Goal: Task Accomplishment & Management: Manage account settings

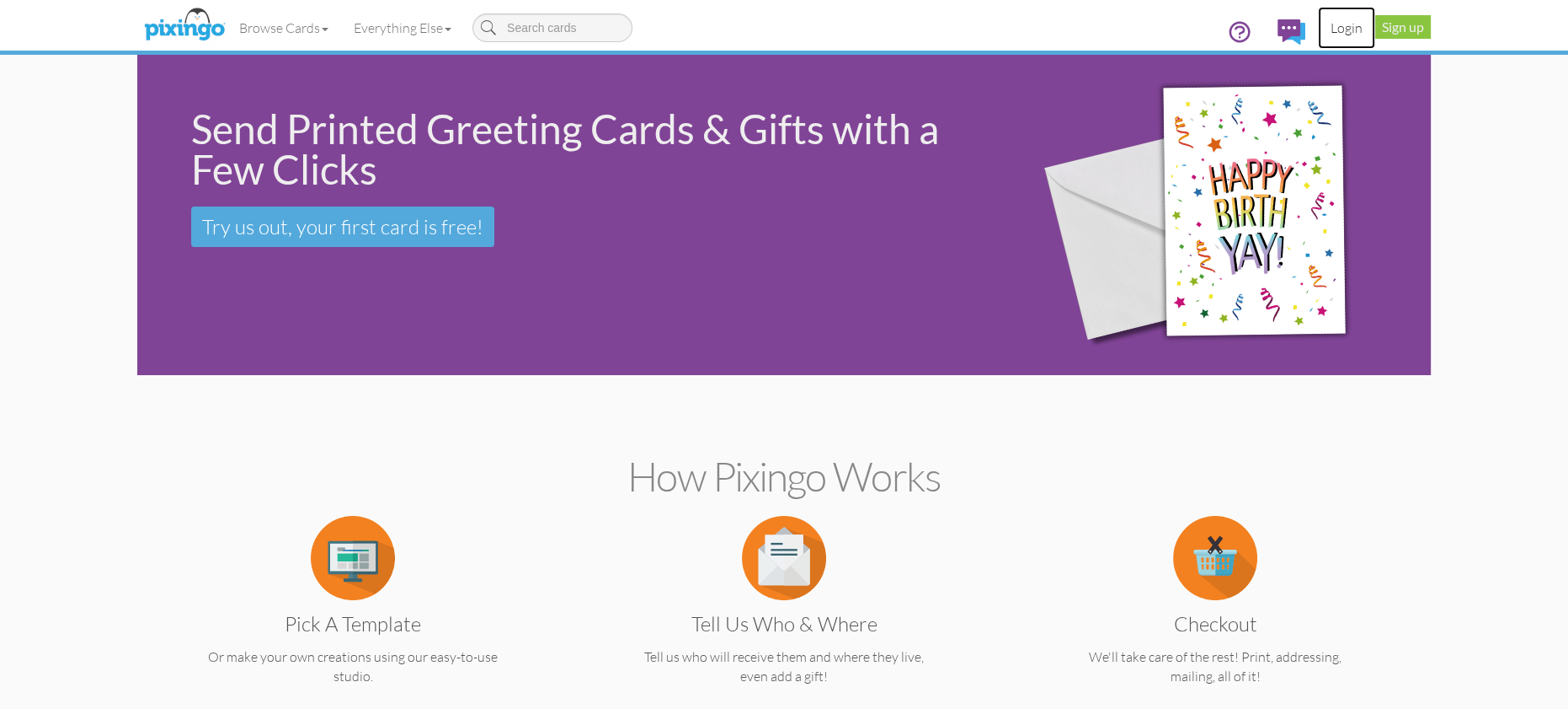
click at [1343, 27] on link "Login" at bounding box center [1347, 28] width 57 height 42
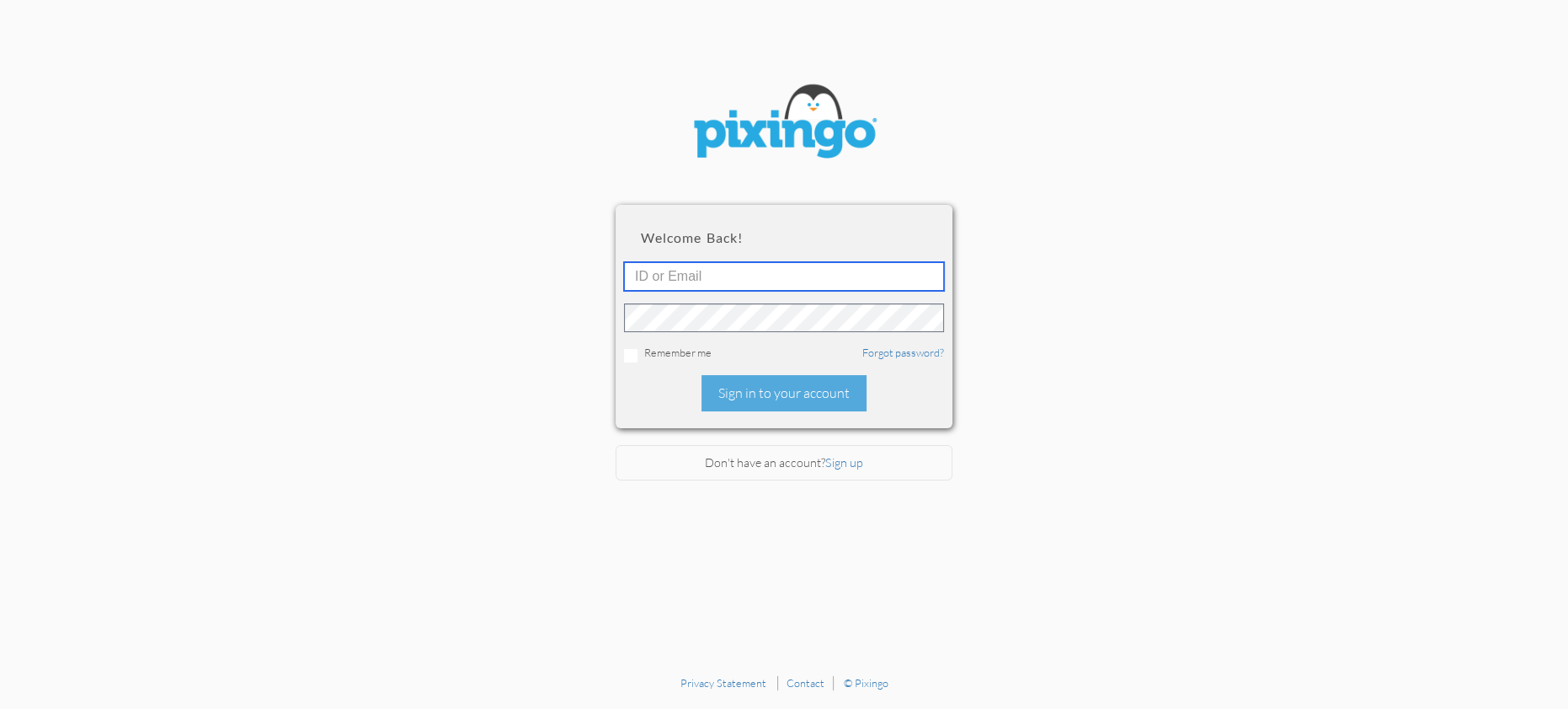
type input "1644"
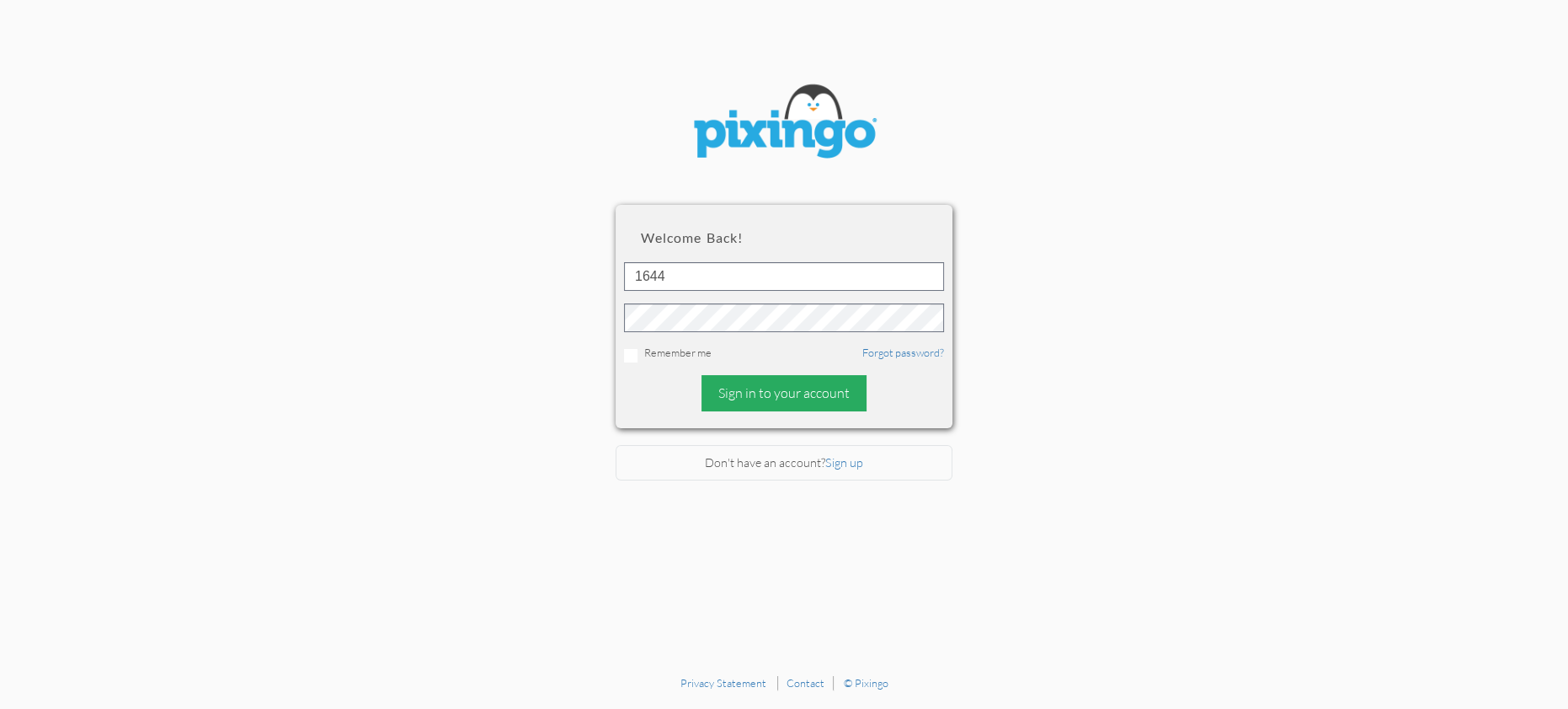
click at [807, 394] on div "Sign in to your account" at bounding box center [784, 393] width 165 height 36
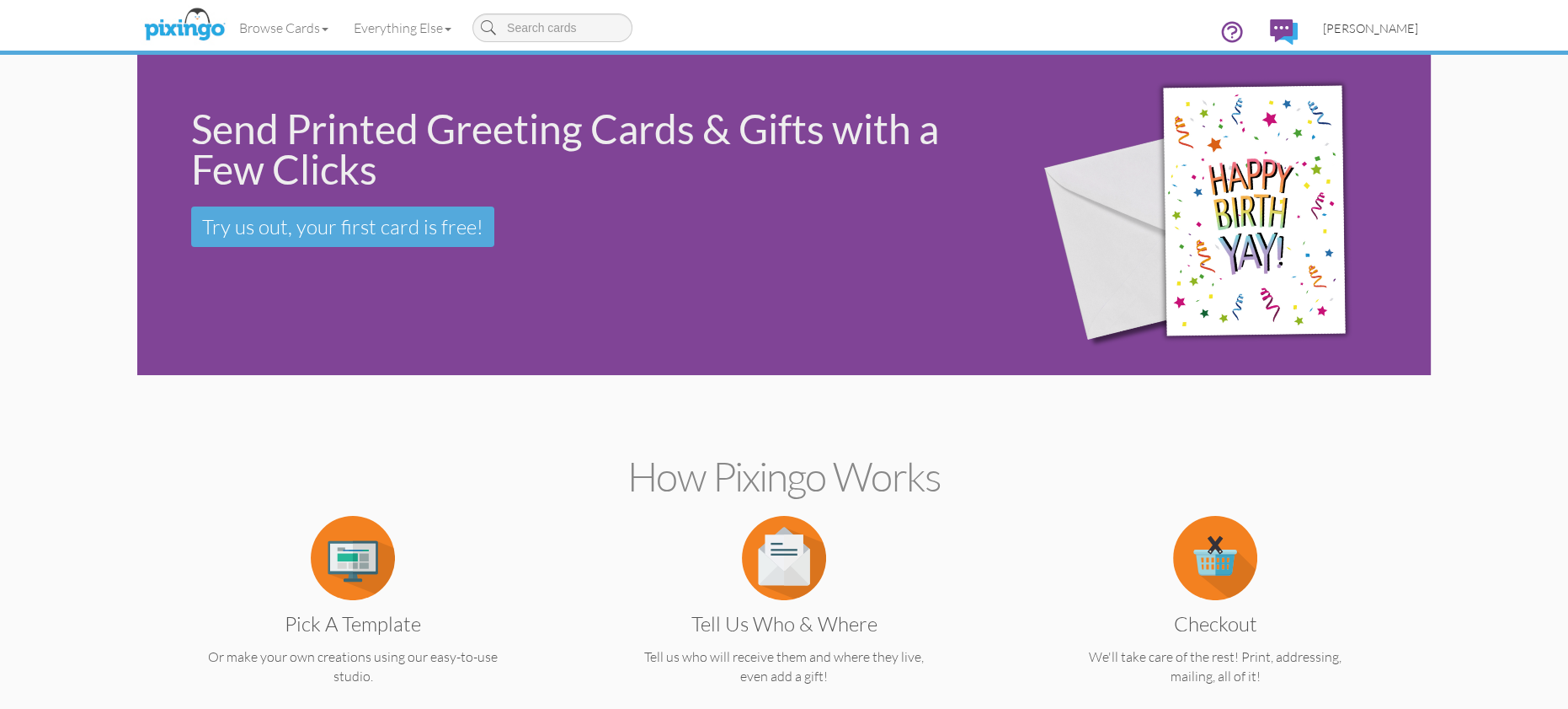
click at [1383, 23] on span "[PERSON_NAME]" at bounding box center [1371, 28] width 95 height 14
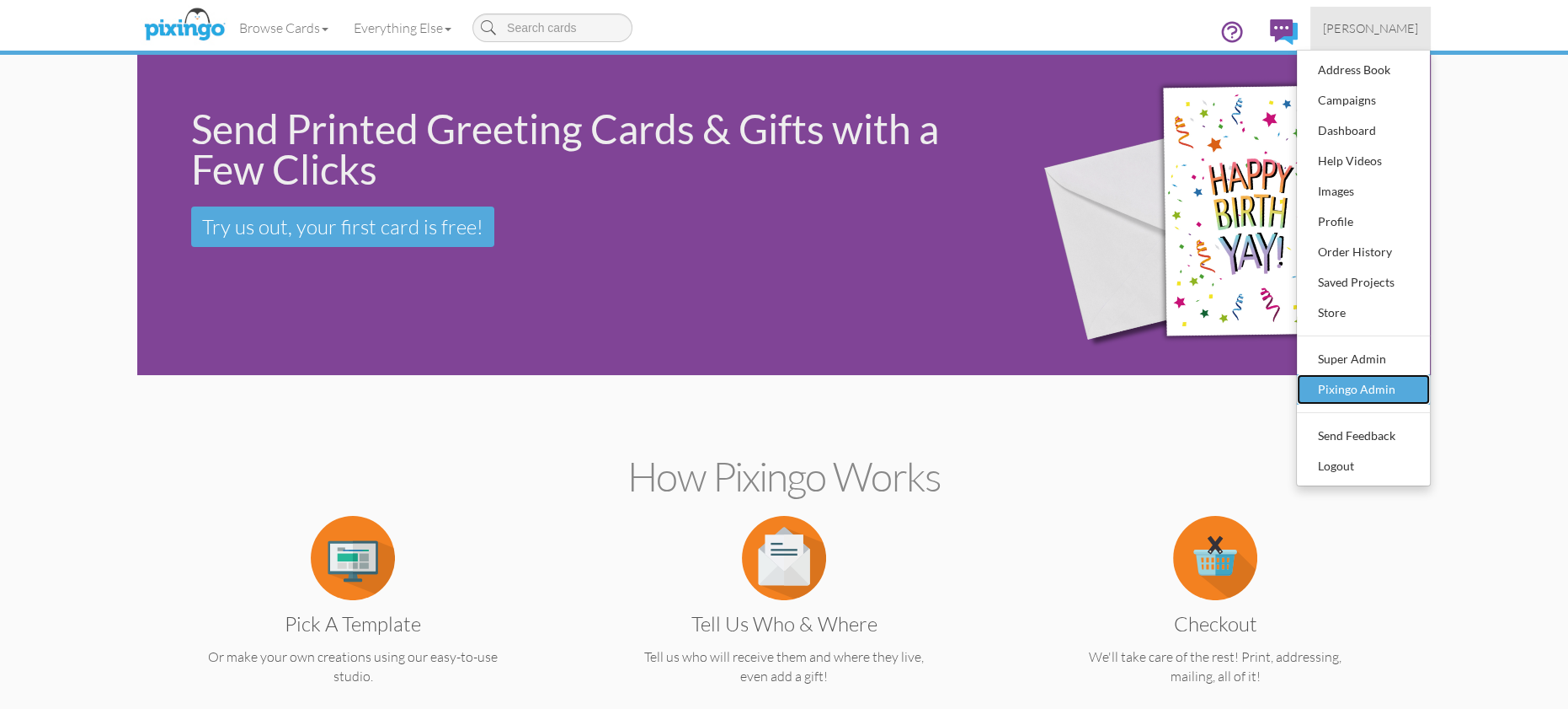
click at [1362, 390] on div "Pixingo Admin" at bounding box center [1363, 389] width 99 height 25
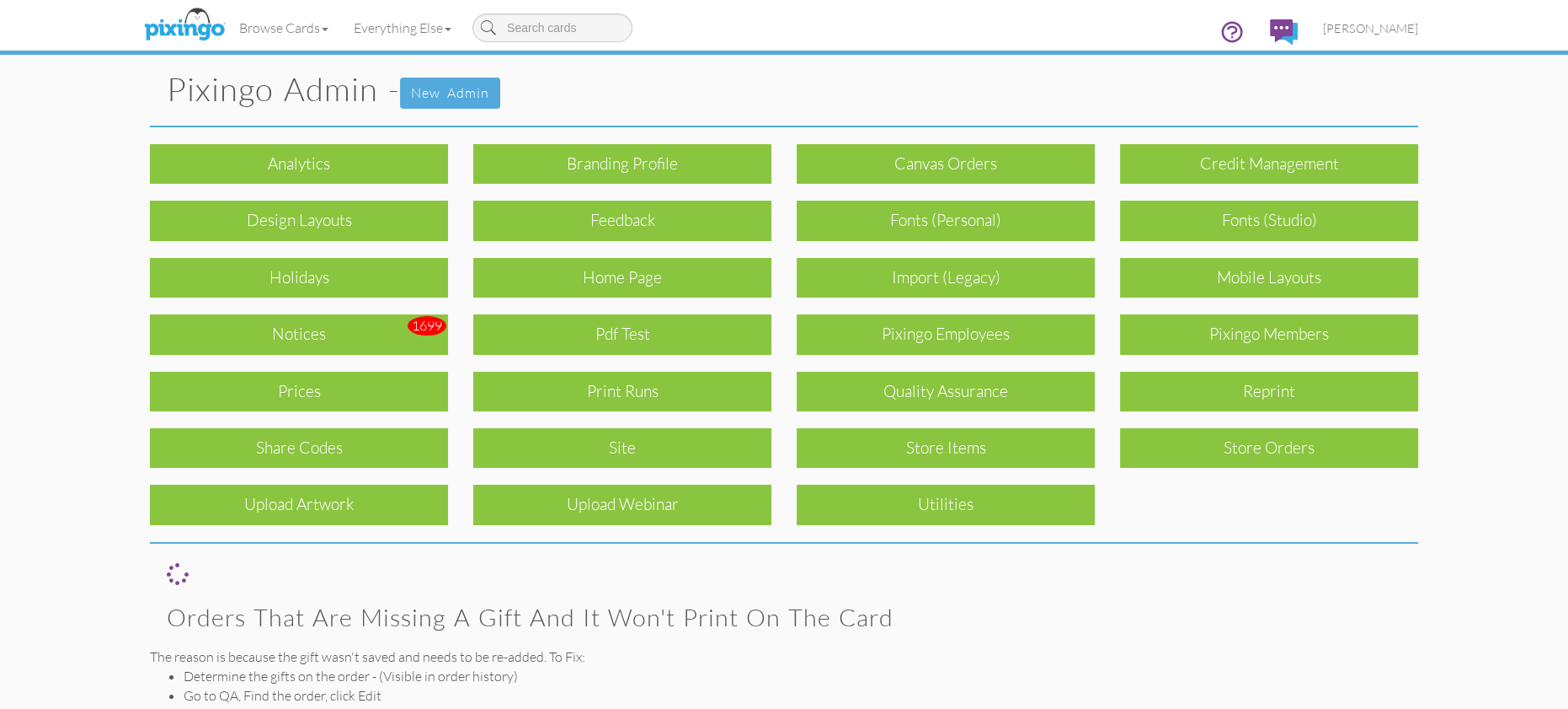
click at [372, 327] on div "Notices" at bounding box center [298, 334] width 298 height 39
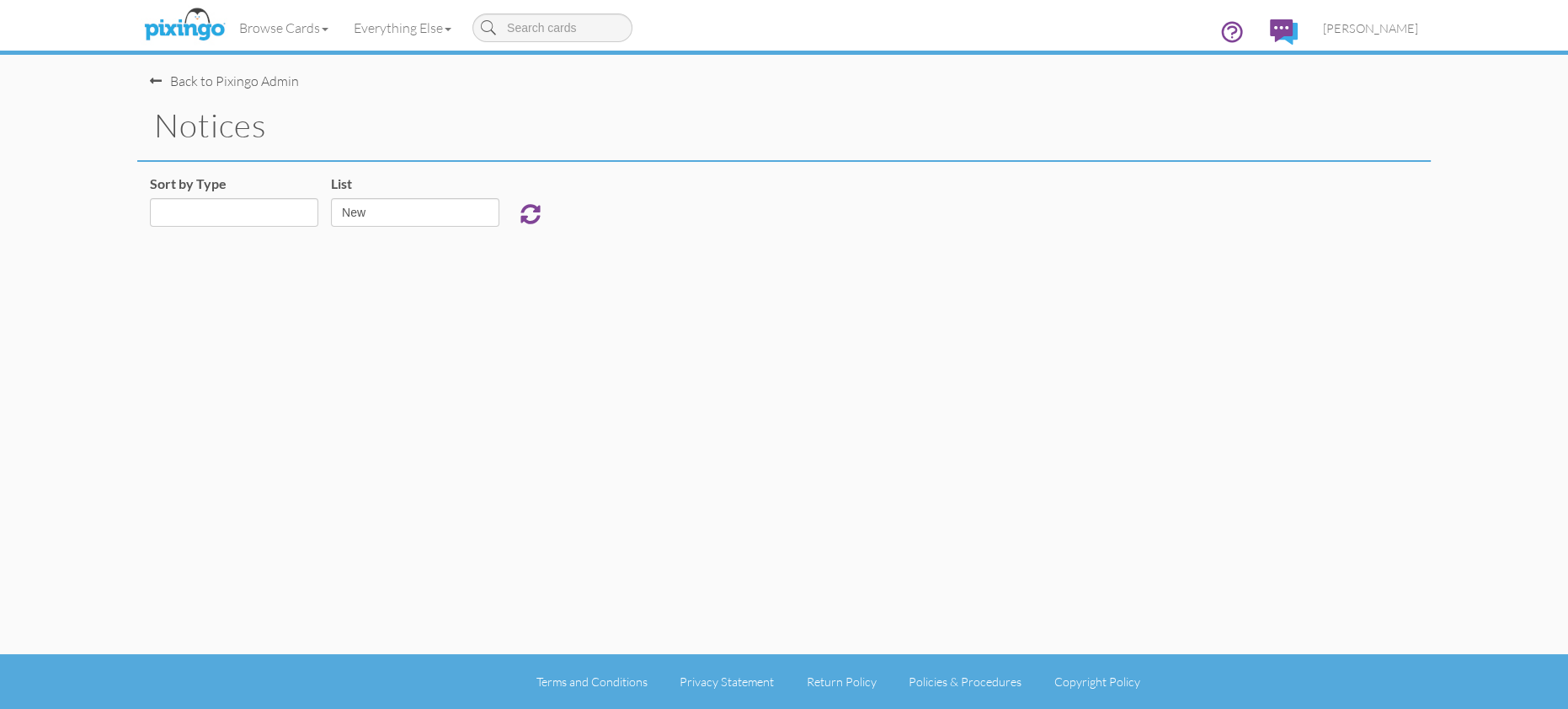
select select "object:923"
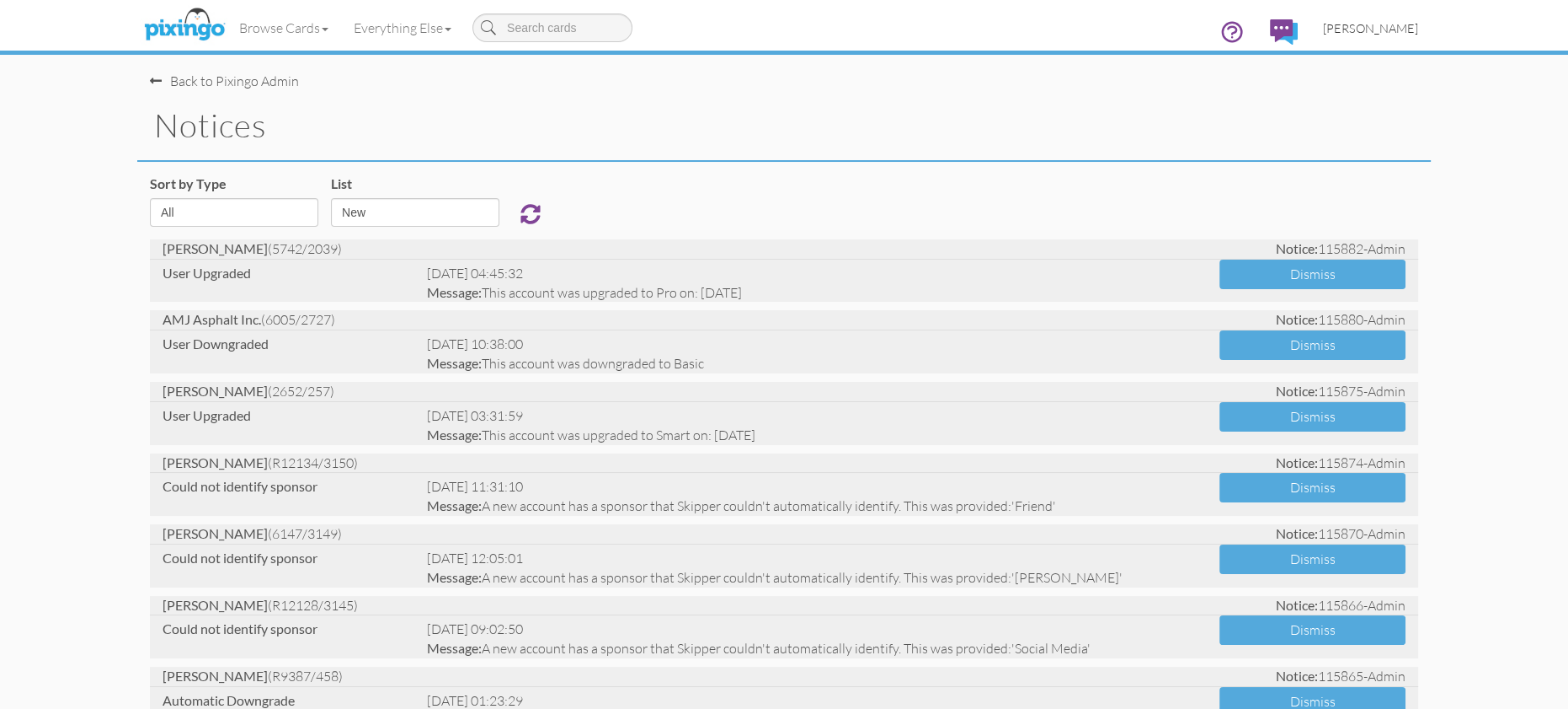
click at [1366, 30] on span "[PERSON_NAME]" at bounding box center [1371, 28] width 95 height 14
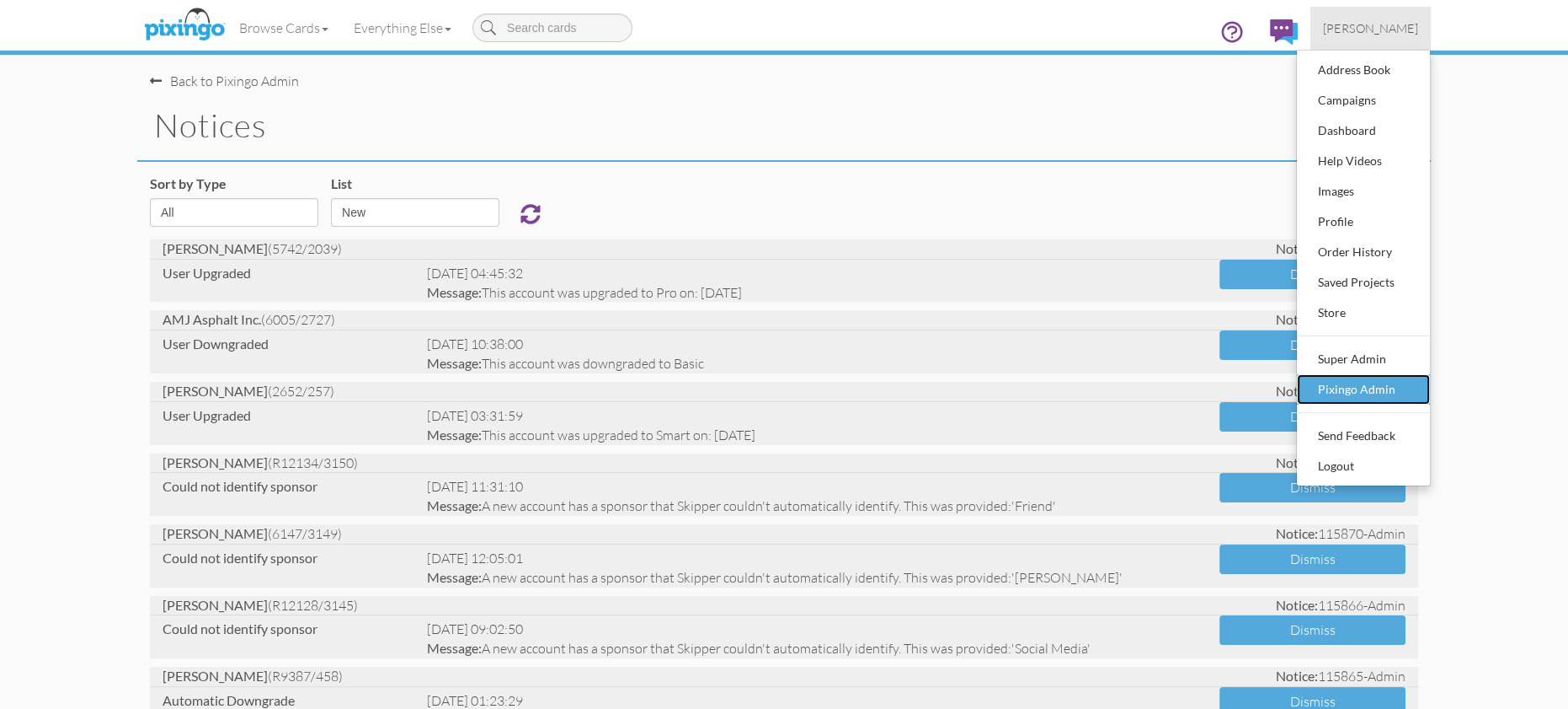
click at [1375, 402] on link "Pixingo Admin" at bounding box center [1364, 389] width 134 height 30
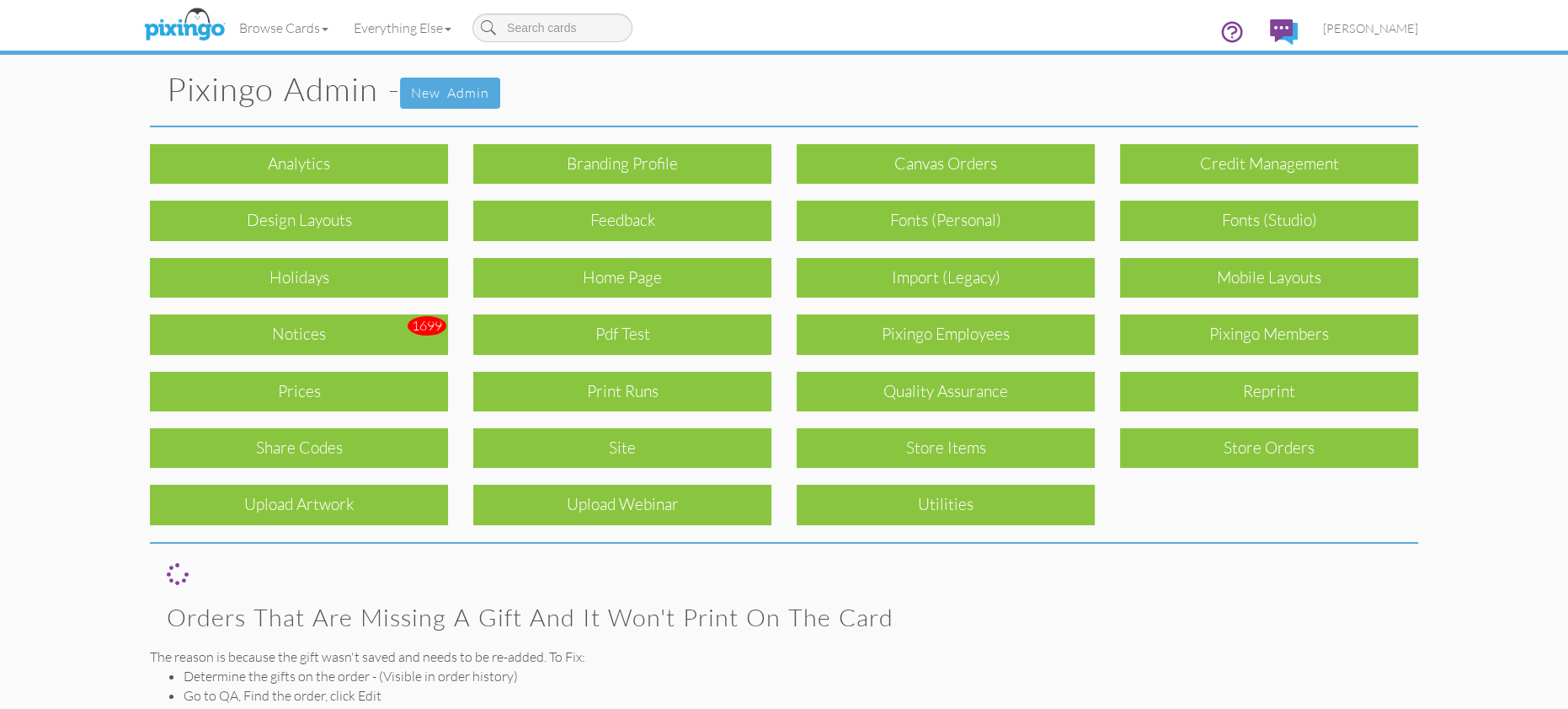
click at [731, 392] on div "Print Runs" at bounding box center [622, 392] width 298 height 39
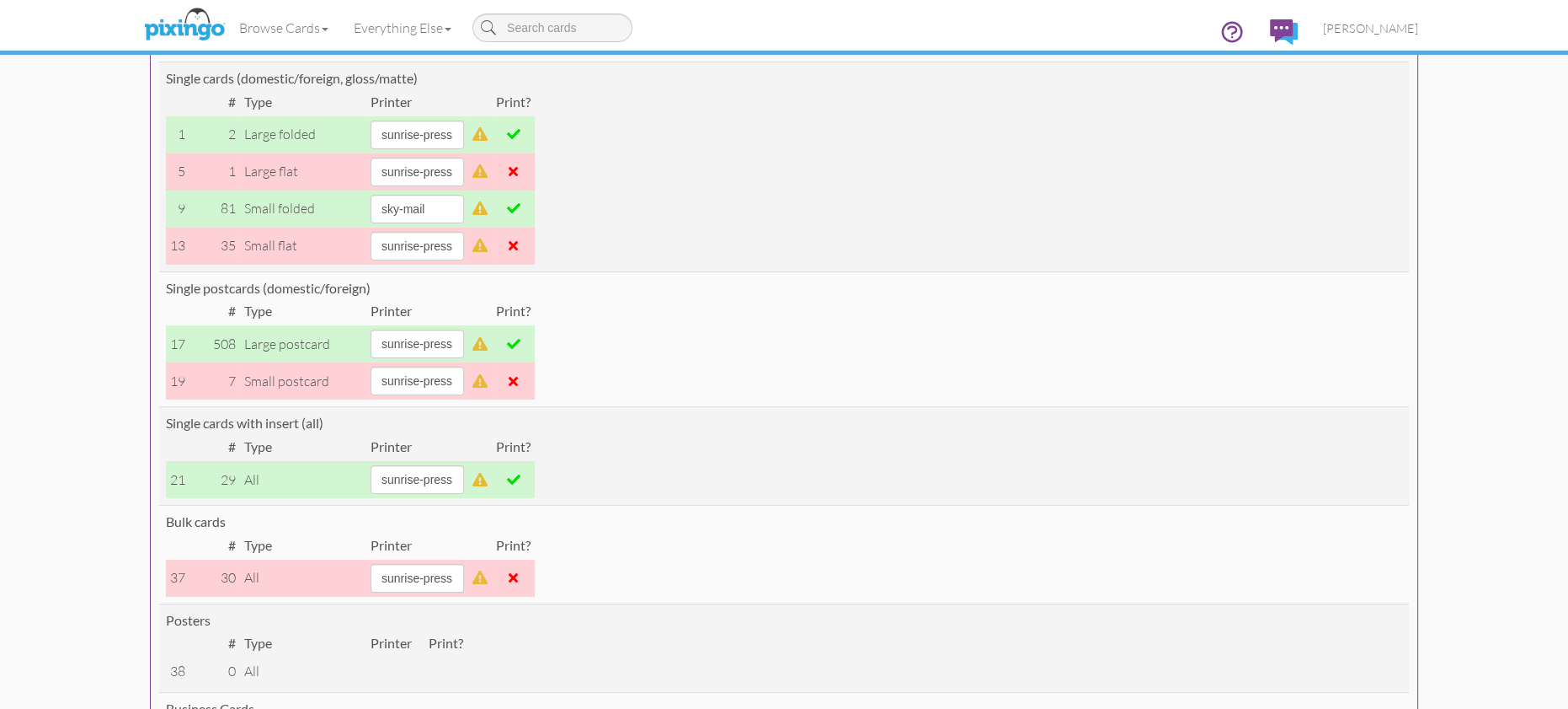
scroll to position [240, 0]
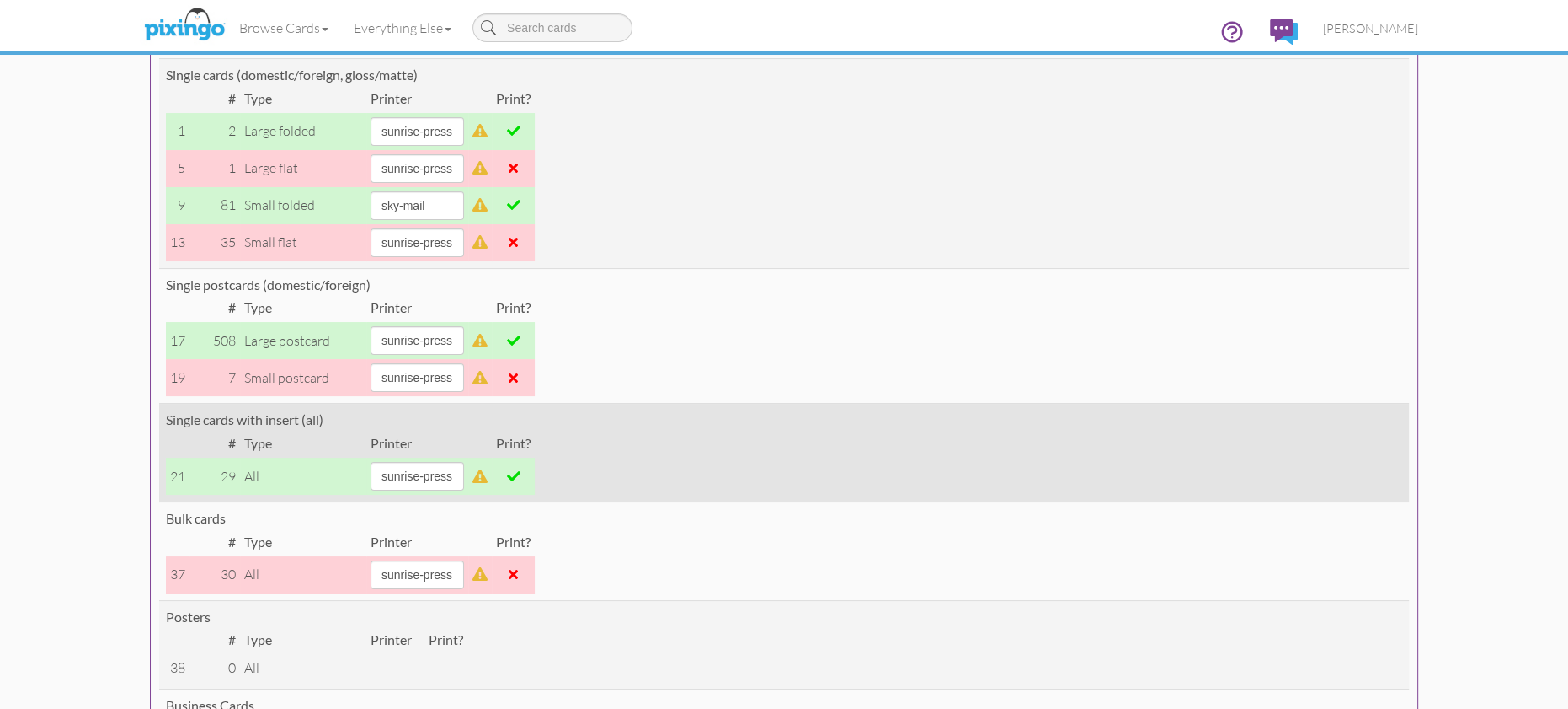
click at [521, 477] on span at bounding box center [513, 476] width 13 height 13
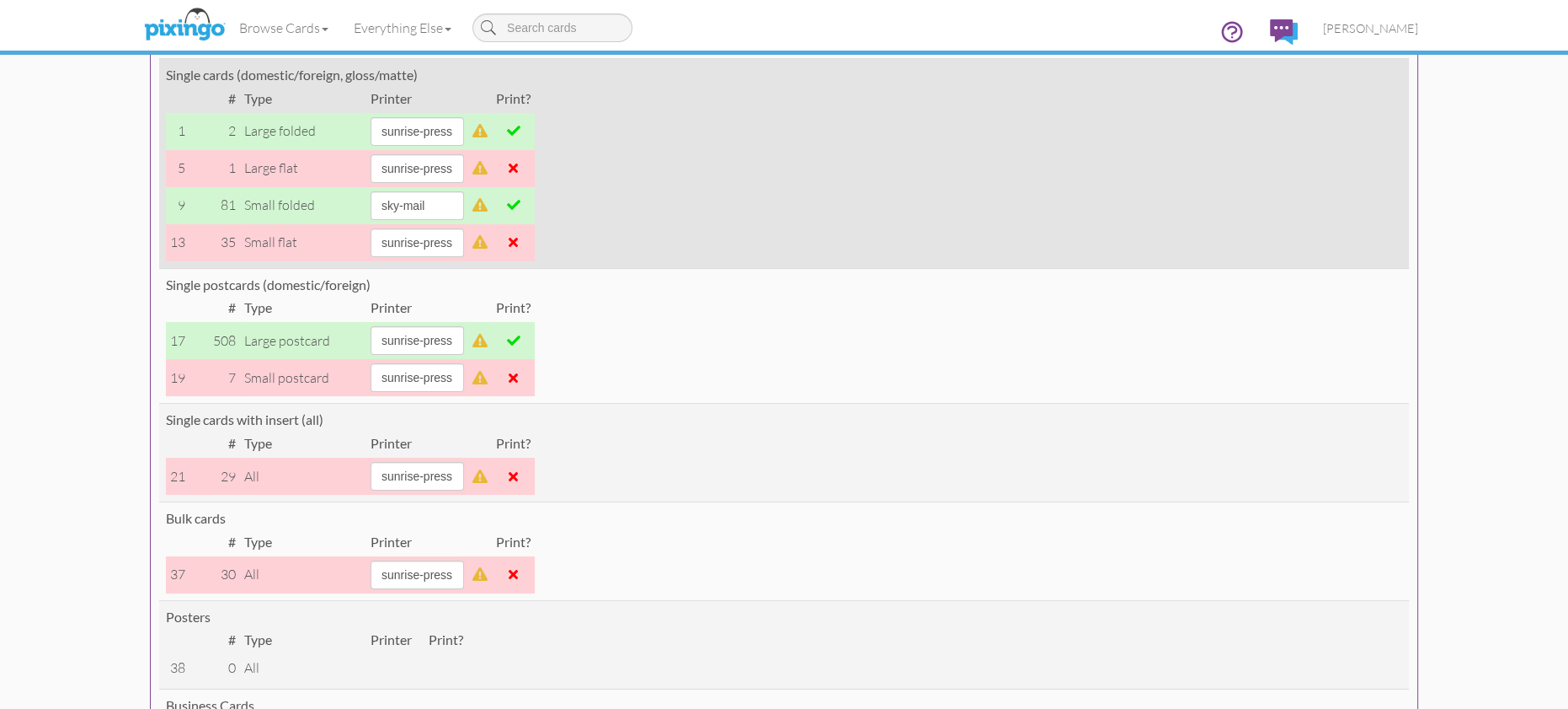
click at [521, 205] on span at bounding box center [513, 204] width 13 height 13
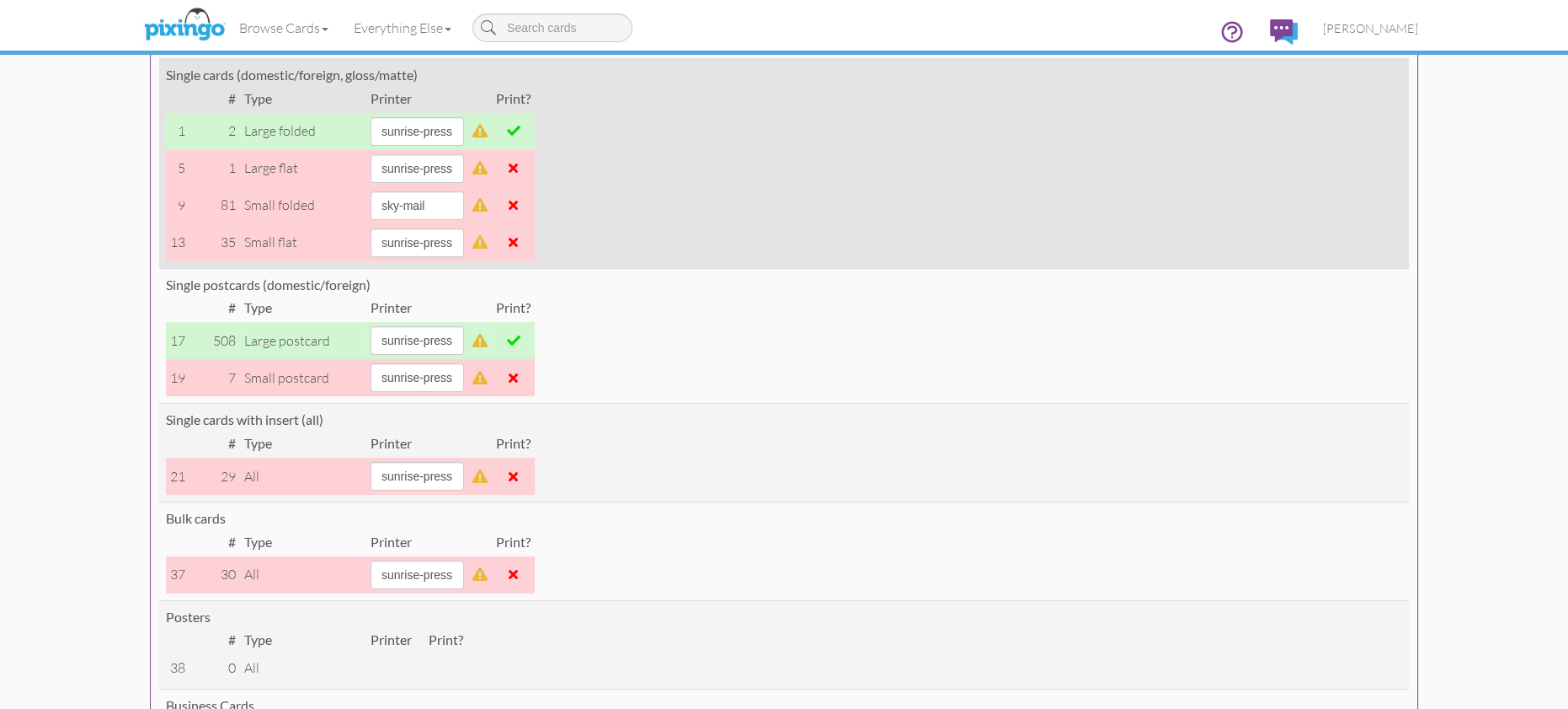
click at [521, 129] on span at bounding box center [513, 130] width 13 height 13
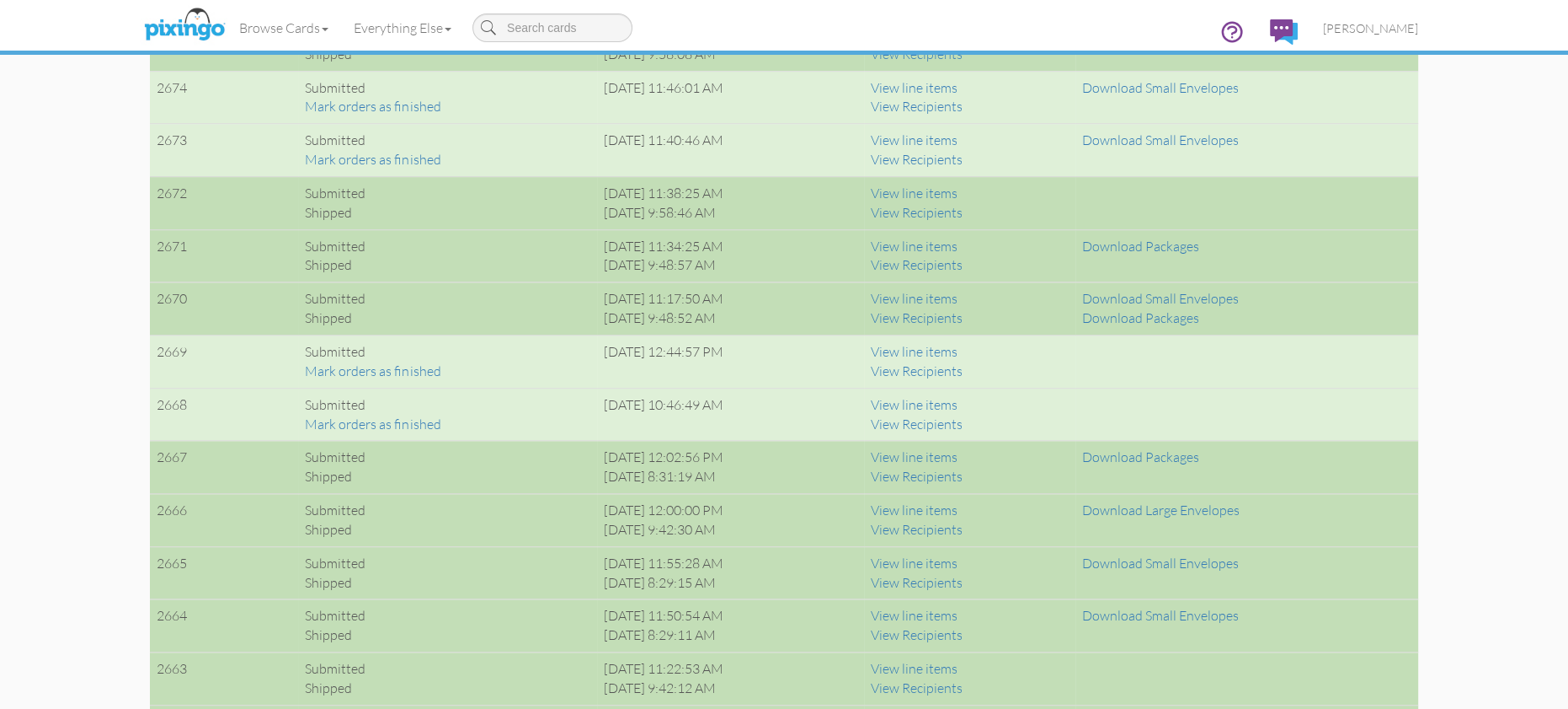
scroll to position [1683, 0]
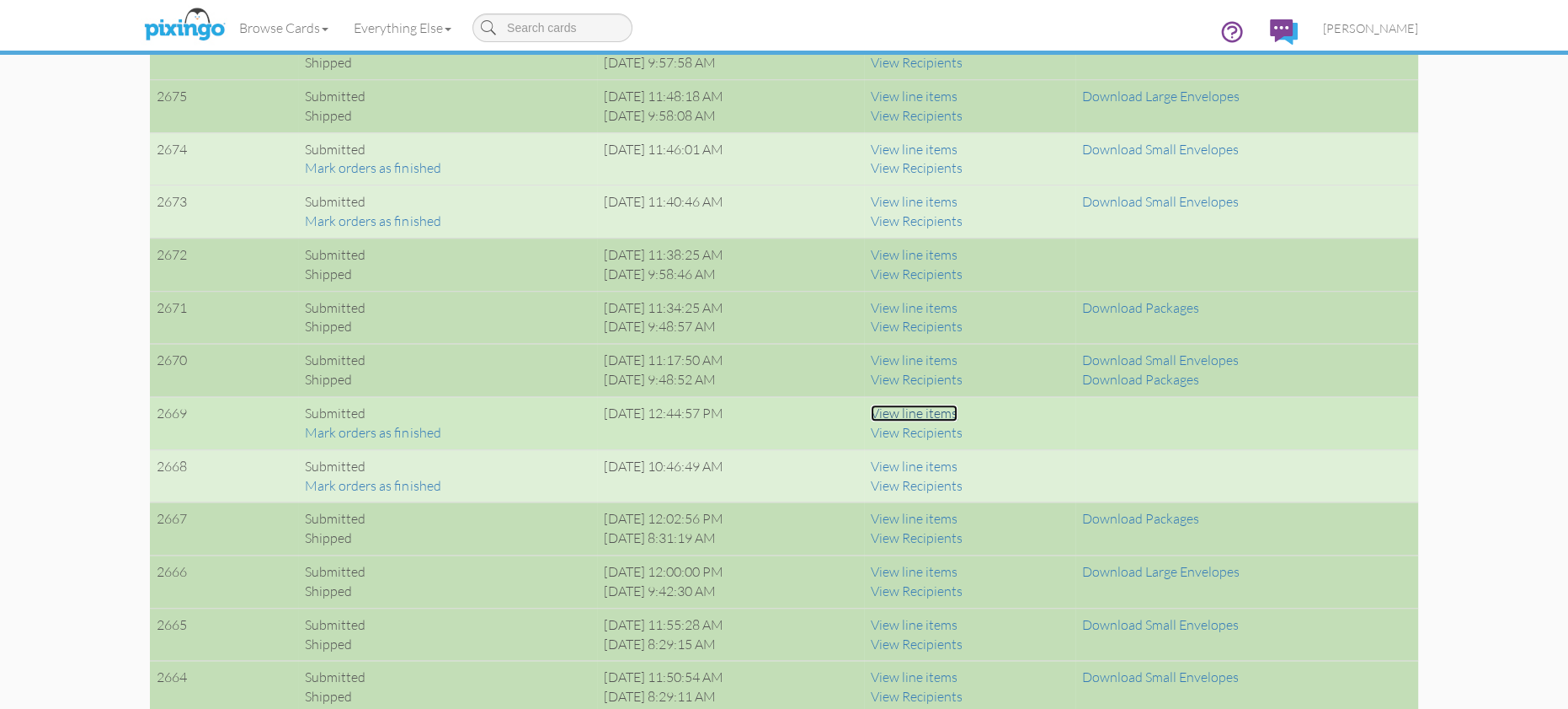
click at [946, 414] on link "View line items" at bounding box center [914, 412] width 87 height 17
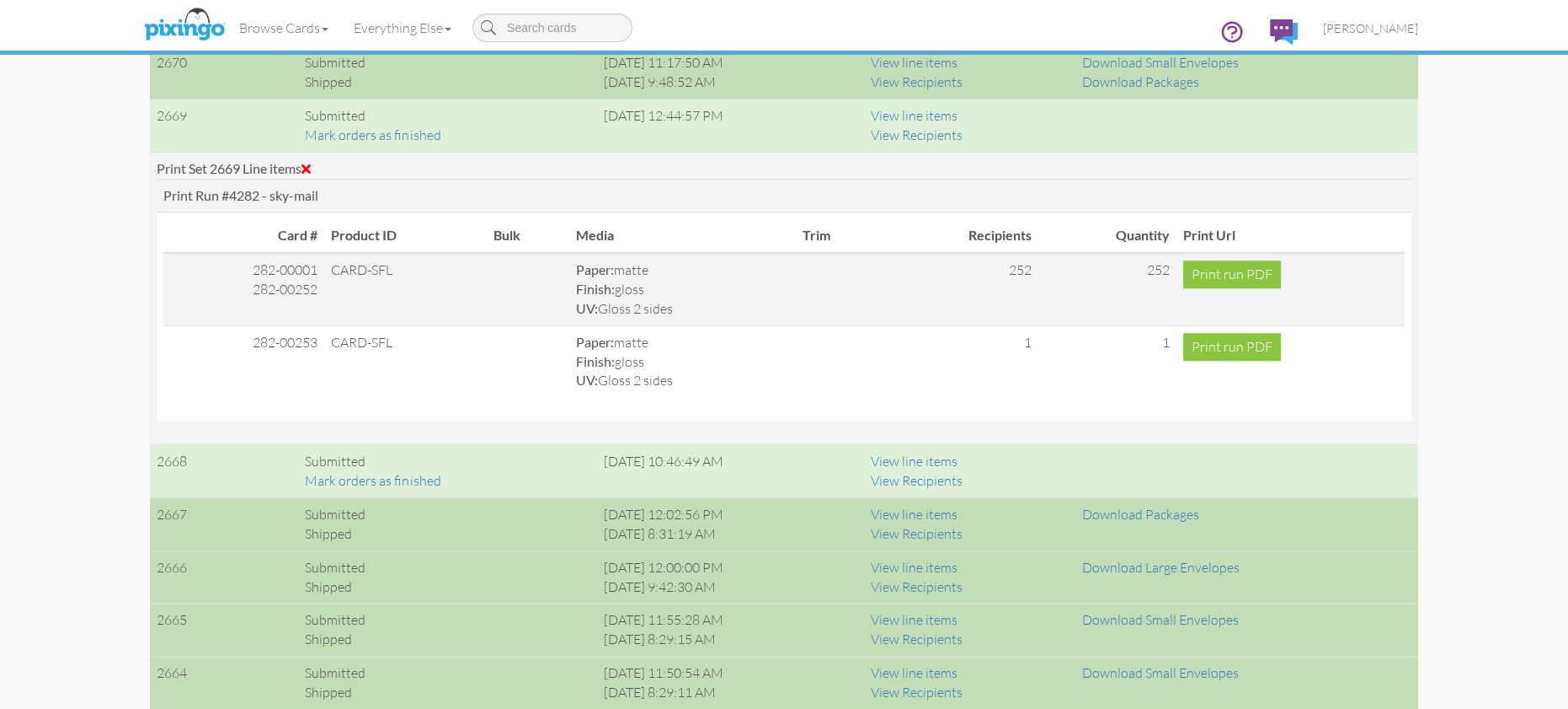
scroll to position [1983, 0]
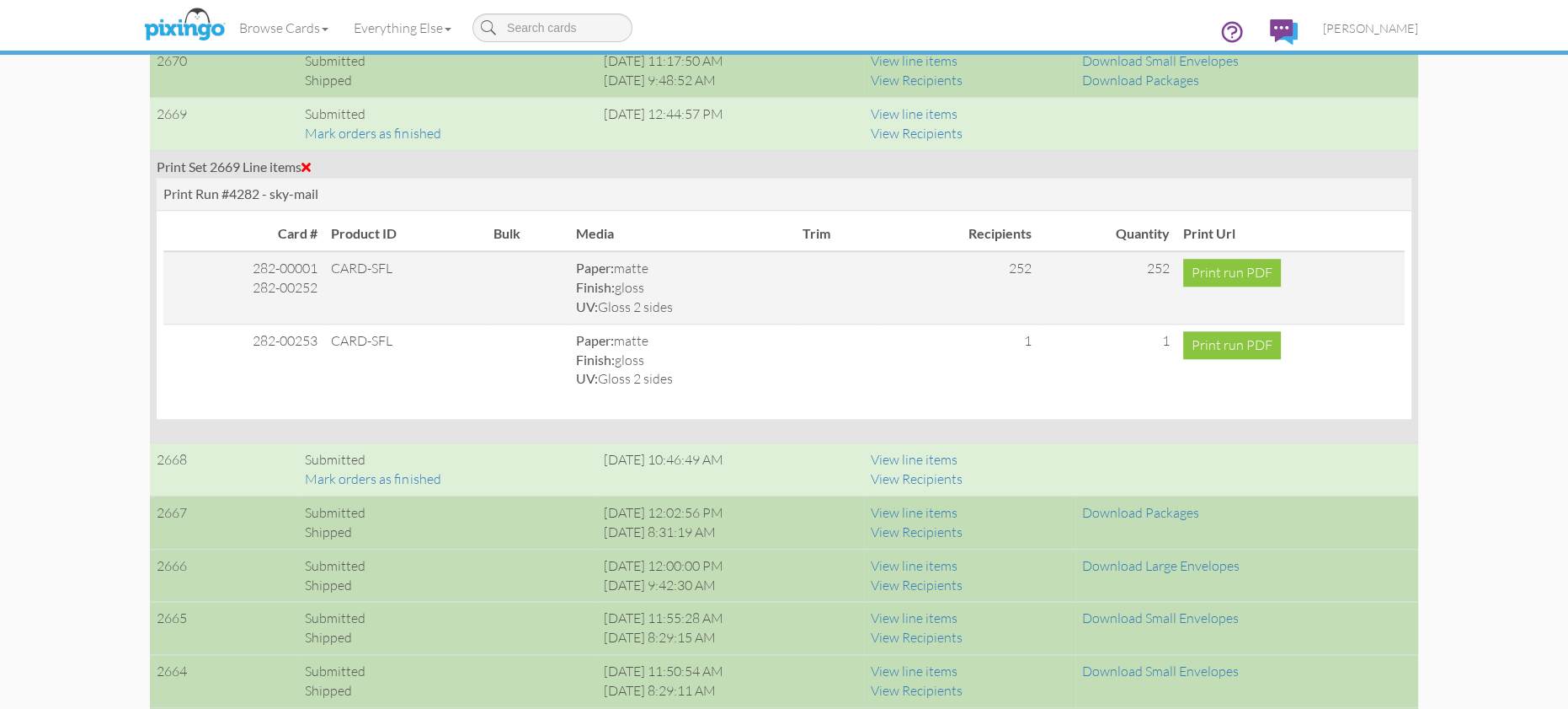
click at [311, 160] on span at bounding box center [306, 167] width 9 height 13
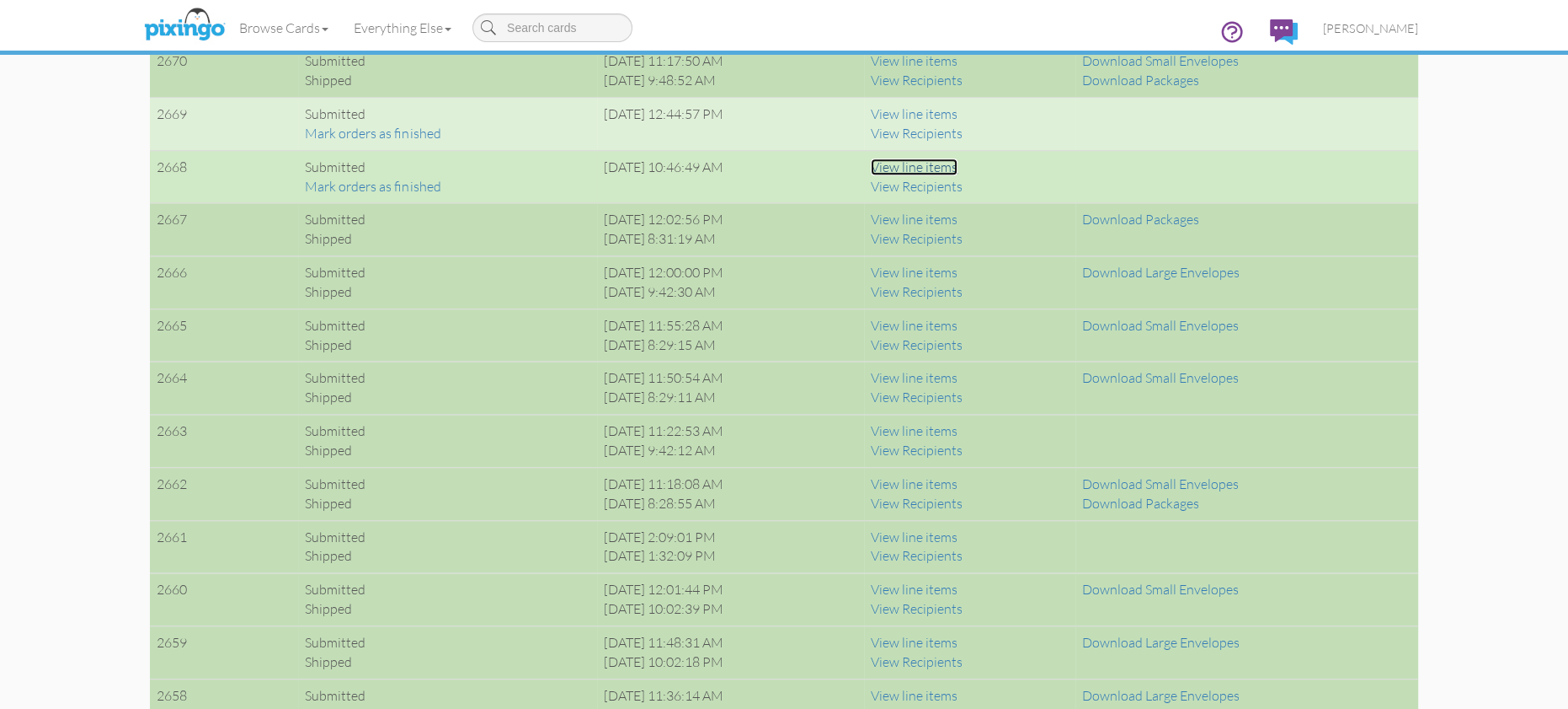
click at [944, 167] on link "View line items" at bounding box center [914, 167] width 87 height 17
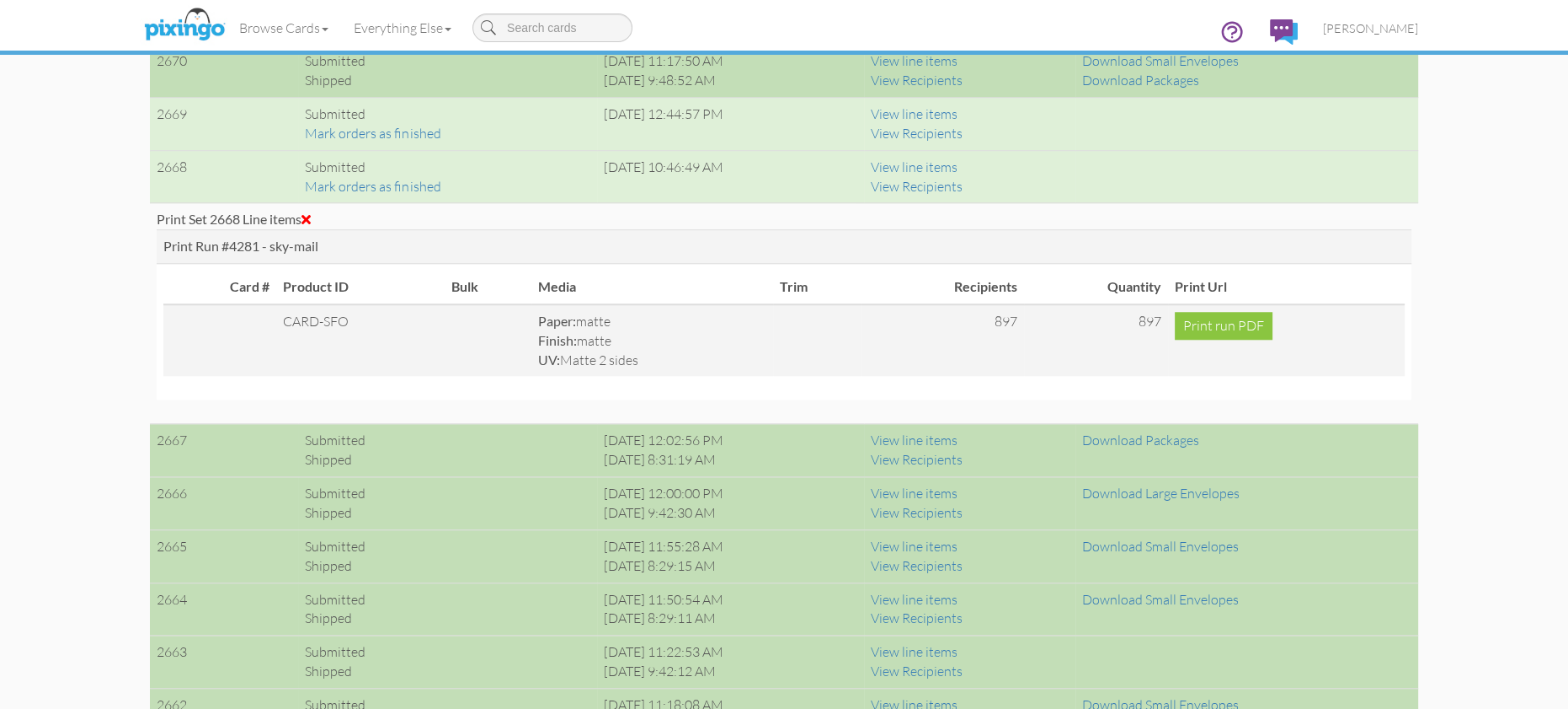
click at [310, 215] on span at bounding box center [306, 219] width 9 height 13
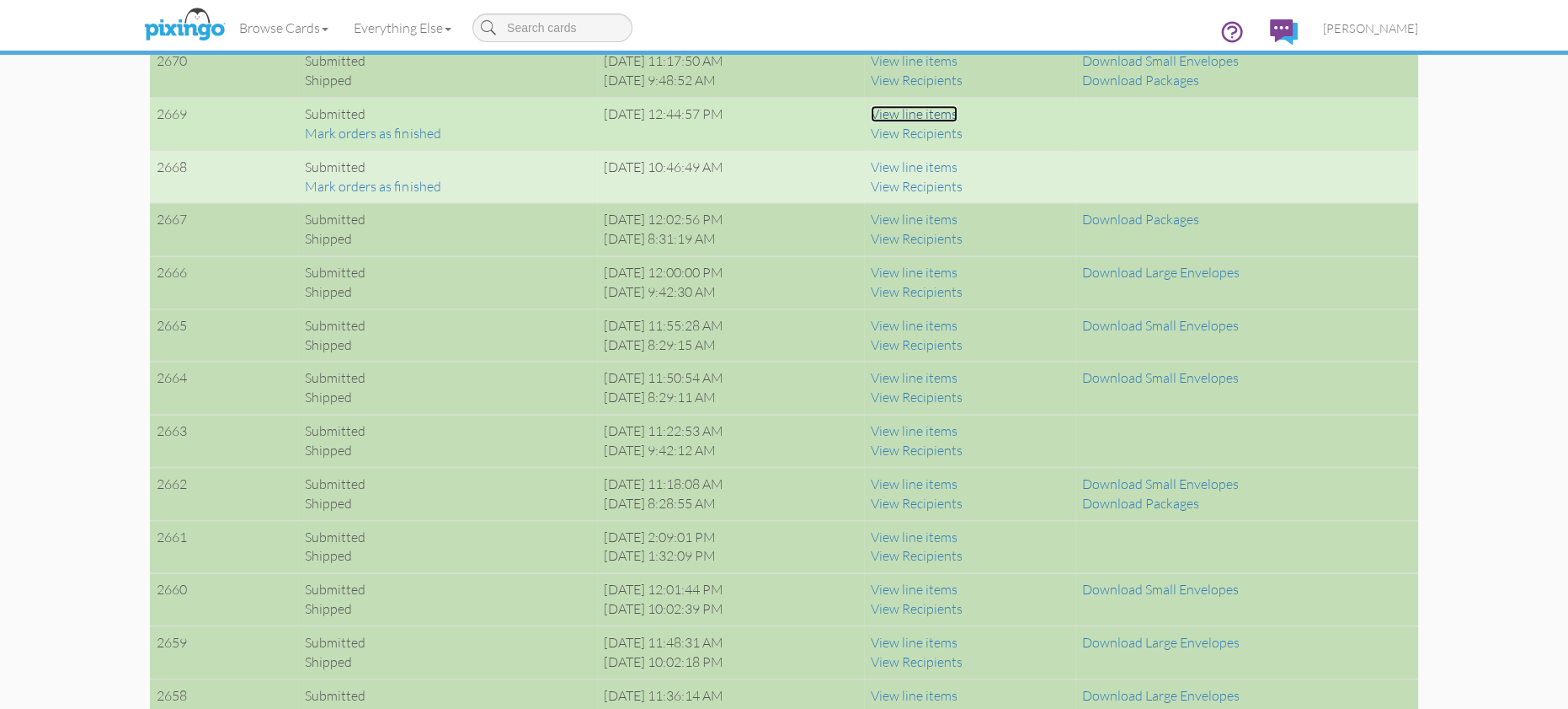
click at [939, 111] on link "View line items" at bounding box center [914, 113] width 87 height 17
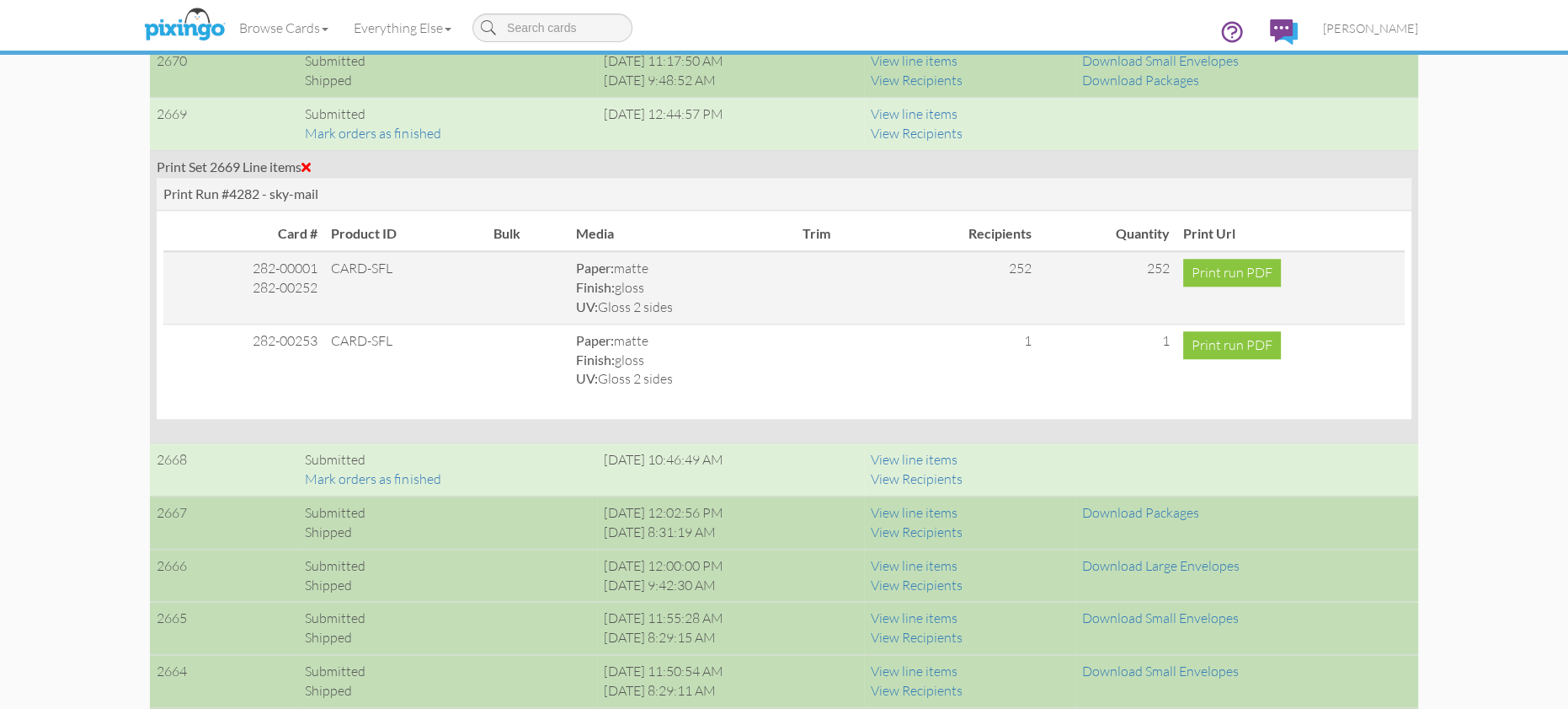
click at [311, 164] on span at bounding box center [306, 167] width 9 height 13
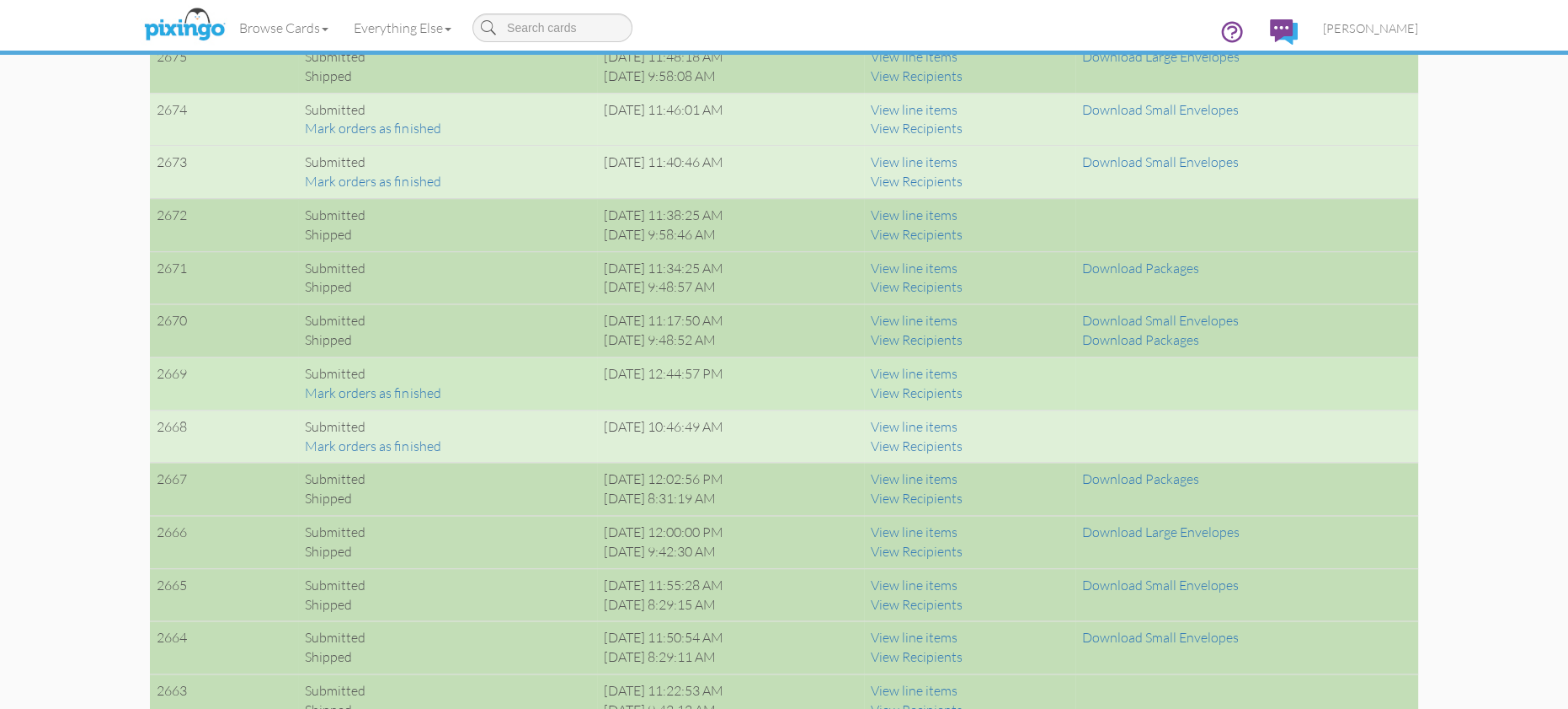
scroll to position [1717, 0]
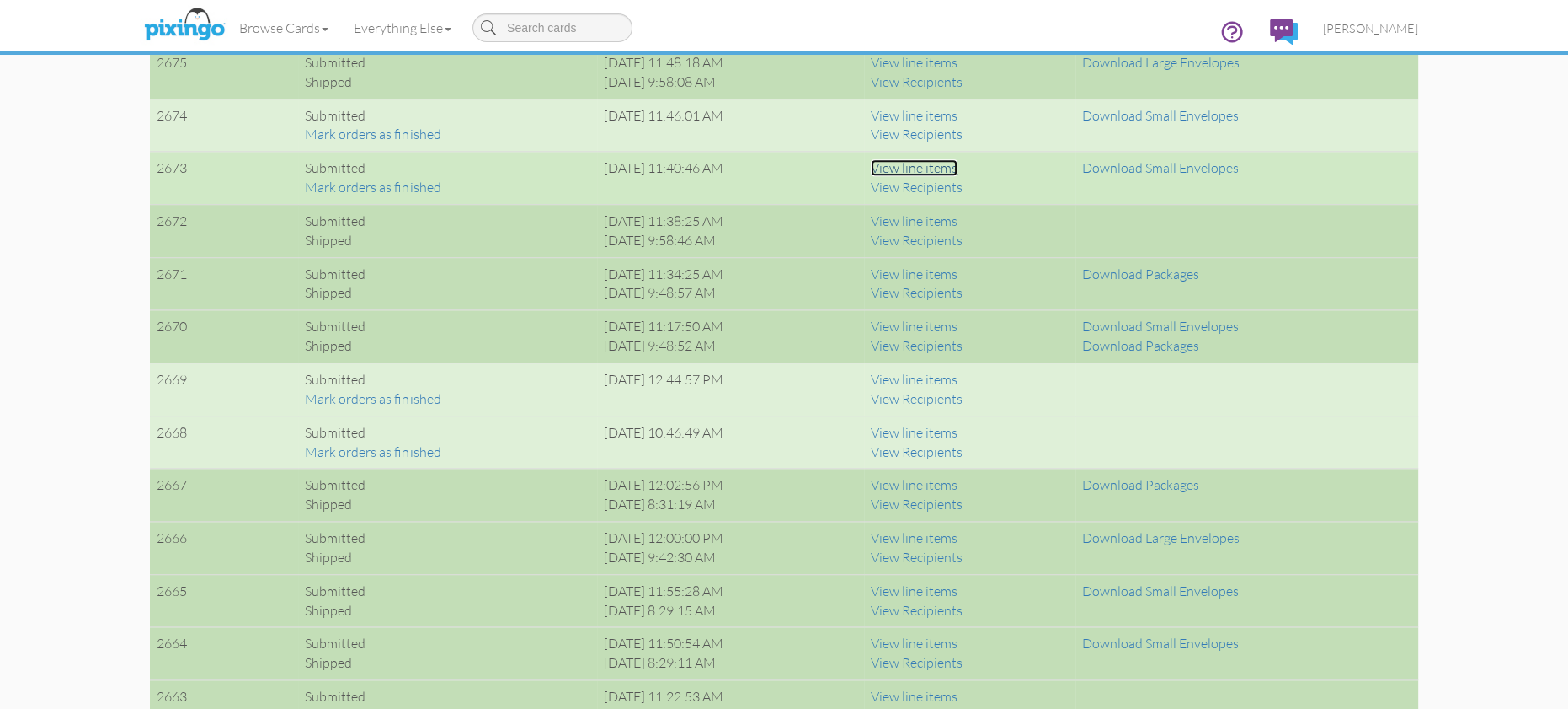
click at [958, 164] on link "View line items" at bounding box center [914, 168] width 87 height 17
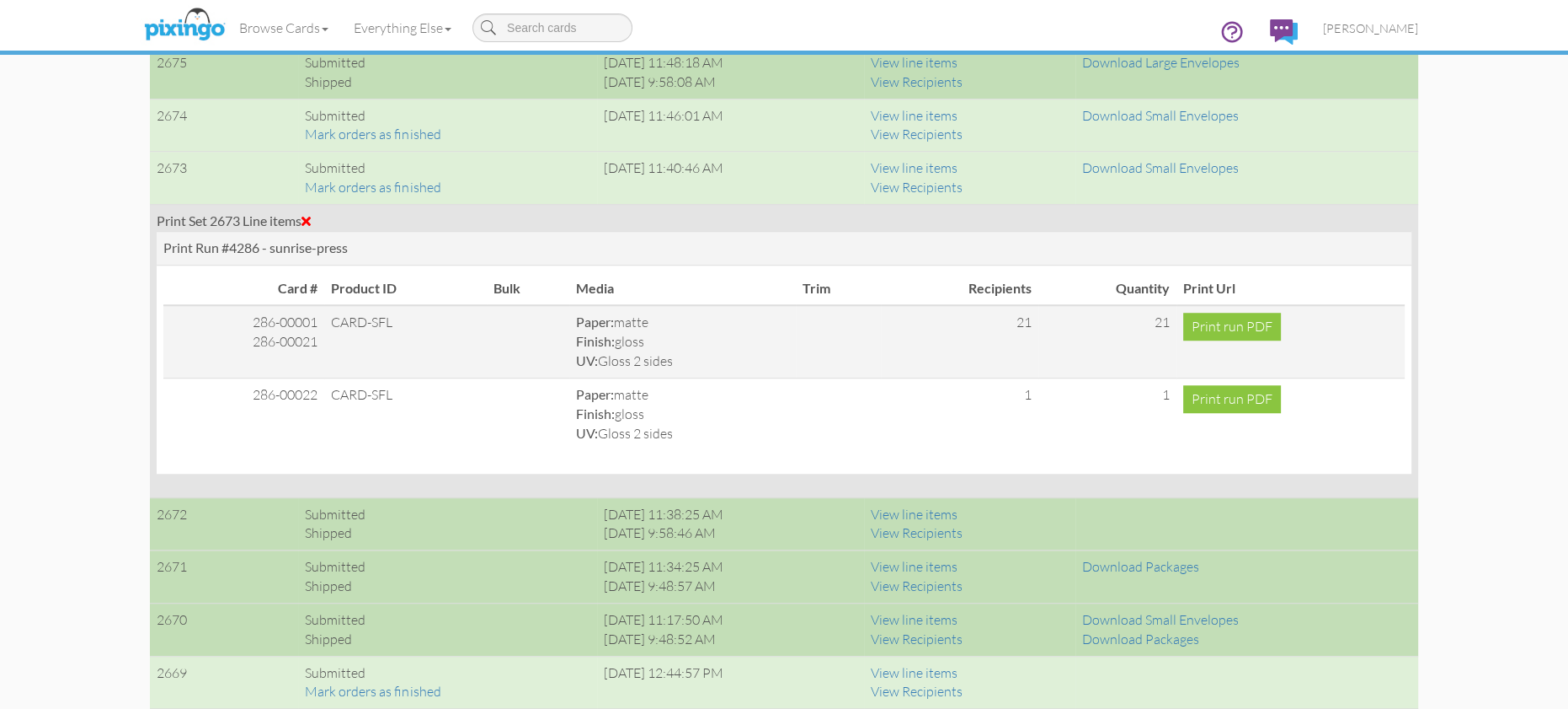
click at [311, 218] on span at bounding box center [306, 220] width 9 height 13
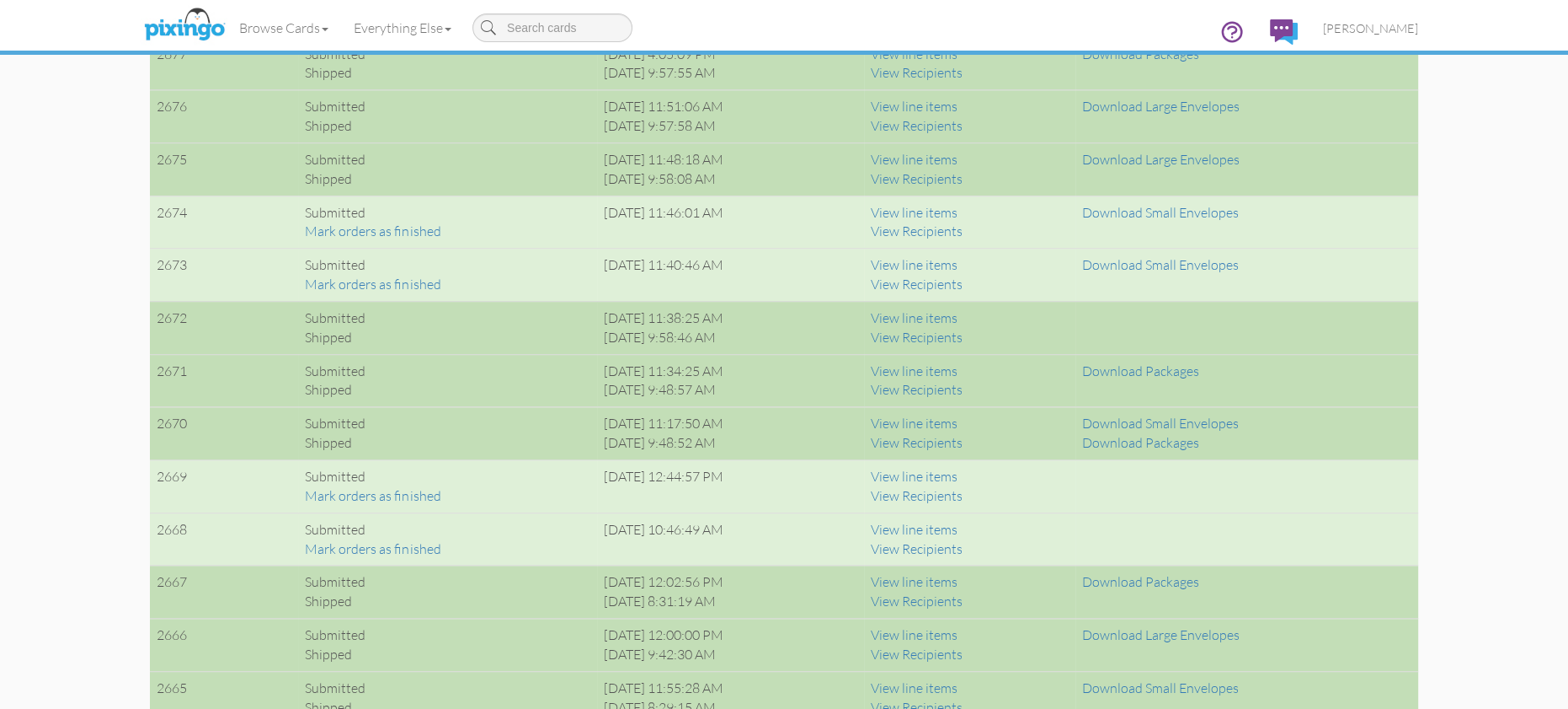
scroll to position [1620, 0]
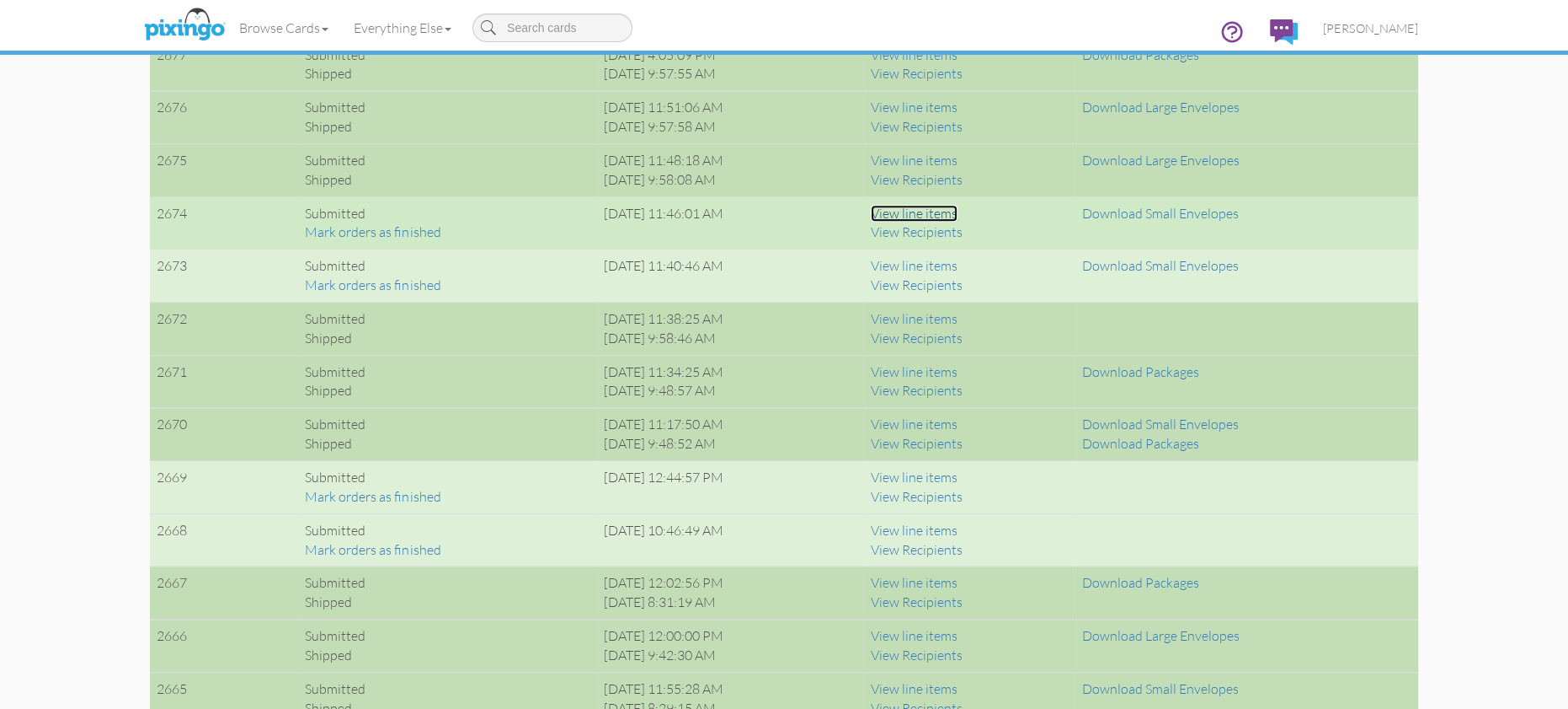
click at [943, 212] on link "View line items" at bounding box center [914, 212] width 87 height 17
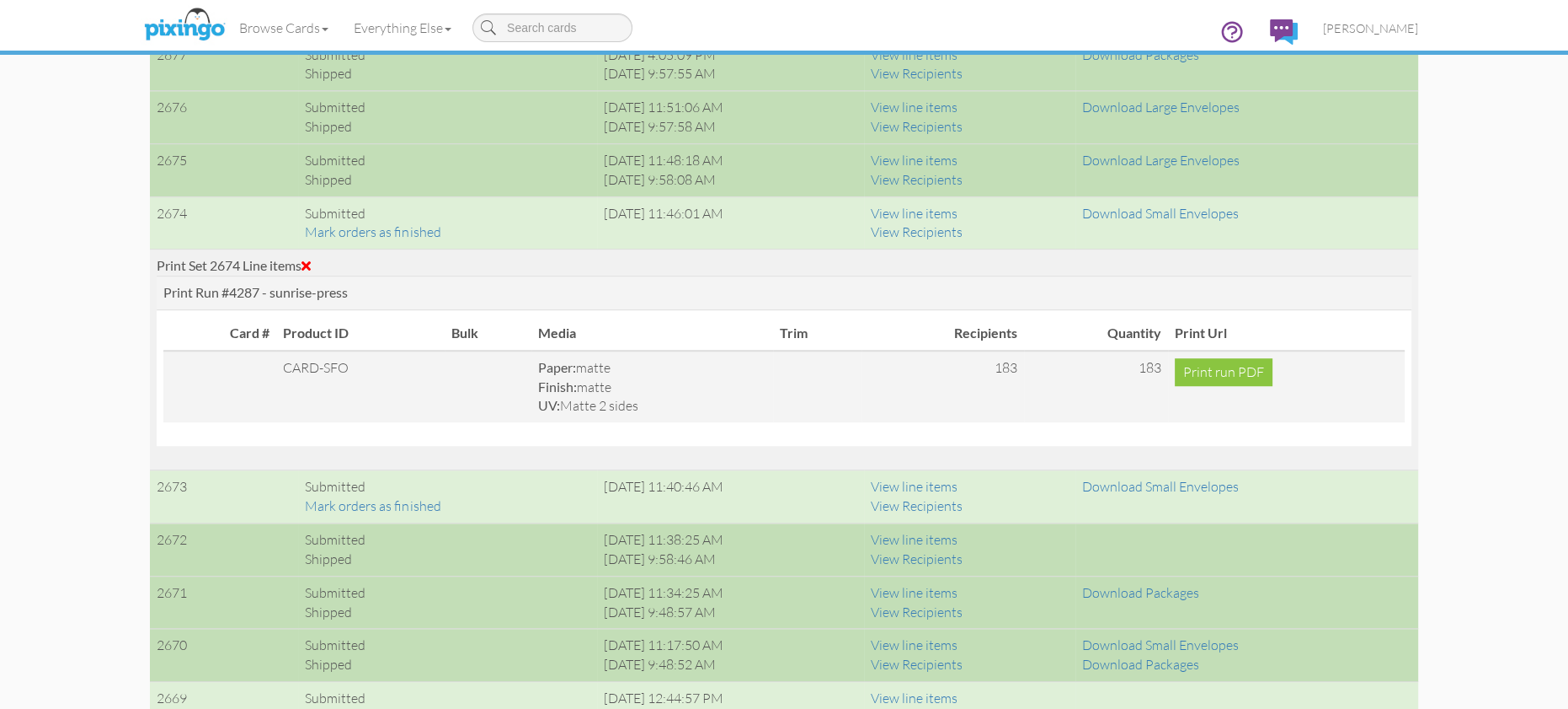
click at [309, 261] on span at bounding box center [306, 265] width 9 height 13
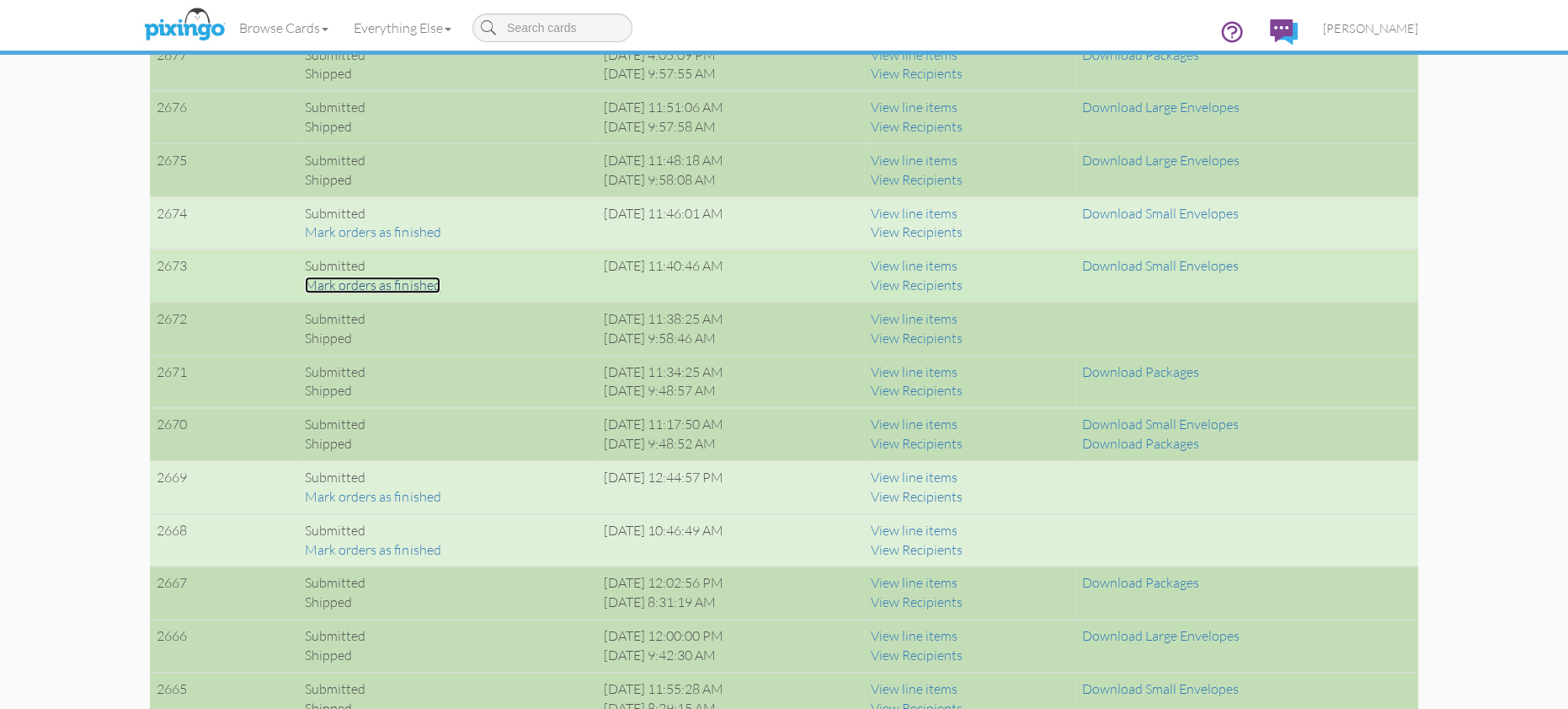
click at [398, 284] on link "Mark orders as finished" at bounding box center [372, 284] width 135 height 17
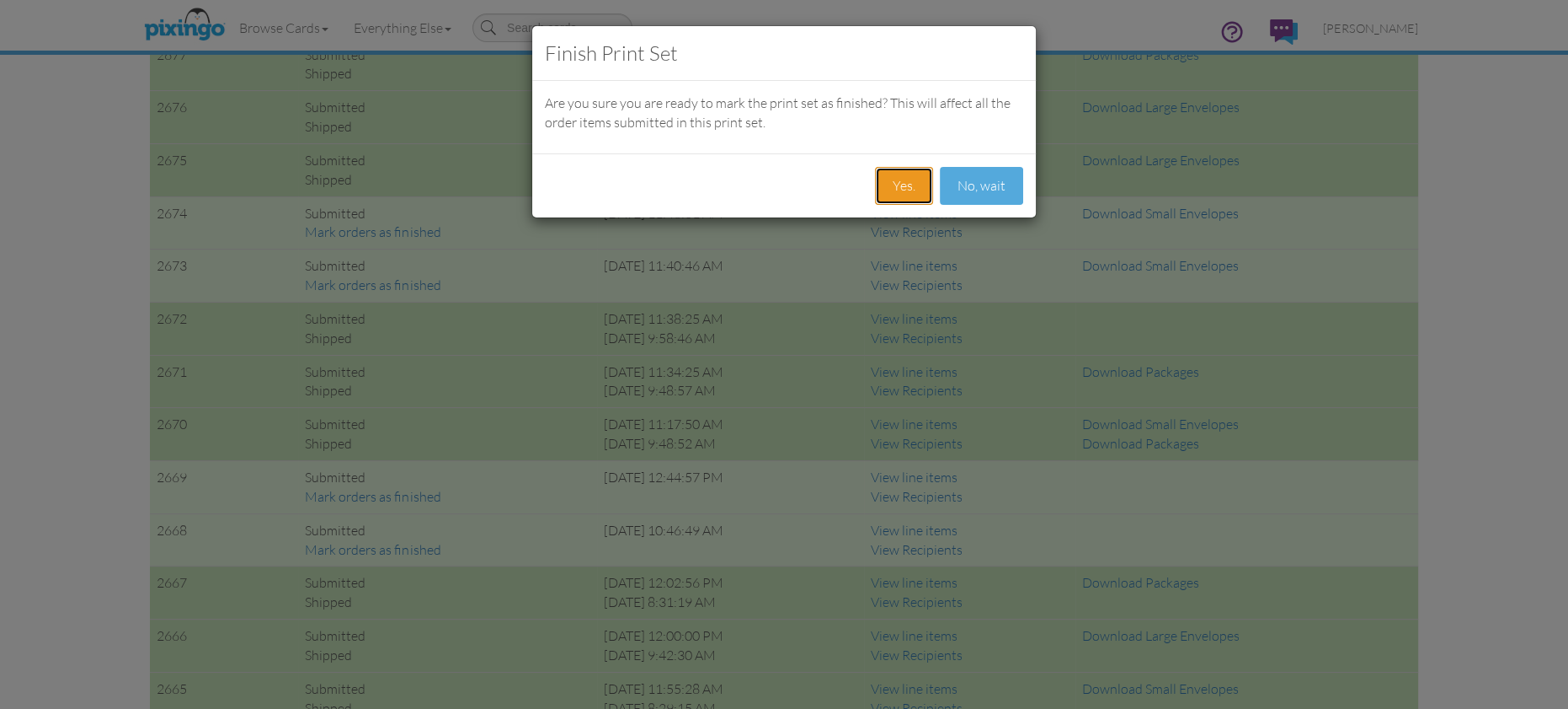
click at [911, 183] on button "Yes." at bounding box center [904, 186] width 58 height 38
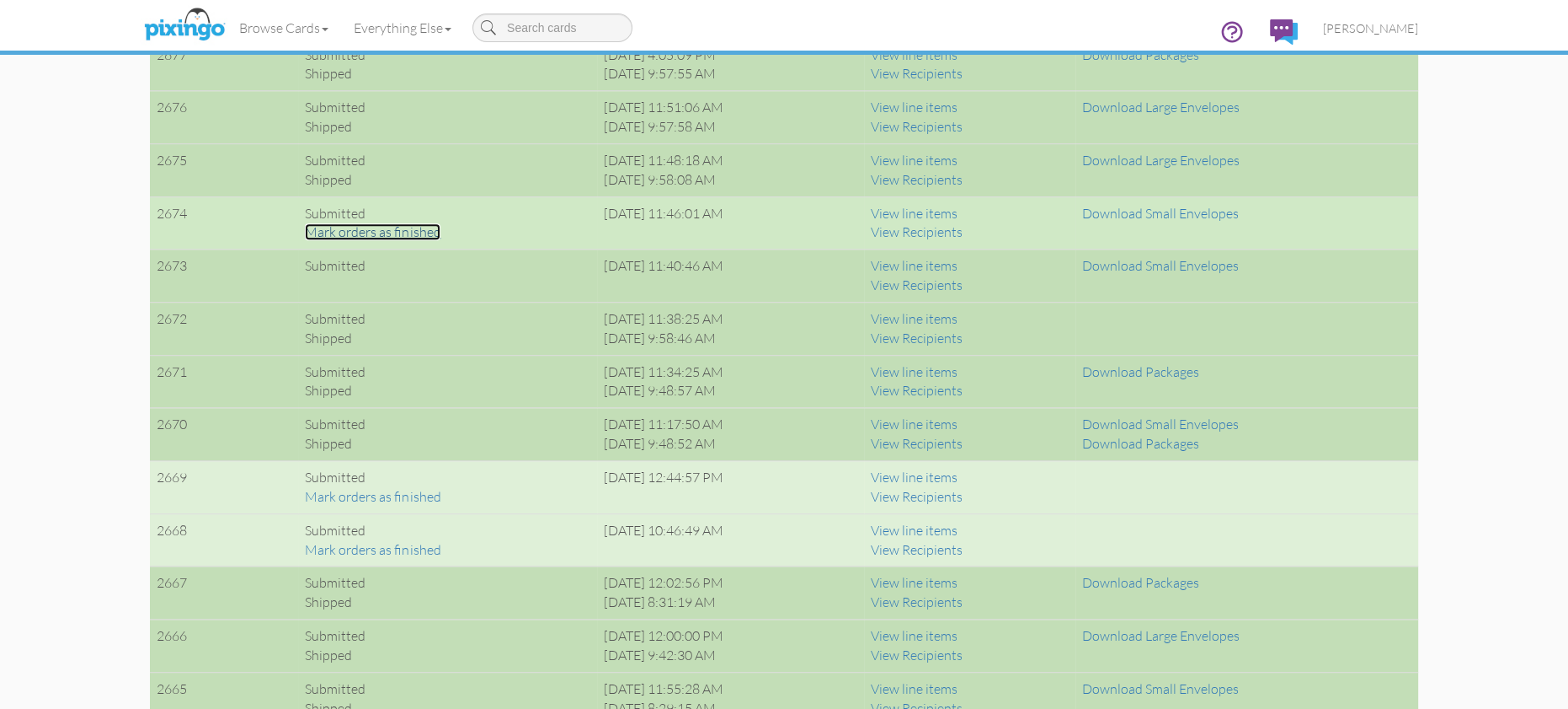
click at [400, 230] on link "Mark orders as finished" at bounding box center [372, 231] width 135 height 17
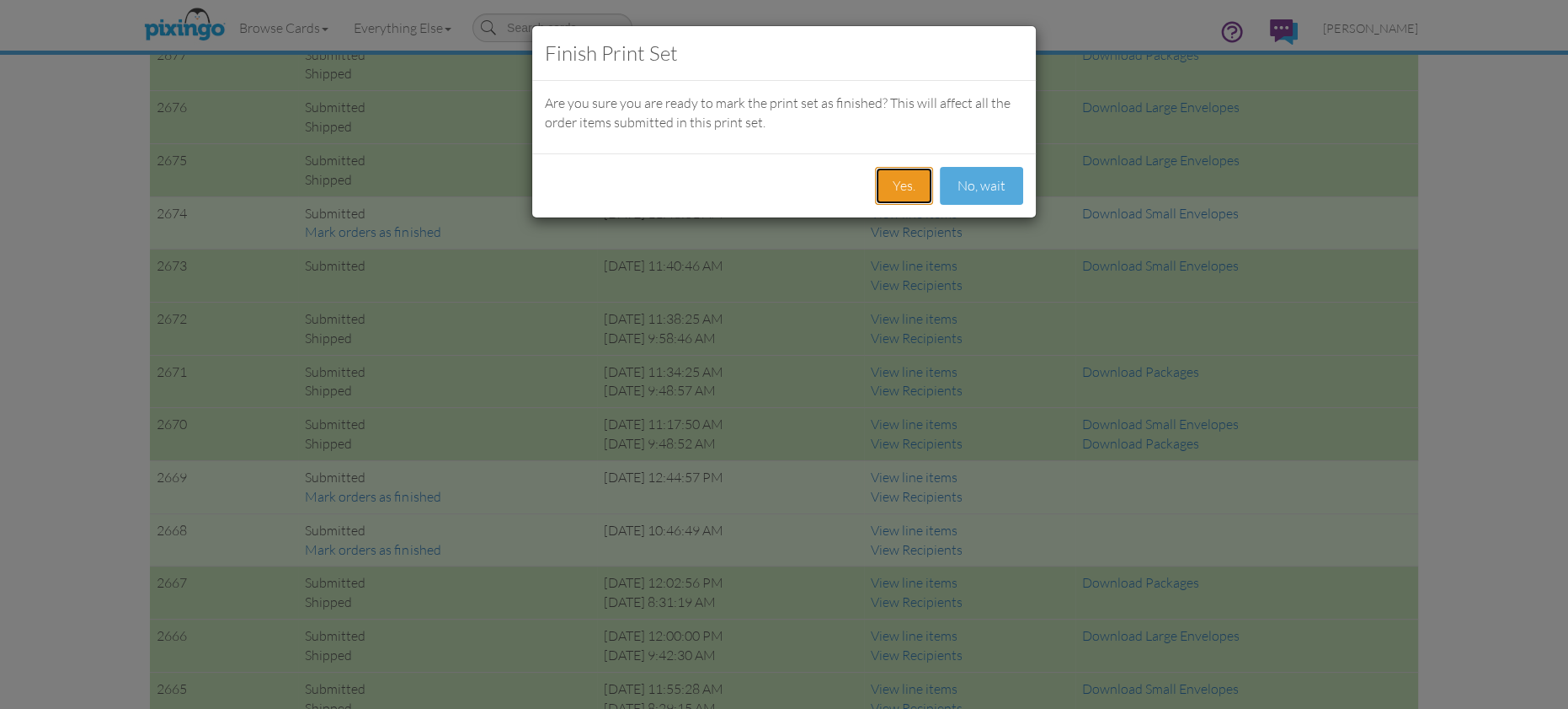
click at [928, 181] on button "Yes." at bounding box center [904, 186] width 58 height 38
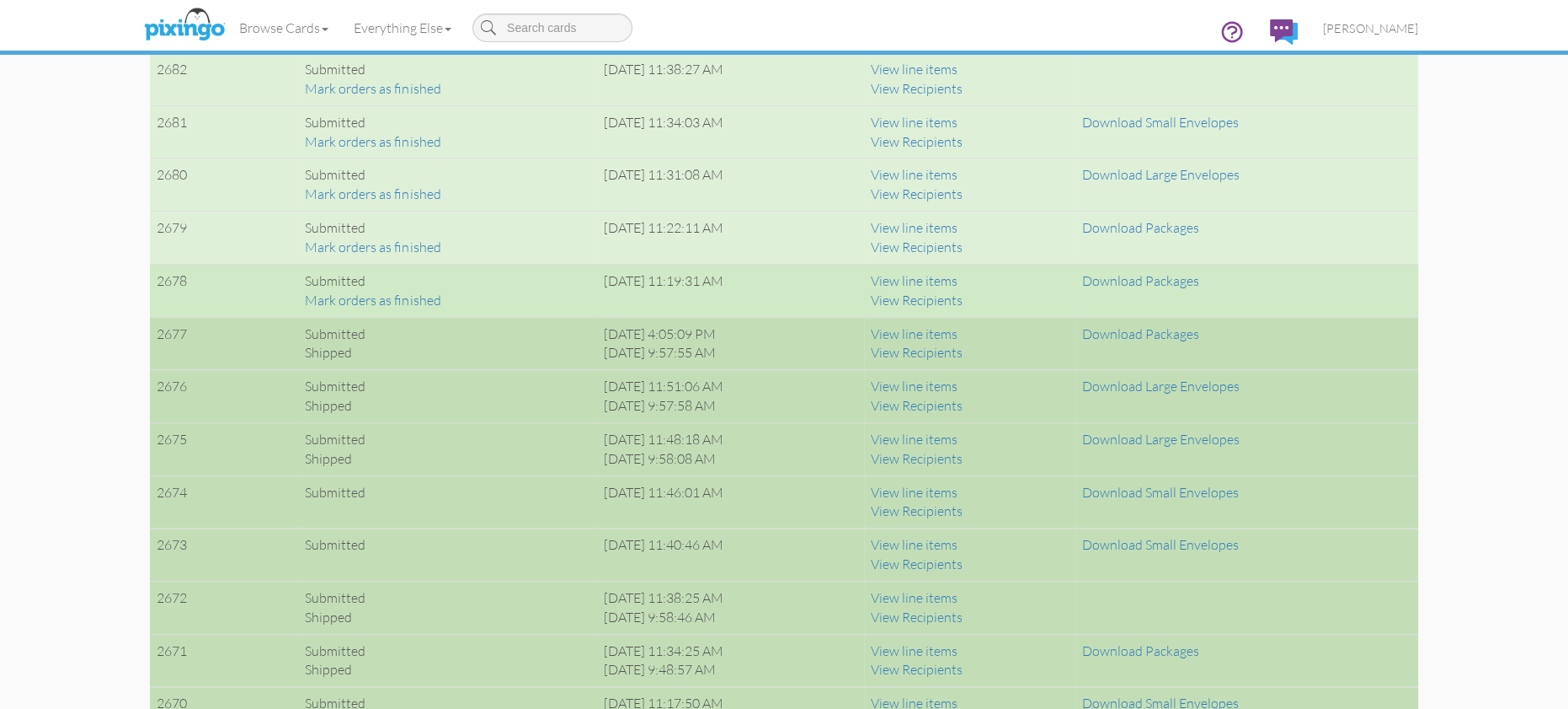
scroll to position [1340, 0]
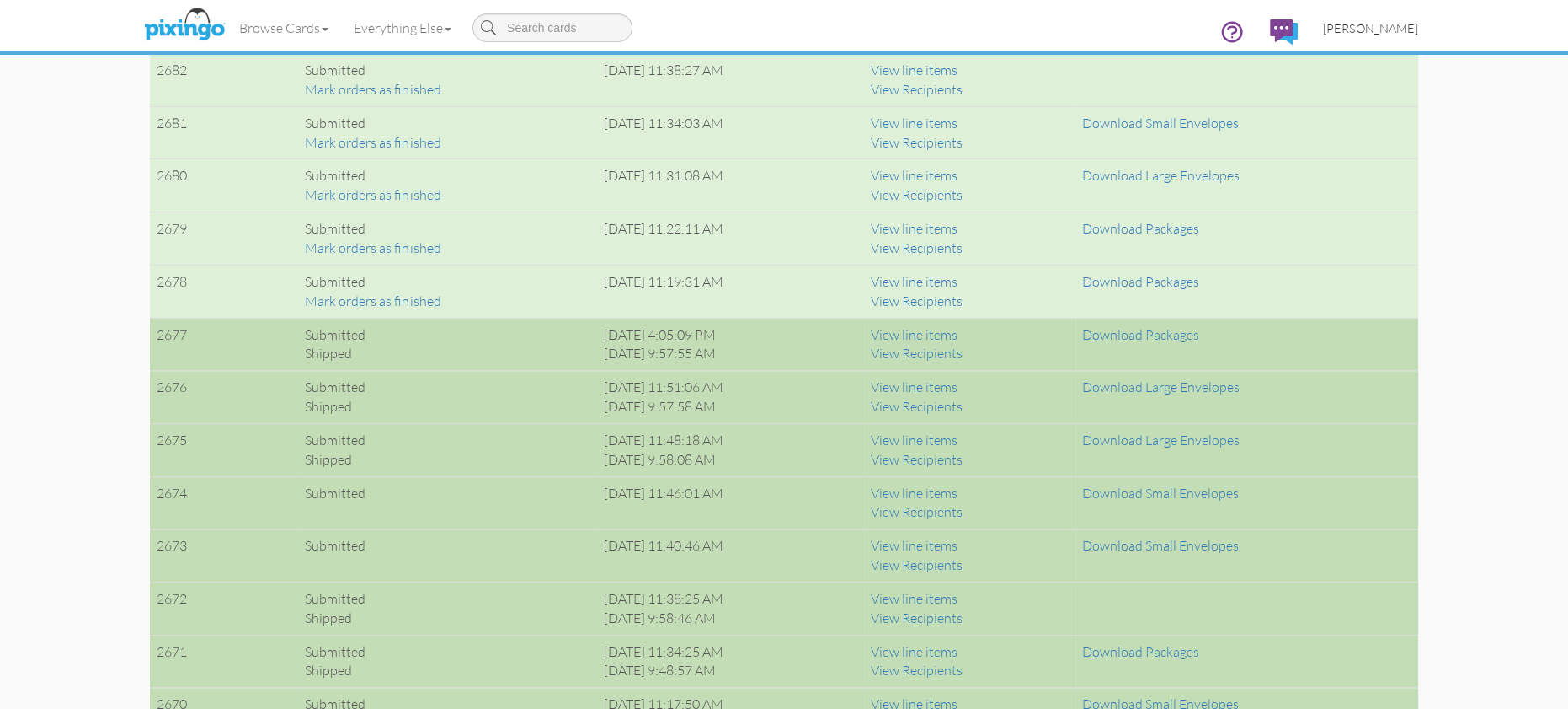
click at [1368, 35] on span "[PERSON_NAME]" at bounding box center [1371, 28] width 95 height 14
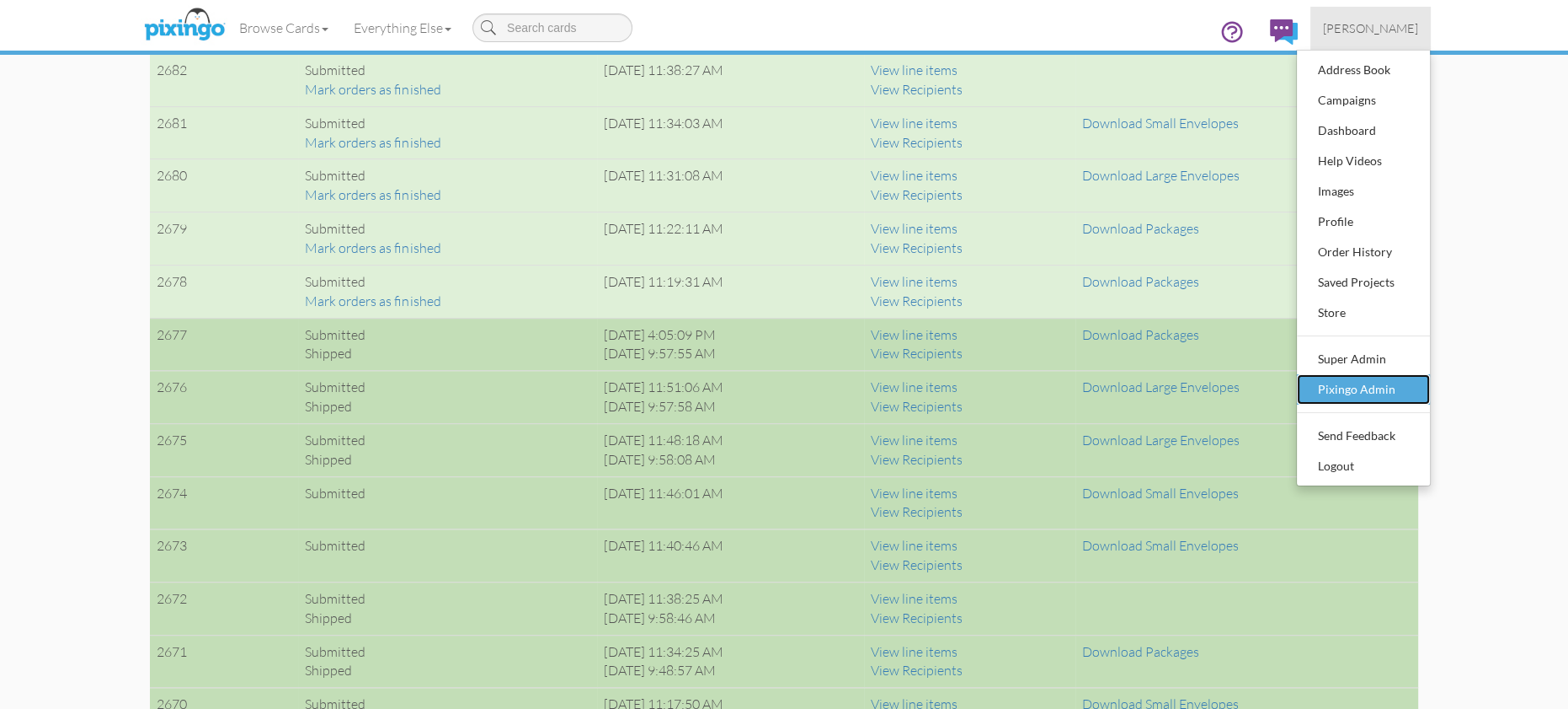
click at [1383, 401] on link "Pixingo Admin" at bounding box center [1364, 389] width 134 height 30
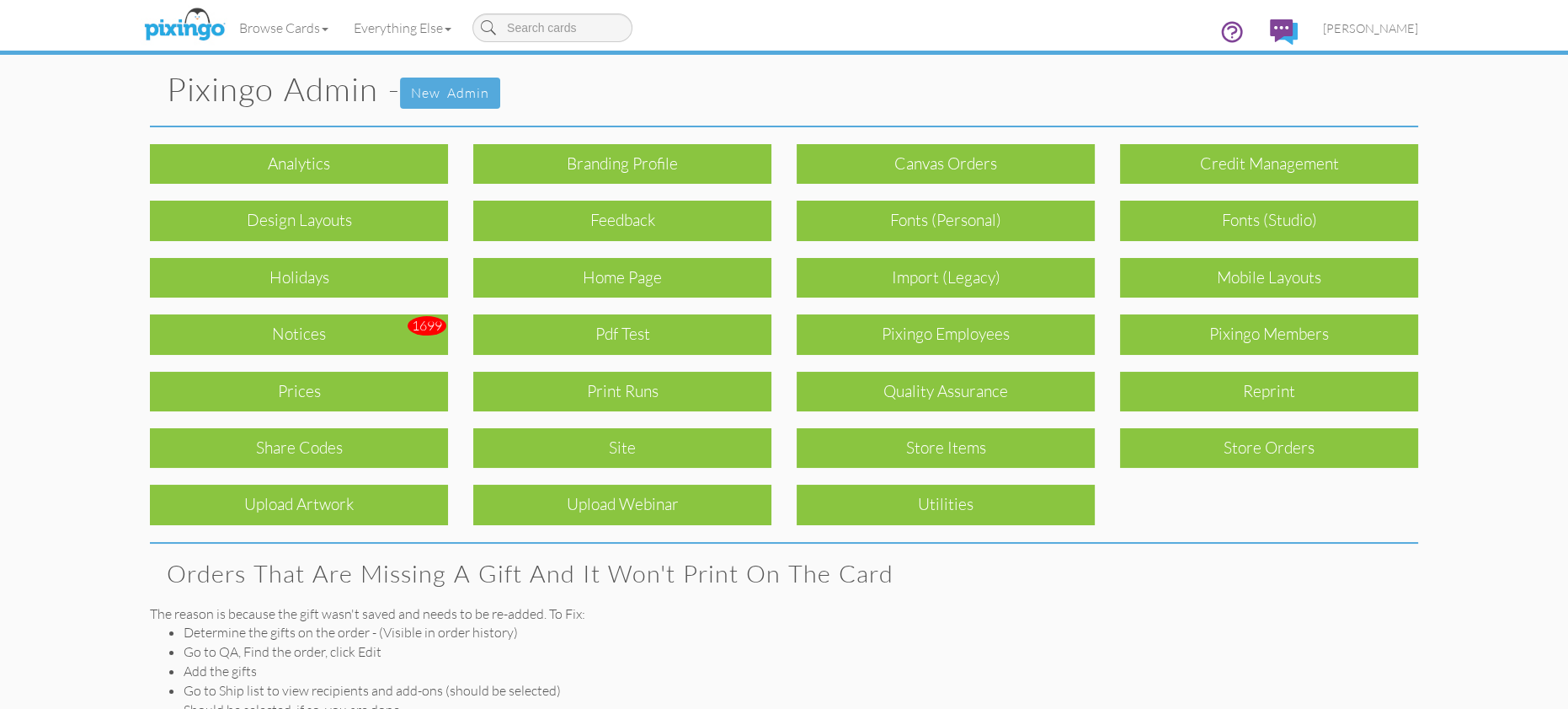
drag, startPoint x: 649, startPoint y: 386, endPoint x: 1160, endPoint y: 367, distance: 511.4
click at [1106, 377] on div "Analytics Branding profile Canvas Orders Credit Management Design Layouts Feedb…" at bounding box center [784, 326] width 1294 height 398
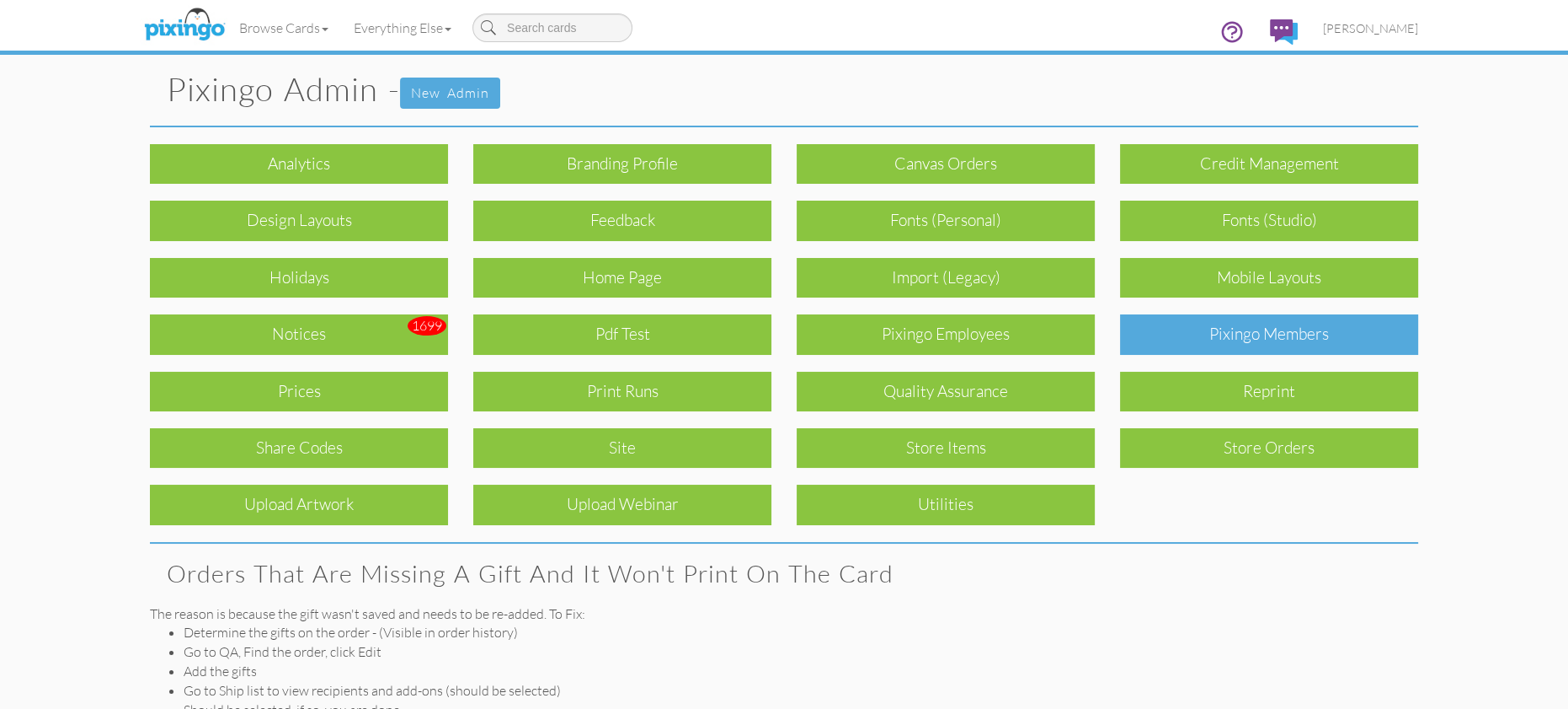
click at [1186, 335] on div "Pixingo Members" at bounding box center [1269, 334] width 298 height 39
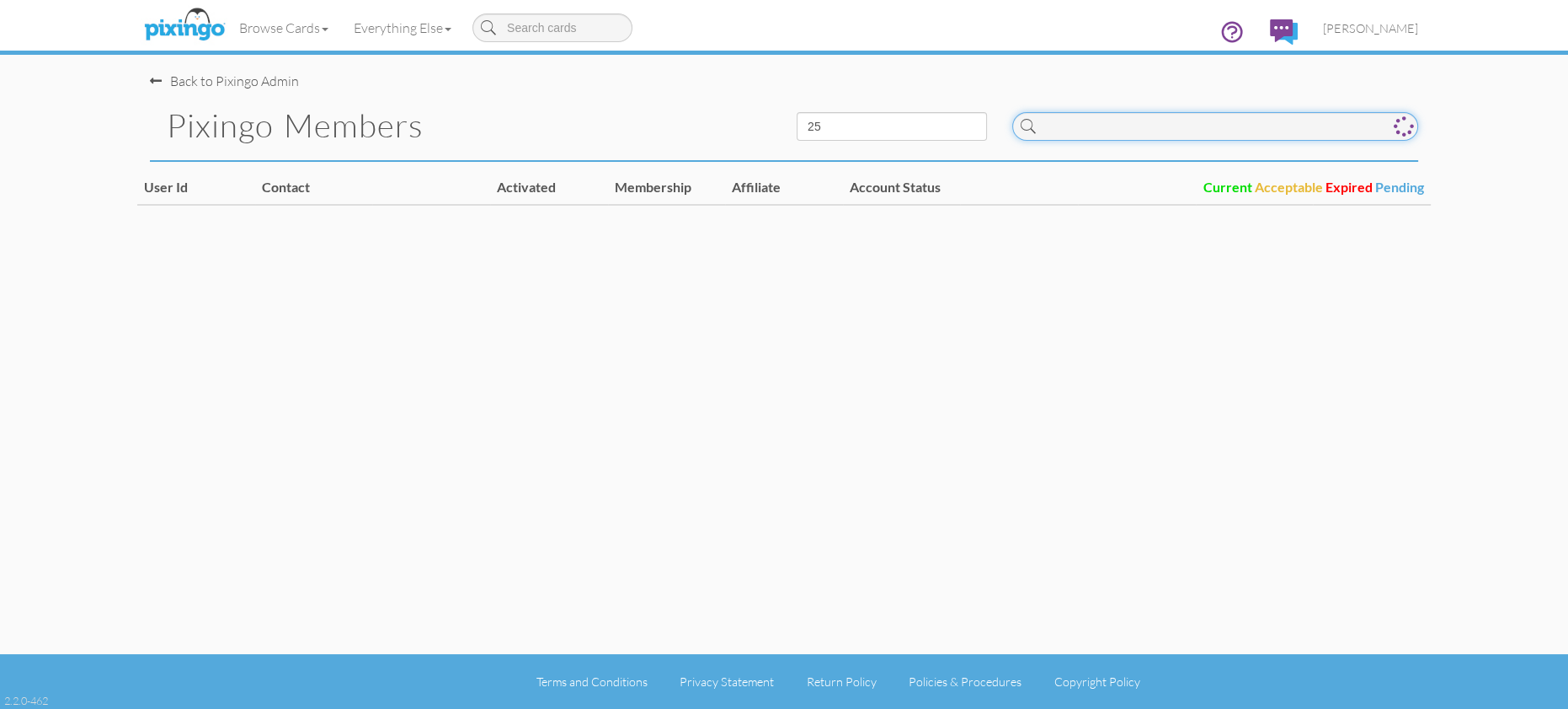
click at [1080, 131] on input at bounding box center [1215, 126] width 406 height 29
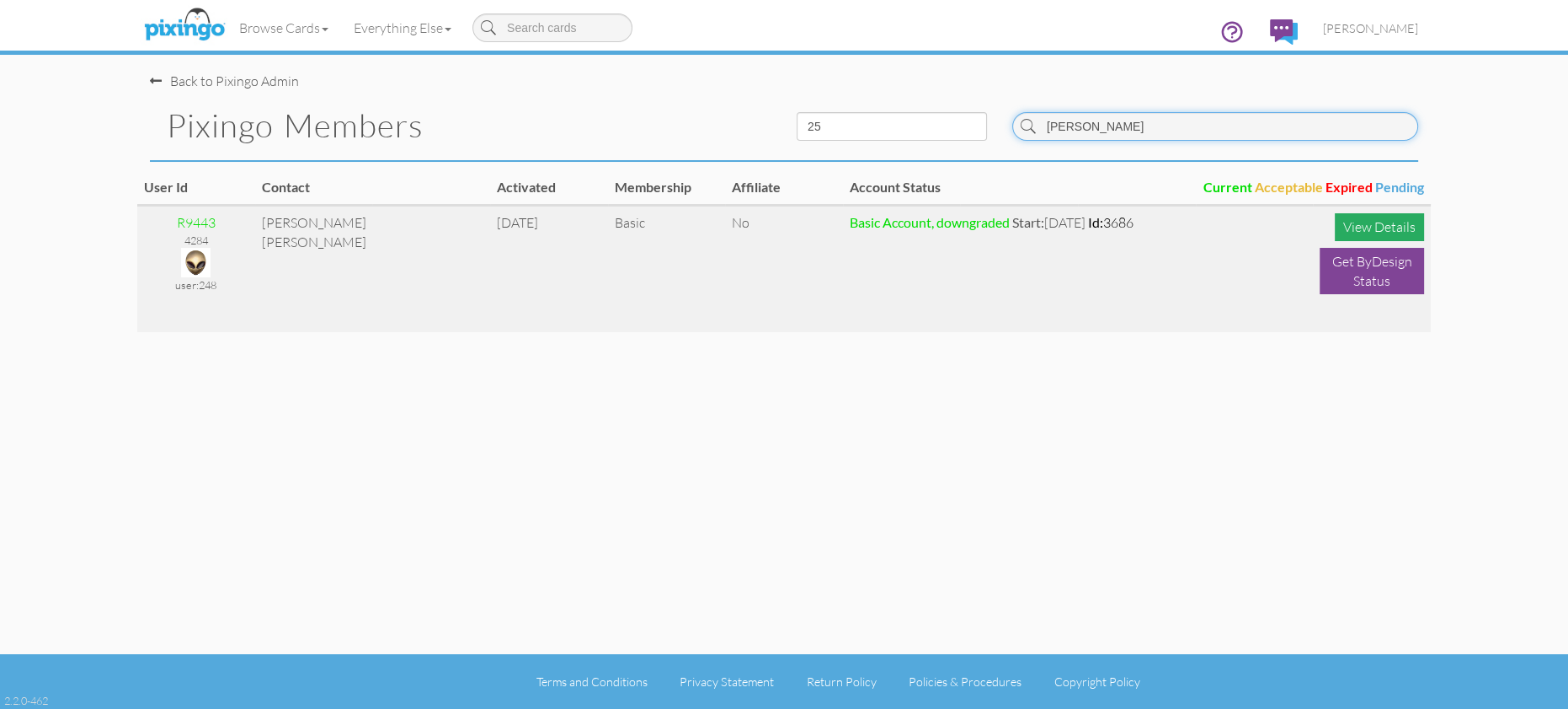
type input "degroot"
click at [1342, 225] on div "View Details" at bounding box center [1380, 227] width 90 height 28
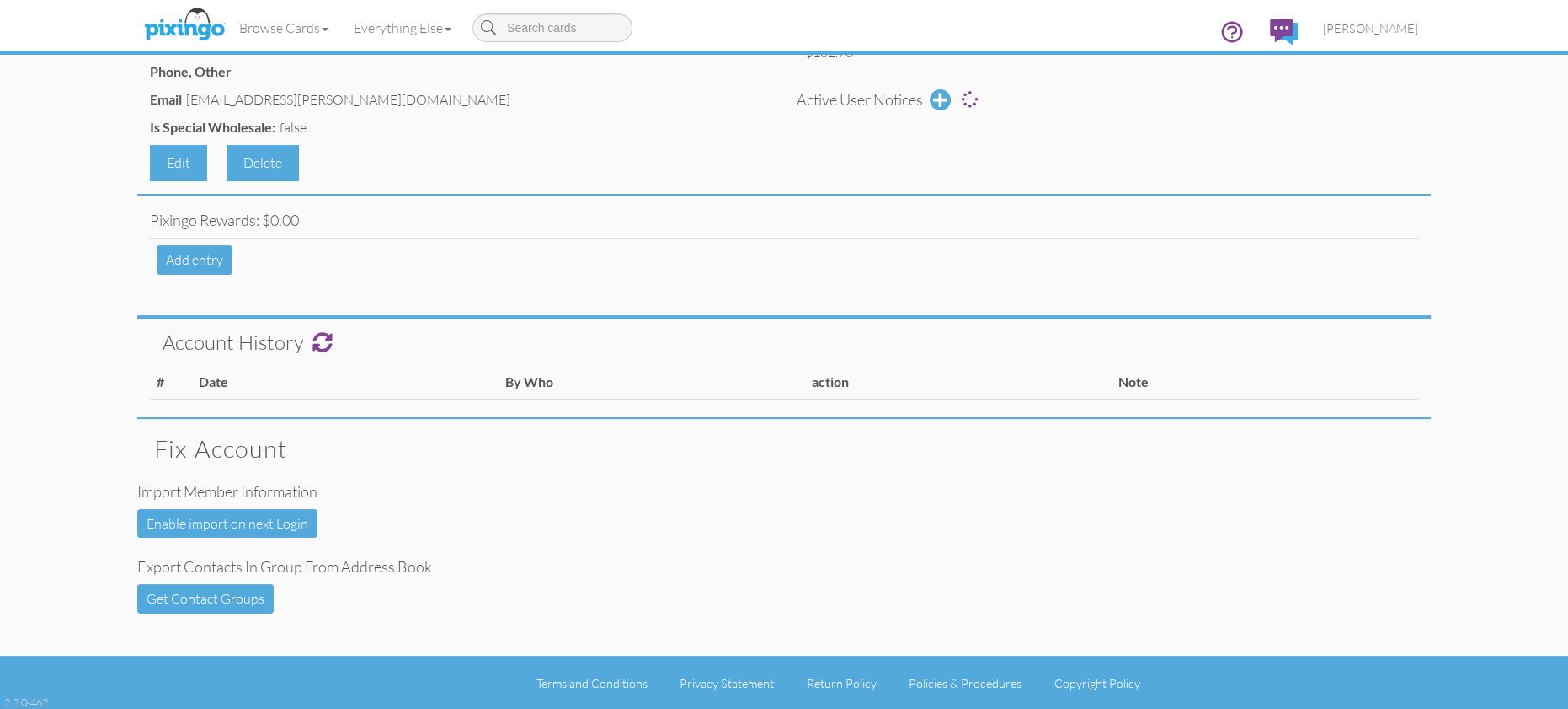
scroll to position [289, 0]
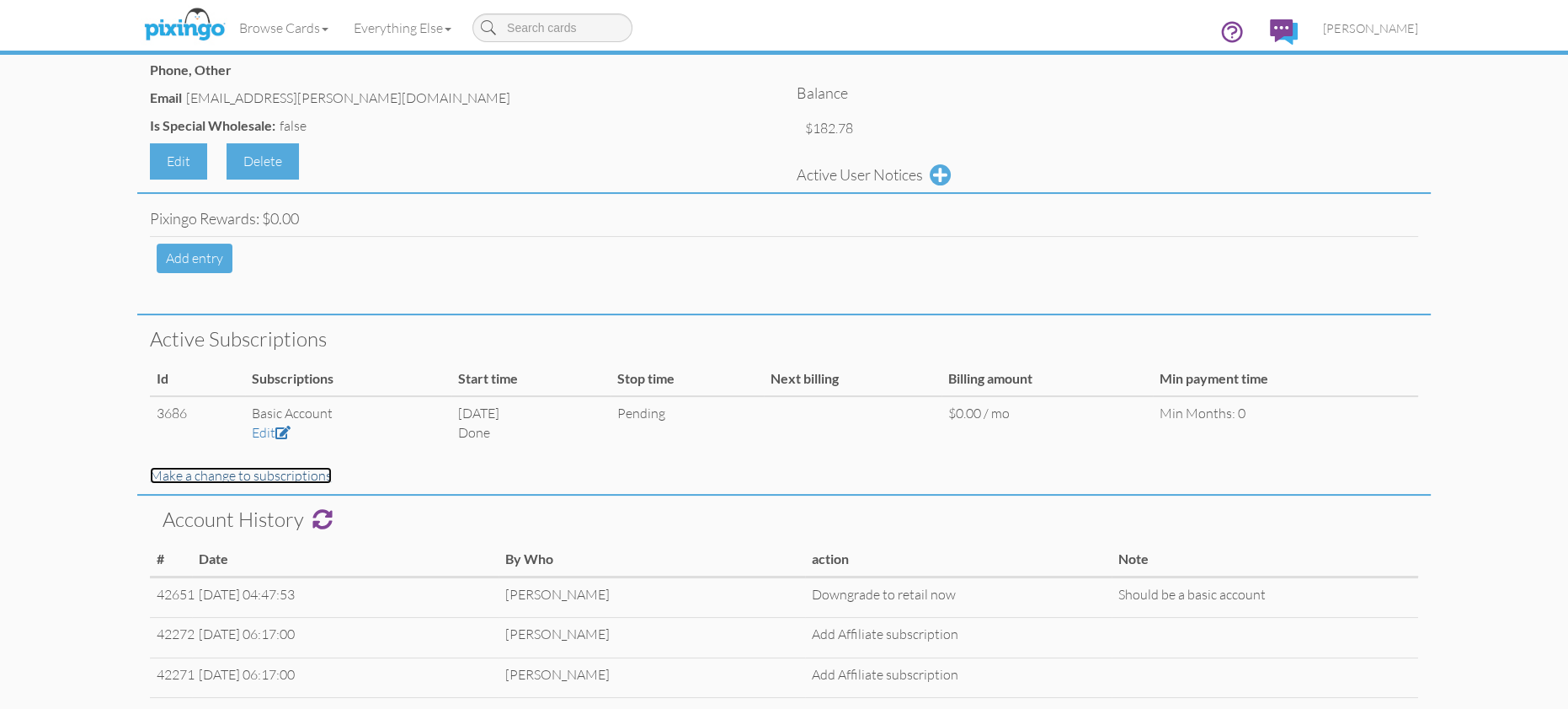
click at [295, 481] on link "Make a change to subscriptions" at bounding box center [240, 475] width 182 height 17
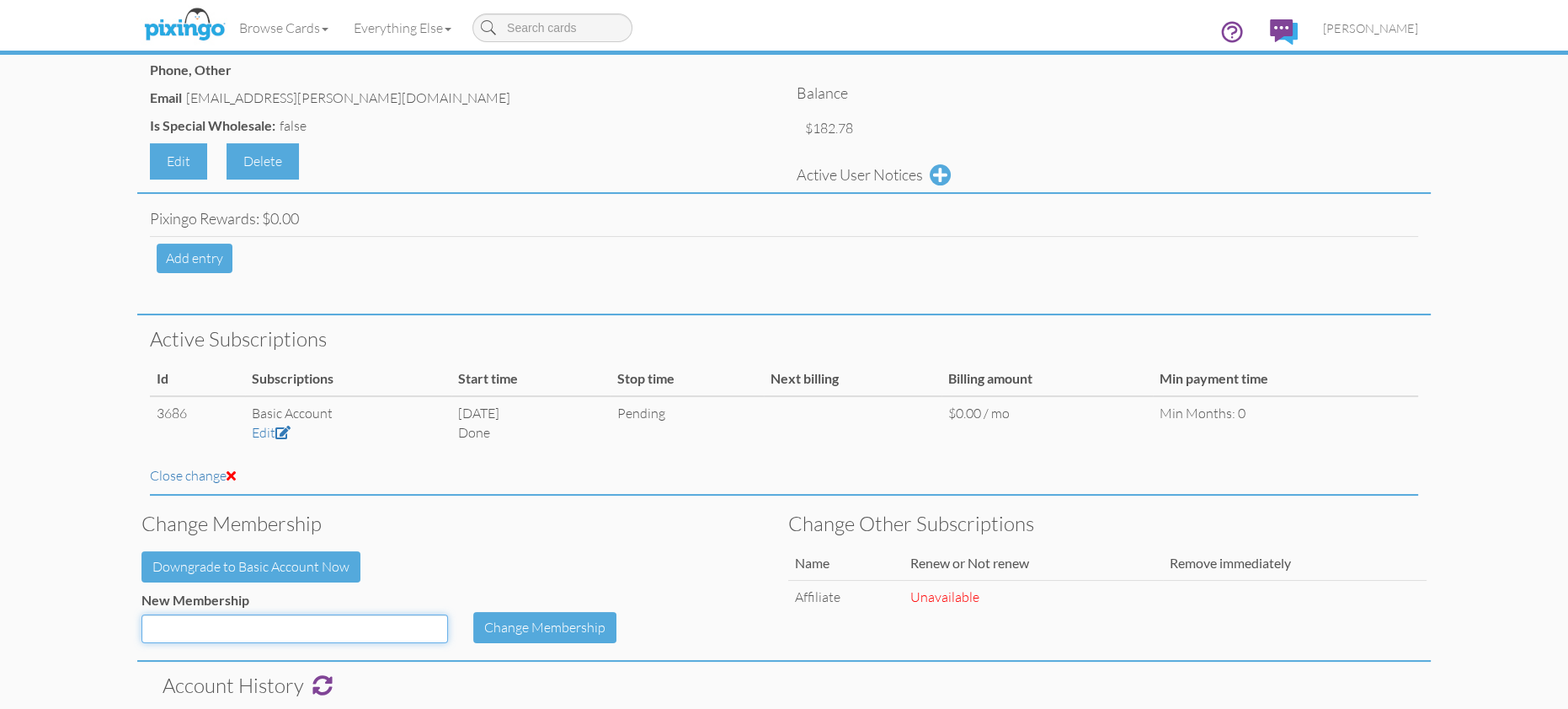
click at [428, 625] on select "Basic Smart Pro ProPlus Jump Start Smart annual Smart (Old) Pro (old) ProPlus (…" at bounding box center [295, 628] width 306 height 29
select select "object:212"
click at [142, 614] on select "Basic Smart Pro ProPlus Jump Start Smart annual Smart (Old) Pro (old) ProPlus (…" at bounding box center [295, 628] width 306 height 29
click at [493, 623] on button "Change Membership" at bounding box center [545, 627] width 143 height 31
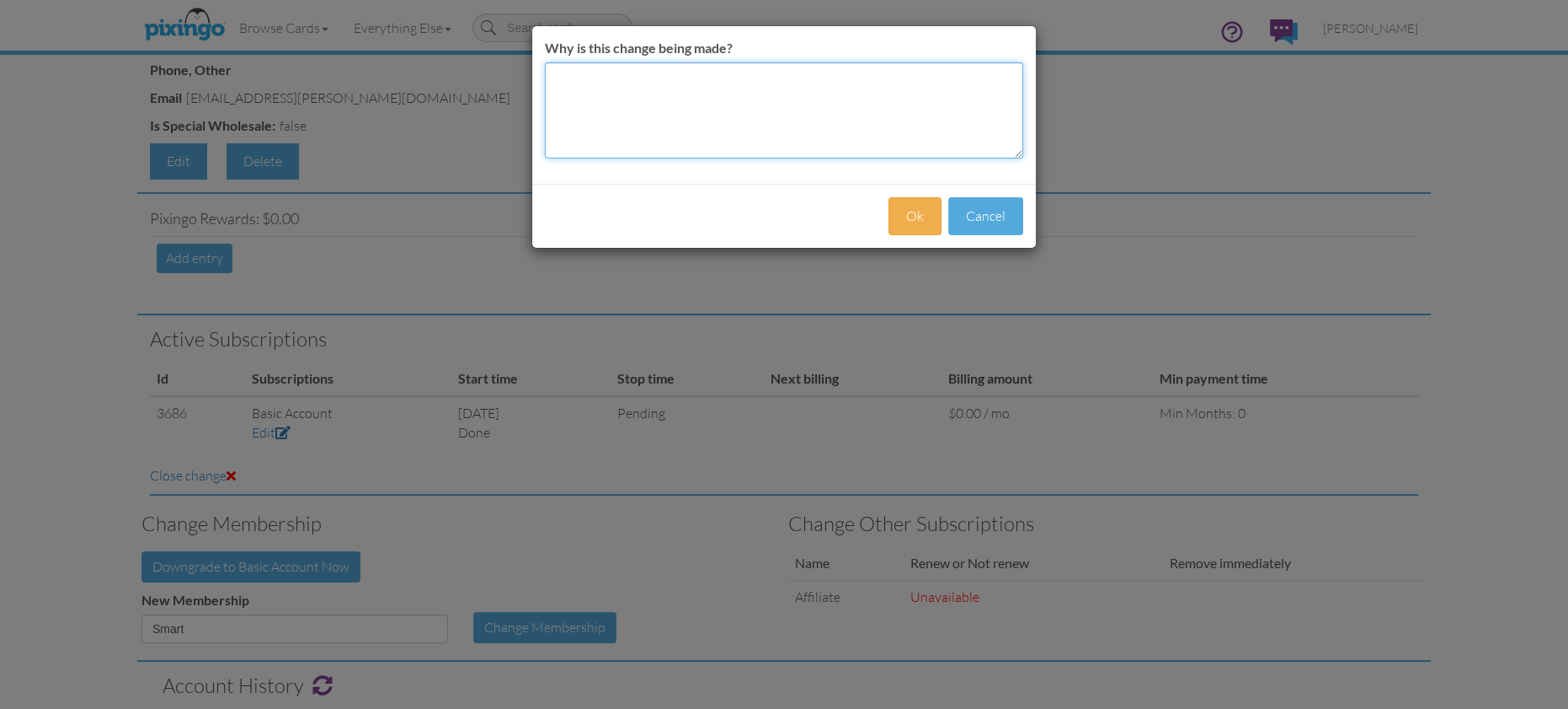
click at [602, 90] on textarea "Why is this change being made?" at bounding box center [784, 110] width 478 height 96
type textarea "for temp import"
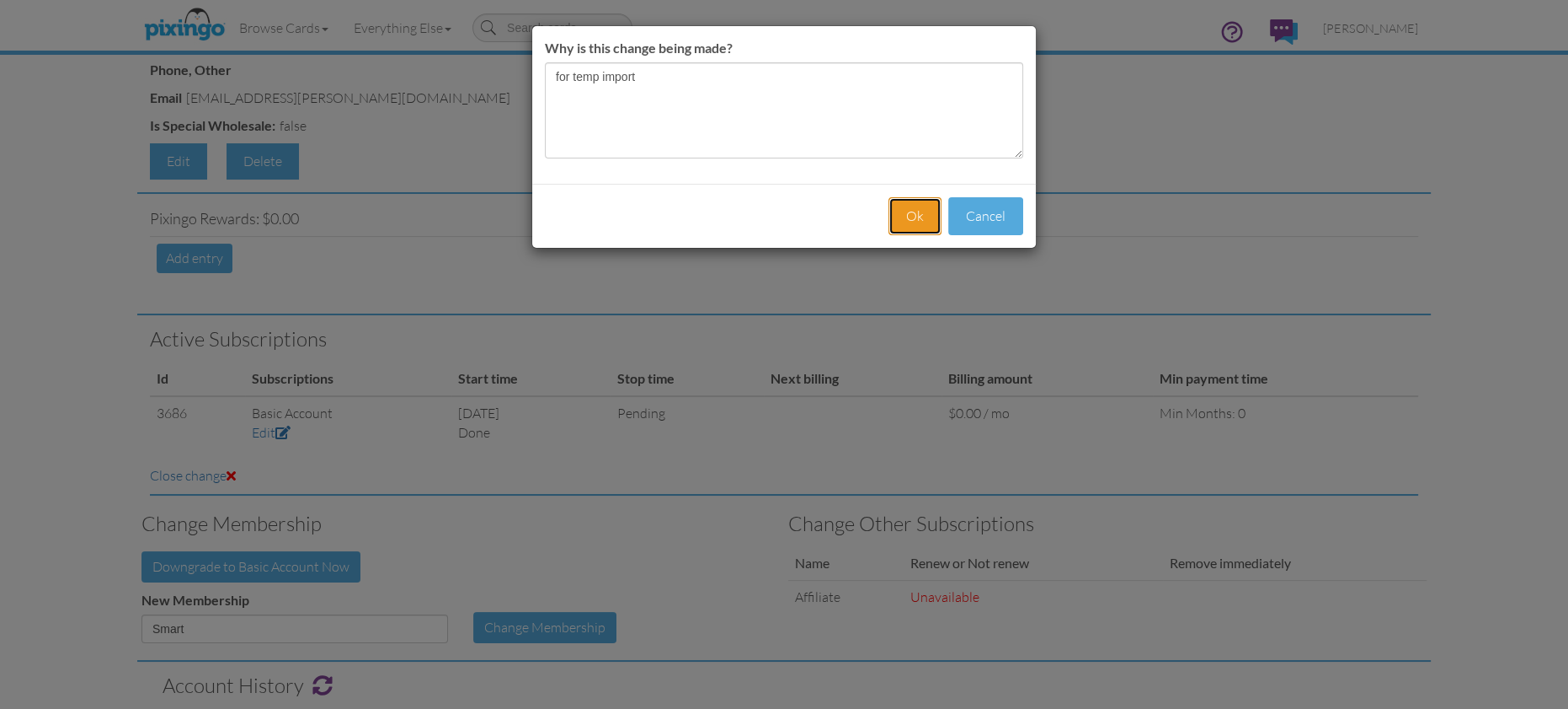
click at [925, 207] on button "Ok" at bounding box center [915, 216] width 53 height 38
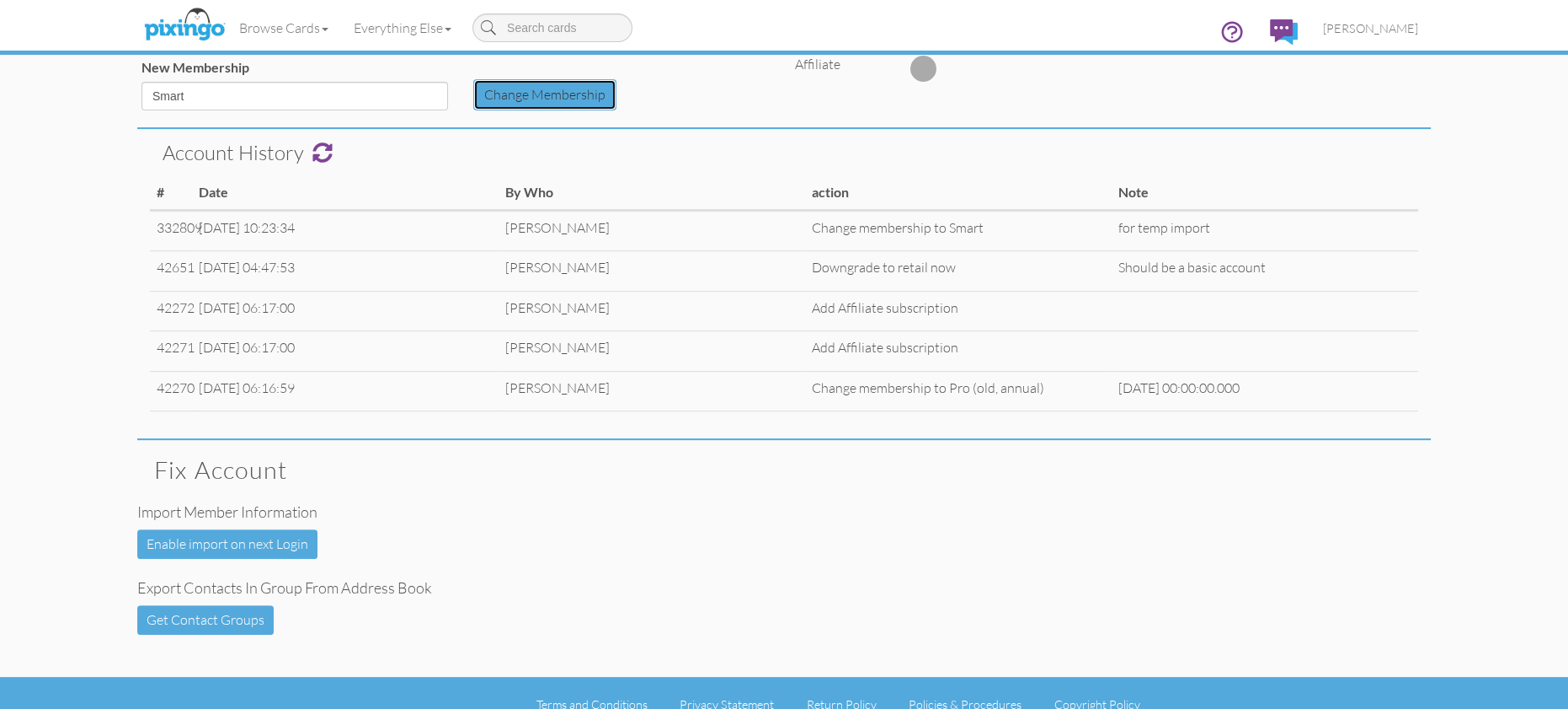
scroll to position [870, 0]
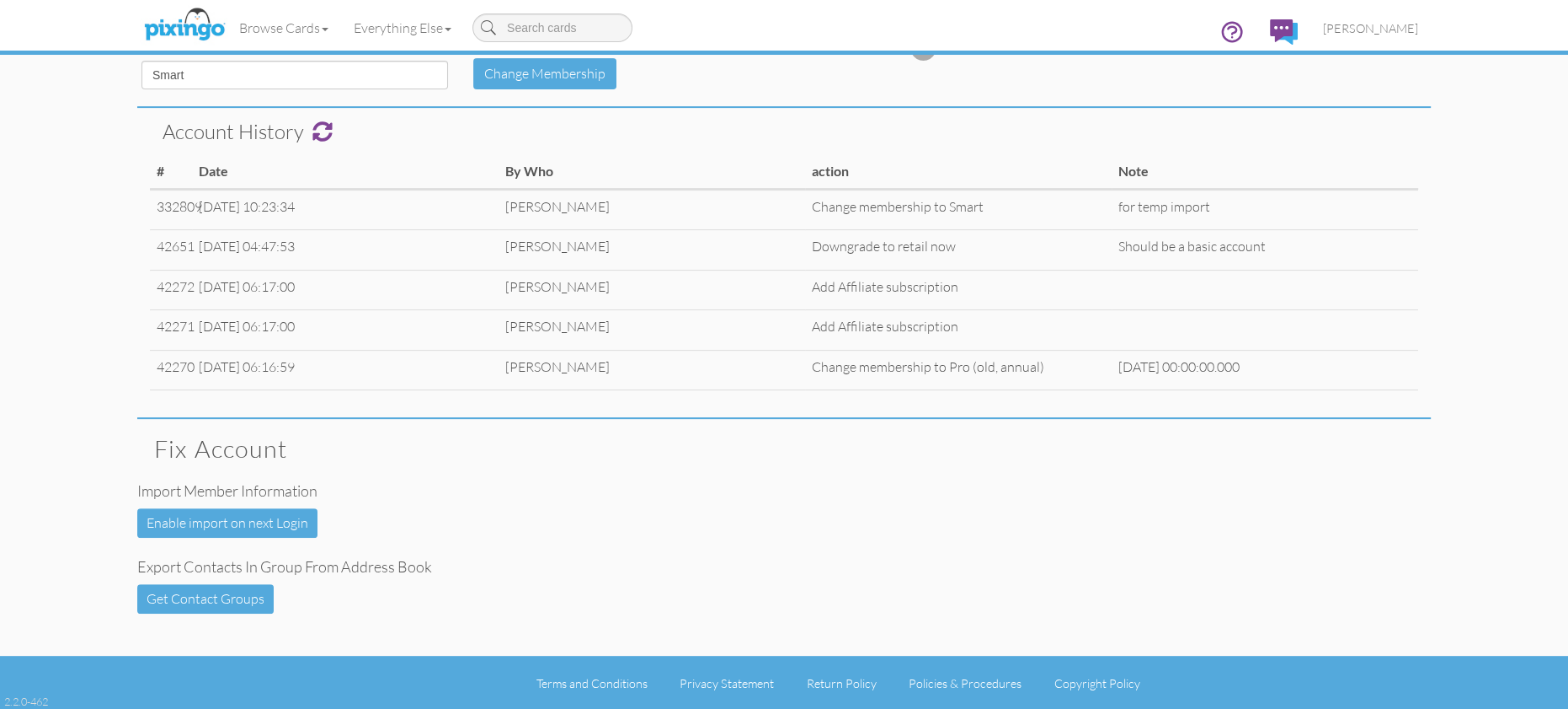
click at [573, 583] on div "Export contacts in group from address book Get Contact Groups" at bounding box center [784, 575] width 1319 height 76
click at [549, 581] on div "Export contacts in group from address book Get Contact Groups" at bounding box center [784, 575] width 1319 height 76
click at [1397, 30] on span "[PERSON_NAME]" at bounding box center [1371, 28] width 95 height 14
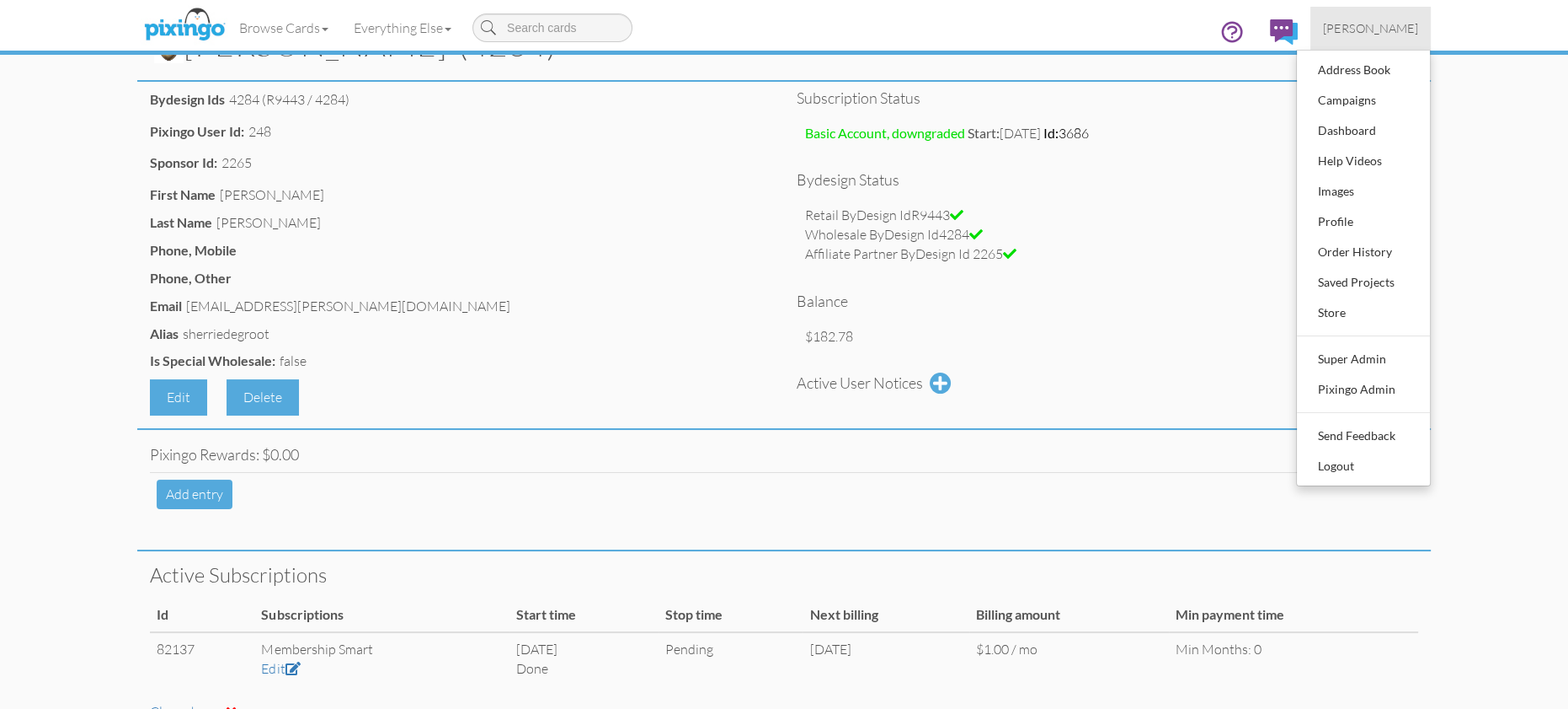
scroll to position [0, 0]
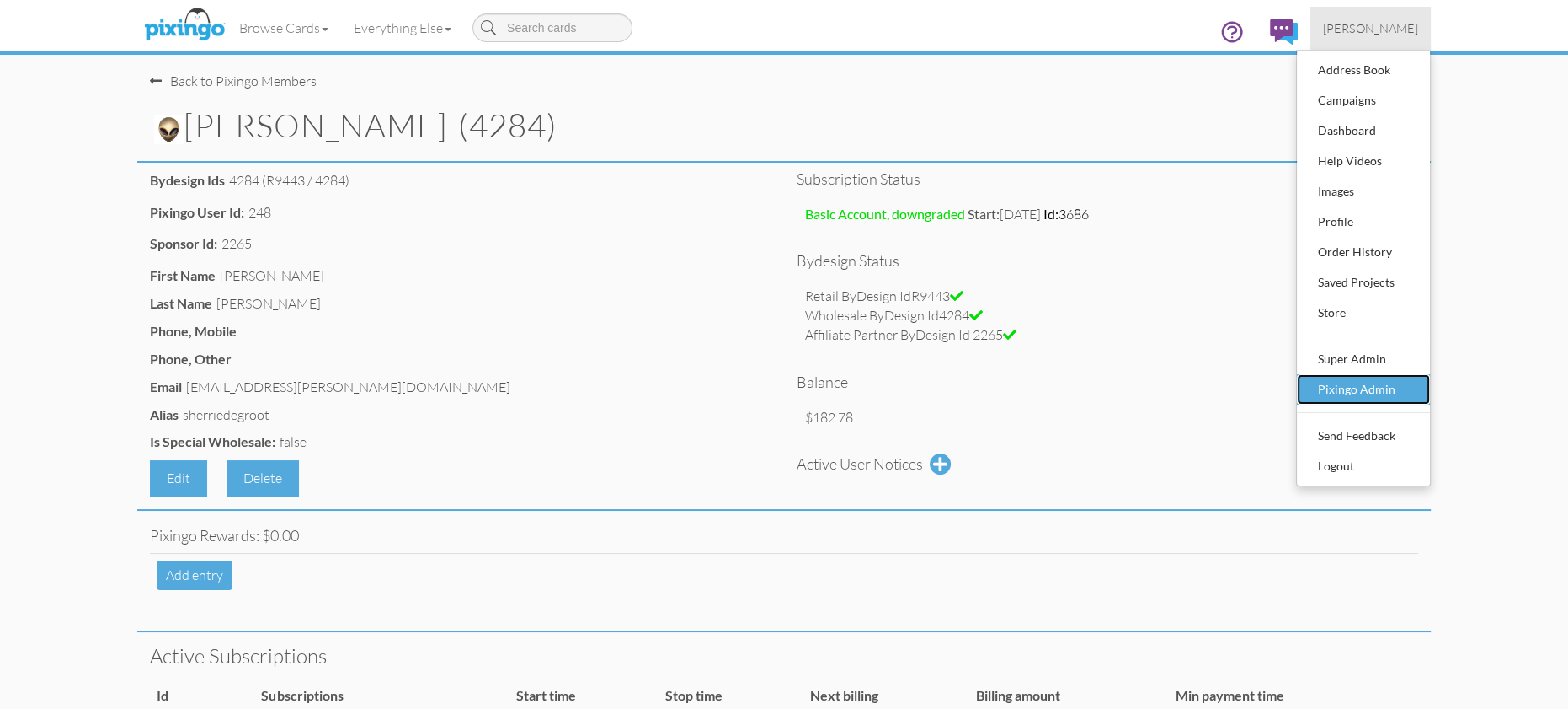
click at [1393, 386] on div "Pixingo Admin" at bounding box center [1363, 389] width 99 height 25
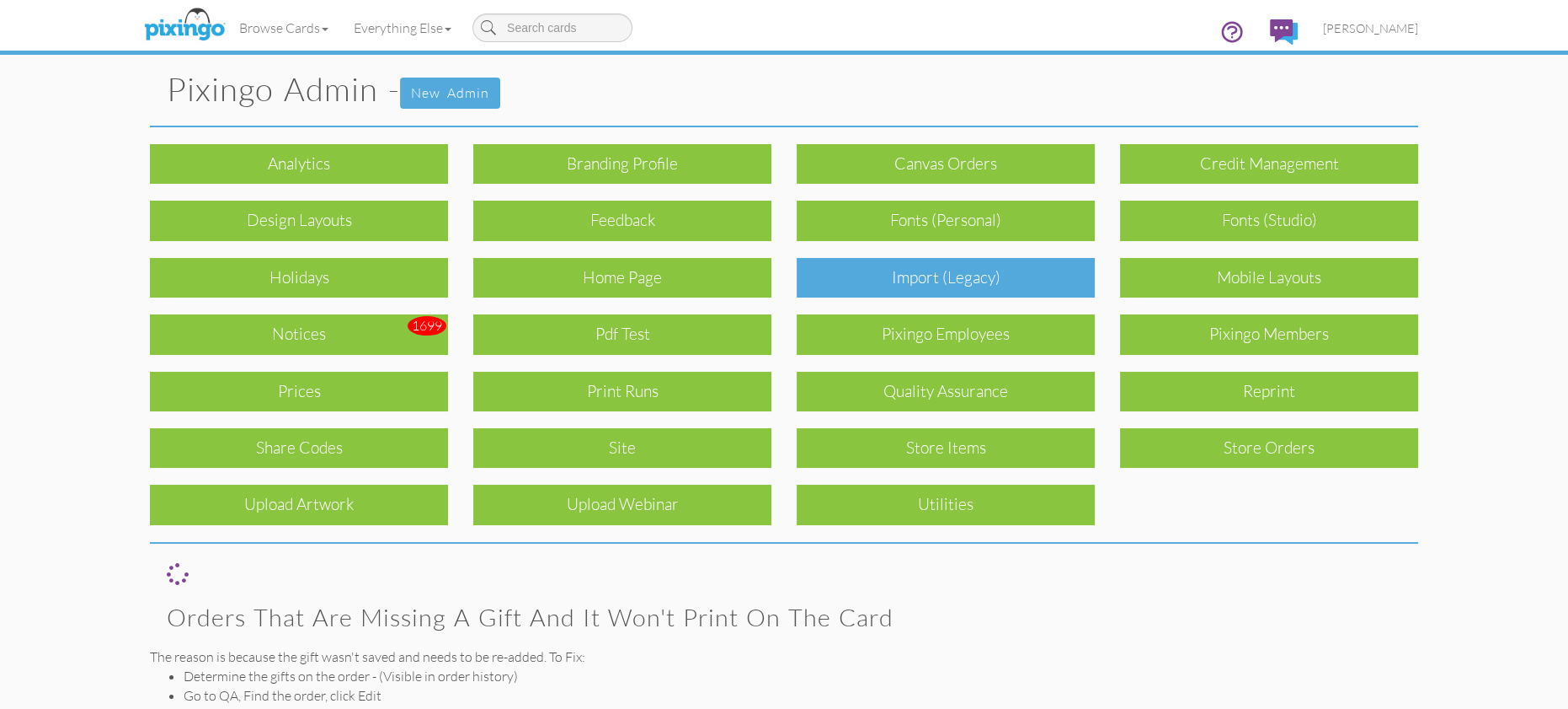
click at [934, 273] on div "Import (legacy)" at bounding box center [945, 278] width 298 height 39
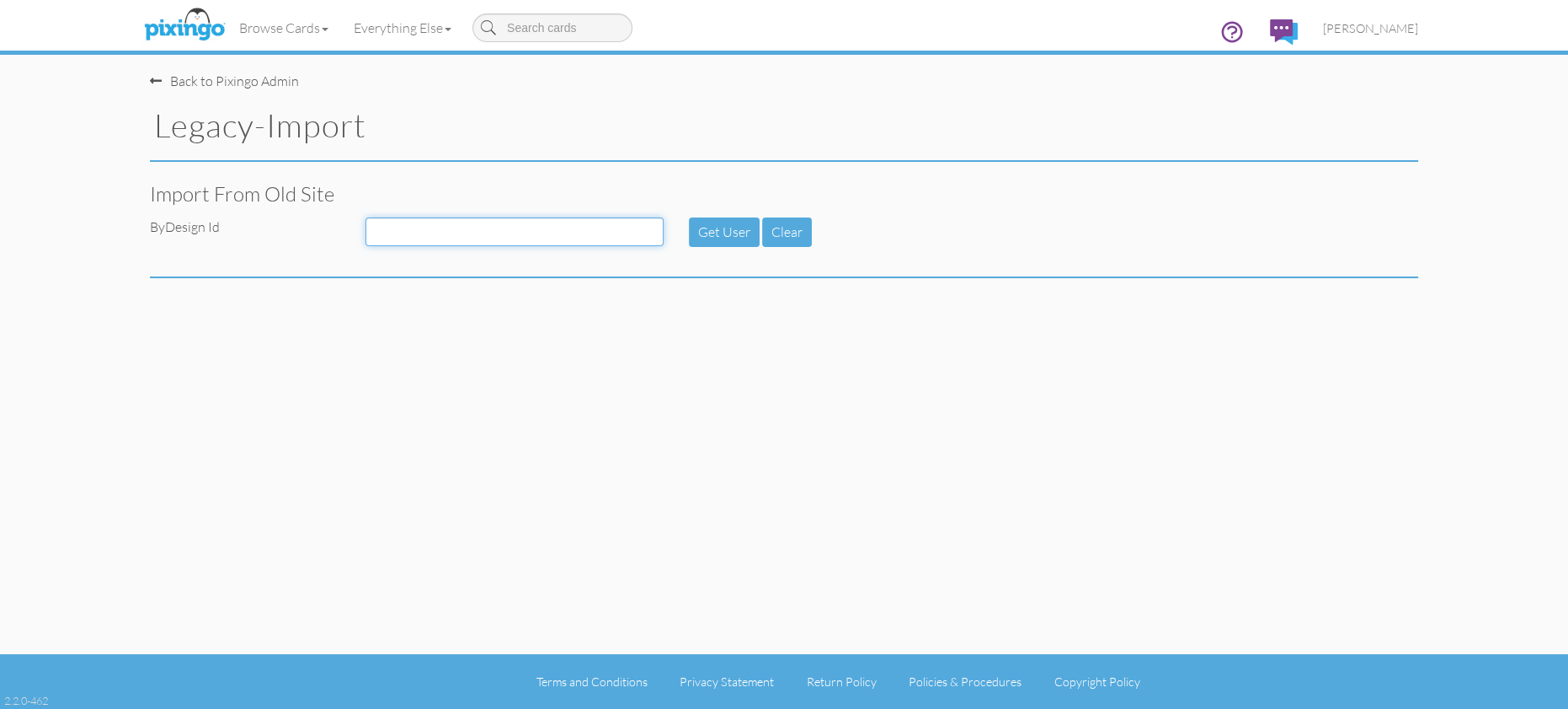
click at [428, 232] on input at bounding box center [514, 232] width 298 height 29
type input "4284"
click at [701, 226] on button "Get User" at bounding box center [724, 232] width 71 height 30
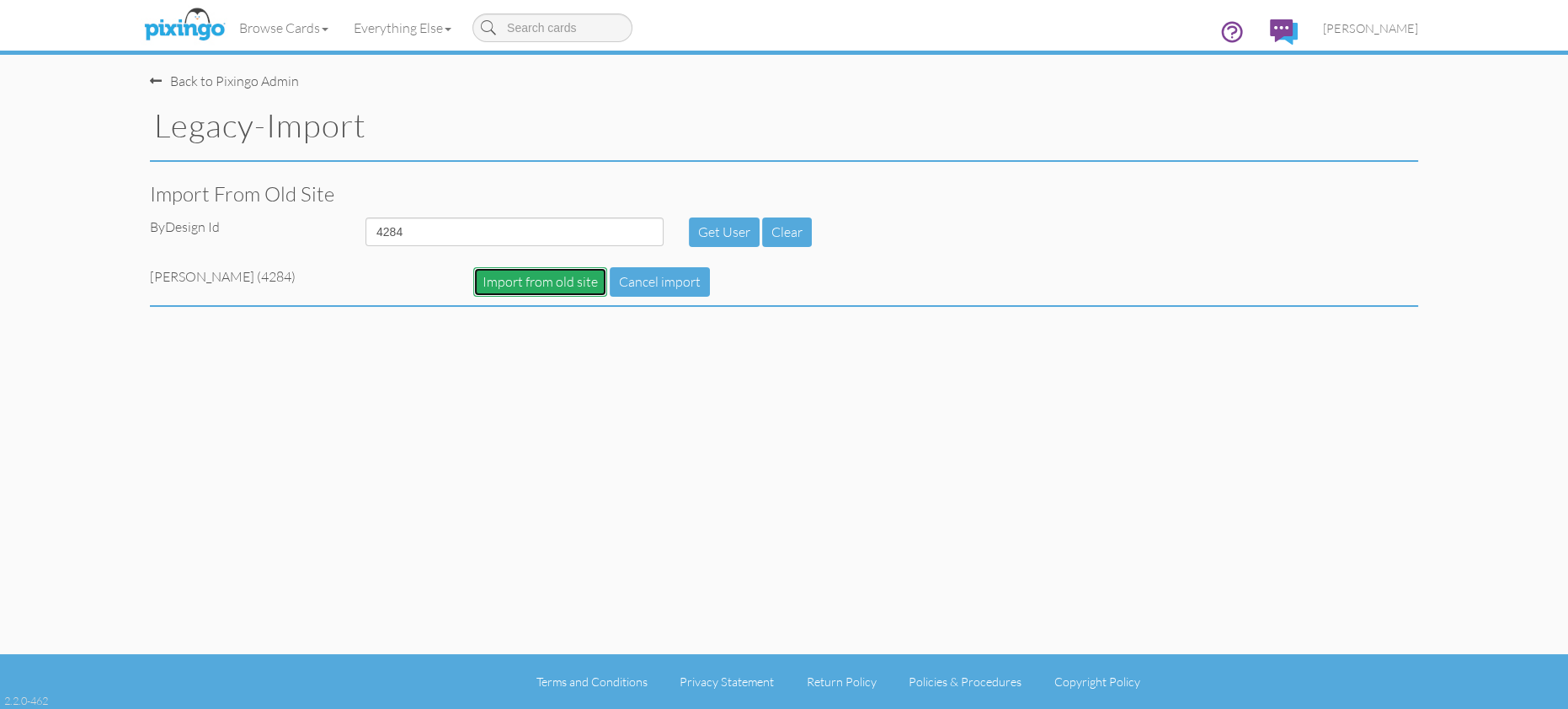
click at [537, 284] on button "Import from old site" at bounding box center [539, 281] width 134 height 30
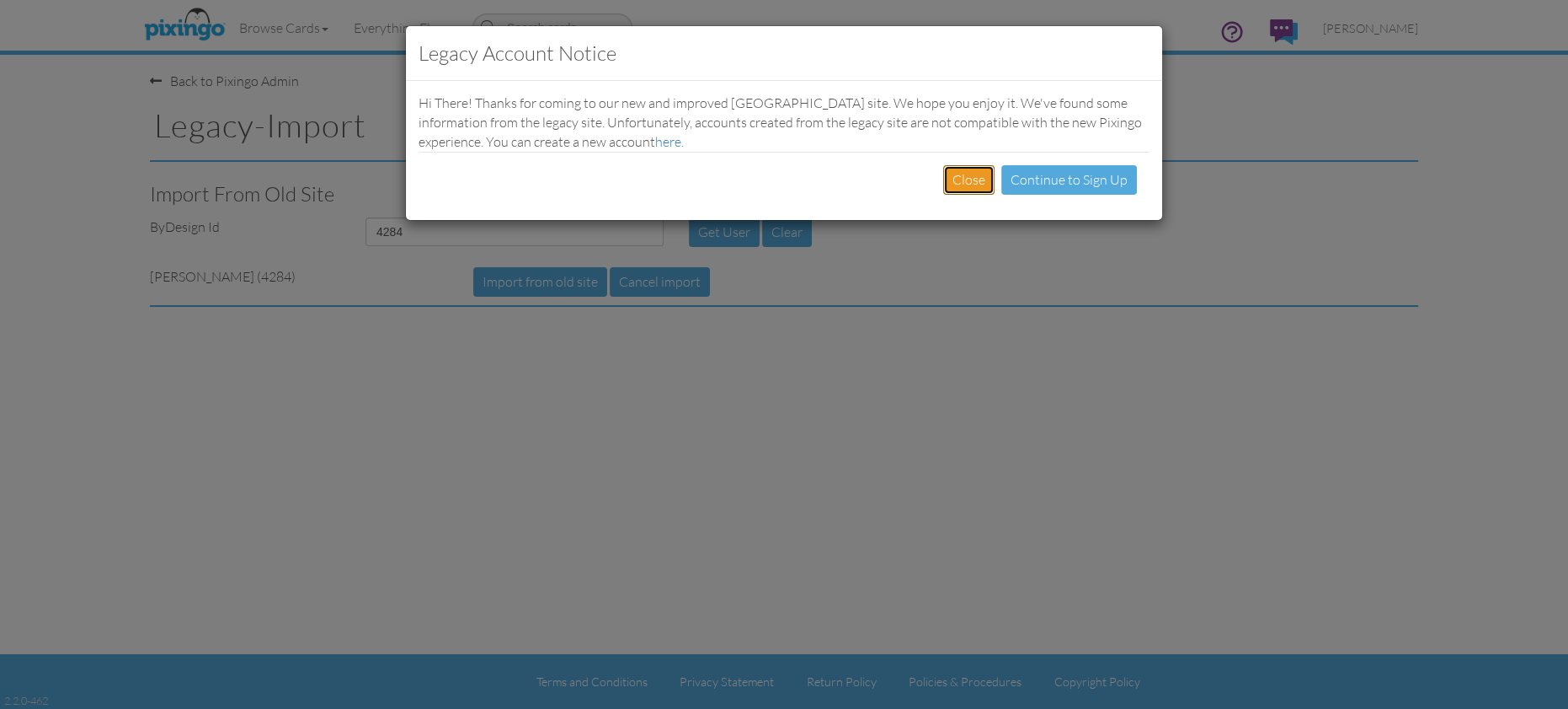
click at [964, 193] on button "Close" at bounding box center [969, 179] width 51 height 30
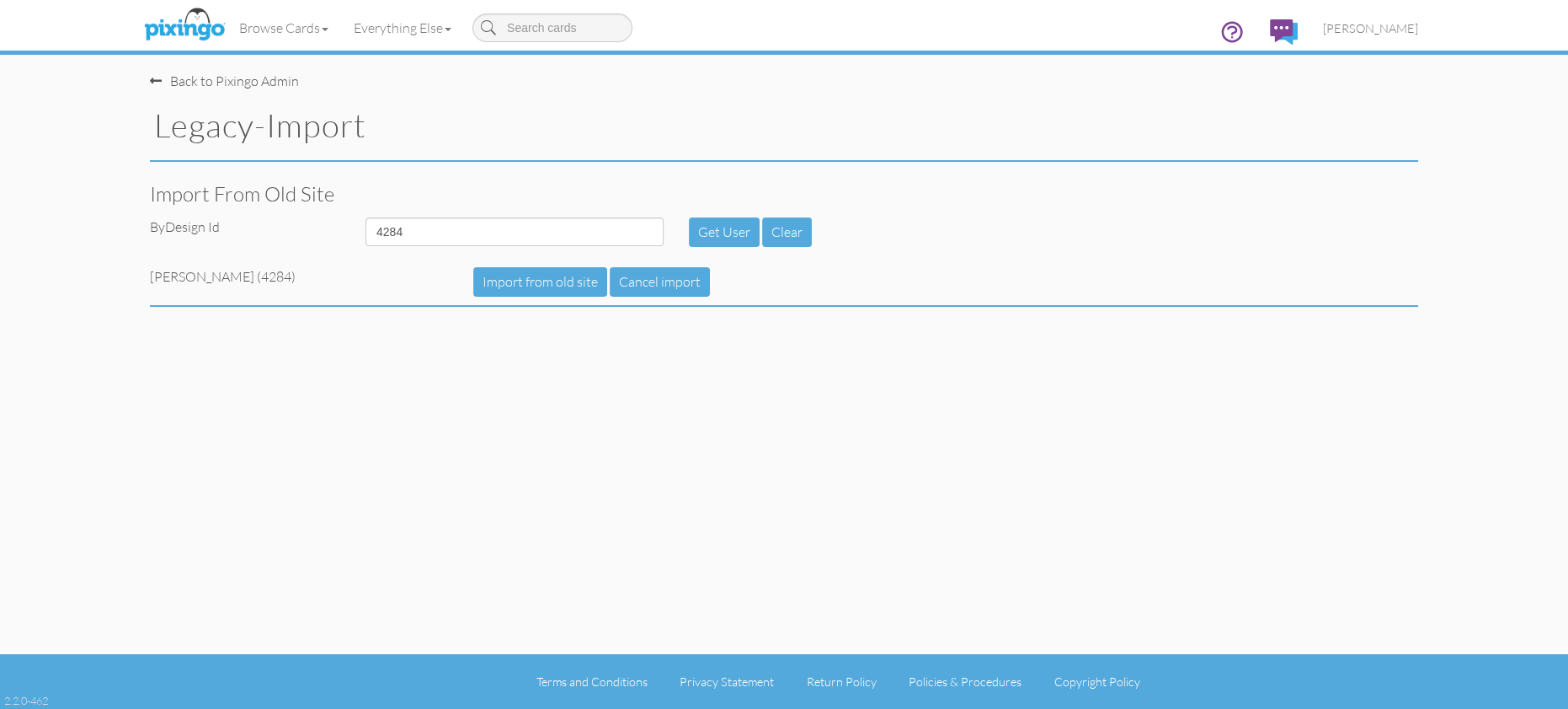
click at [973, 251] on div "Import from old site ByDesign Id 4284 Get User Clear" at bounding box center [784, 214] width 1294 height 89
click at [569, 273] on button "Import from old site" at bounding box center [539, 281] width 134 height 30
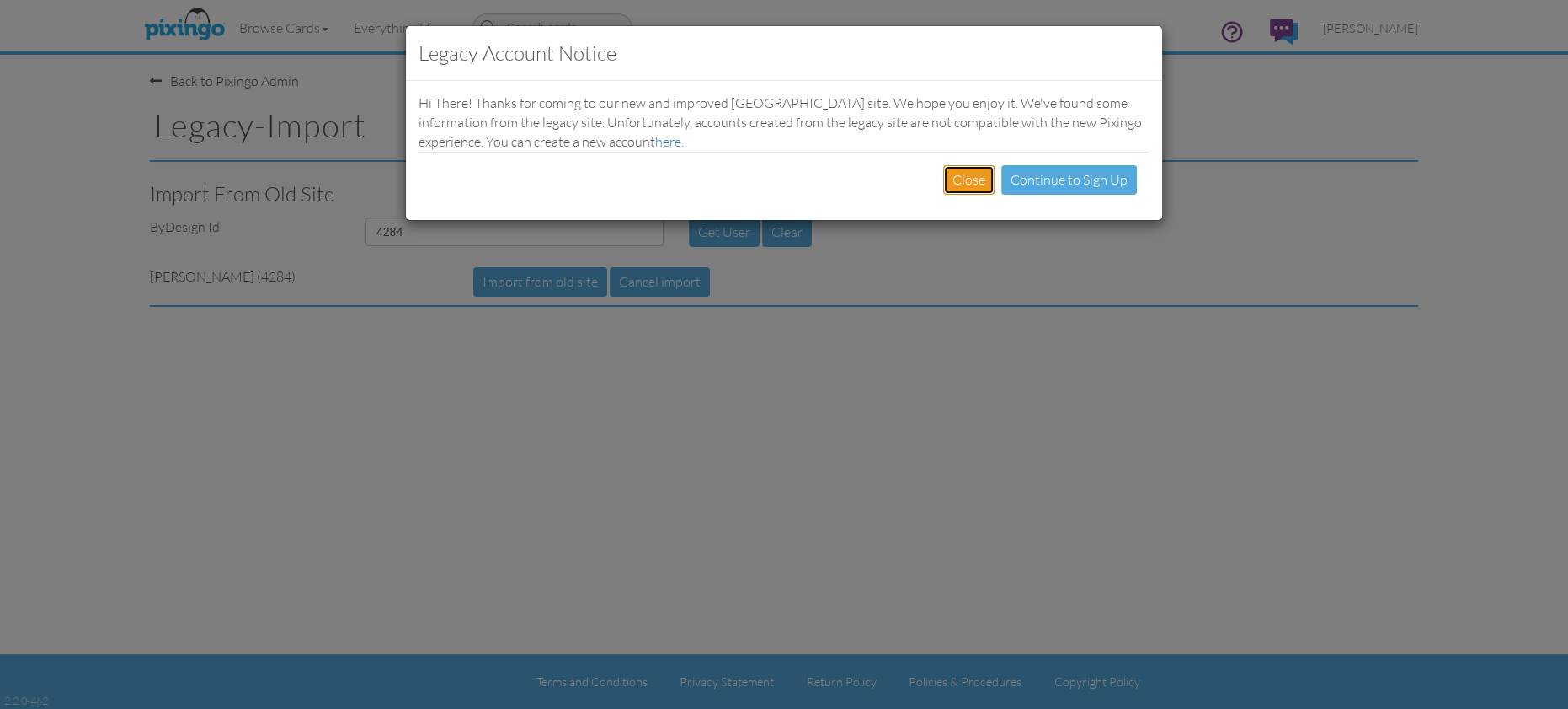
click at [980, 176] on button "Close" at bounding box center [969, 179] width 51 height 30
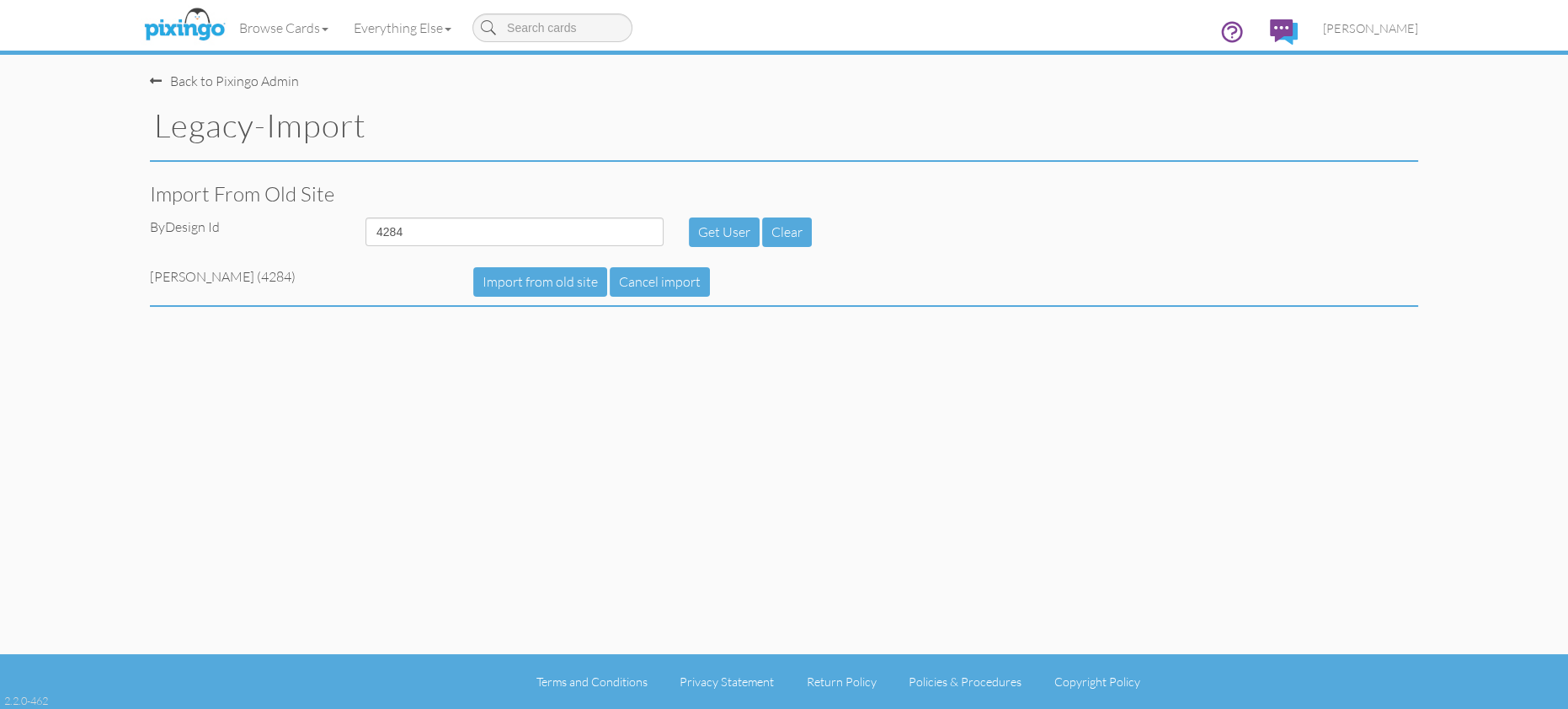
click at [1004, 179] on div "Import from old site" at bounding box center [784, 194] width 1294 height 48
click at [428, 231] on input "4284" at bounding box center [514, 232] width 298 height 29
click at [1402, 29] on span "[PERSON_NAME]" at bounding box center [1371, 28] width 95 height 14
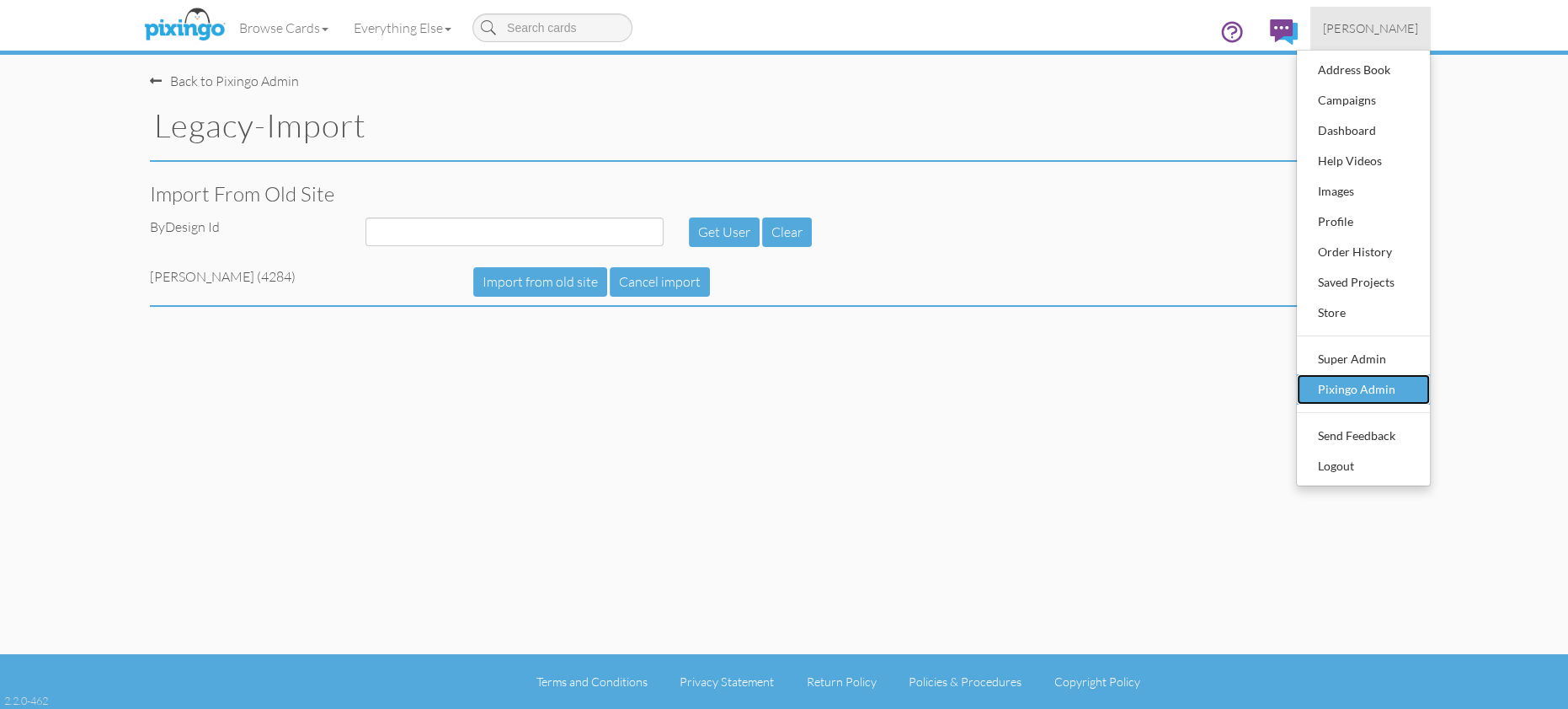
click at [1367, 388] on div "Pixingo Admin" at bounding box center [1363, 389] width 99 height 25
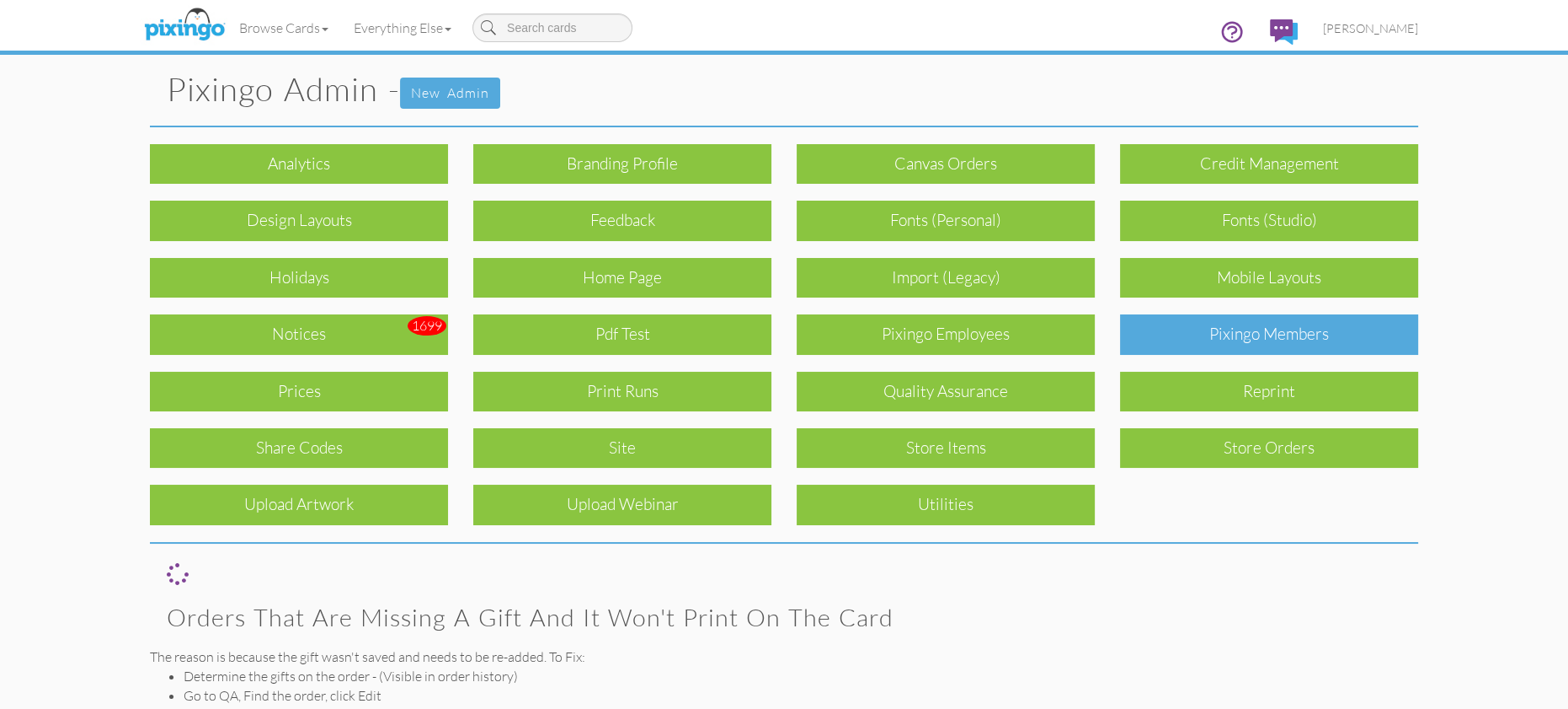
click at [1252, 338] on div "Pixingo Members" at bounding box center [1269, 334] width 298 height 39
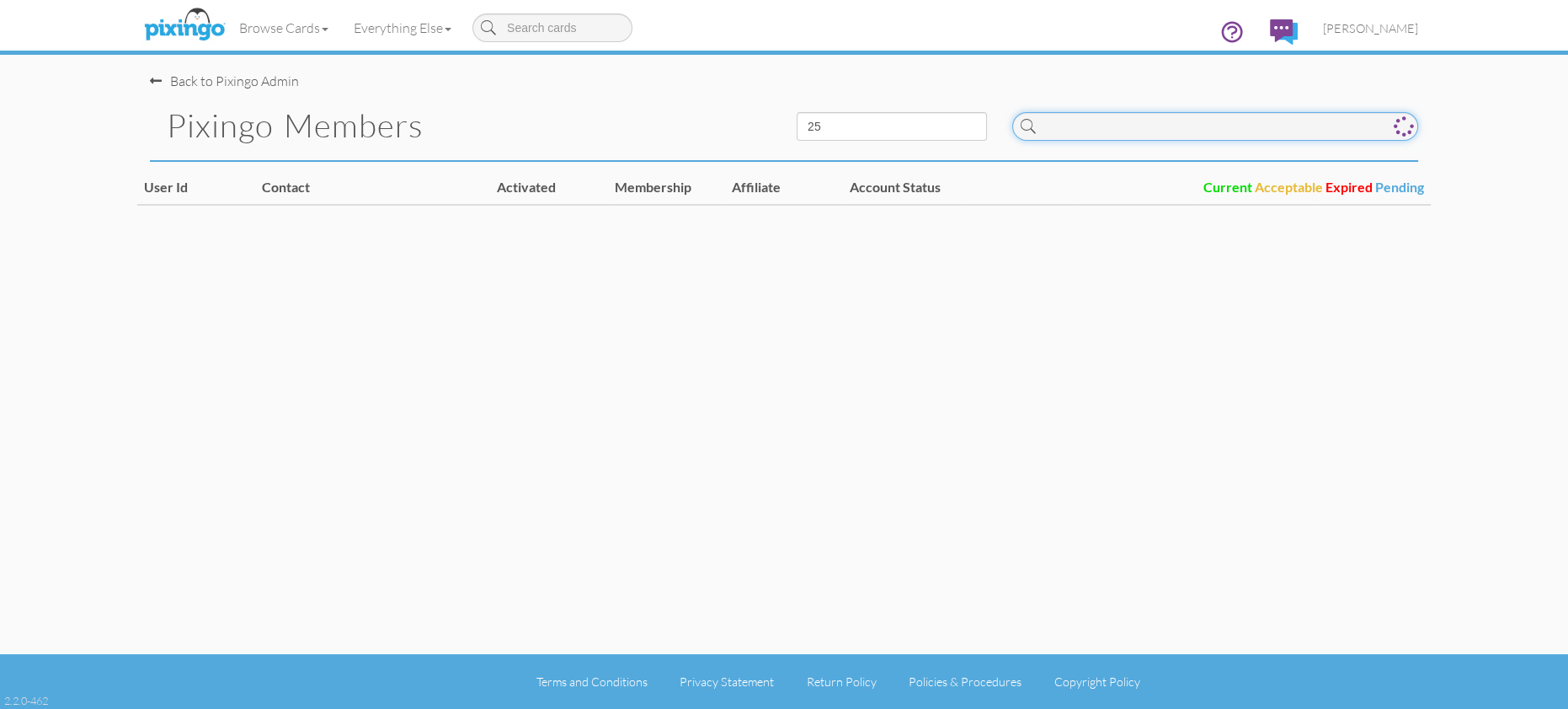
click at [1076, 119] on input at bounding box center [1215, 126] width 406 height 29
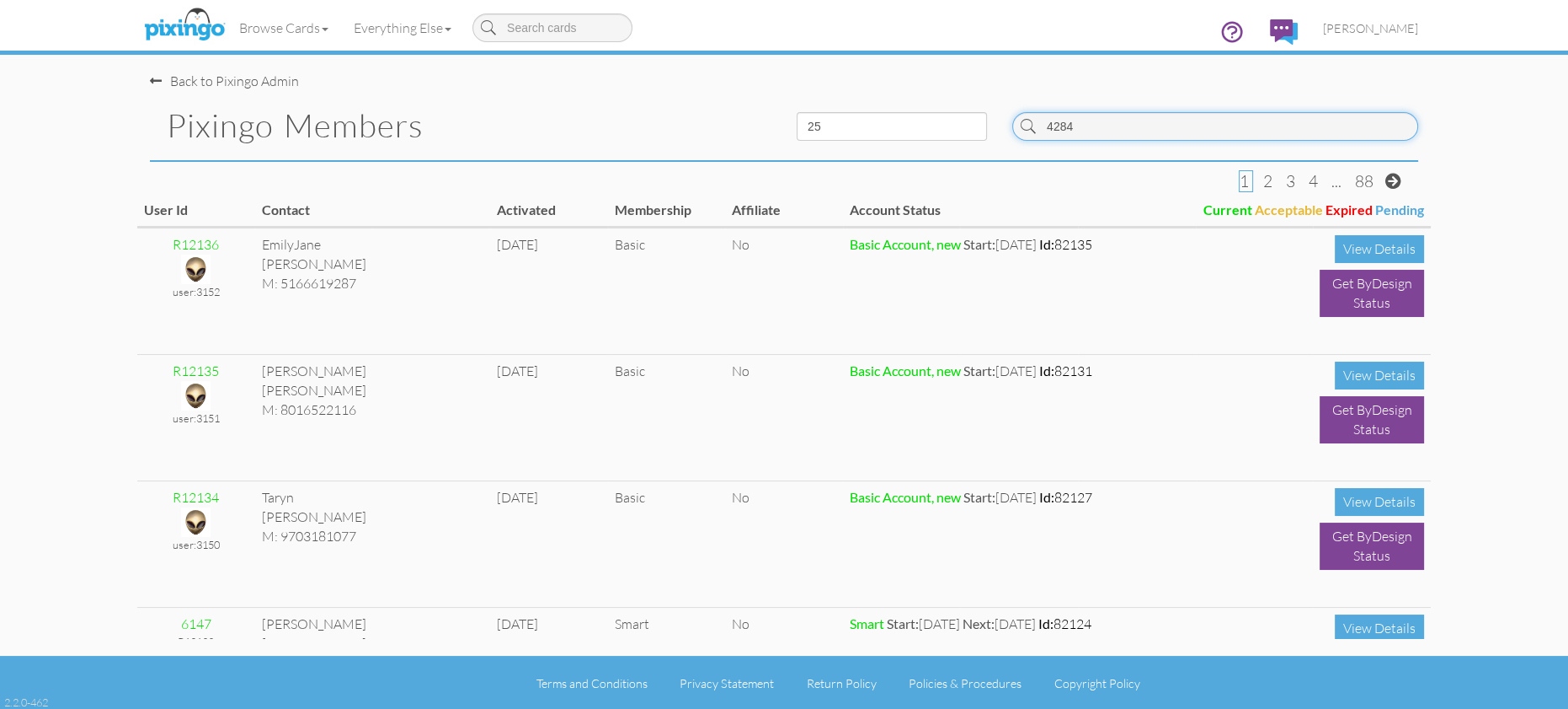
type input "4284"
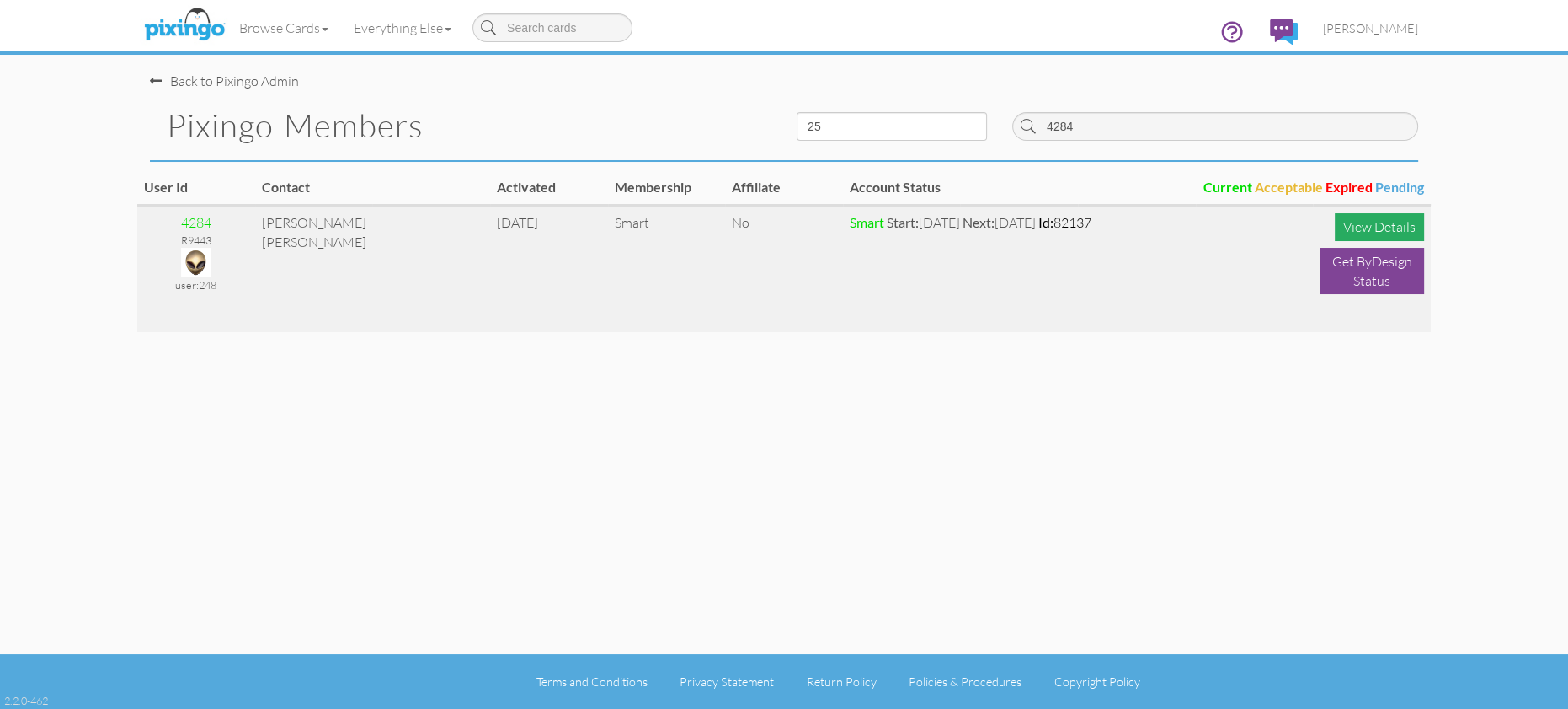
click at [1359, 227] on div "View Details" at bounding box center [1380, 227] width 90 height 28
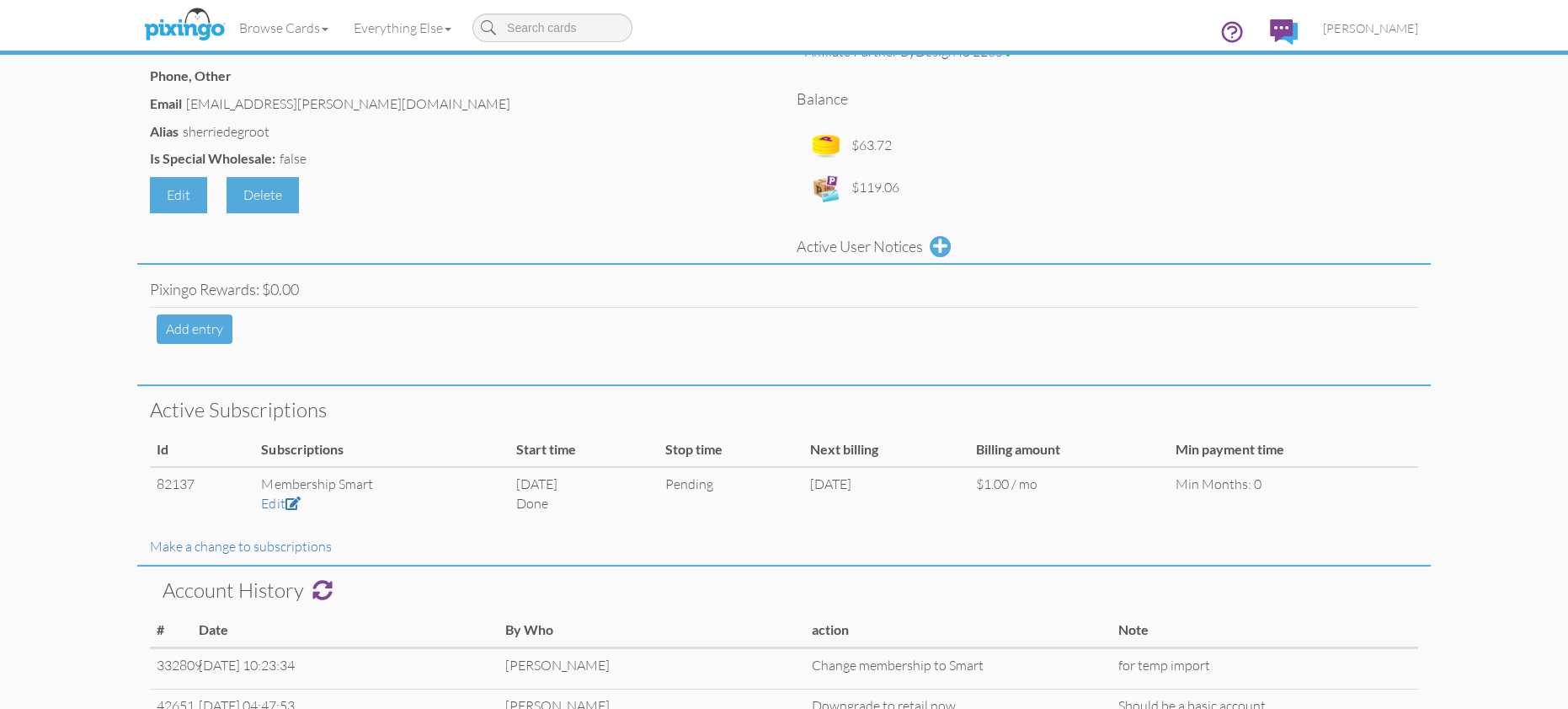
scroll to position [344, 0]
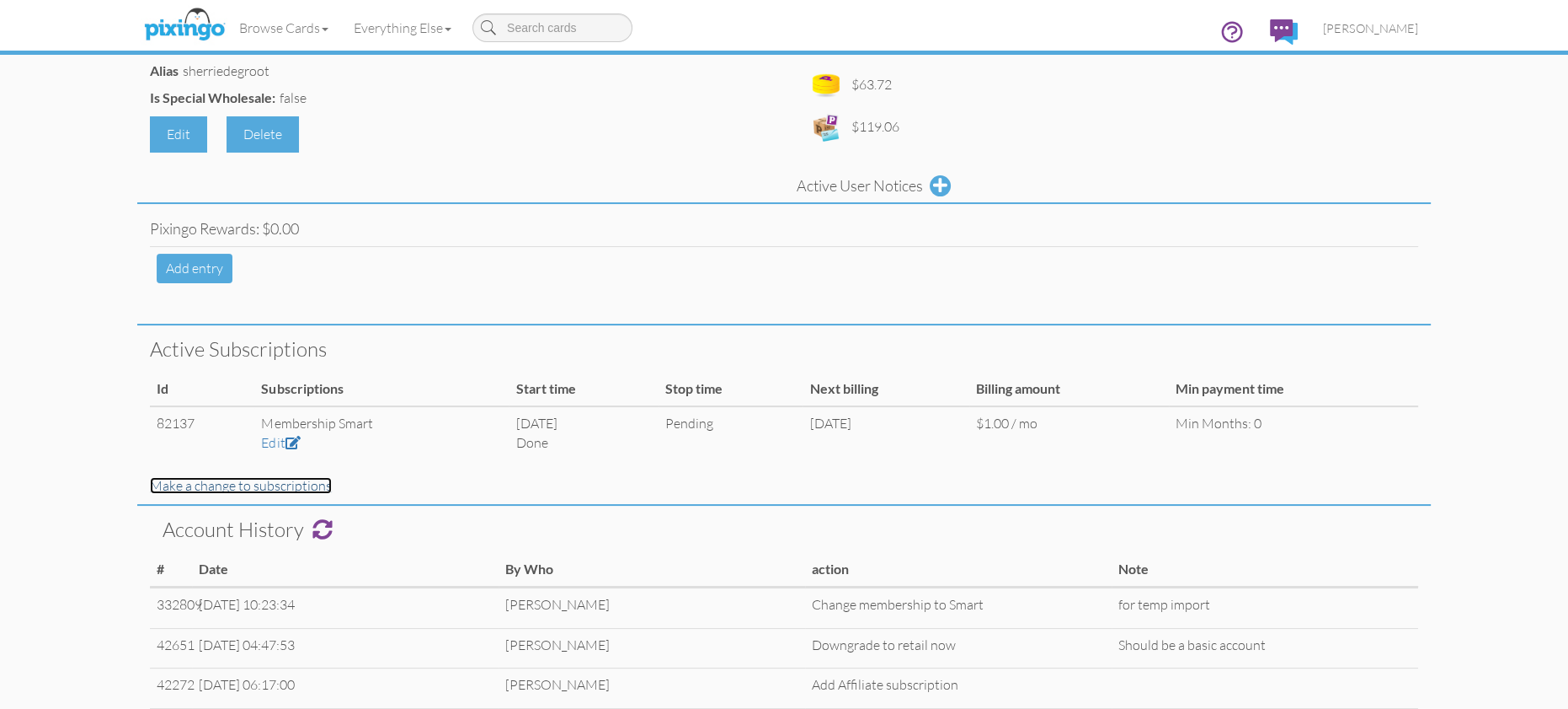
click at [288, 483] on link "Make a change to subscriptions" at bounding box center [240, 485] width 182 height 17
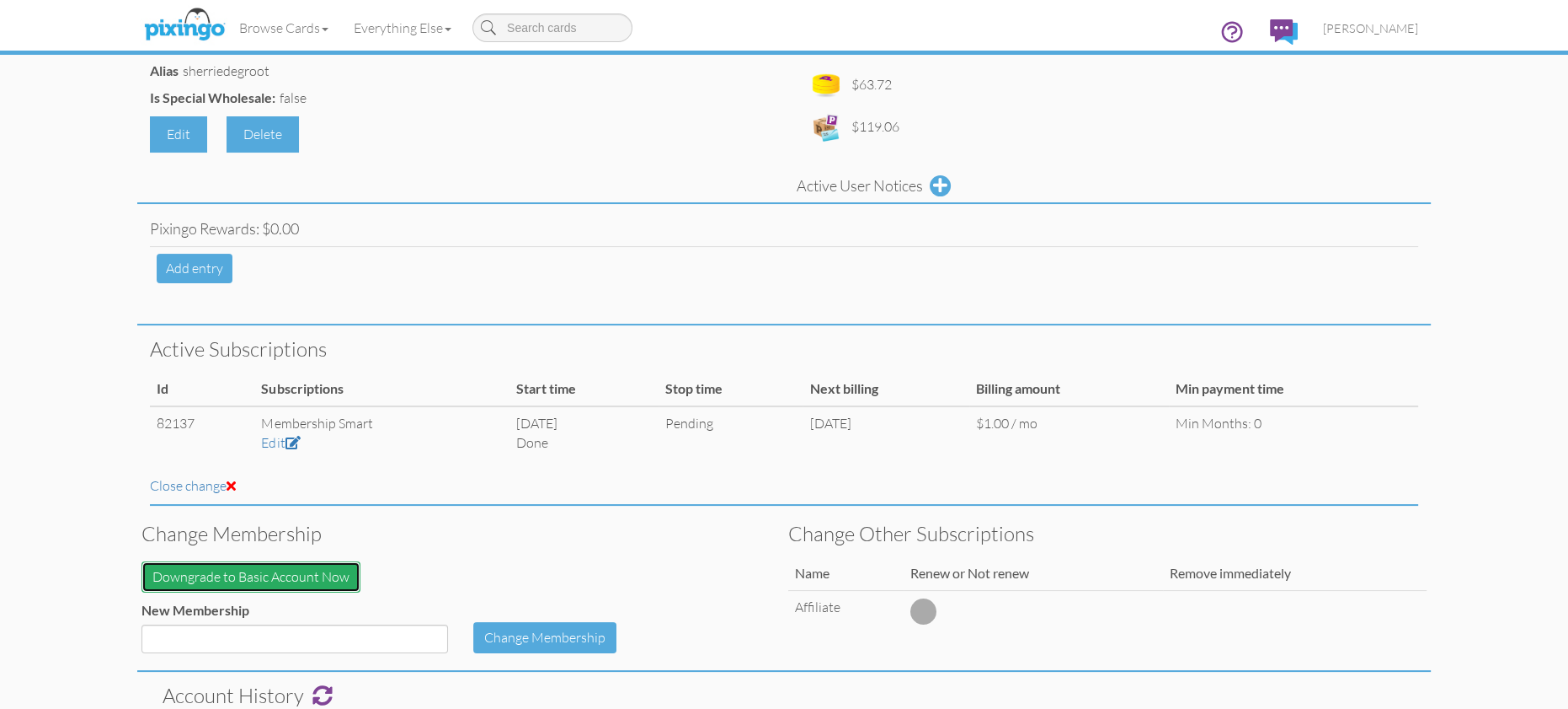
click at [320, 575] on button "Downgrade to Basic Account Now" at bounding box center [251, 576] width 219 height 31
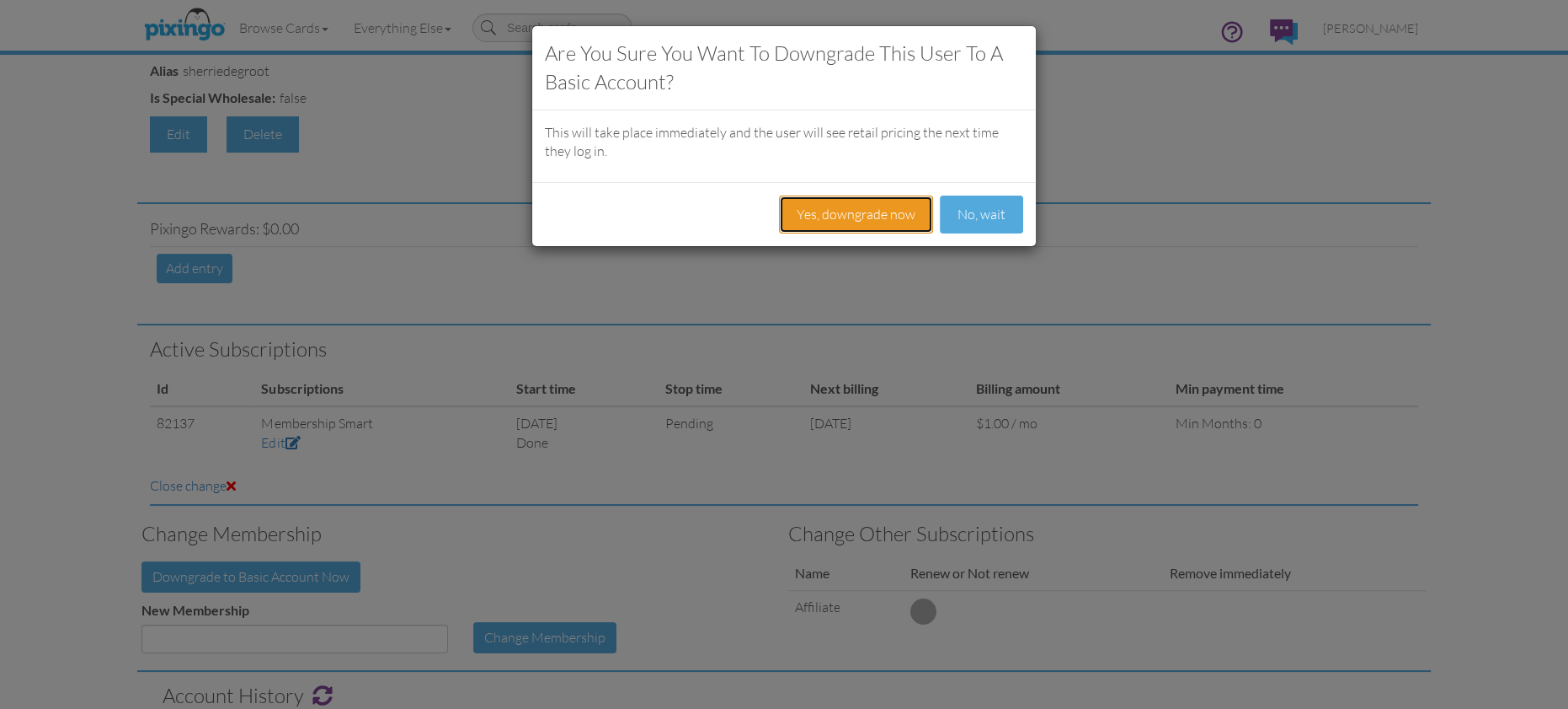
click at [862, 209] on button "Yes, downgrade now" at bounding box center [856, 214] width 154 height 38
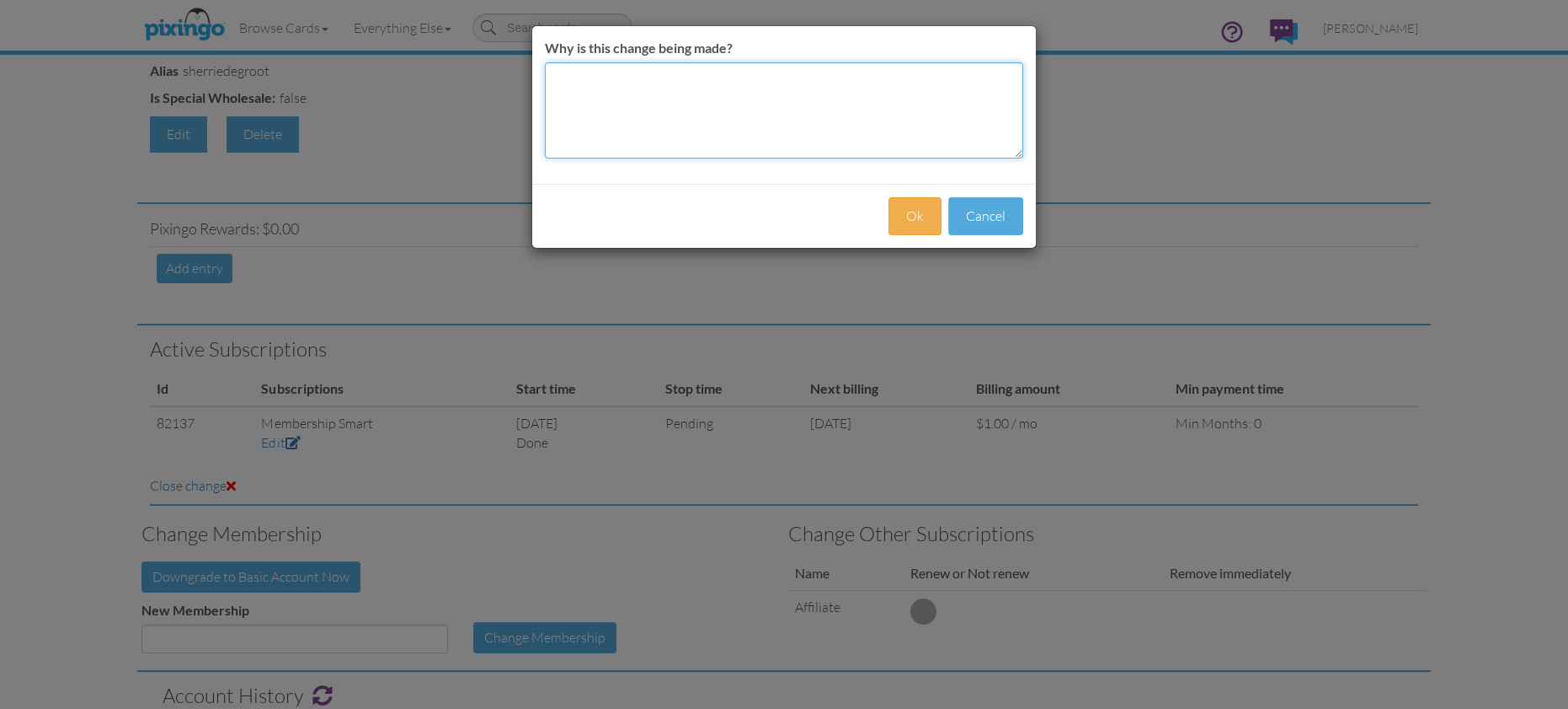
drag, startPoint x: 690, startPoint y: 111, endPoint x: 716, endPoint y: 115, distance: 26.3
click at [692, 111] on textarea "Why is this change being made?" at bounding box center [784, 110] width 478 height 96
type textarea "not able to import"
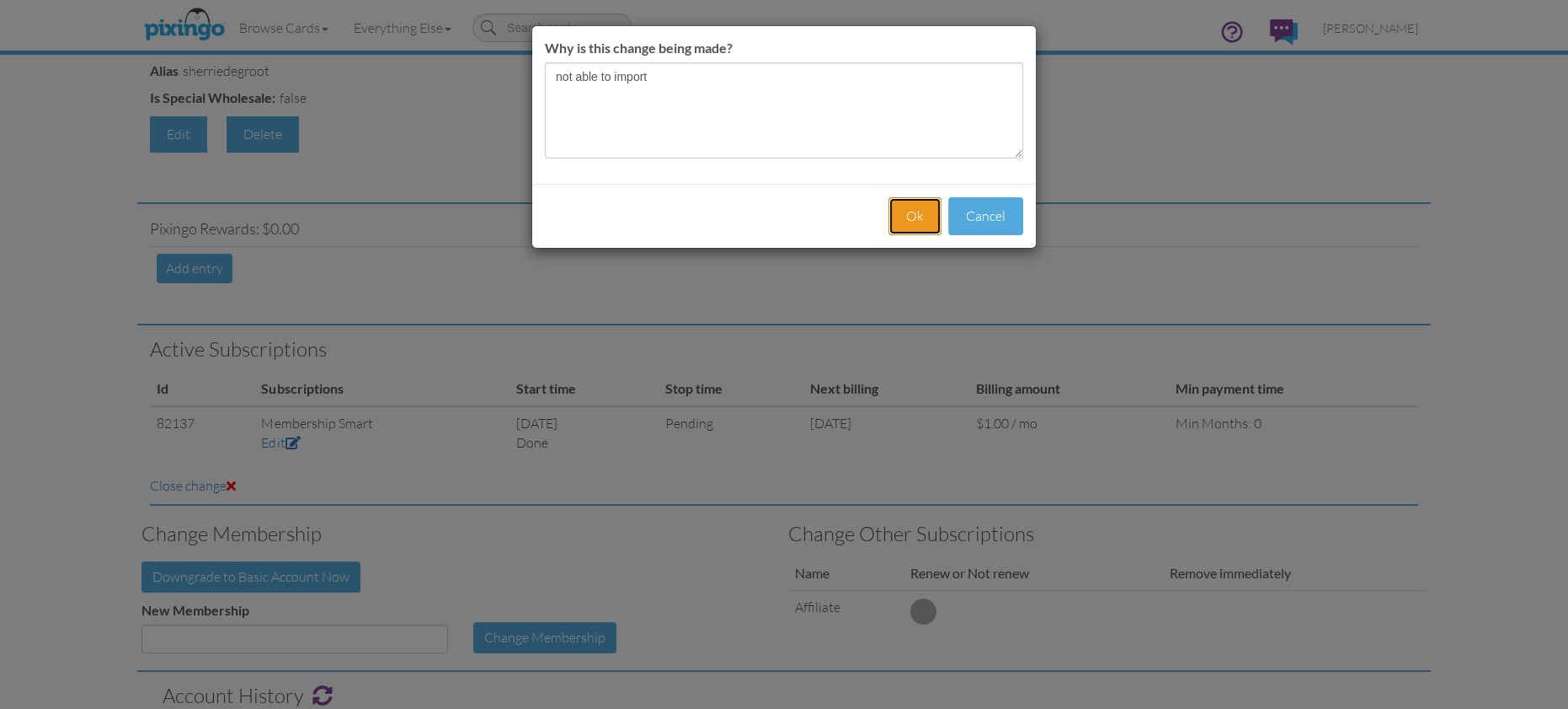
click at [896, 212] on button "Ok" at bounding box center [915, 216] width 53 height 38
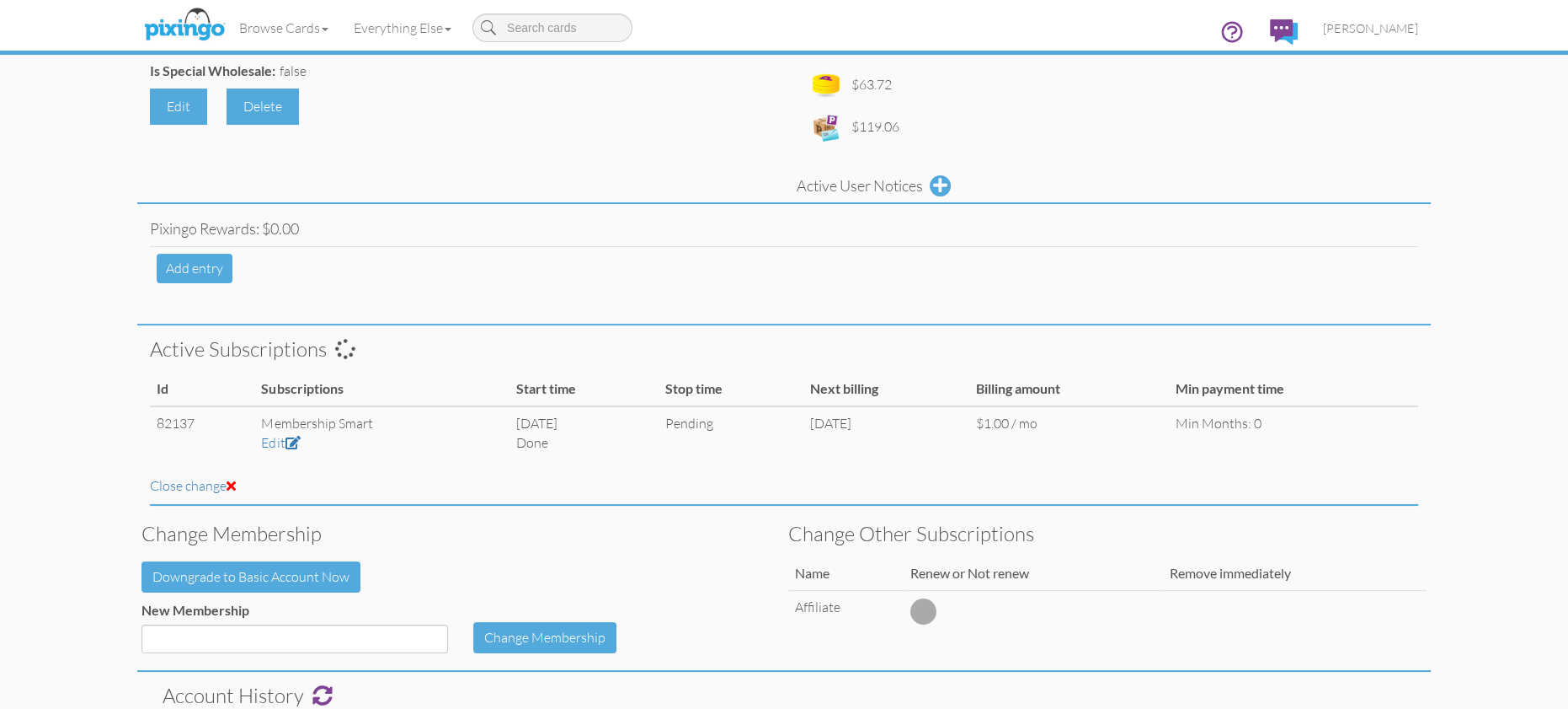
click at [1090, 218] on div "Pixingo Rewards: $0.00 Add entry" at bounding box center [784, 255] width 1294 height 103
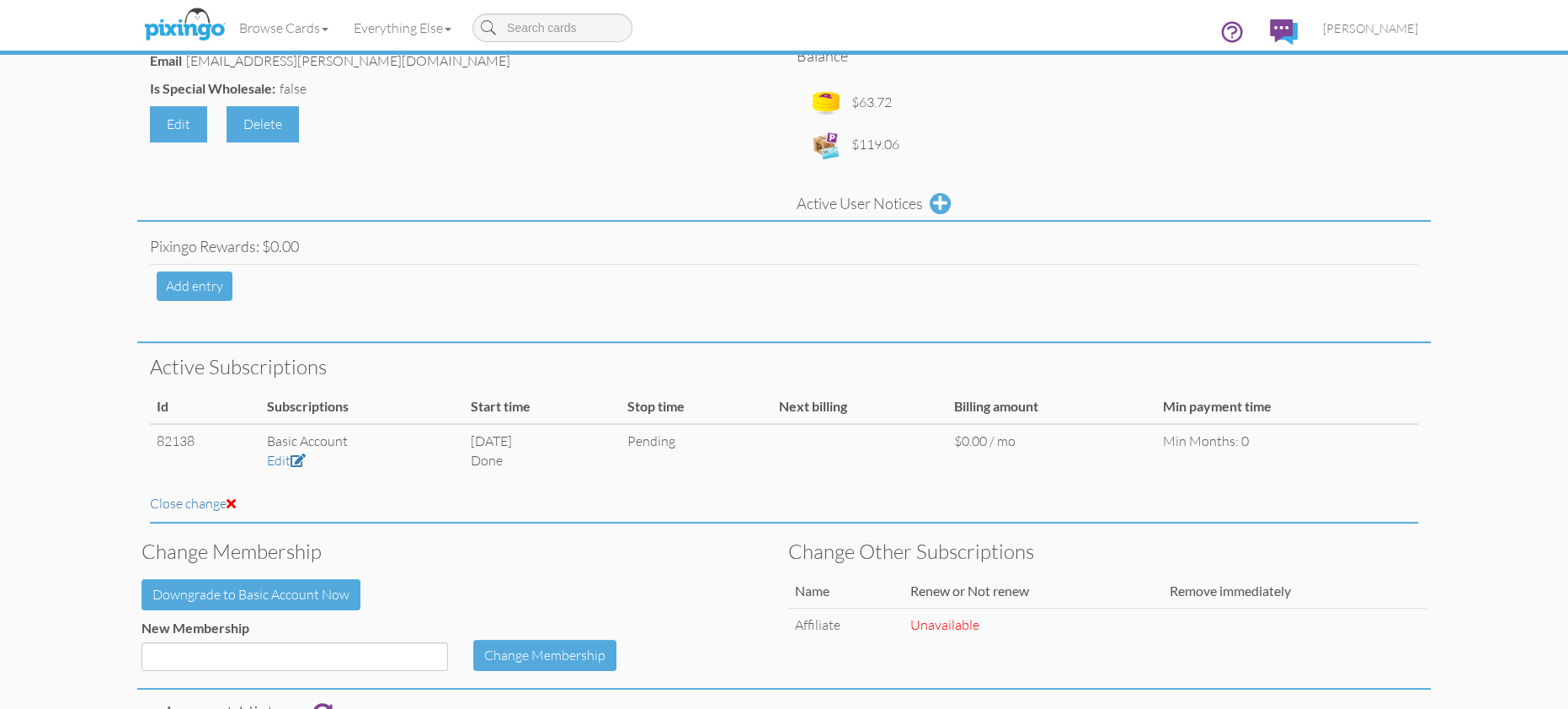
scroll to position [307, 0]
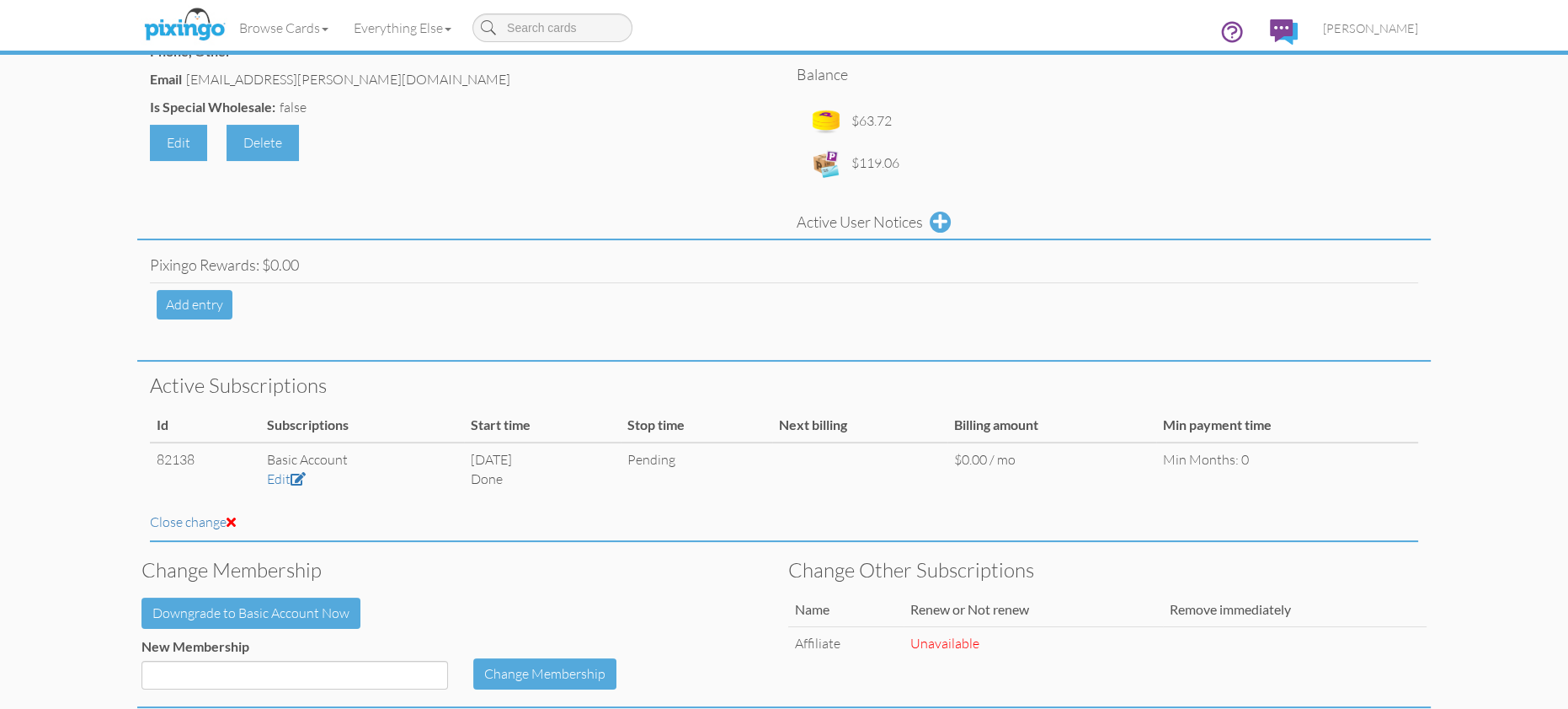
click at [635, 91] on div "Email sbm.degroot@comcast.net" at bounding box center [461, 82] width 622 height 23
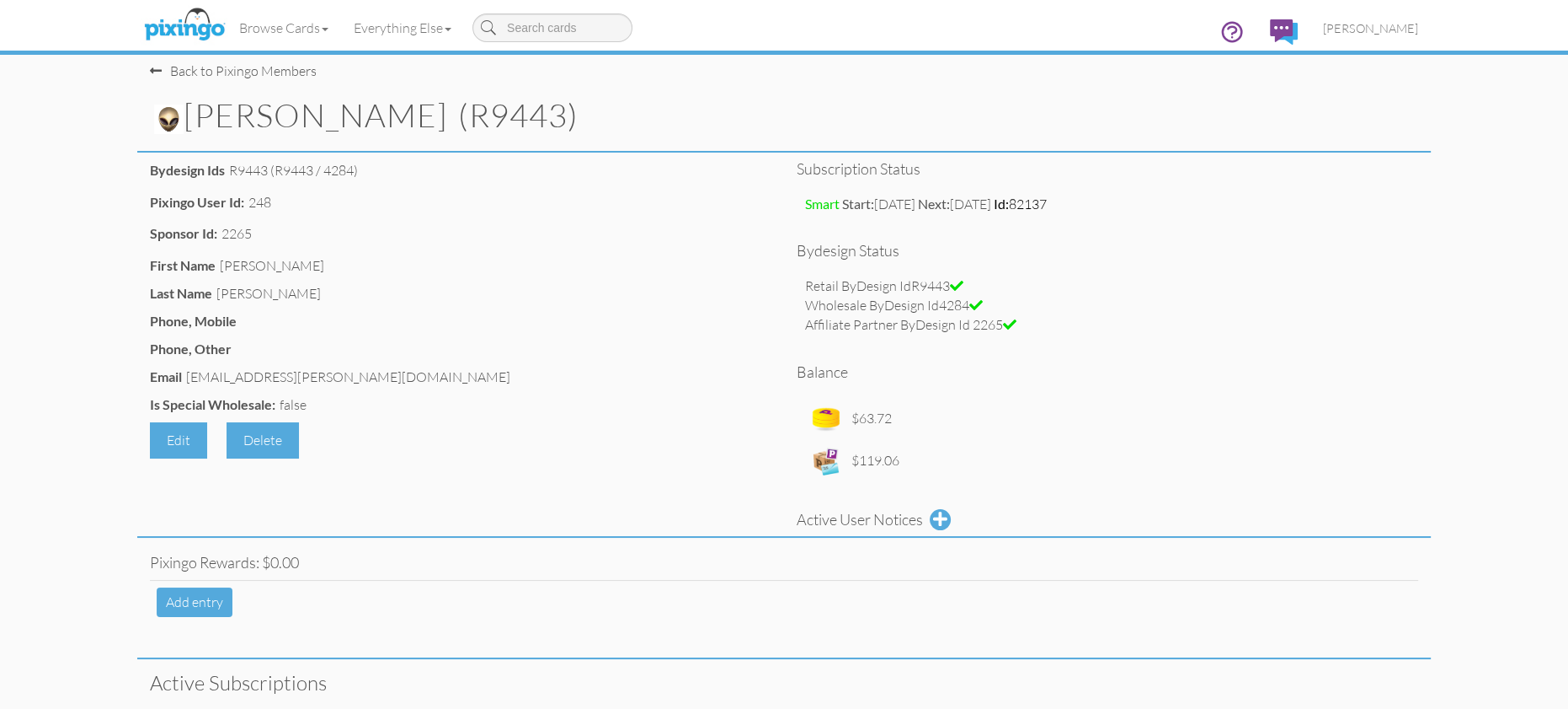
scroll to position [0, 0]
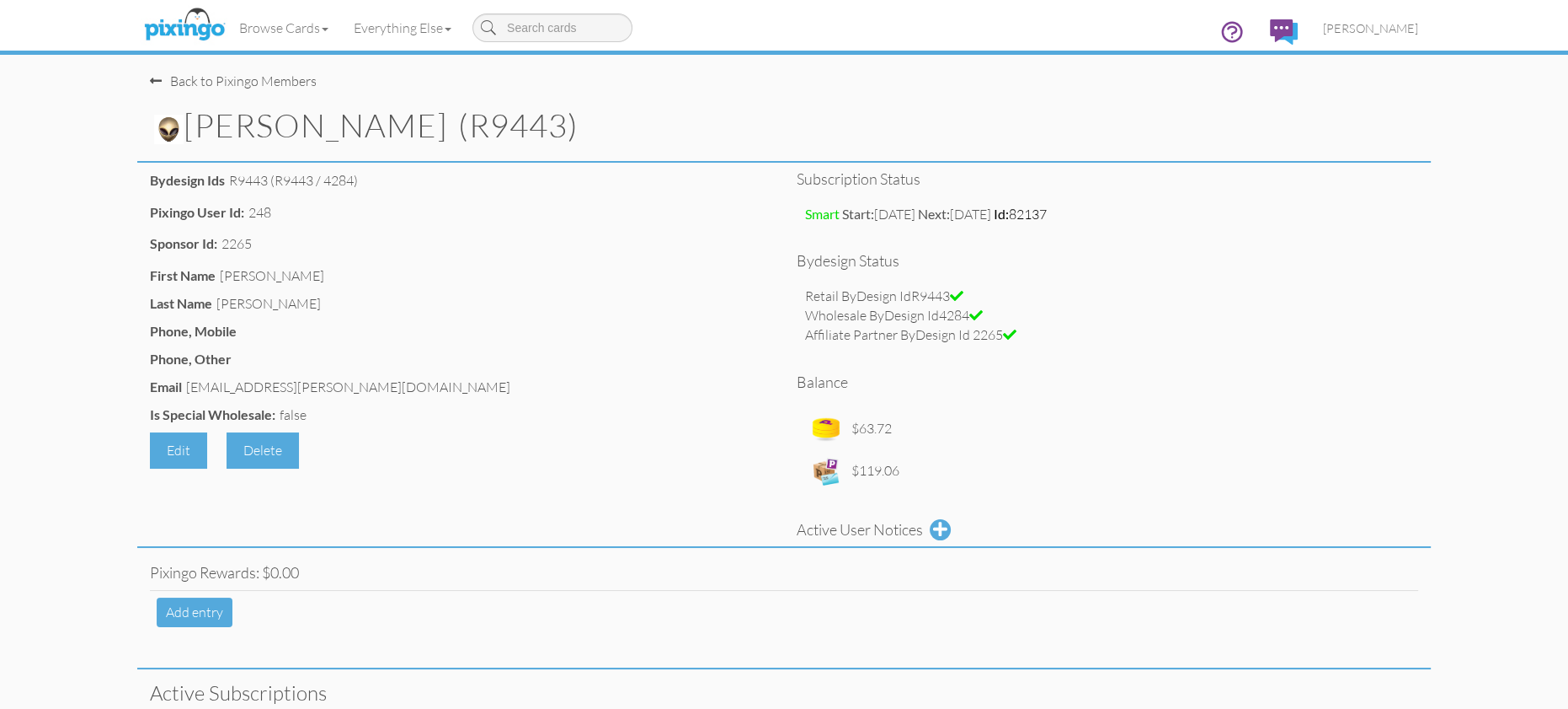
click at [161, 134] on img at bounding box center [168, 129] width 30 height 30
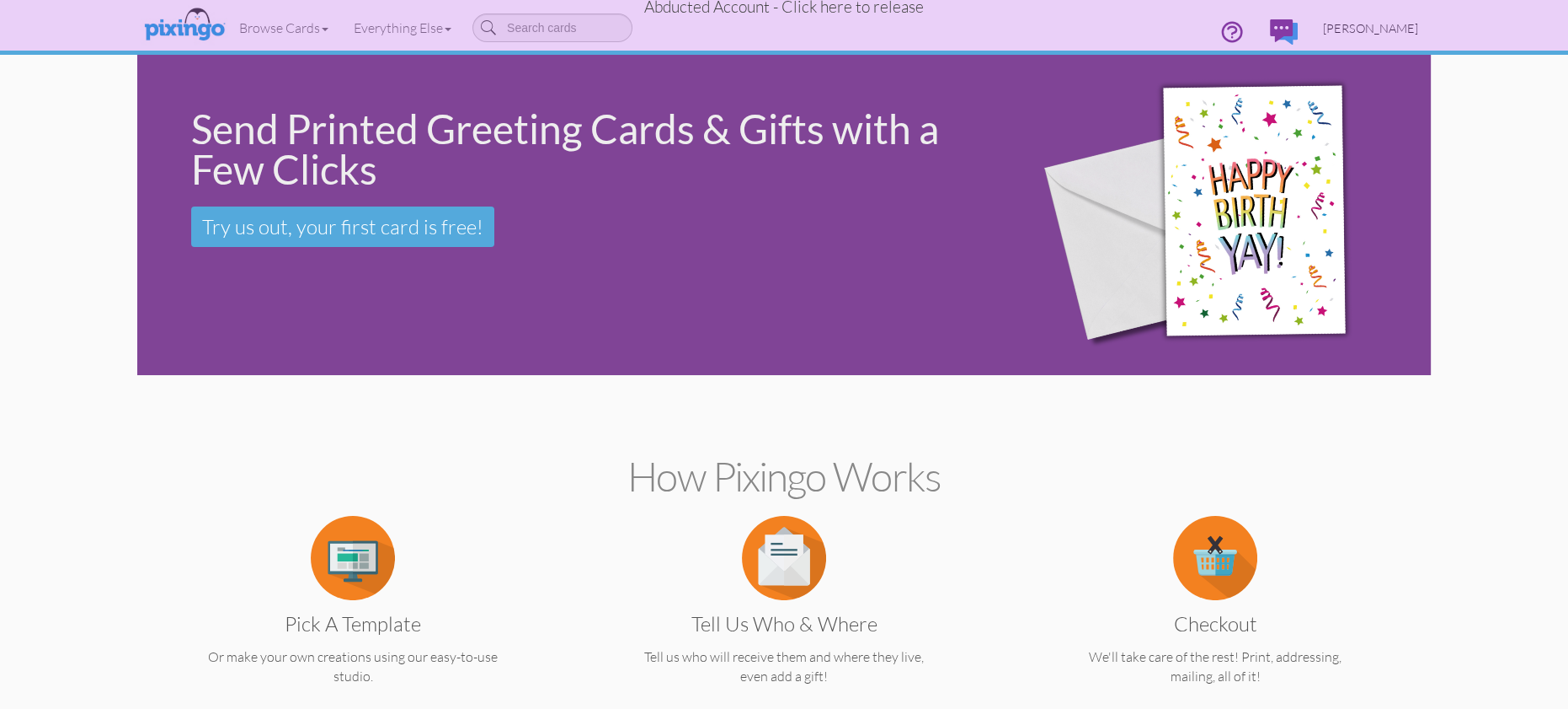
click at [1374, 29] on span "Sherrie Degroot" at bounding box center [1371, 28] width 95 height 14
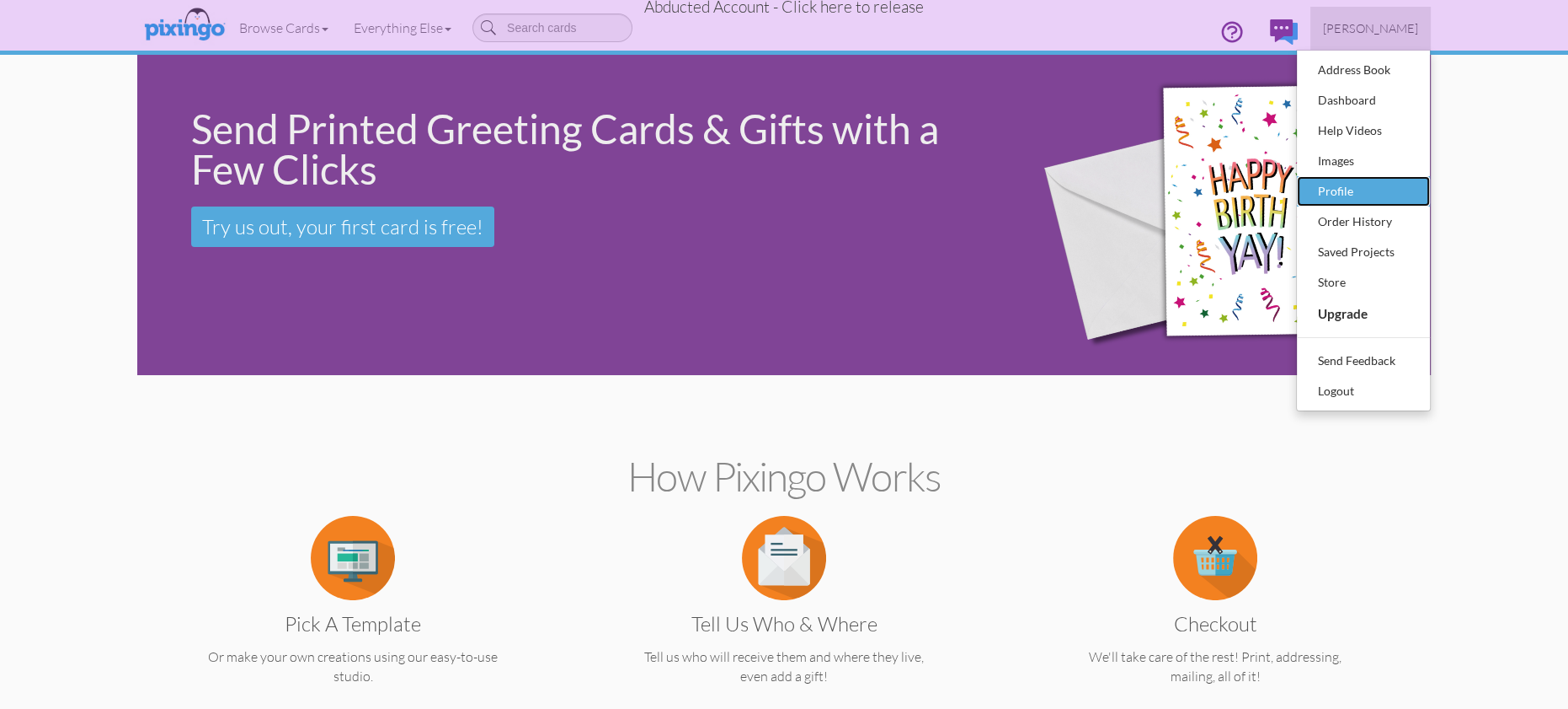
click at [1343, 189] on div "Profile" at bounding box center [1363, 191] width 99 height 25
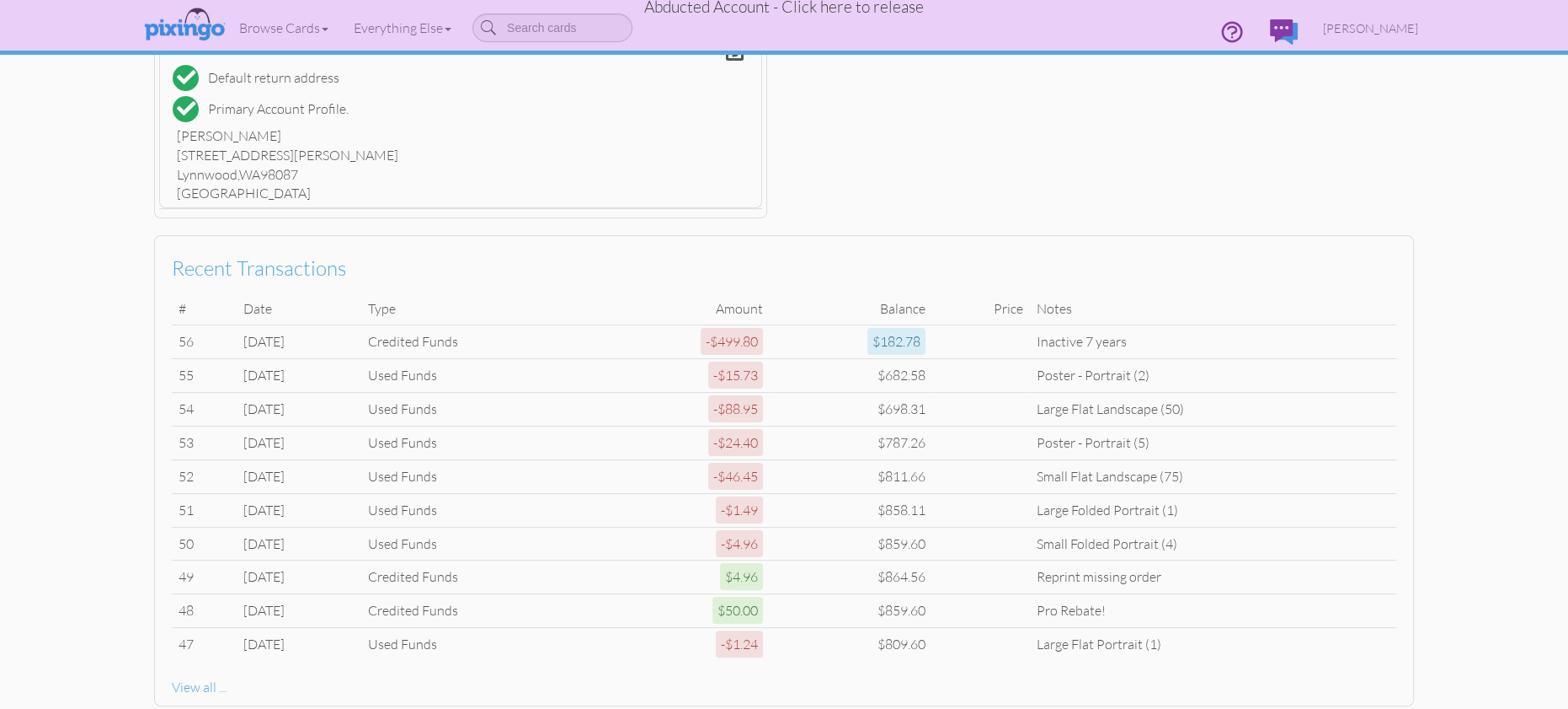
scroll to position [566, 0]
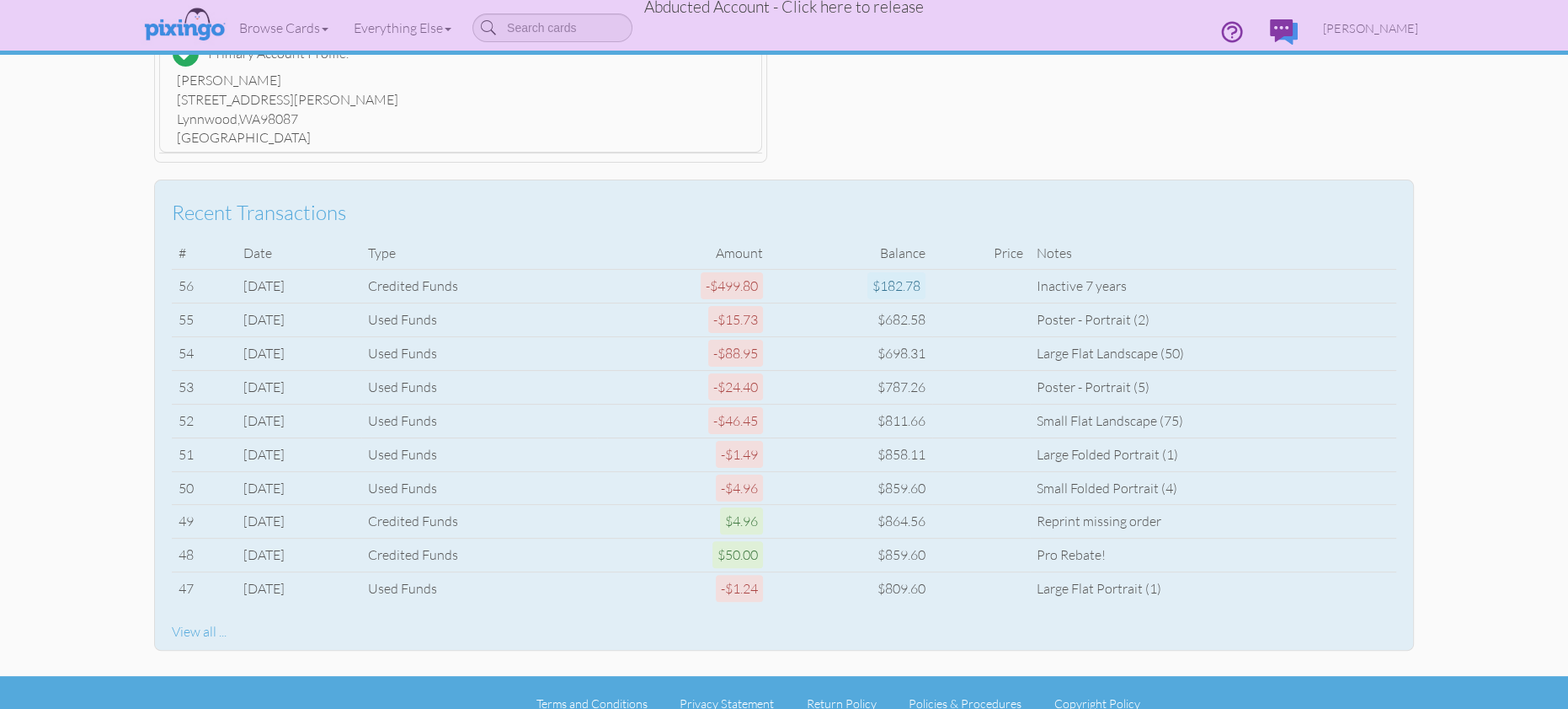
click at [202, 622] on div "View all ..." at bounding box center [784, 632] width 1225 height 20
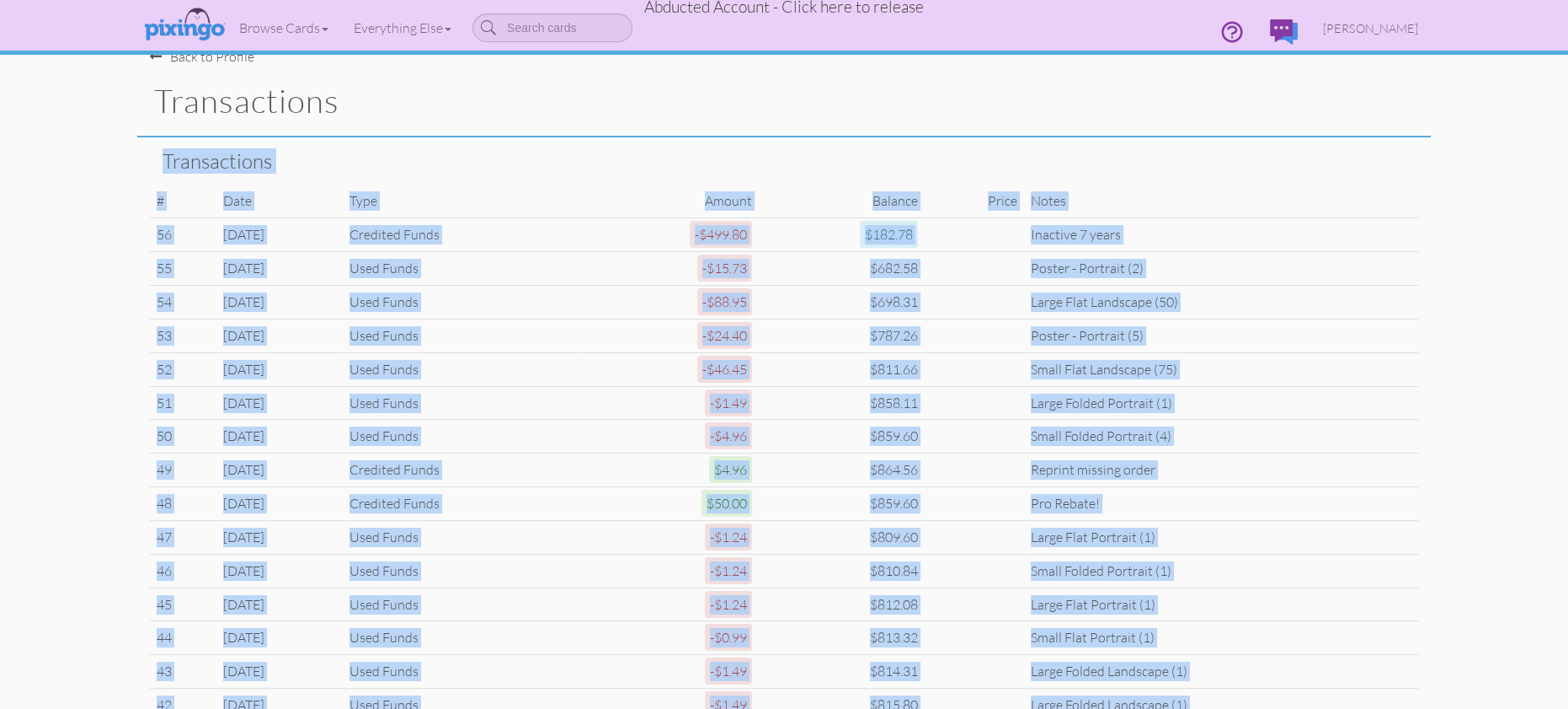
scroll to position [19, 0]
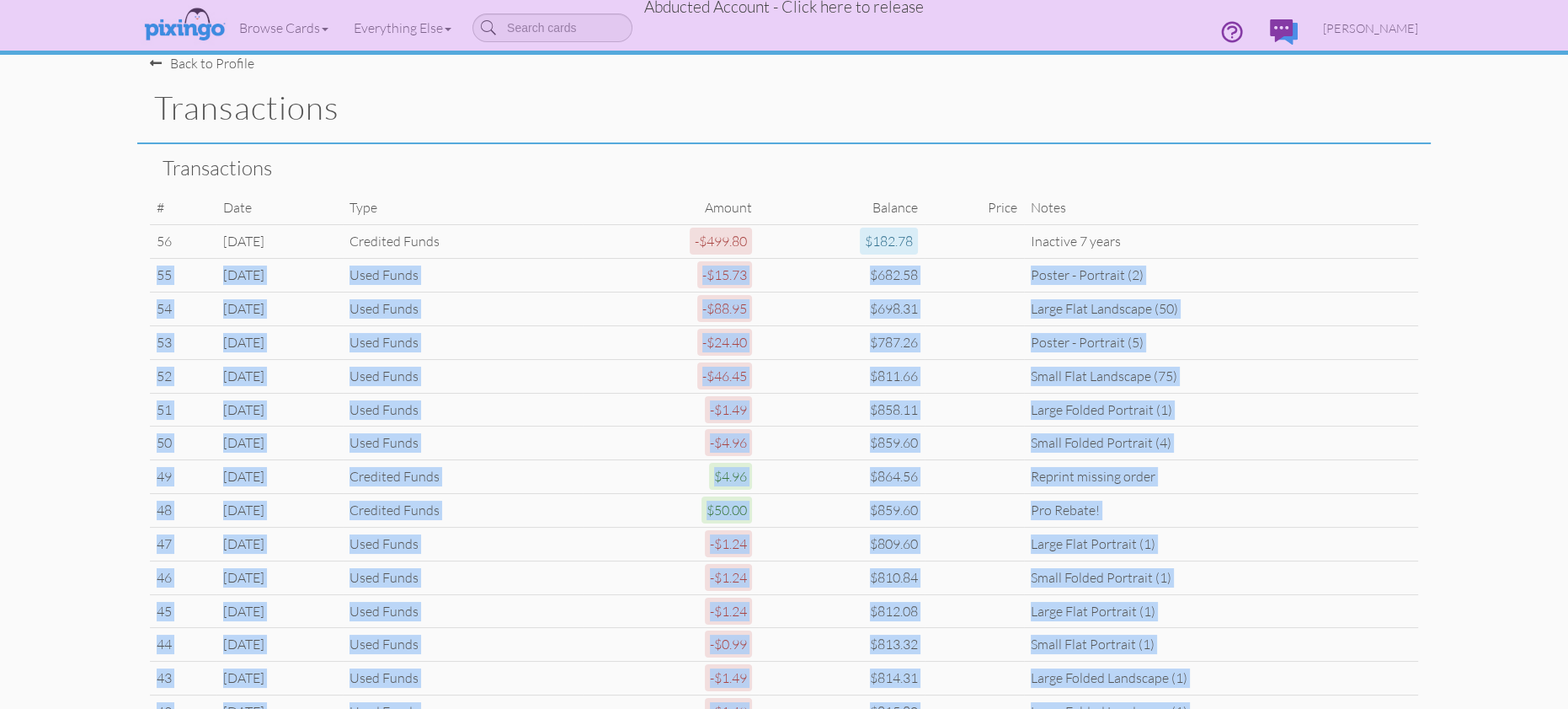
drag, startPoint x: 1192, startPoint y: 589, endPoint x: 166, endPoint y: 262, distance: 1076.8
copy tbody "55 May 22 2018 Used Funds -$15.73 $682.58 Poster - Portrait (2) 54 Dec 10 2016 …"
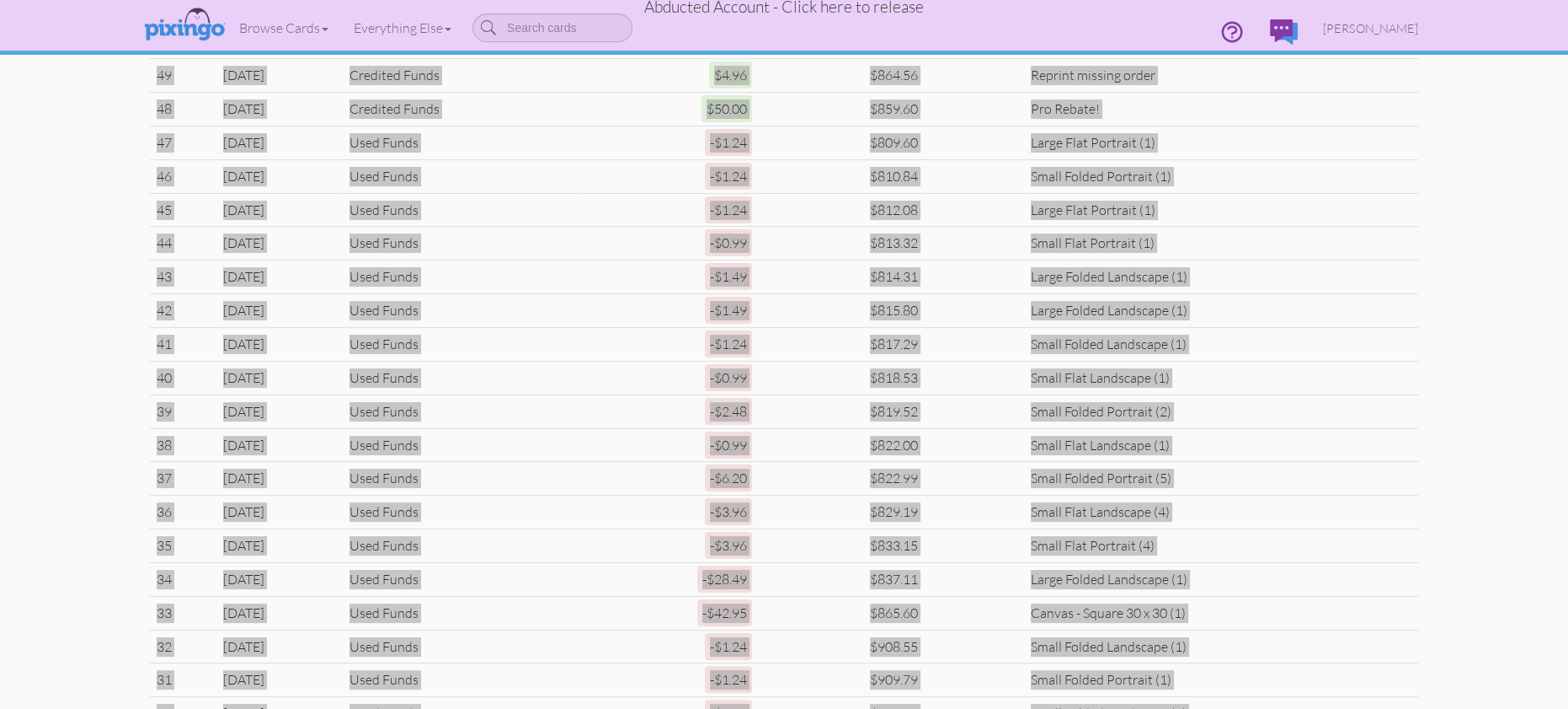
scroll to position [643, 0]
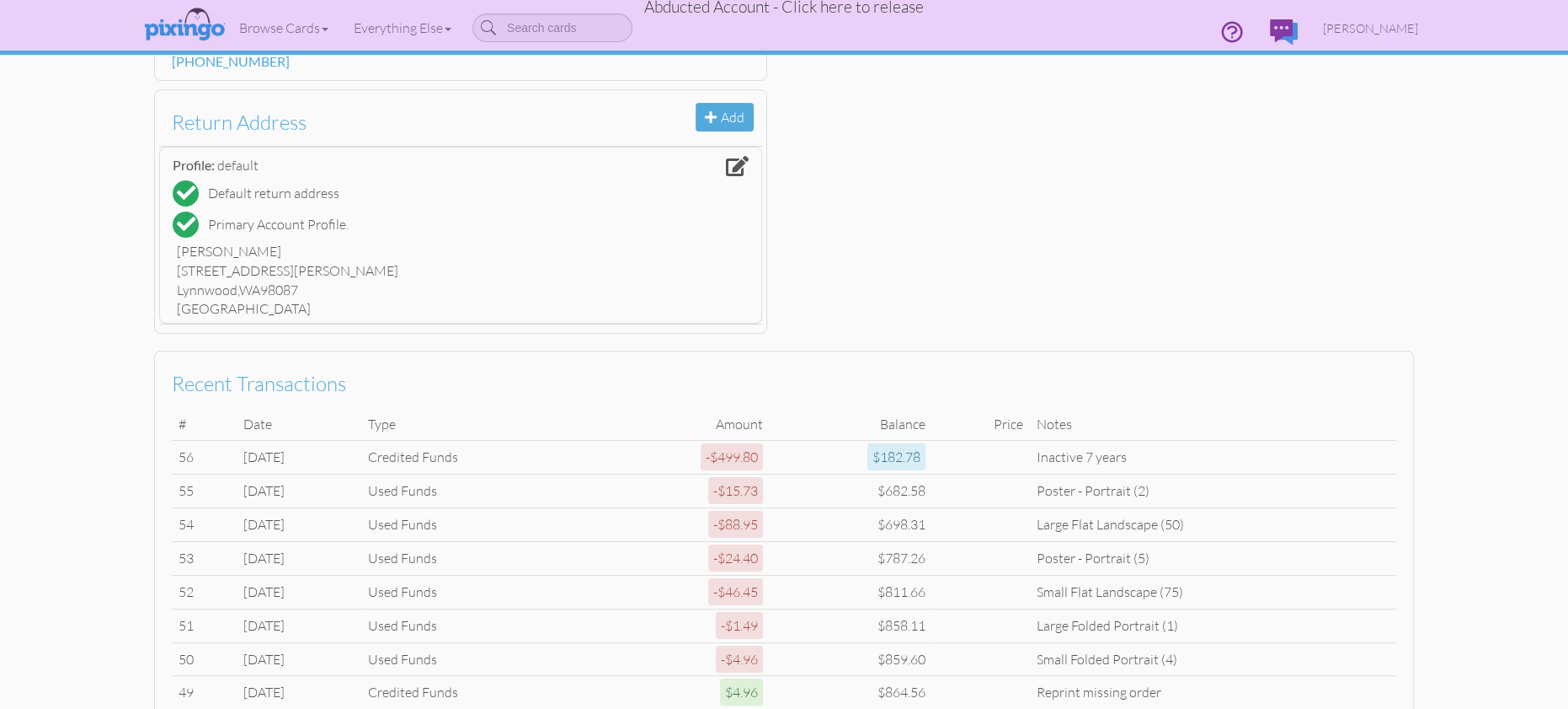
scroll to position [566, 0]
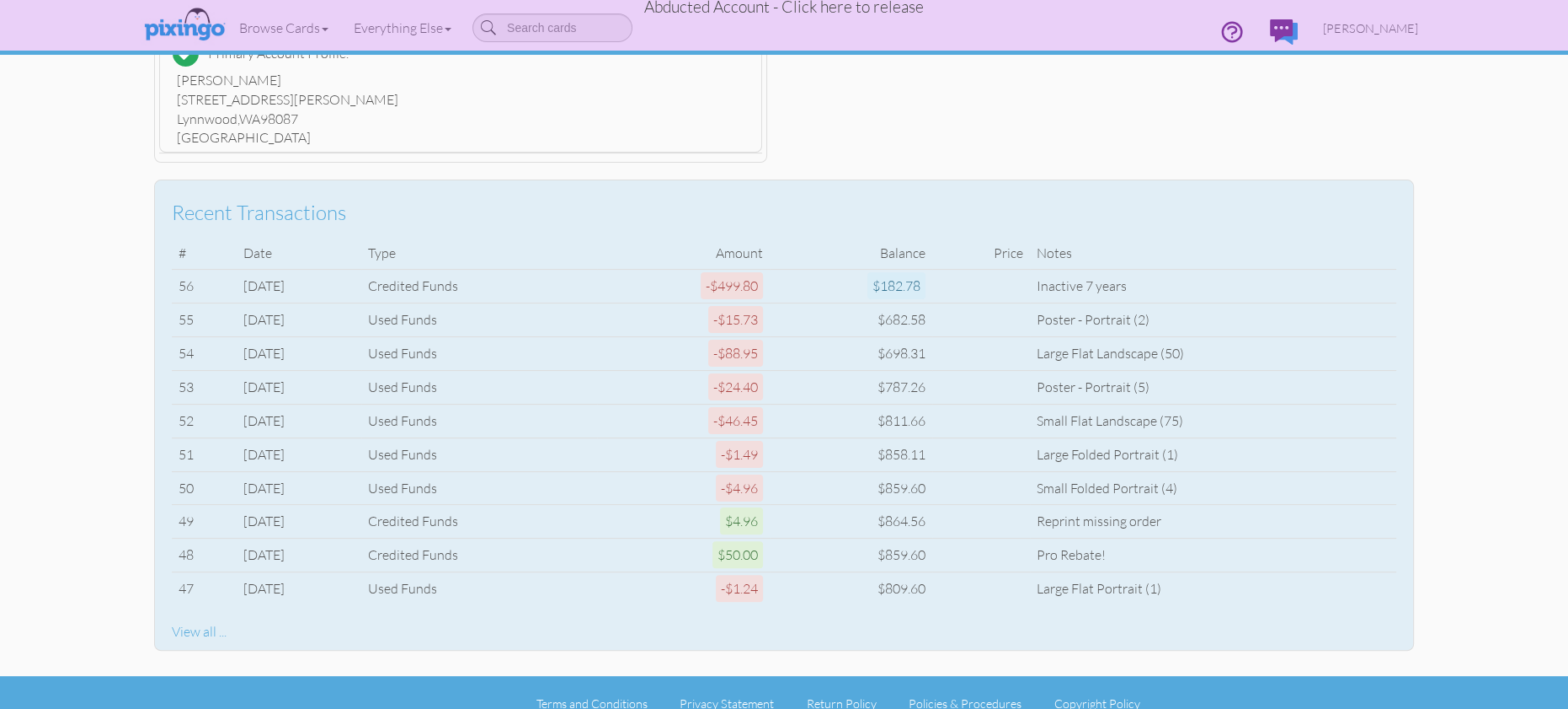
click at [193, 622] on div "View all ..." at bounding box center [784, 632] width 1225 height 20
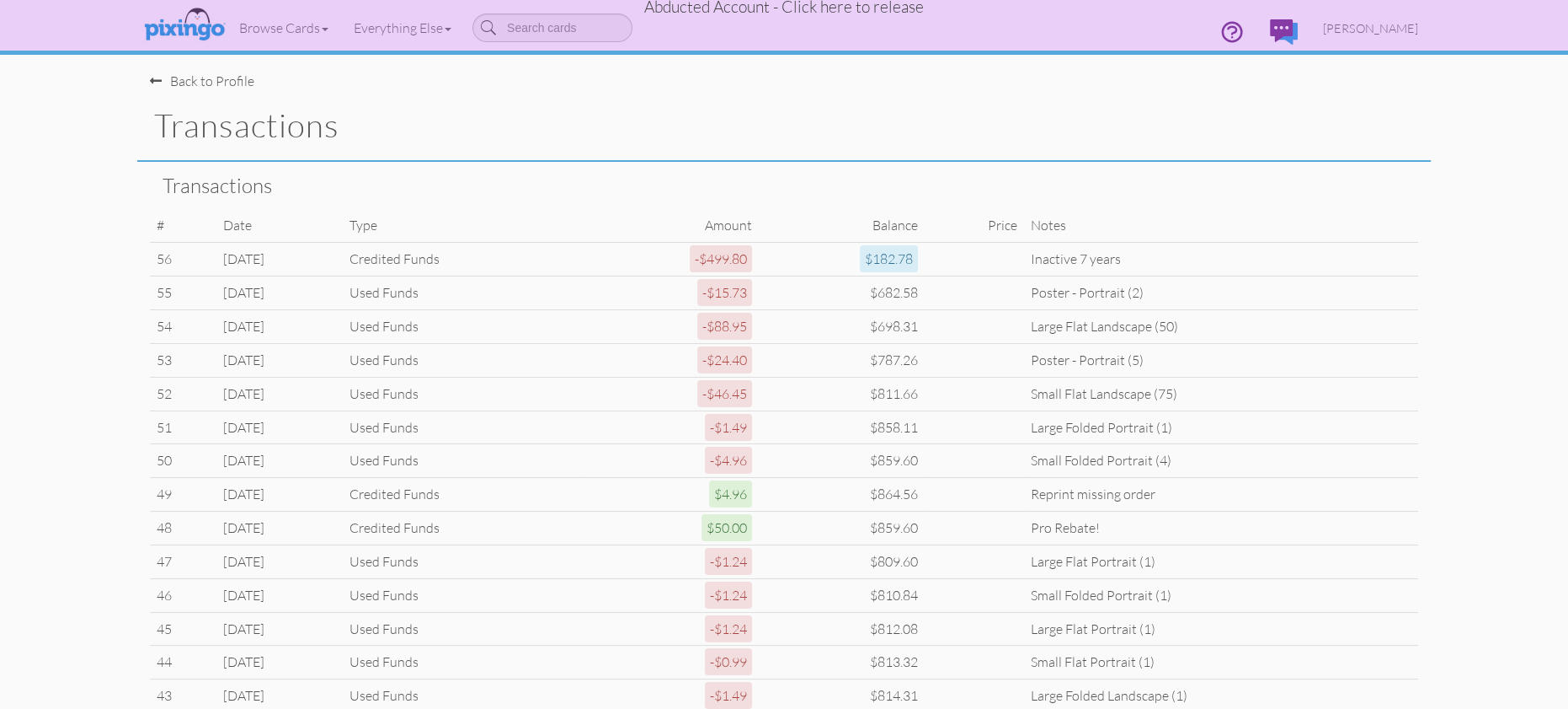
click at [188, 82] on div "Back to Profile" at bounding box center [202, 82] width 105 height 20
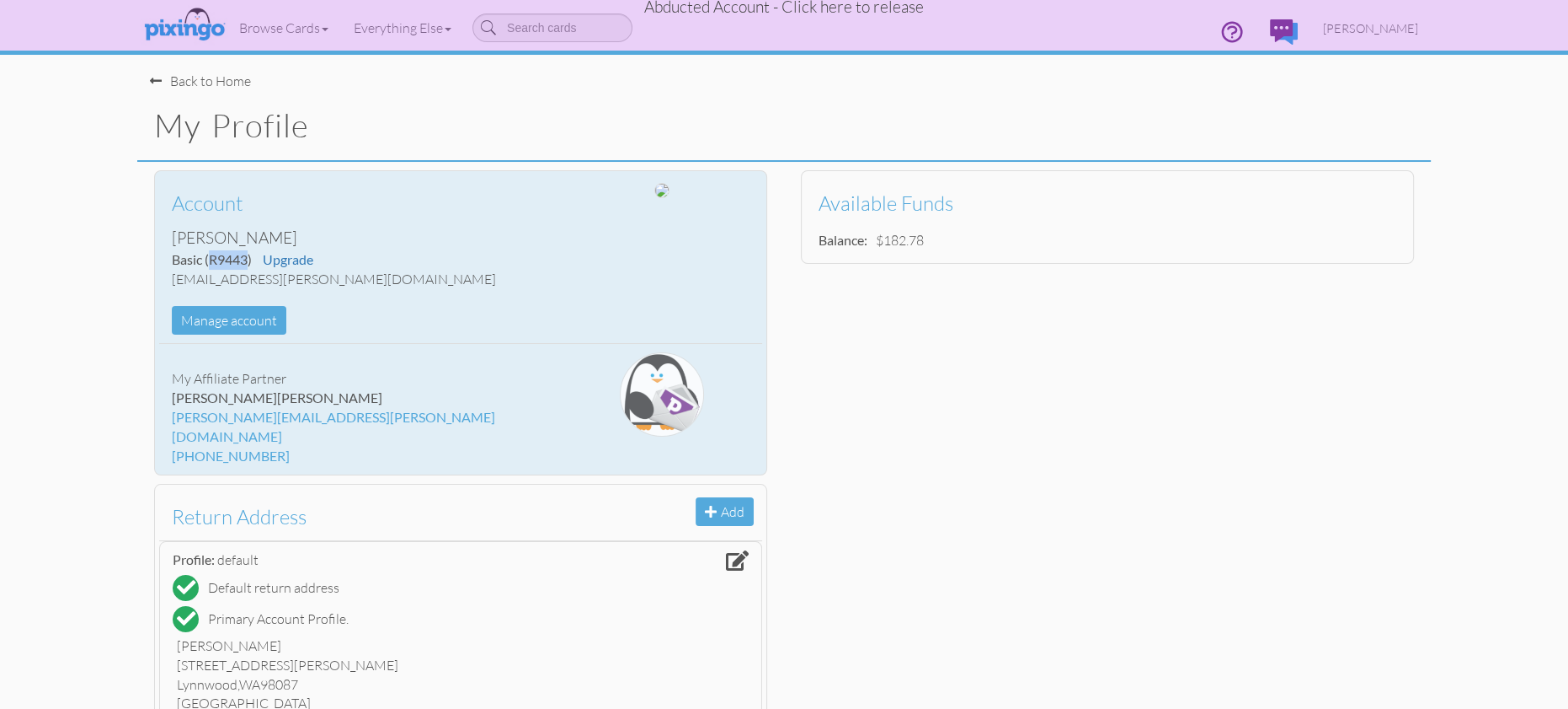
drag, startPoint x: 209, startPoint y: 260, endPoint x: 247, endPoint y: 259, distance: 38.0
click at [247, 259] on span "(R9443)" at bounding box center [228, 259] width 47 height 16
copy span "R9443"
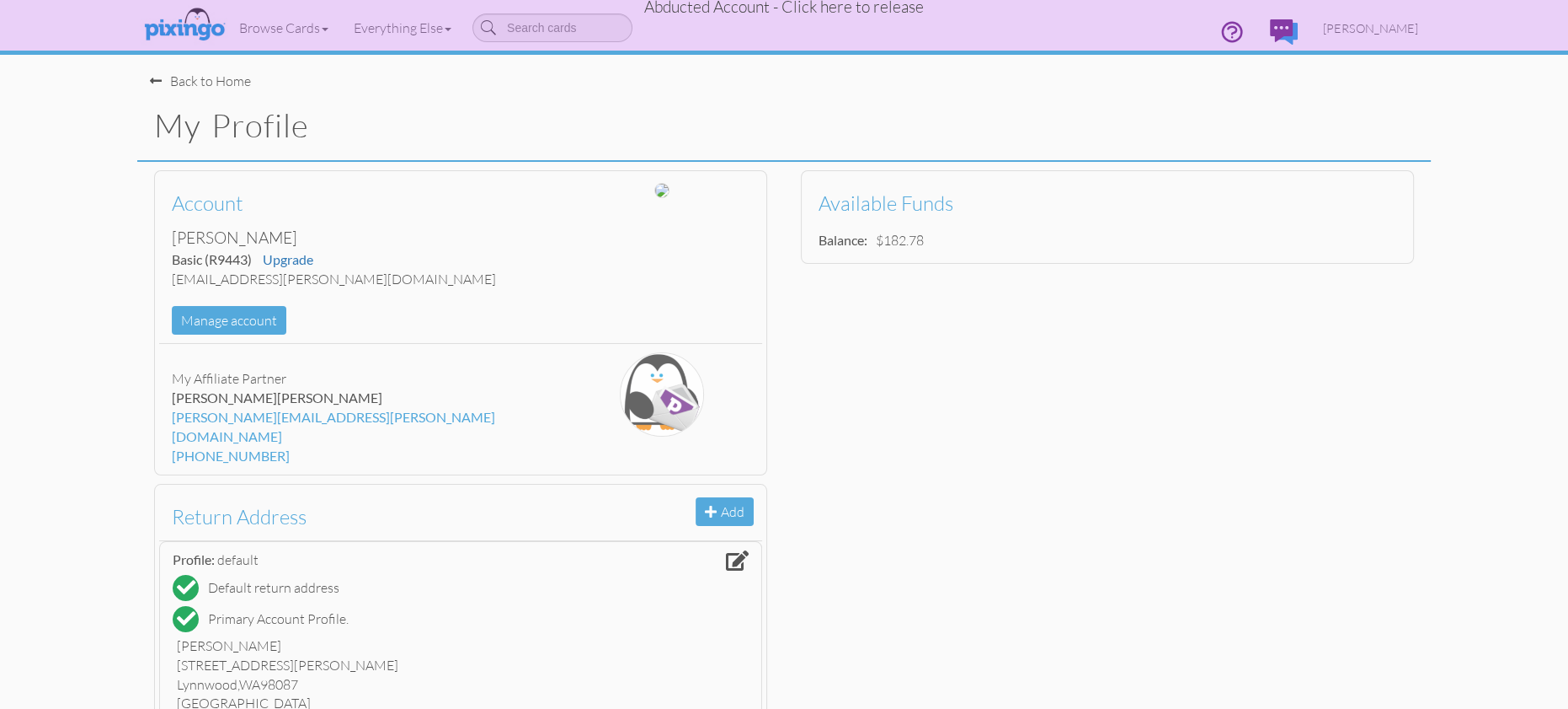
click at [880, 10] on span "Abducted Account - Click here to release" at bounding box center [784, 6] width 280 height 21
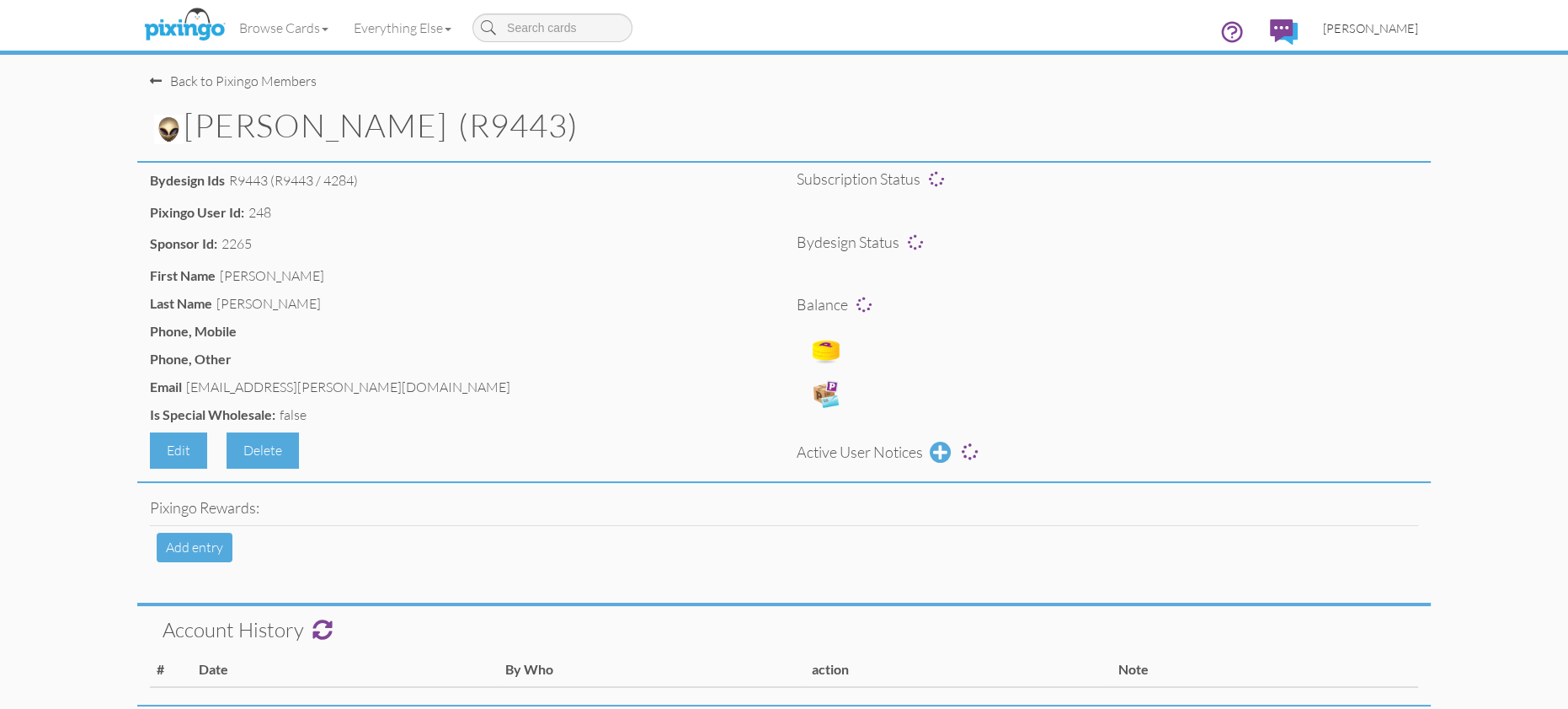
click at [1383, 32] on span "[PERSON_NAME]" at bounding box center [1371, 28] width 95 height 14
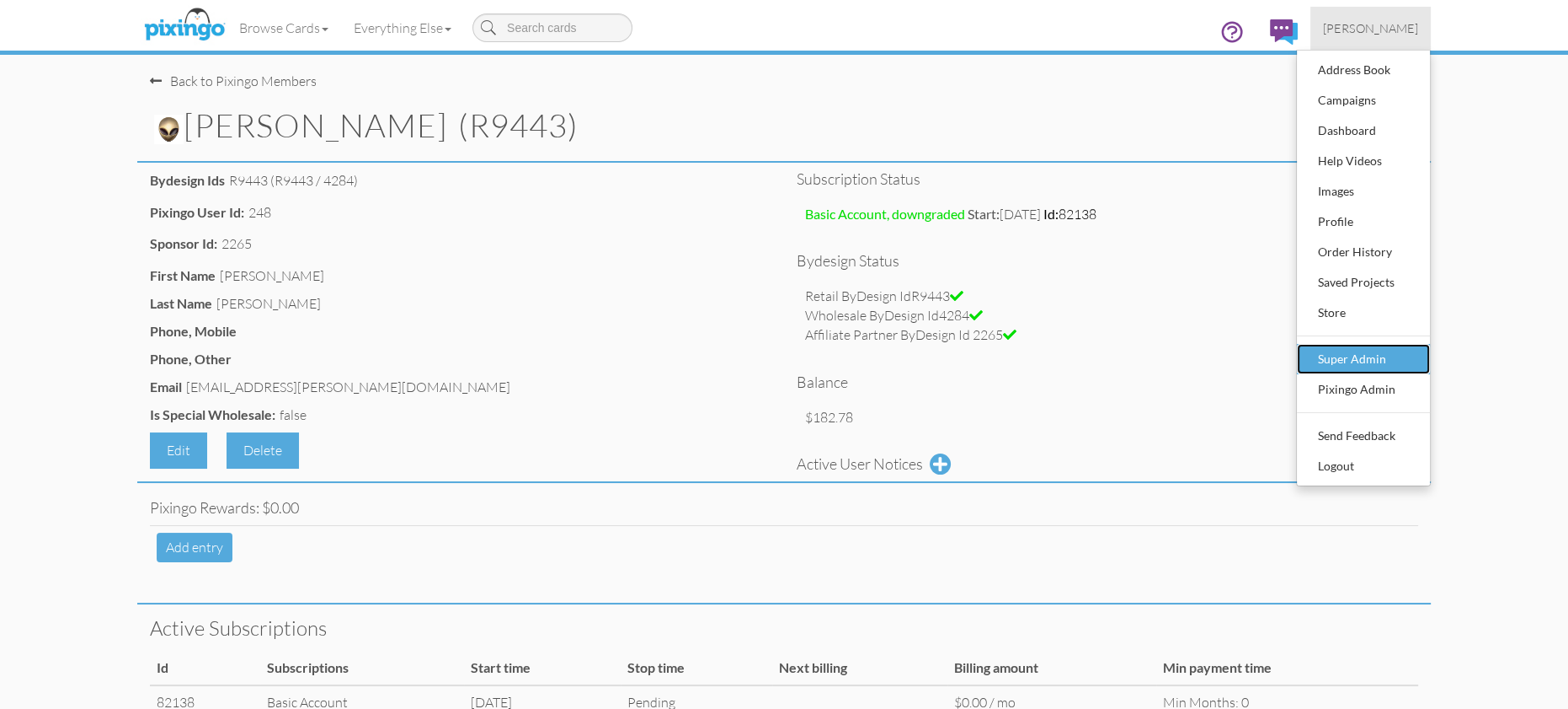
click at [1358, 366] on div "Super Admin" at bounding box center [1363, 359] width 99 height 25
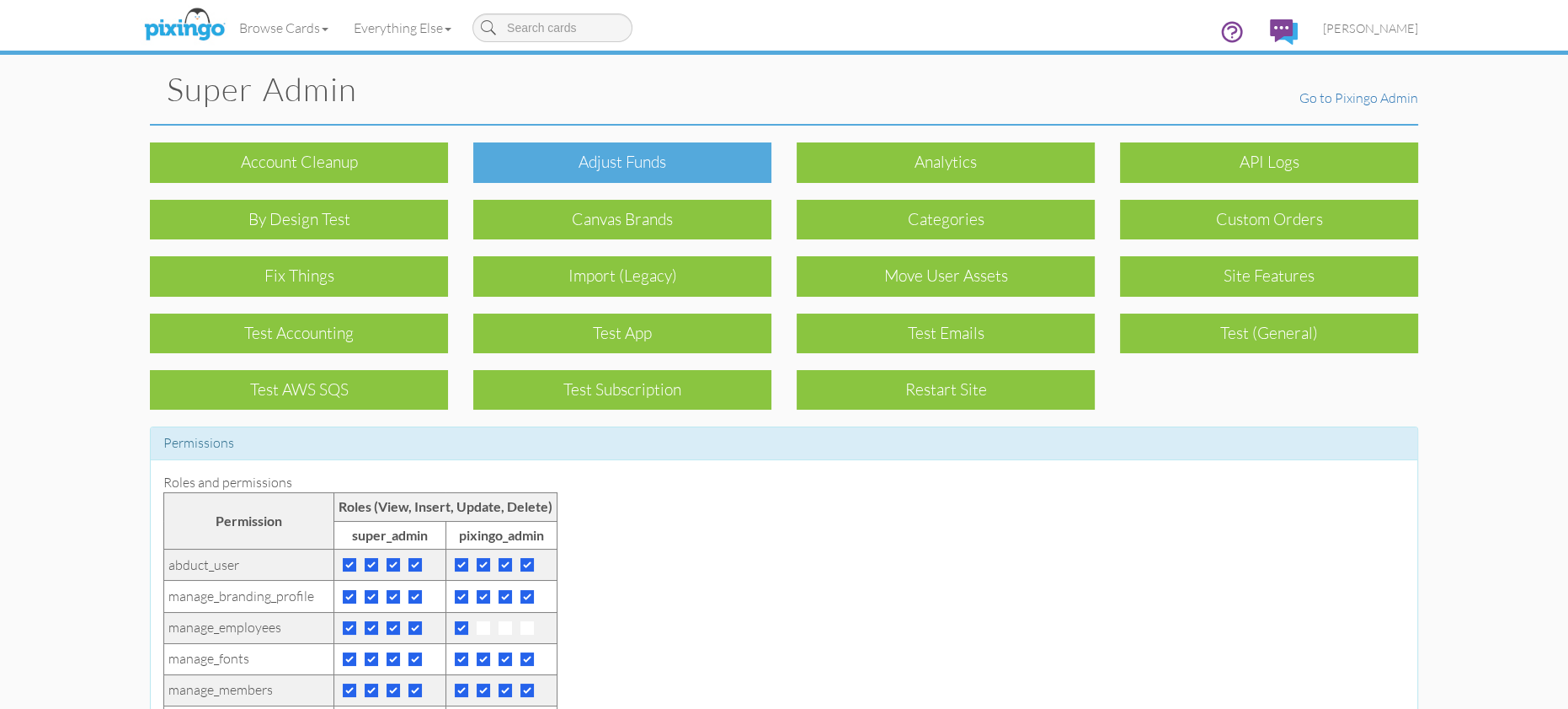
click at [660, 176] on div "Adjust funds" at bounding box center [622, 162] width 298 height 39
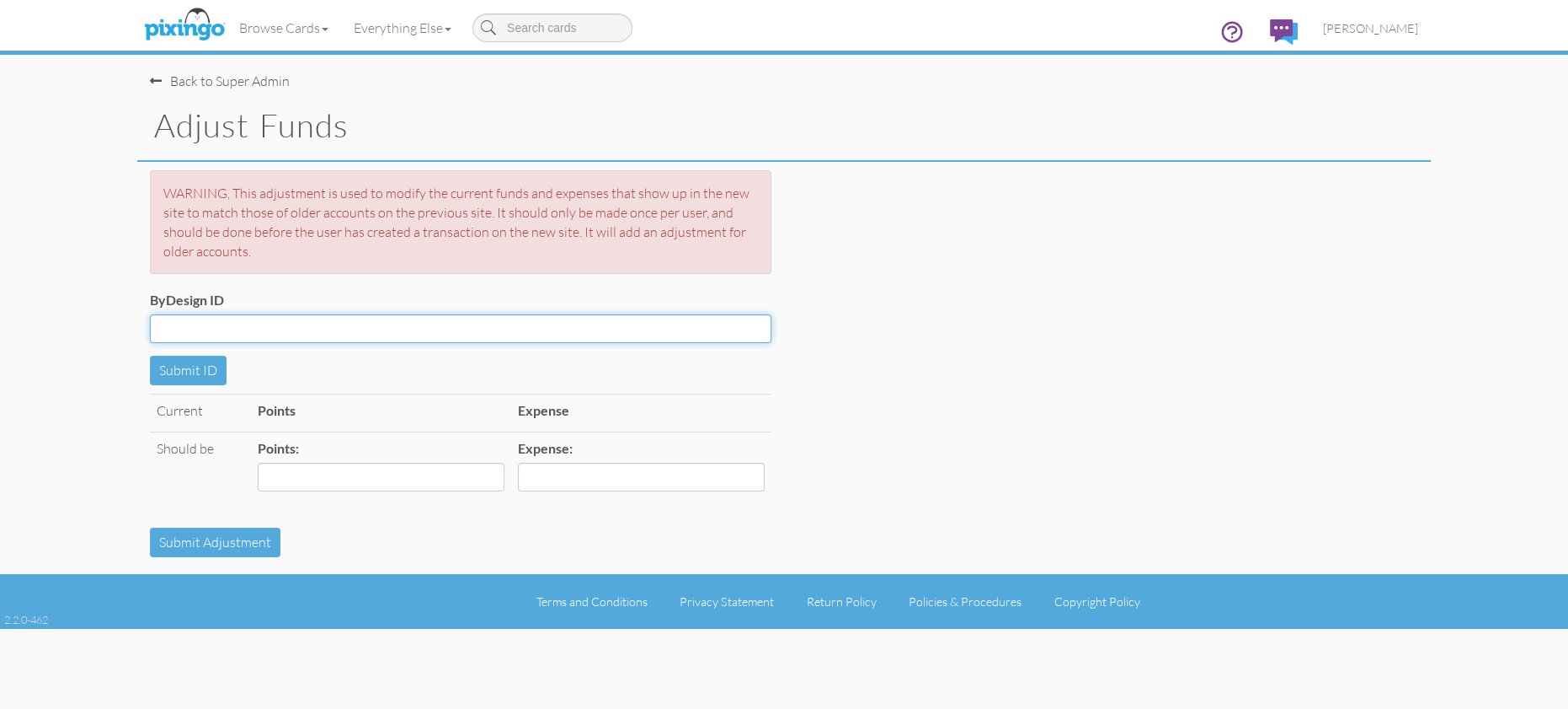
click at [324, 330] on input "ByDesign ID" at bounding box center [461, 329] width 622 height 29
paste input "R9443"
type input "R9443"
click at [175, 381] on button "Submit ID" at bounding box center [188, 370] width 77 height 30
click at [859, 454] on div "Current Points $63.72 Expense $119.06 Should be Points: Expense:" at bounding box center [784, 460] width 1294 height 134
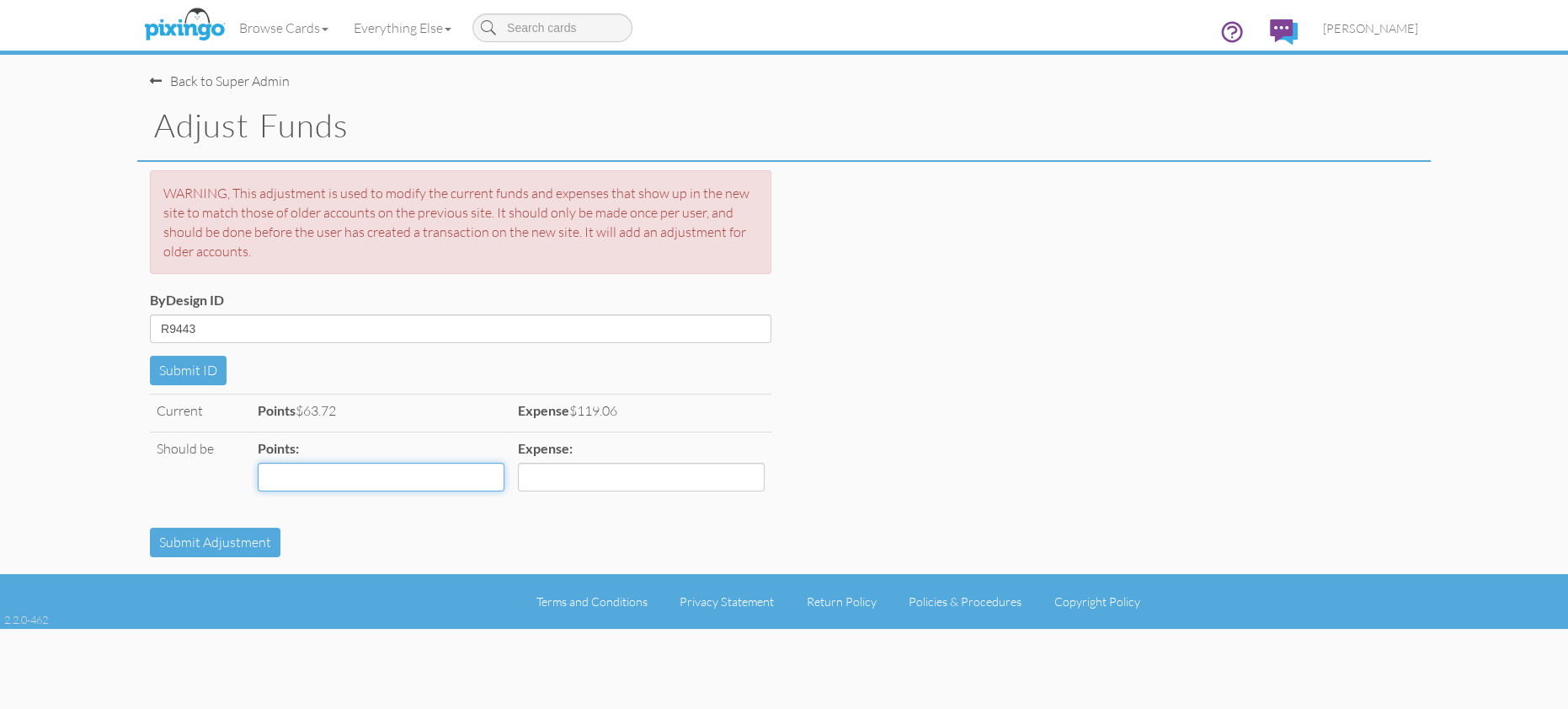
click at [320, 476] on input "Points:" at bounding box center [381, 477] width 246 height 29
type input "83.72"
click at [600, 472] on input "Expense:" at bounding box center [641, 477] width 246 height 29
type input "119.06"
click at [685, 555] on div "Submit Adjustment" at bounding box center [784, 541] width 1294 height 30
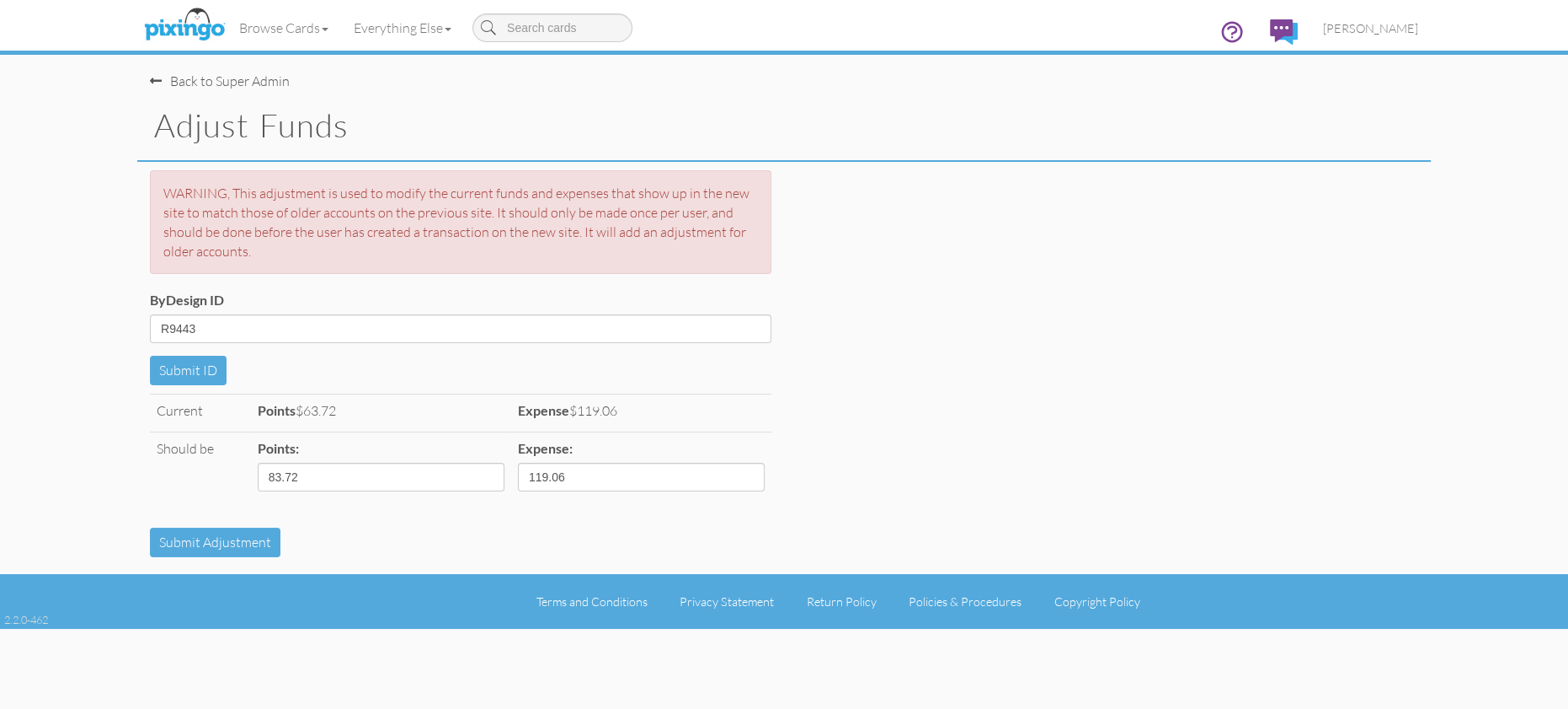
click at [597, 514] on div "Current Points $63.72 Expense $119.06 Should be Points: 83.72 Expense: 119.06" at bounding box center [461, 460] width 647 height 134
click at [245, 80] on div "Back to Super Admin" at bounding box center [220, 82] width 140 height 20
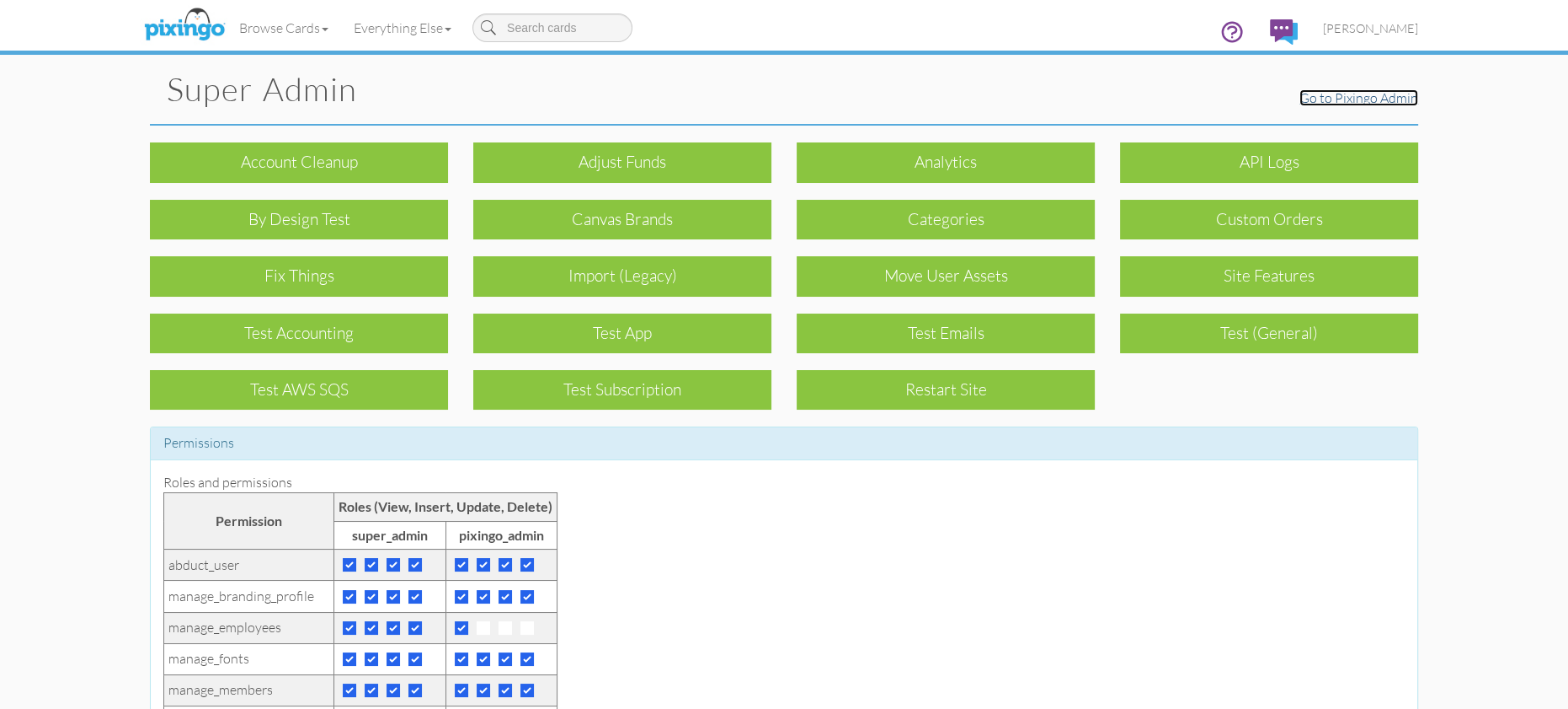
click at [1359, 104] on link "Go to Pixingo Admin" at bounding box center [1358, 98] width 119 height 17
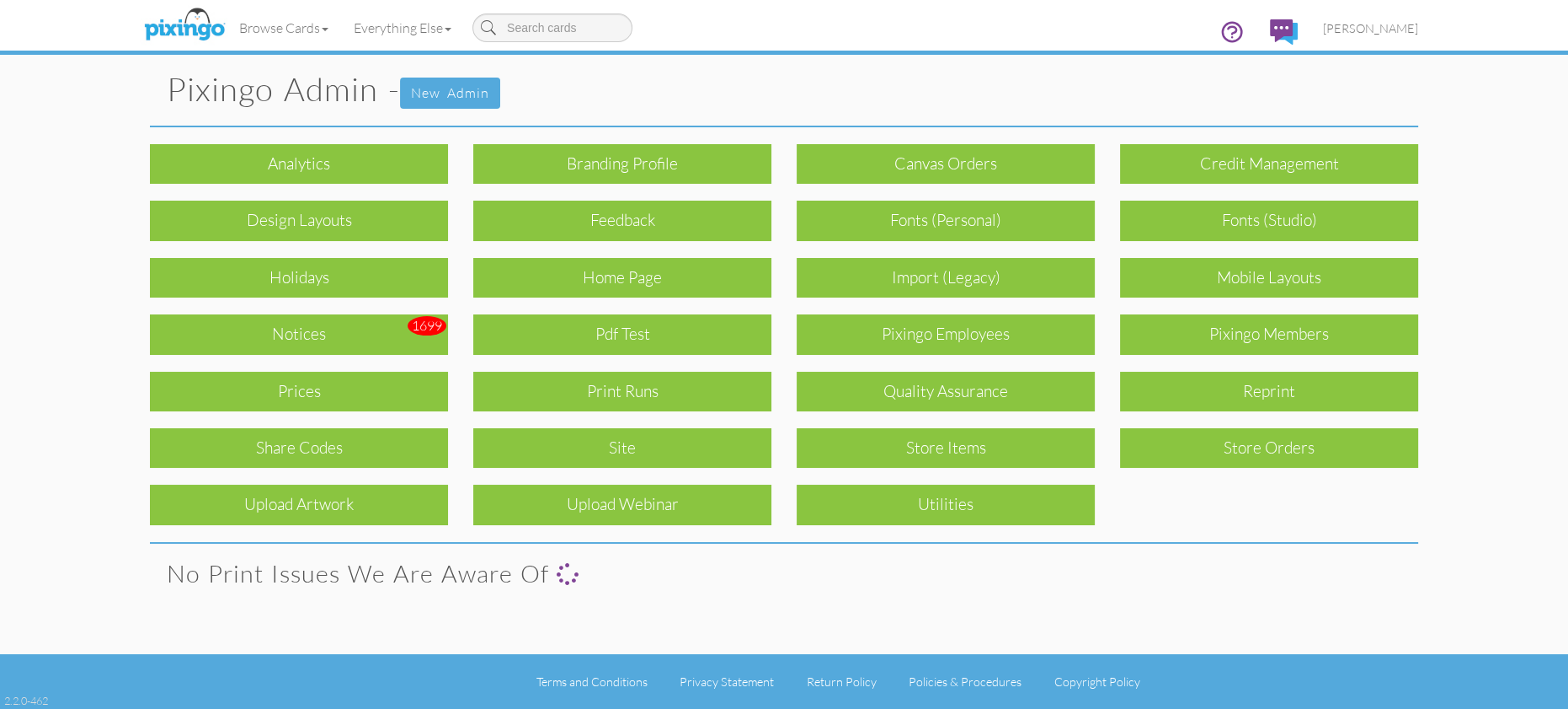
click at [1513, 188] on pixingo-admin "Toggle navigation Visit Pixingo Mobile Browse Cards Business Accounting Automot…" at bounding box center [784, 354] width 1568 height 709
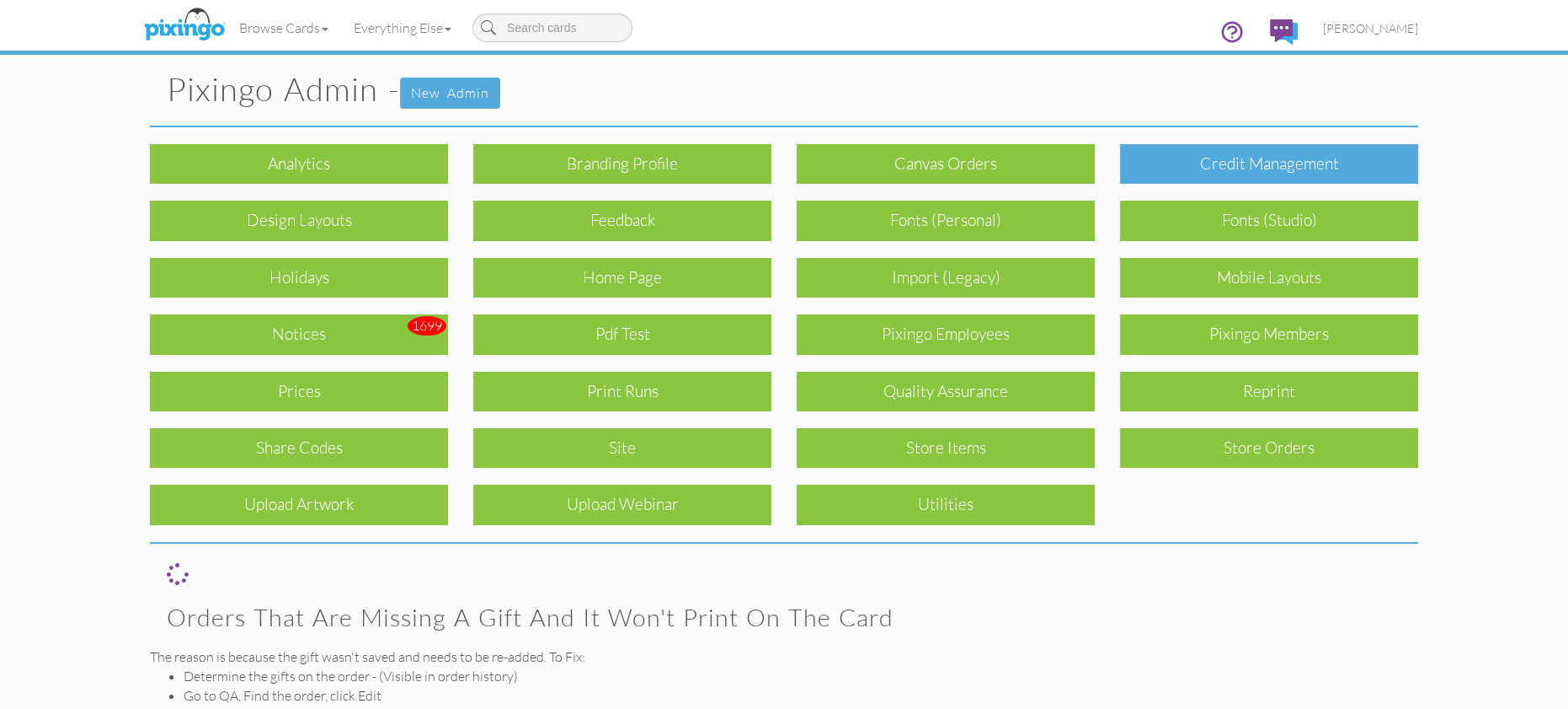
click at [1286, 162] on div "Credit Management" at bounding box center [1269, 164] width 298 height 39
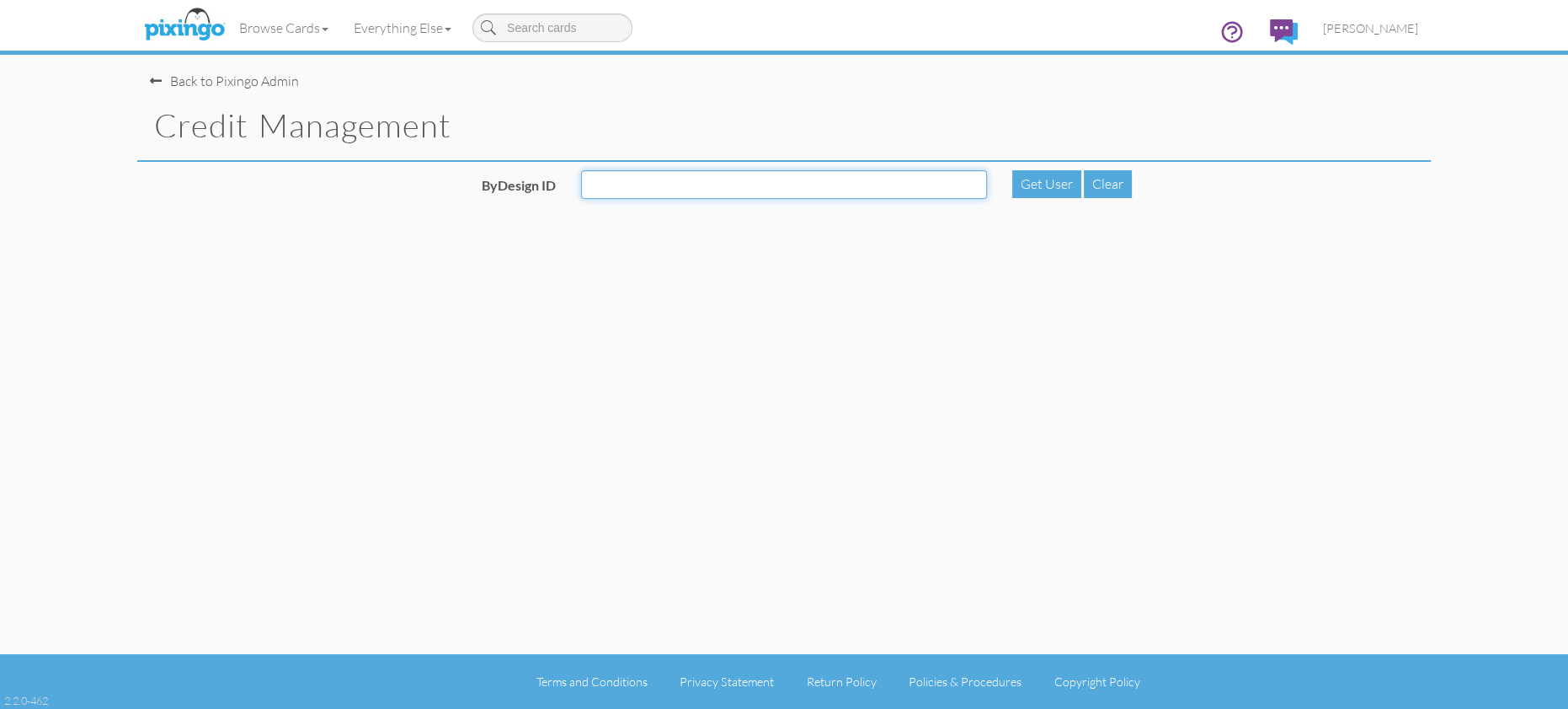
click at [767, 184] on input "ByDesign ID" at bounding box center [784, 185] width 406 height 29
paste input "R9443"
type input "R9443"
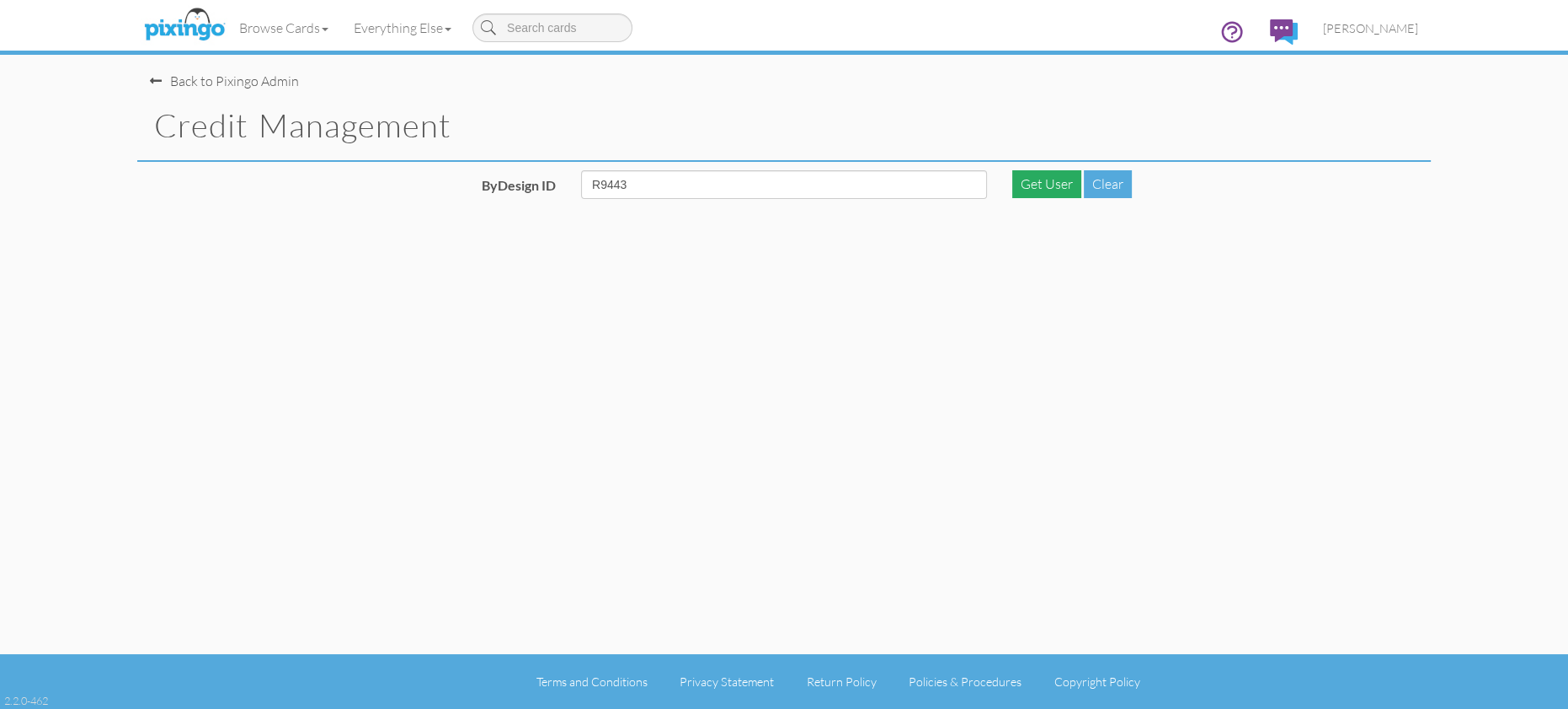
click at [1056, 187] on div "Get User" at bounding box center [1047, 184] width 69 height 28
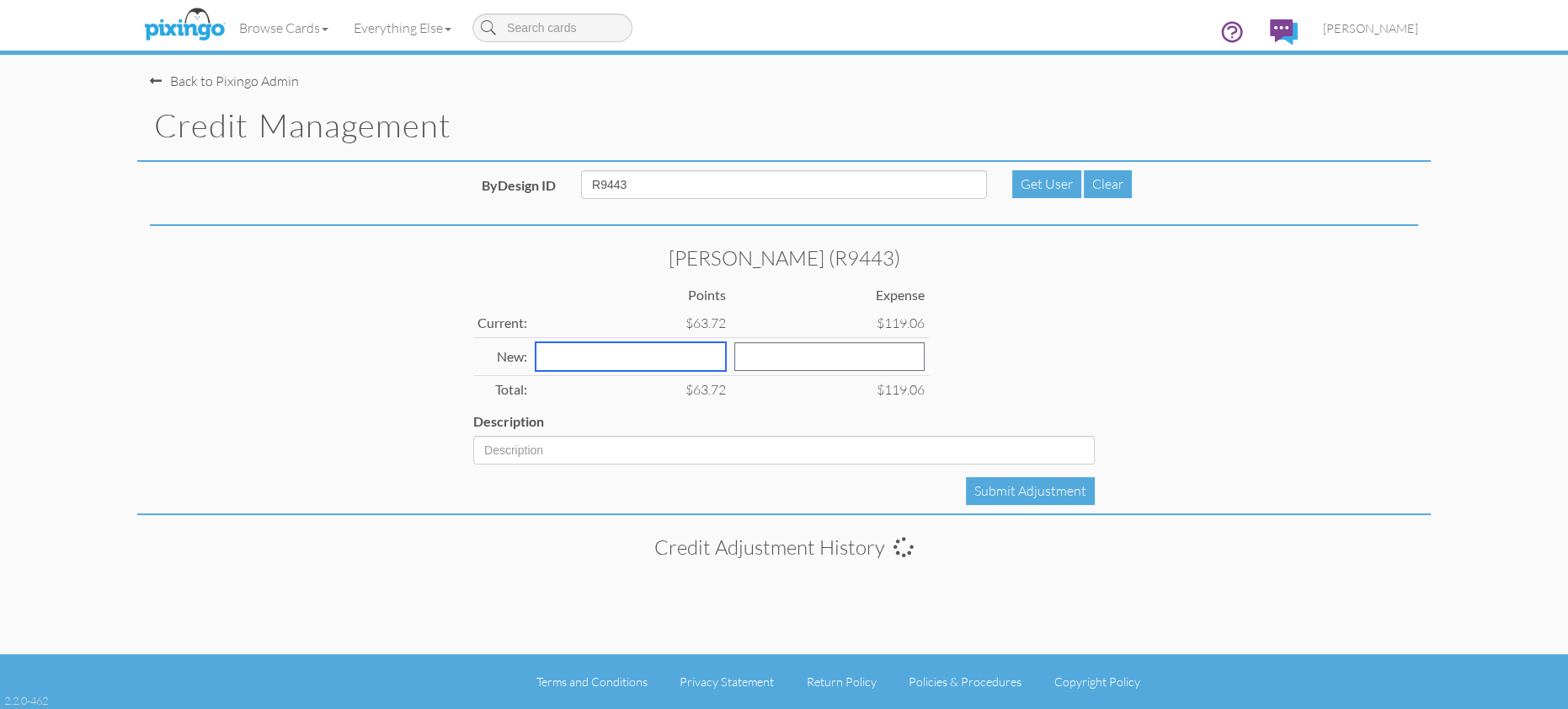
click at [560, 354] on input "number" at bounding box center [631, 357] width 190 height 29
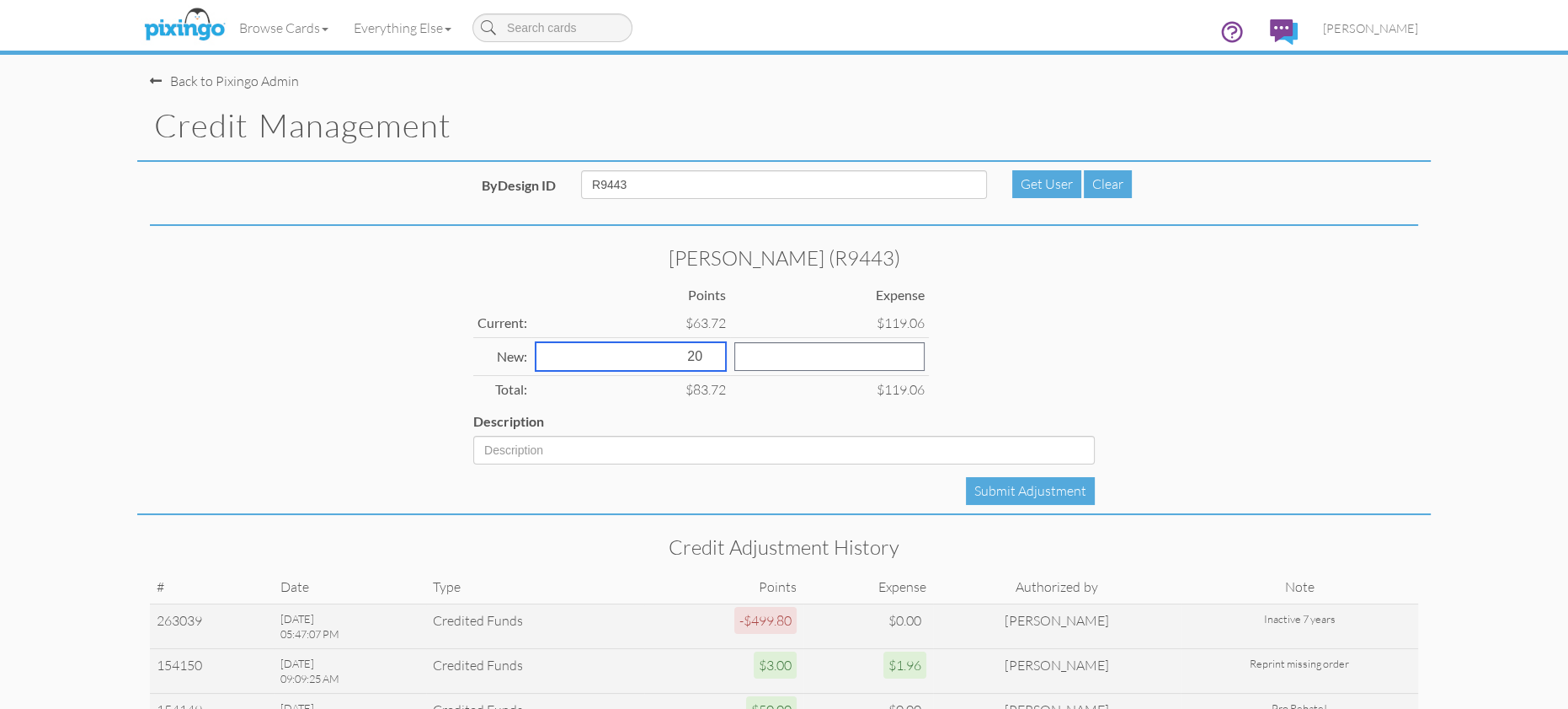
type input "20"
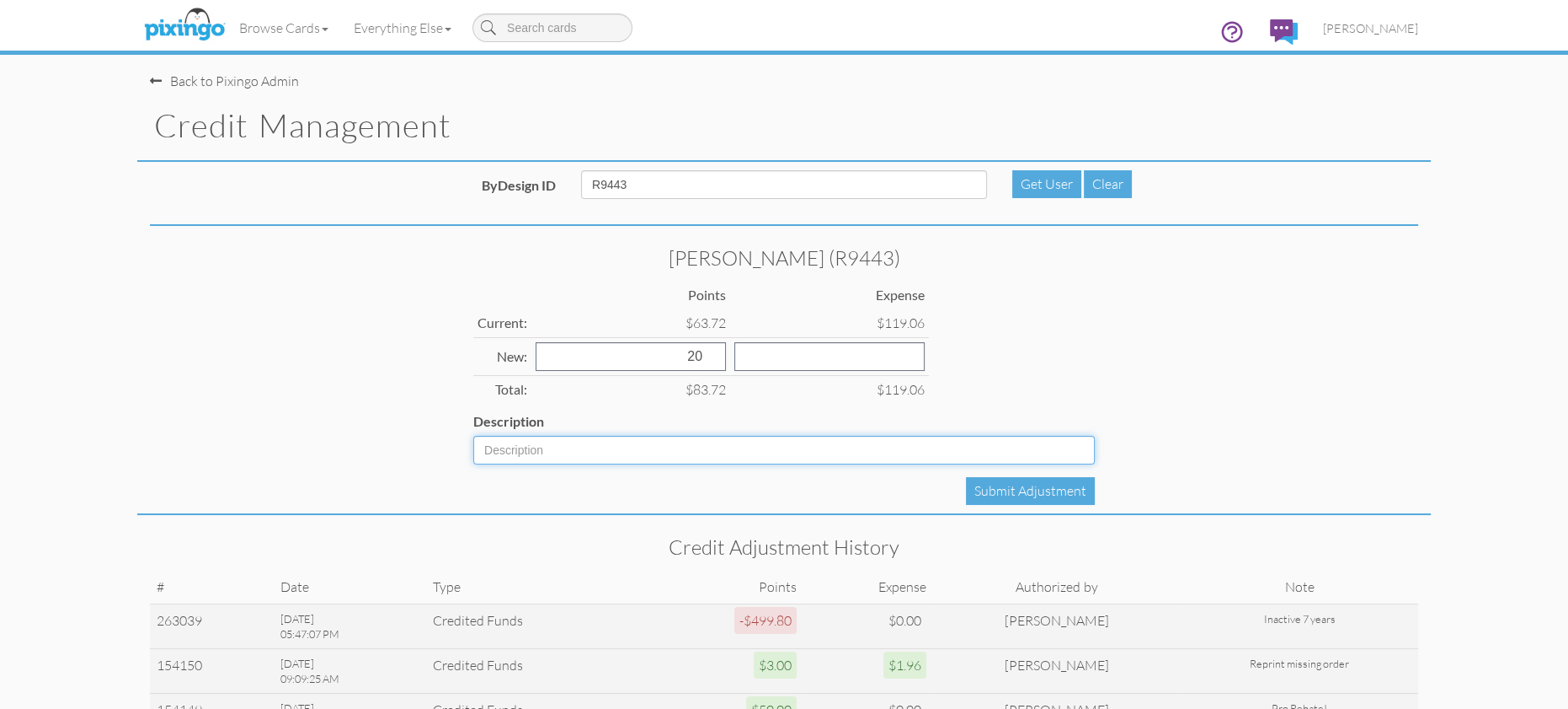
click at [555, 454] on input "Description" at bounding box center [784, 450] width 622 height 29
type input "Add back for adjustment"
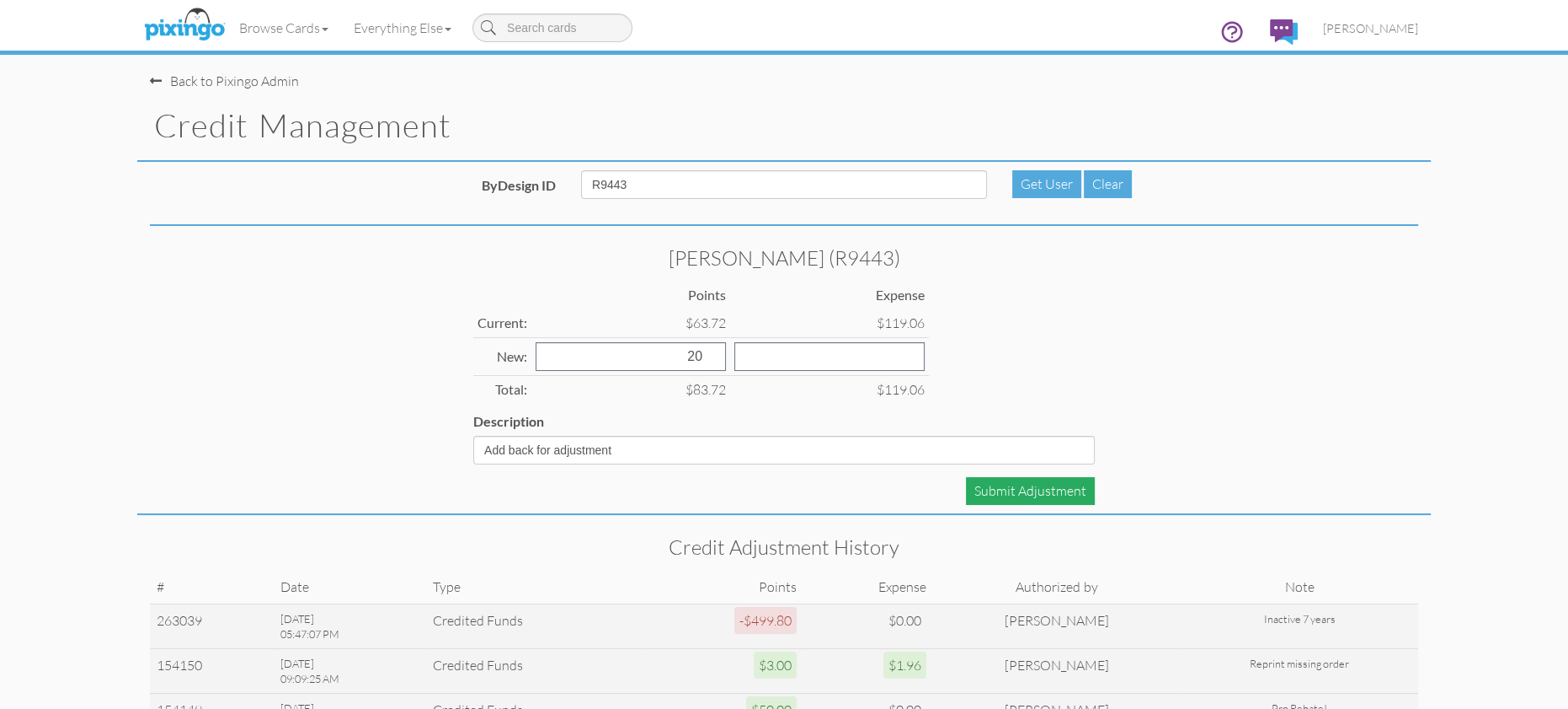
click at [1016, 486] on div "Submit Adjustment" at bounding box center [1030, 490] width 129 height 28
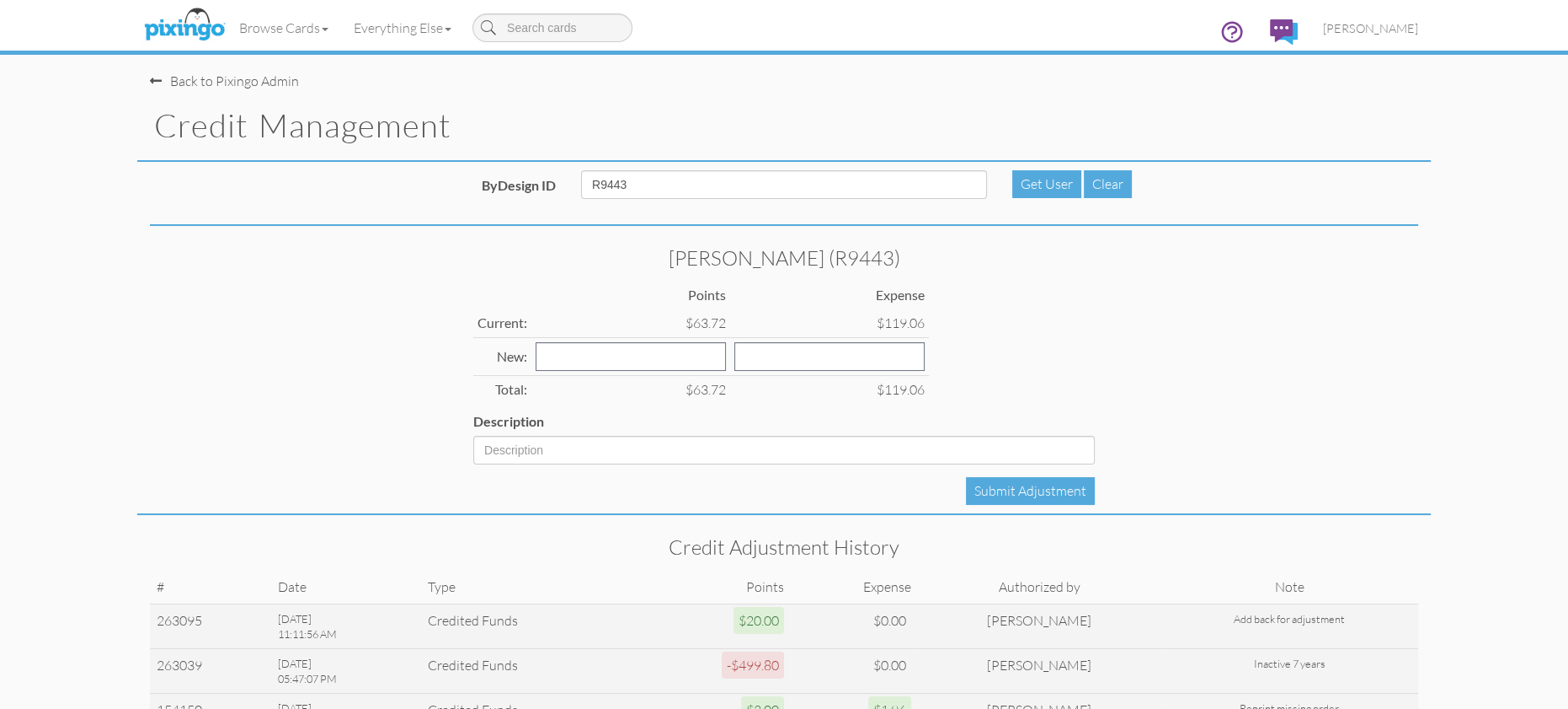
click at [1353, 440] on div "Sherrie Degroot (R9443) Points Expense Current: $63.72 $119.06 New: Total: $63.…" at bounding box center [784, 374] width 1294 height 281
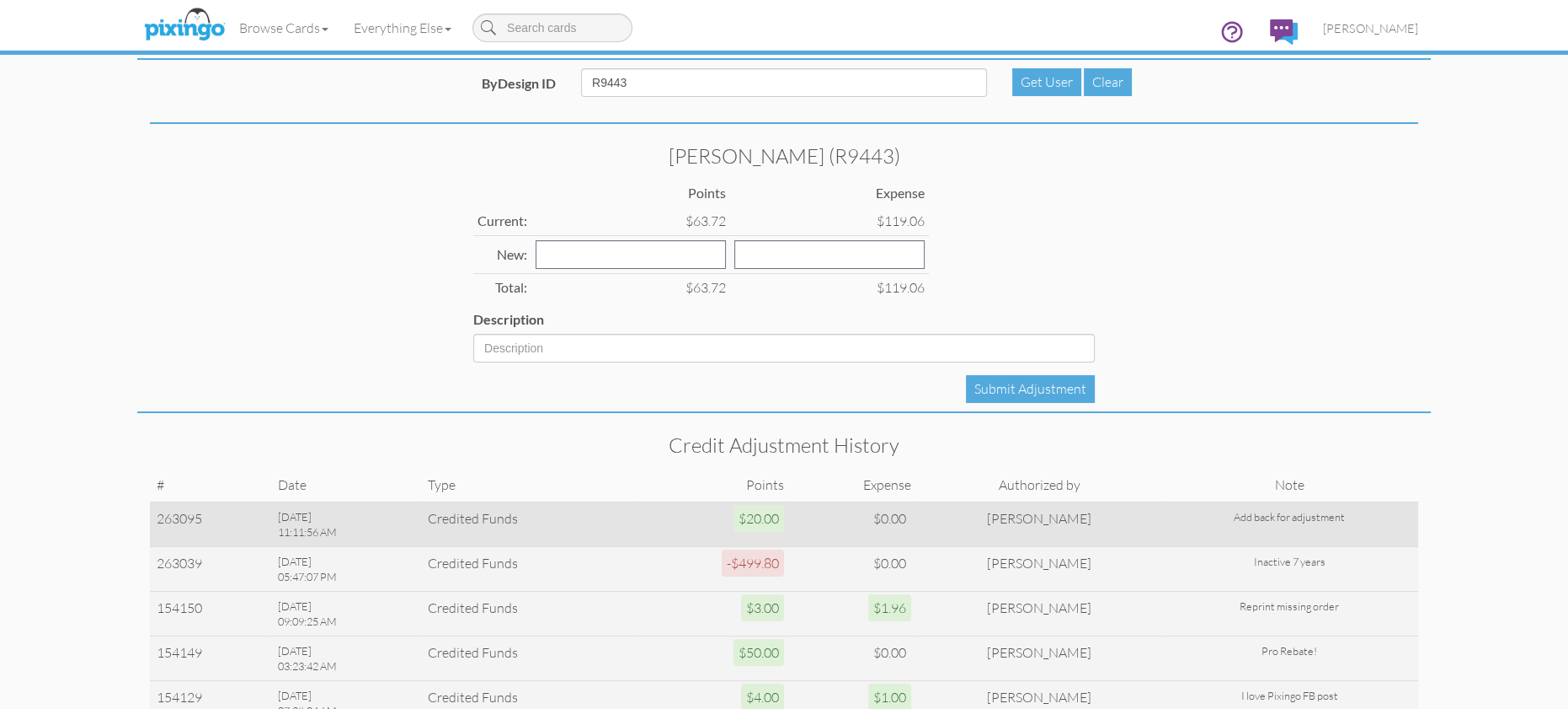
scroll to position [189, 0]
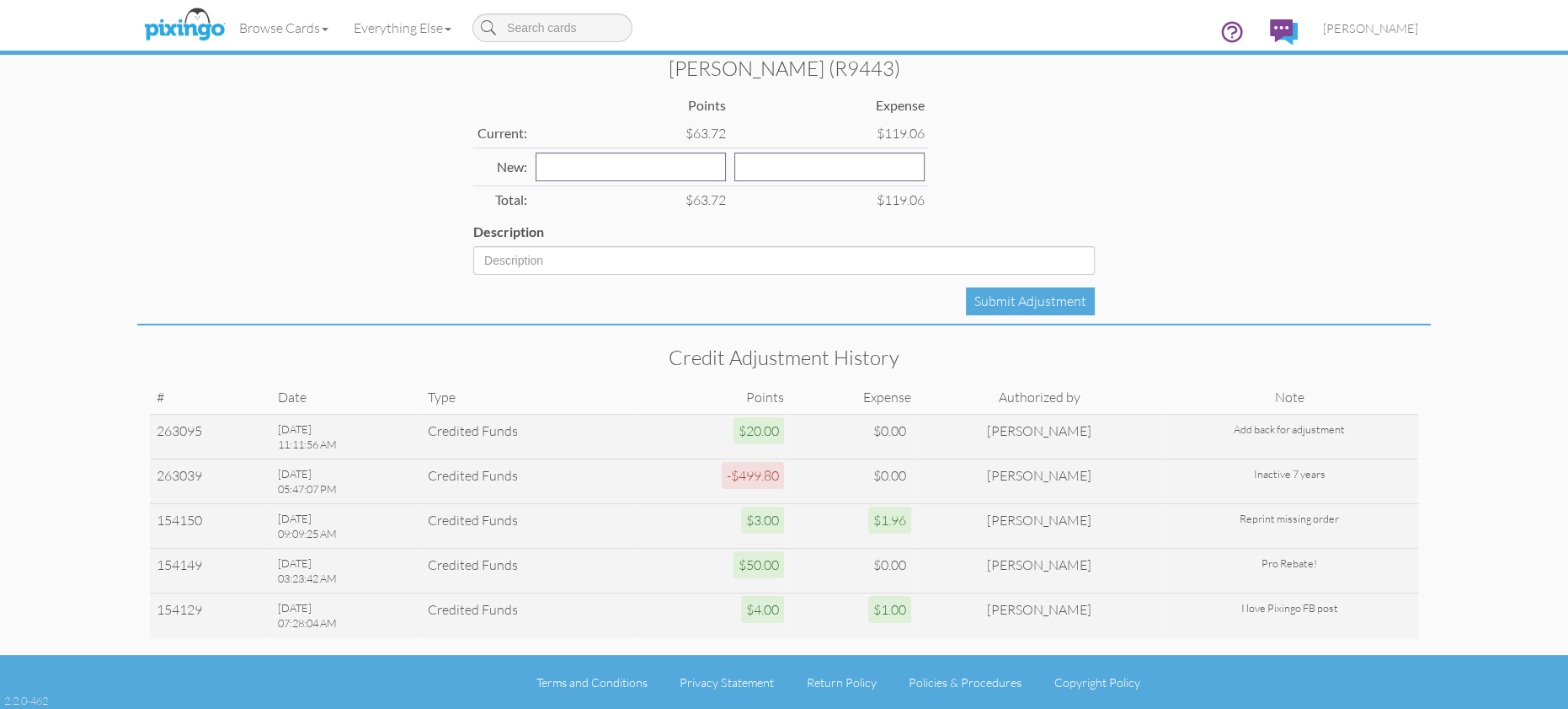
click at [1320, 186] on div "Sherrie Degroot (R9443) Points Expense Current: $63.72 $119.06 New: Total: $63.…" at bounding box center [784, 185] width 1294 height 281
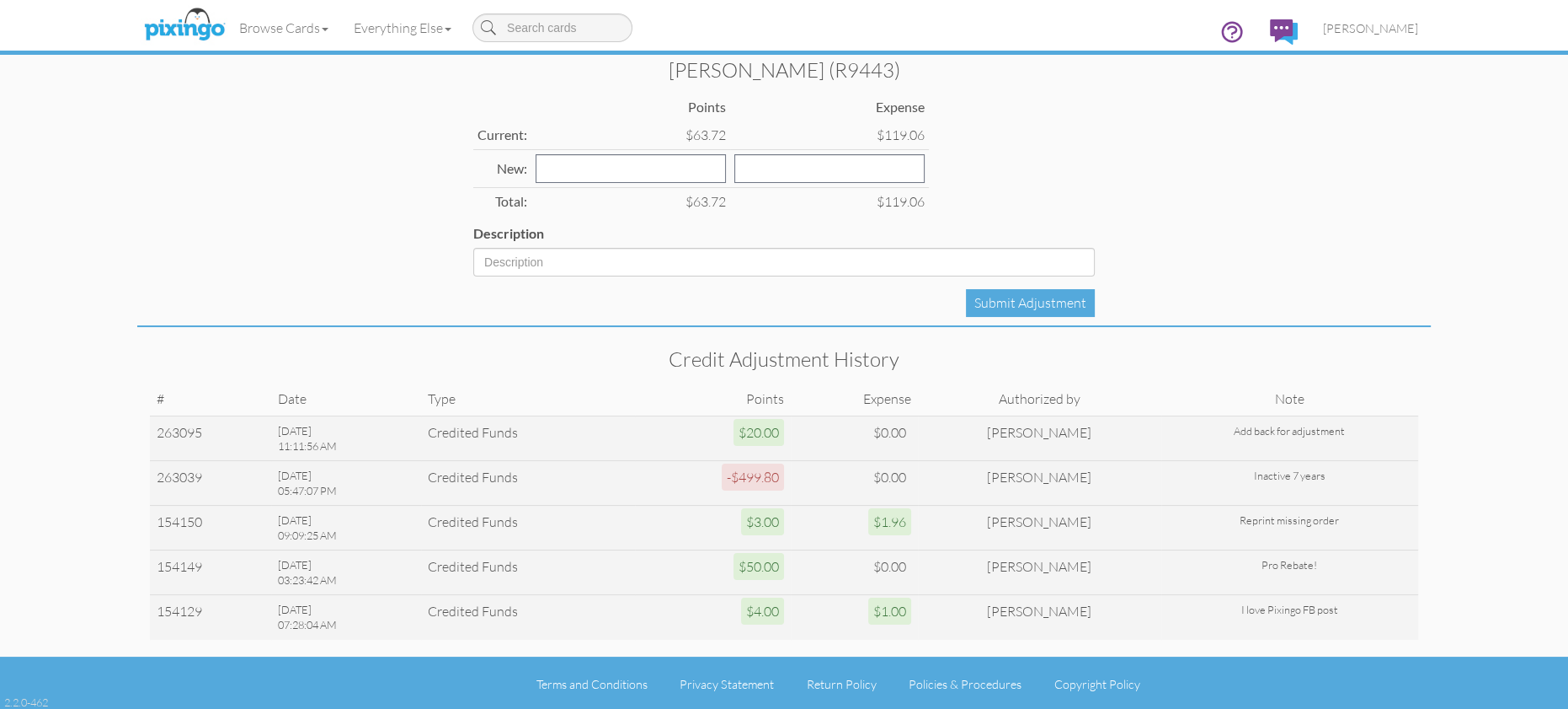
scroll to position [0, 0]
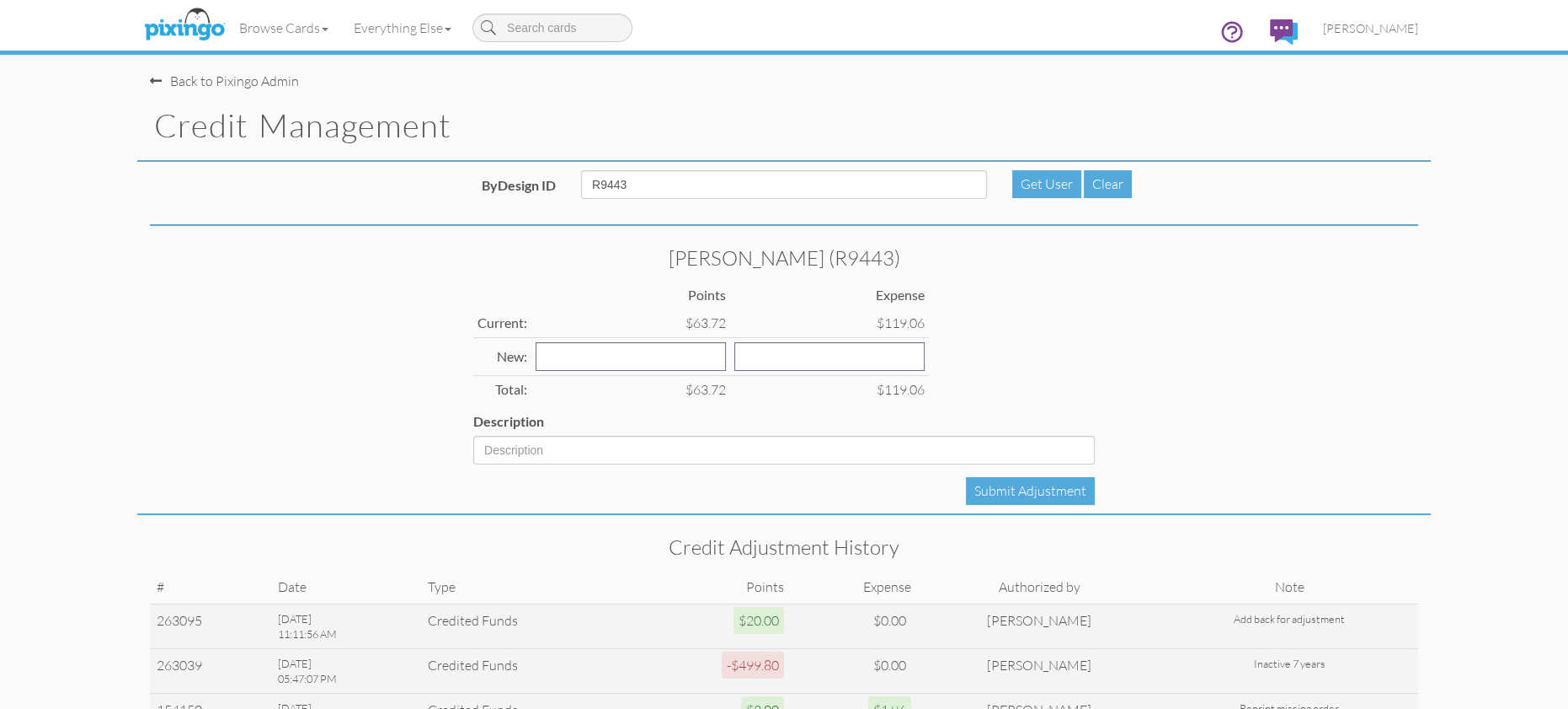
click at [1314, 288] on div "Sherrie Degroot (R9443) Points Expense Current: $63.72 $119.06 New: Total: $63.…" at bounding box center [784, 374] width 1294 height 281
click at [1046, 186] on div "Get User" at bounding box center [1047, 184] width 69 height 28
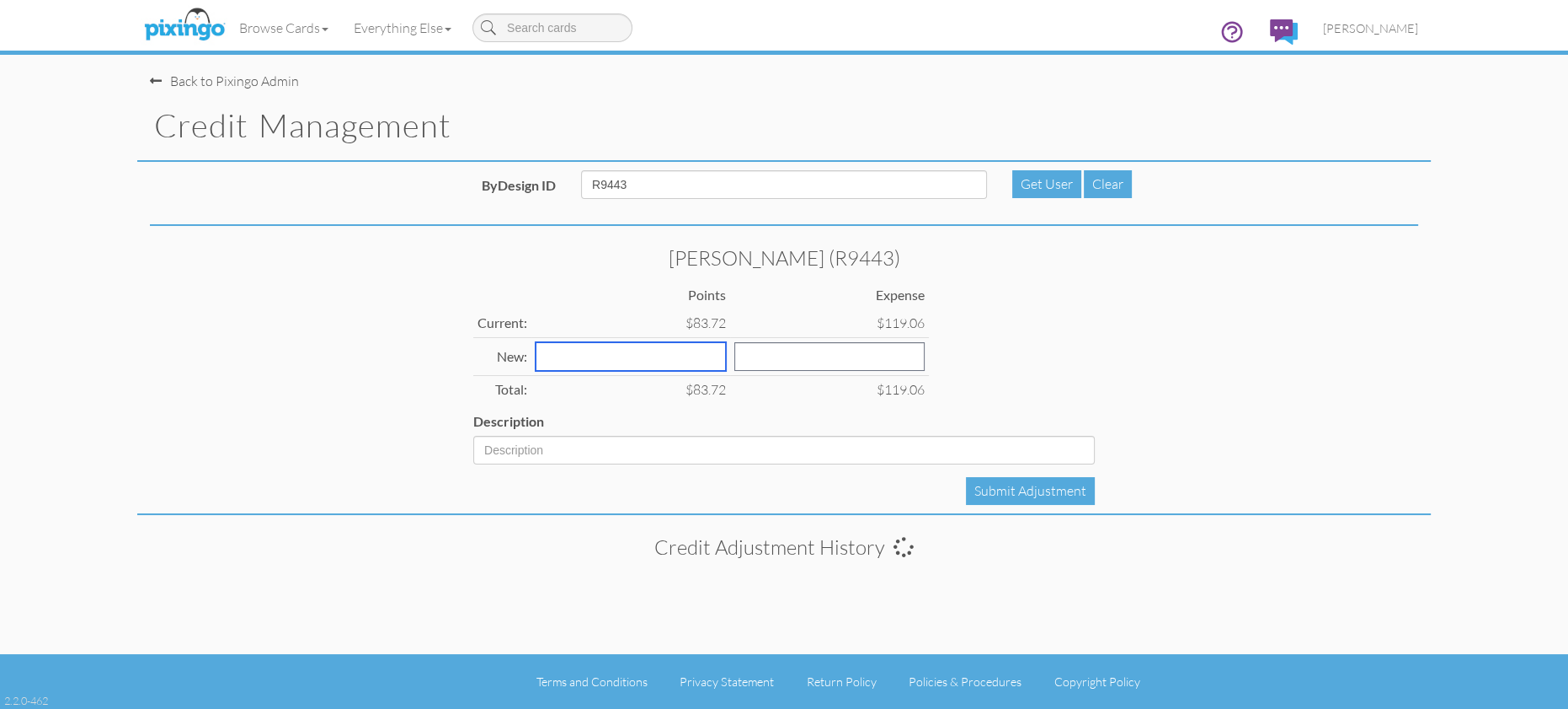
drag, startPoint x: 590, startPoint y: 359, endPoint x: 603, endPoint y: 365, distance: 14.3
click at [591, 360] on input "number" at bounding box center [631, 357] width 190 height 29
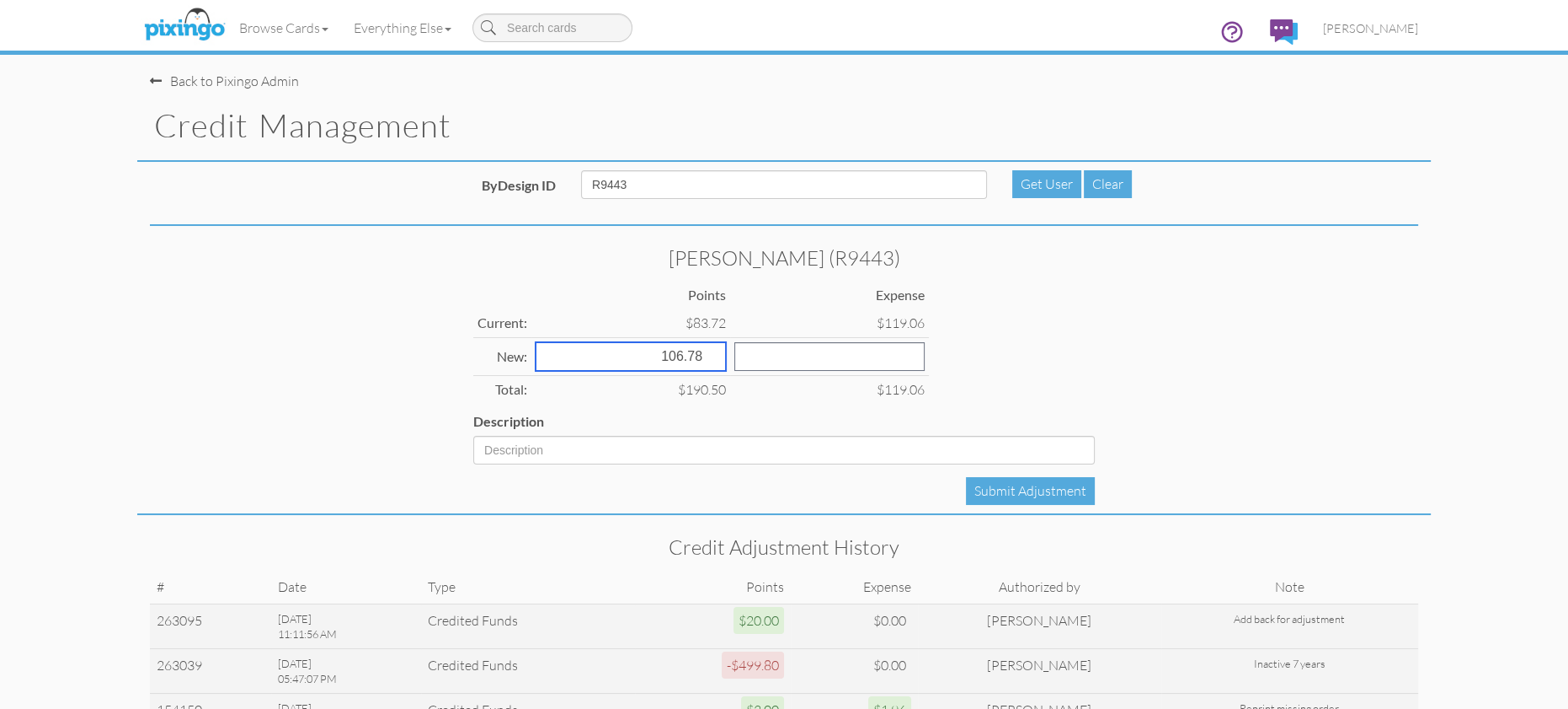
type input "106.78"
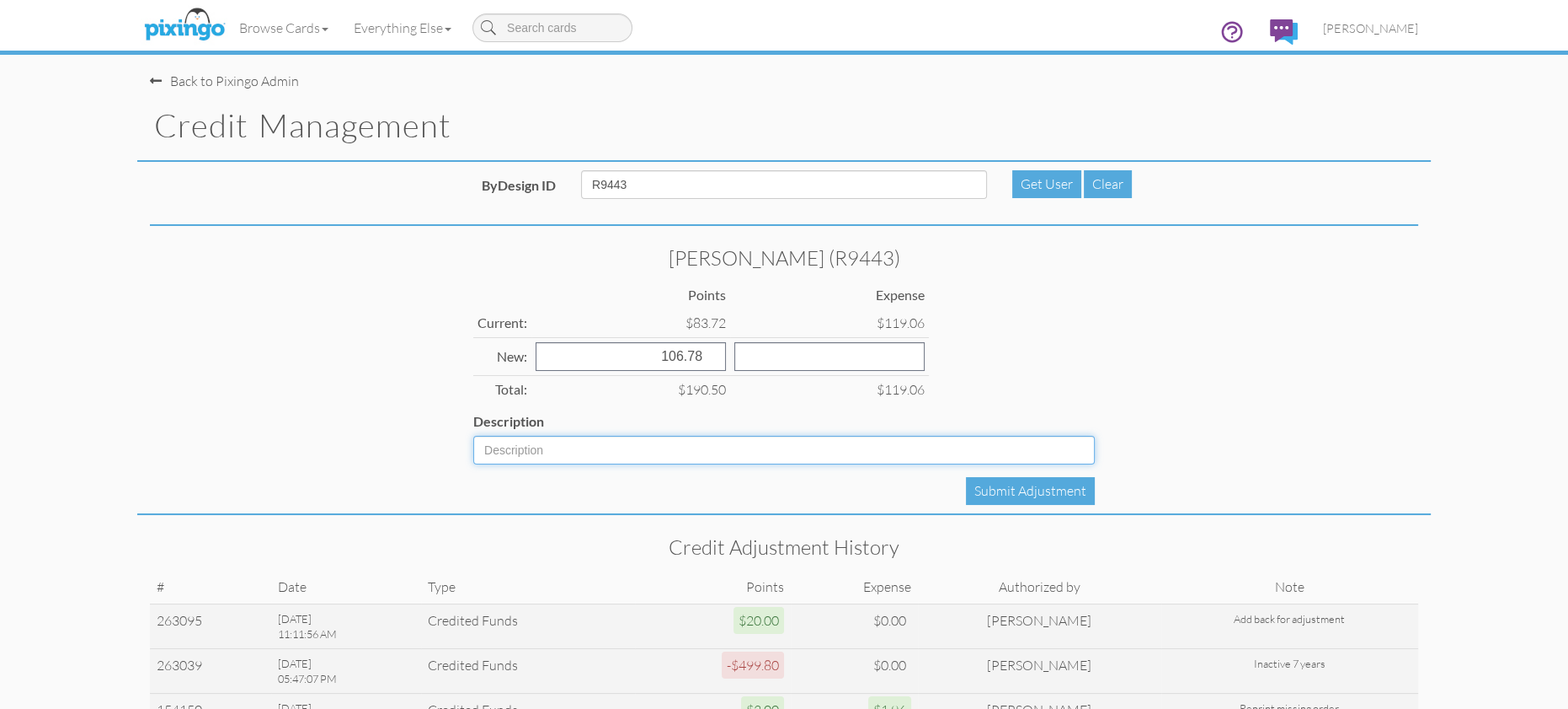
click at [607, 445] on input "Description" at bounding box center [784, 450] width 622 height 29
type input "Audit adjustment"
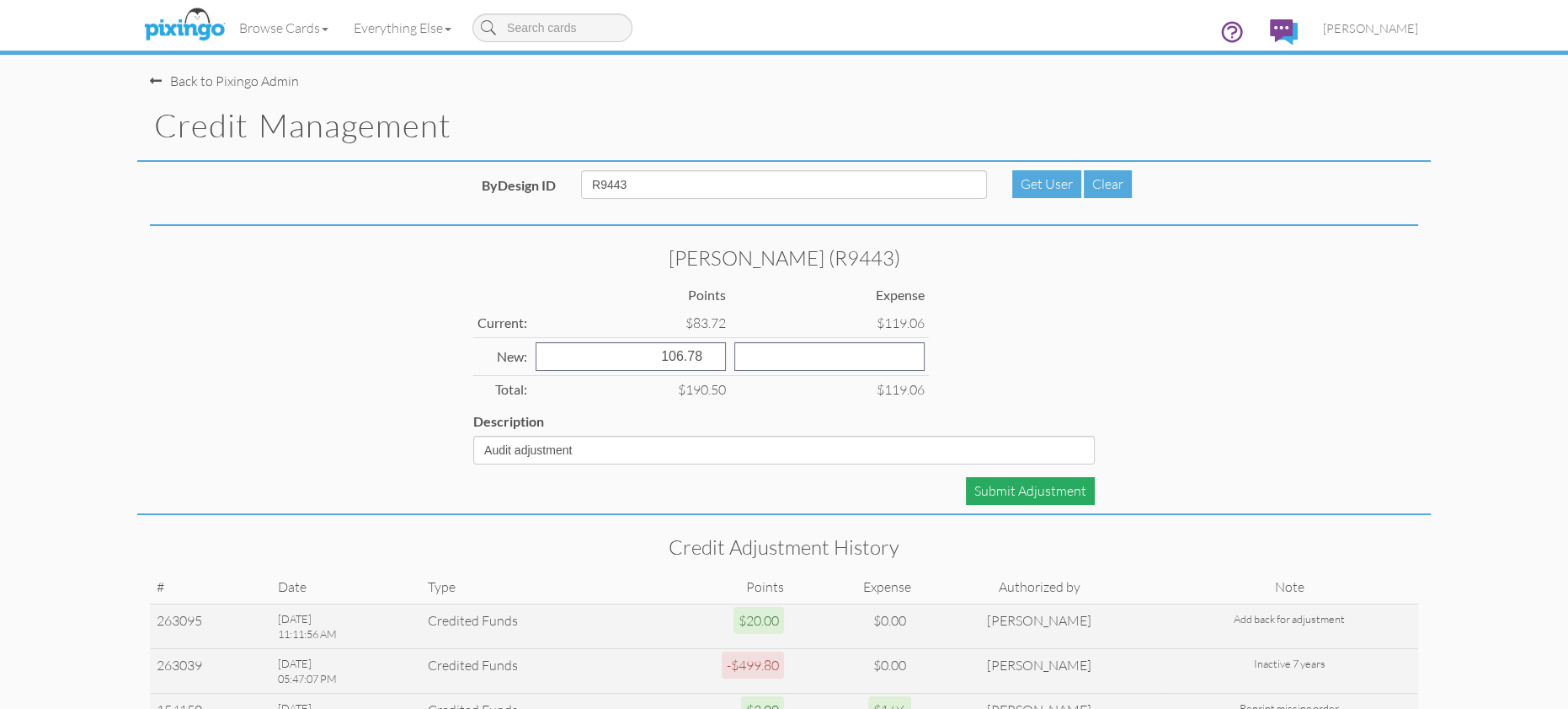
click at [1013, 485] on div "Submit Adjustment" at bounding box center [1030, 490] width 129 height 28
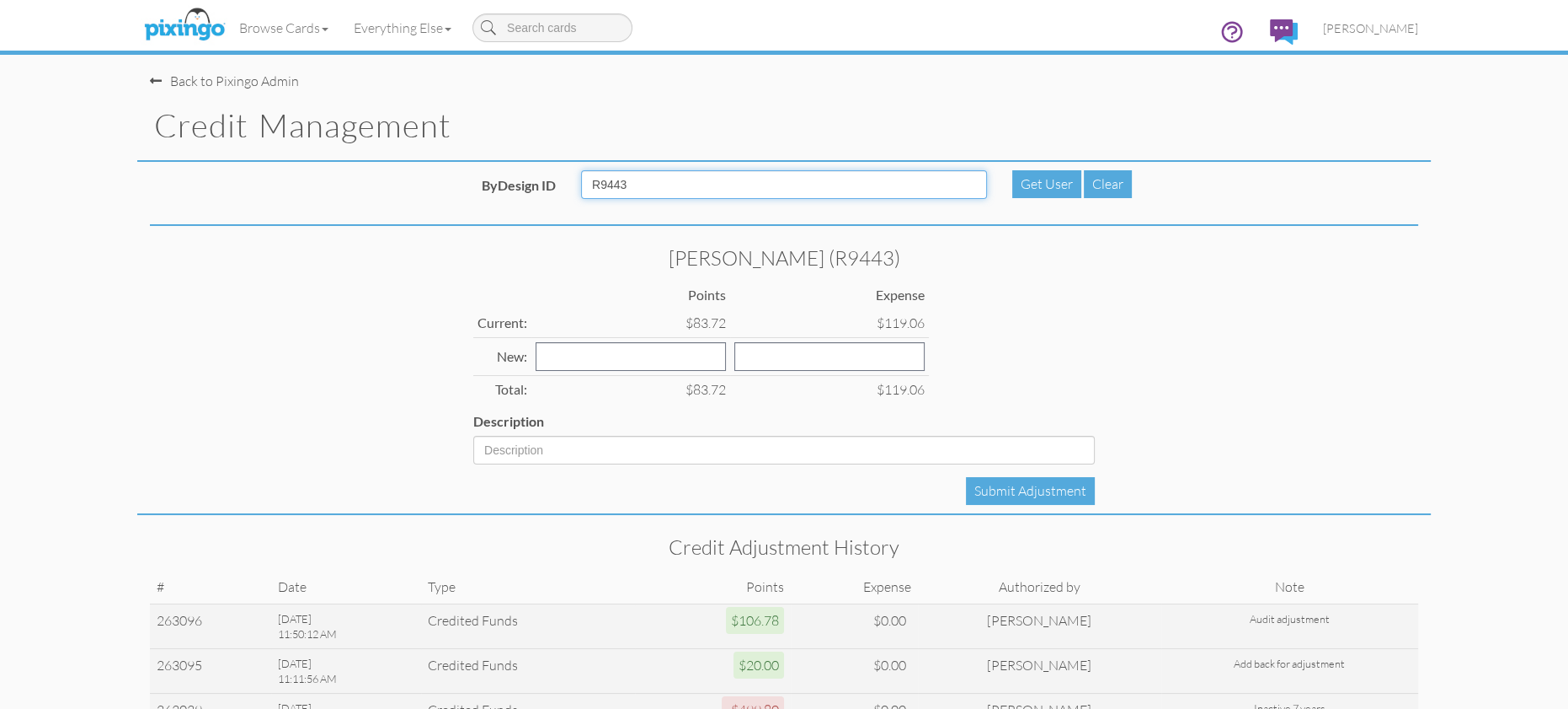
drag, startPoint x: 655, startPoint y: 189, endPoint x: 564, endPoint y: 185, distance: 91.1
click at [548, 182] on div "ByDesign ID R9443 Get User Clear" at bounding box center [784, 191] width 1294 height 41
click at [1388, 26] on span "[PERSON_NAME]" at bounding box center [1371, 28] width 95 height 14
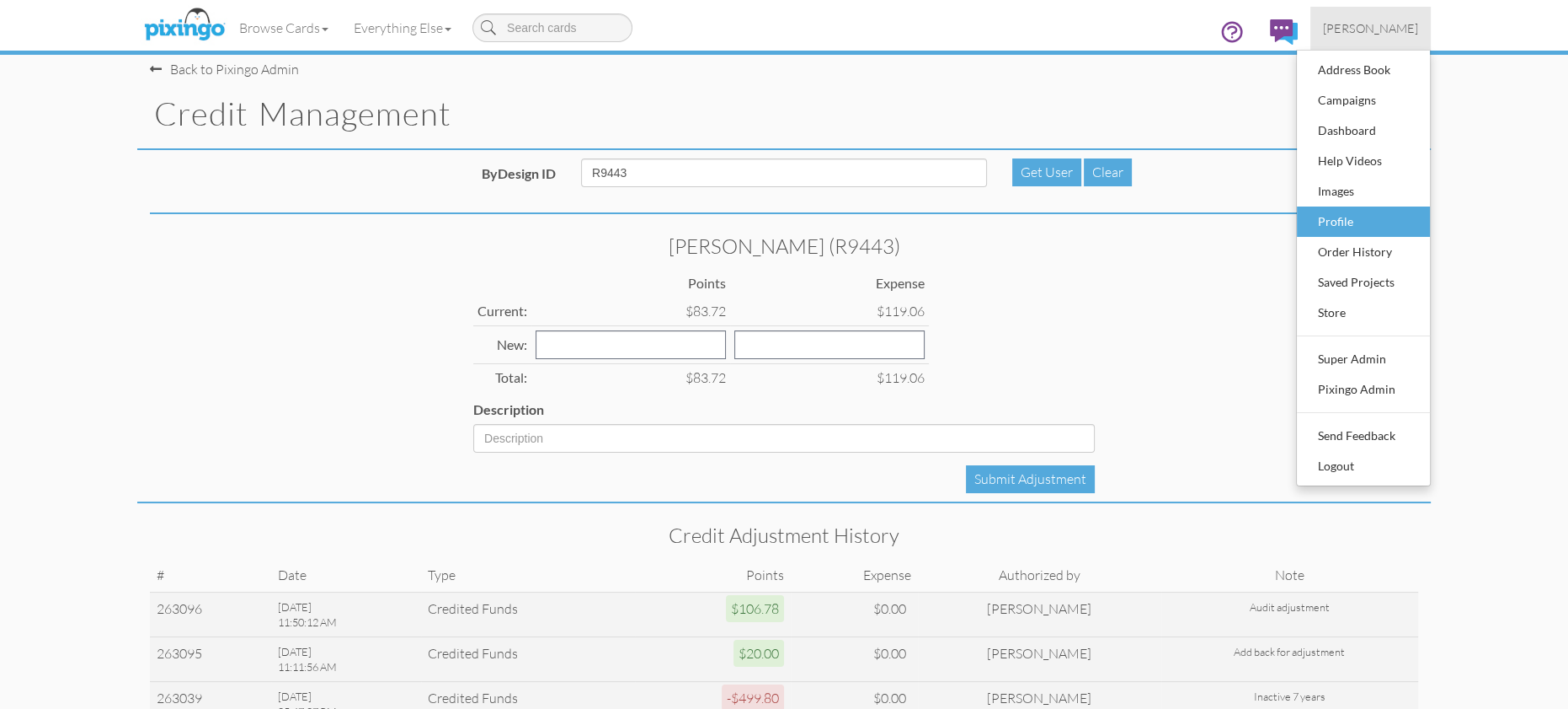
scroll to position [13, 0]
click at [1357, 214] on div "Profile" at bounding box center [1363, 221] width 99 height 25
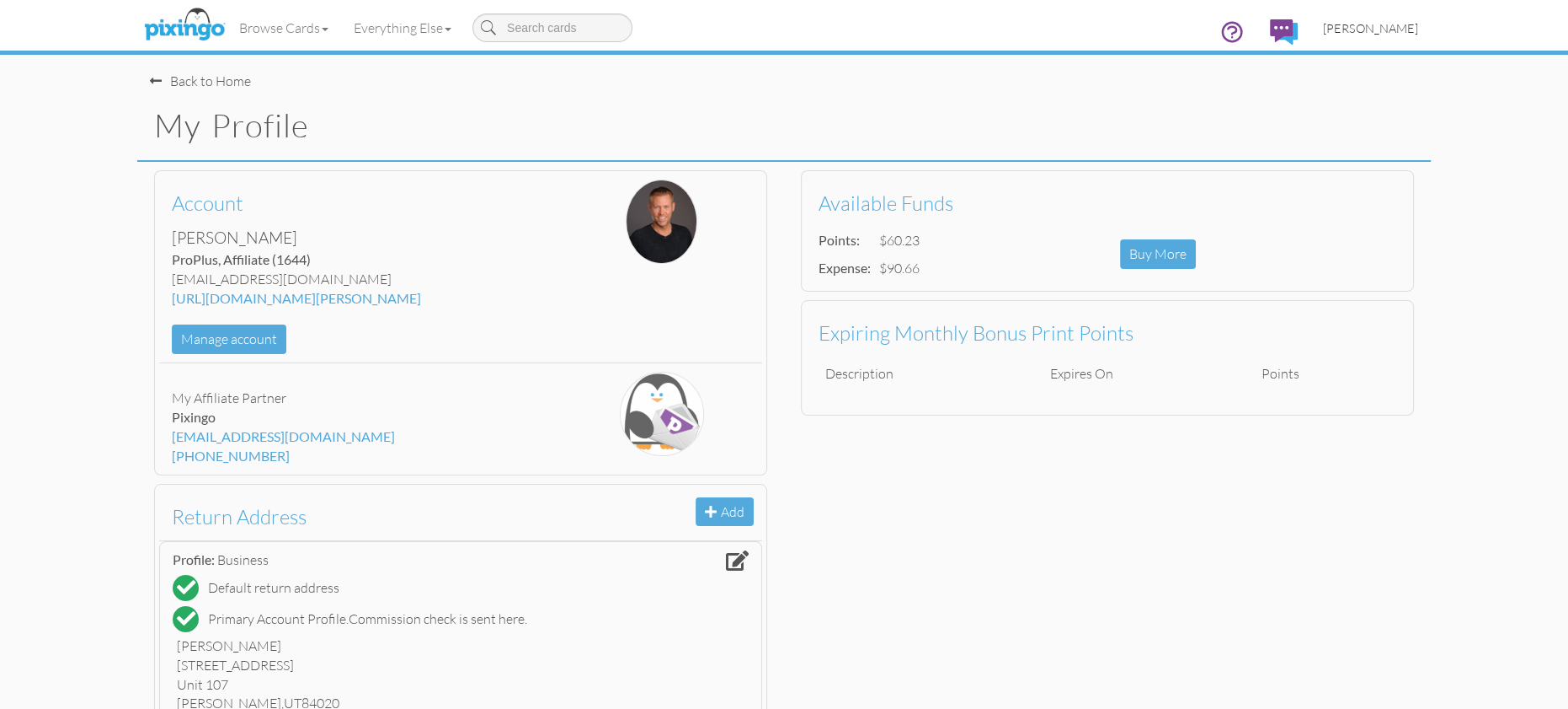
click at [1354, 31] on span "[PERSON_NAME]" at bounding box center [1371, 28] width 95 height 14
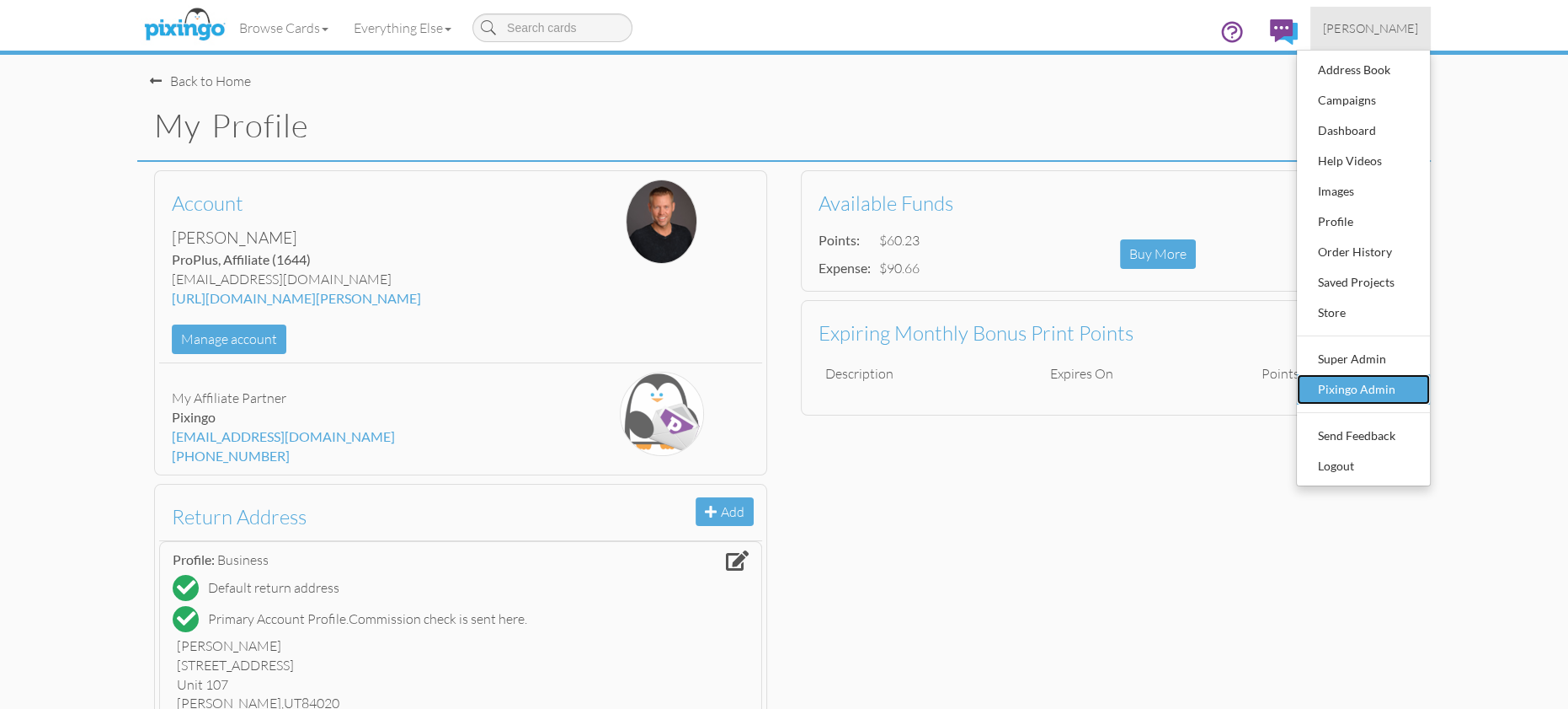
click at [1356, 390] on div "Pixingo Admin" at bounding box center [1363, 389] width 99 height 25
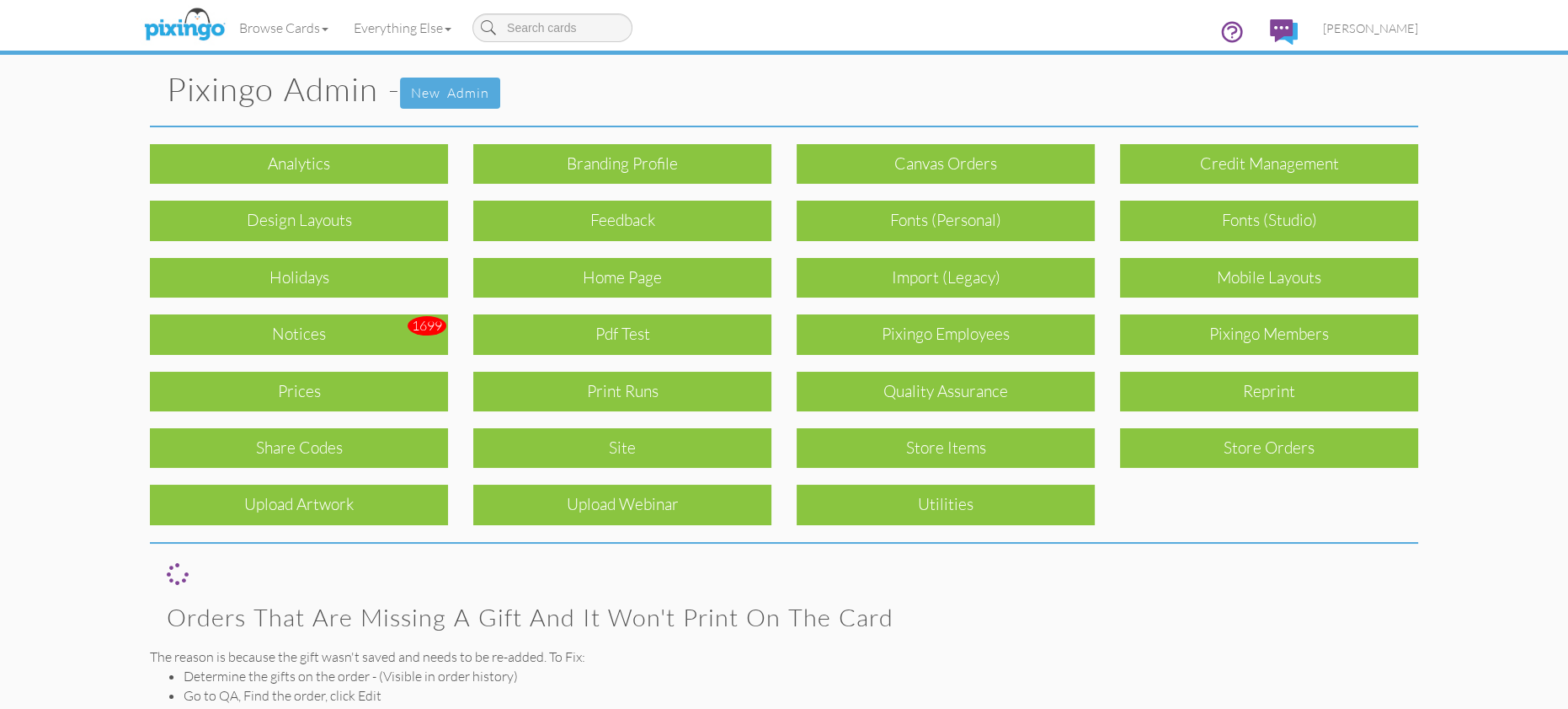
click at [1258, 342] on div "Pixingo Members" at bounding box center [1269, 334] width 298 height 39
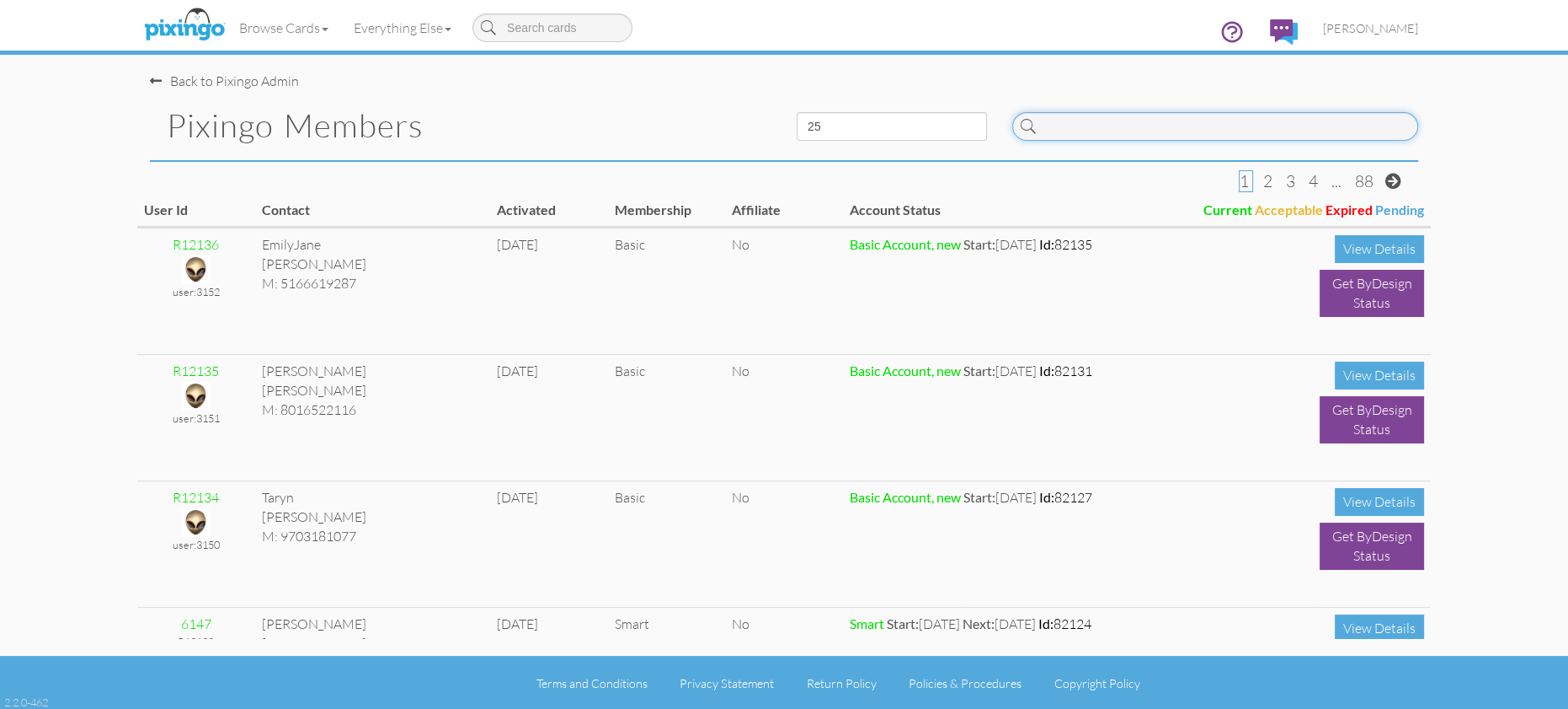
click at [1049, 134] on input at bounding box center [1215, 126] width 406 height 29
paste input "R9443"
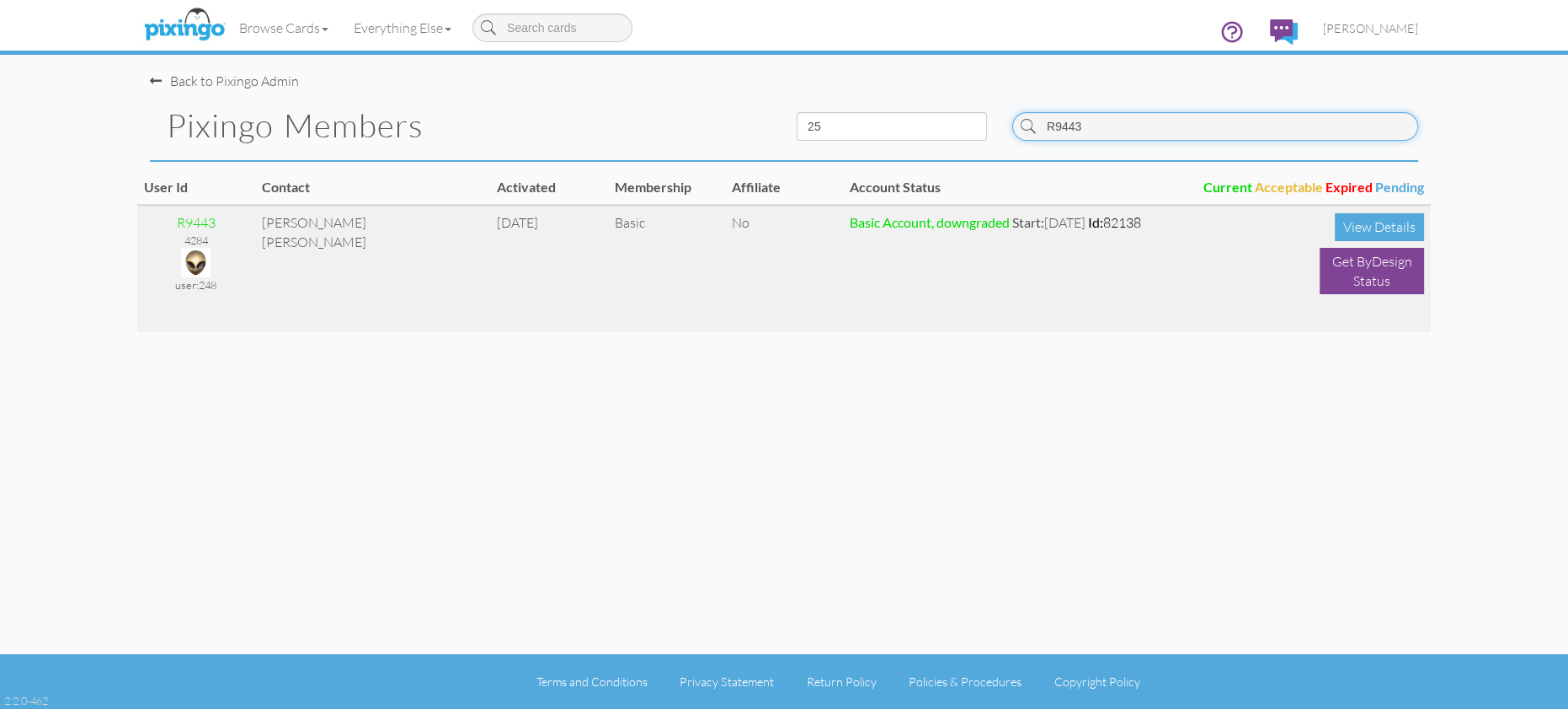
type input "R9443"
click at [203, 254] on img at bounding box center [195, 262] width 30 height 30
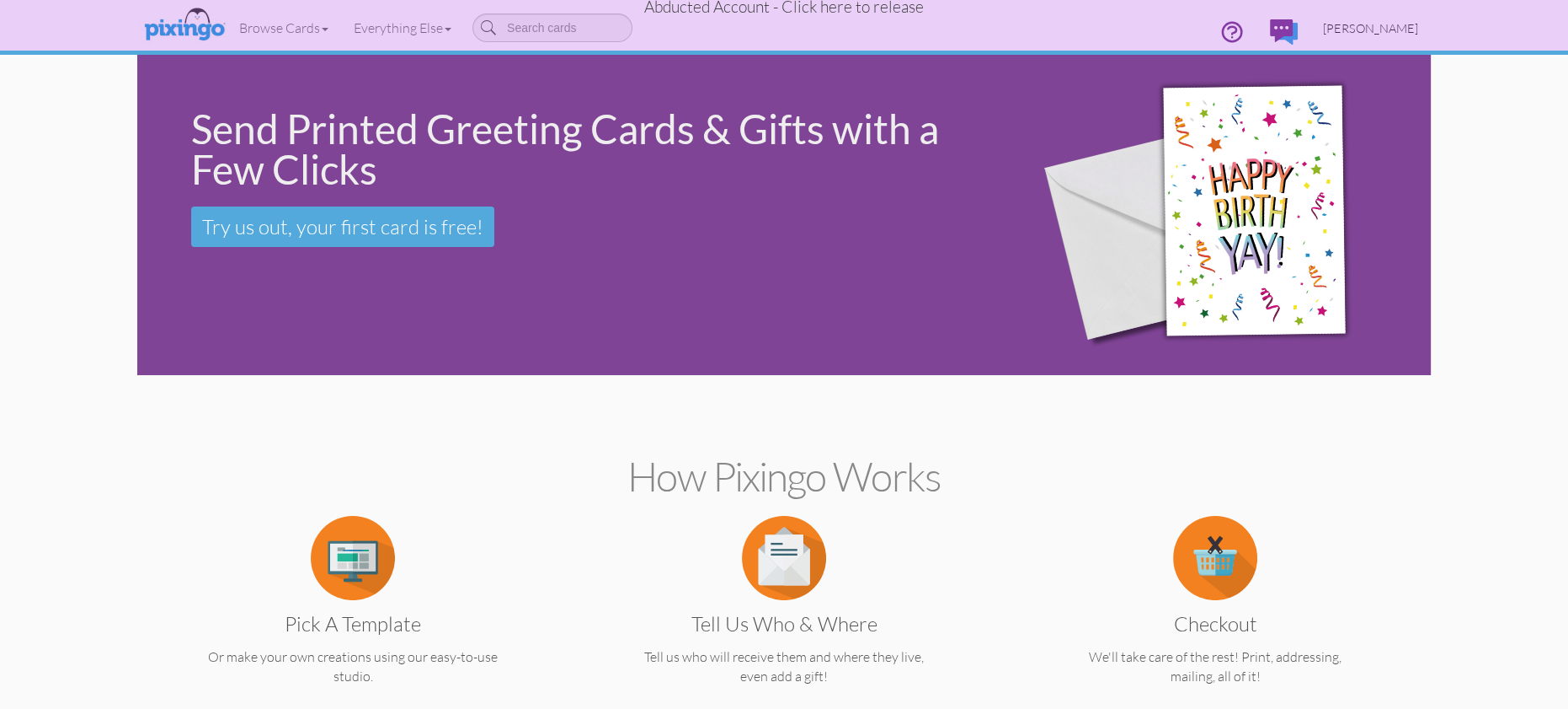
drag, startPoint x: 1383, startPoint y: 23, endPoint x: 1383, endPoint y: 49, distance: 26.0
click at [1383, 24] on span "Sherrie Degroot" at bounding box center [1371, 28] width 95 height 14
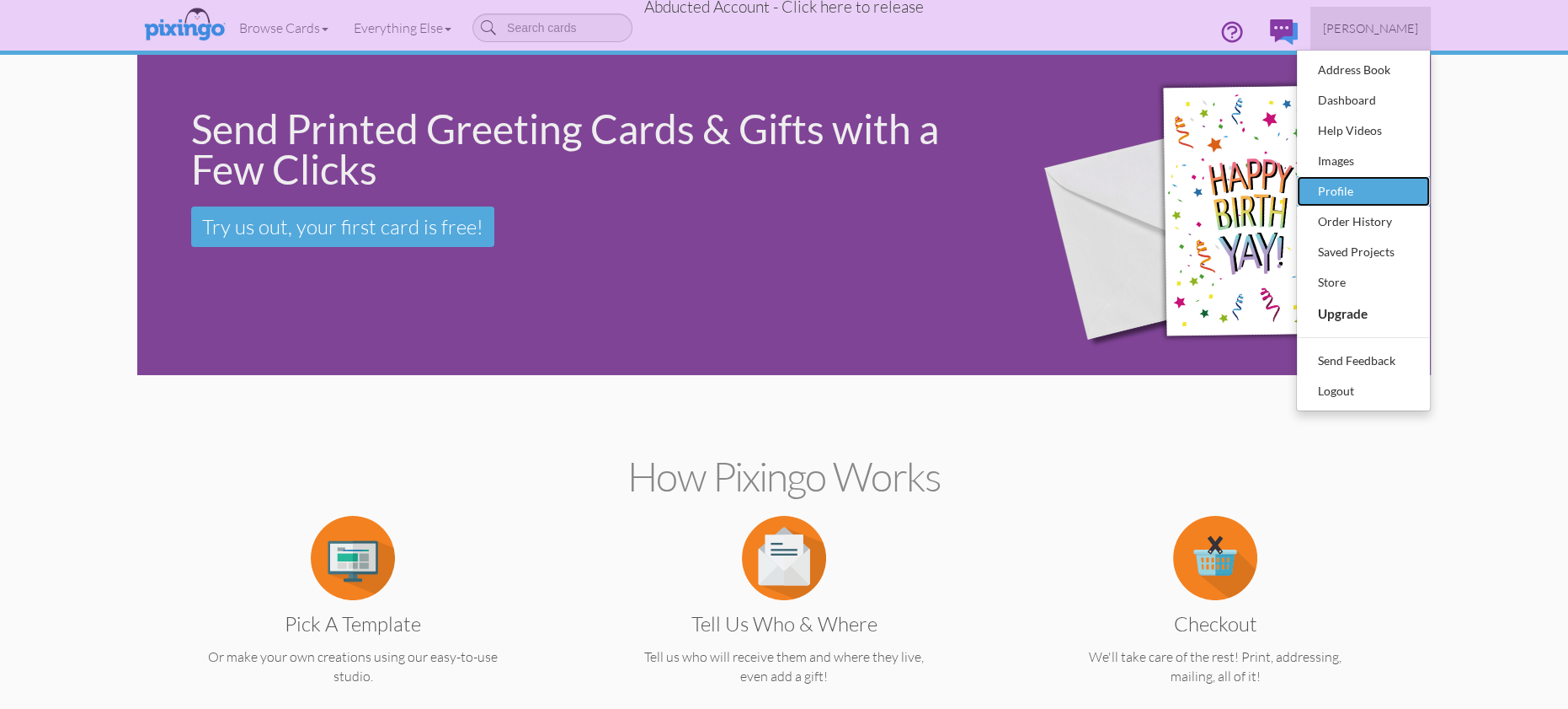
click at [1364, 186] on div "Profile" at bounding box center [1363, 191] width 99 height 25
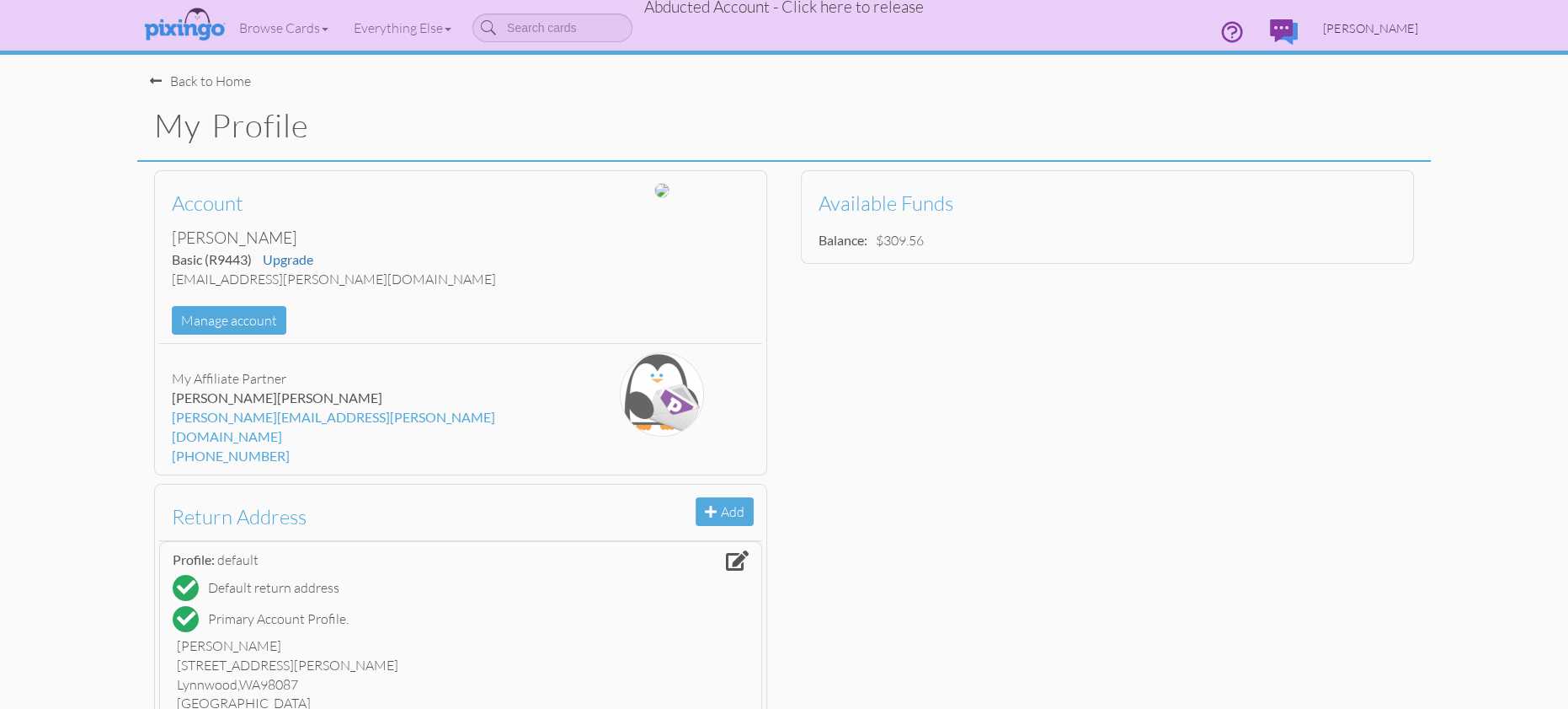
click at [1376, 20] on link "Sherrie Degroot" at bounding box center [1371, 29] width 120 height 43
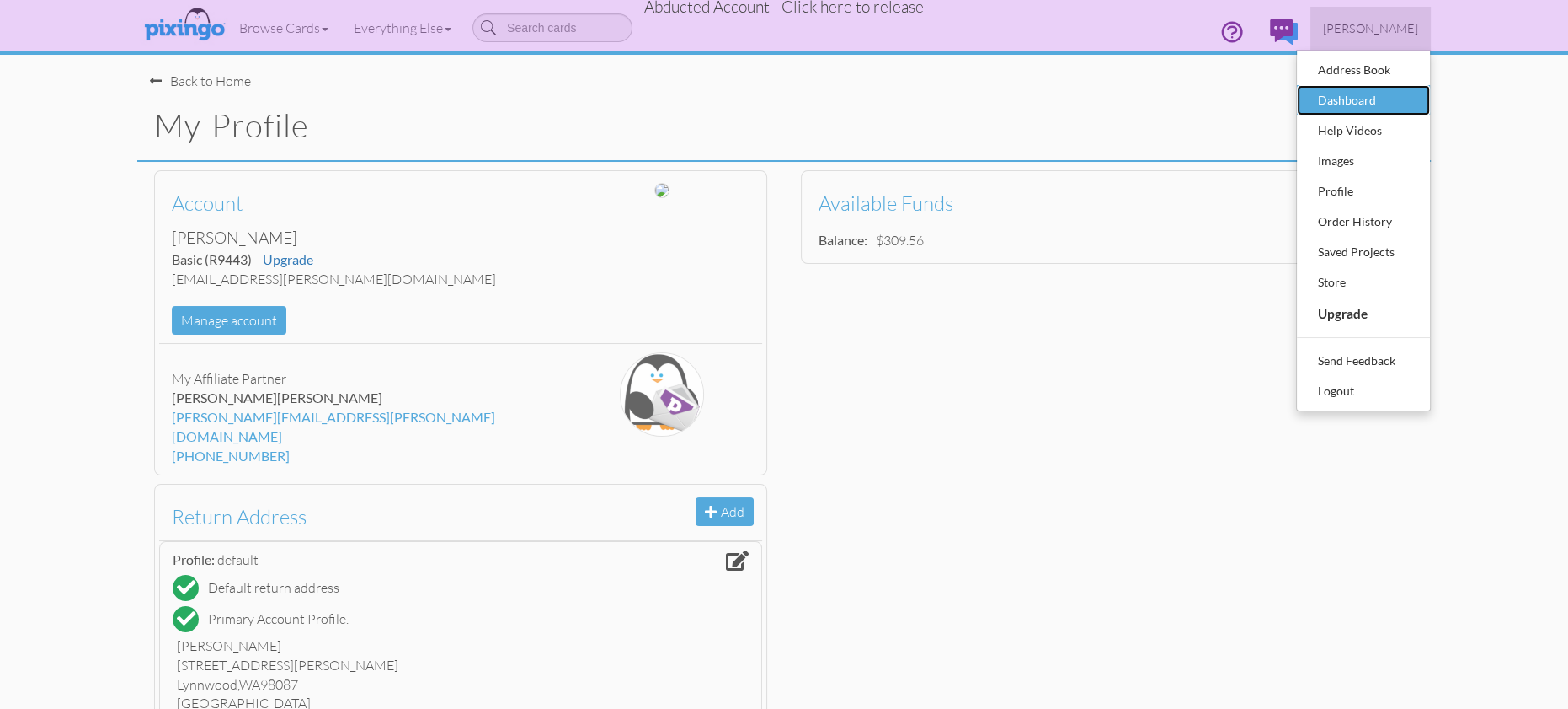
click at [1356, 91] on div "Dashboard" at bounding box center [1363, 100] width 99 height 25
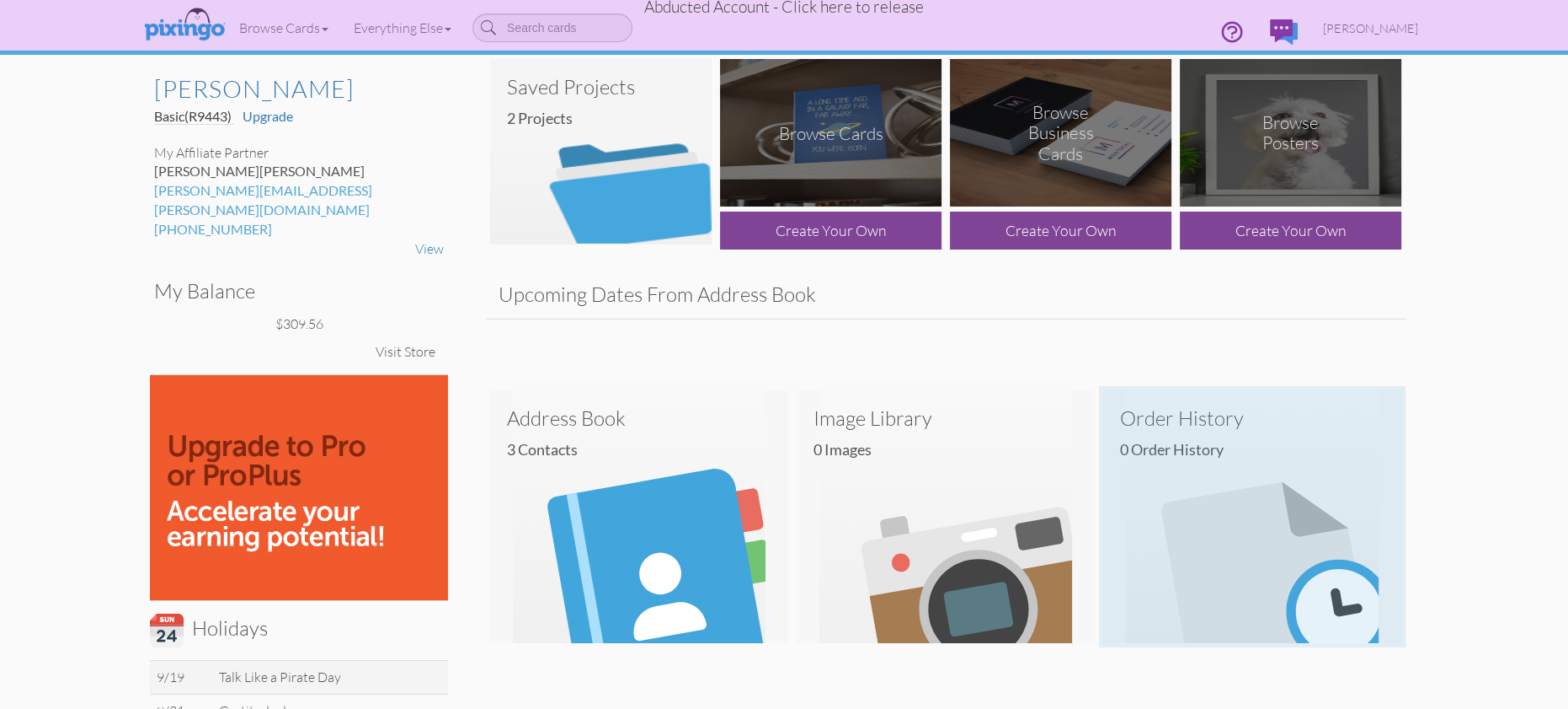
scroll to position [4, 0]
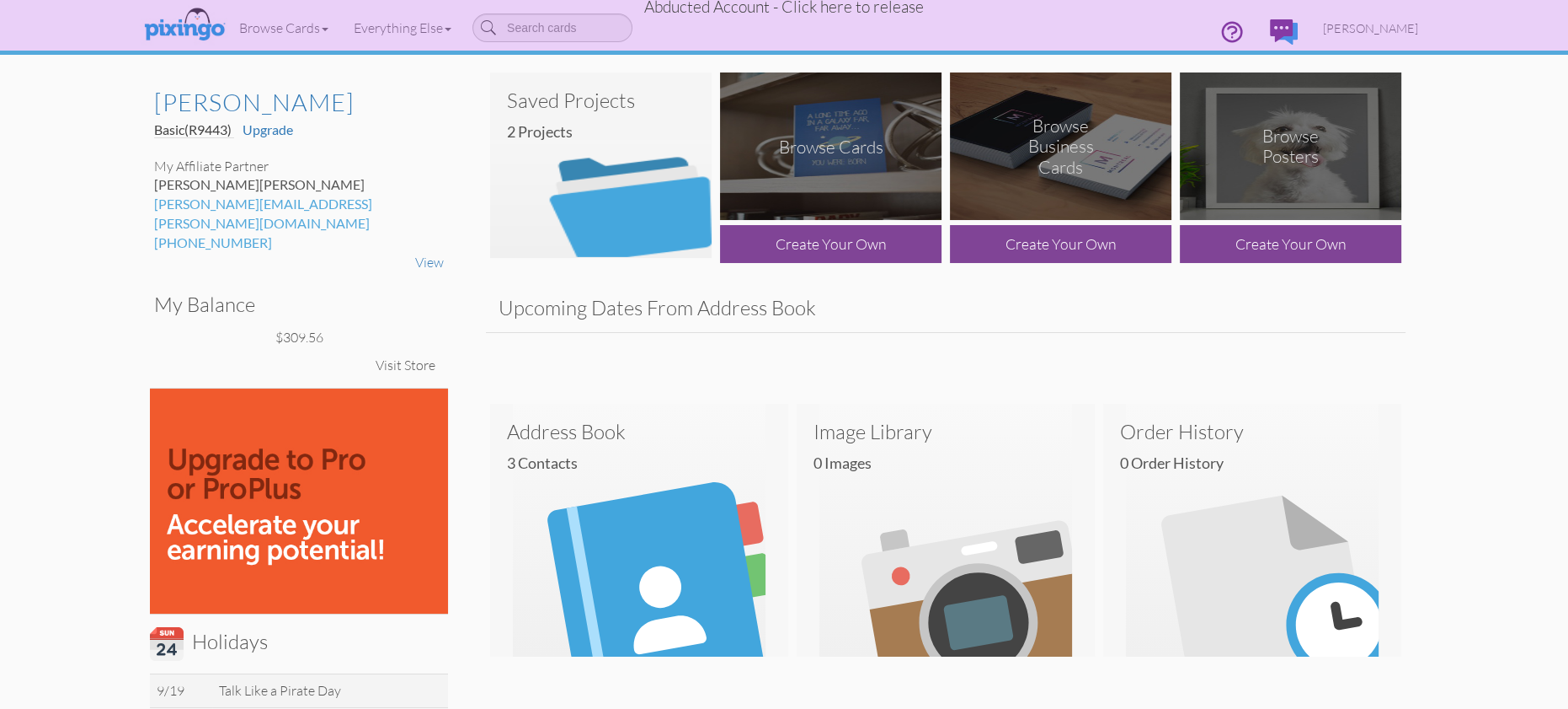
click at [779, 12] on span "Abducted Account - Click here to release" at bounding box center [784, 6] width 280 height 21
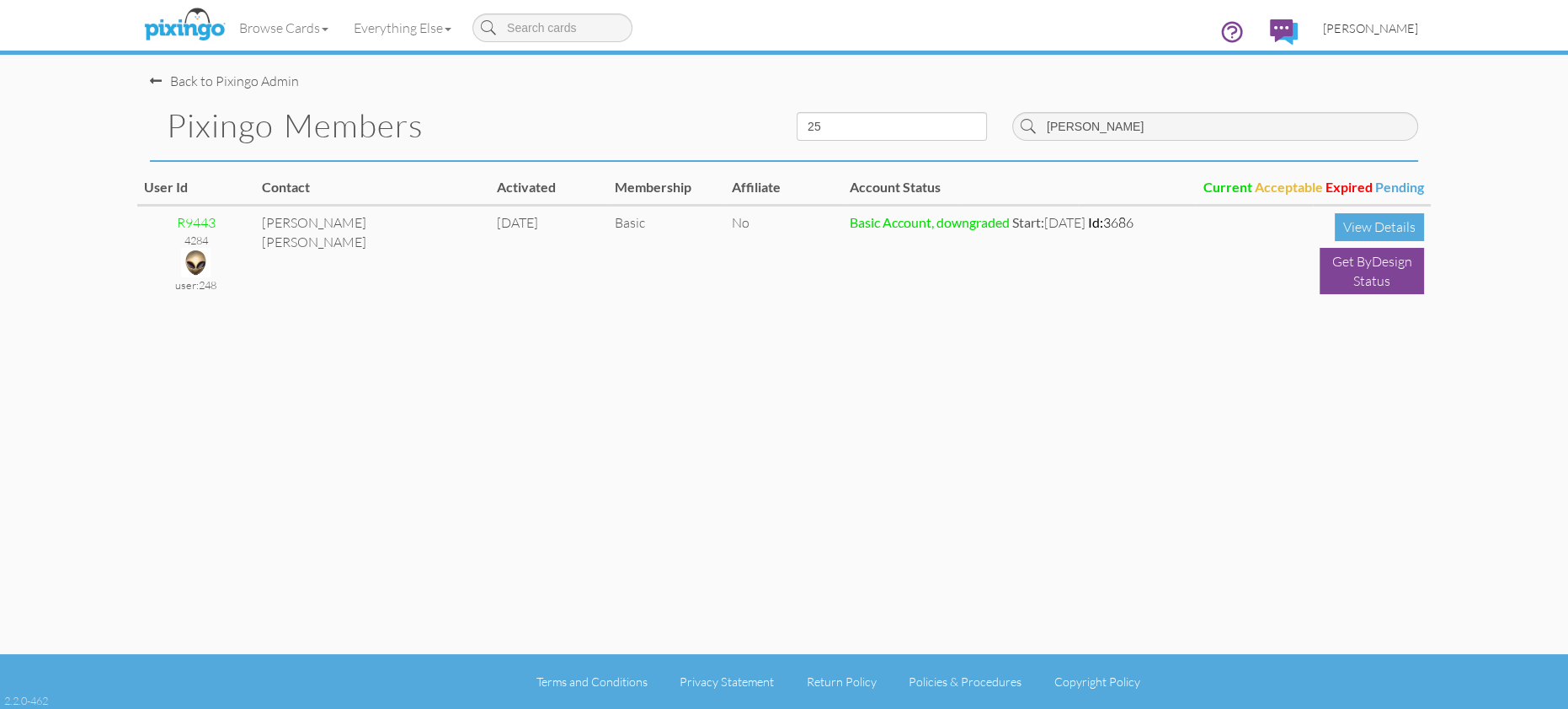
click at [1354, 30] on span "[PERSON_NAME]" at bounding box center [1371, 28] width 95 height 14
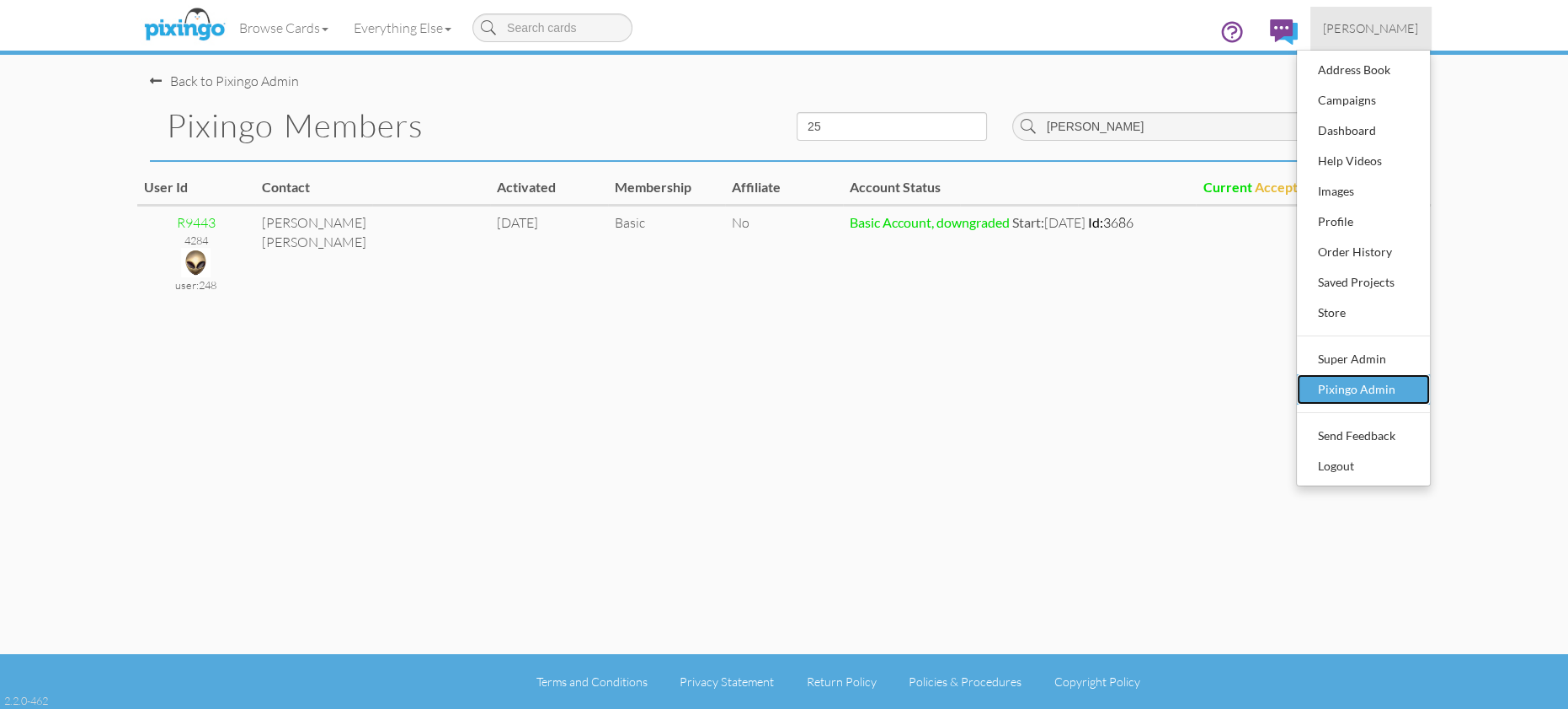
click at [1345, 389] on div "Pixingo Admin" at bounding box center [1363, 389] width 99 height 25
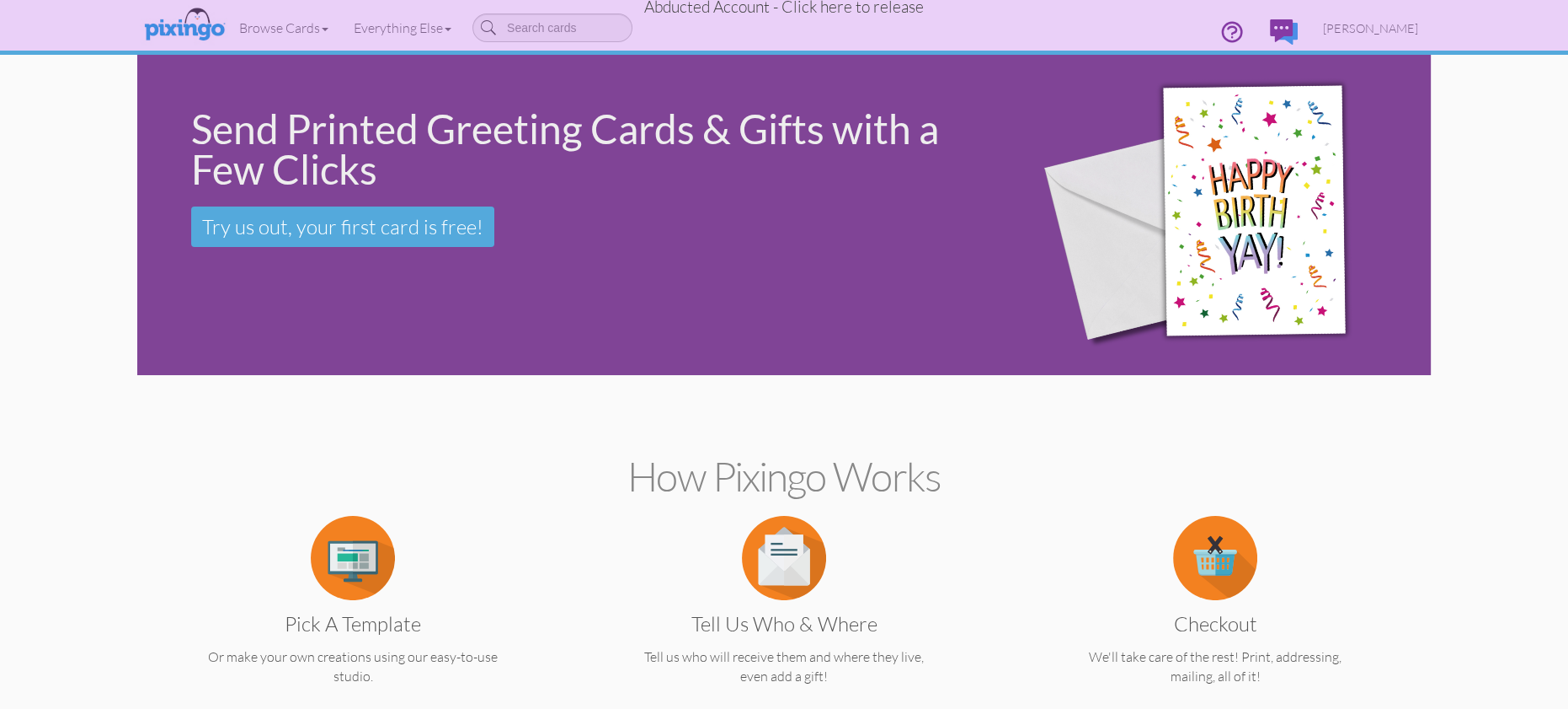
click at [821, 13] on span "Abducted Account - Click here to release" at bounding box center [784, 6] width 280 height 21
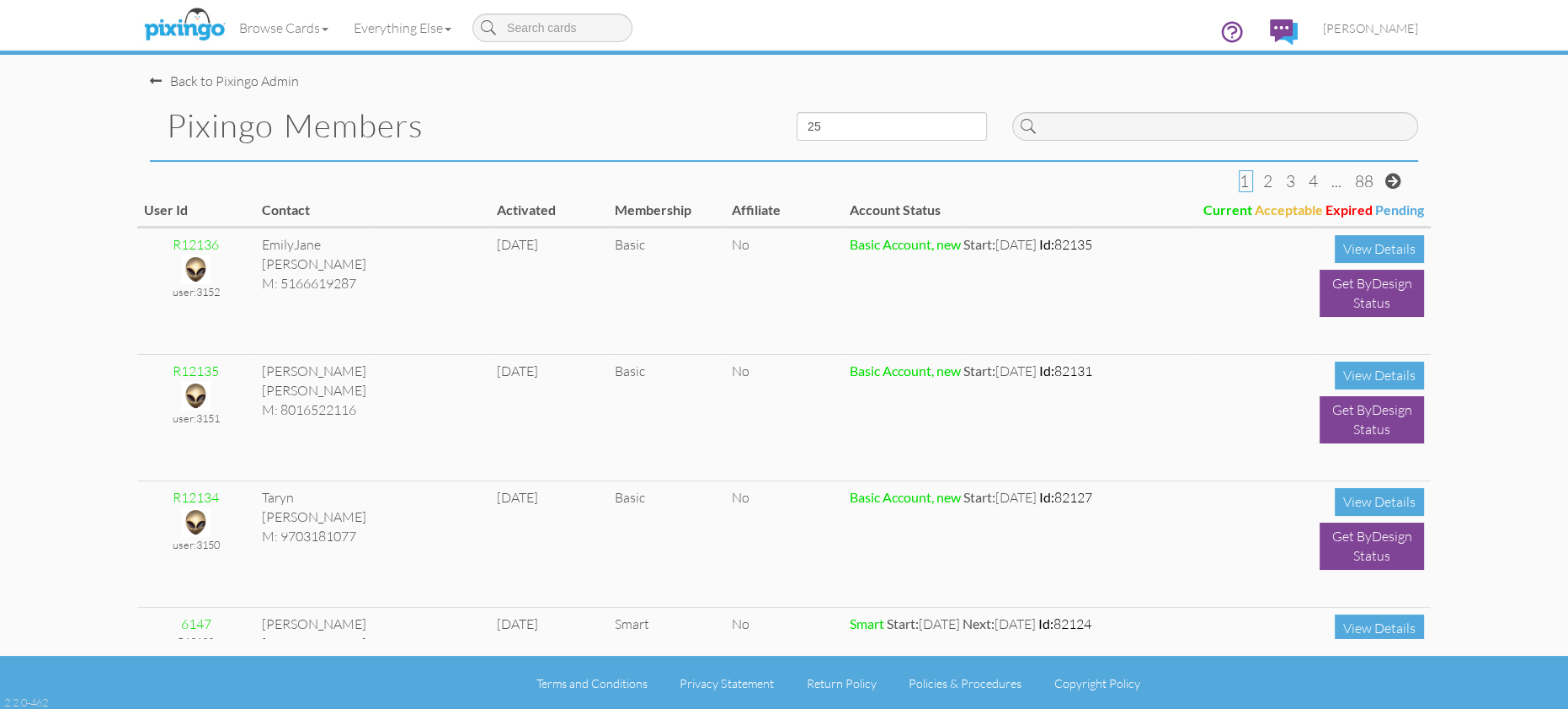
click at [561, 119] on h1 "Pixingo Members" at bounding box center [469, 125] width 605 height 35
click at [1353, 26] on span "[PERSON_NAME]" at bounding box center [1371, 28] width 95 height 14
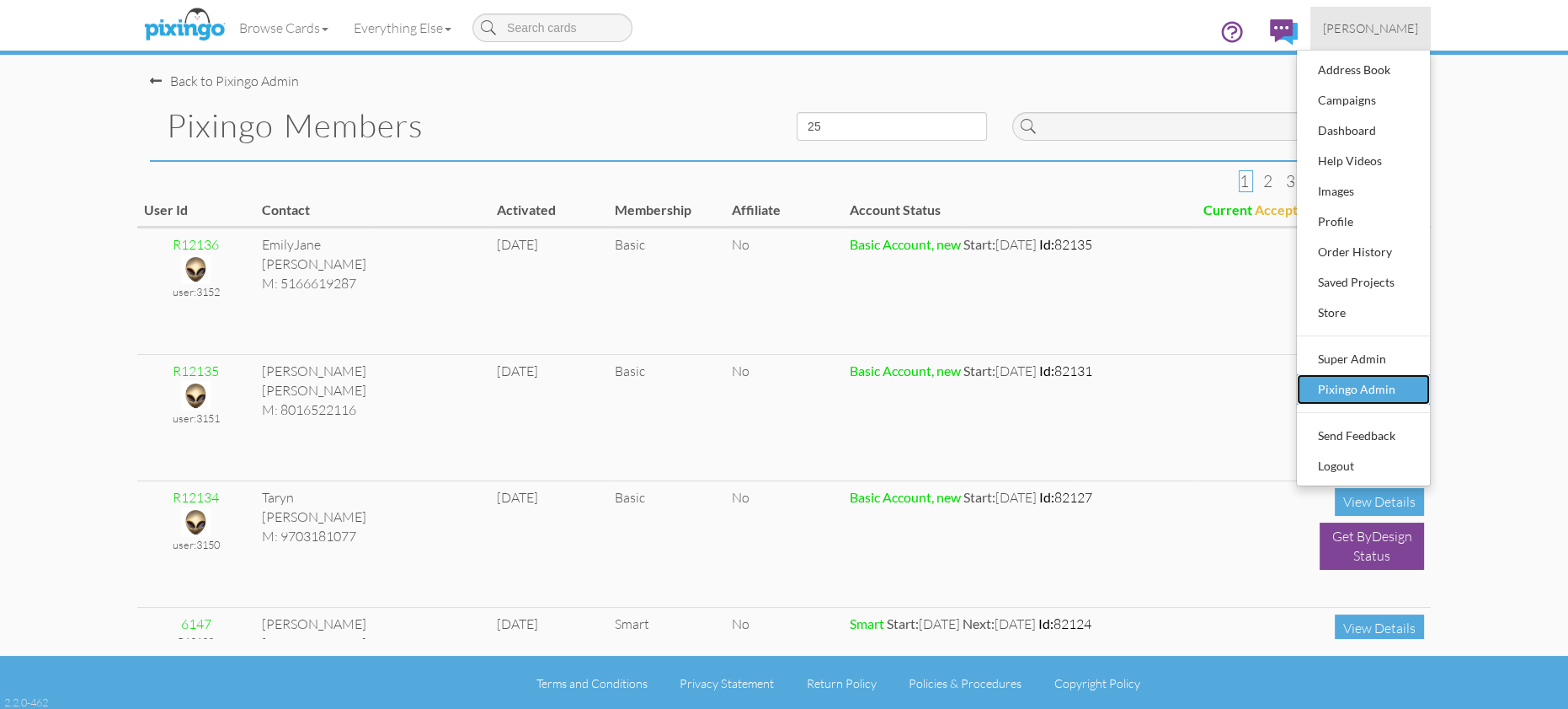
click at [1343, 385] on div "Pixingo Admin" at bounding box center [1363, 389] width 99 height 25
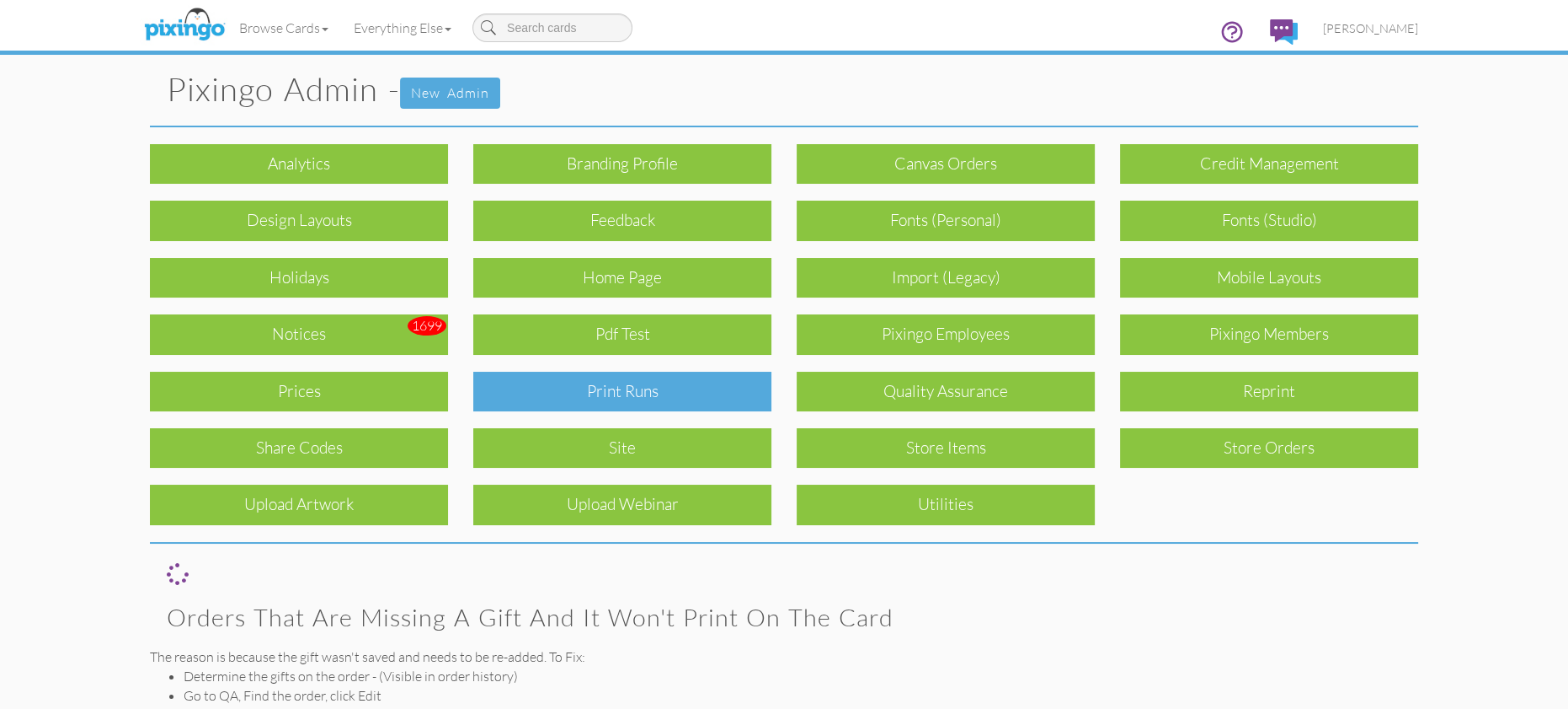
click at [639, 384] on div "Print Runs" at bounding box center [622, 392] width 298 height 39
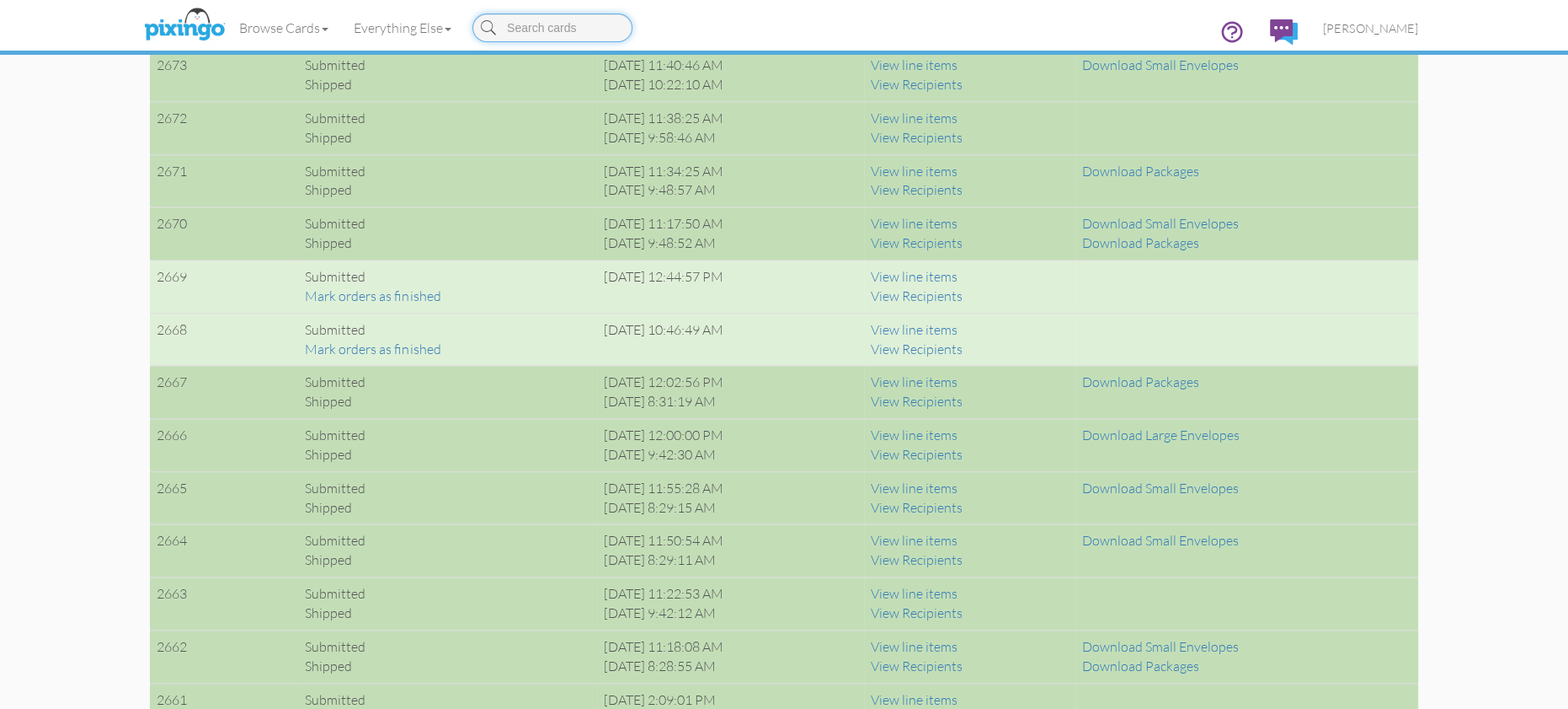
scroll to position [1818, 0]
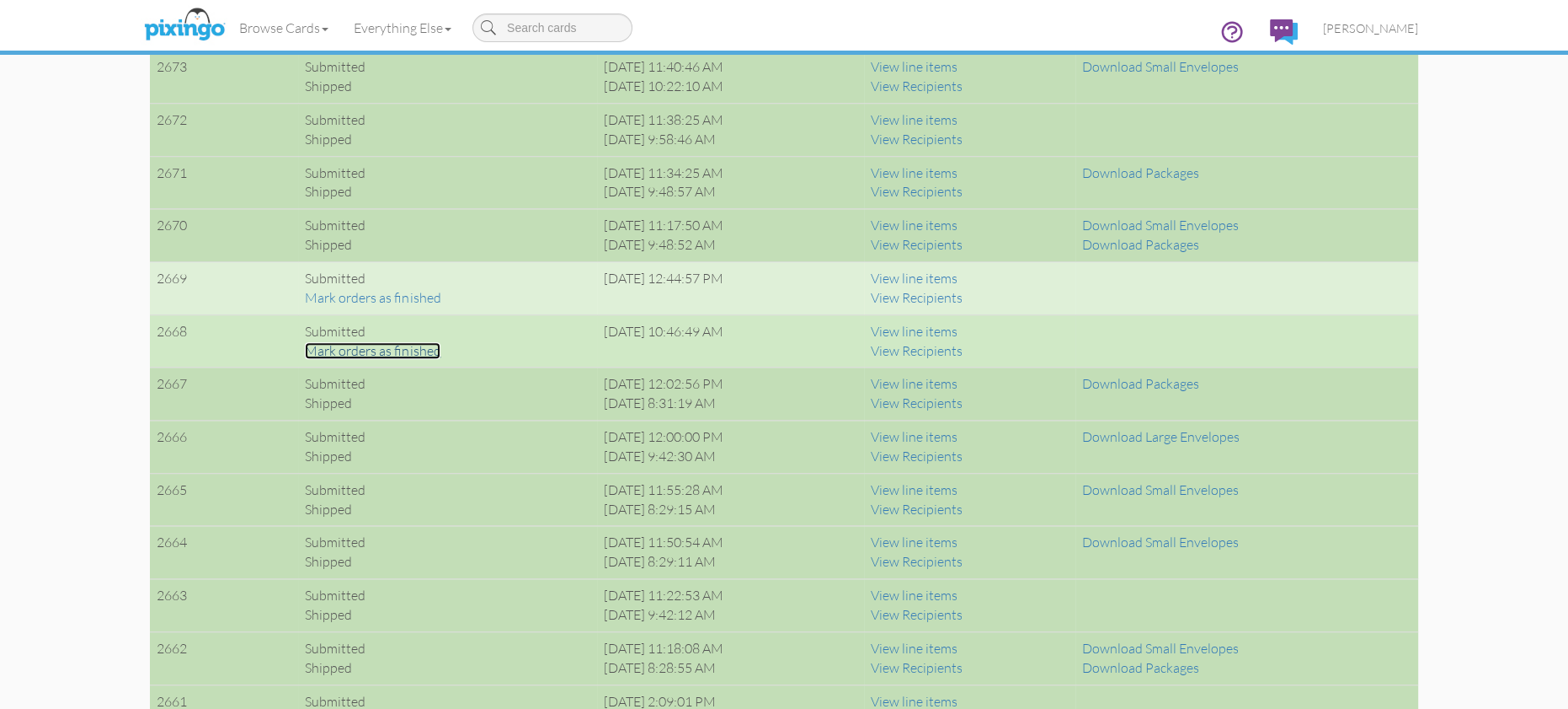
click at [375, 344] on link "Mark orders as finished" at bounding box center [372, 350] width 135 height 17
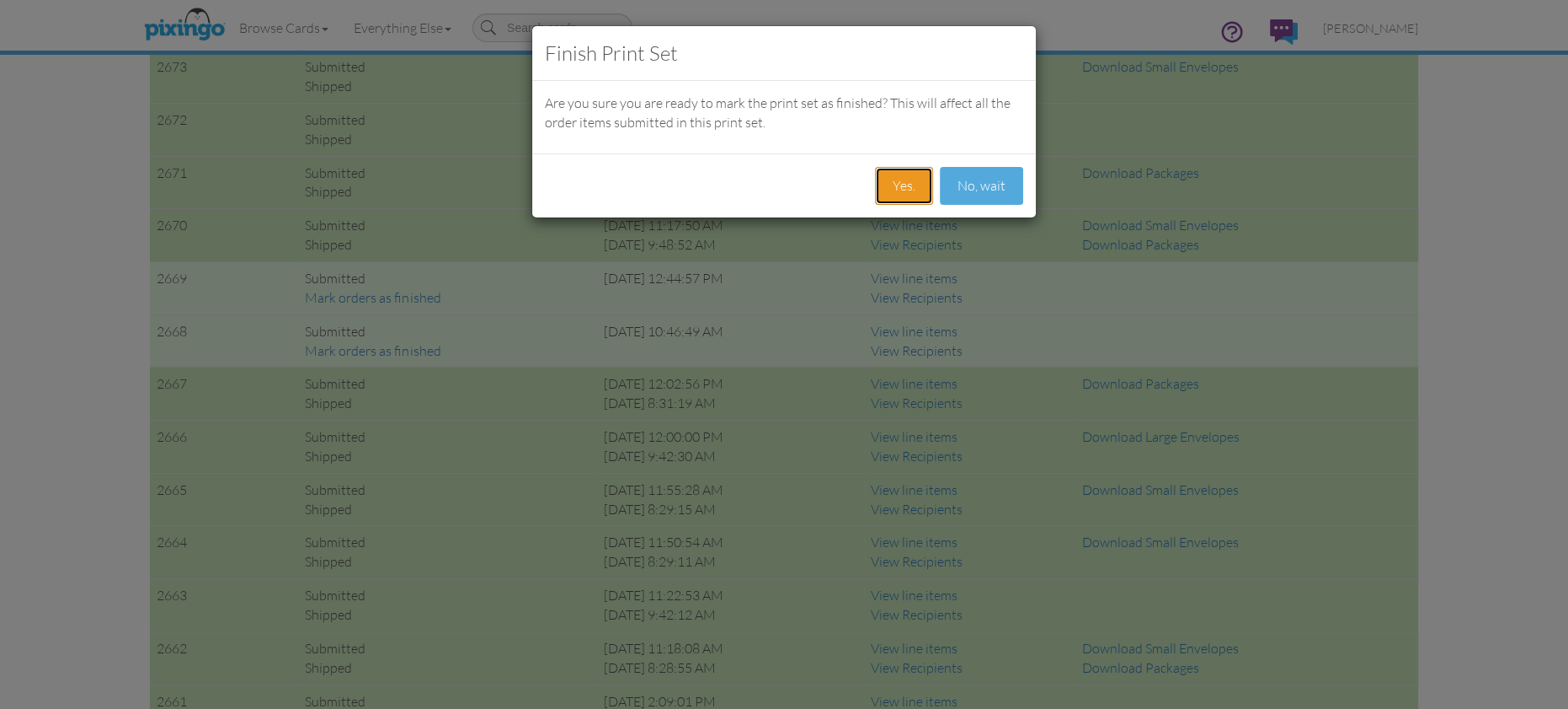
click at [901, 189] on button "Yes." at bounding box center [904, 186] width 58 height 38
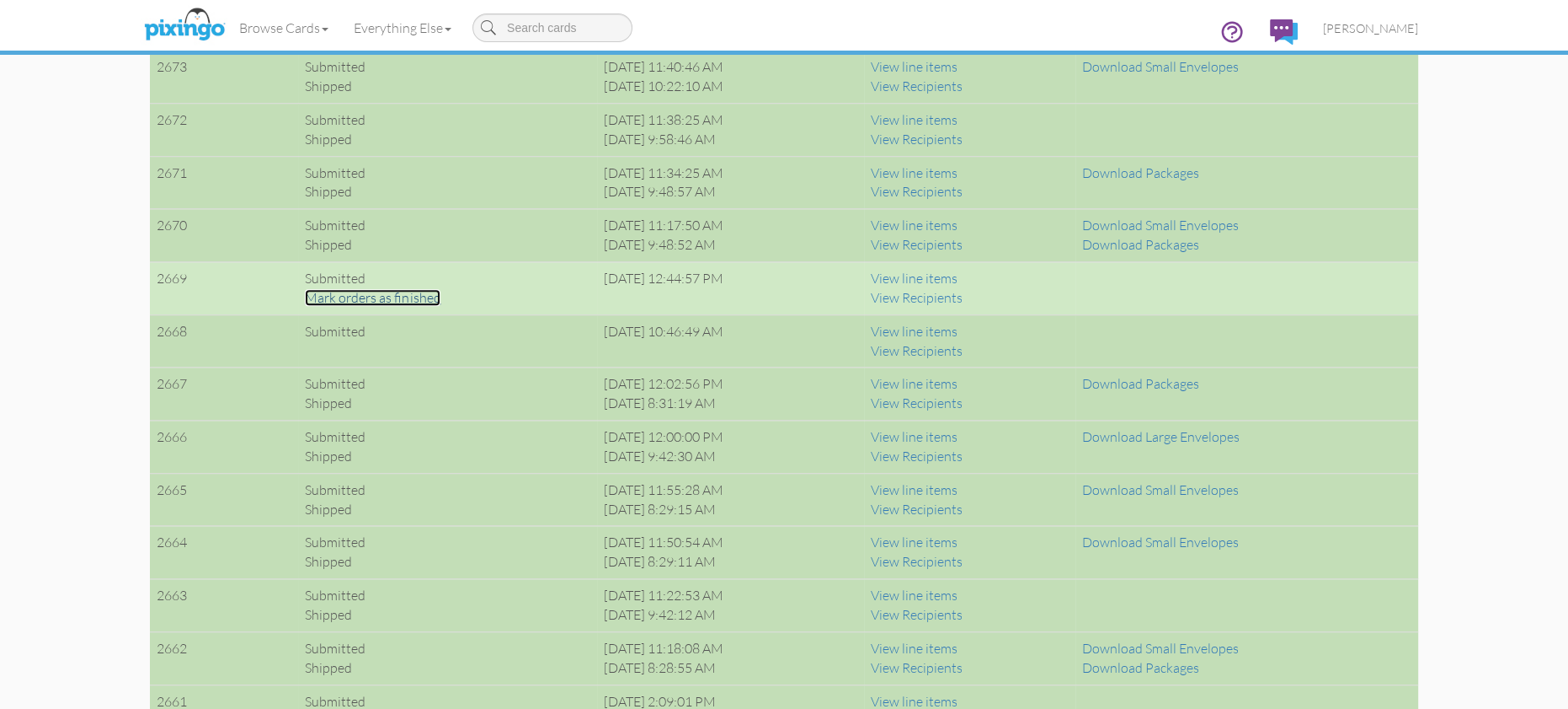
click at [400, 293] on link "Mark orders as finished" at bounding box center [372, 297] width 135 height 17
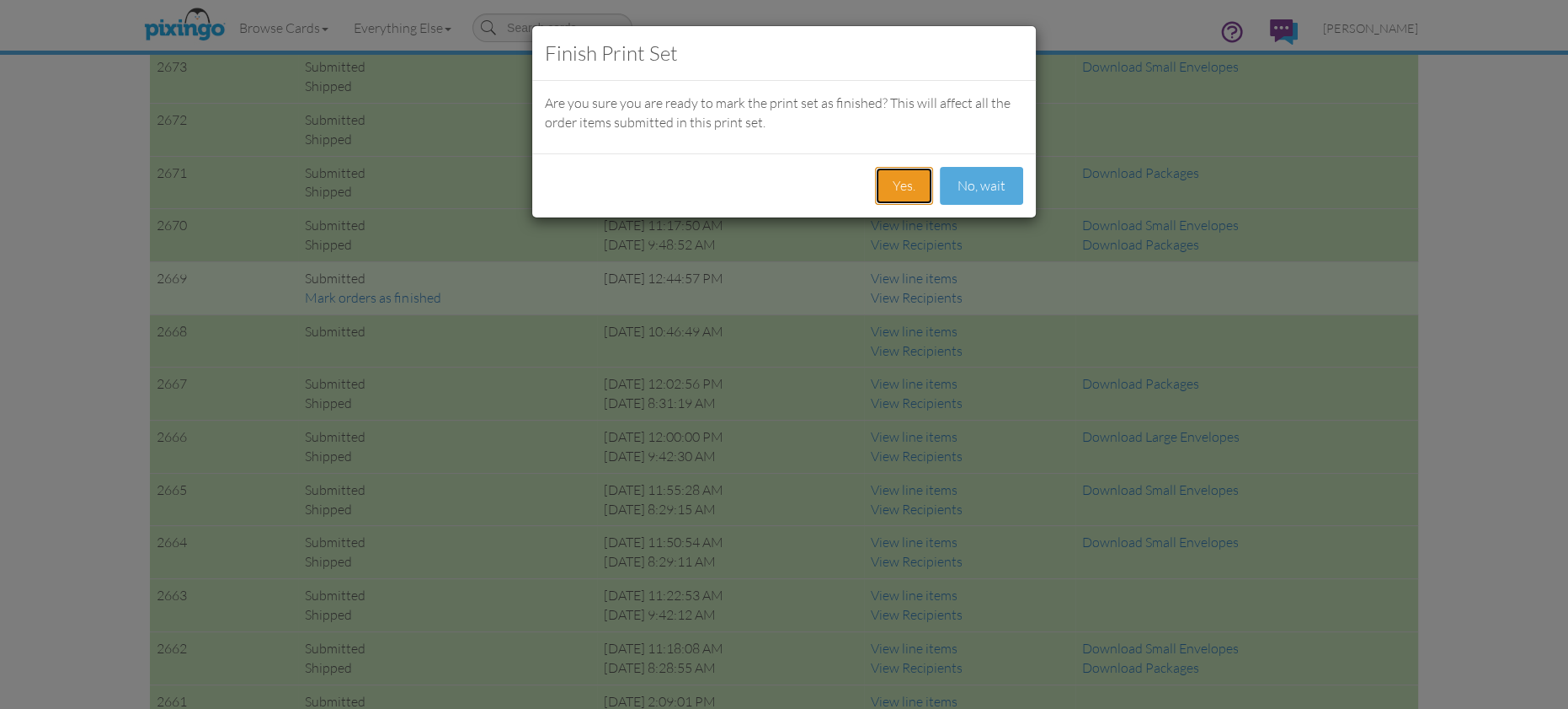
click at [901, 183] on button "Yes." at bounding box center [904, 186] width 58 height 38
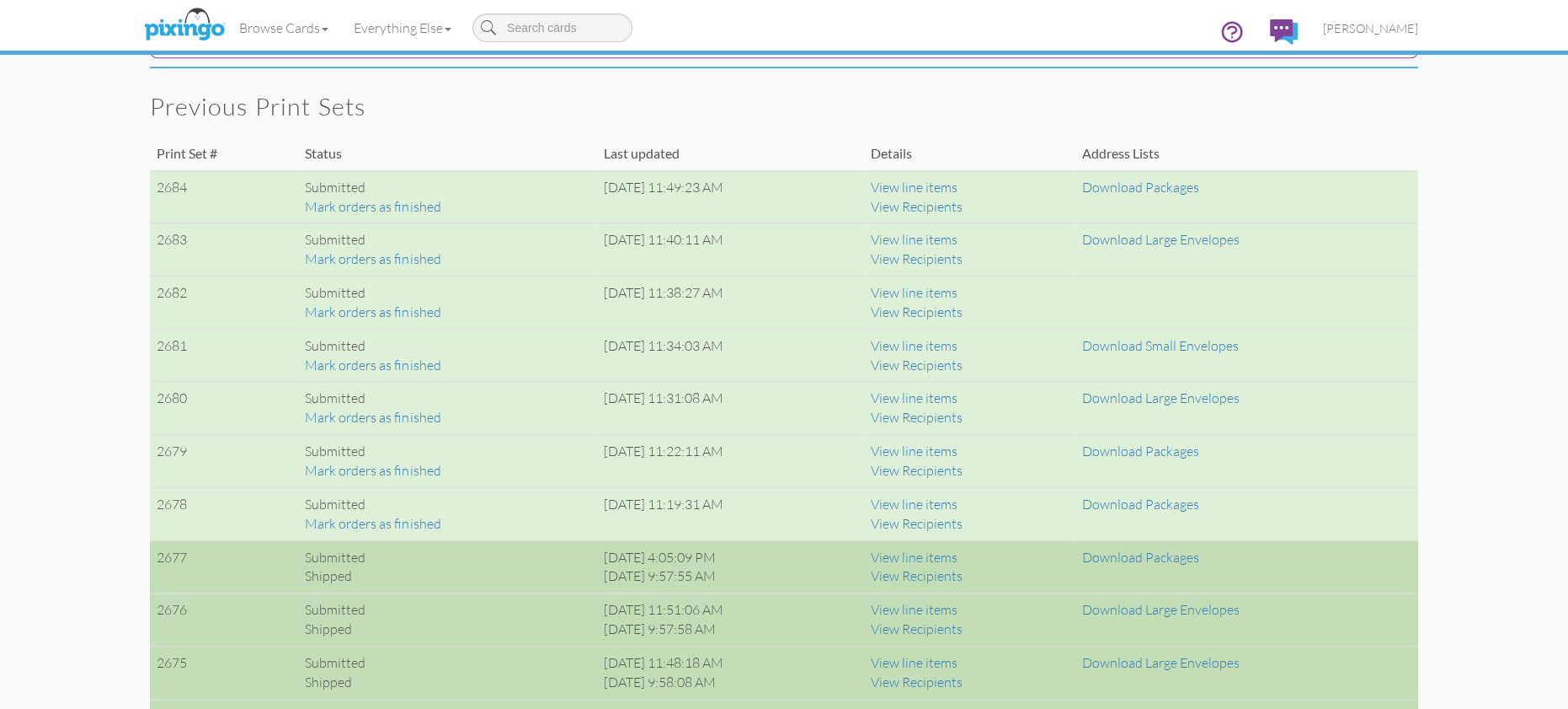
scroll to position [1116, 0]
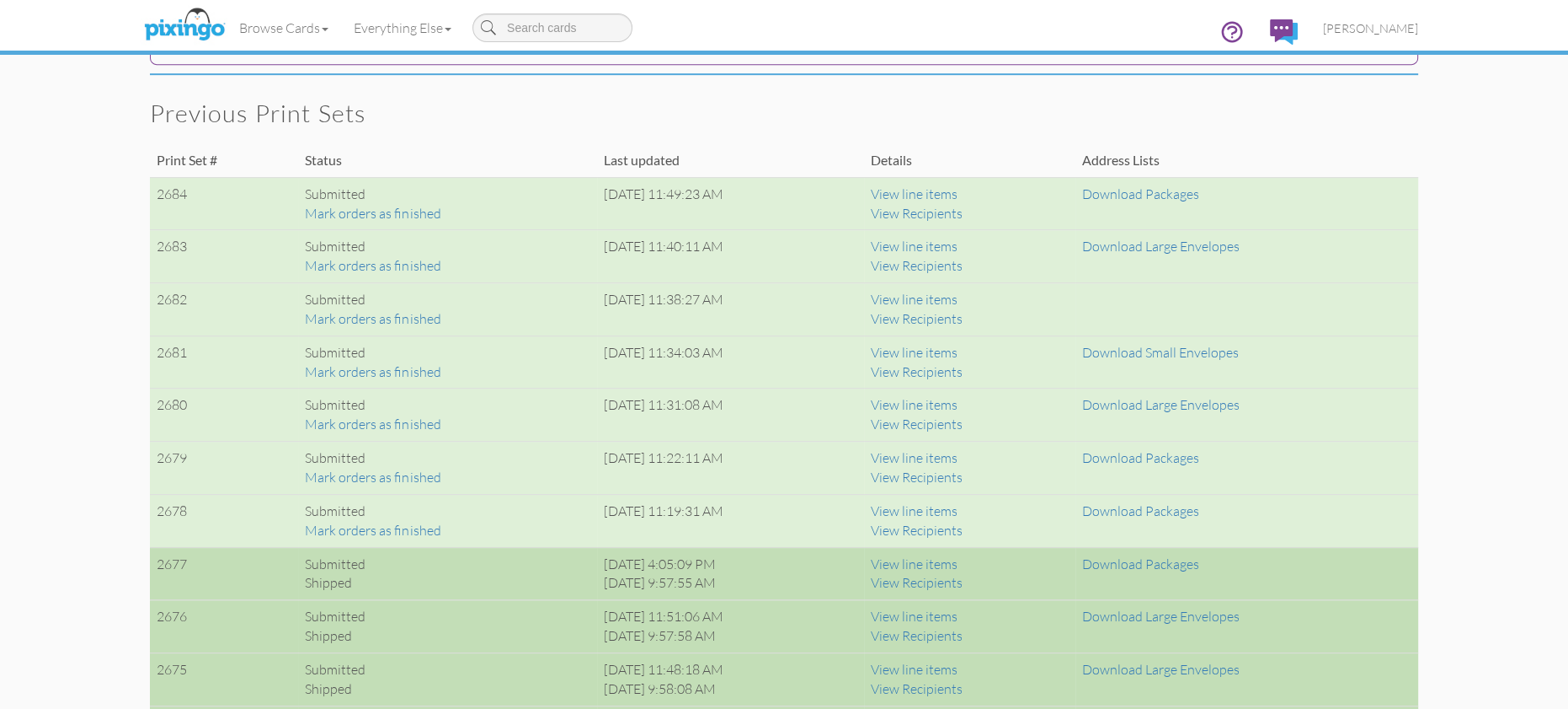
scroll to position [1098, 0]
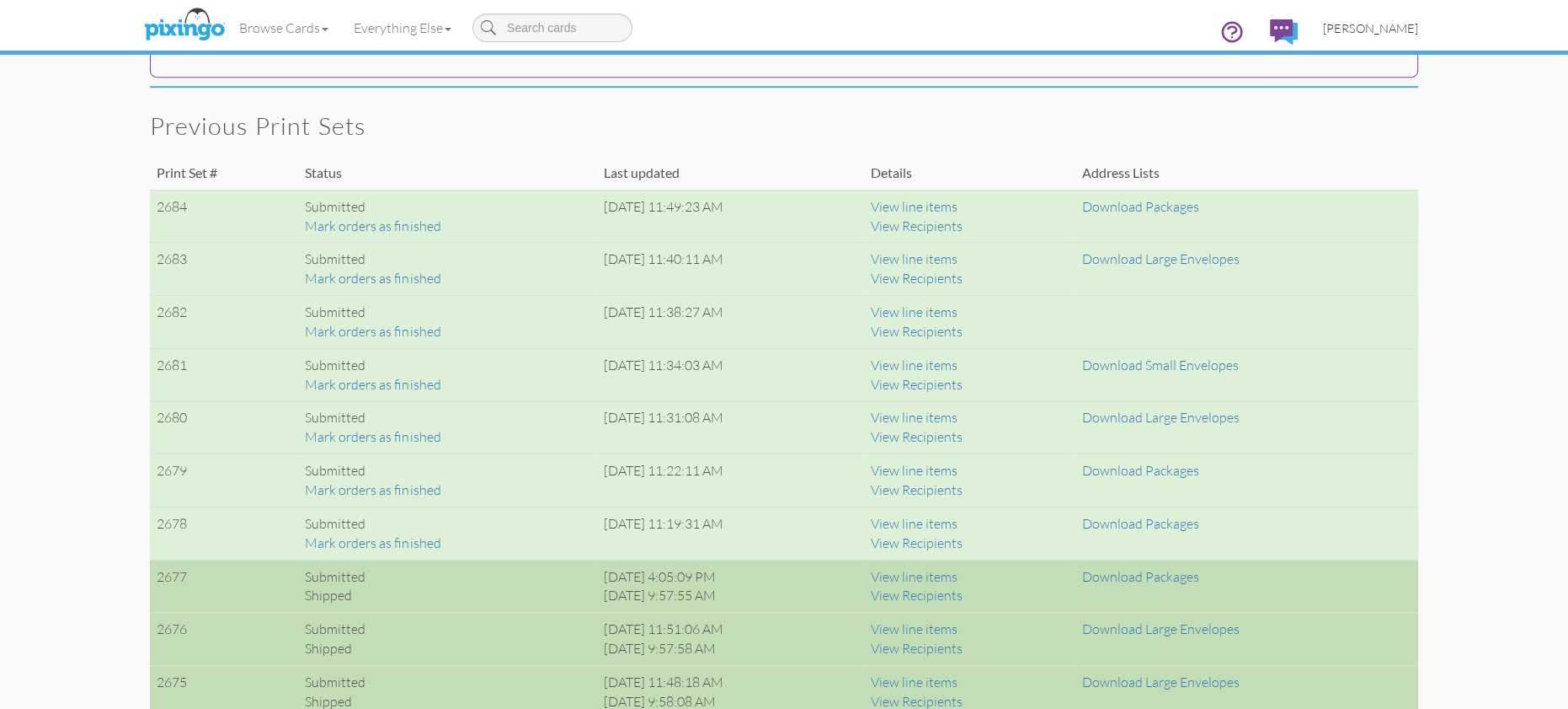
click at [1370, 30] on span "[PERSON_NAME]" at bounding box center [1371, 28] width 95 height 14
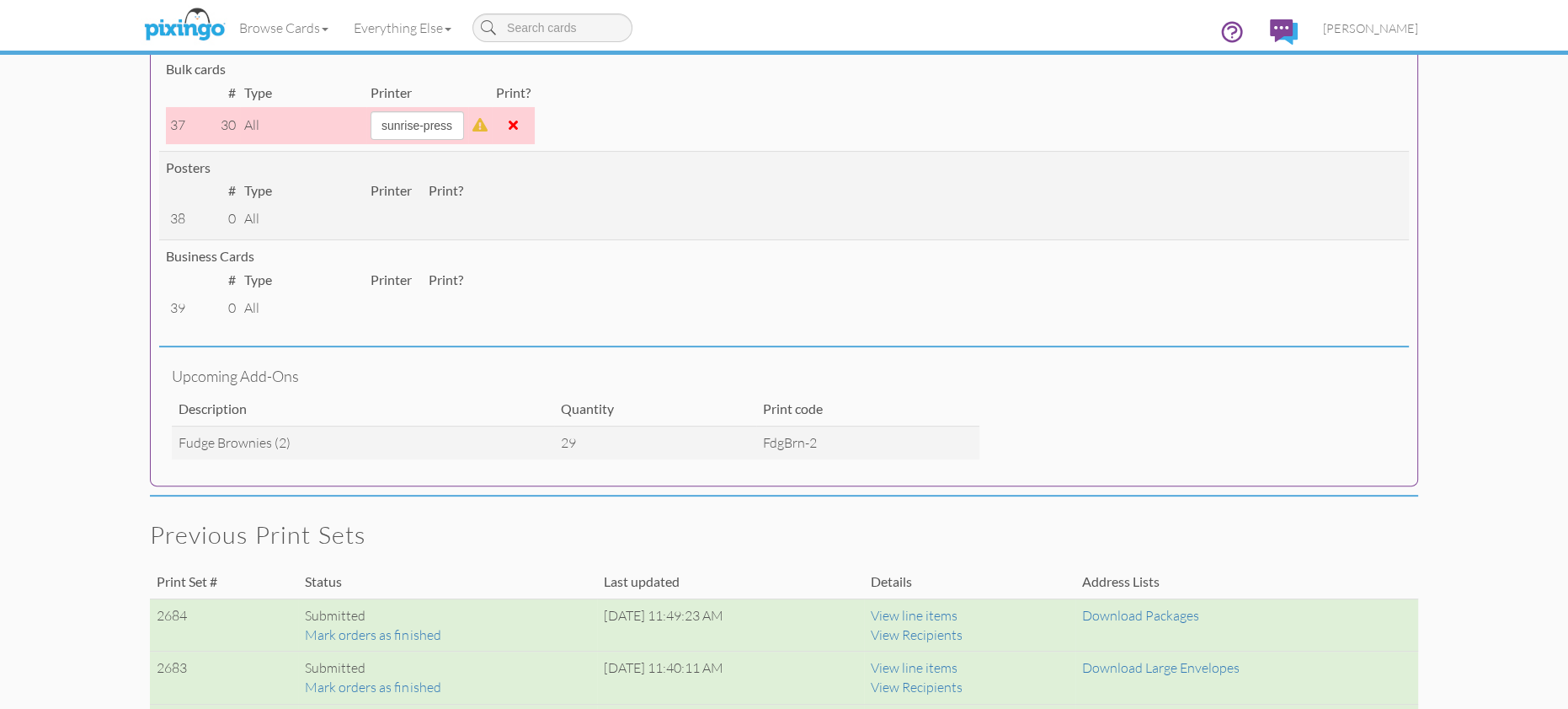
scroll to position [0, 0]
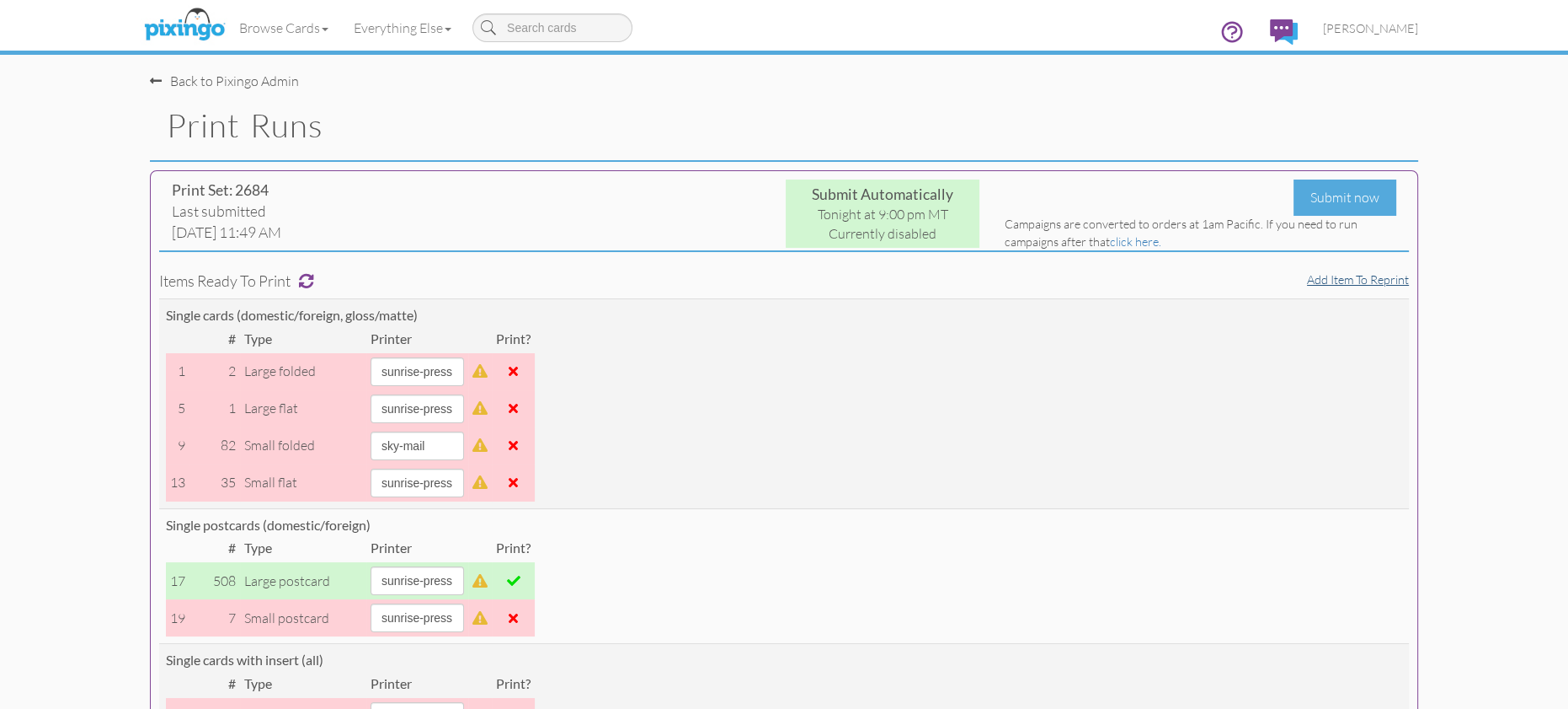
click at [1346, 277] on link "Add item to reprint" at bounding box center [1358, 280] width 102 height 14
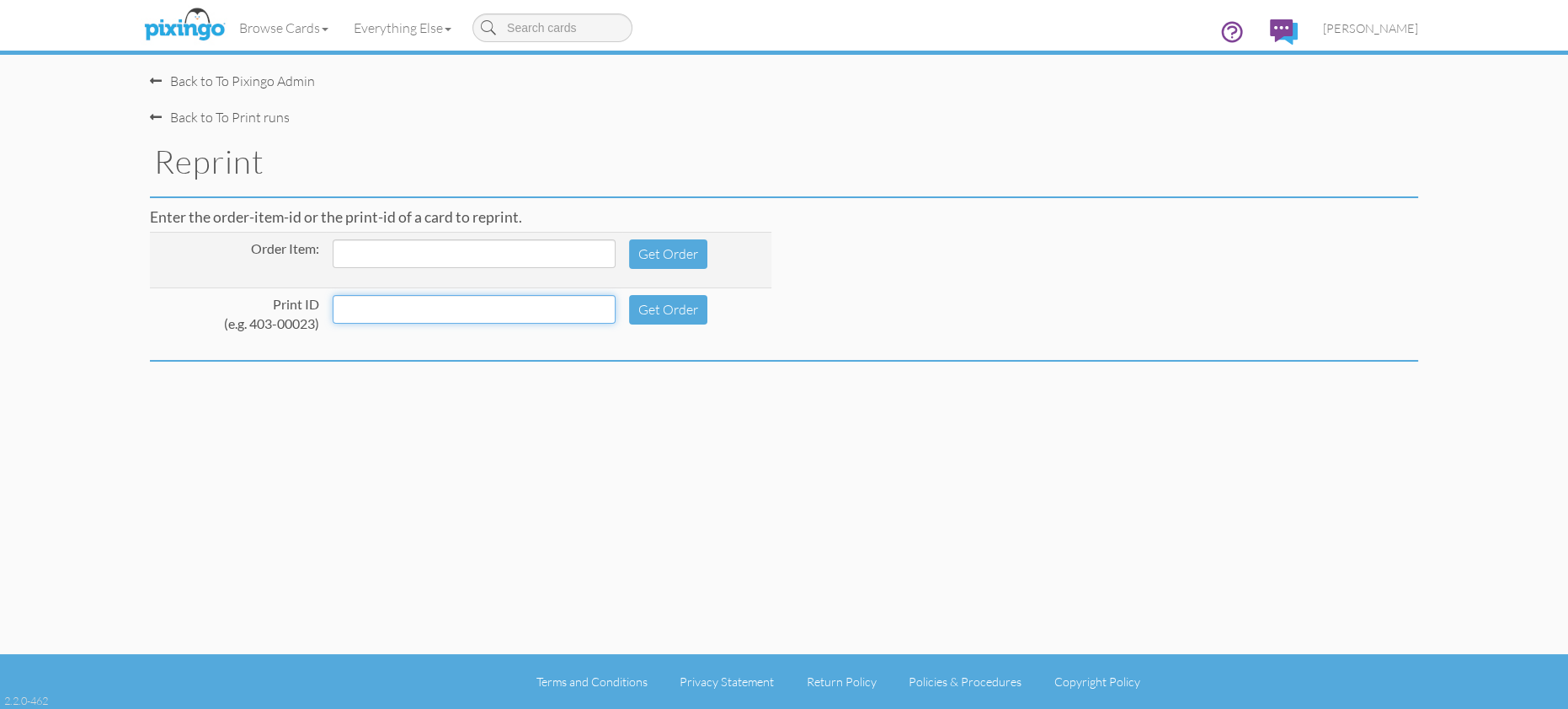
click at [461, 309] on input at bounding box center [474, 309] width 283 height 29
type input "293-00006"
click at [641, 311] on button "Get Order" at bounding box center [668, 309] width 78 height 30
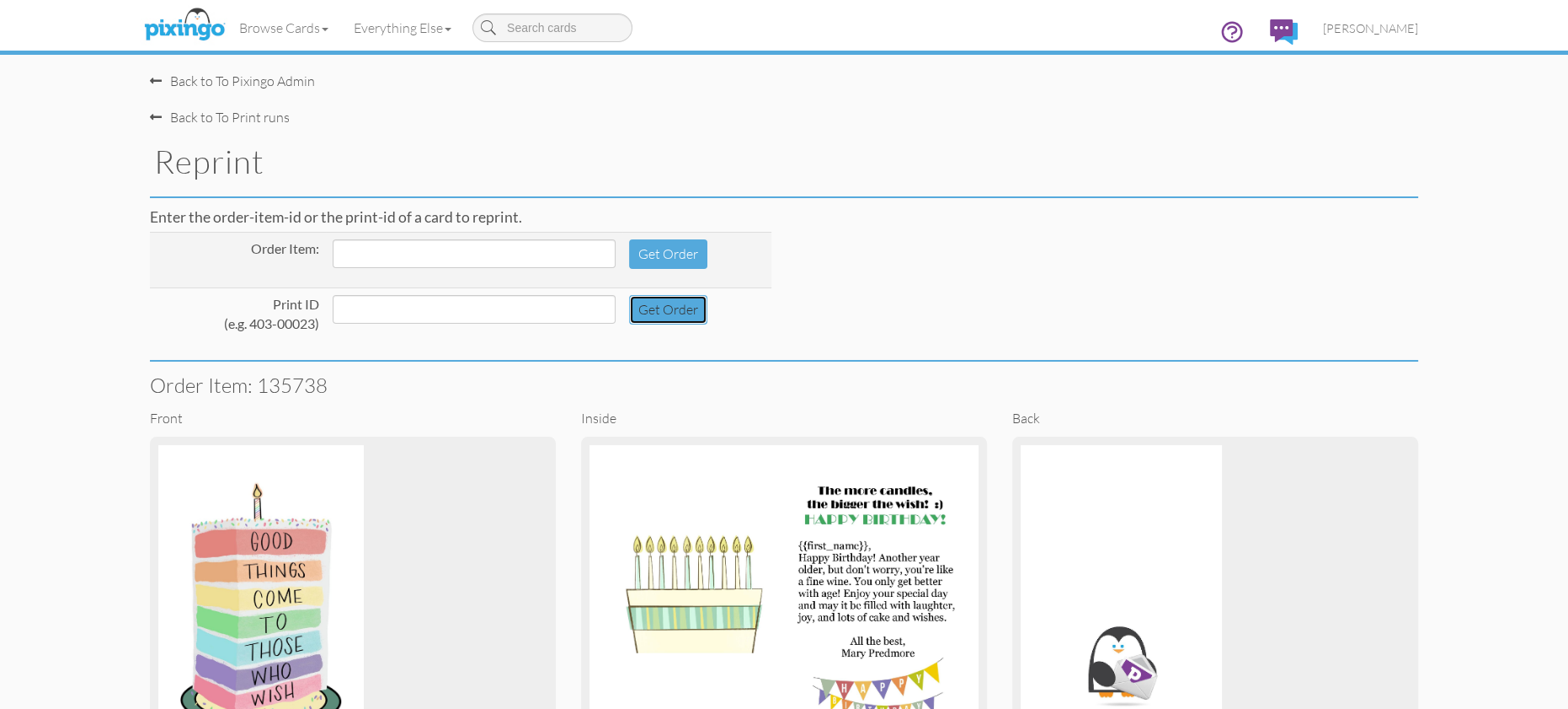
scroll to position [231, 0]
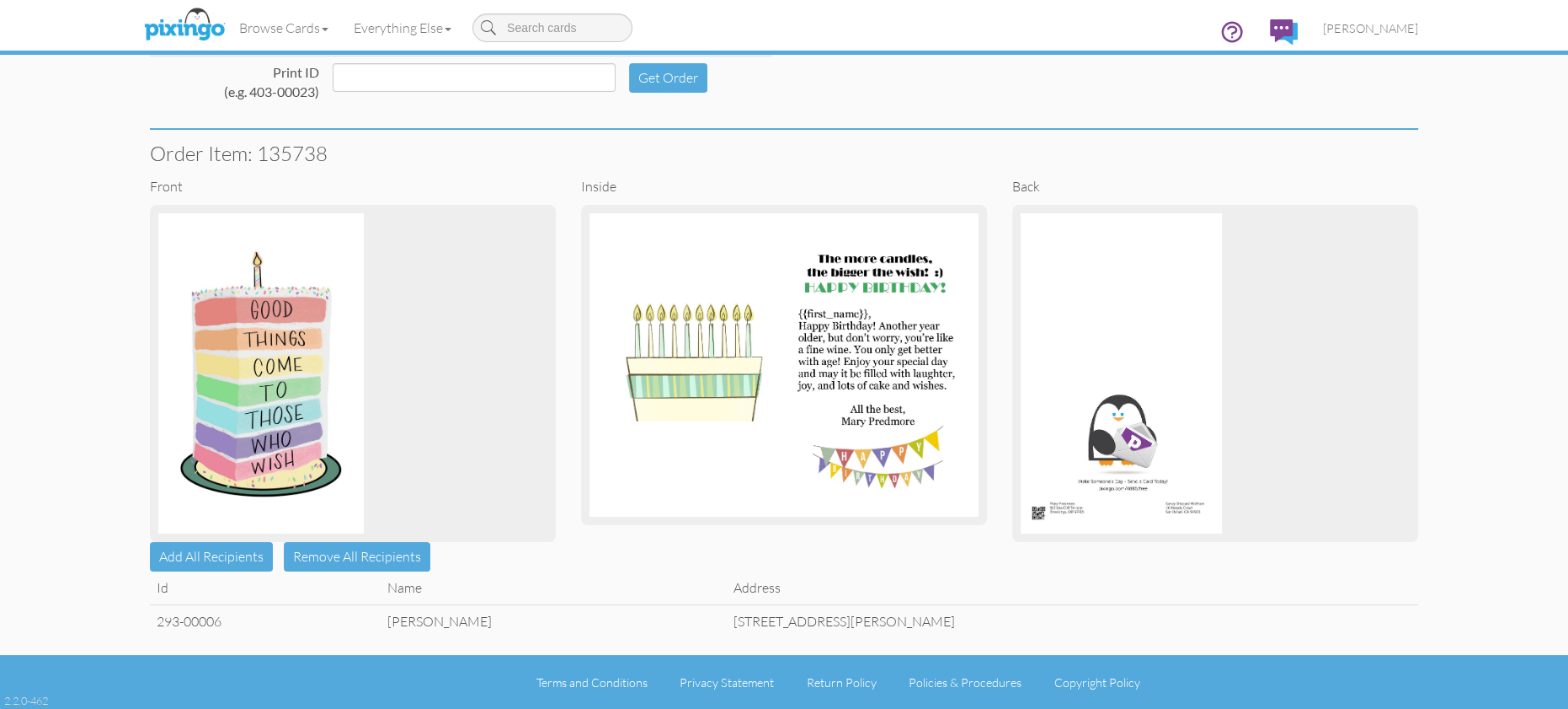
click at [905, 622] on td "46 Moody Court, San Rafael, CA 94901" at bounding box center [1073, 620] width 692 height 33
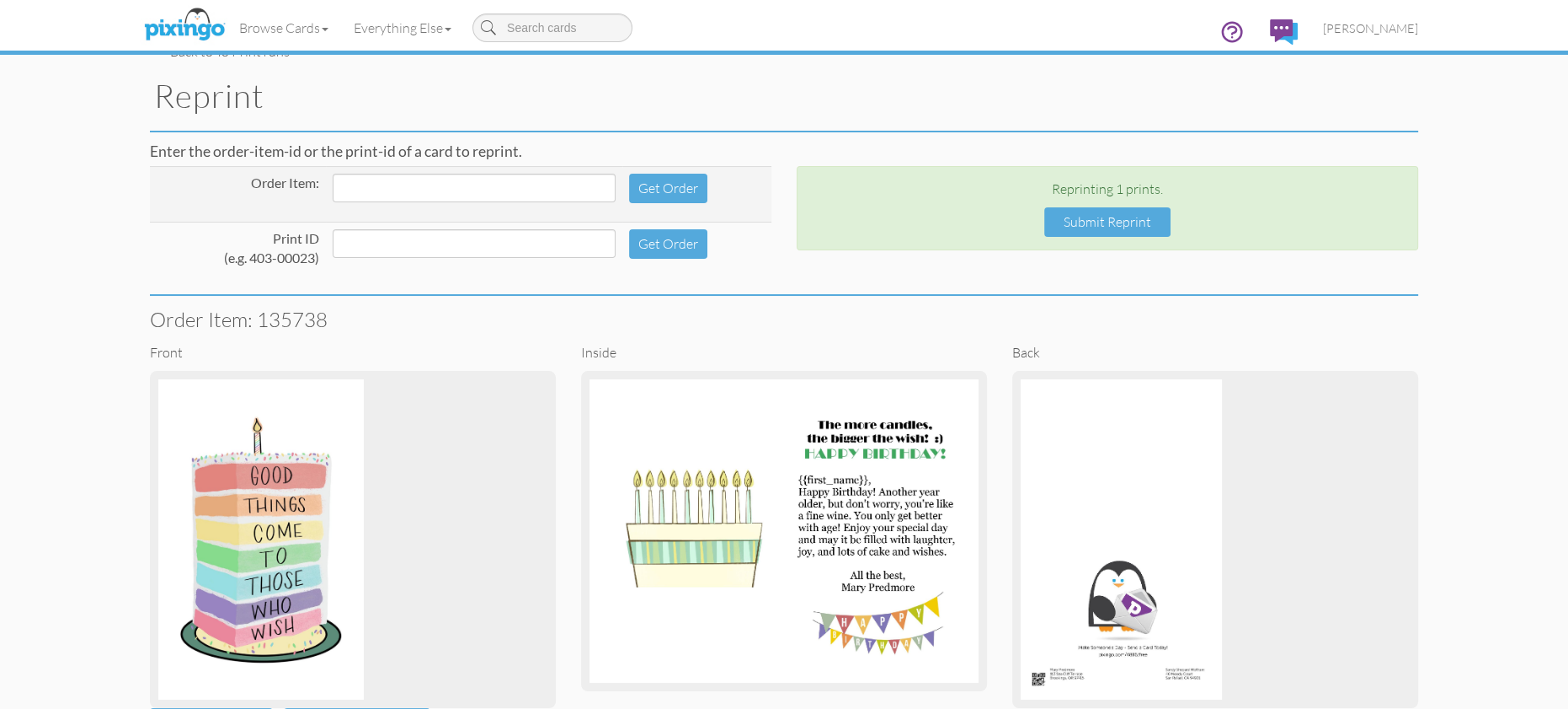
scroll to position [0, 0]
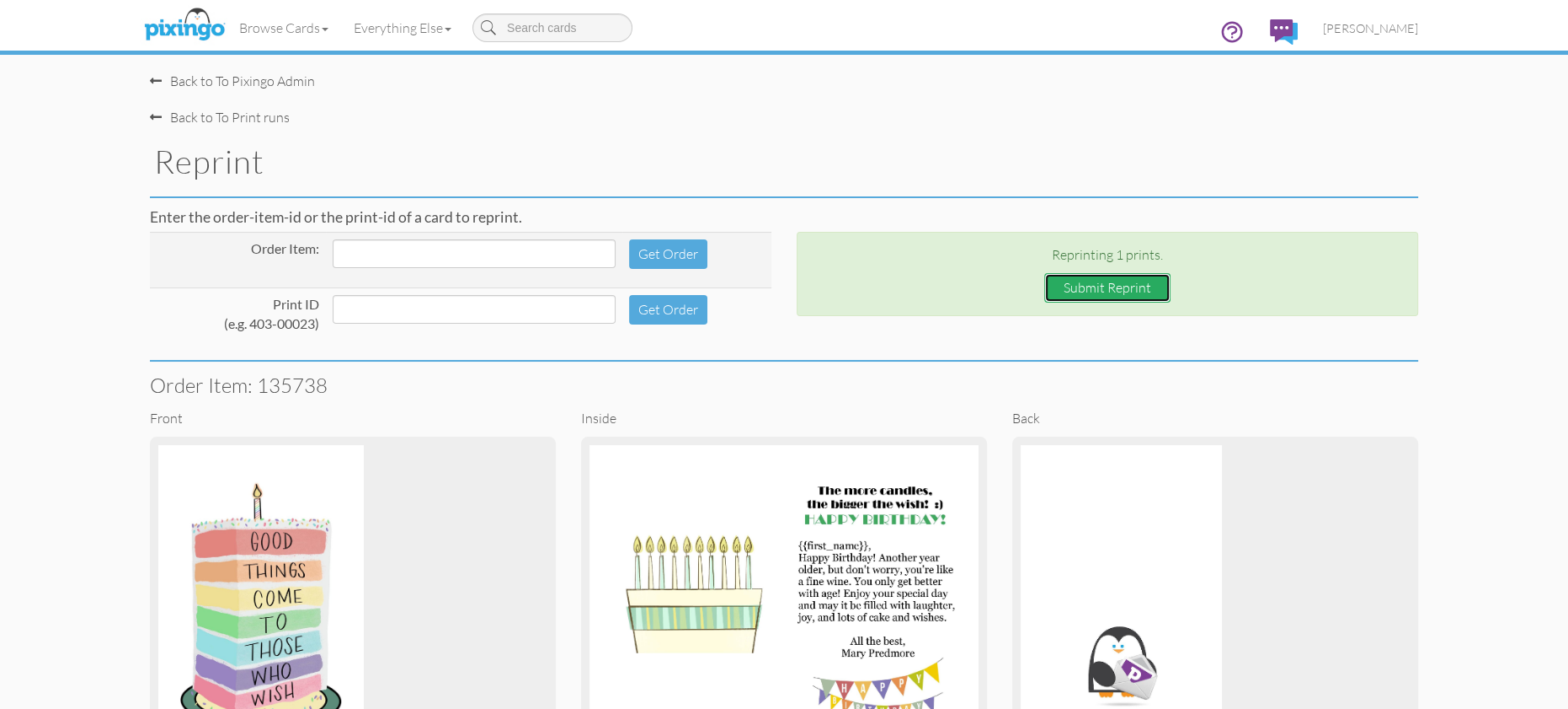
click at [1100, 285] on button "Submit Reprint" at bounding box center [1107, 288] width 126 height 30
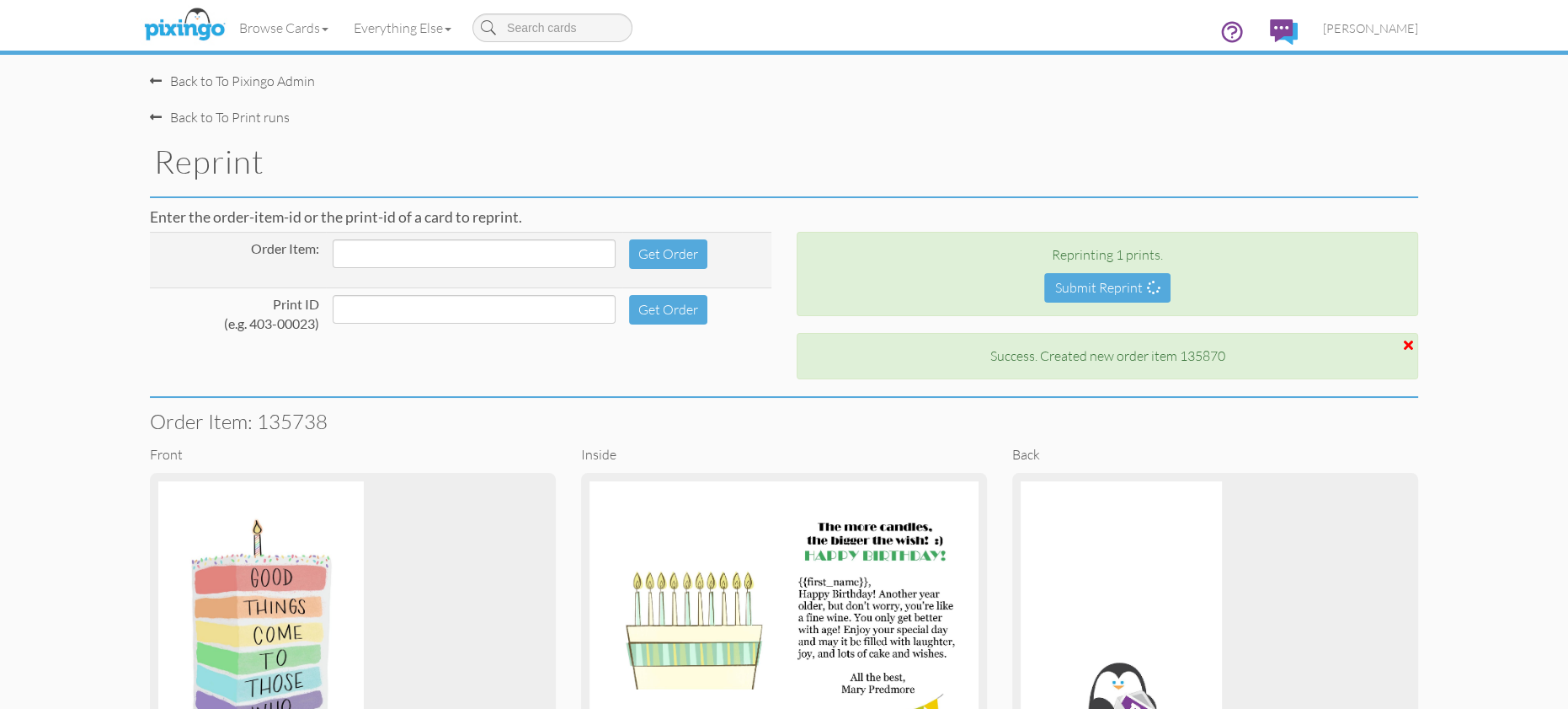
click at [1502, 309] on admin-reprint "Toggle navigation Visit Pixingo Mobile Browse Cards Business Accounting Automot…" at bounding box center [784, 488] width 1568 height 976
click at [1406, 25] on span "[PERSON_NAME]" at bounding box center [1371, 28] width 95 height 14
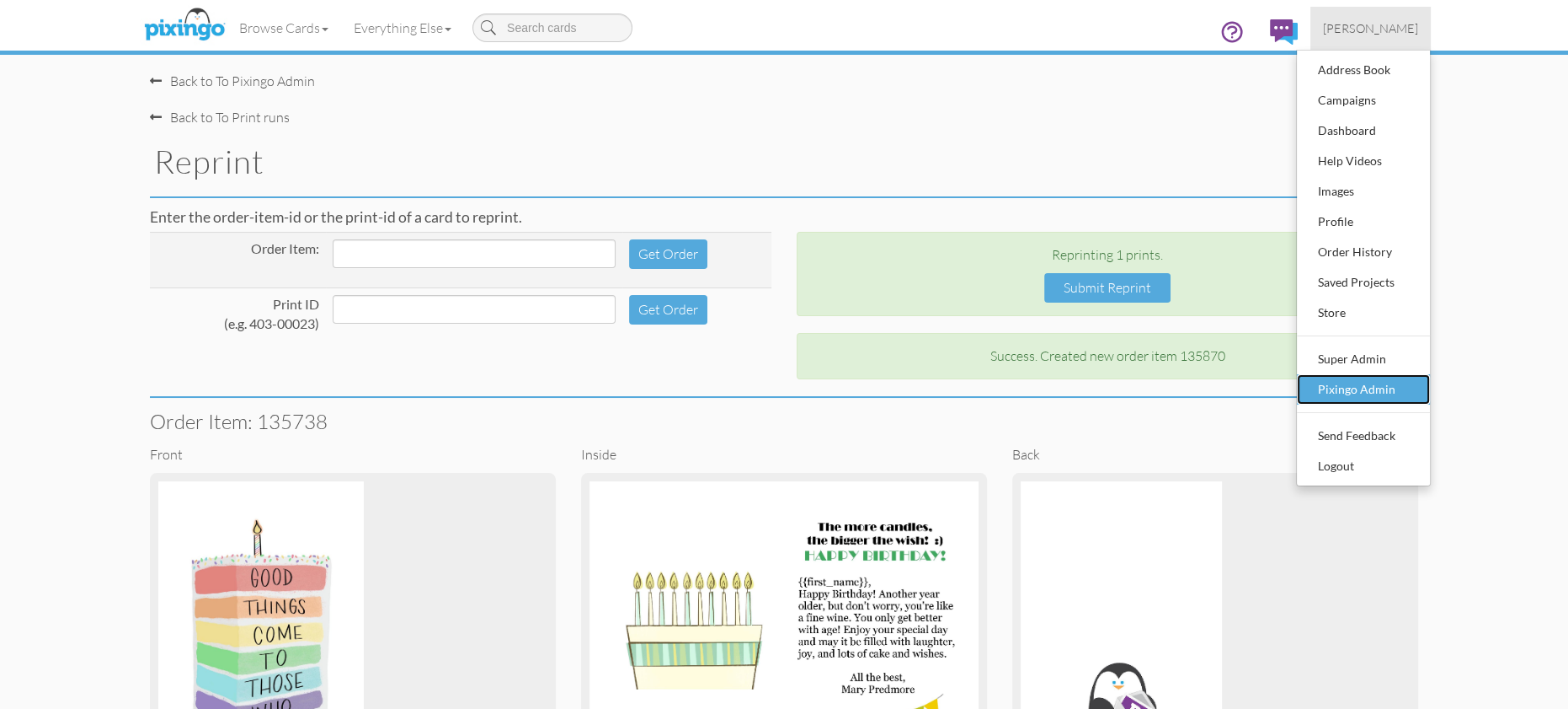
click at [1376, 395] on div "Pixingo Admin" at bounding box center [1363, 389] width 99 height 25
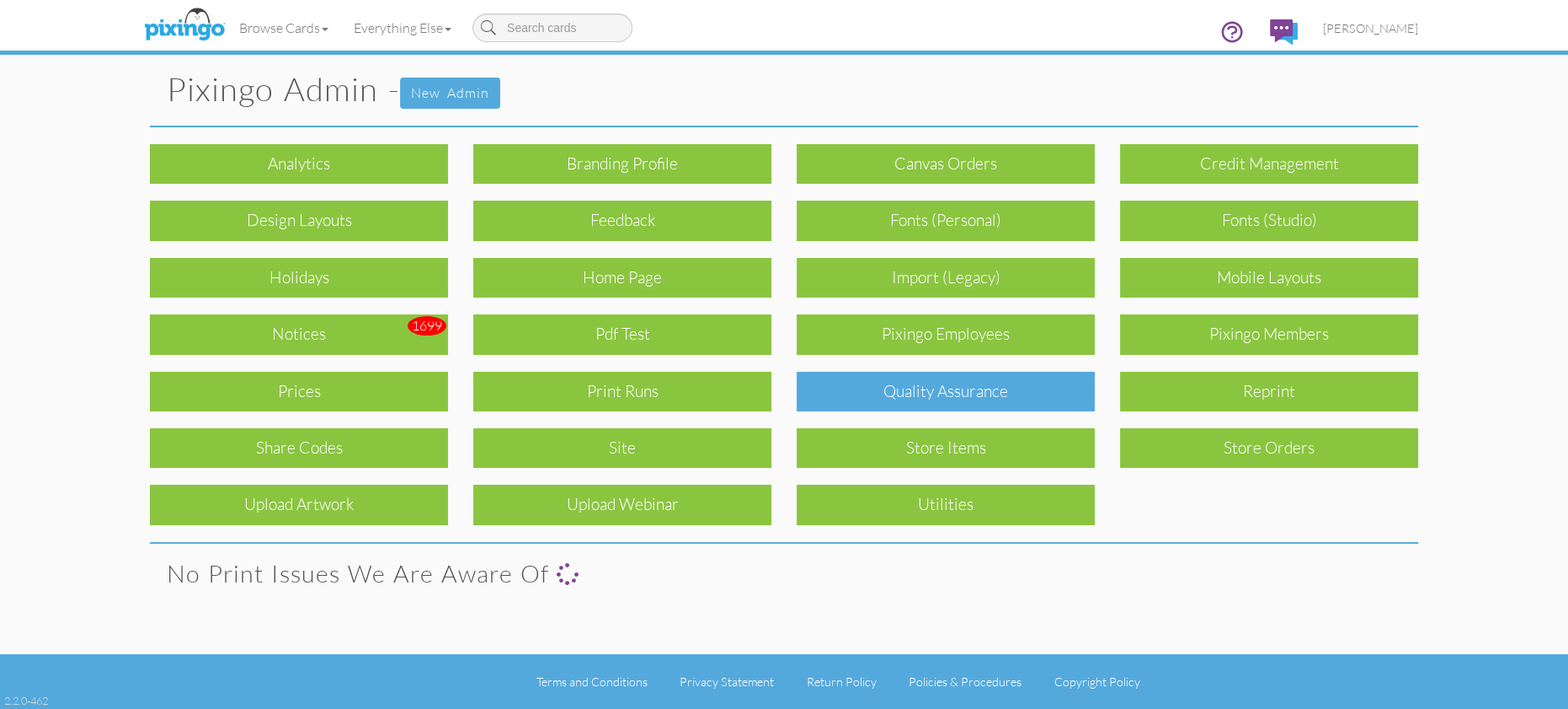
click at [1004, 382] on div "Quality Assurance" at bounding box center [945, 392] width 298 height 39
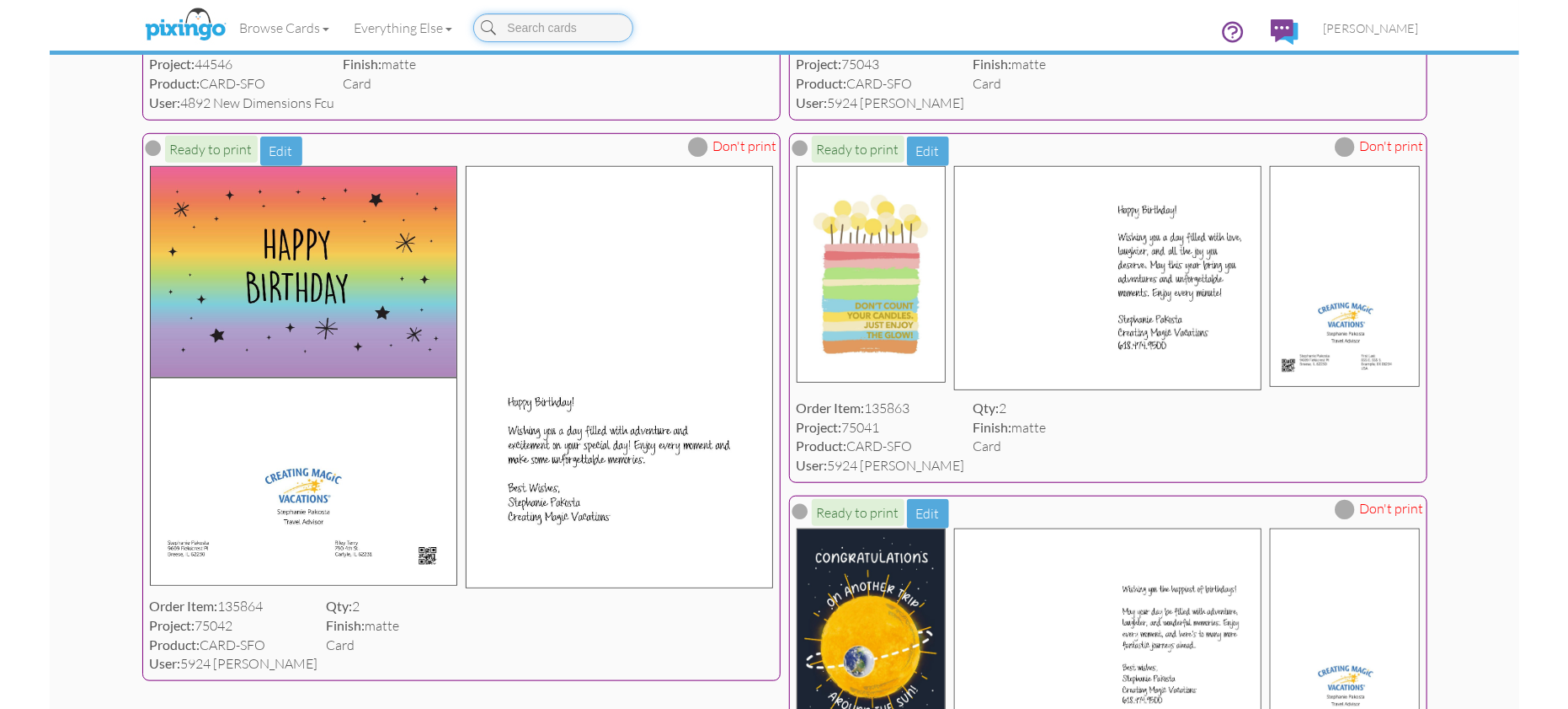
scroll to position [445, 0]
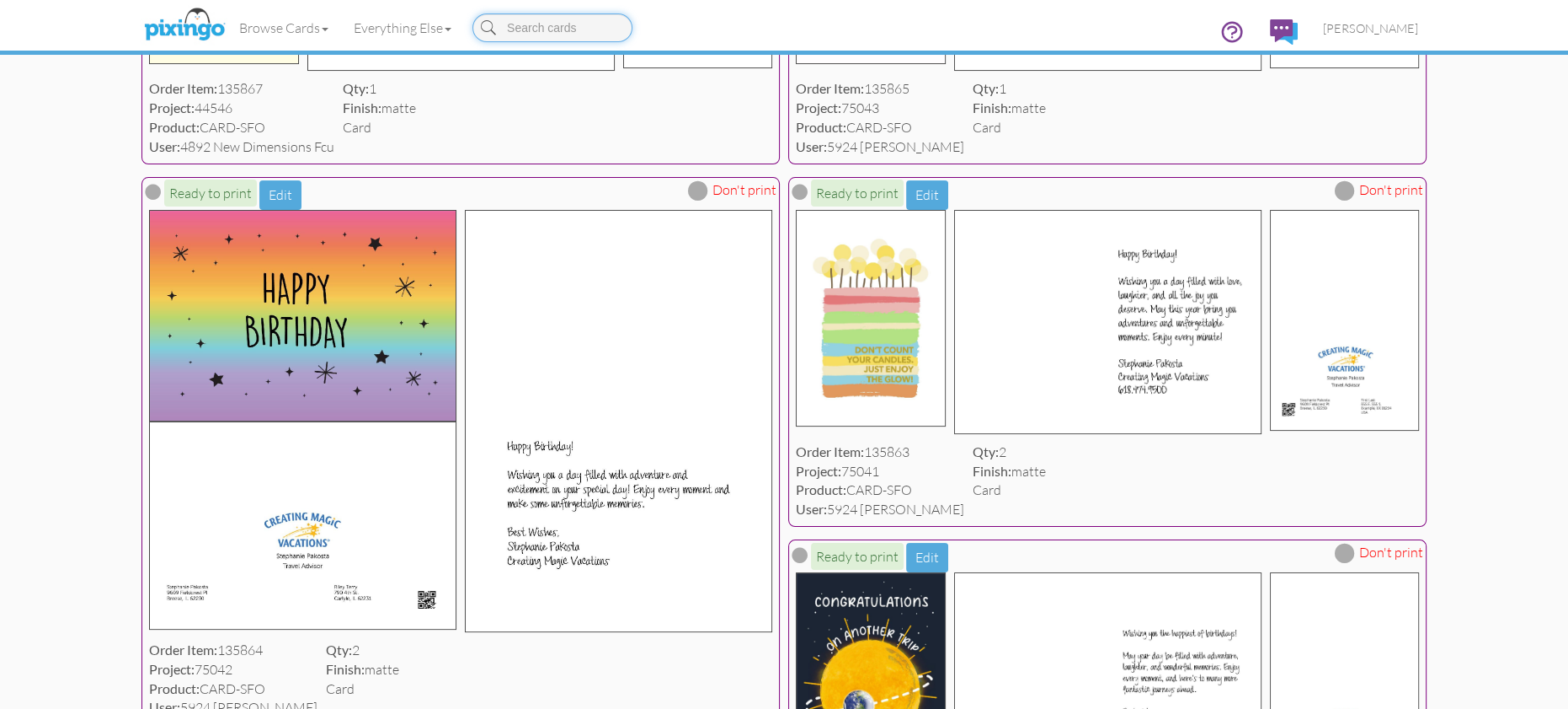
drag, startPoint x: 557, startPoint y: 31, endPoint x: 643, endPoint y: 61, distance: 91.1
click at [557, 31] on input at bounding box center [552, 28] width 160 height 29
type input "SFO"
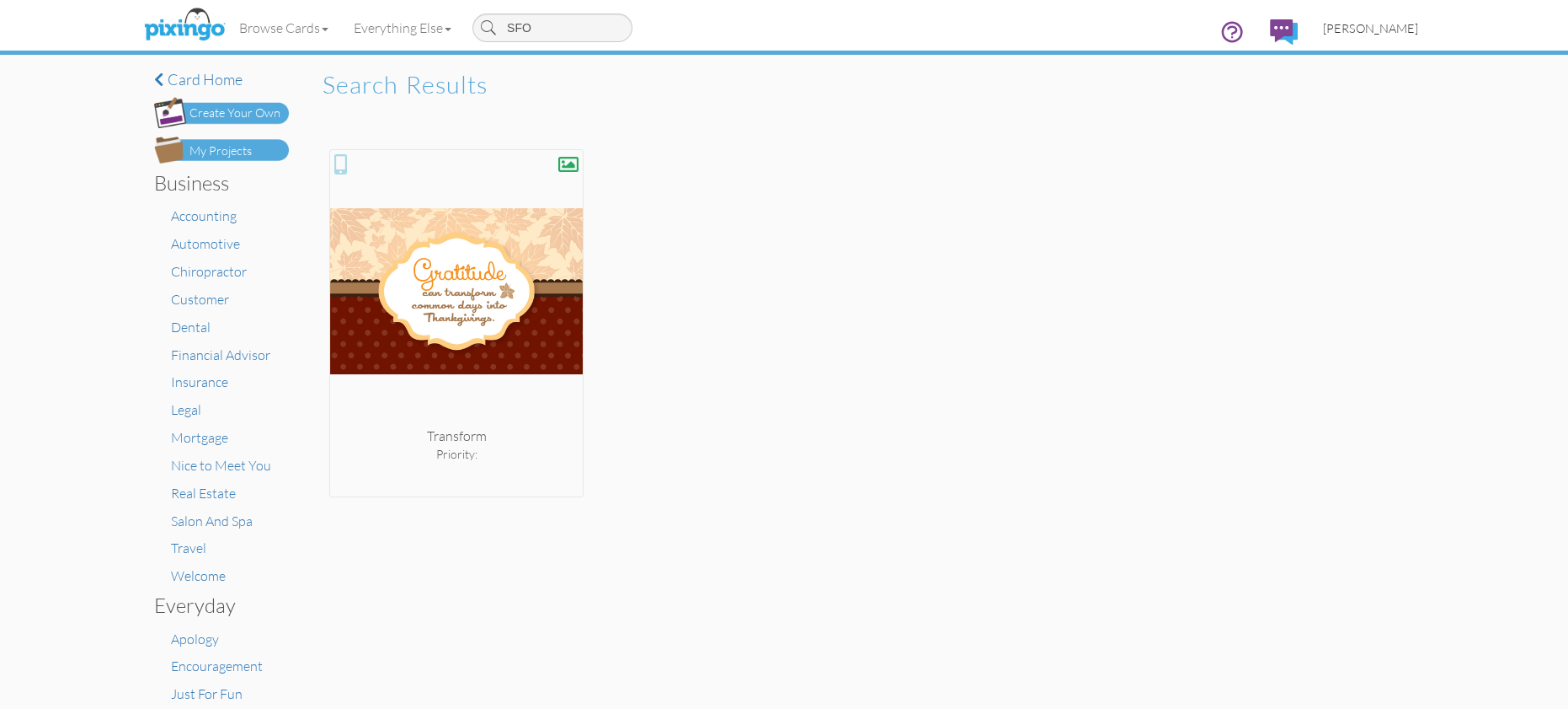
click at [1369, 30] on span "[PERSON_NAME]" at bounding box center [1371, 28] width 95 height 14
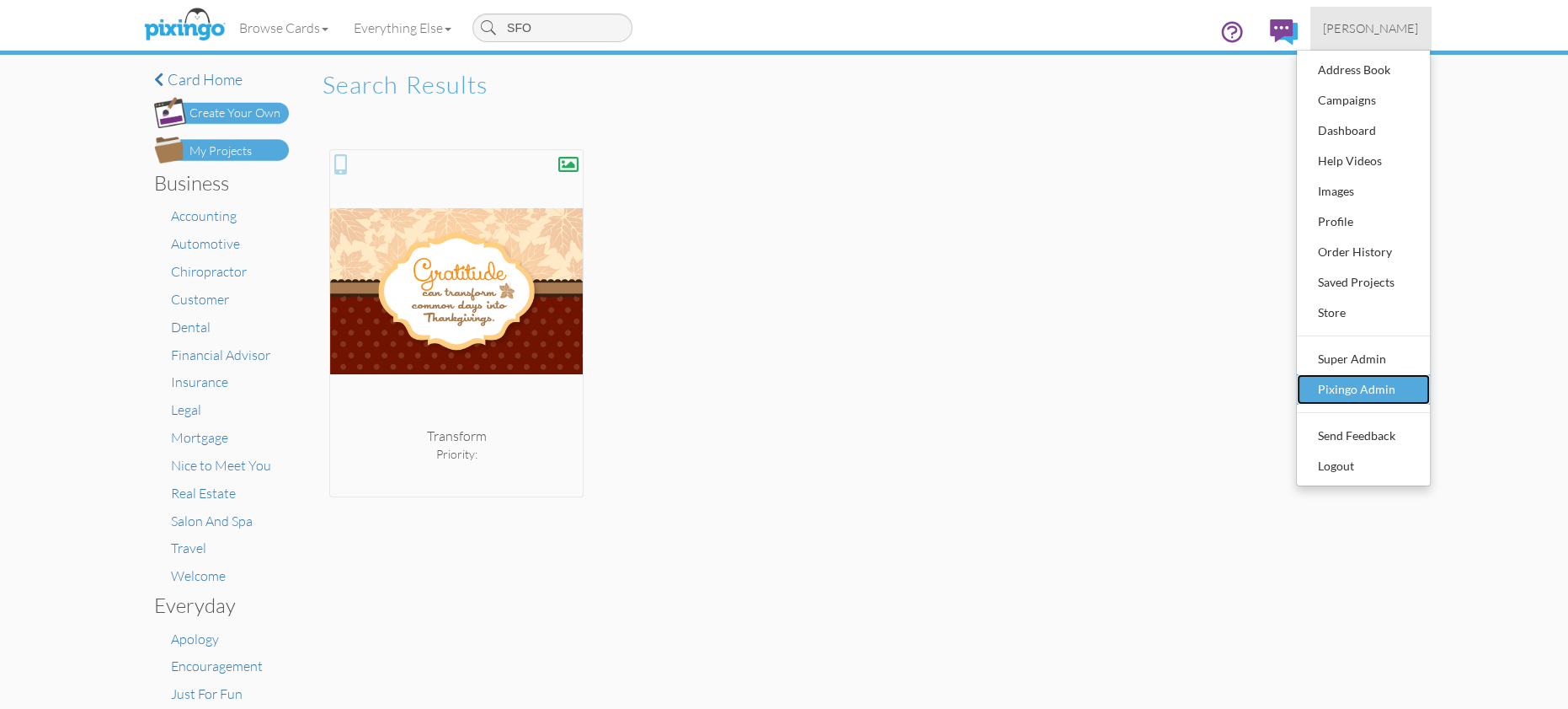
click at [1358, 390] on div "Pixingo Admin" at bounding box center [1363, 389] width 99 height 25
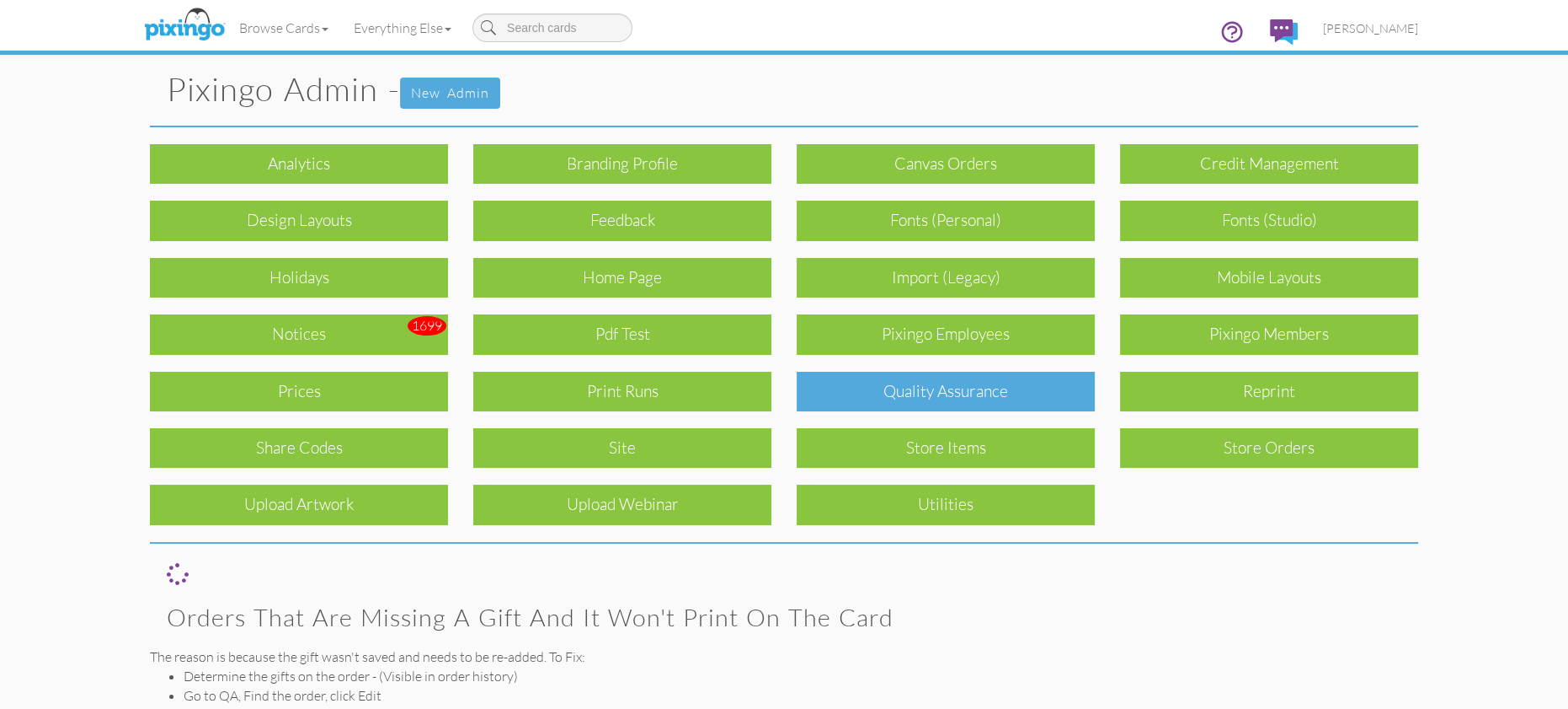
click at [983, 388] on div "Quality Assurance" at bounding box center [945, 392] width 298 height 39
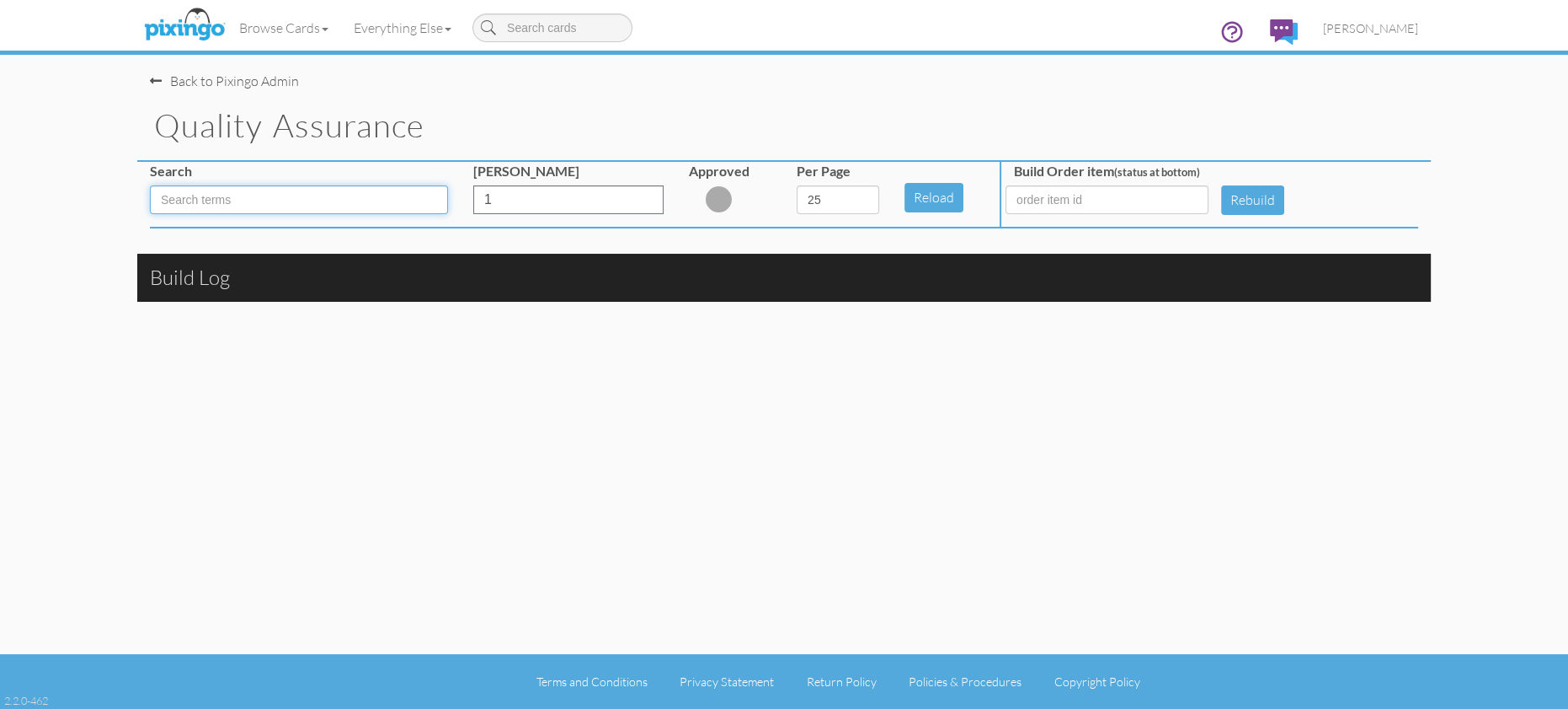
click at [214, 194] on input at bounding box center [298, 200] width 298 height 29
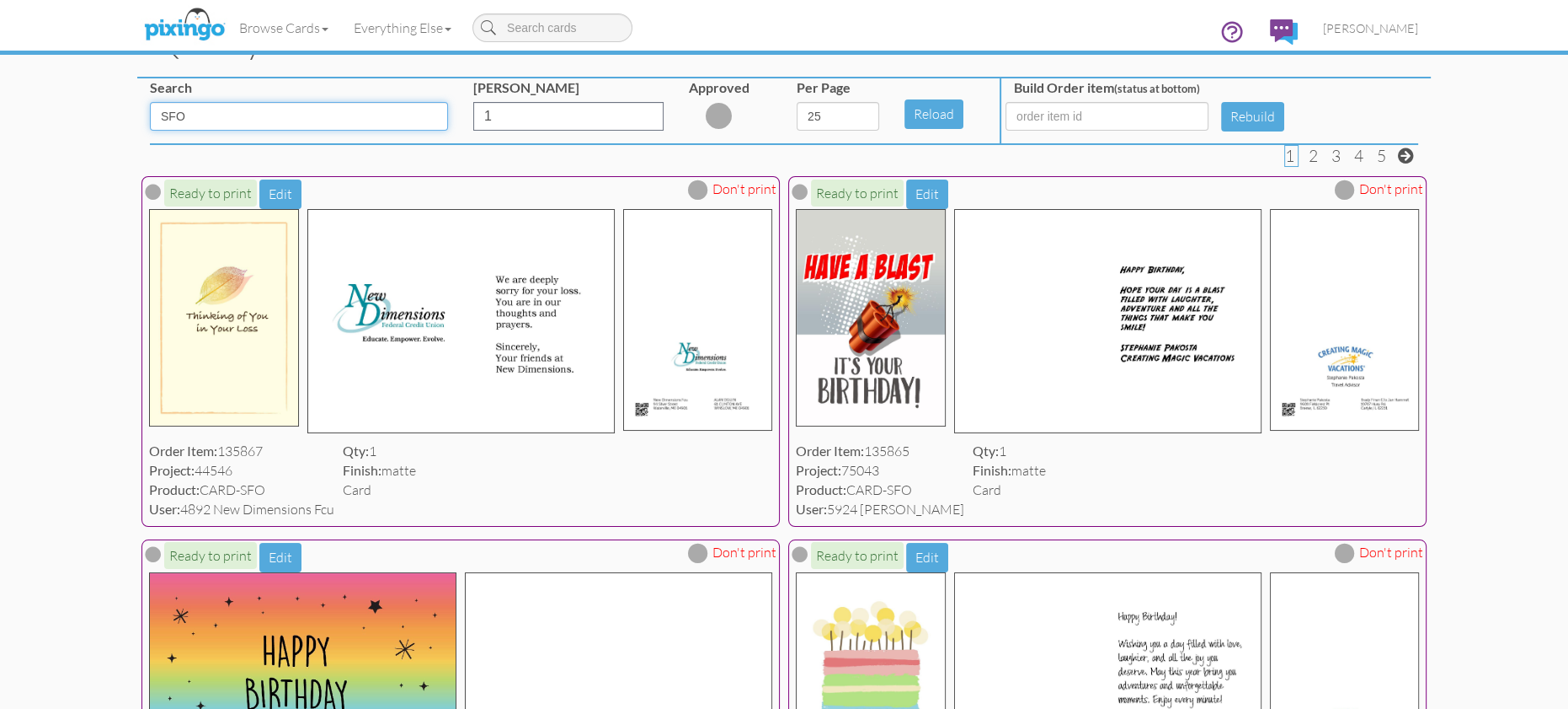
scroll to position [82, 0]
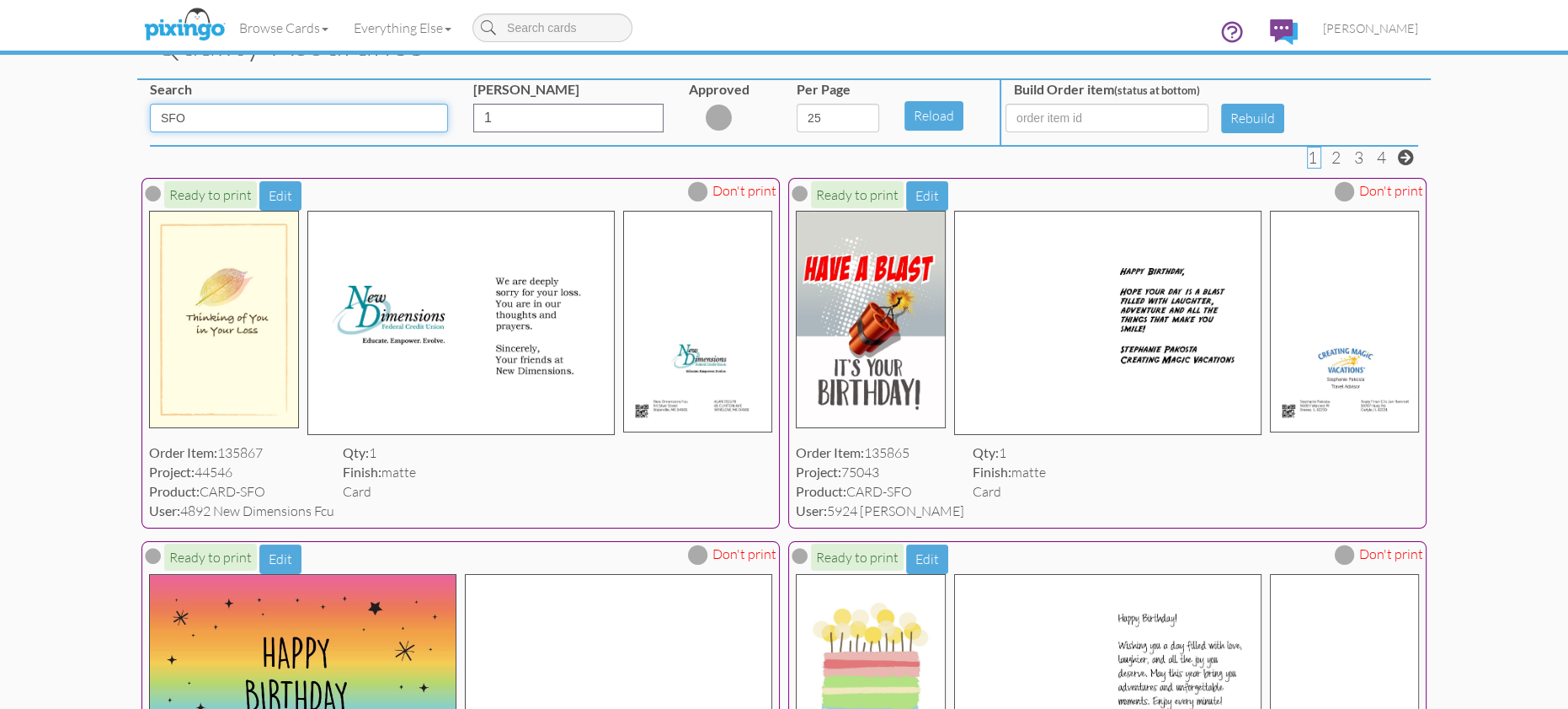
type input "SFO"
click at [694, 192] on span at bounding box center [698, 191] width 21 height 21
click at [835, 127] on select "5 10 25 50 100" at bounding box center [838, 118] width 82 height 29
select select "number:100"
click at [797, 104] on select "5 10 25 50 100" at bounding box center [838, 118] width 82 height 29
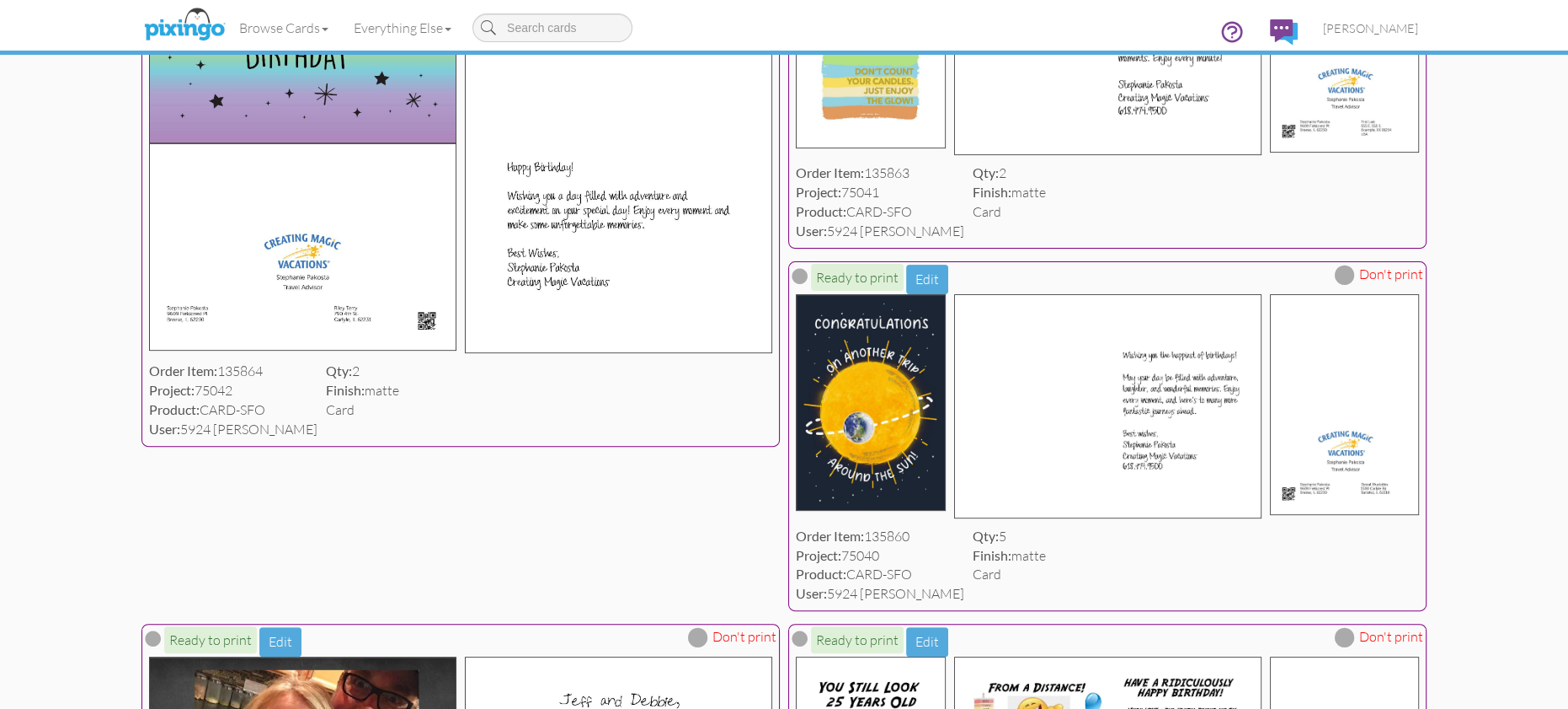
scroll to position [0, 0]
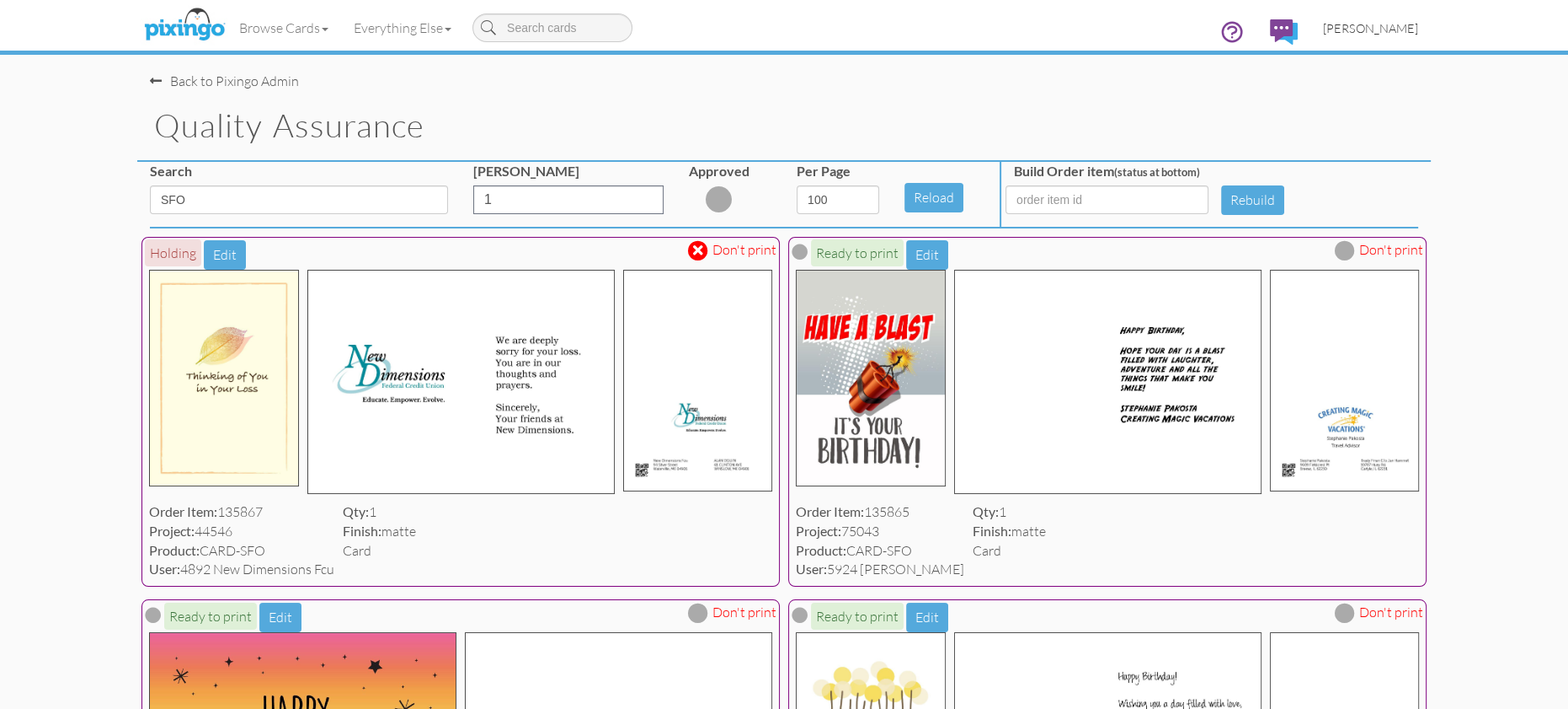
click at [1379, 29] on span "[PERSON_NAME]" at bounding box center [1371, 28] width 95 height 14
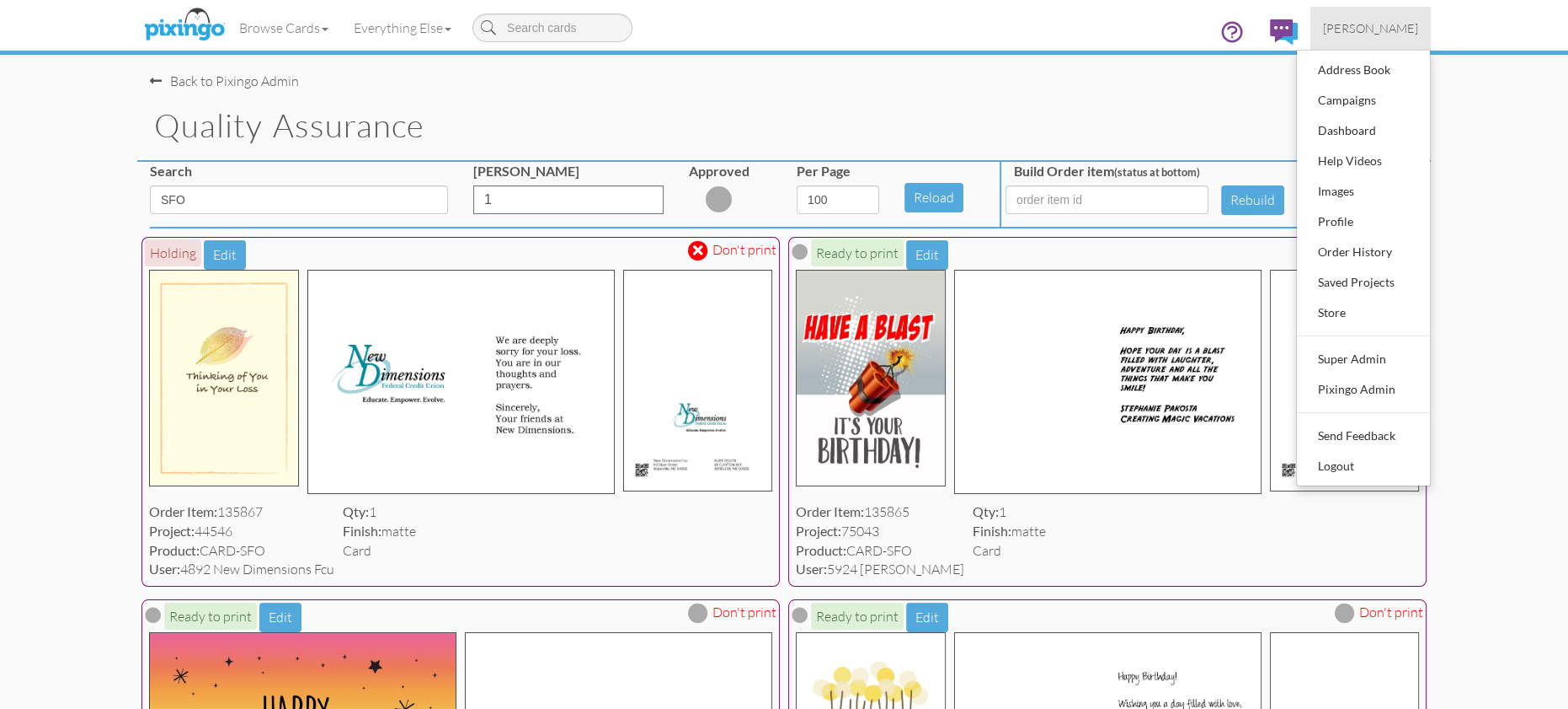
click at [695, 247] on span at bounding box center [698, 251] width 10 height 14
click at [1376, 387] on div "Pixingo Admin" at bounding box center [1363, 389] width 99 height 25
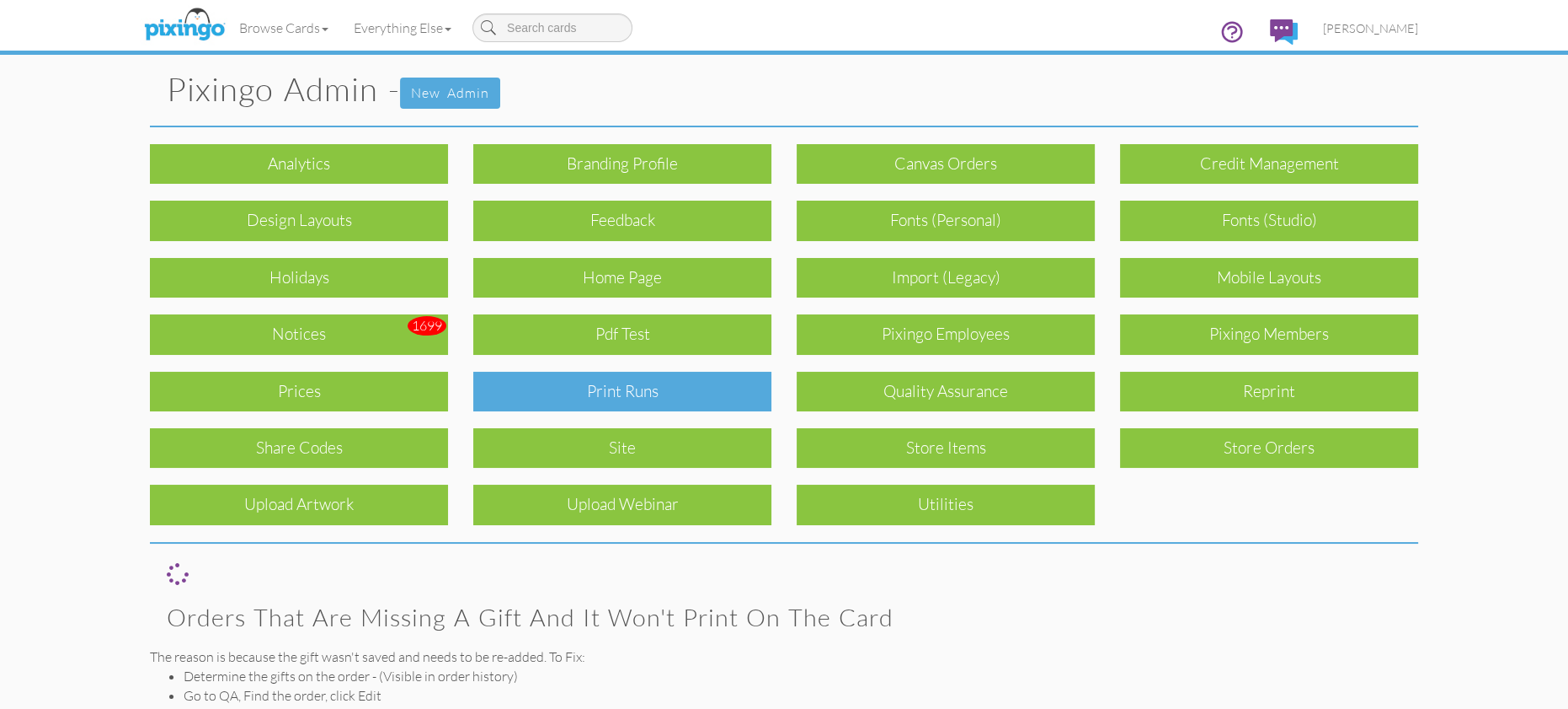
click at [694, 401] on div "Print Runs" at bounding box center [622, 392] width 298 height 39
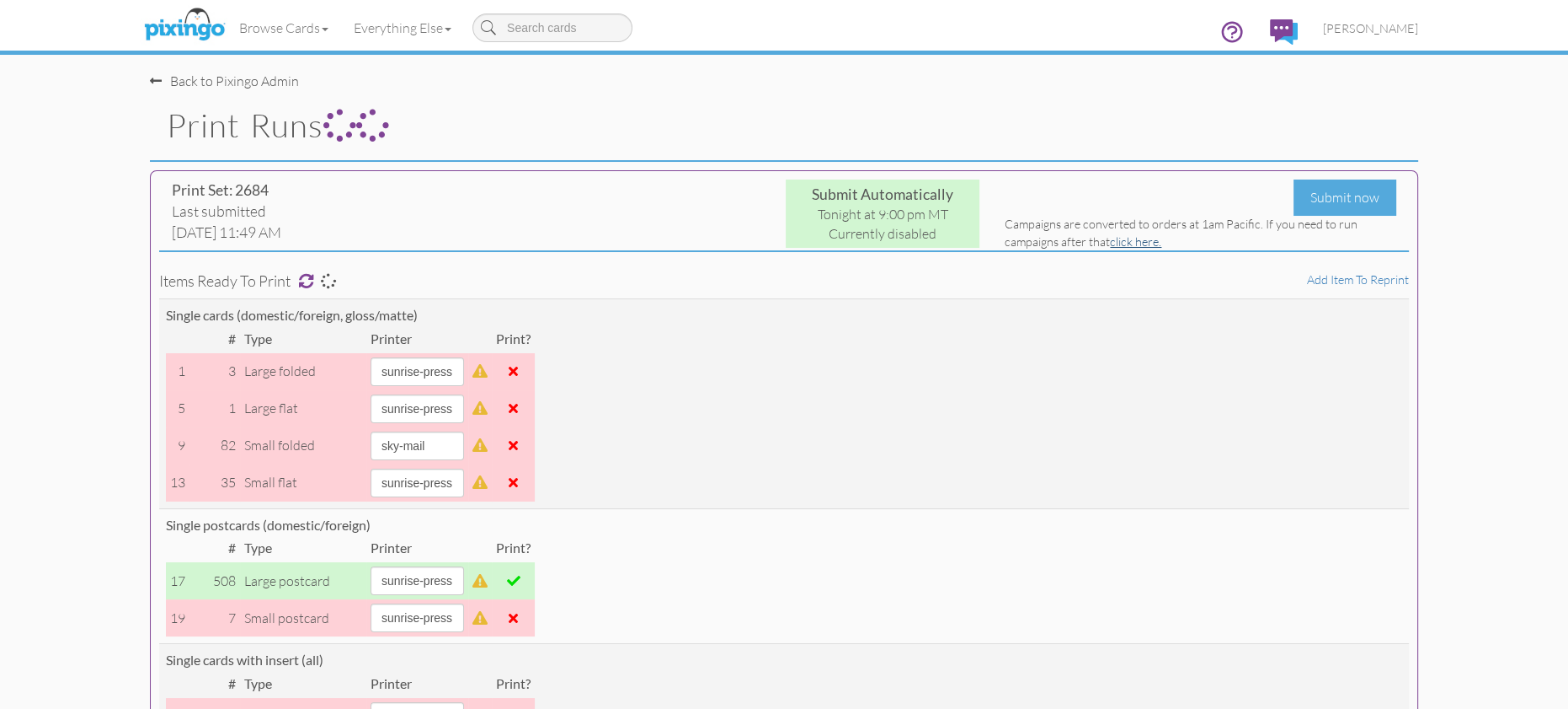
click at [1124, 243] on link "click here." at bounding box center [1135, 241] width 51 height 14
click at [1380, 28] on span "[PERSON_NAME]" at bounding box center [1371, 28] width 95 height 14
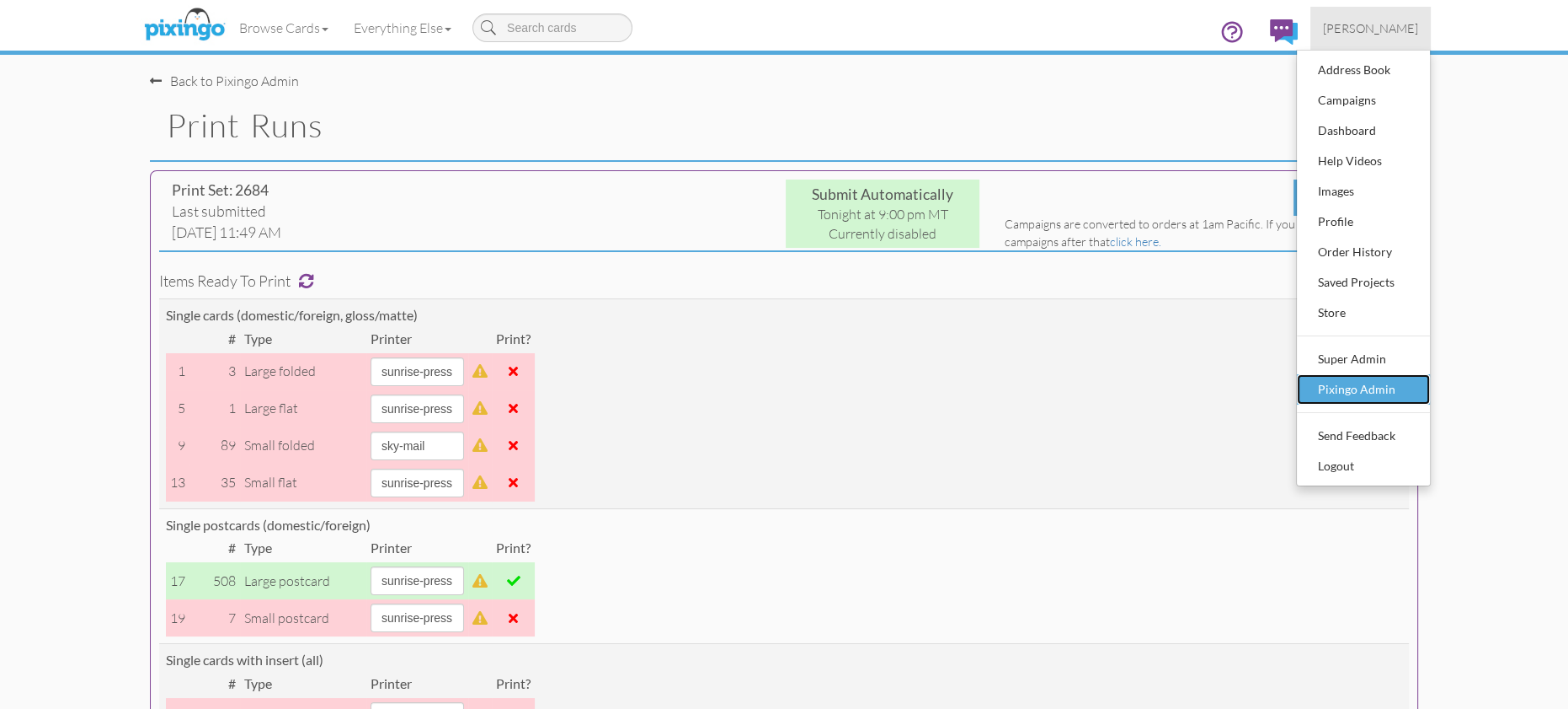
click at [1337, 379] on div "Pixingo Admin" at bounding box center [1363, 389] width 99 height 25
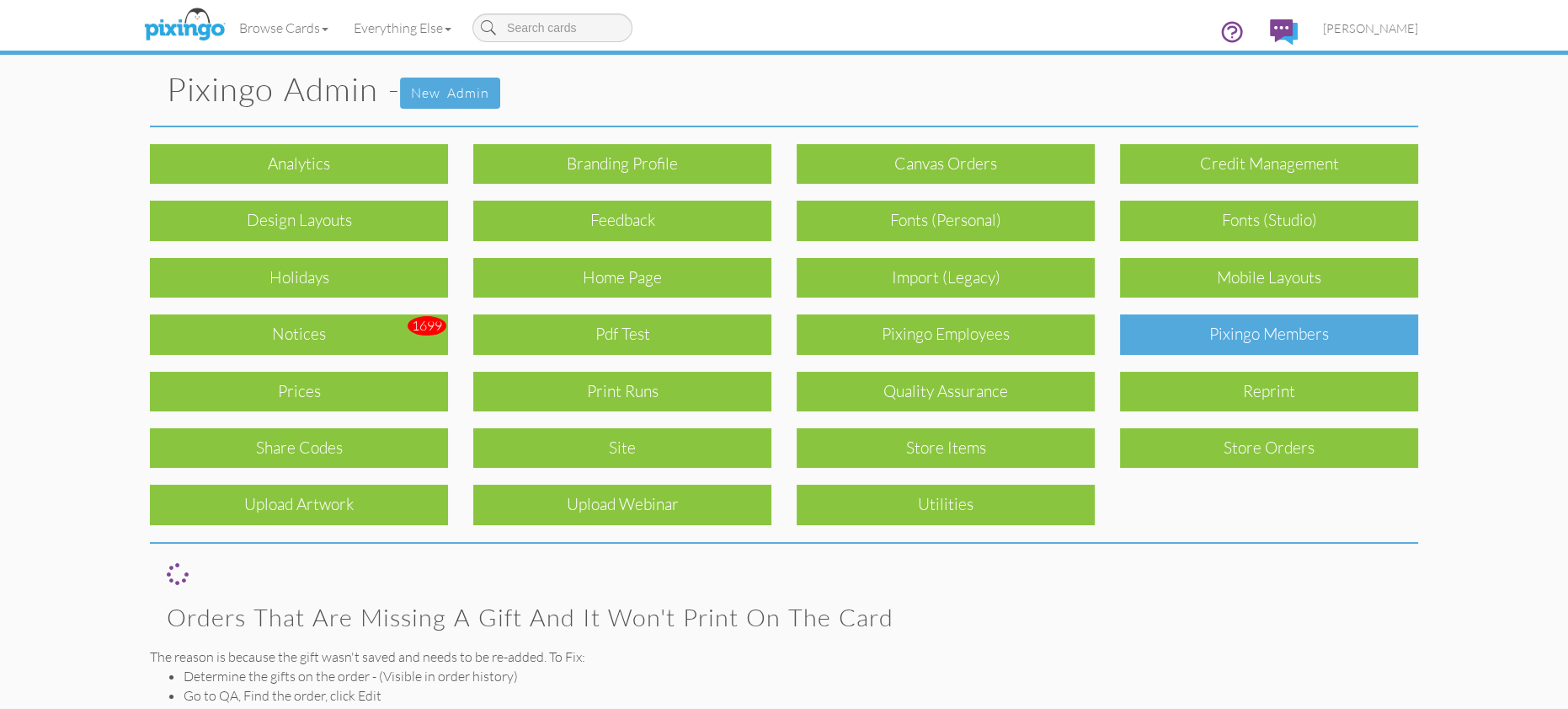
click at [1276, 322] on div "Pixingo Members" at bounding box center [1269, 334] width 298 height 39
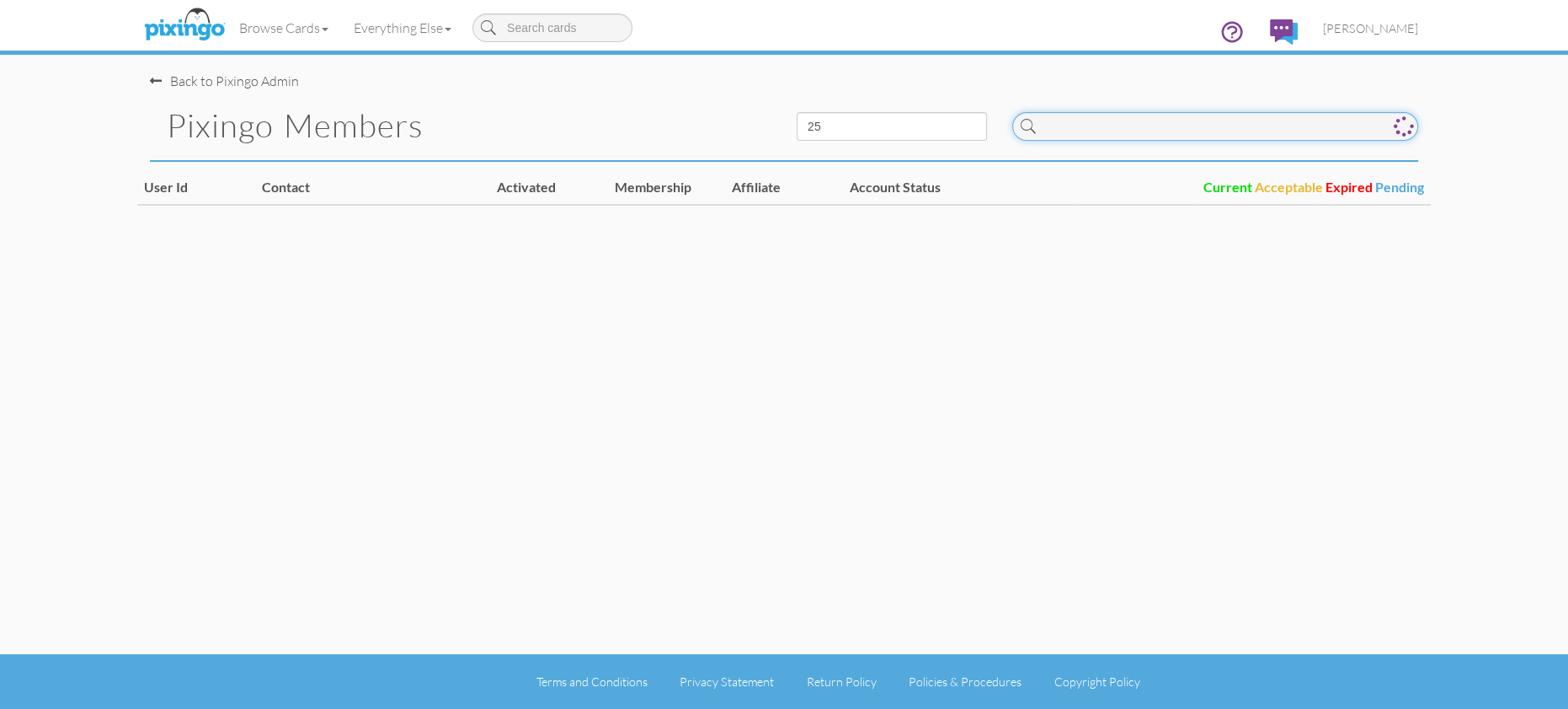
drag, startPoint x: 1133, startPoint y: 130, endPoint x: 1442, endPoint y: 149, distance: 309.6
click at [1134, 130] on input at bounding box center [1215, 126] width 406 height 29
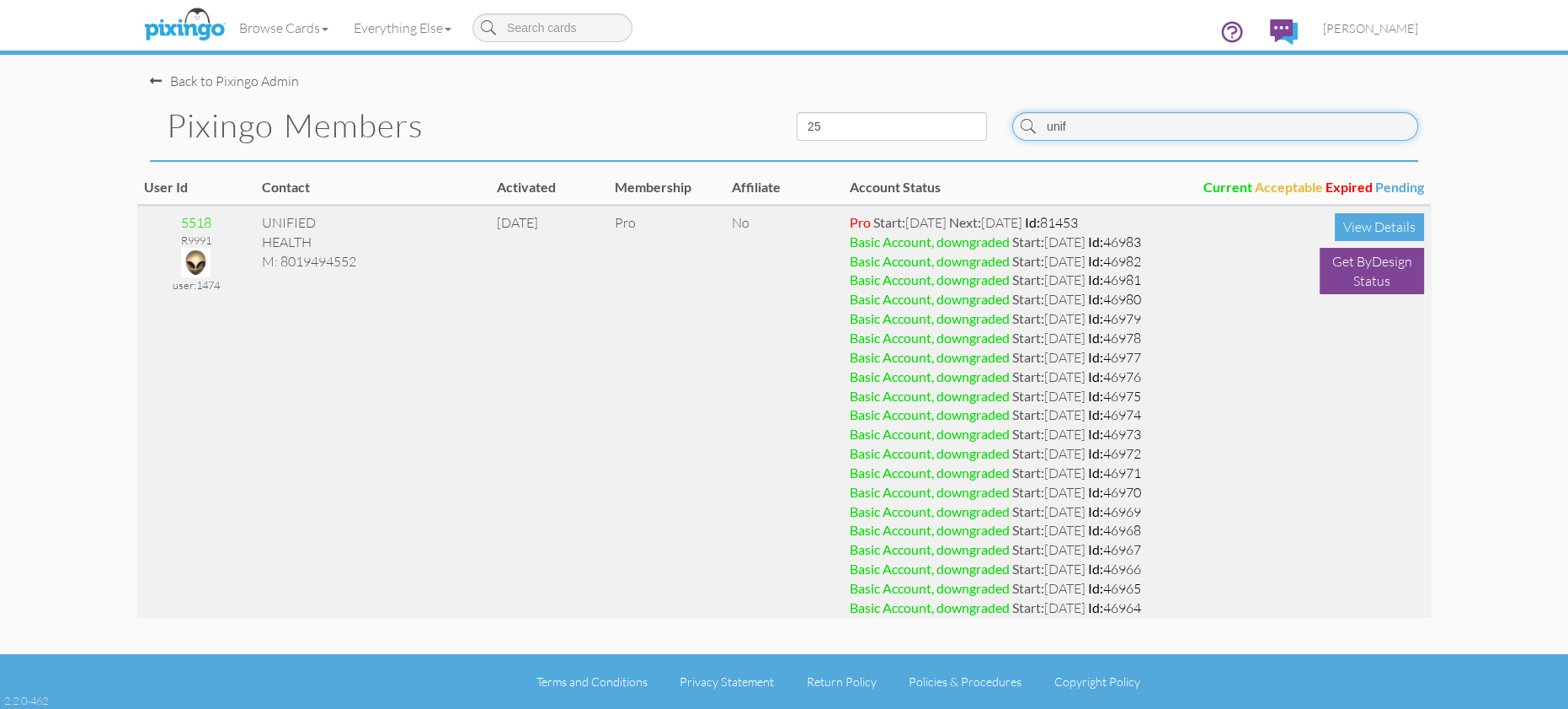
type input "unif"
click at [189, 257] on img at bounding box center [195, 262] width 30 height 30
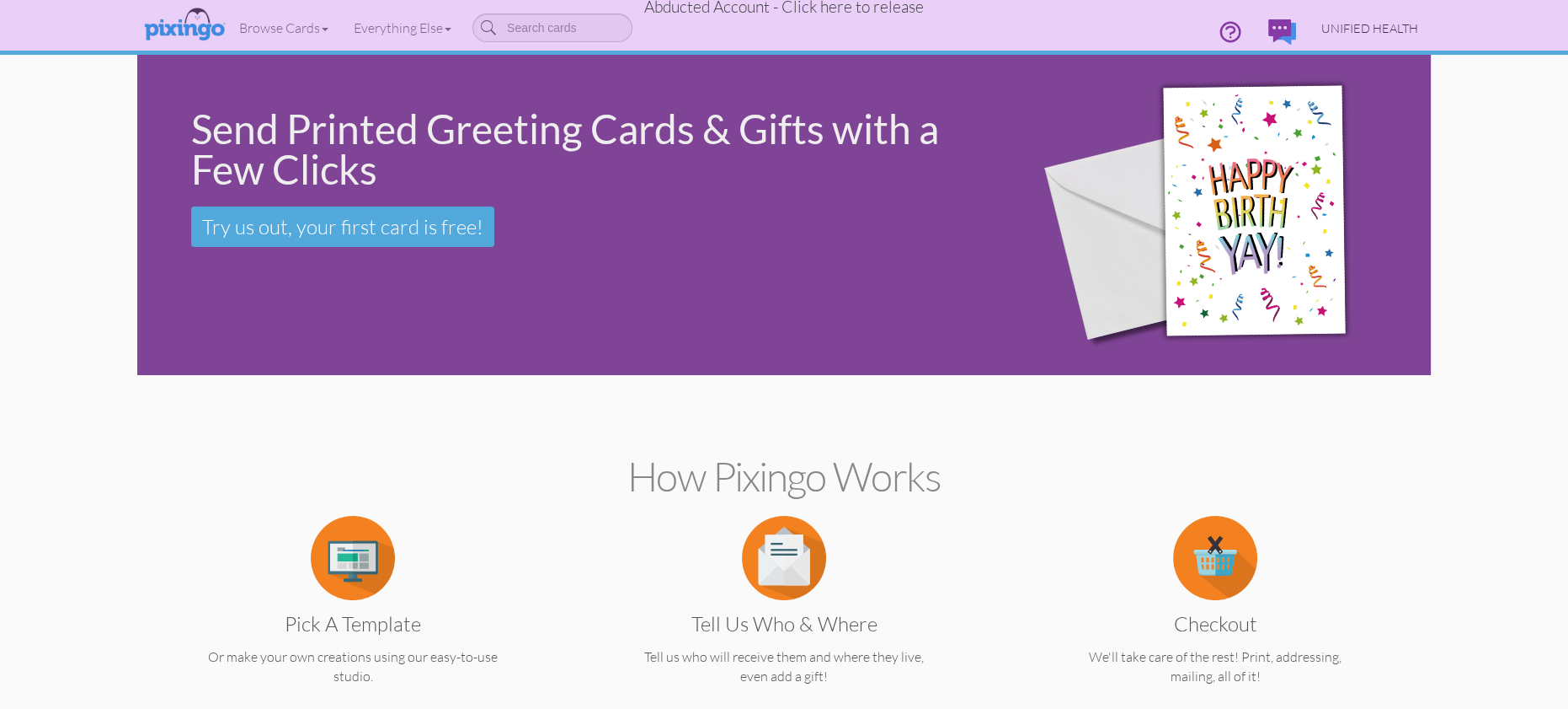
click at [1351, 27] on span "UNIFIED HEALTH" at bounding box center [1370, 28] width 97 height 14
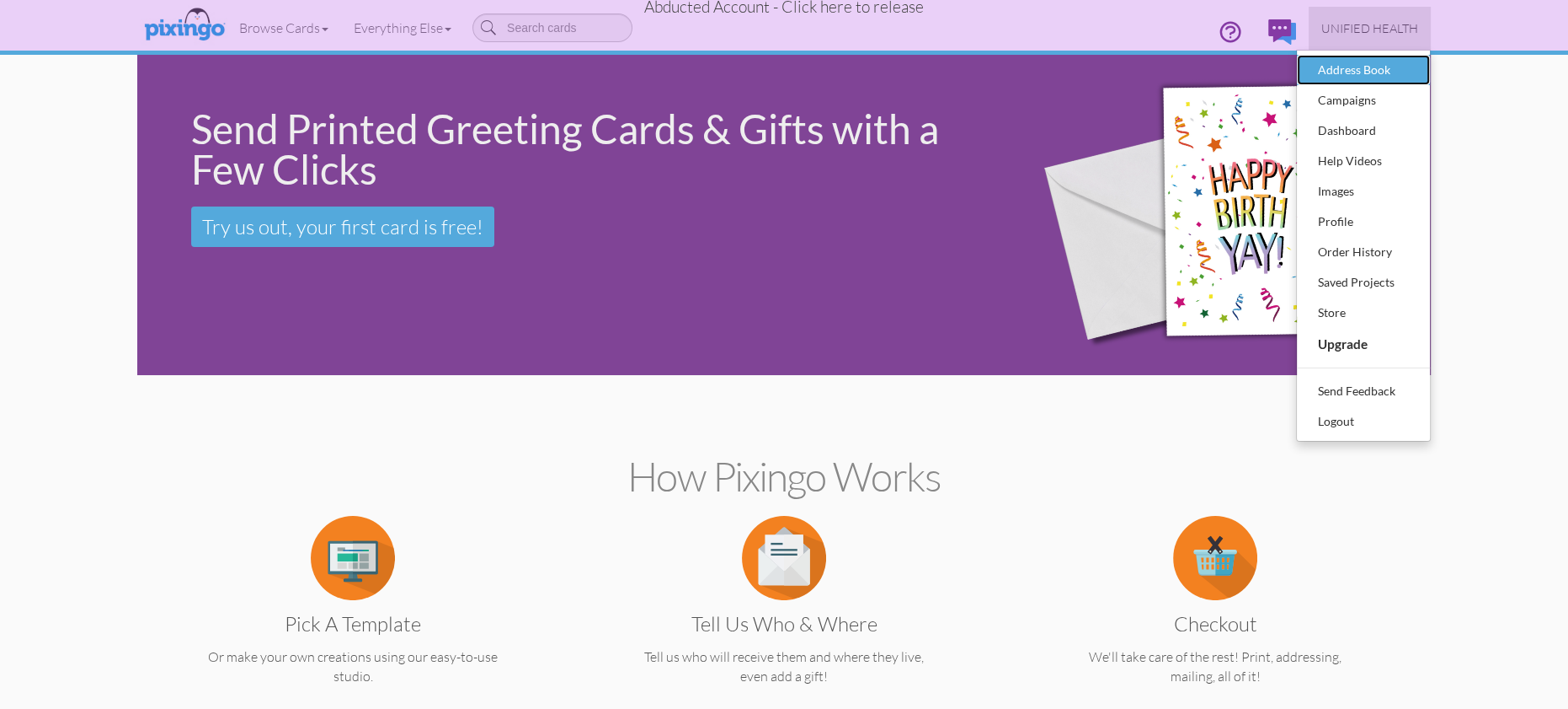
click at [1340, 64] on div "Address Book" at bounding box center [1363, 70] width 99 height 25
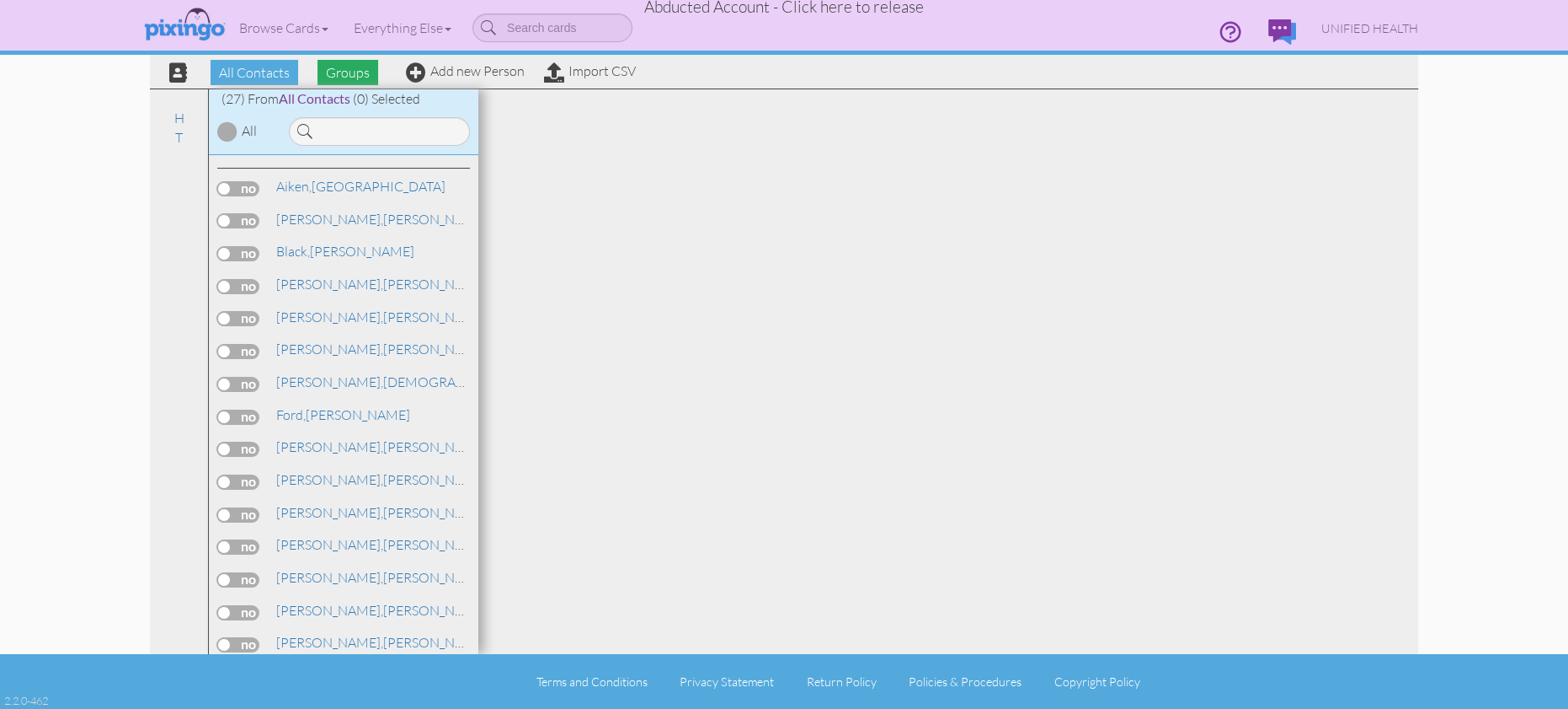
click at [342, 77] on span "Groups" at bounding box center [348, 73] width 61 height 25
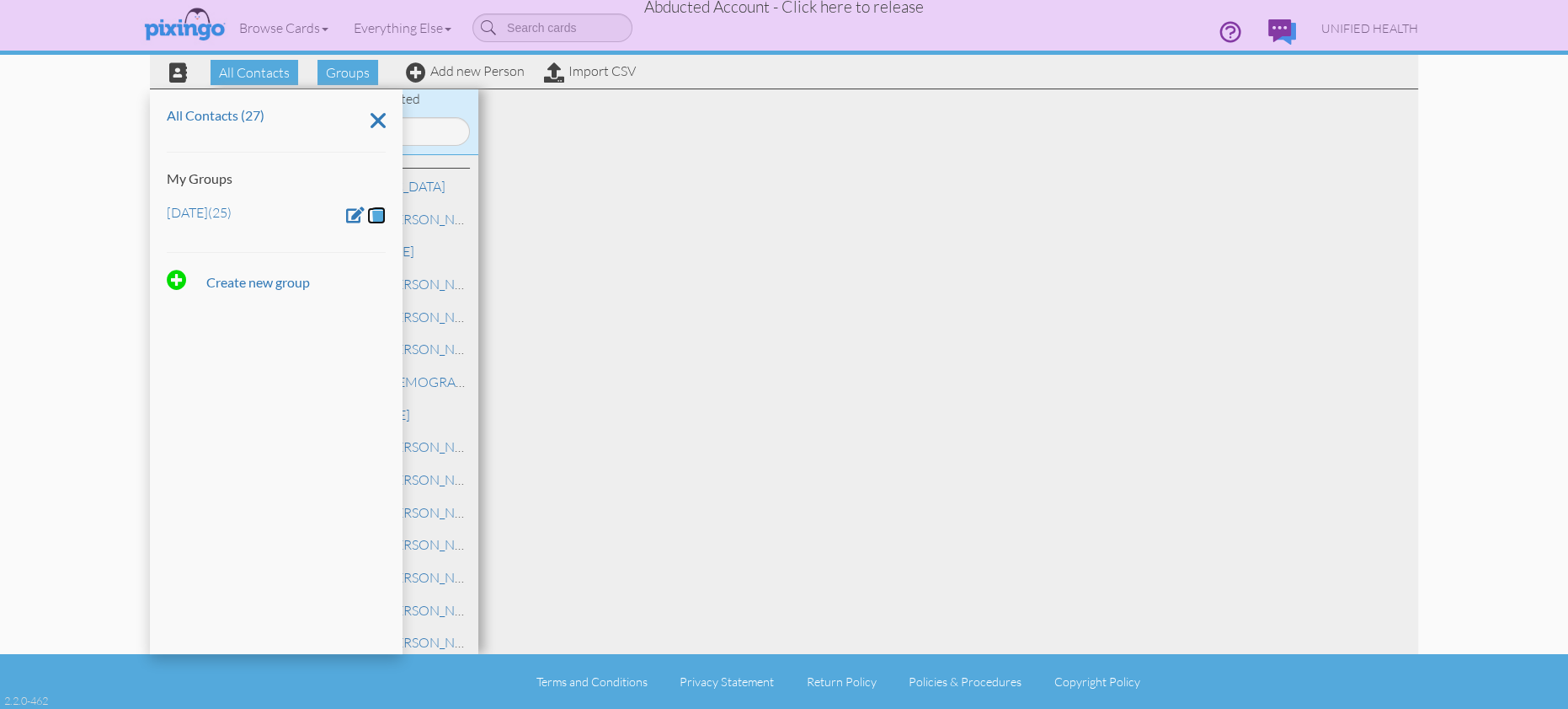
click at [376, 211] on span at bounding box center [379, 214] width 14 height 16
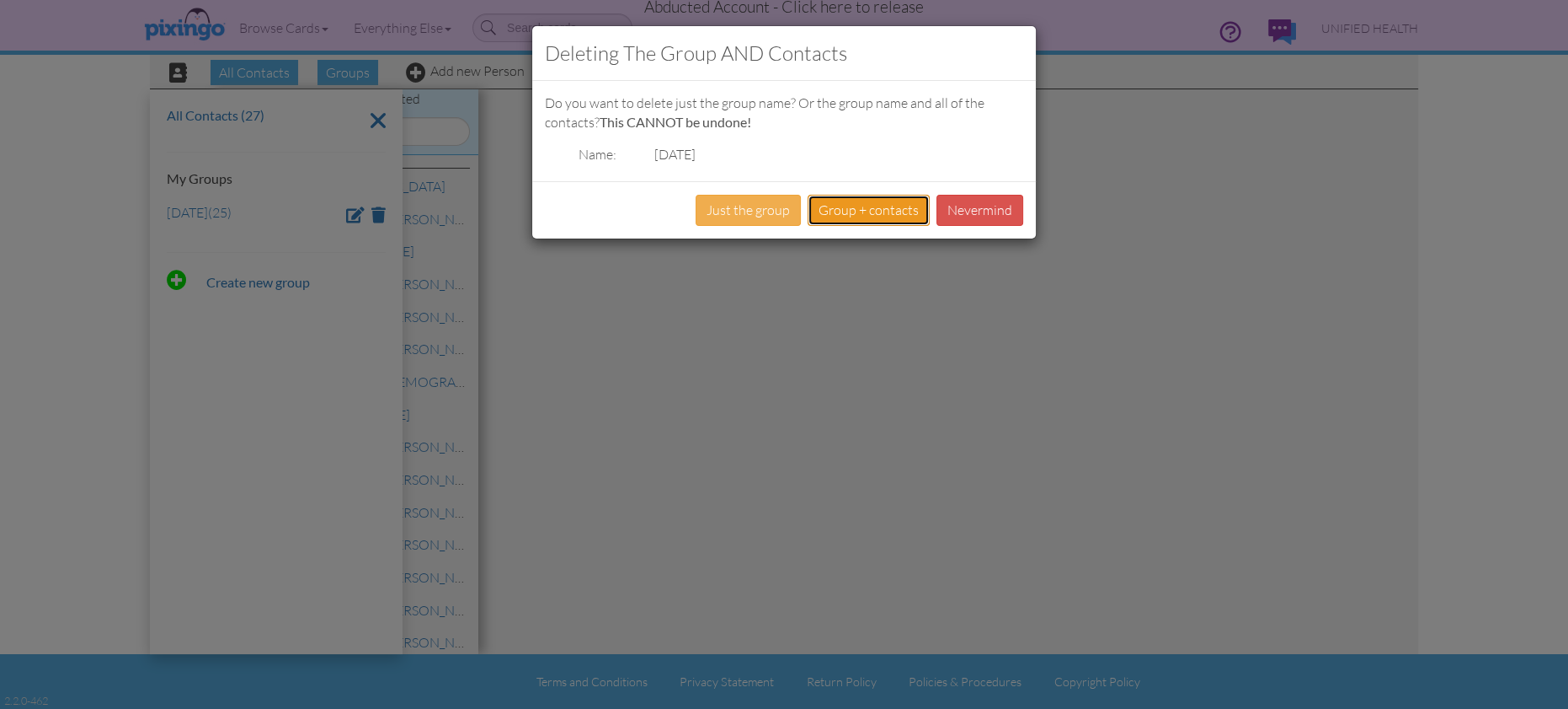
click at [870, 212] on button "Group + contacts" at bounding box center [868, 210] width 122 height 31
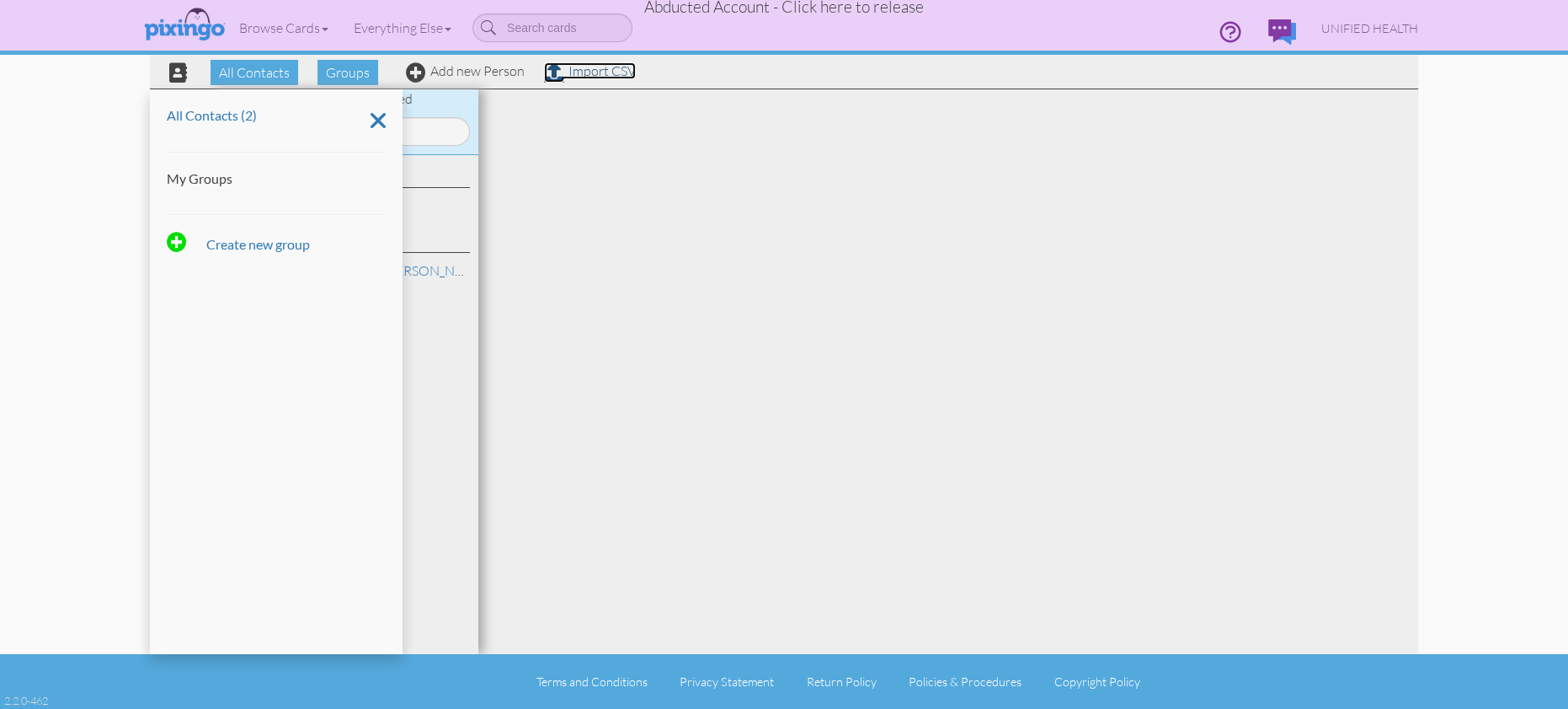
click at [586, 70] on link "Import CSV" at bounding box center [590, 71] width 91 height 17
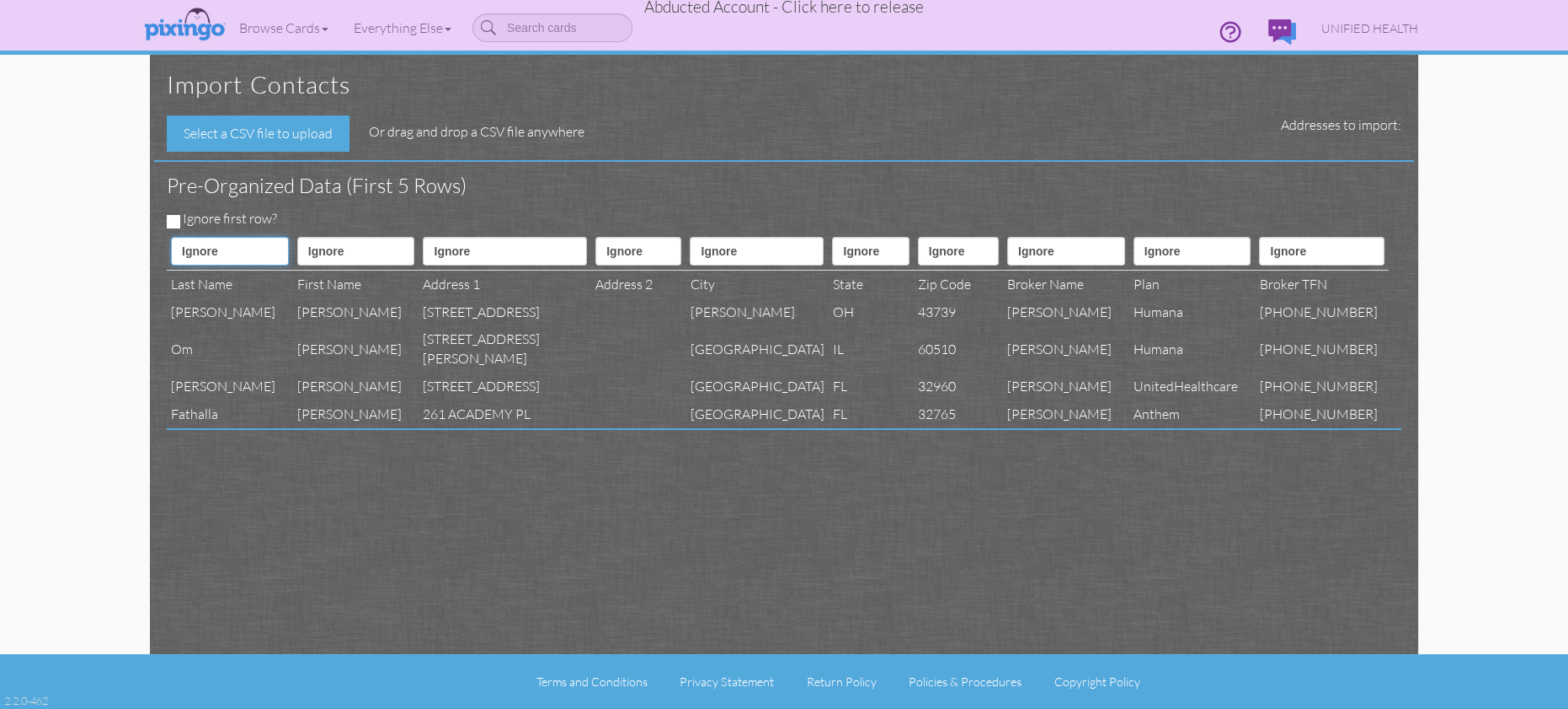
click at [208, 253] on select "Ignore ---------- First name Last name ---------- Address 1 Address 2 City Stat…" at bounding box center [230, 251] width 118 height 29
select select "object:166961"
click at [171, 237] on select "Ignore ---------- First name Last name ---------- Address 1 Address 2 City Stat…" at bounding box center [230, 251] width 118 height 29
click at [330, 250] on select "Ignore ---------- First name Last name ---------- Address 1 Address 2 City Stat…" at bounding box center [357, 251] width 118 height 29
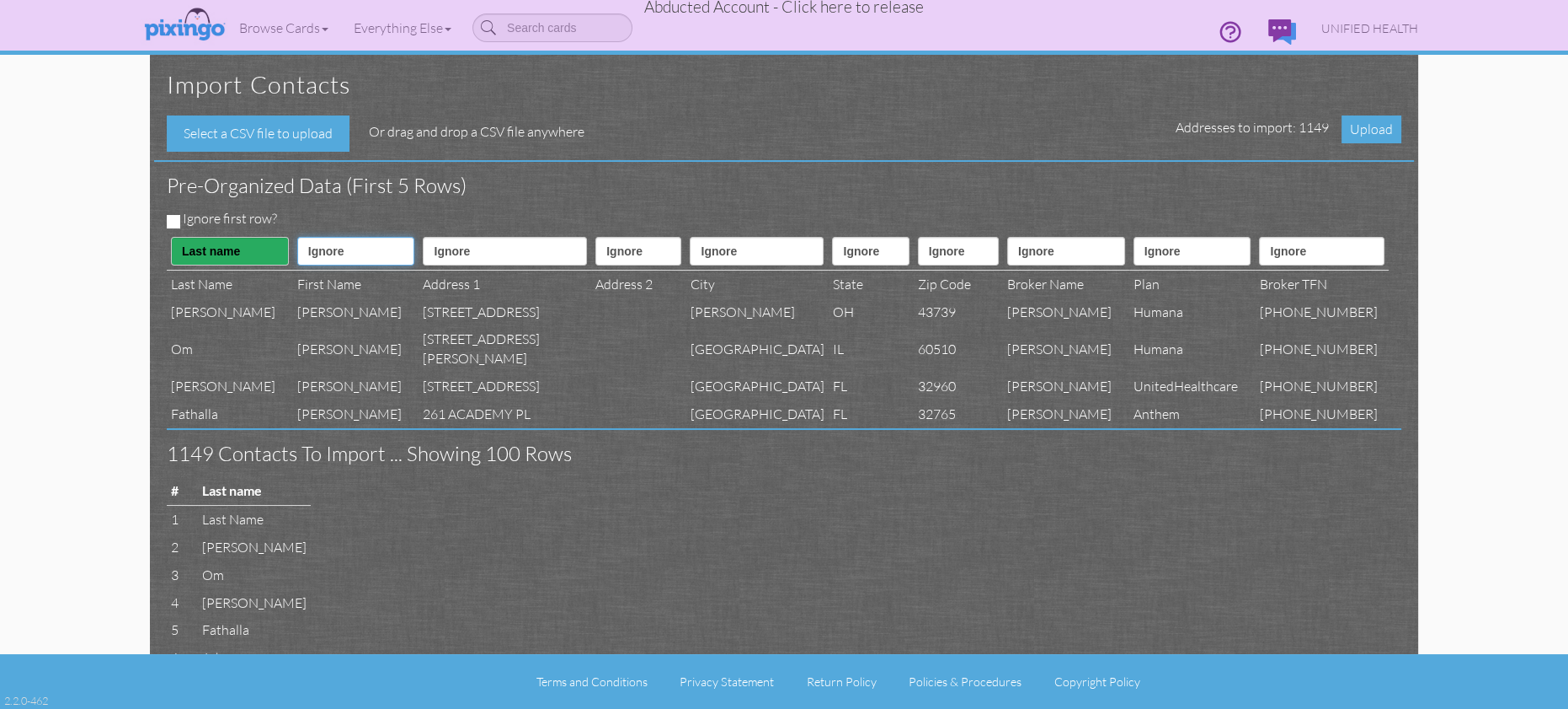
select select "object:166960"
click at [297, 237] on select "Ignore ---------- First name Last name ---------- Address 1 Address 2 City Stat…" at bounding box center [357, 251] width 118 height 29
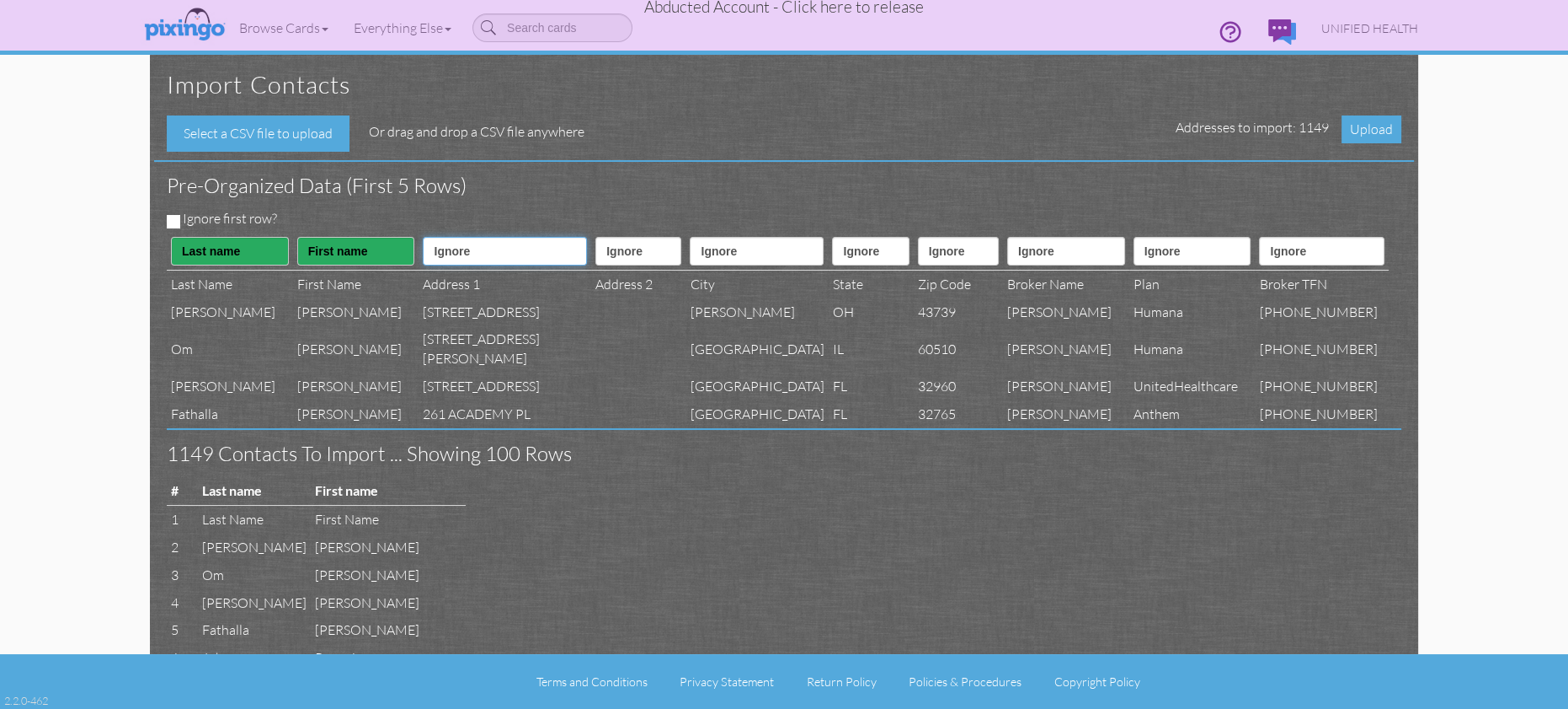
click at [480, 255] on select "Ignore ---------- First name Last name ---------- Address 1 Address 2 City Stat…" at bounding box center [504, 251] width 164 height 29
select select "object:166963"
click at [423, 237] on select "Ignore ---------- First name Last name ---------- Address 1 Address 2 City Stat…" at bounding box center [504, 251] width 164 height 29
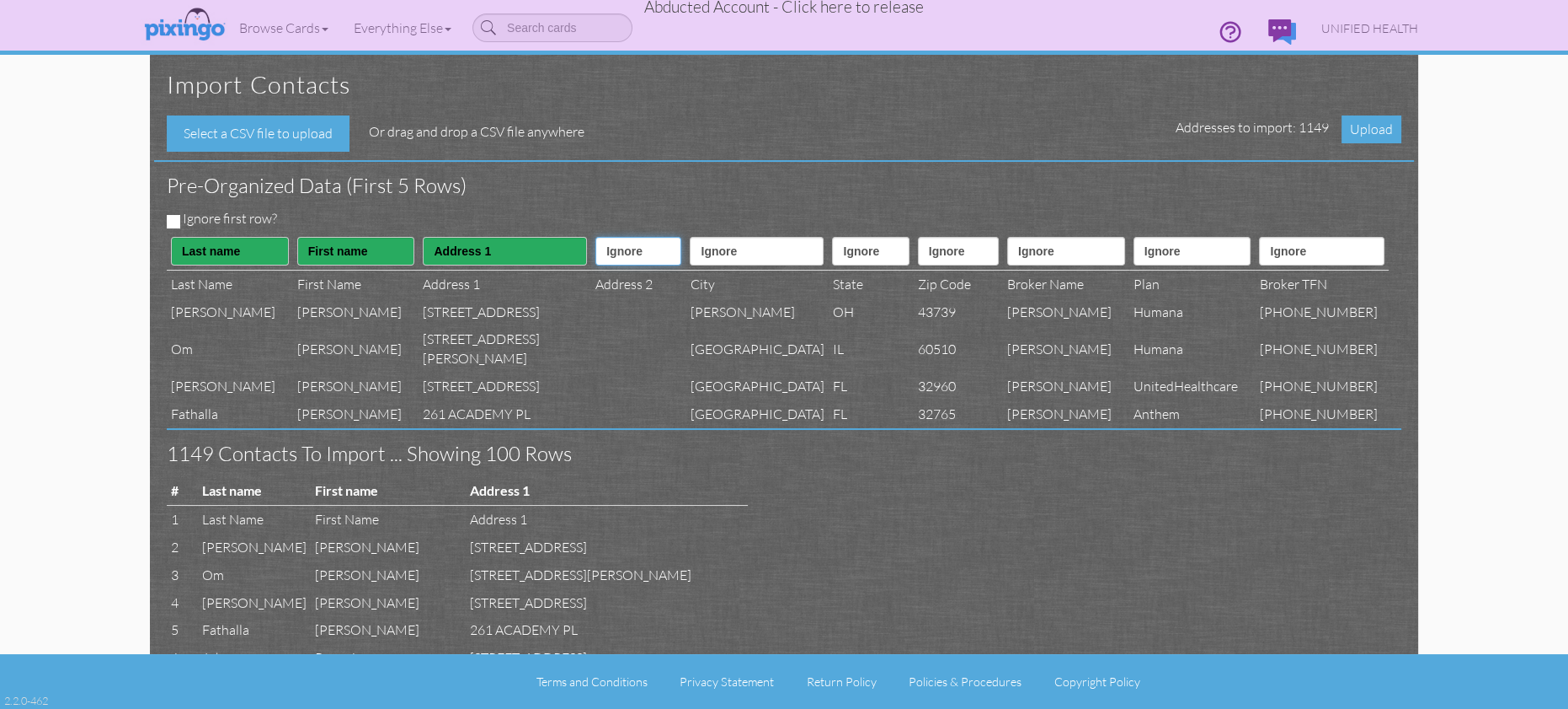
click at [596, 252] on select "Ignore ---------- First name Last name ---------- Address 1 Address 2 City Stat…" at bounding box center [639, 251] width 86 height 29
select select "object:166964"
click at [596, 237] on select "Ignore ---------- First name Last name ---------- Address 1 Address 2 City Stat…" at bounding box center [639, 251] width 86 height 29
click at [711, 255] on select "Ignore ---------- First name Last name ---------- Address 1 Address 2 City Stat…" at bounding box center [756, 251] width 134 height 29
select select "object:166965"
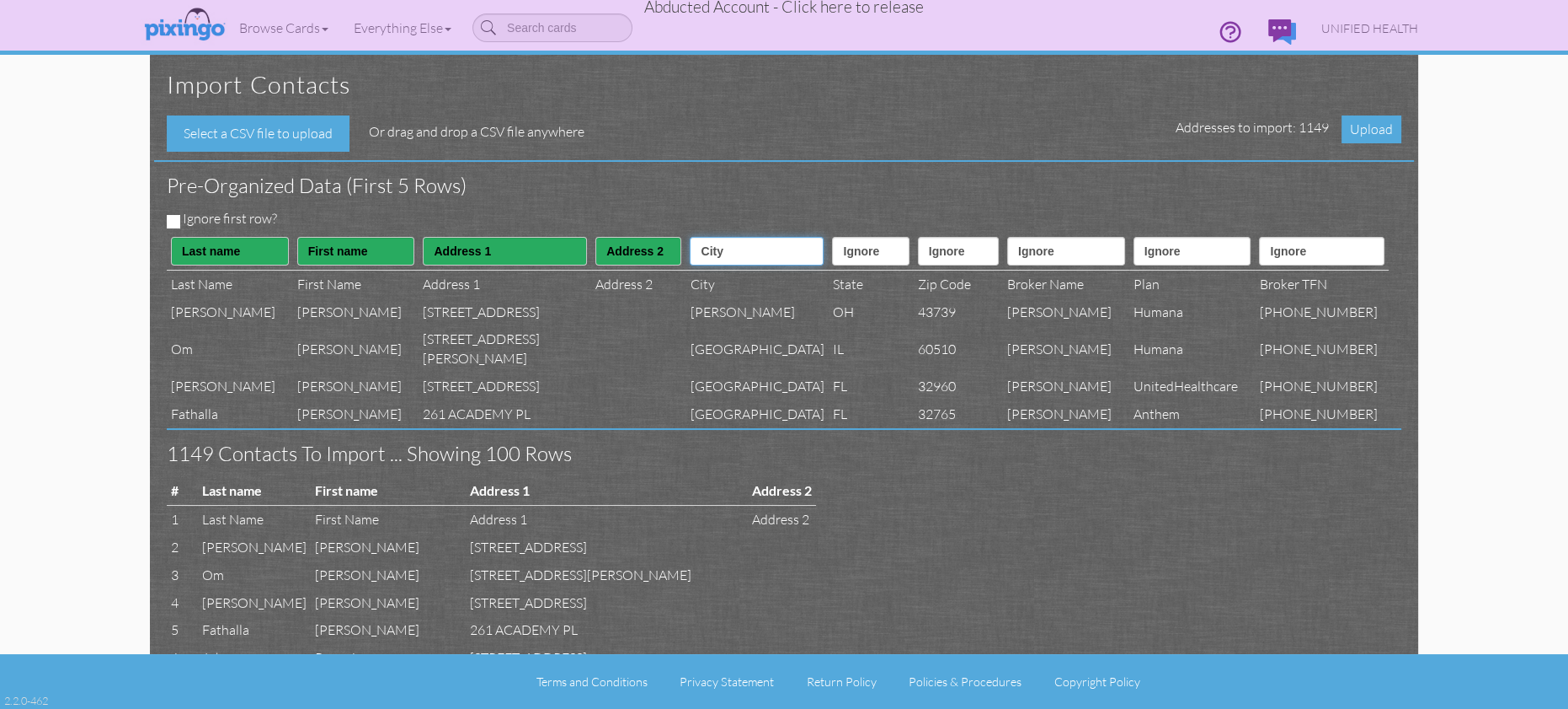
click at [690, 237] on select "Ignore ---------- First name Last name ---------- Address 1 Address 2 City Stat…" at bounding box center [756, 251] width 134 height 29
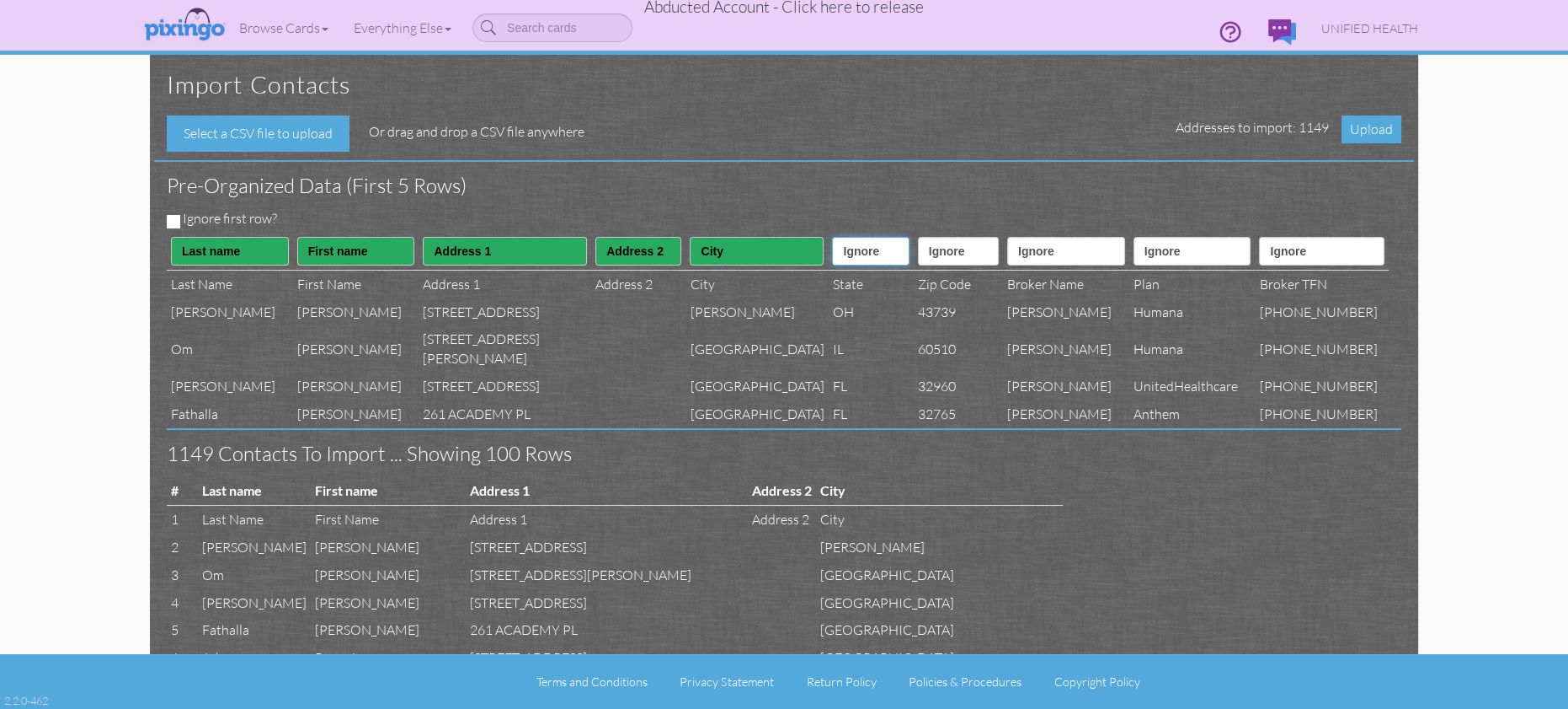
click at [832, 249] on select "Ignore ---------- First name Last name ---------- Address 1 Address 2 City Stat…" at bounding box center [871, 251] width 77 height 29
select select "object:166966"
click at [832, 237] on select "Ignore ---------- First name Last name ---------- Address 1 Address 2 City Stat…" at bounding box center [871, 251] width 77 height 29
click at [934, 248] on select "Ignore ---------- First name Last name ---------- Address 1 Address 2 City Stat…" at bounding box center [959, 251] width 81 height 29
select select "object:166967"
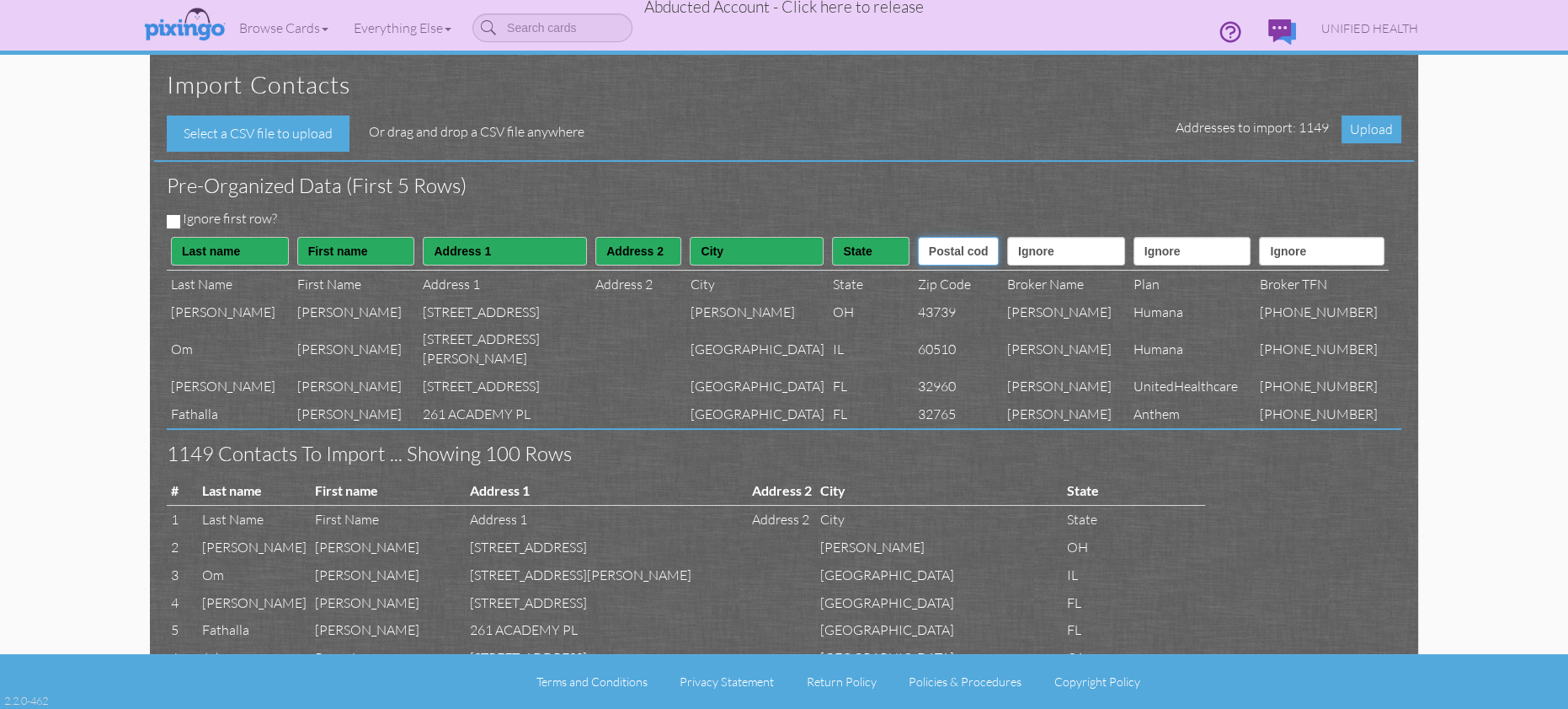
click at [918, 237] on select "Ignore ---------- First name Last name ---------- Address 1 Address 2 City Stat…" at bounding box center [959, 251] width 81 height 29
click at [1031, 263] on select "Ignore ---------- First name Last name ---------- Address 1 Address 2 City Stat…" at bounding box center [1066, 251] width 118 height 29
select select "object:166981"
click at [1007, 237] on select "Ignore ---------- First name Last name ---------- Address 1 Address 2 City Stat…" at bounding box center [1066, 251] width 118 height 29
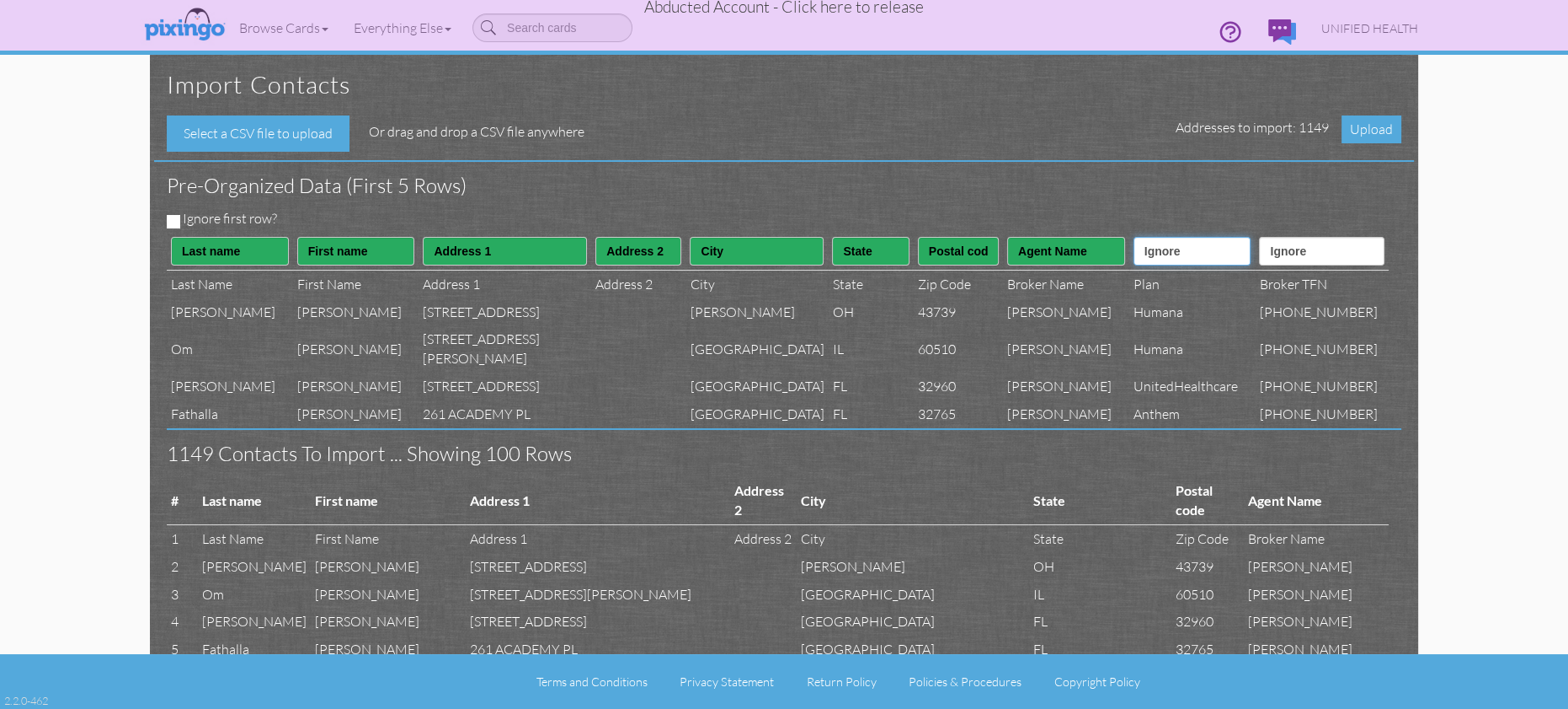
click at [1184, 258] on select "Ignore ---------- First name Last name ---------- Address 1 Address 2 City Stat…" at bounding box center [1193, 251] width 118 height 29
select select "object:166980"
click at [1136, 237] on select "Ignore ---------- First name Last name ---------- Address 1 Address 2 City Stat…" at bounding box center [1193, 251] width 118 height 29
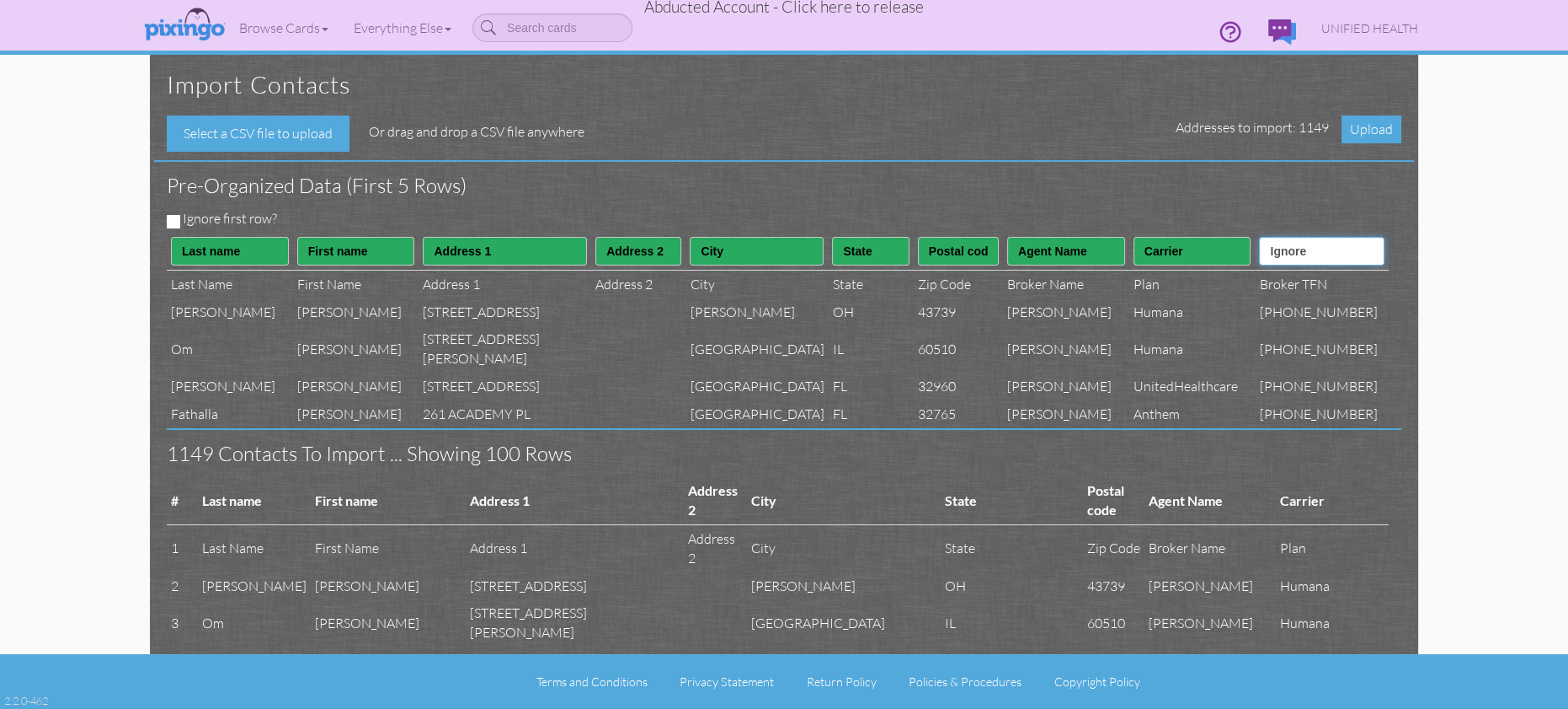
click at [1301, 255] on select "Ignore ---------- First name Last name ---------- Address 1 Address 2 City Stat…" at bounding box center [1322, 251] width 125 height 29
select select "object:166982"
click at [1277, 237] on select "Ignore ---------- First name Last name ---------- Address 1 Address 2 City Stat…" at bounding box center [1322, 251] width 125 height 29
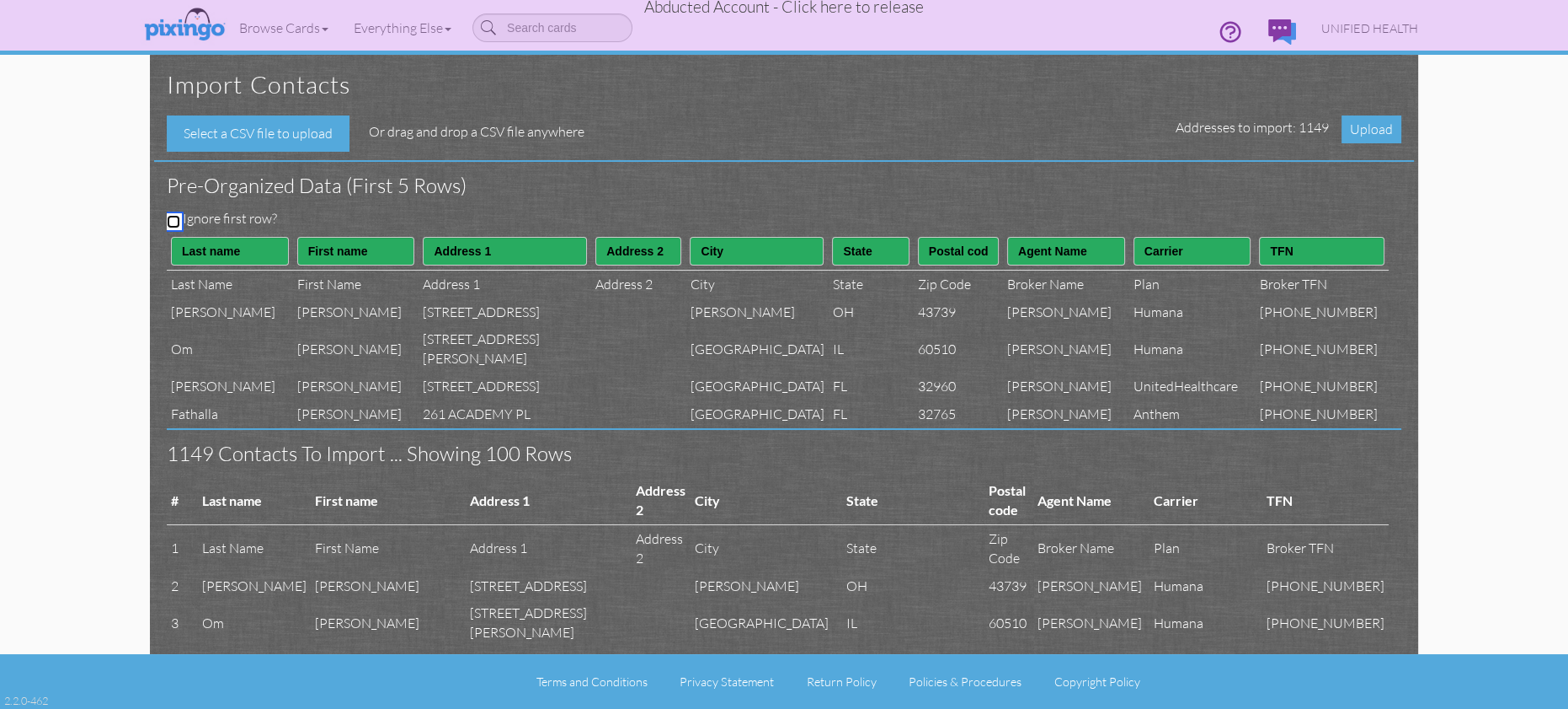
click at [175, 216] on input "Ignore first row?" at bounding box center [173, 221] width 13 height 13
checkbox input "true"
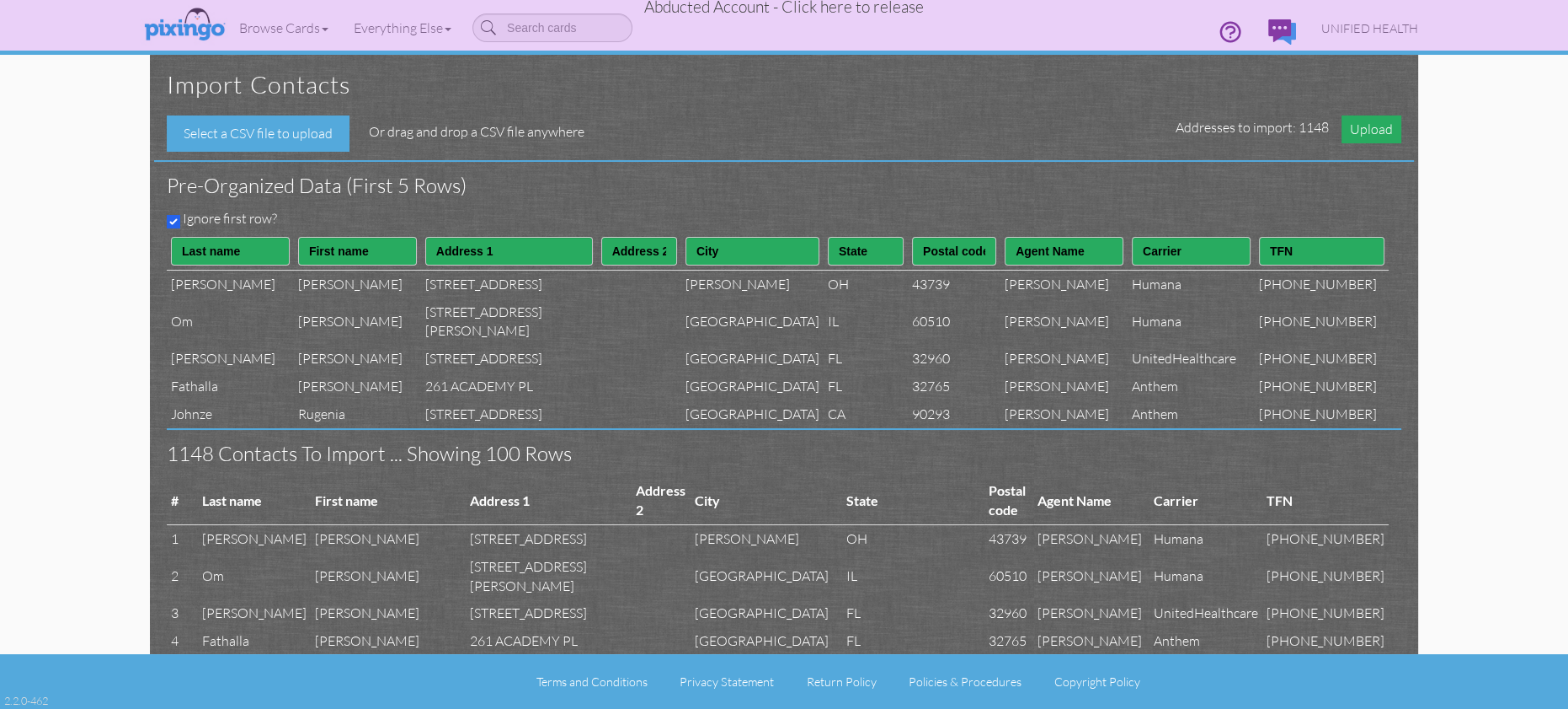
click at [1368, 133] on span "Upload" at bounding box center [1371, 129] width 60 height 28
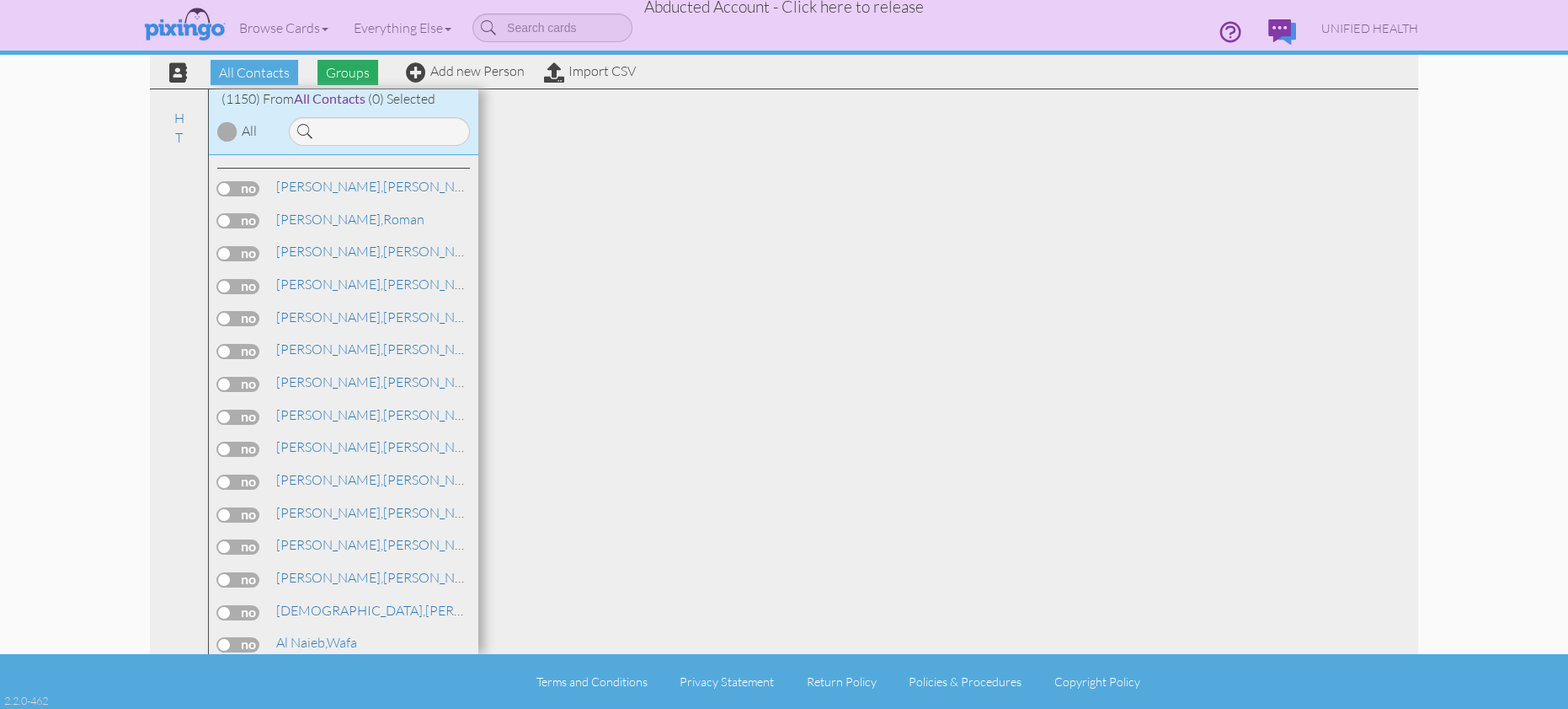
click at [351, 70] on span "Groups" at bounding box center [348, 73] width 61 height 25
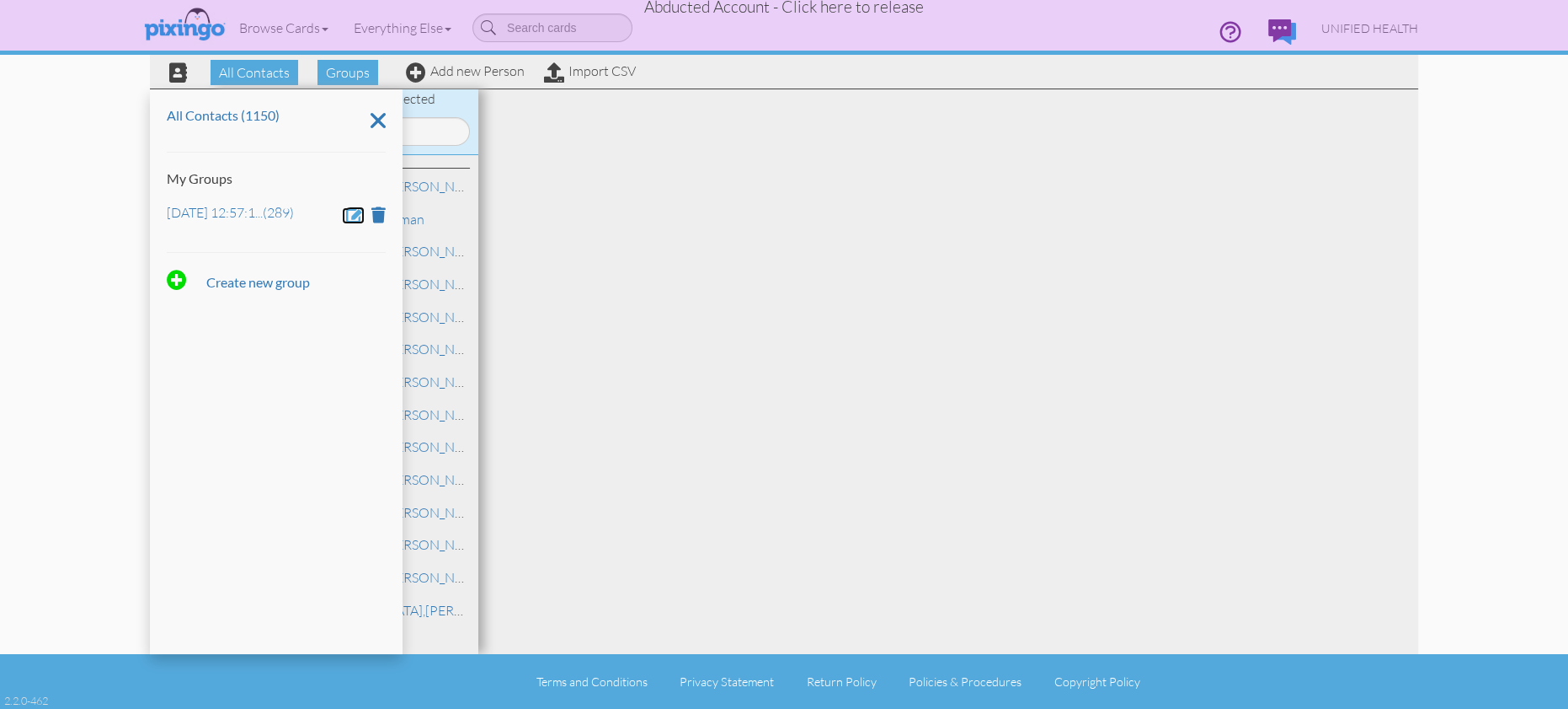
click at [350, 212] on span at bounding box center [355, 214] width 19 height 16
drag, startPoint x: 306, startPoint y: 217, endPoint x: 172, endPoint y: 208, distance: 134.3
click at [172, 208] on input "Sep 17, 12:57:11 PM" at bounding box center [276, 216] width 219 height 29
type input "[DATE] - [DATE]"
click at [220, 259] on span at bounding box center [216, 263] width 17 height 25
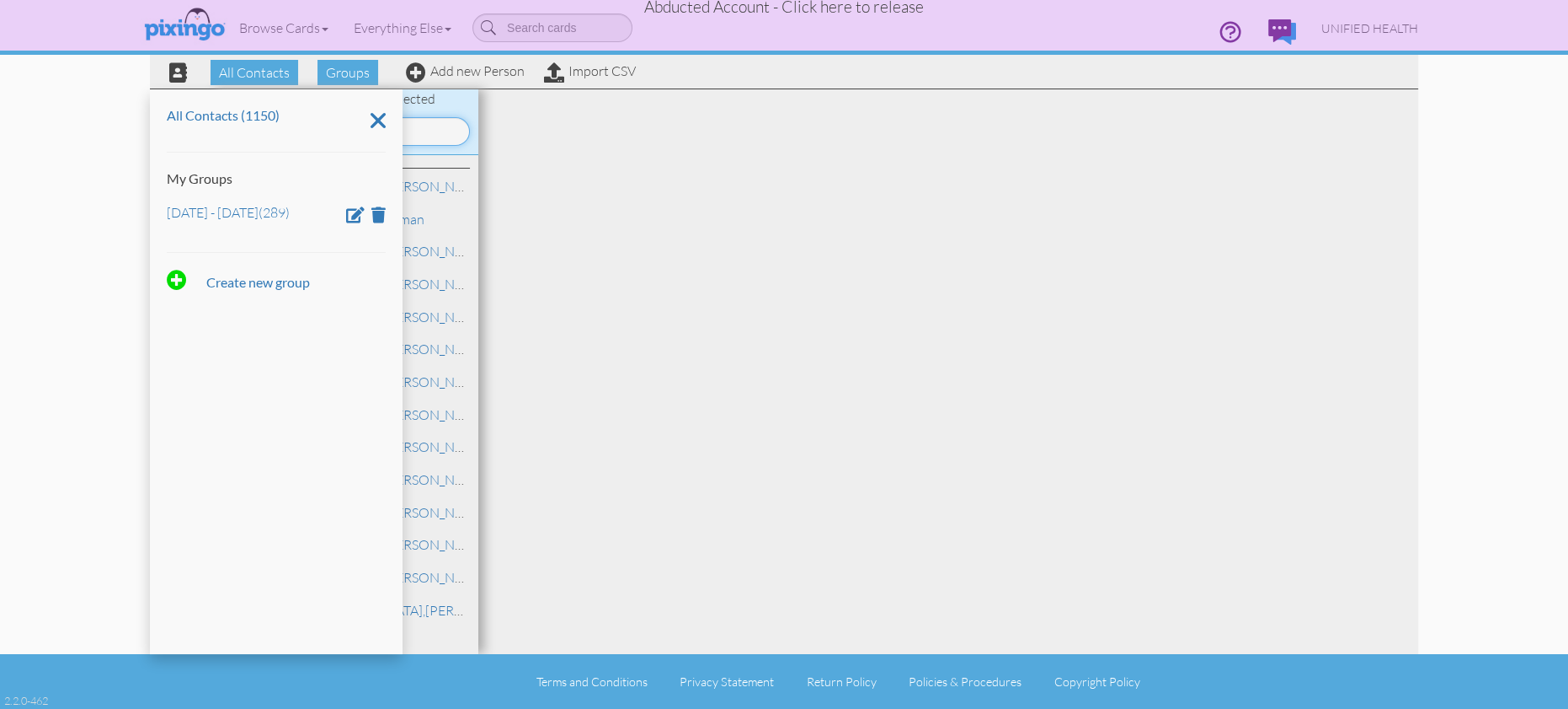
click at [420, 131] on input at bounding box center [379, 132] width 181 height 29
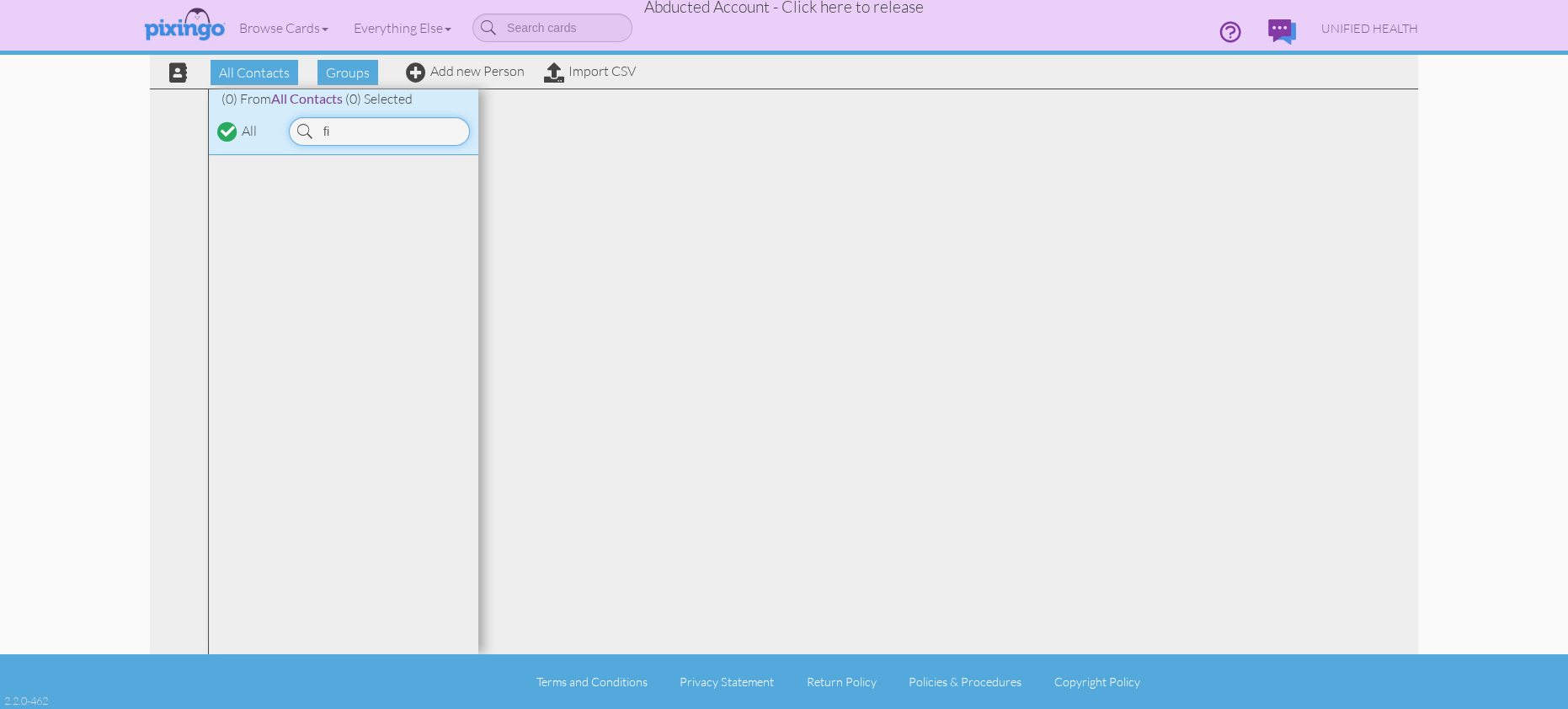
type input "f"
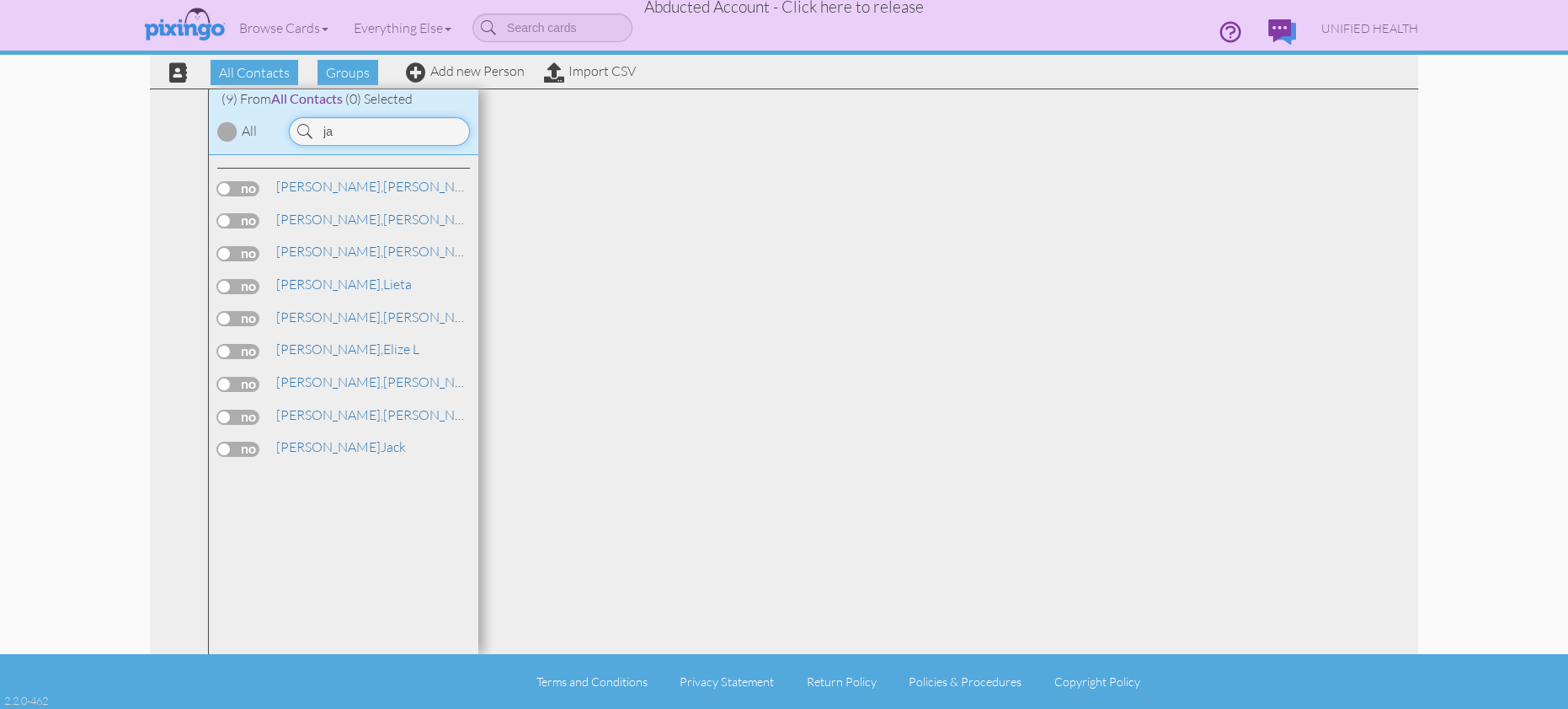
type input "j"
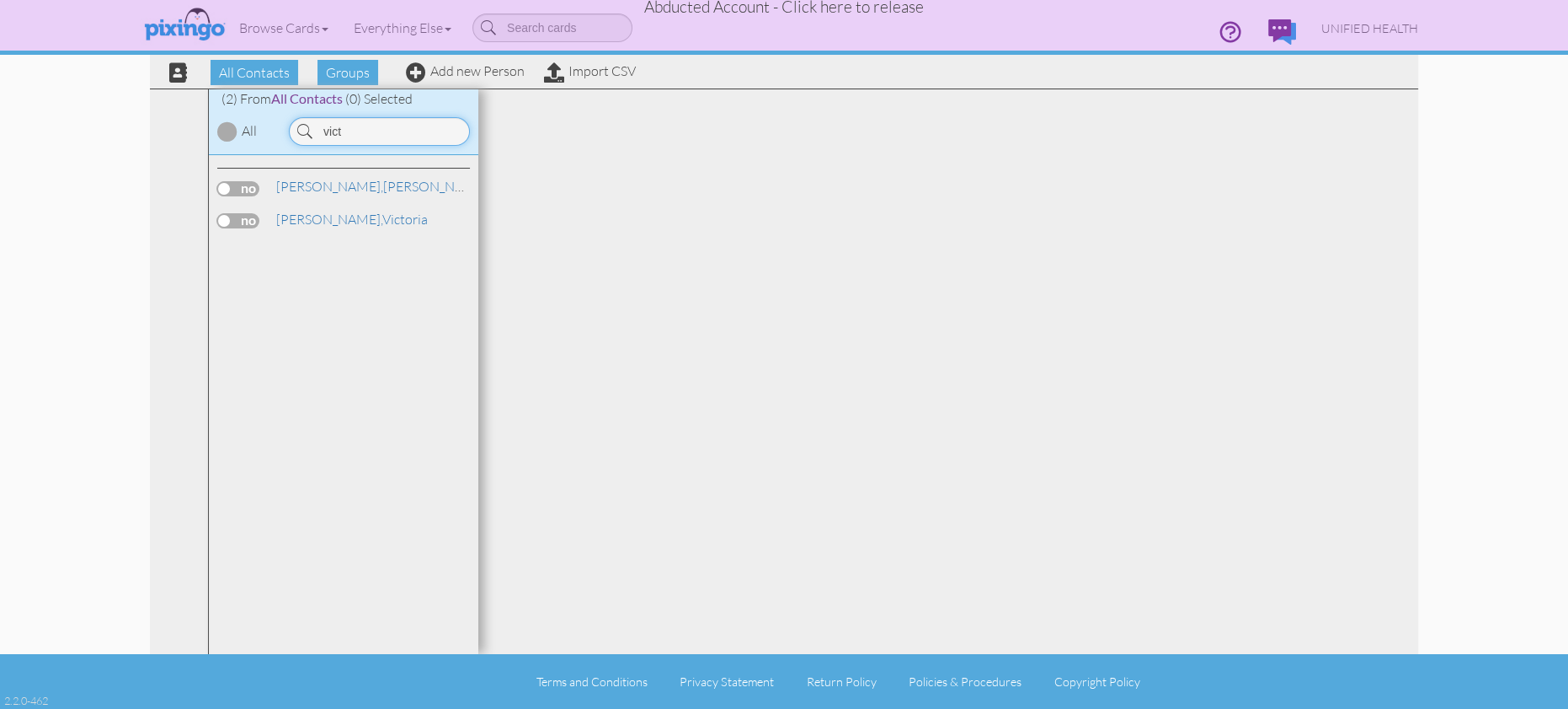
drag, startPoint x: 356, startPoint y: 128, endPoint x: 289, endPoint y: 125, distance: 67.1
click at [289, 125] on input "vict" at bounding box center [379, 132] width 181 height 29
type input "b"
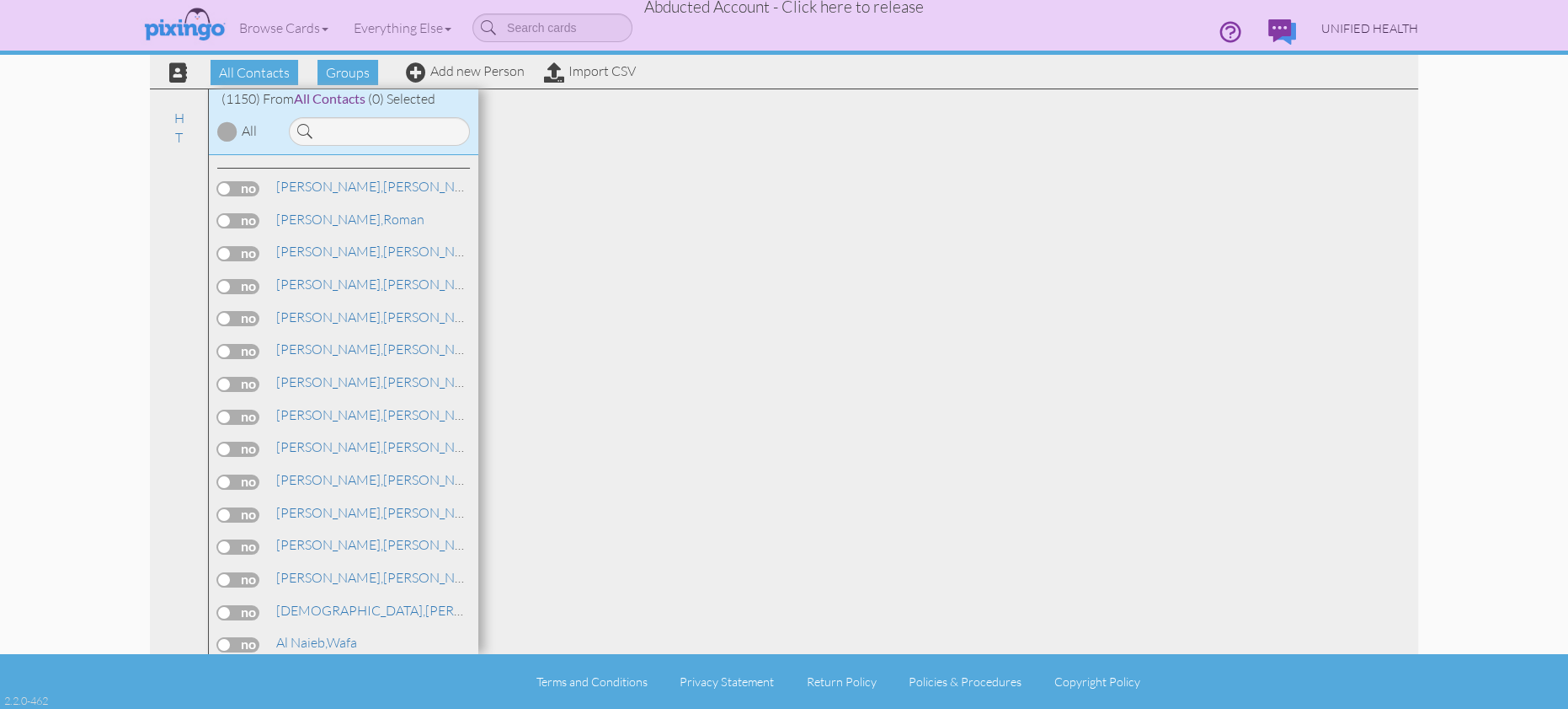
click at [1373, 27] on span "UNIFIED HEALTH" at bounding box center [1370, 28] width 97 height 14
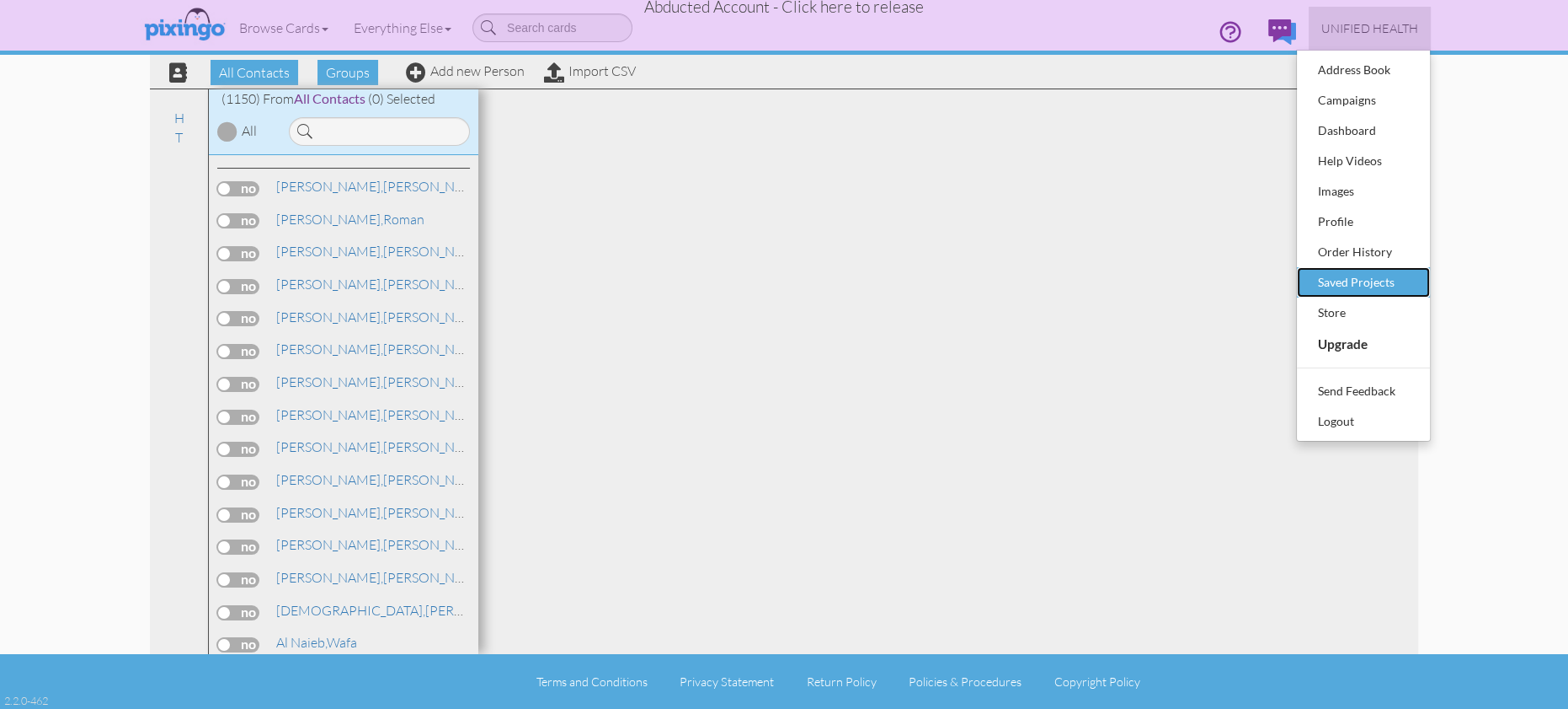
click at [1362, 281] on div "Saved Projects" at bounding box center [1363, 282] width 99 height 25
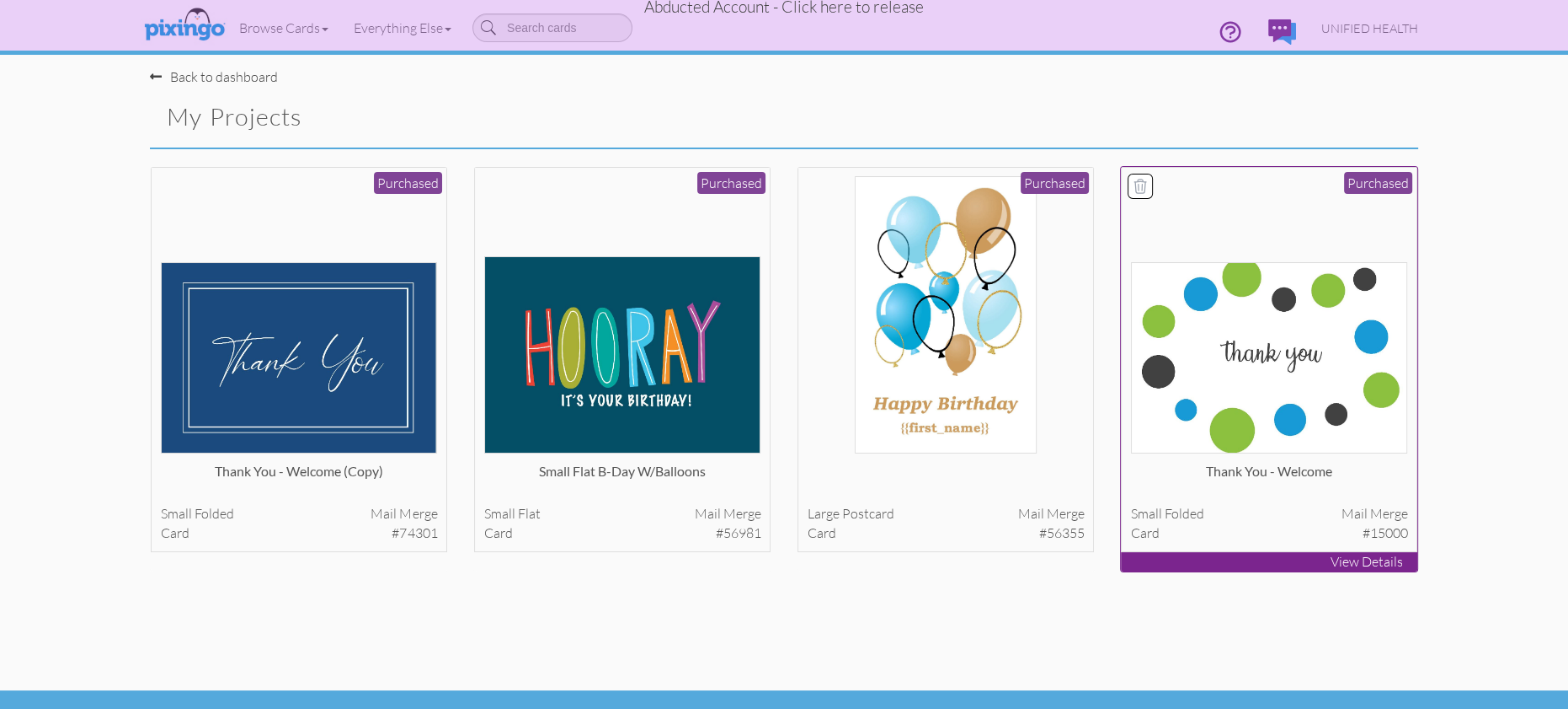
click at [1192, 339] on img at bounding box center [1269, 357] width 277 height 191
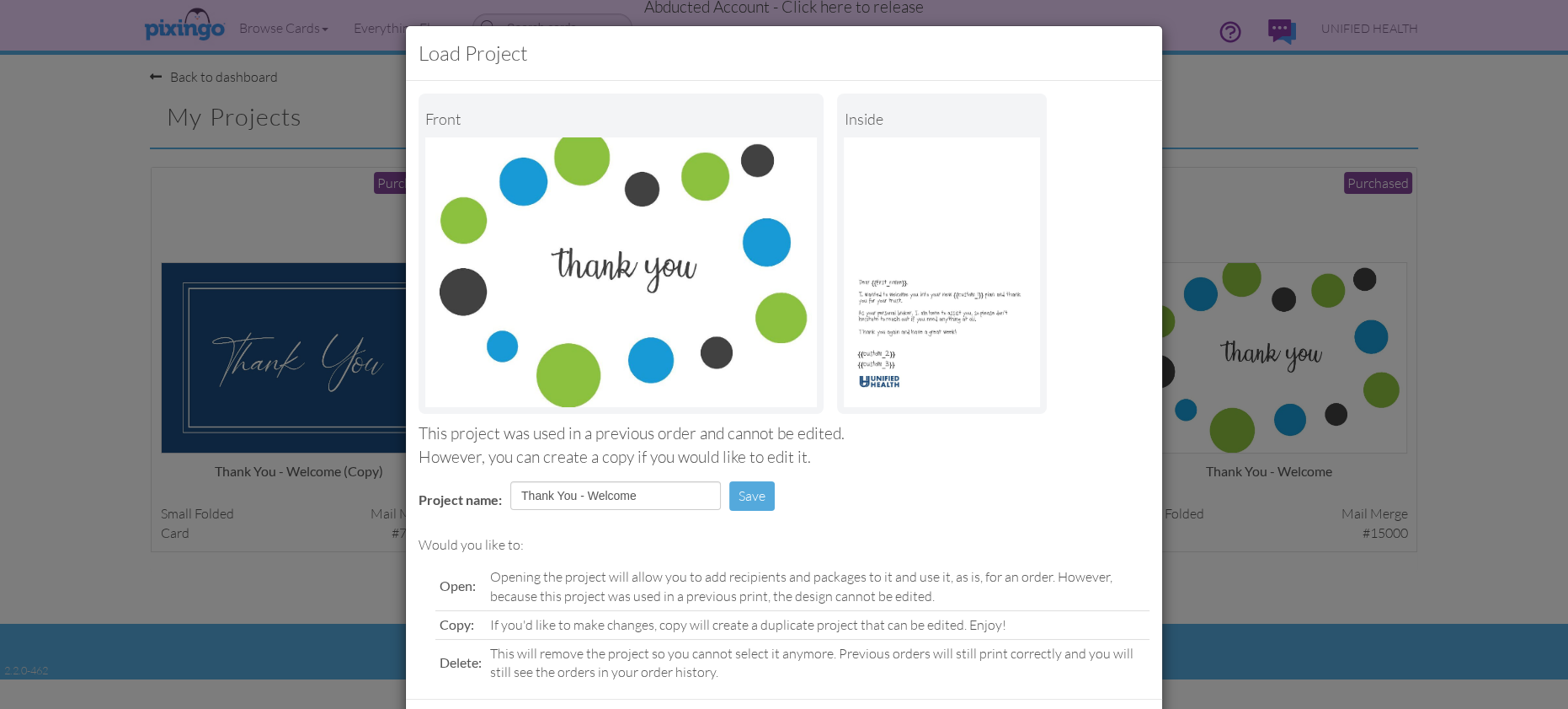
scroll to position [79, 0]
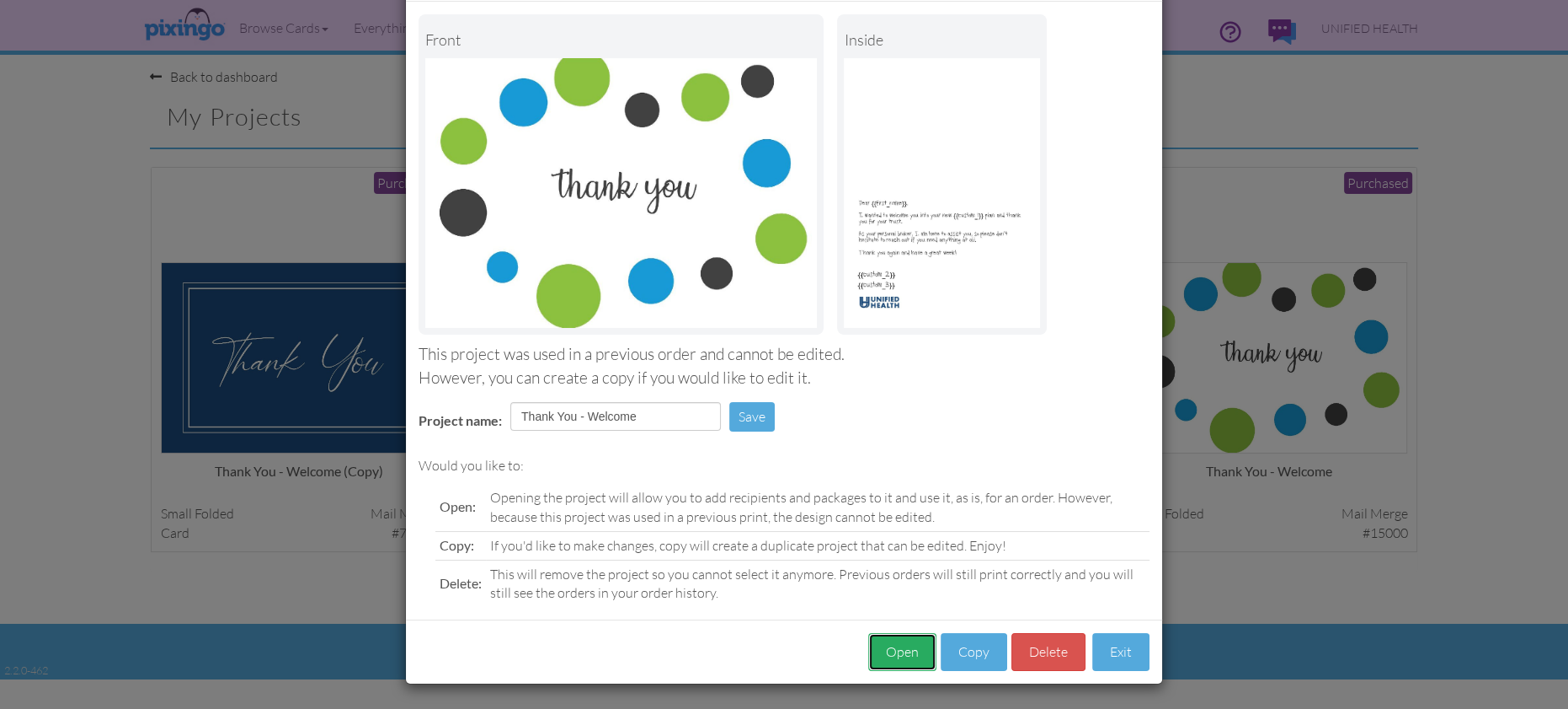
click at [904, 647] on button "Open" at bounding box center [902, 652] width 68 height 38
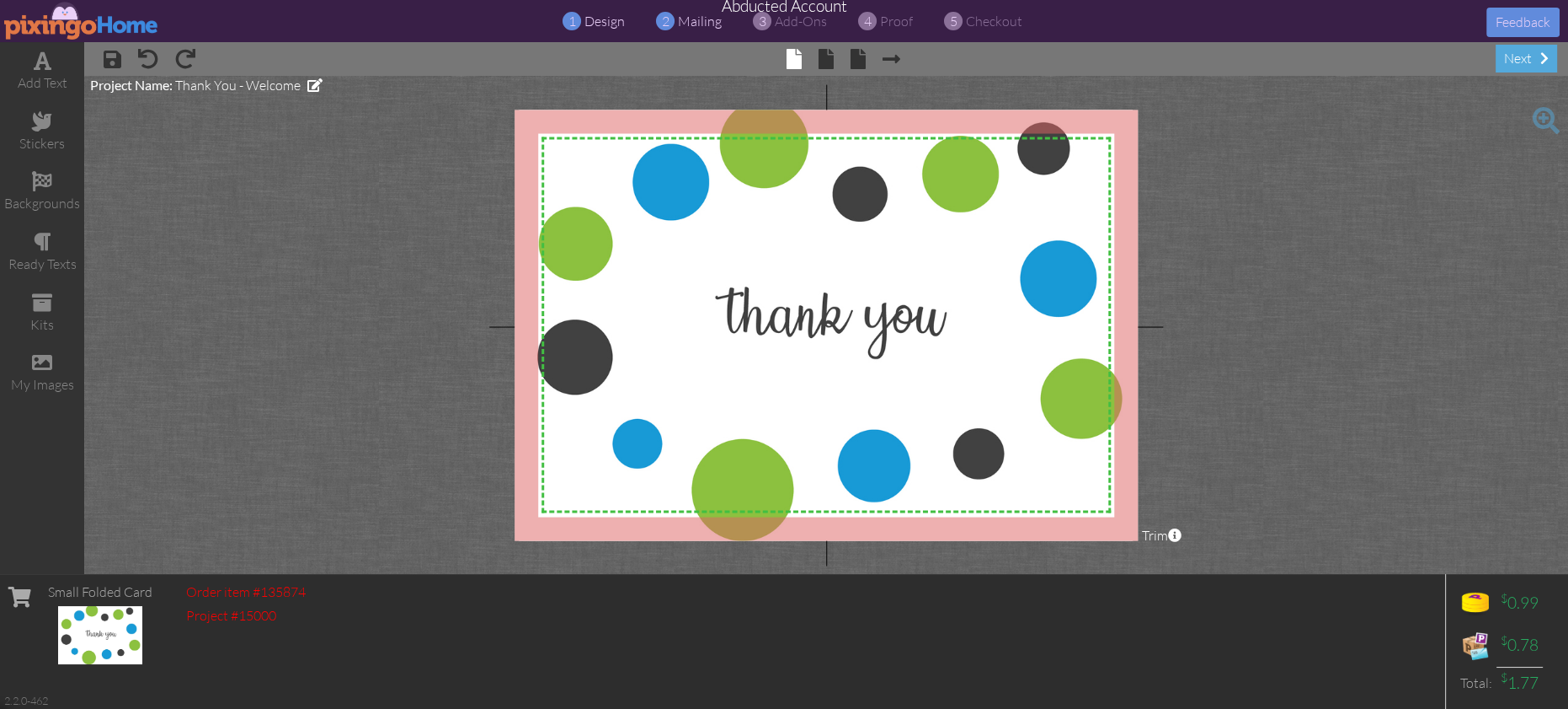
click at [688, 22] on span "mailing" at bounding box center [700, 21] width 44 height 17
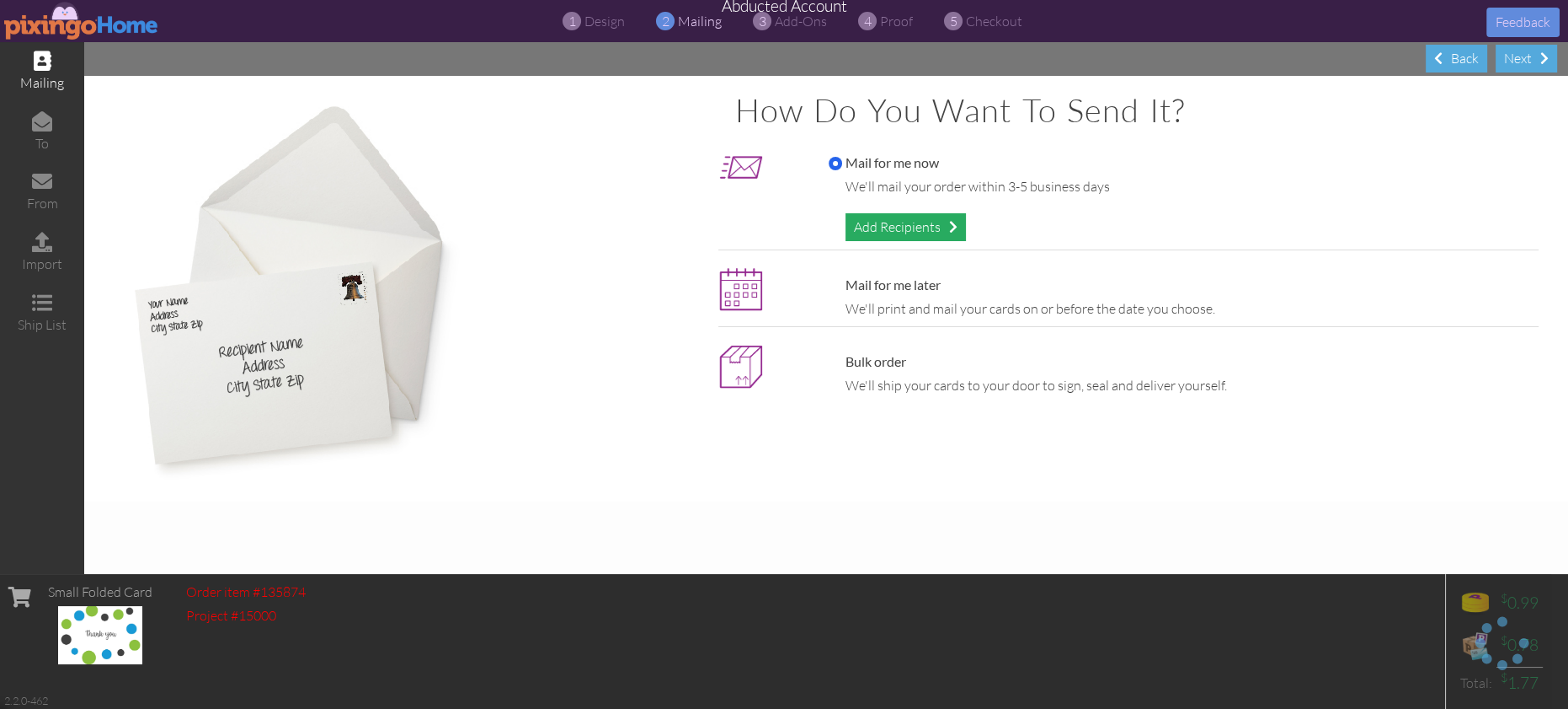
click at [881, 226] on div "Add Recipients" at bounding box center [906, 227] width 120 height 28
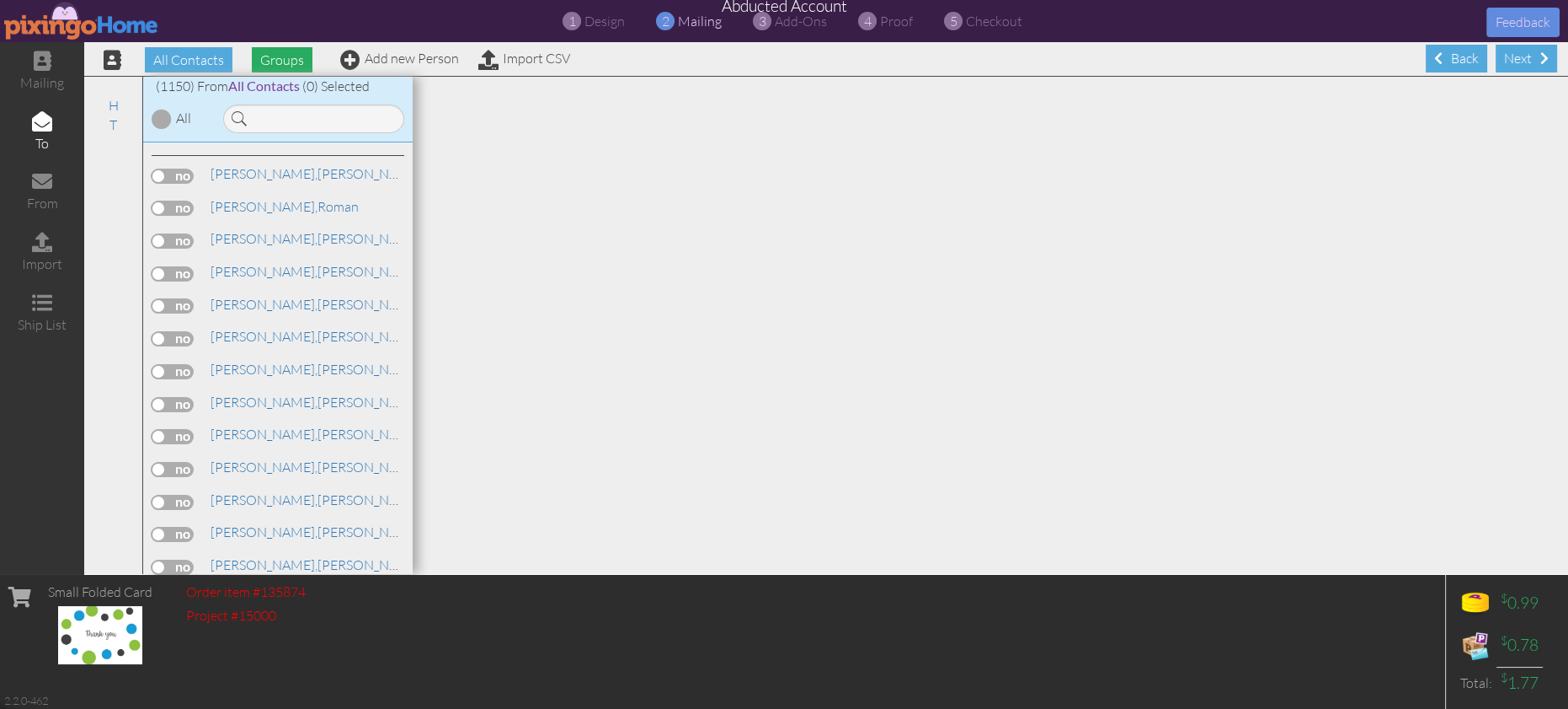
click at [280, 59] on span "Groups" at bounding box center [282, 60] width 61 height 25
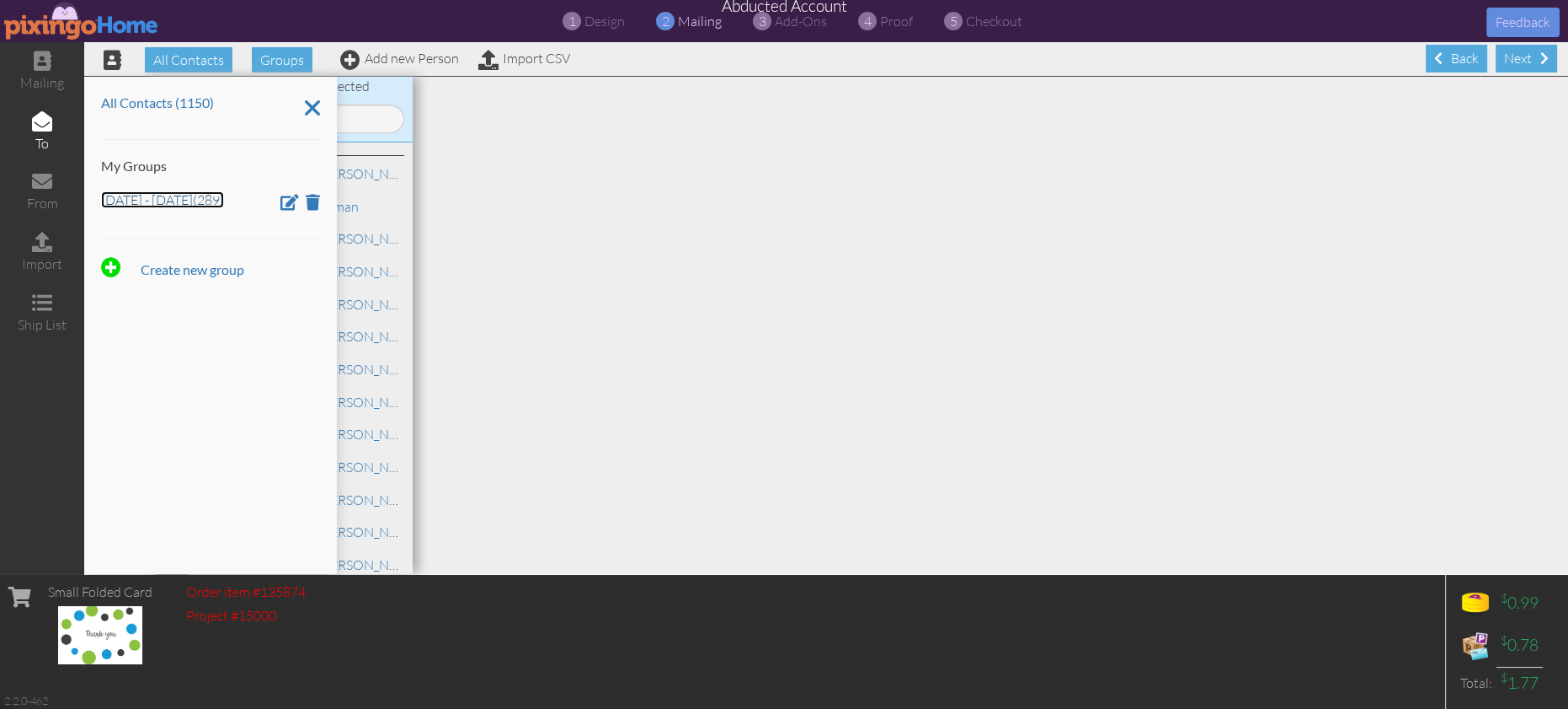
click at [140, 202] on link "[DATE] - [DATE] (289)" at bounding box center [162, 199] width 123 height 17
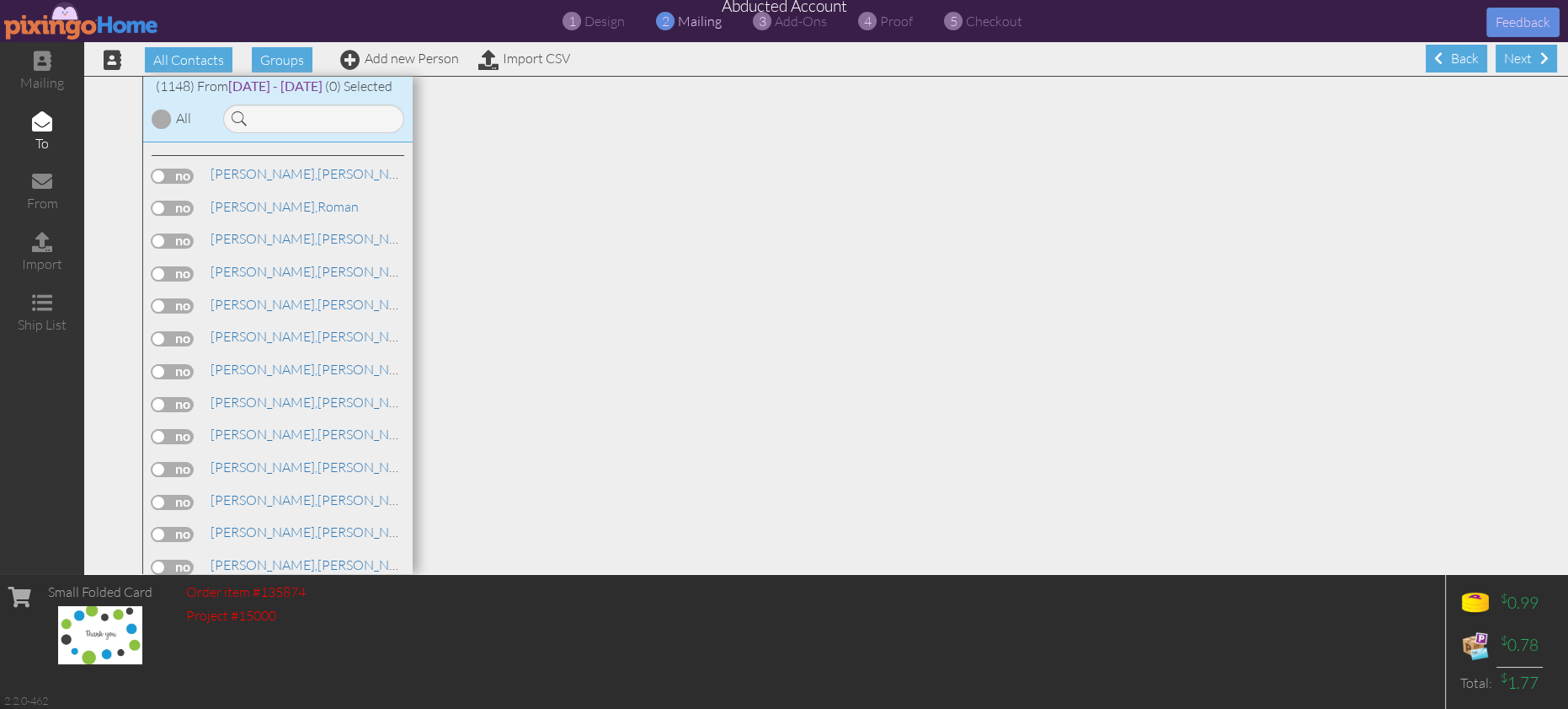
click at [161, 120] on div at bounding box center [161, 118] width 21 height 21
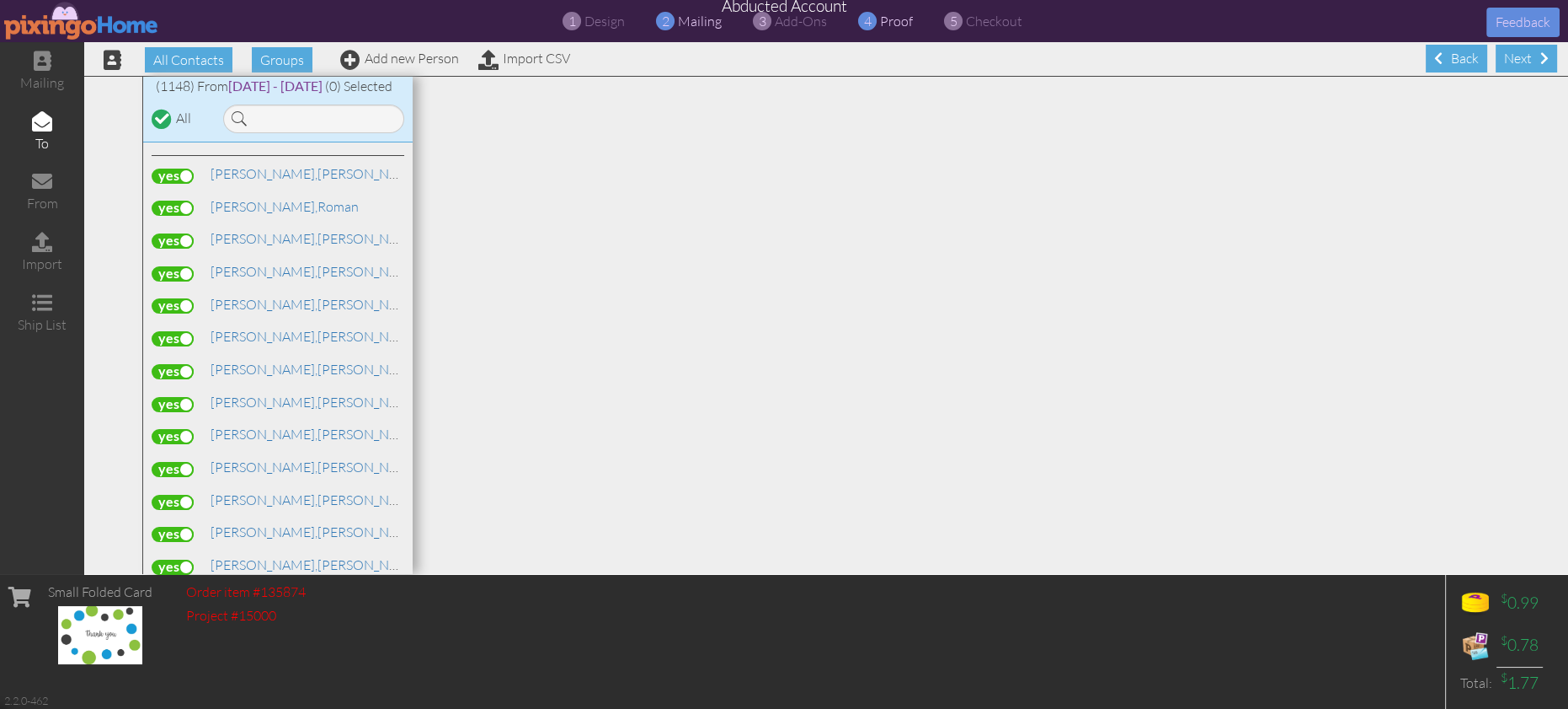
click at [889, 24] on span "proof" at bounding box center [896, 21] width 33 height 17
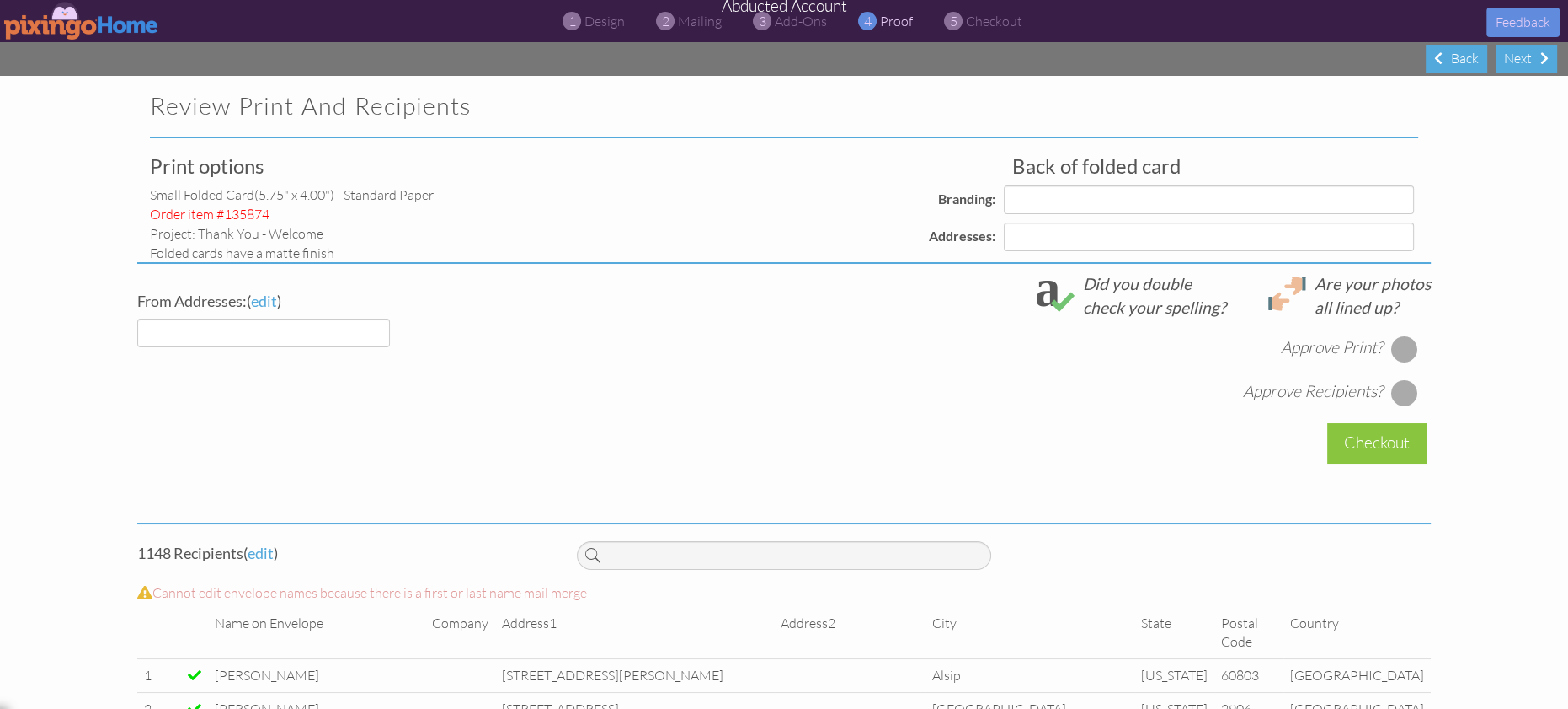
select select "object:192276"
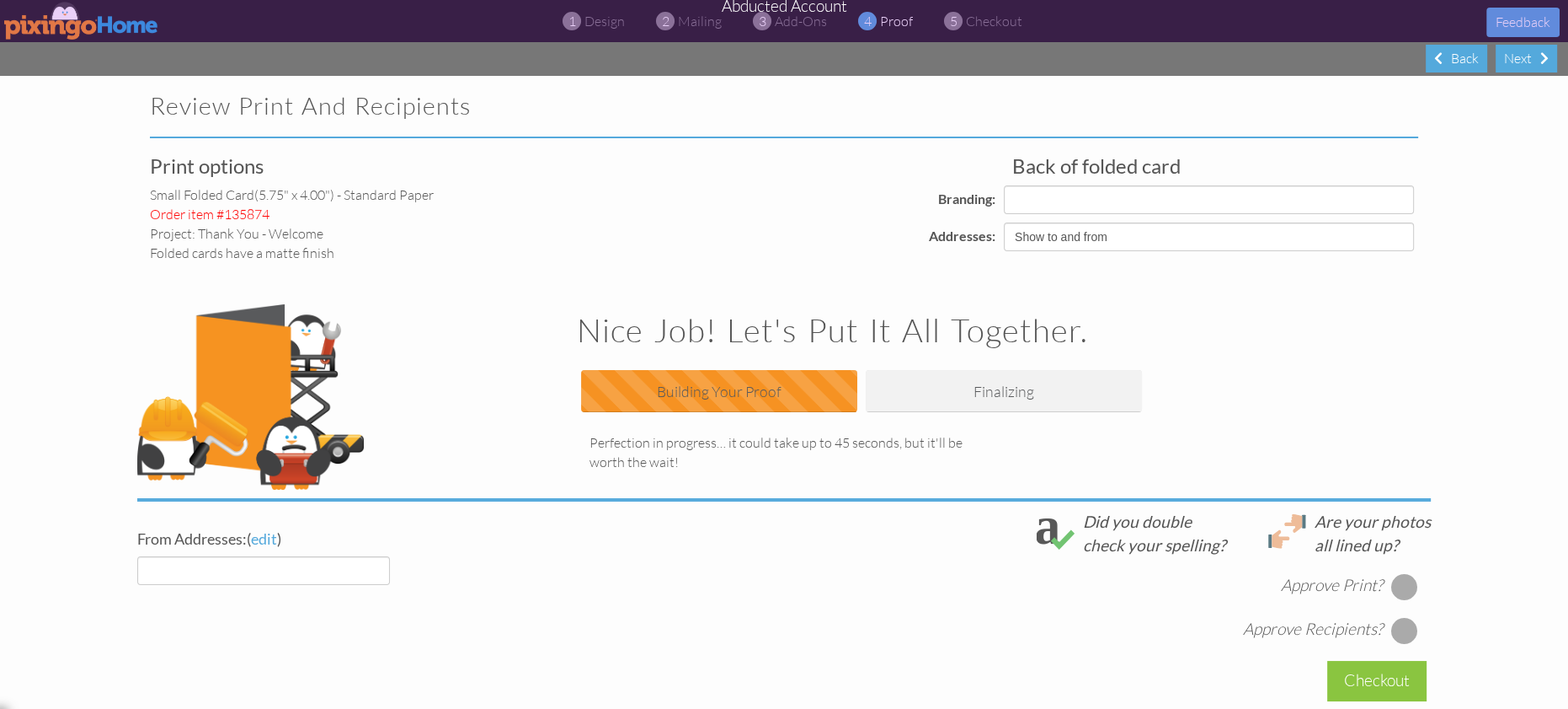
select select "object:192287"
select select "object:192289"
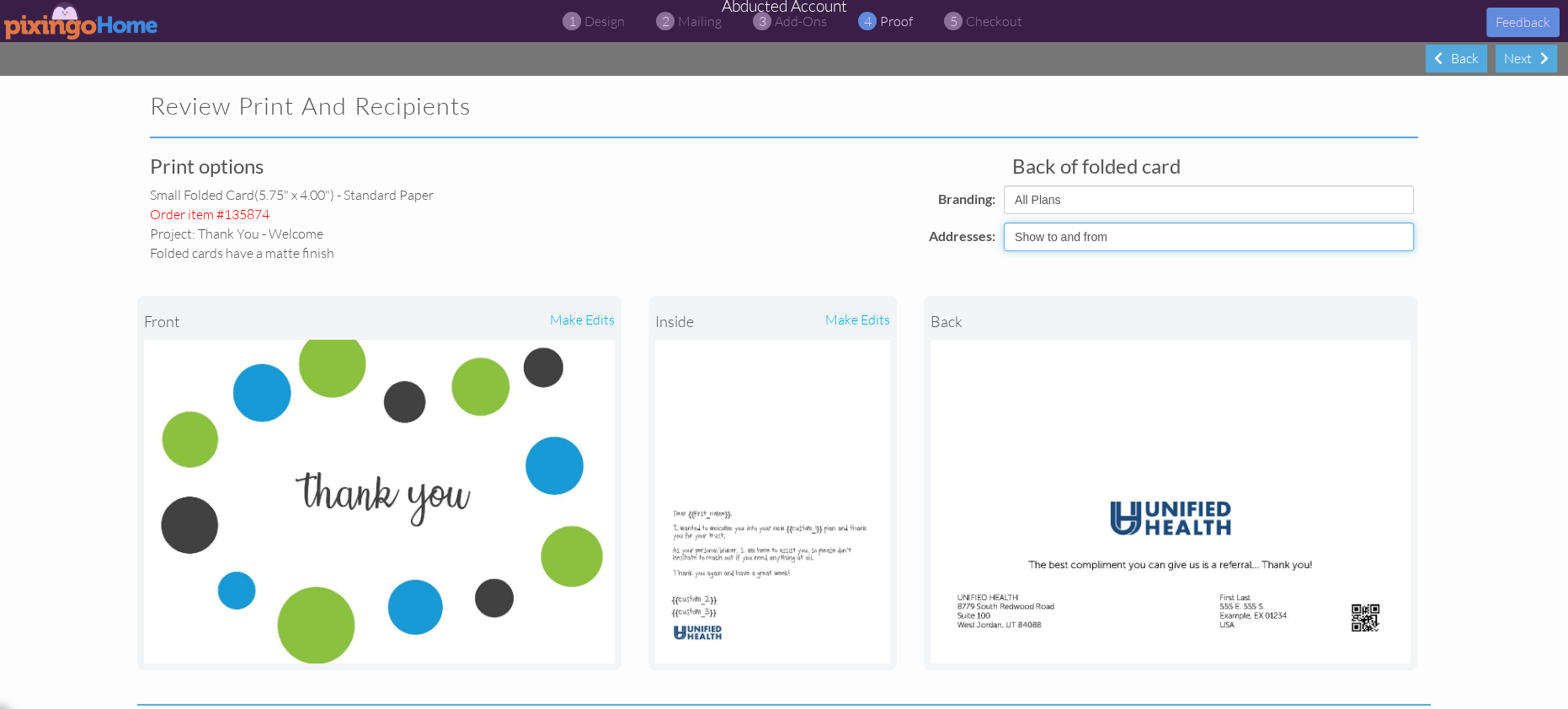
click at [1162, 238] on select "Show to and from Show from only Hide to and from" at bounding box center [1209, 237] width 410 height 29
select select "object:192278"
click at [1004, 222] on select "Show to and from Show from only Hide to and from" at bounding box center [1209, 237] width 410 height 29
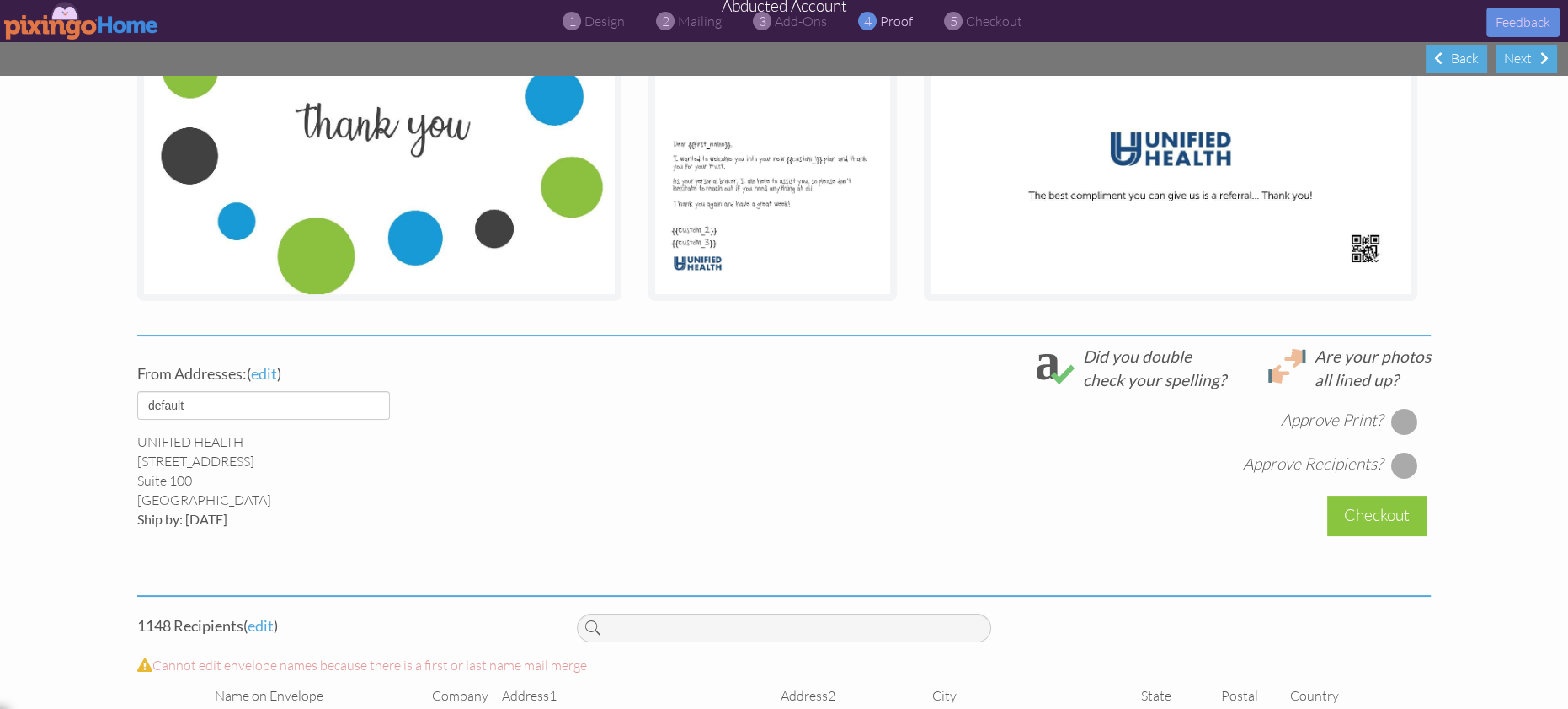
scroll to position [372, 0]
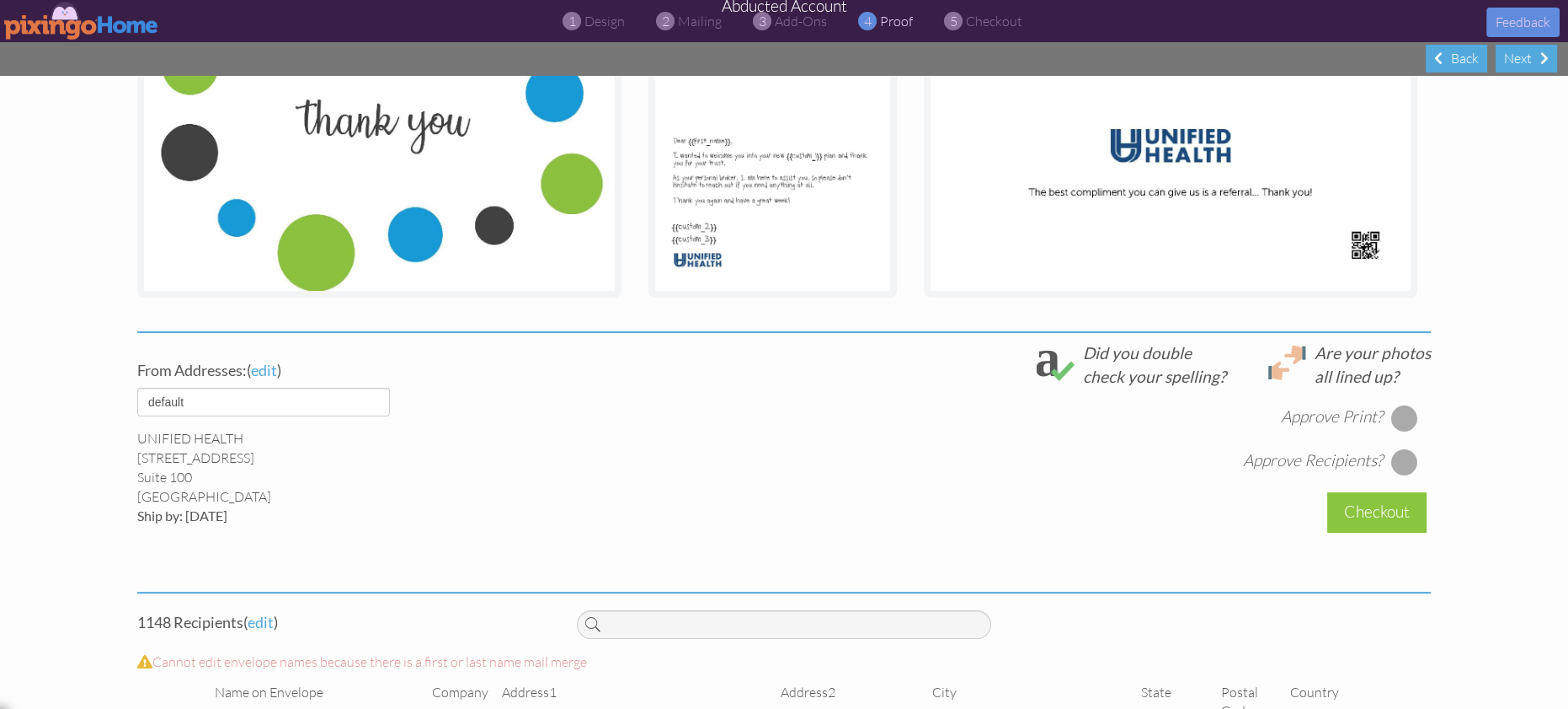
click at [1403, 423] on div at bounding box center [1405, 418] width 27 height 27
click at [1408, 465] on div at bounding box center [1405, 462] width 27 height 27
click at [1400, 513] on div "Checkout" at bounding box center [1376, 512] width 99 height 39
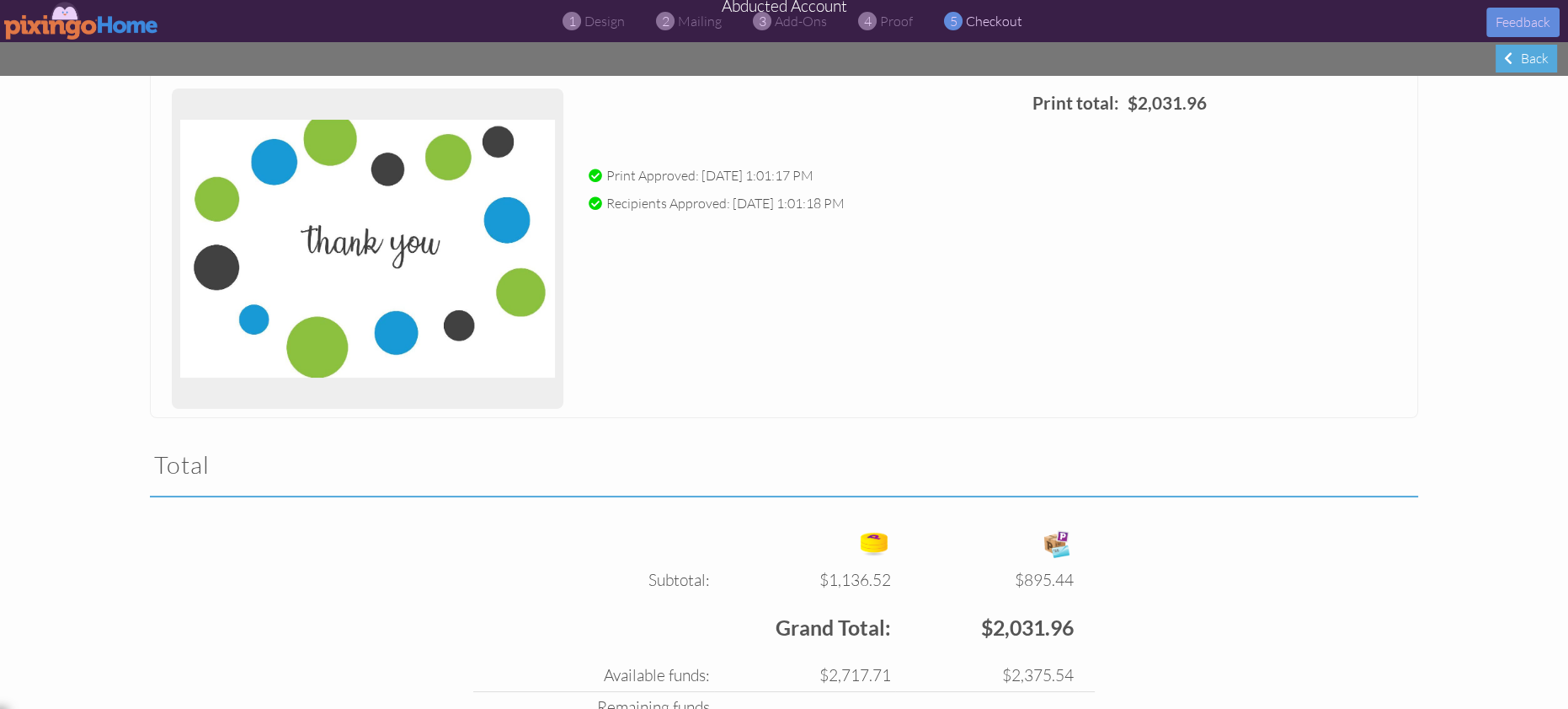
scroll to position [359, 0]
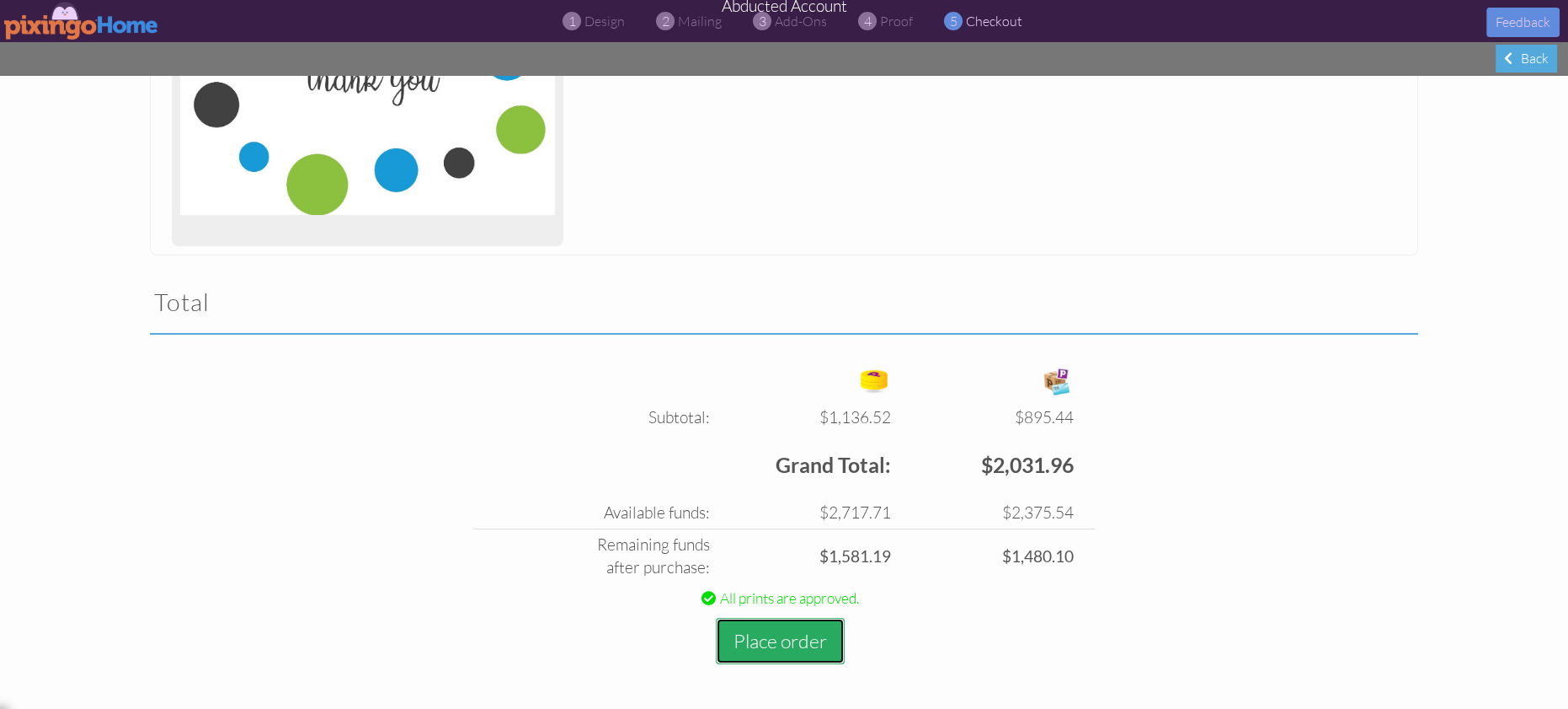
click at [777, 641] on button "Place order" at bounding box center [780, 641] width 129 height 47
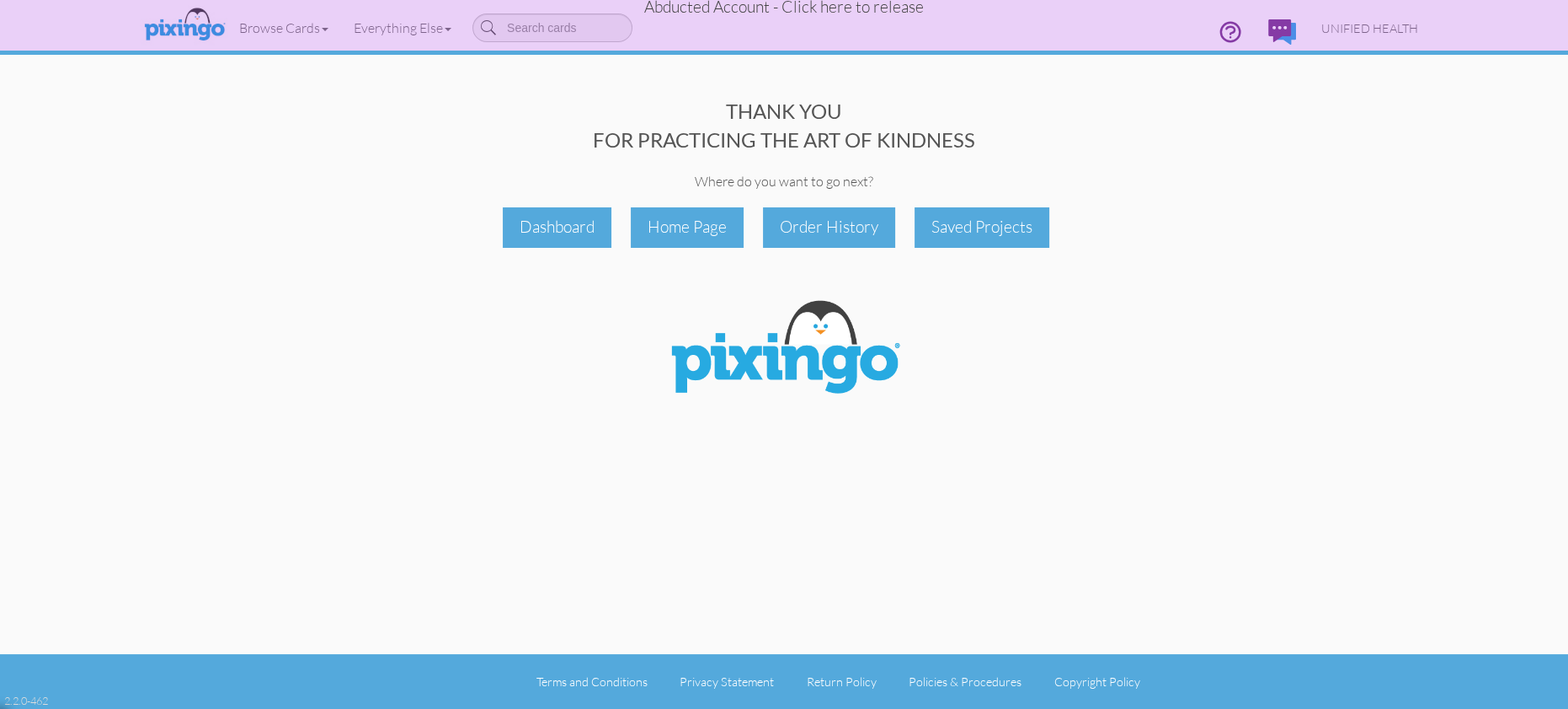
click at [821, 8] on span "Abducted Account - Click here to release" at bounding box center [784, 6] width 280 height 21
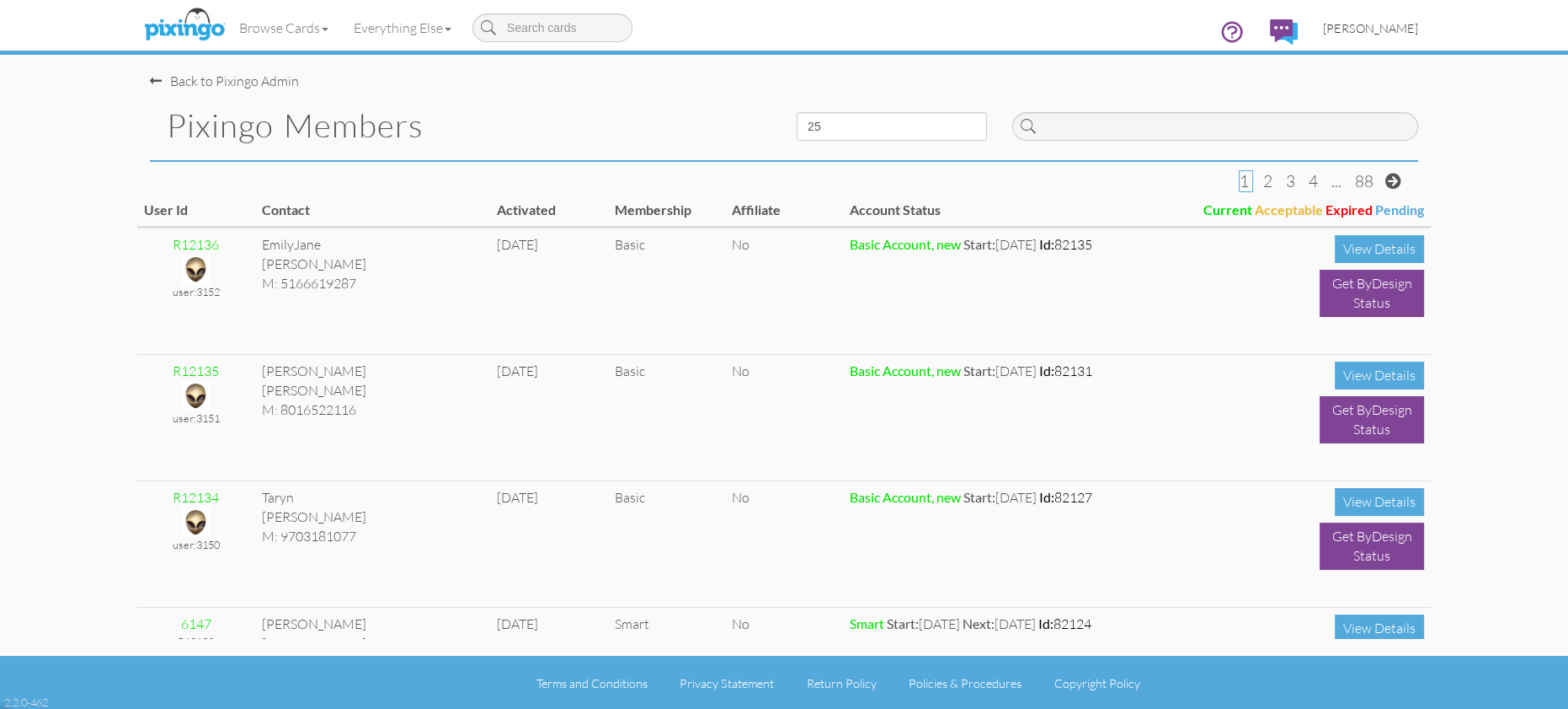
click at [1383, 30] on span "[PERSON_NAME]" at bounding box center [1371, 28] width 95 height 14
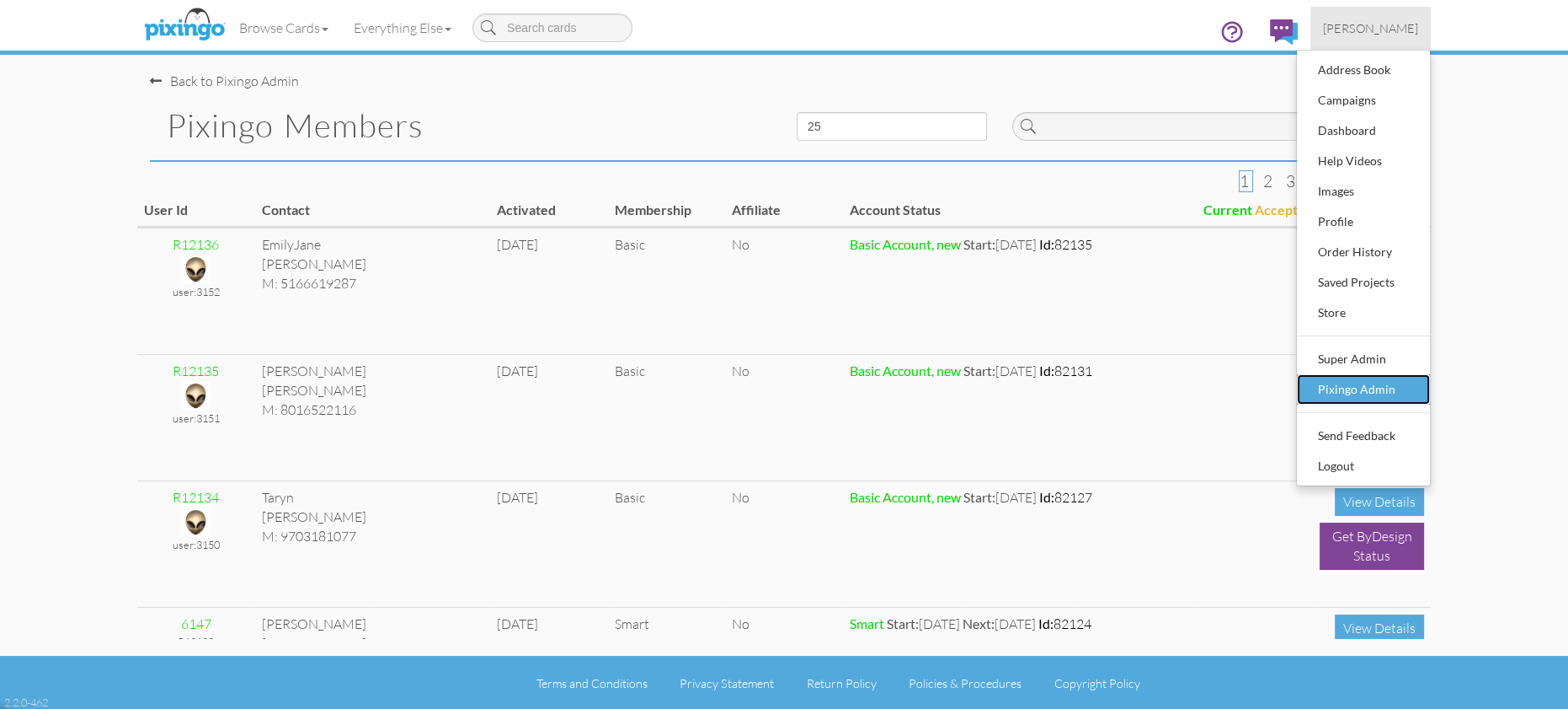
click at [1346, 390] on div "Pixingo Admin" at bounding box center [1363, 389] width 99 height 25
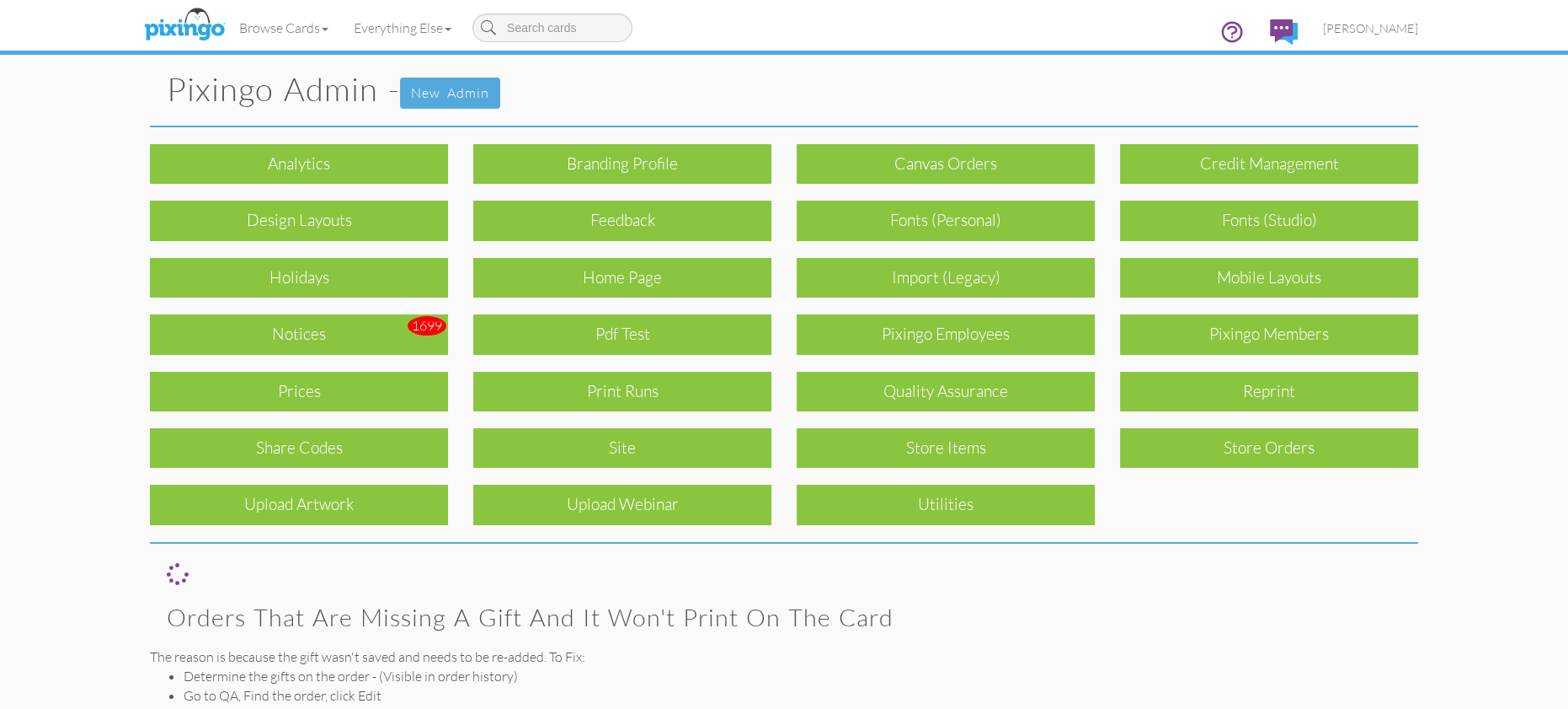
click at [1477, 398] on pixingo-admin "Toggle navigation Visit Pixingo Mobile Browse Cards Business Accounting Automot…" at bounding box center [784, 450] width 1568 height 901
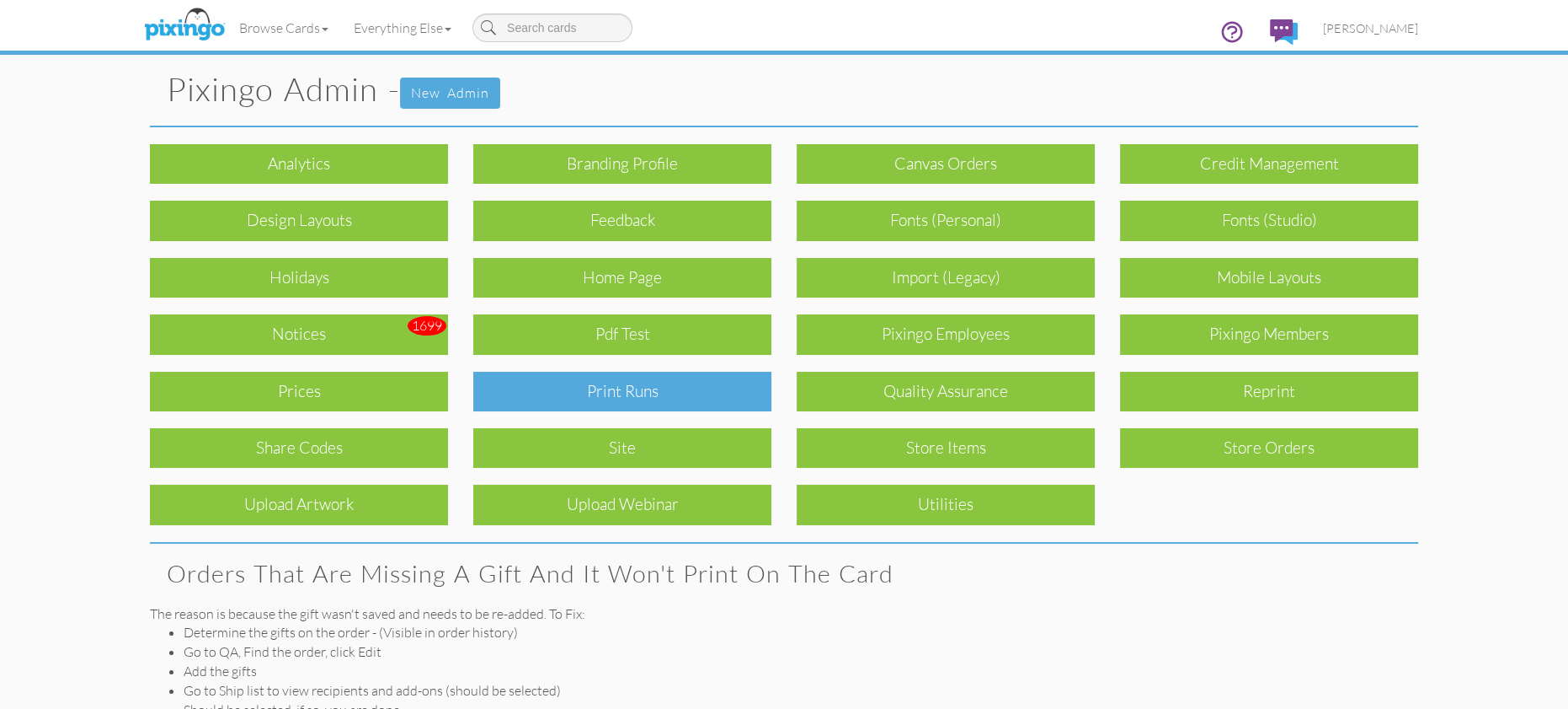
click at [586, 394] on div "Print Runs" at bounding box center [622, 392] width 298 height 39
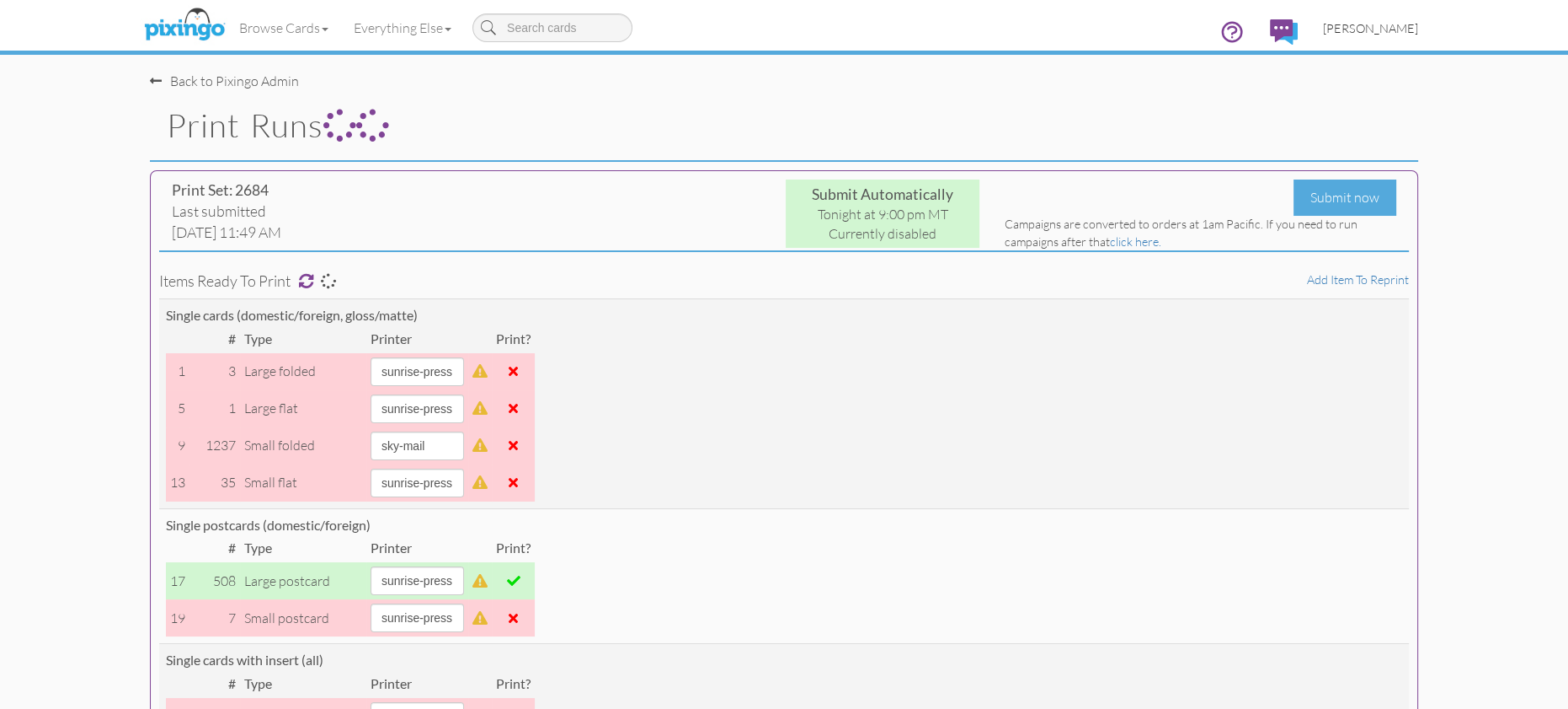
click at [1383, 27] on span "[PERSON_NAME]" at bounding box center [1371, 28] width 95 height 14
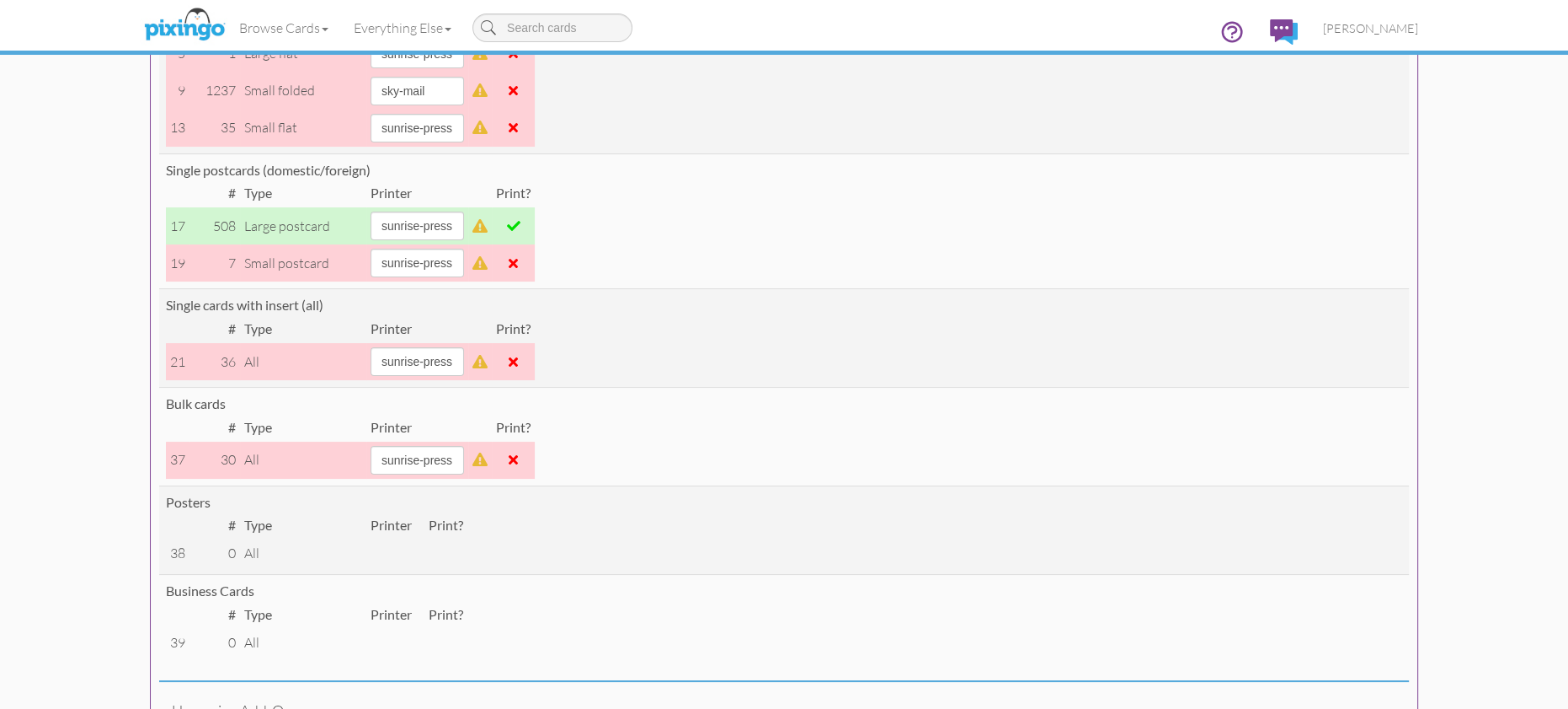
scroll to position [348, 0]
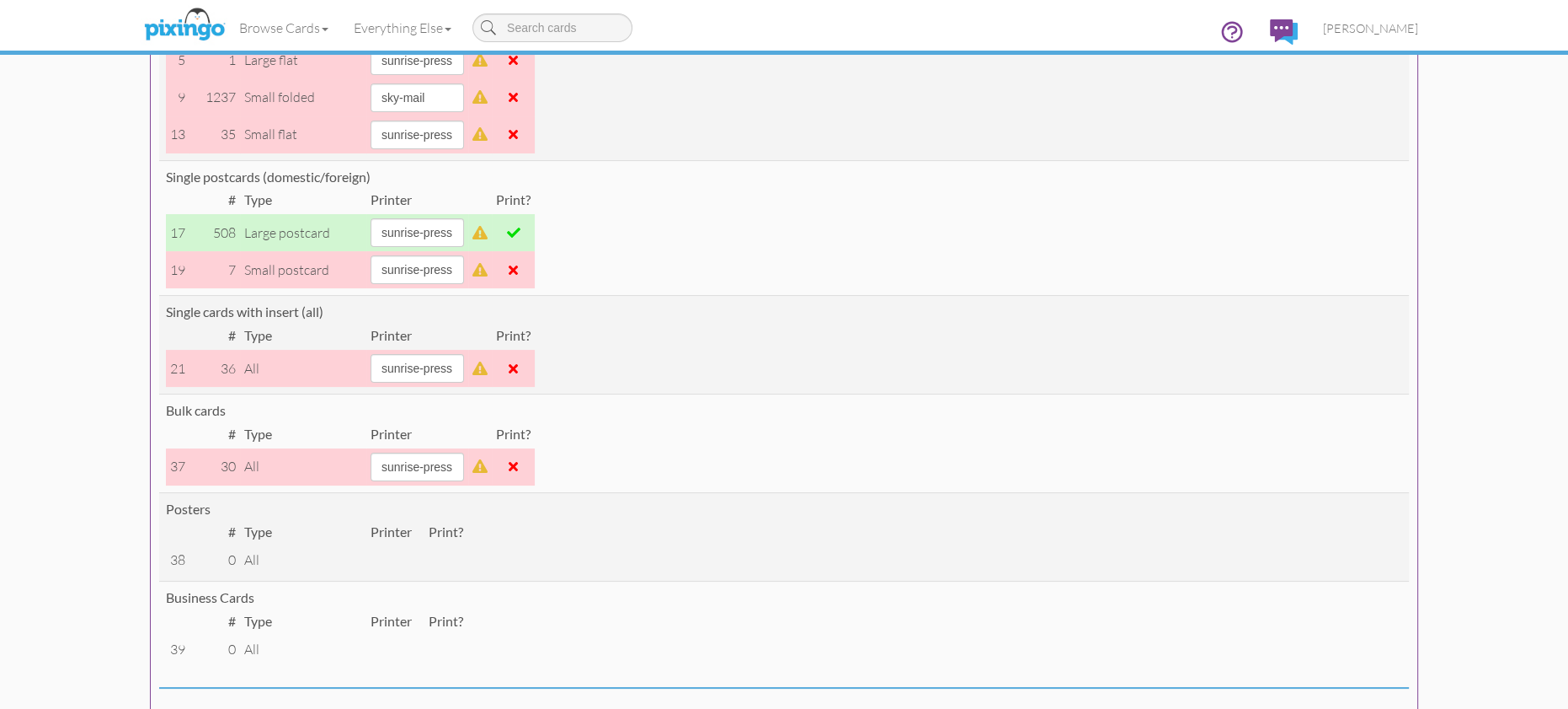
click at [521, 232] on span at bounding box center [513, 232] width 13 height 13
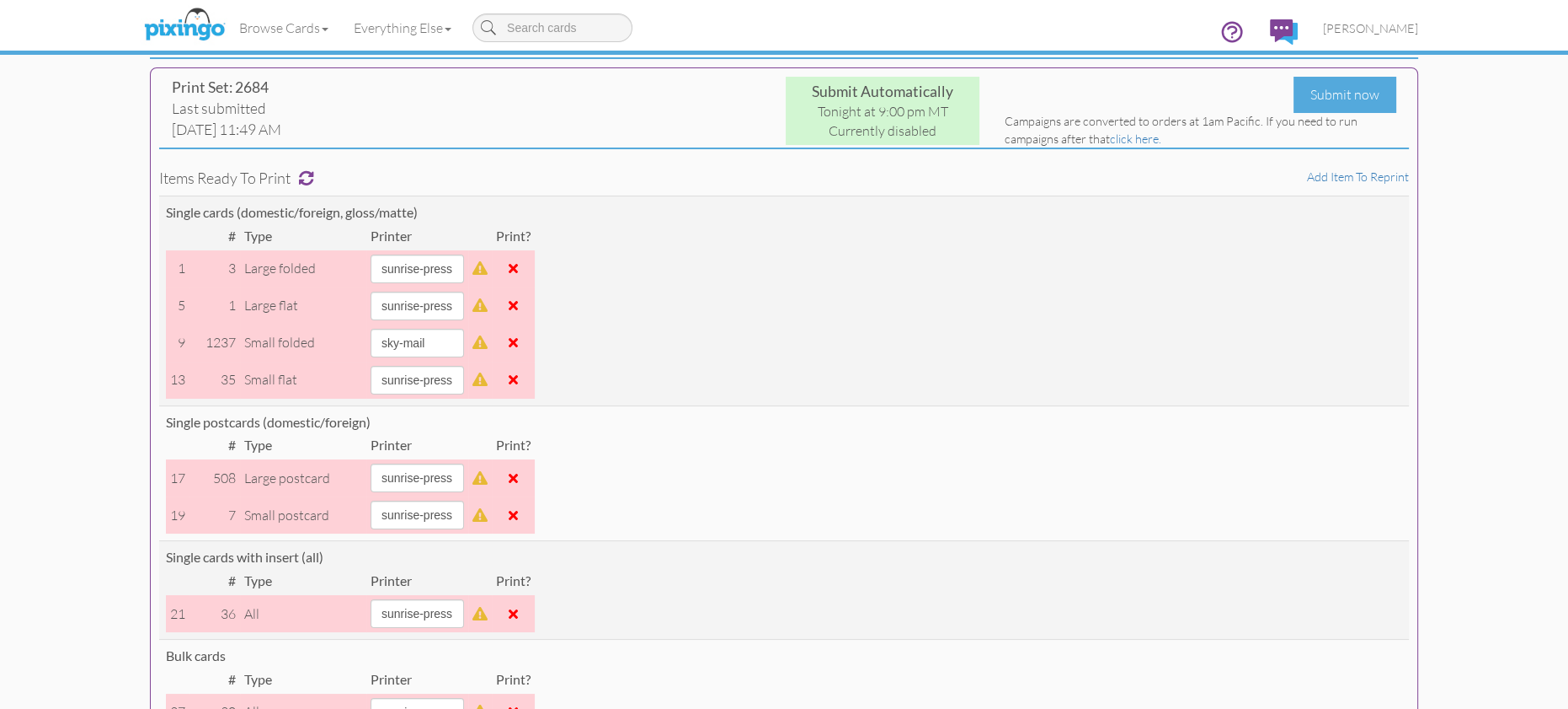
scroll to position [101, 0]
click at [1376, 31] on span "[PERSON_NAME]" at bounding box center [1371, 28] width 95 height 14
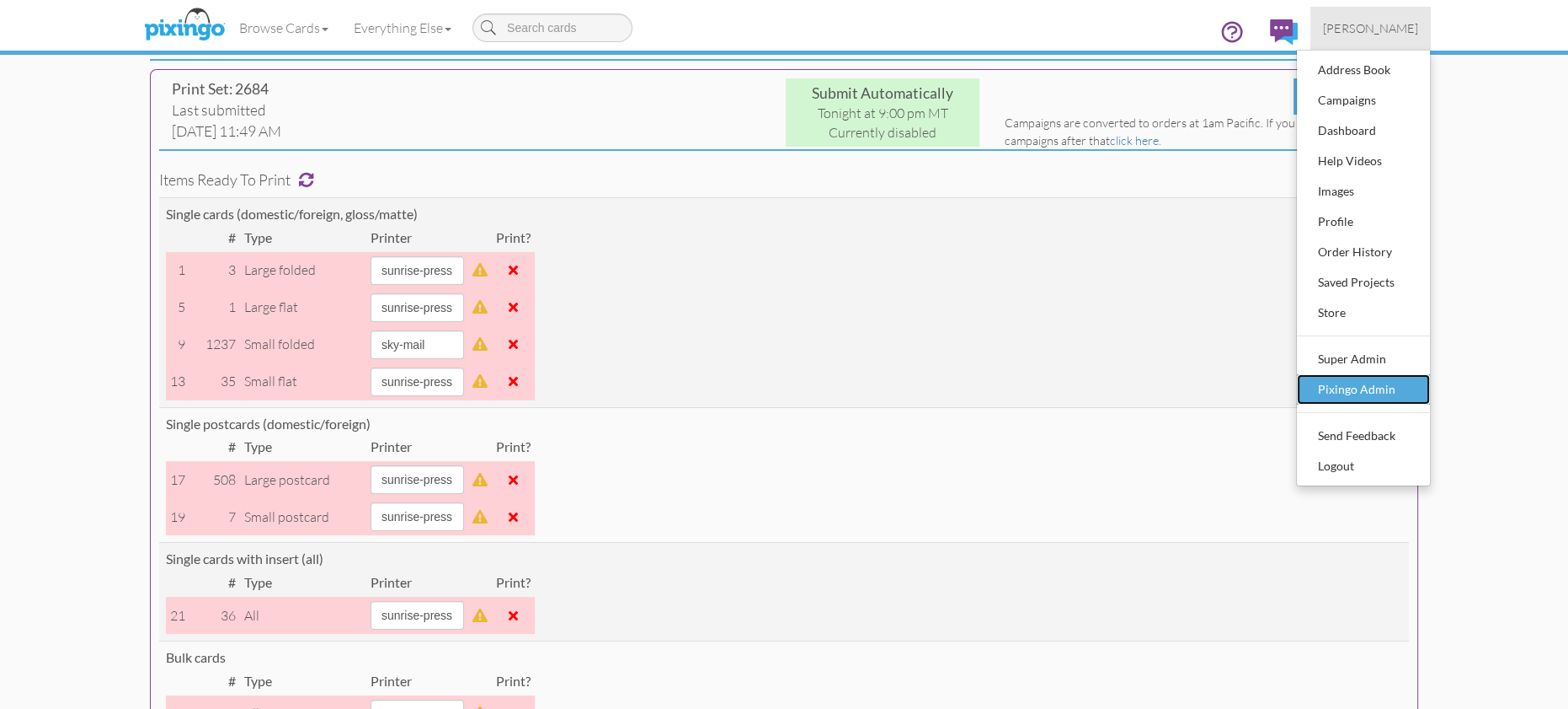
click at [1351, 378] on div "Pixingo Admin" at bounding box center [1363, 389] width 99 height 25
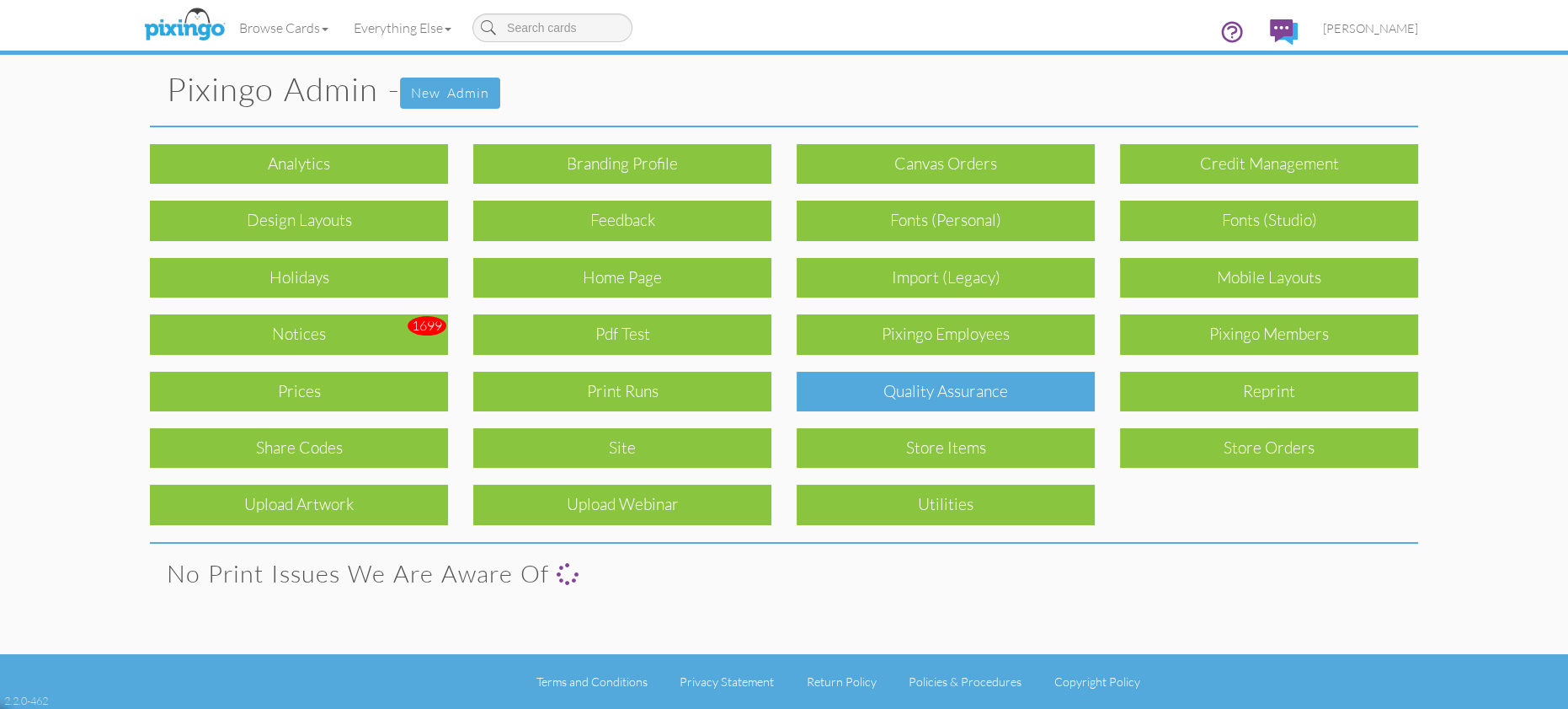
click at [937, 386] on div "Quality Assurance" at bounding box center [945, 392] width 298 height 39
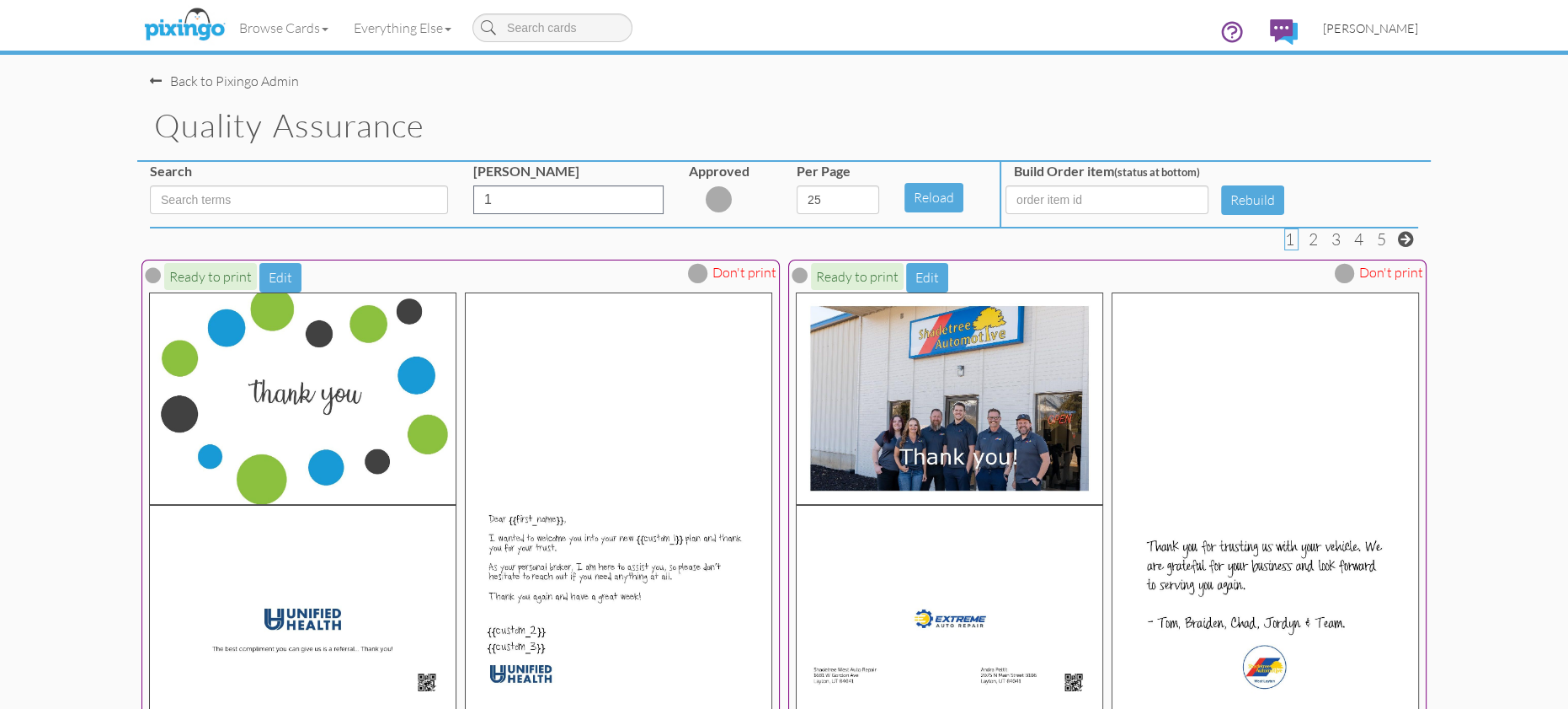
click at [1362, 27] on span "[PERSON_NAME]" at bounding box center [1371, 28] width 95 height 14
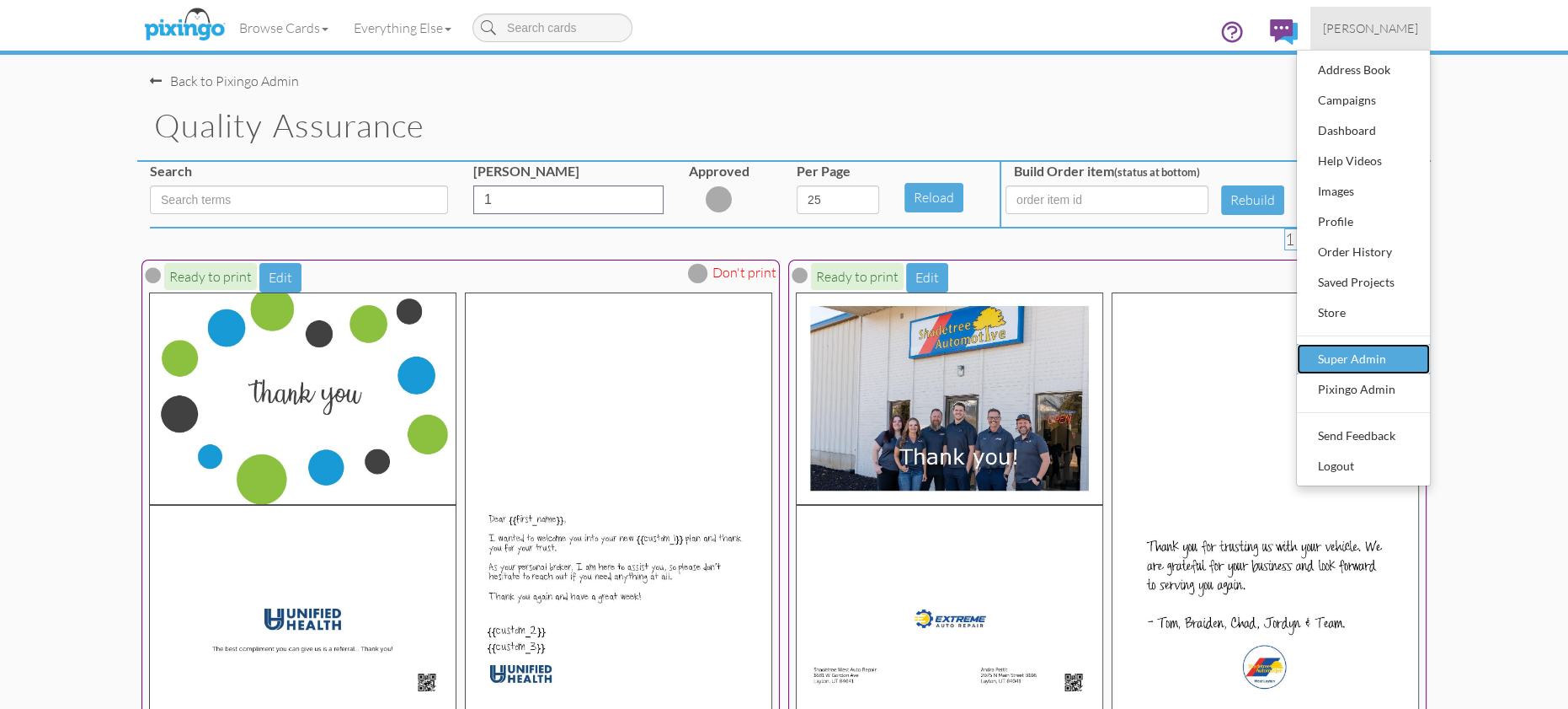
click at [1339, 355] on div "Super Admin" at bounding box center [1363, 359] width 99 height 25
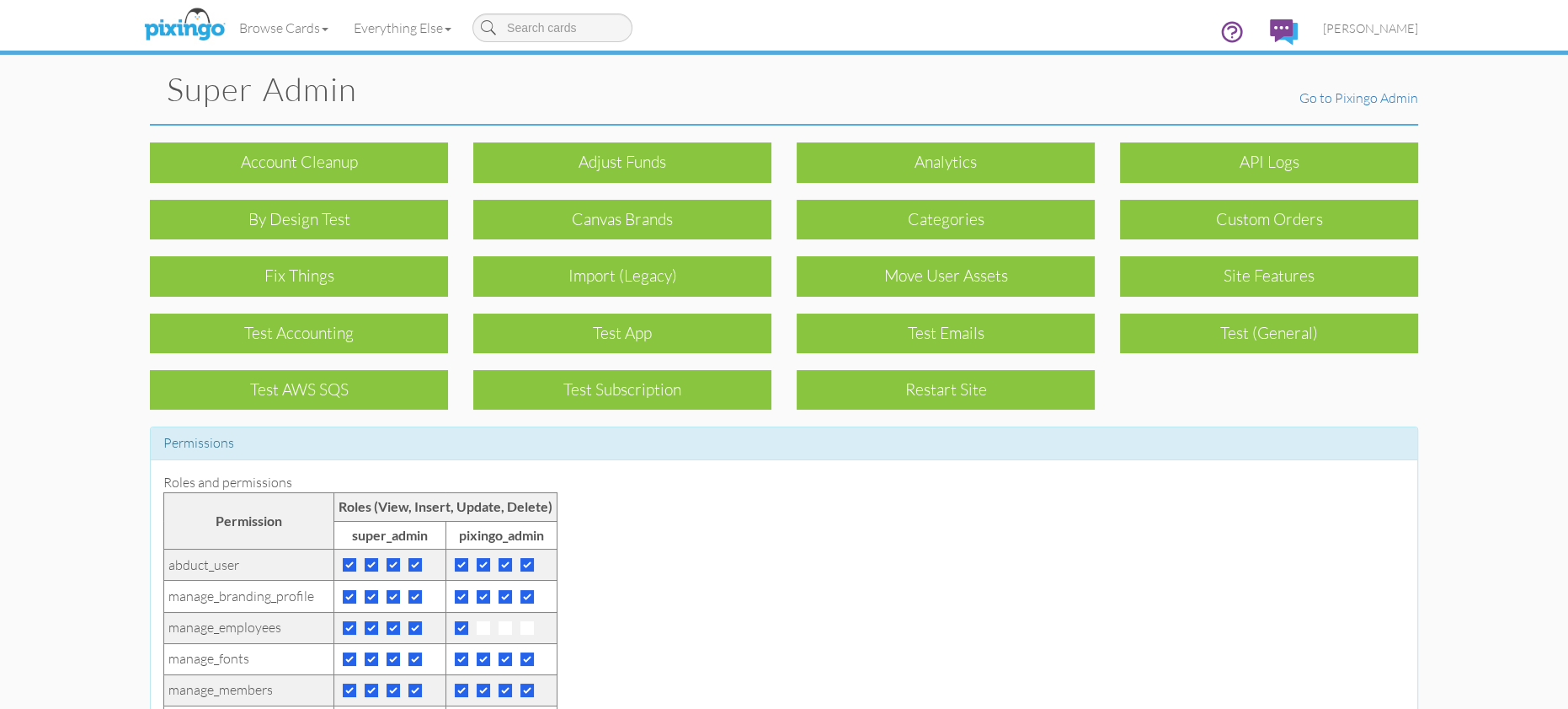
click at [969, 385] on div "Restart Site" at bounding box center [945, 390] width 298 height 39
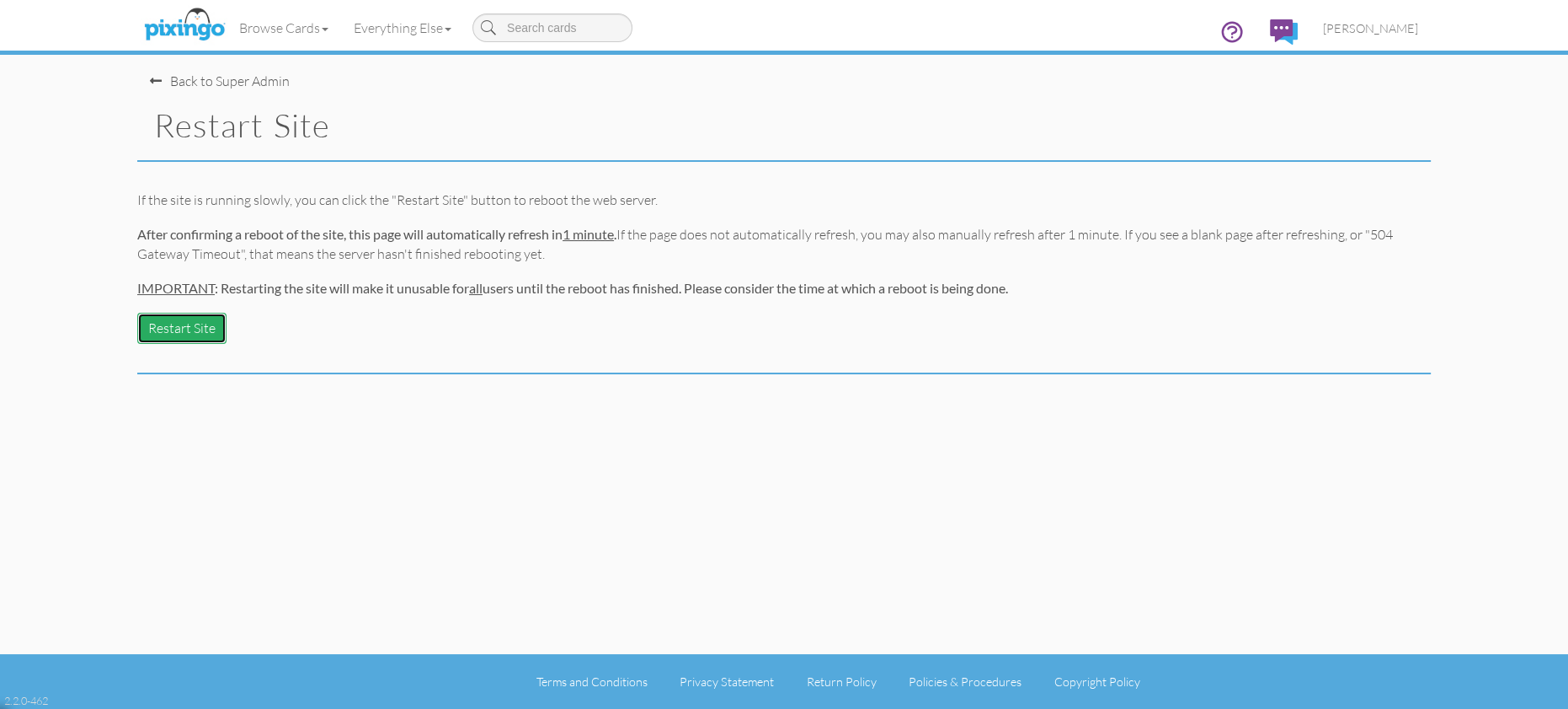
click at [195, 319] on button "Restart Site" at bounding box center [182, 328] width 90 height 31
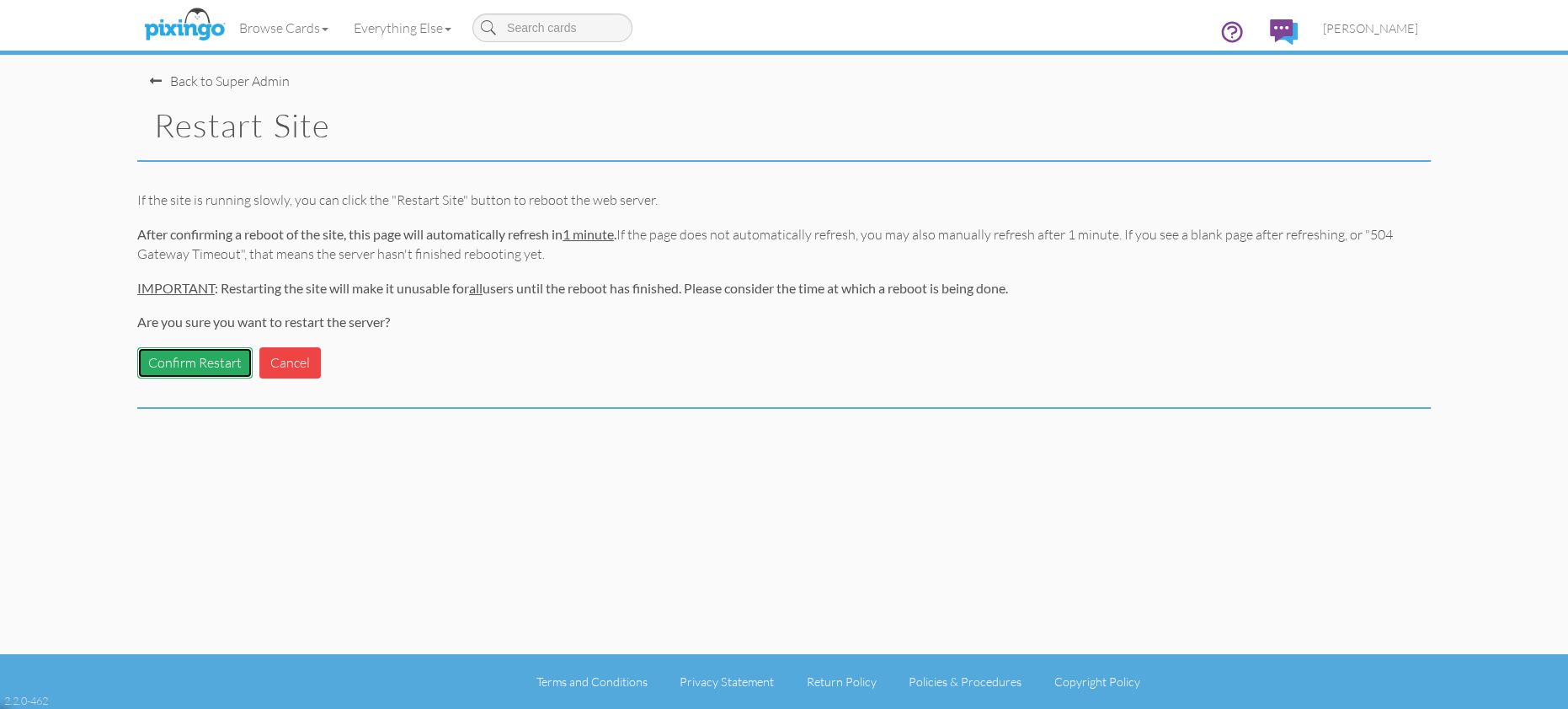
click at [228, 360] on button "Confirm Restart" at bounding box center [194, 362] width 116 height 31
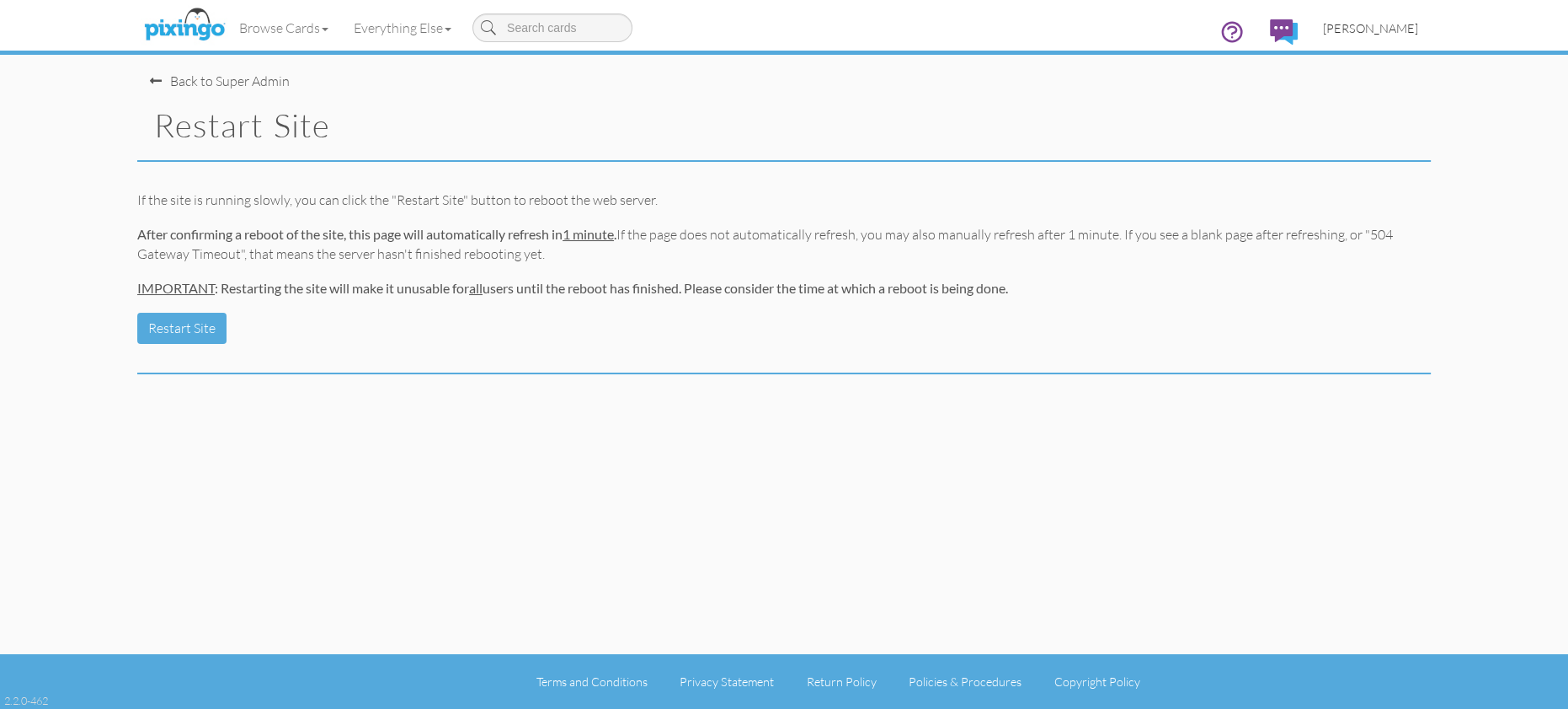
click at [1391, 30] on span "[PERSON_NAME]" at bounding box center [1371, 28] width 95 height 14
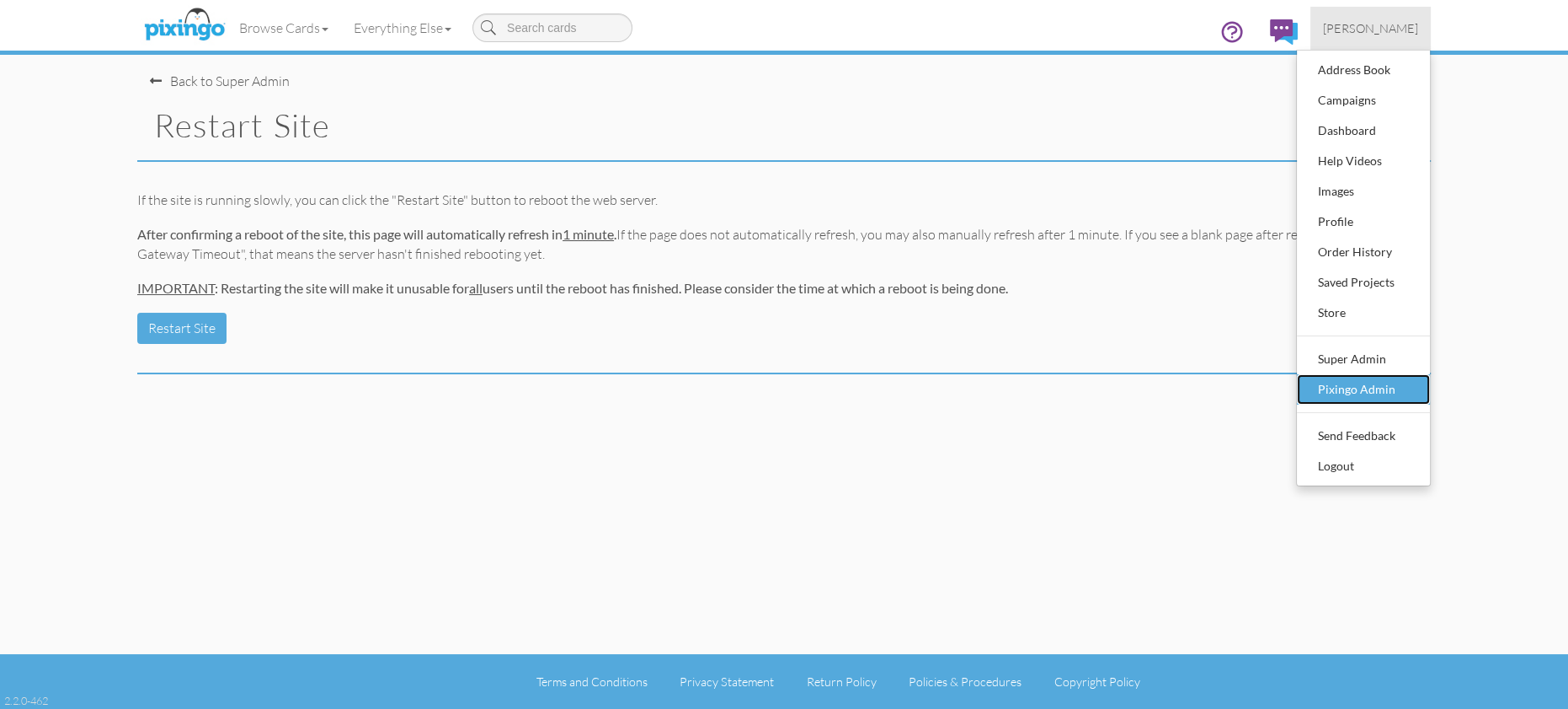
click at [1361, 396] on div "Pixingo Admin" at bounding box center [1363, 389] width 99 height 25
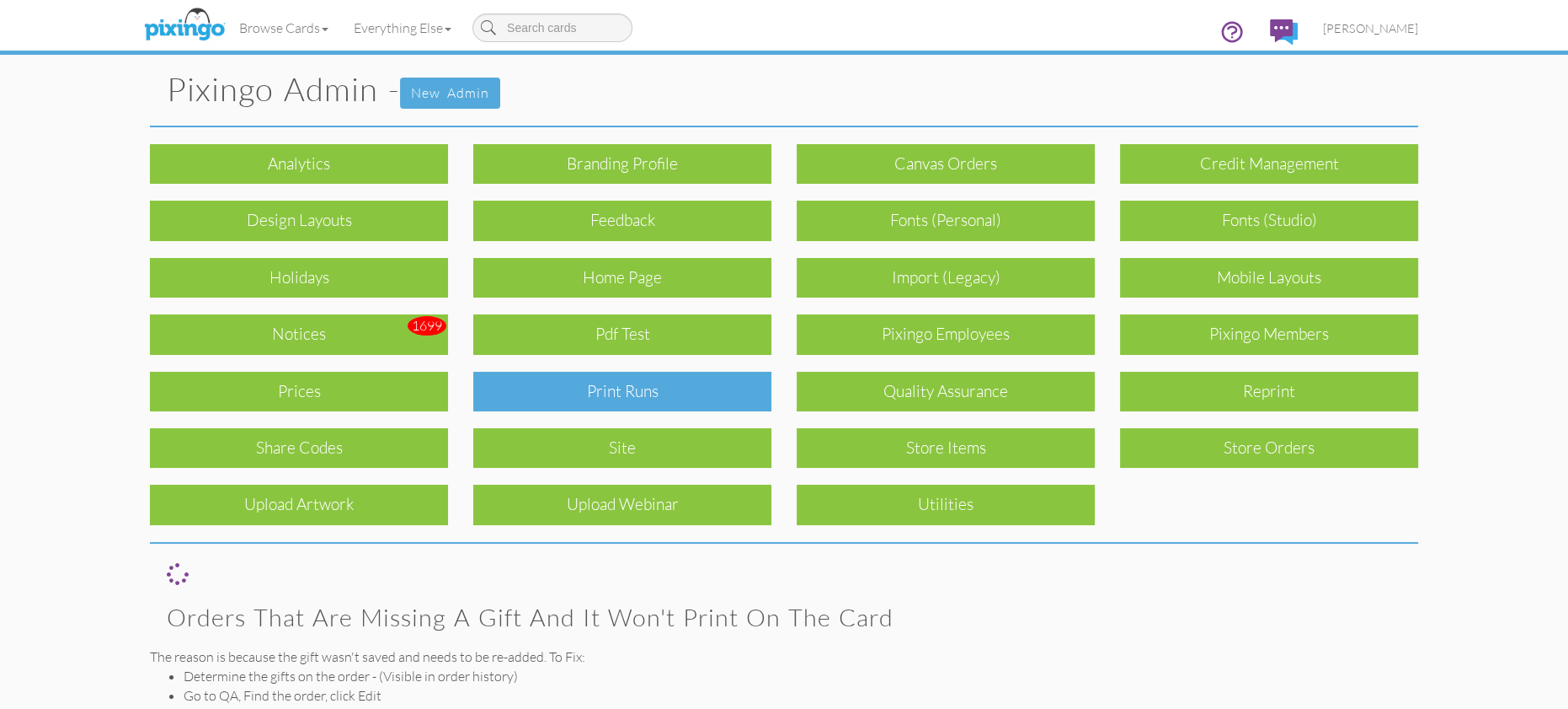
click at [645, 381] on div "Print Runs" at bounding box center [622, 392] width 298 height 39
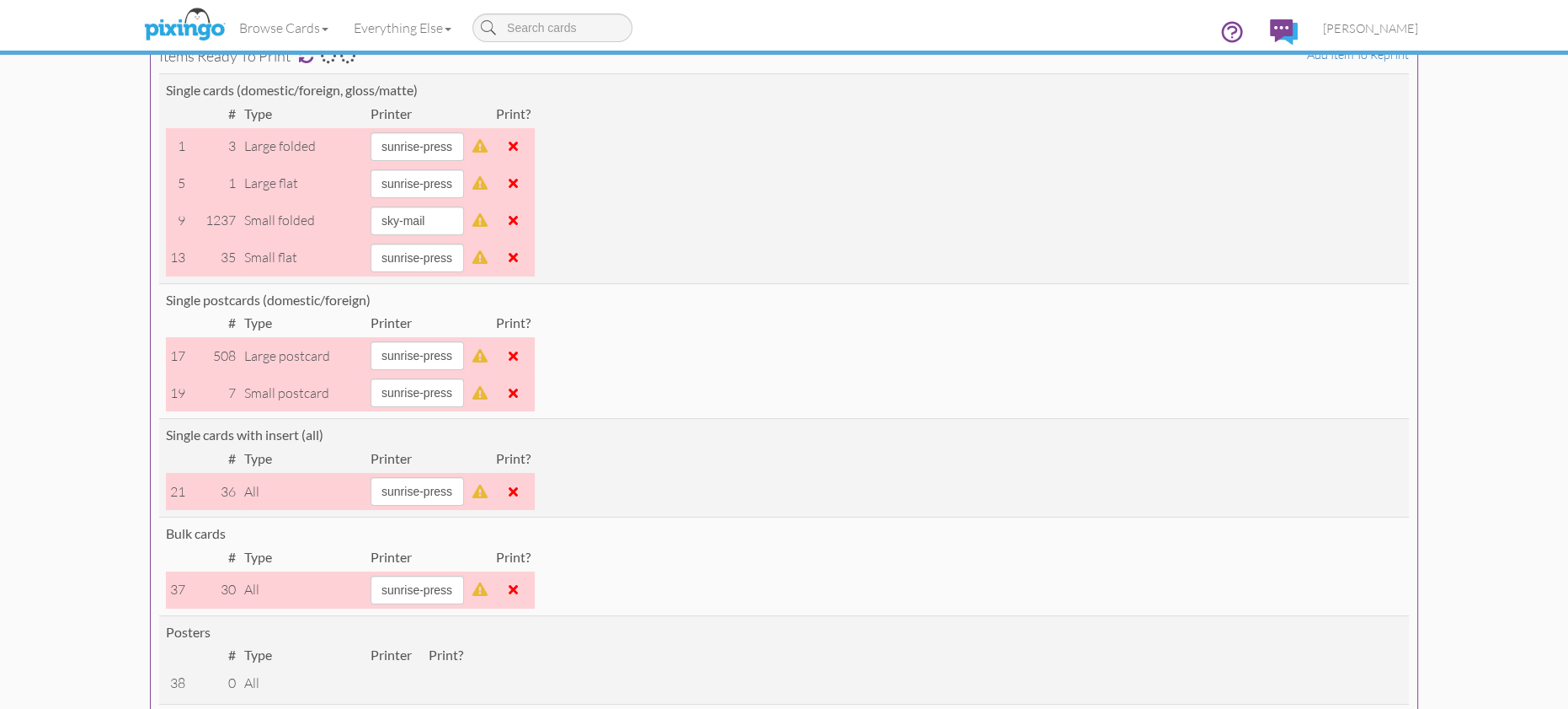
scroll to position [245, 0]
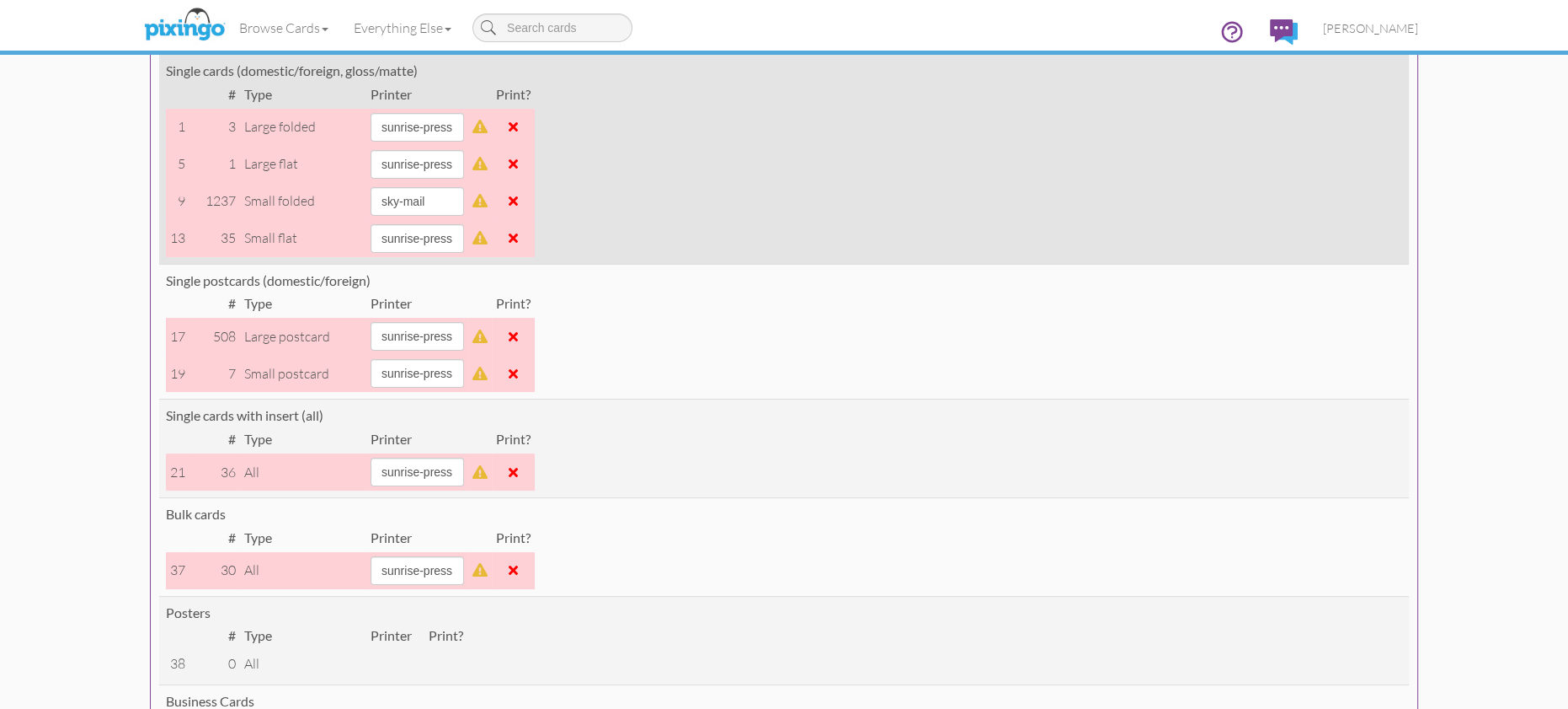
click at [518, 198] on span at bounding box center [513, 200] width 9 height 13
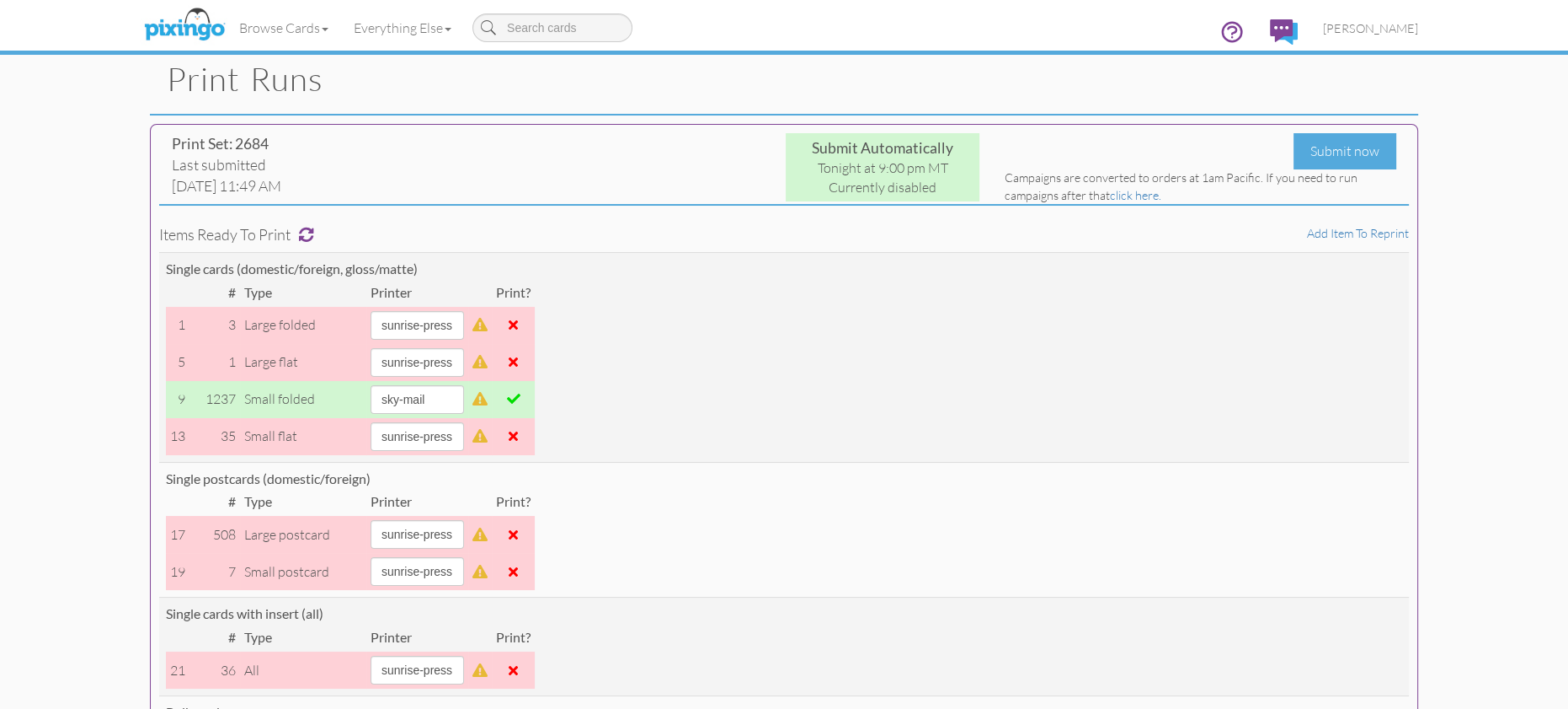
scroll to position [0, 0]
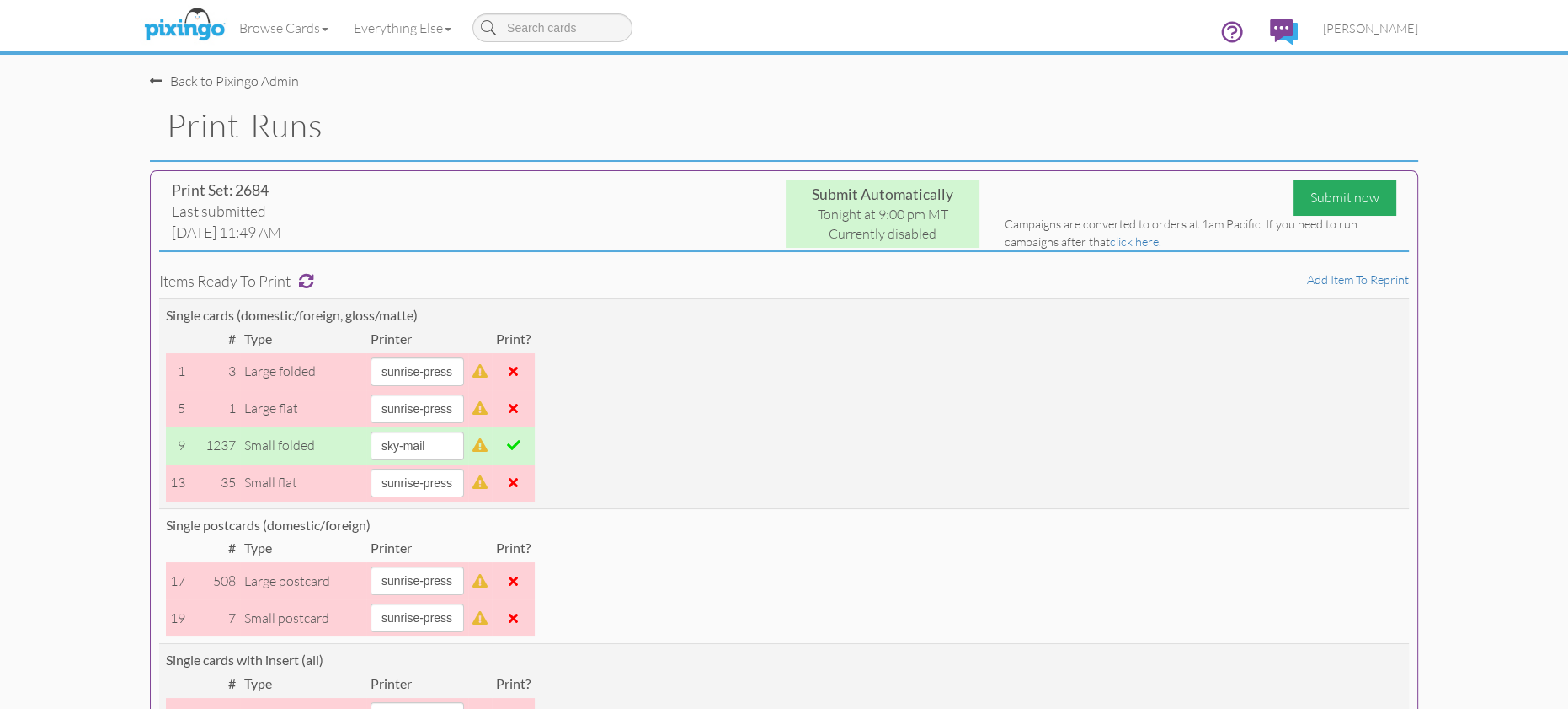
click at [1360, 200] on div "Submit now" at bounding box center [1345, 197] width 103 height 36
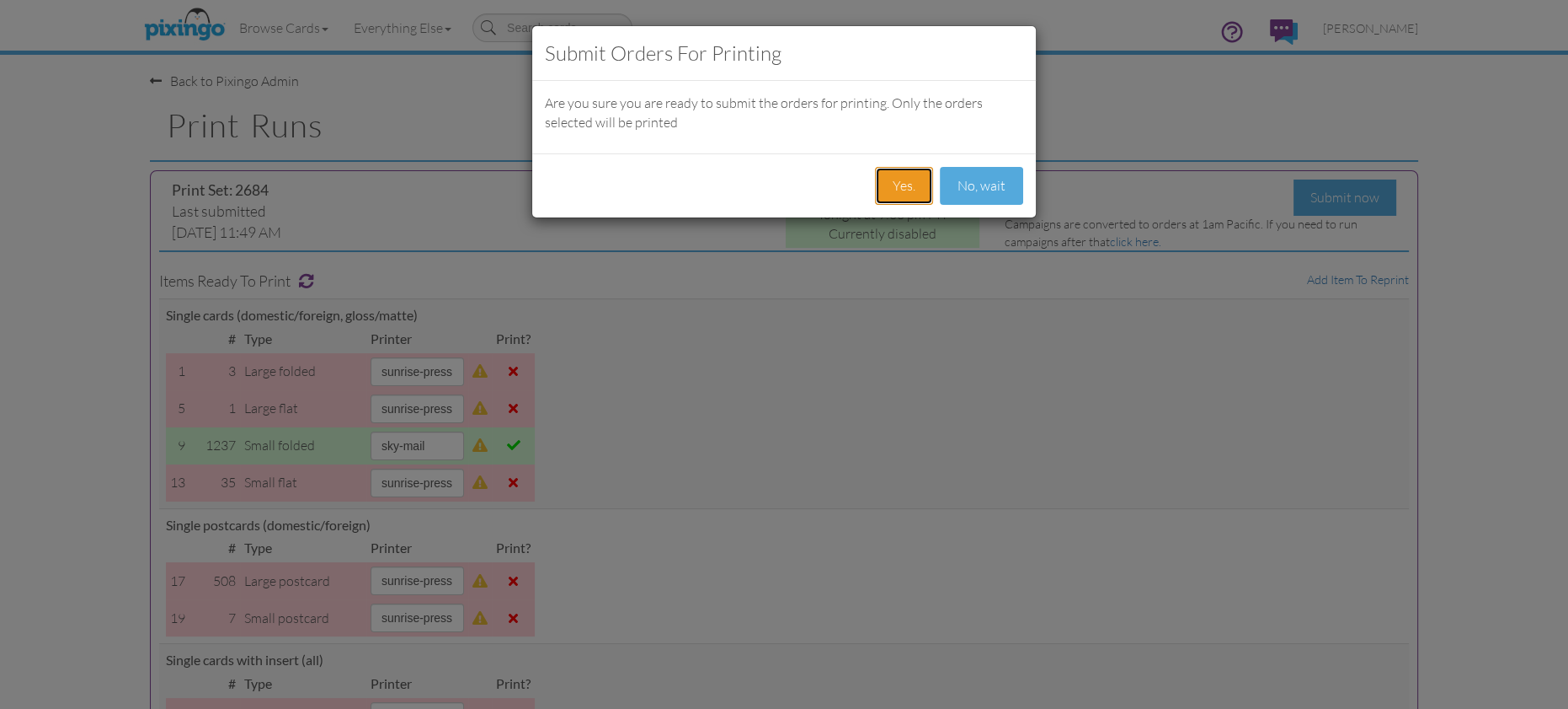
click at [903, 183] on button "Yes." at bounding box center [904, 186] width 58 height 38
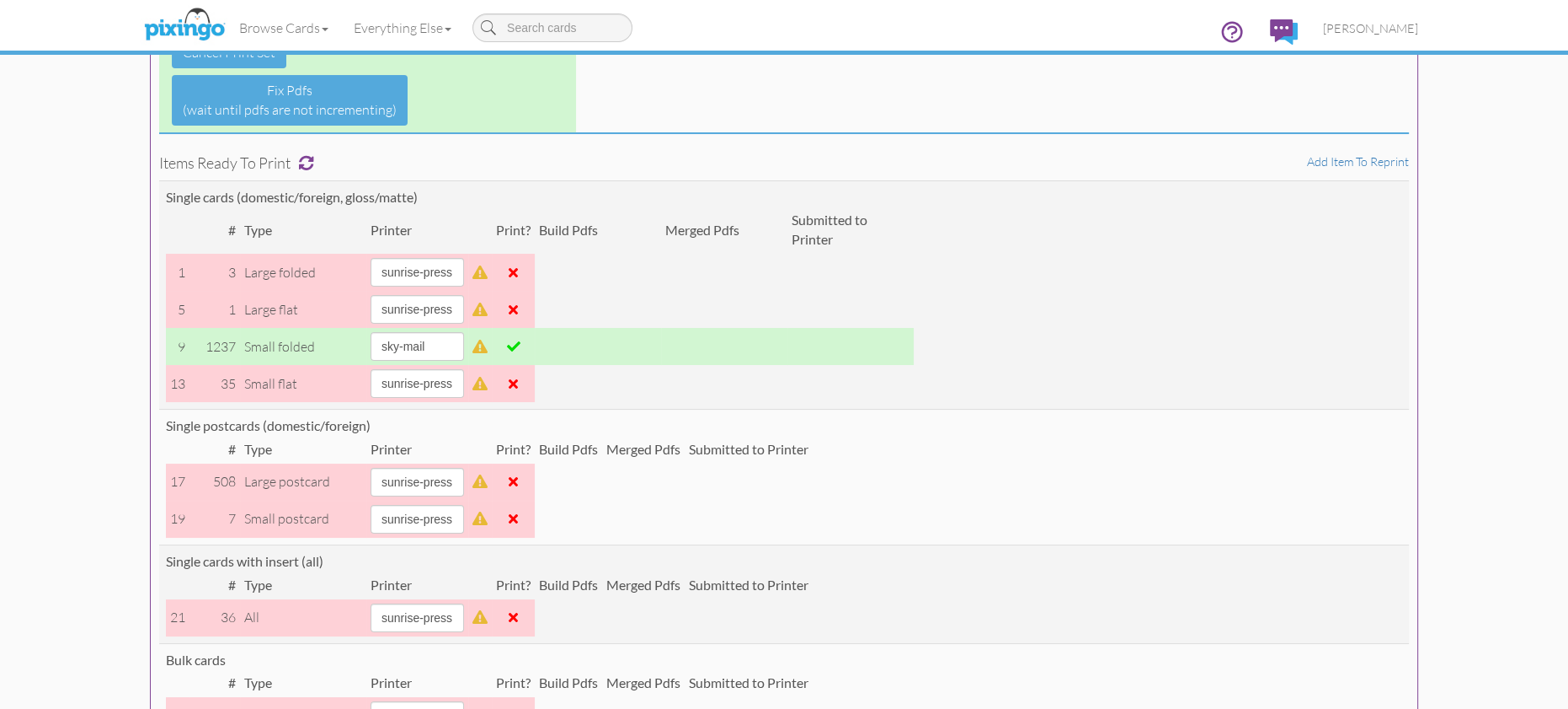
scroll to position [239, 0]
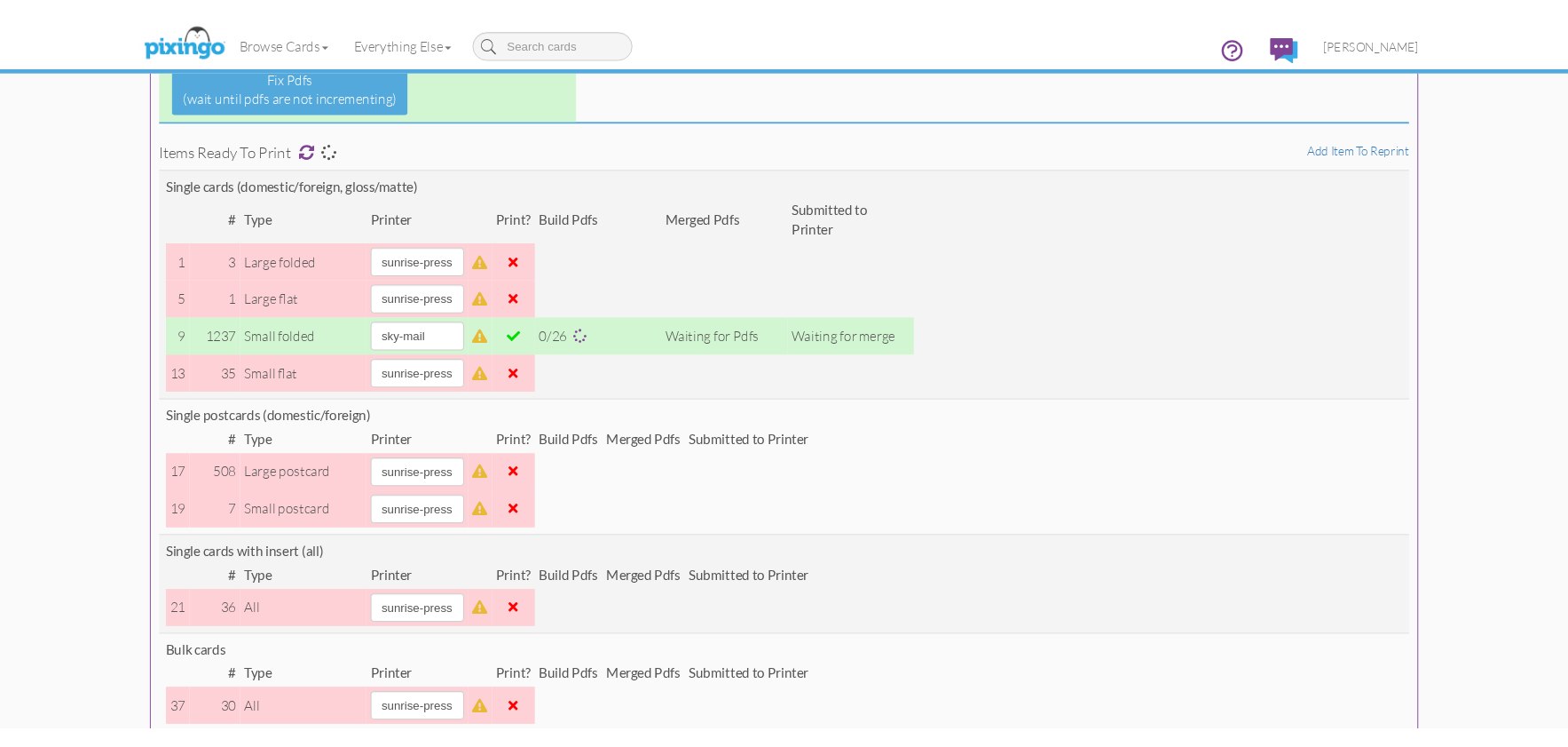
scroll to position [133, 0]
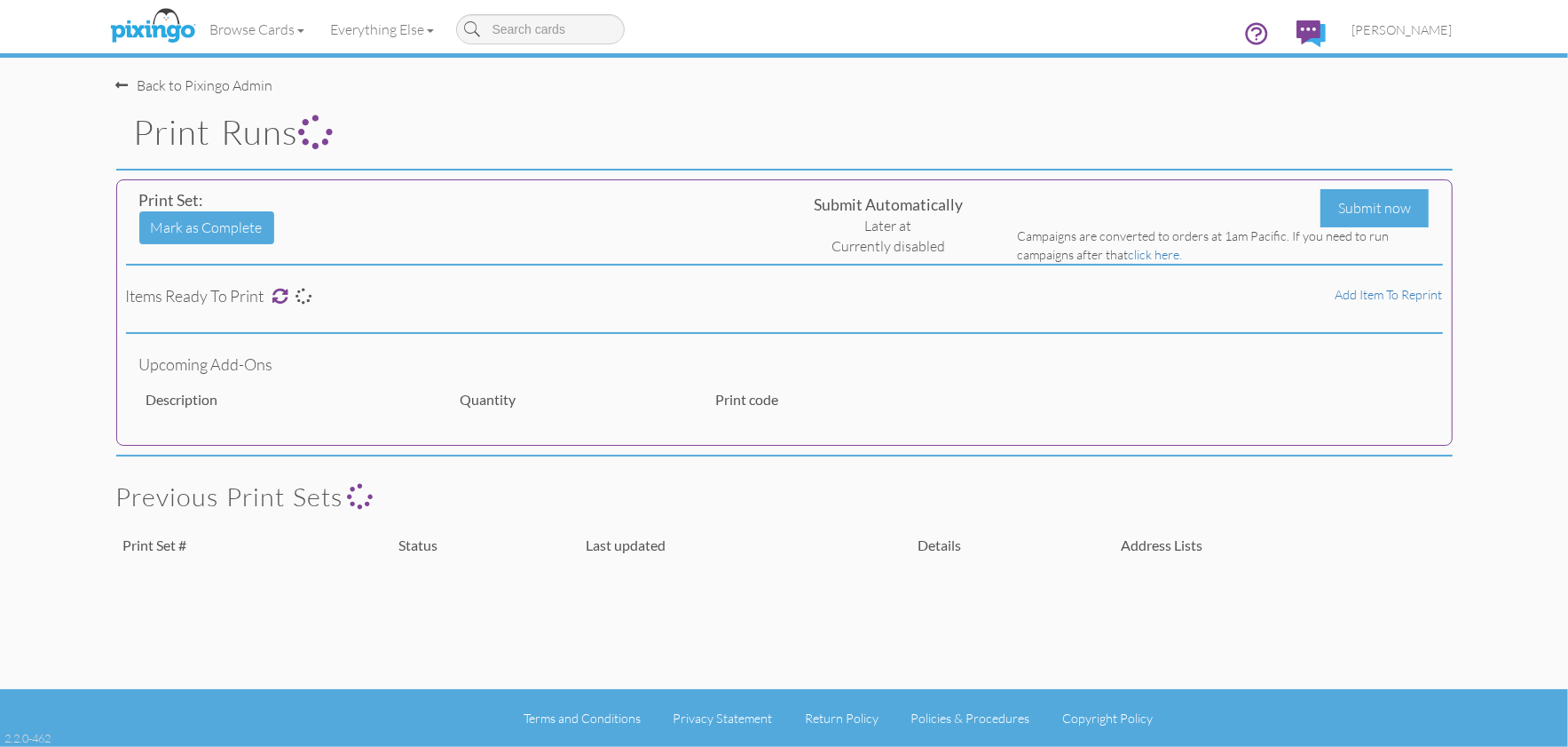
click at [1509, 211] on print-runs "Toggle navigation Visit Pixingo Mobile Browse Cards Everything Else Other Produ…" at bounding box center [784, 373] width 1568 height 747
click at [155, 27] on img at bounding box center [153, 26] width 94 height 44
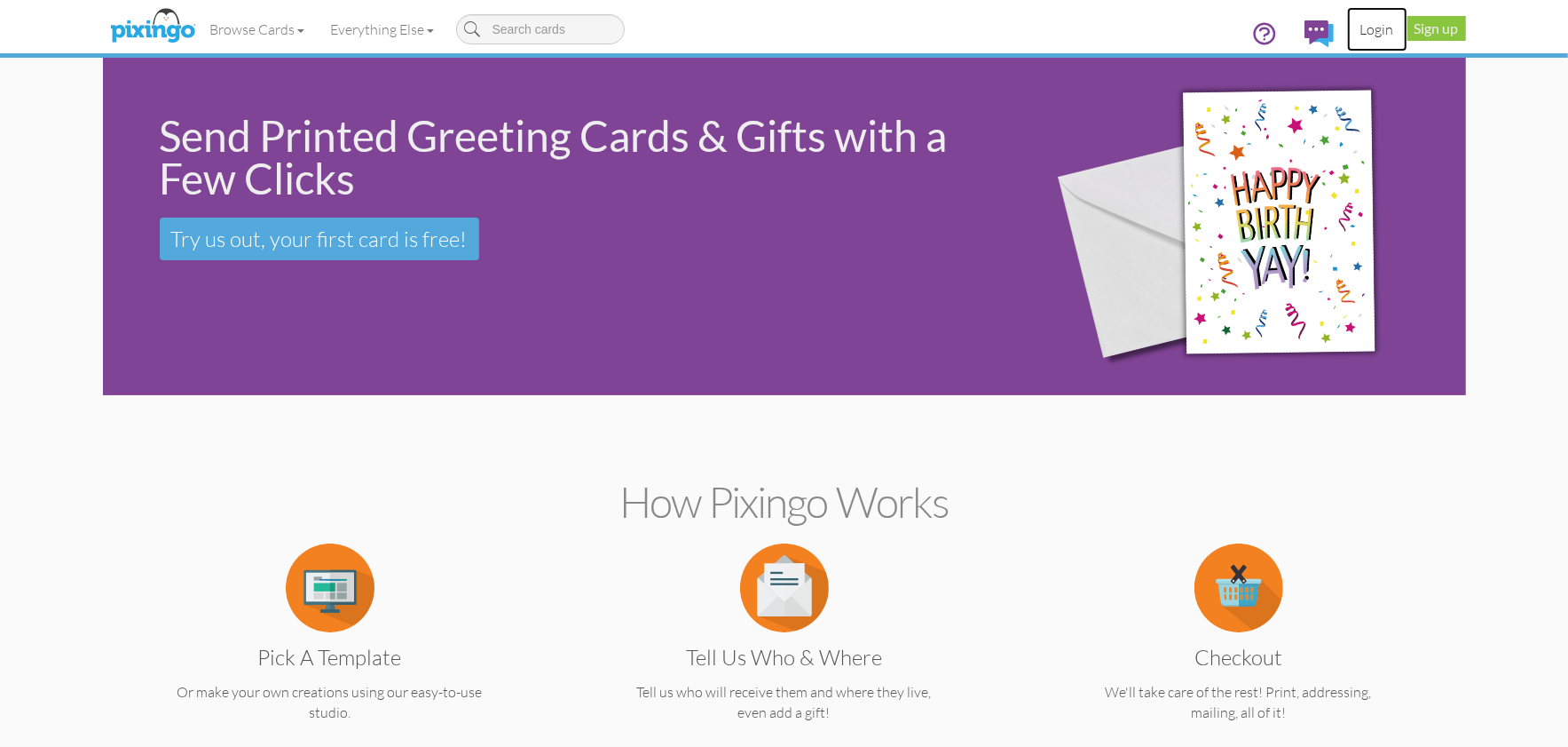
click at [1371, 29] on link "Login" at bounding box center [1377, 29] width 60 height 44
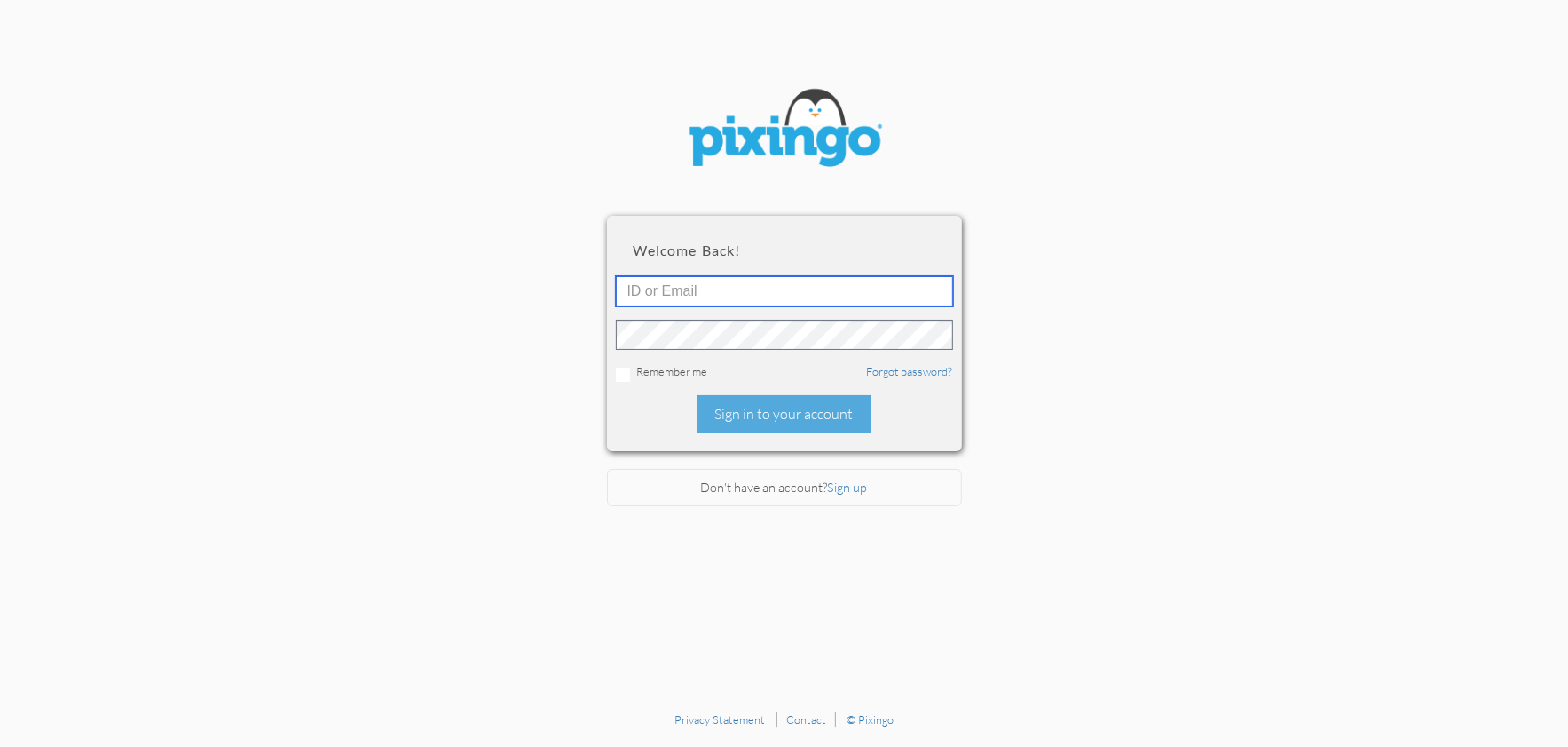
type input "1644"
click at [790, 409] on div "Sign in to your account" at bounding box center [784, 414] width 174 height 38
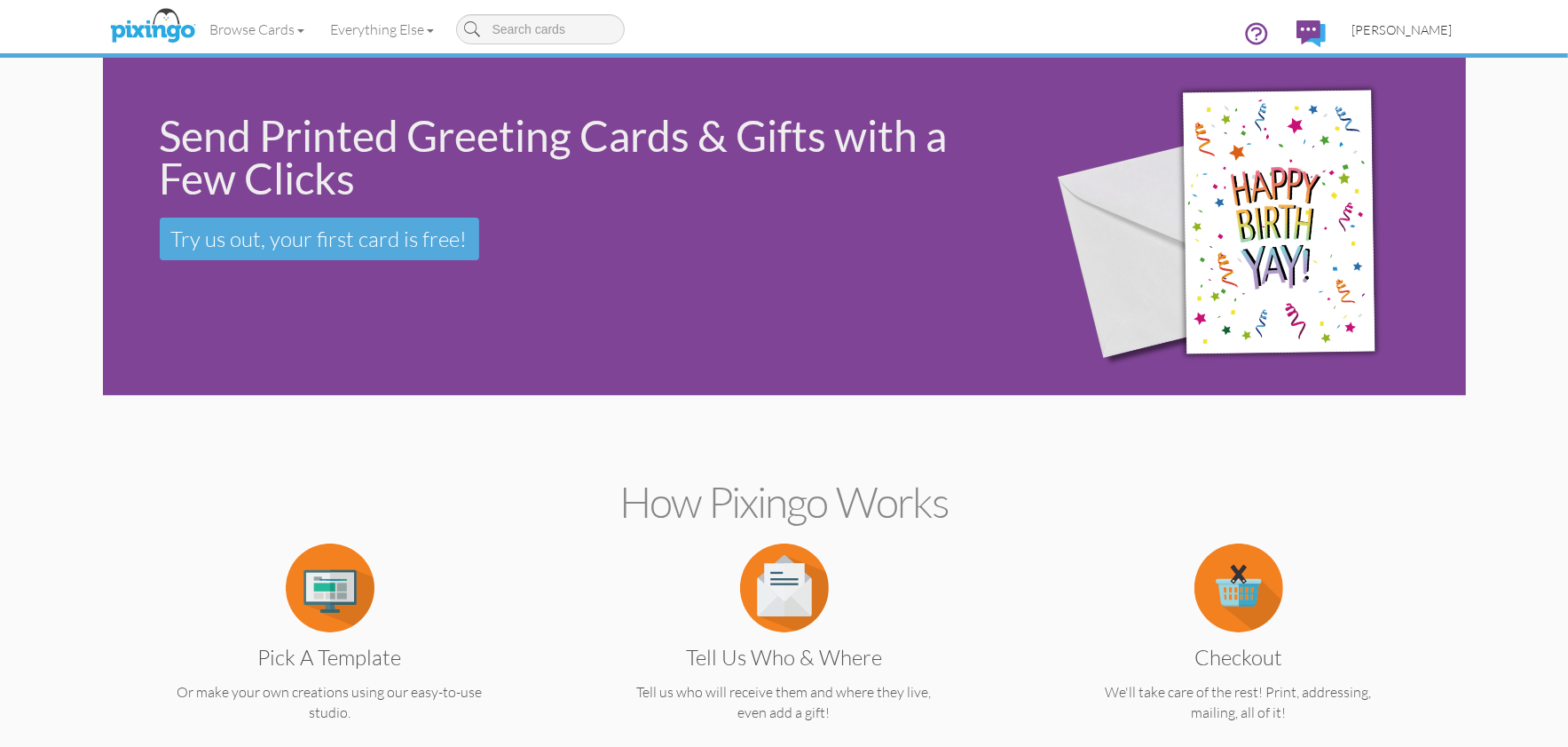
click at [1397, 27] on span "[PERSON_NAME]" at bounding box center [1403, 29] width 100 height 15
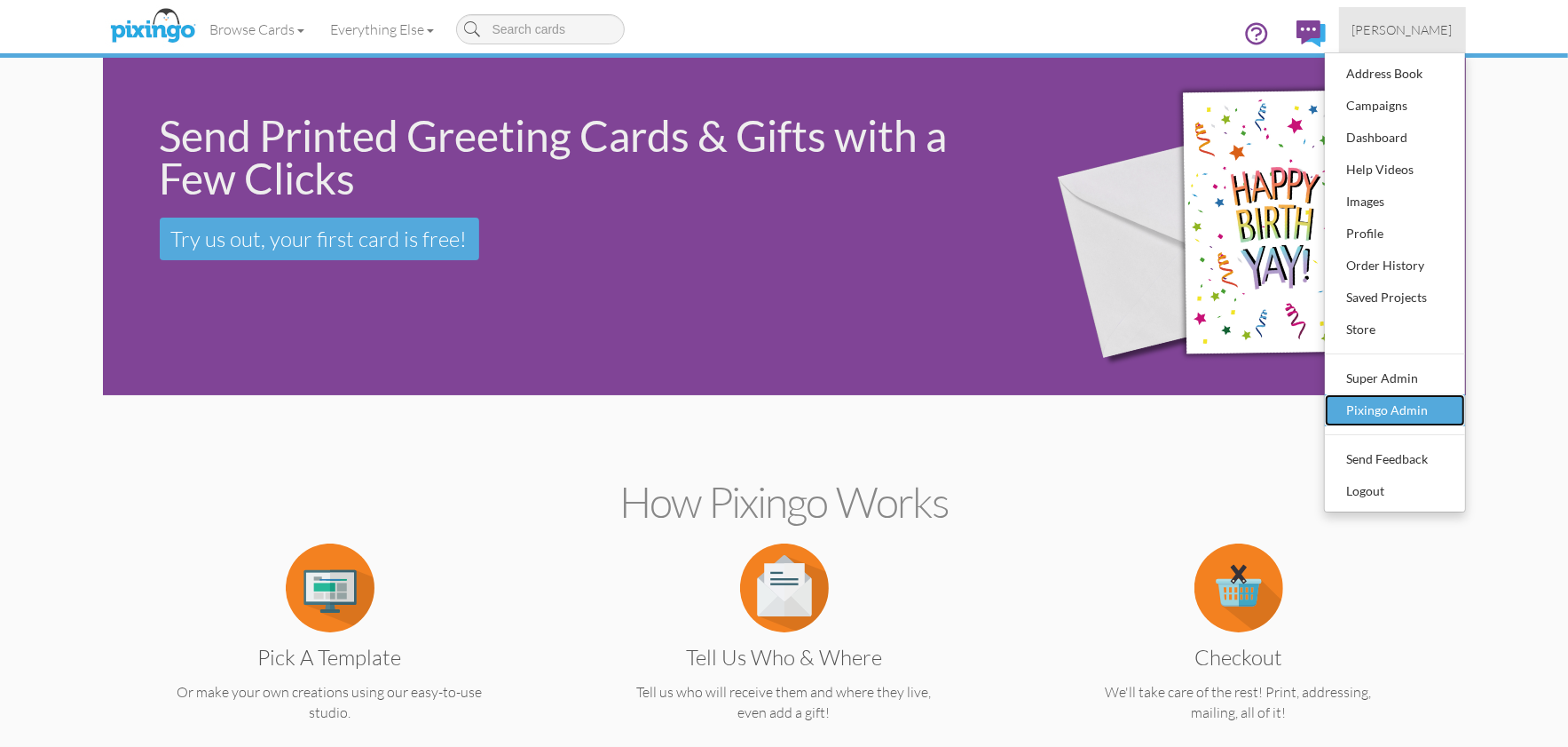
click at [1397, 413] on div "Pixingo Admin" at bounding box center [1394, 410] width 105 height 26
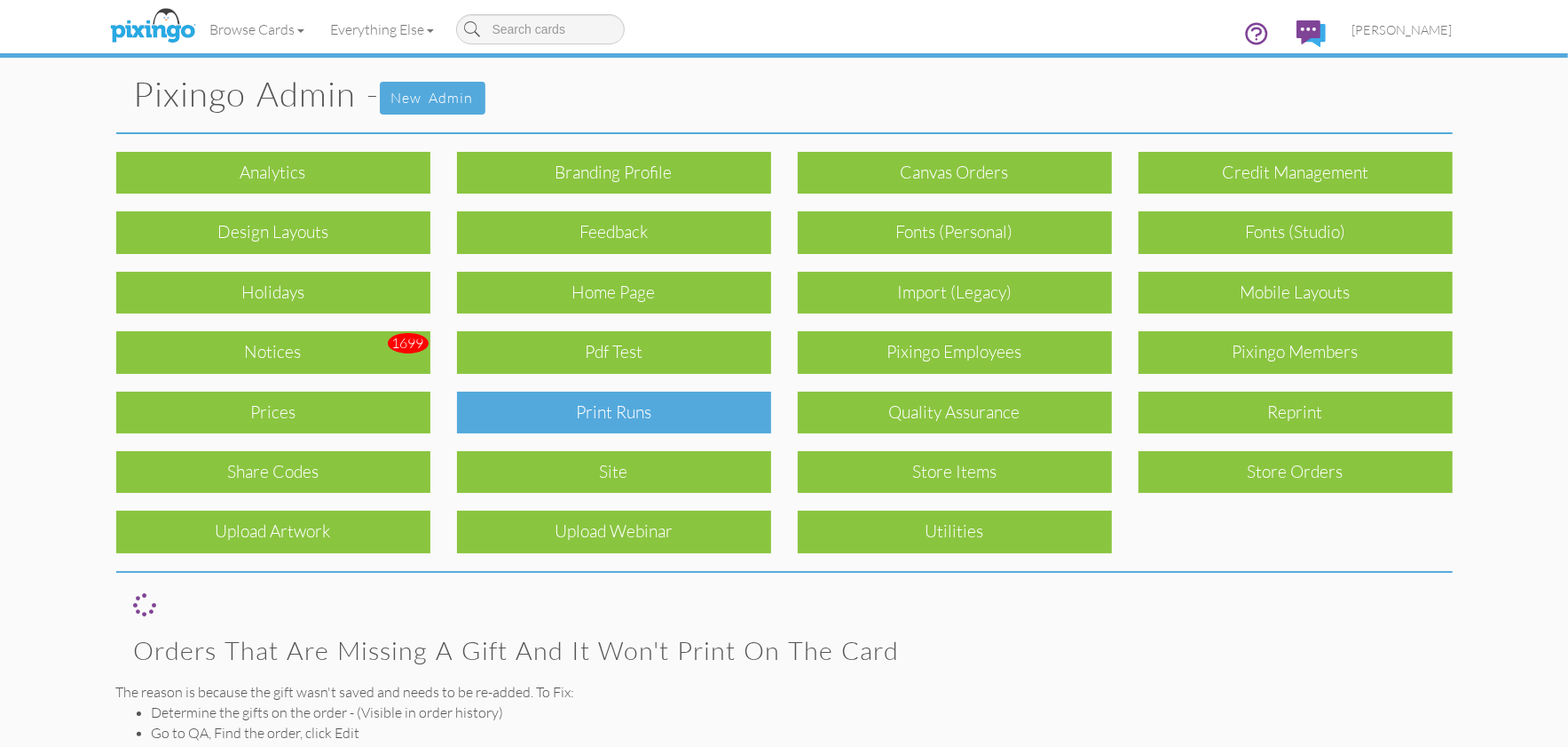
click at [591, 413] on div "Print Runs" at bounding box center [614, 413] width 314 height 42
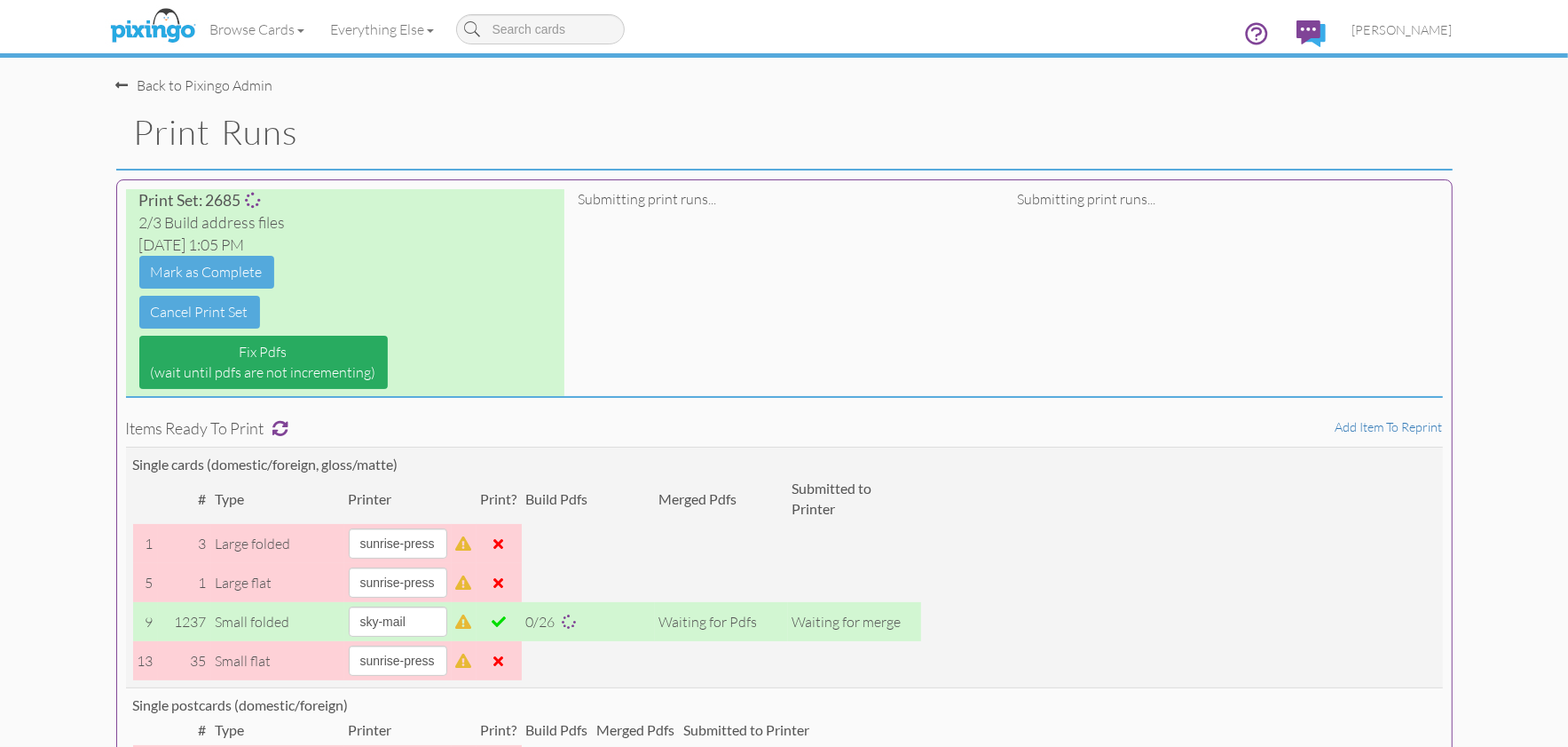
click at [298, 365] on link "Fix Pdfs (wait until pdfs are not incrementing)" at bounding box center [263, 362] width 248 height 53
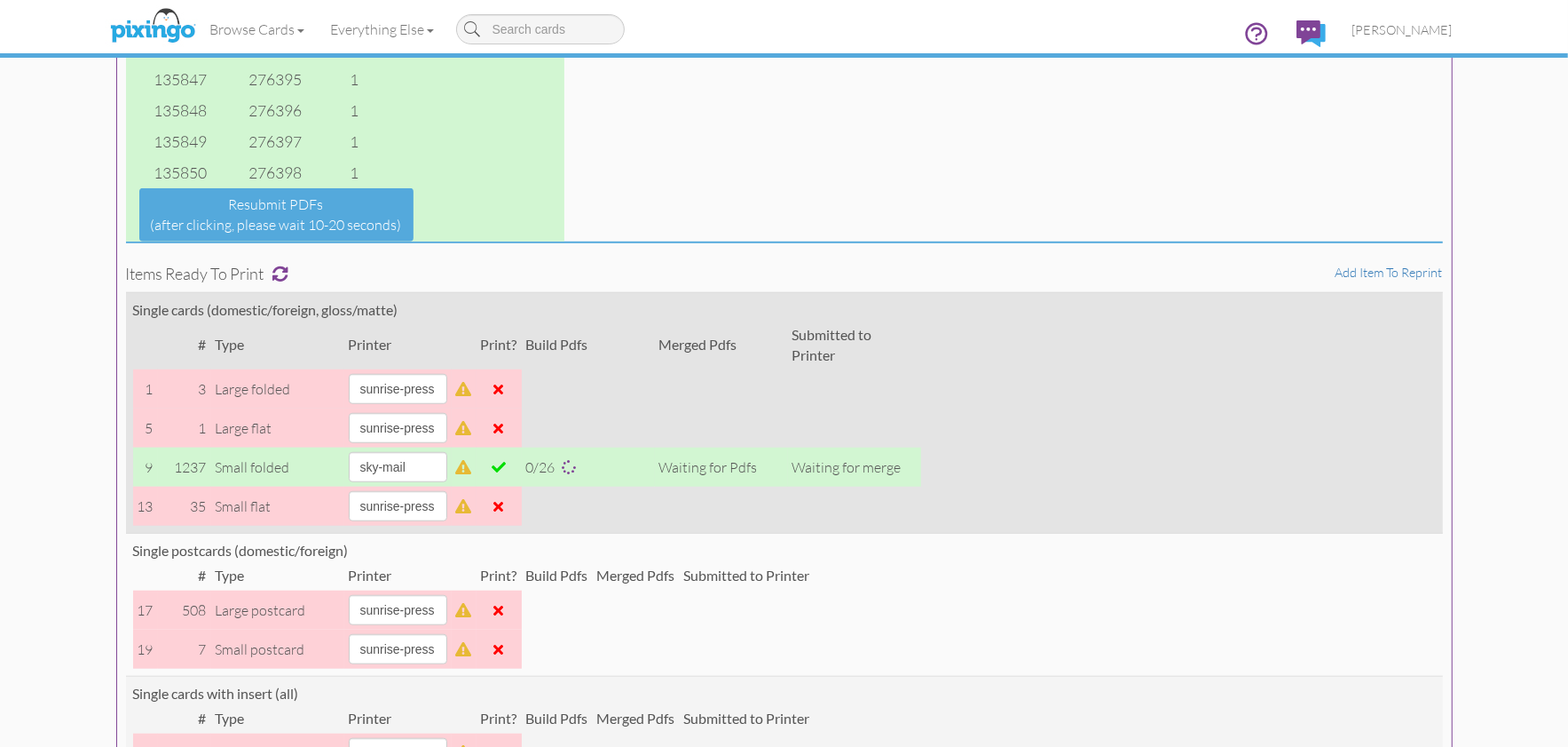
scroll to position [1070, 0]
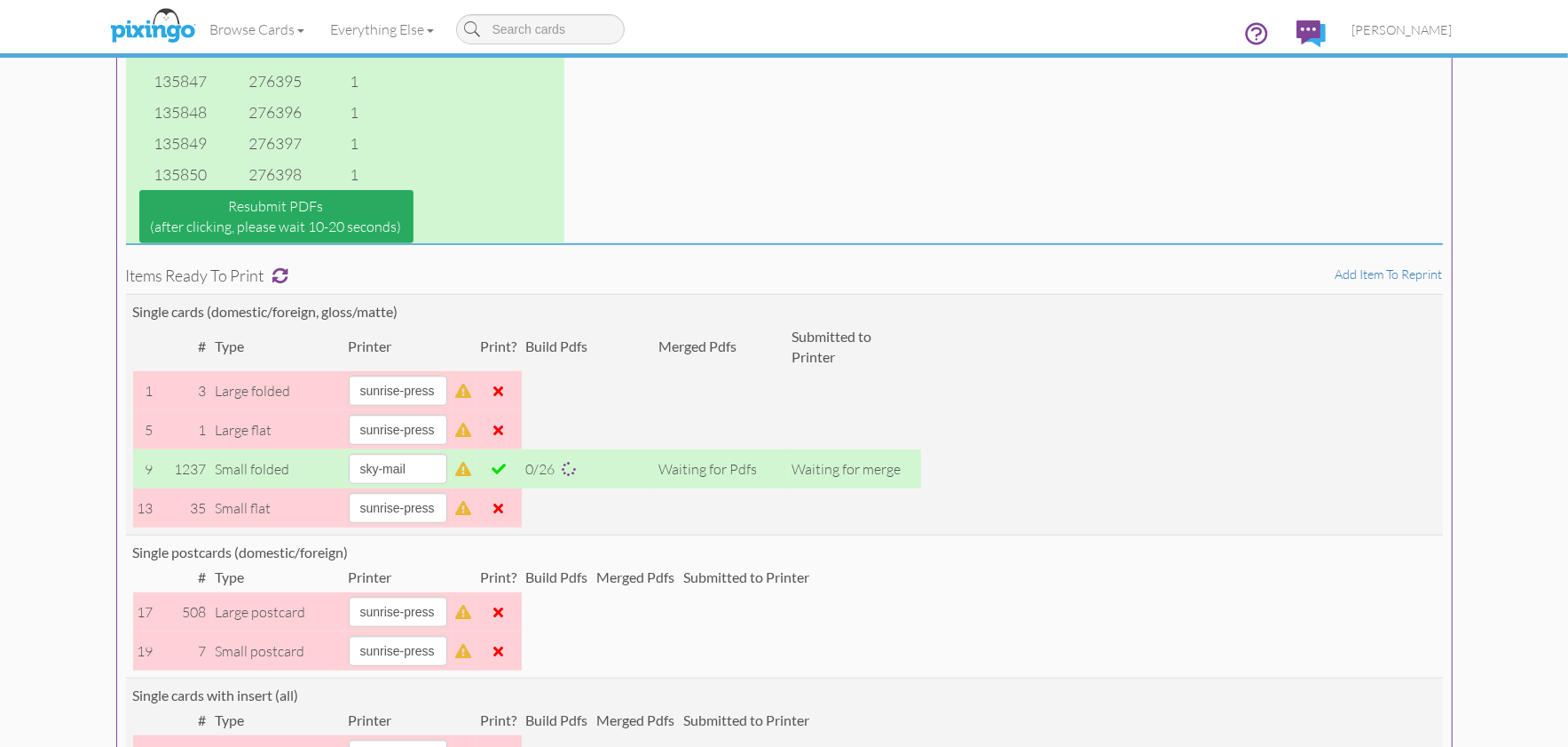
click at [253, 220] on link "Resubmit PDFs (after clicking, please wait 10-20 seconds)" at bounding box center [277, 216] width 274 height 53
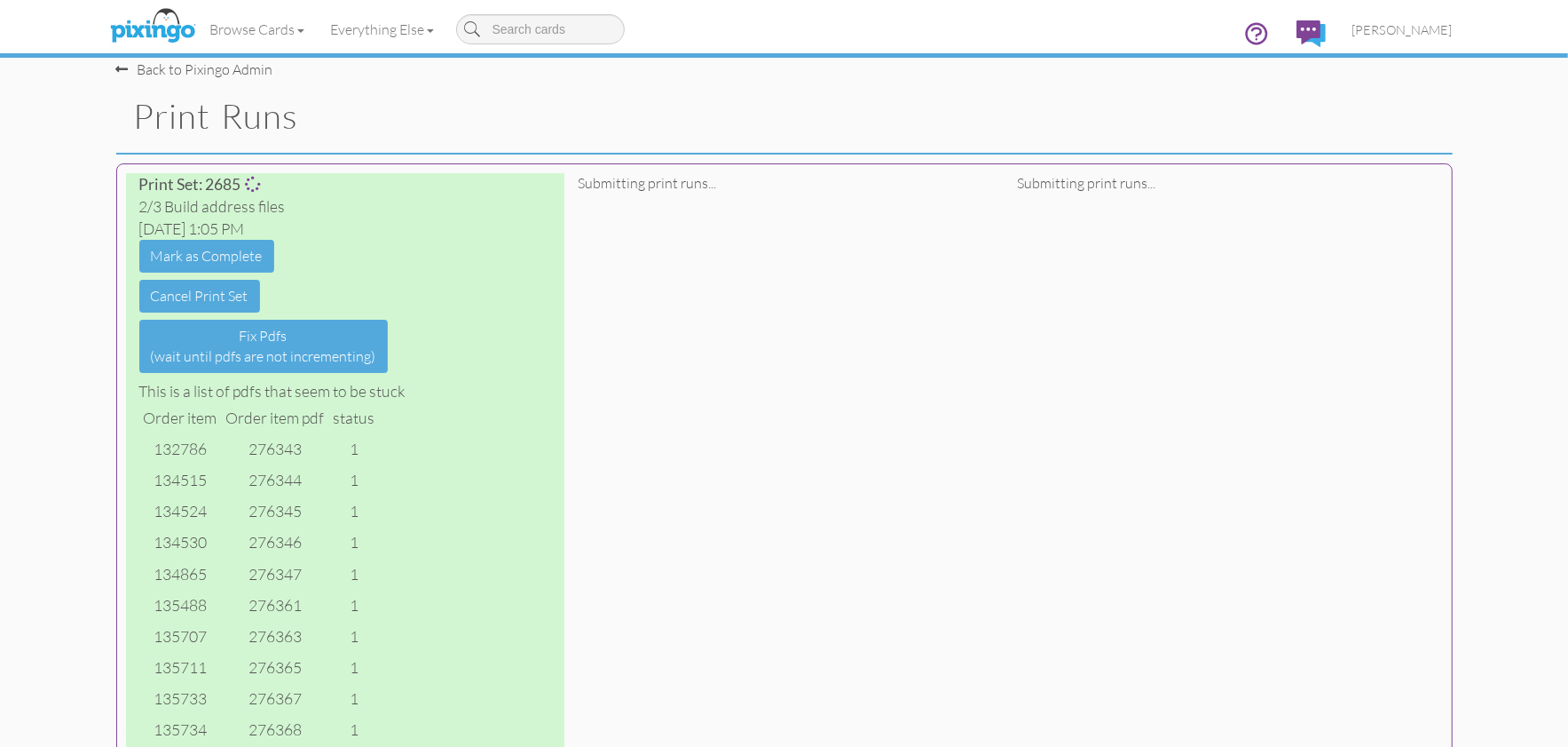
scroll to position [0, 0]
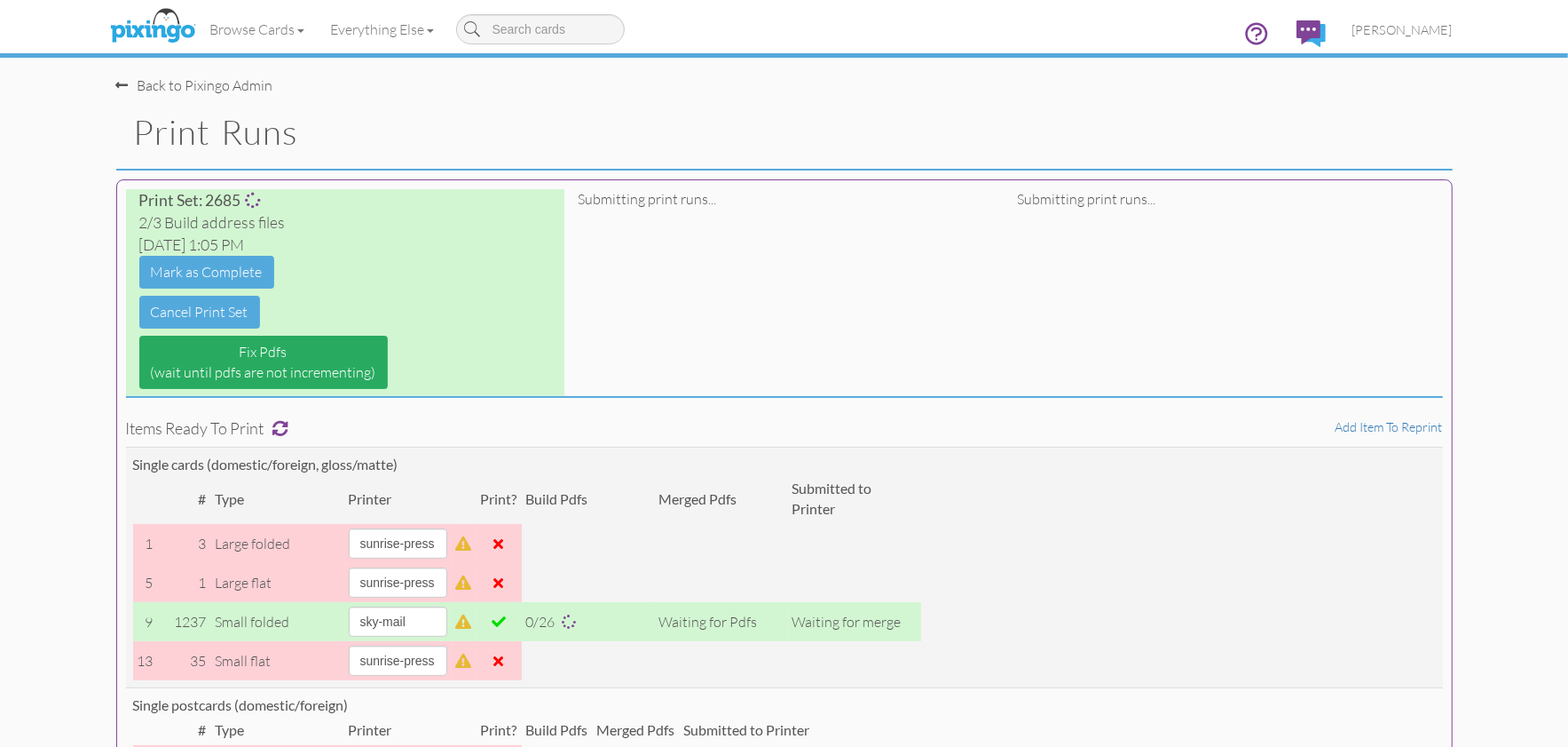
click at [229, 365] on link "Fix Pdfs (wait until pdfs are not incrementing)" at bounding box center [263, 362] width 248 height 53
click at [313, 360] on link "Fix Pdfs (wait until pdfs are not incrementing)" at bounding box center [263, 362] width 248 height 53
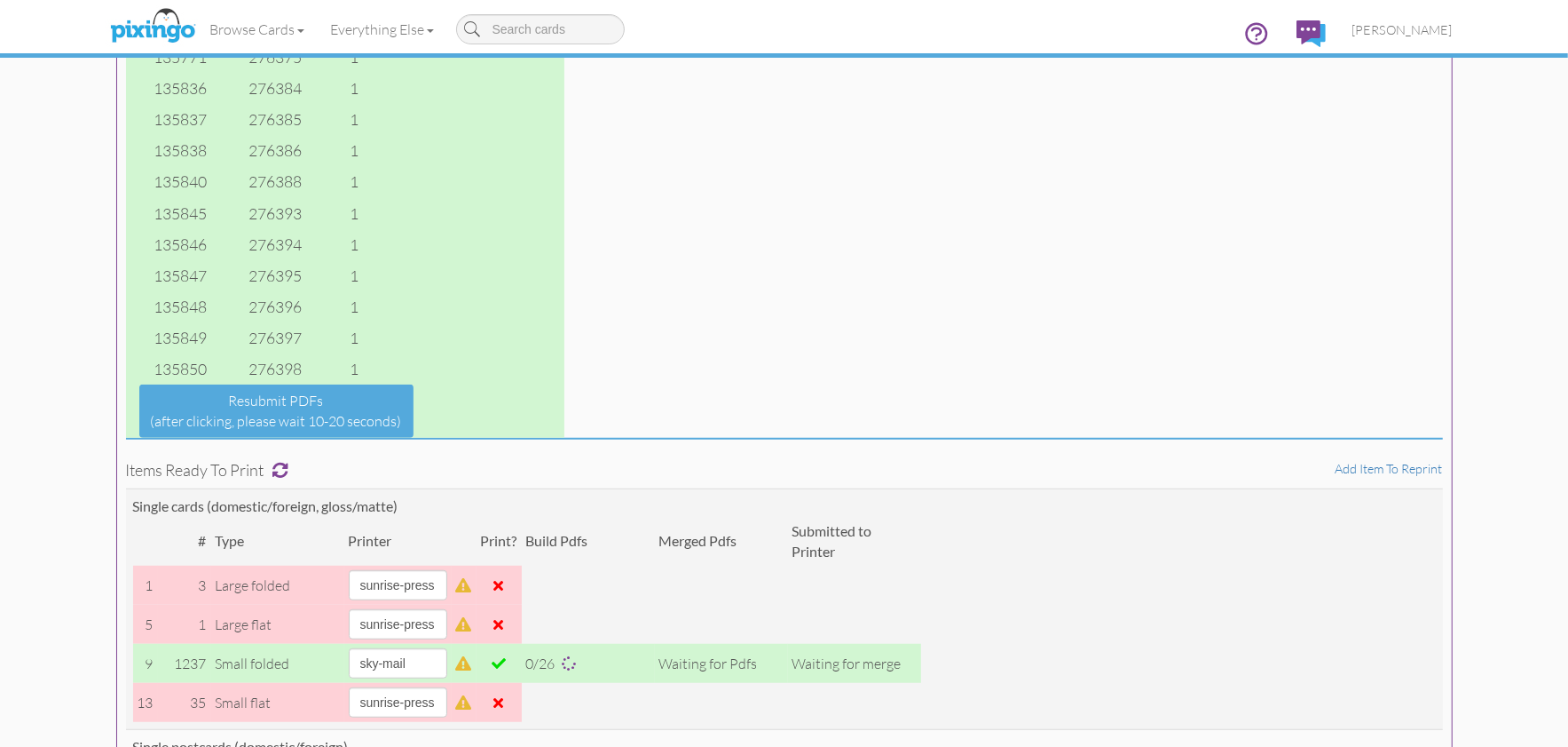
scroll to position [896, 0]
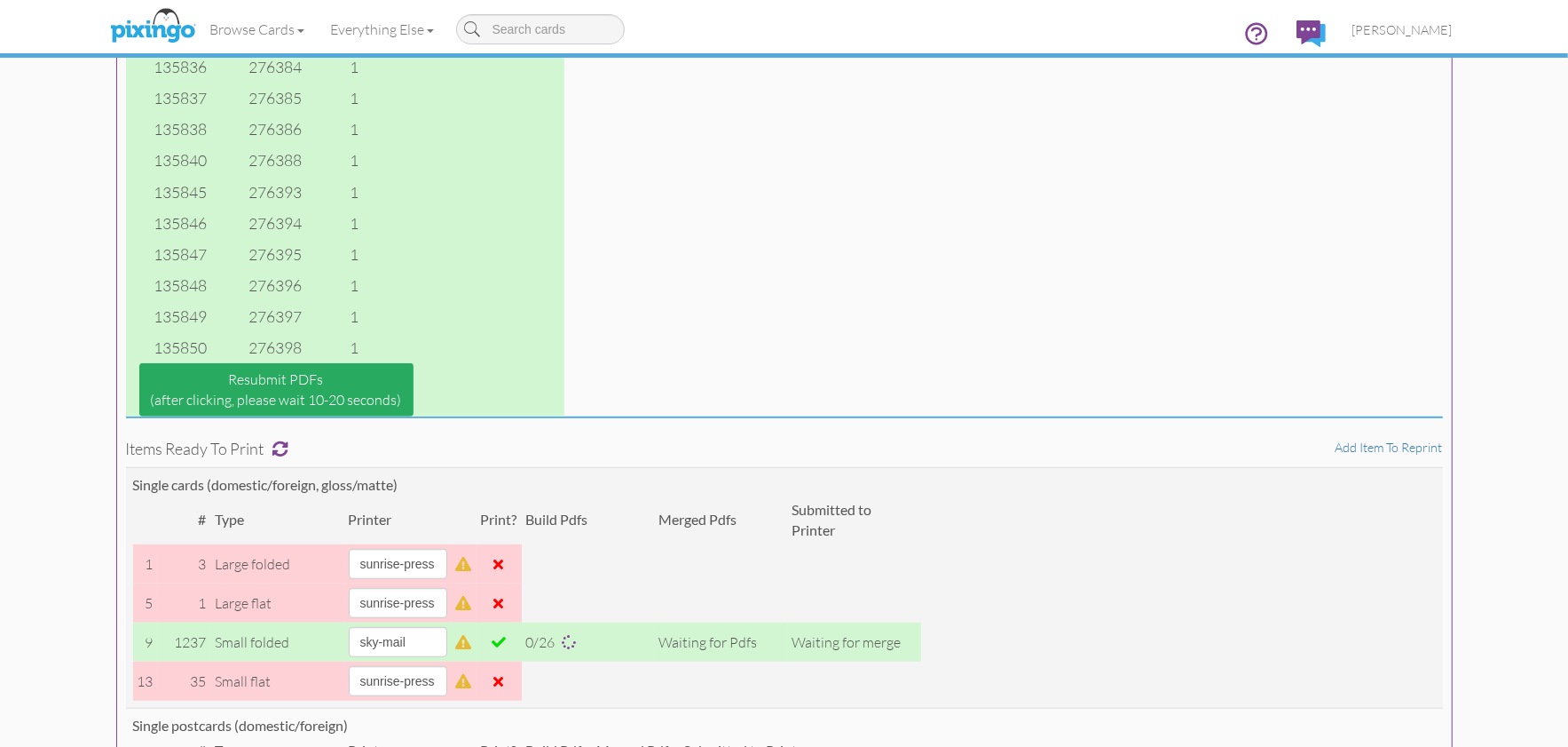
click at [274, 378] on link "Resubmit PDFs (after clicking, please wait 10-20 seconds)" at bounding box center [277, 389] width 274 height 53
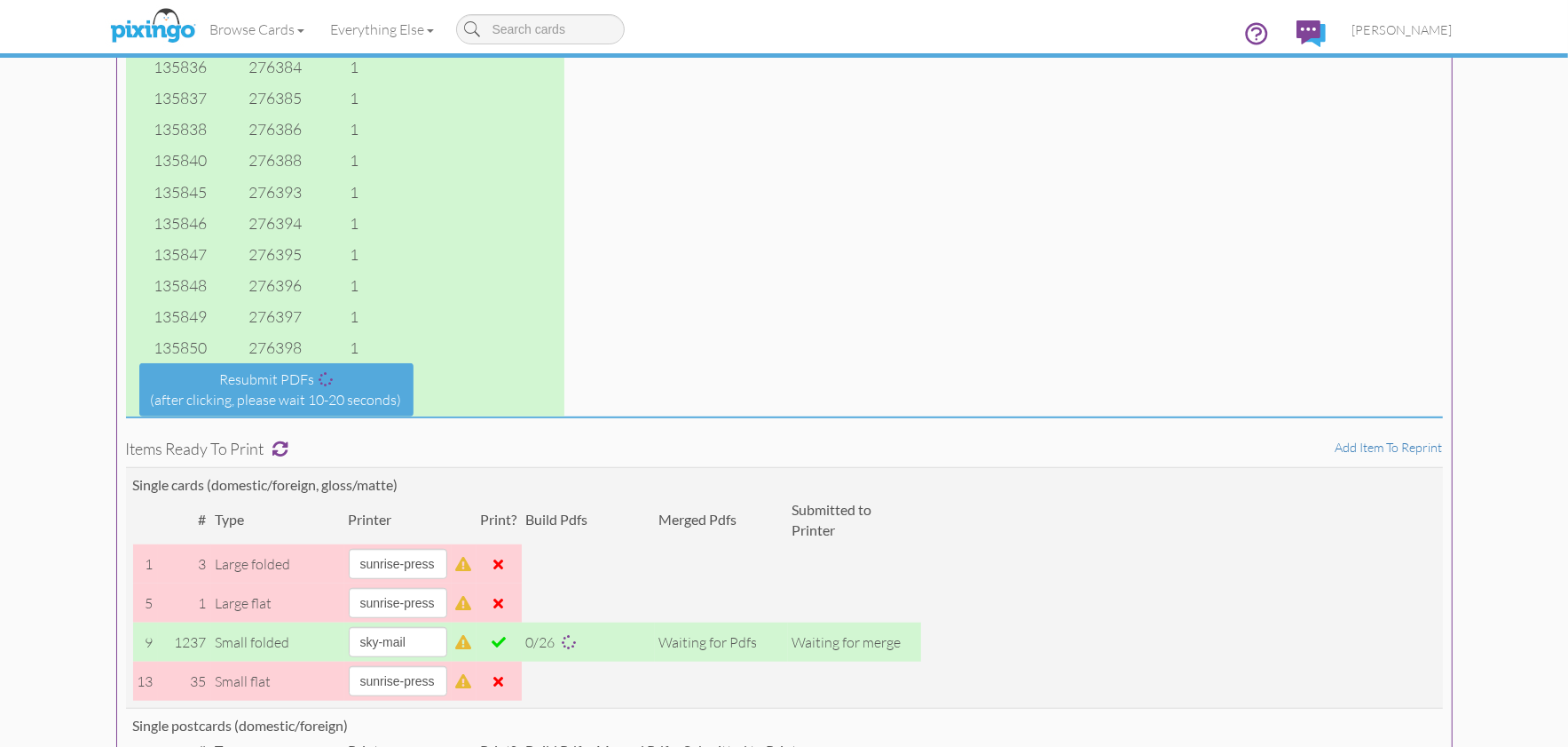
click at [446, 455] on h4 "Items ready to print Add item to reprint" at bounding box center [784, 449] width 1317 height 18
click at [283, 447] on span at bounding box center [281, 448] width 16 height 16
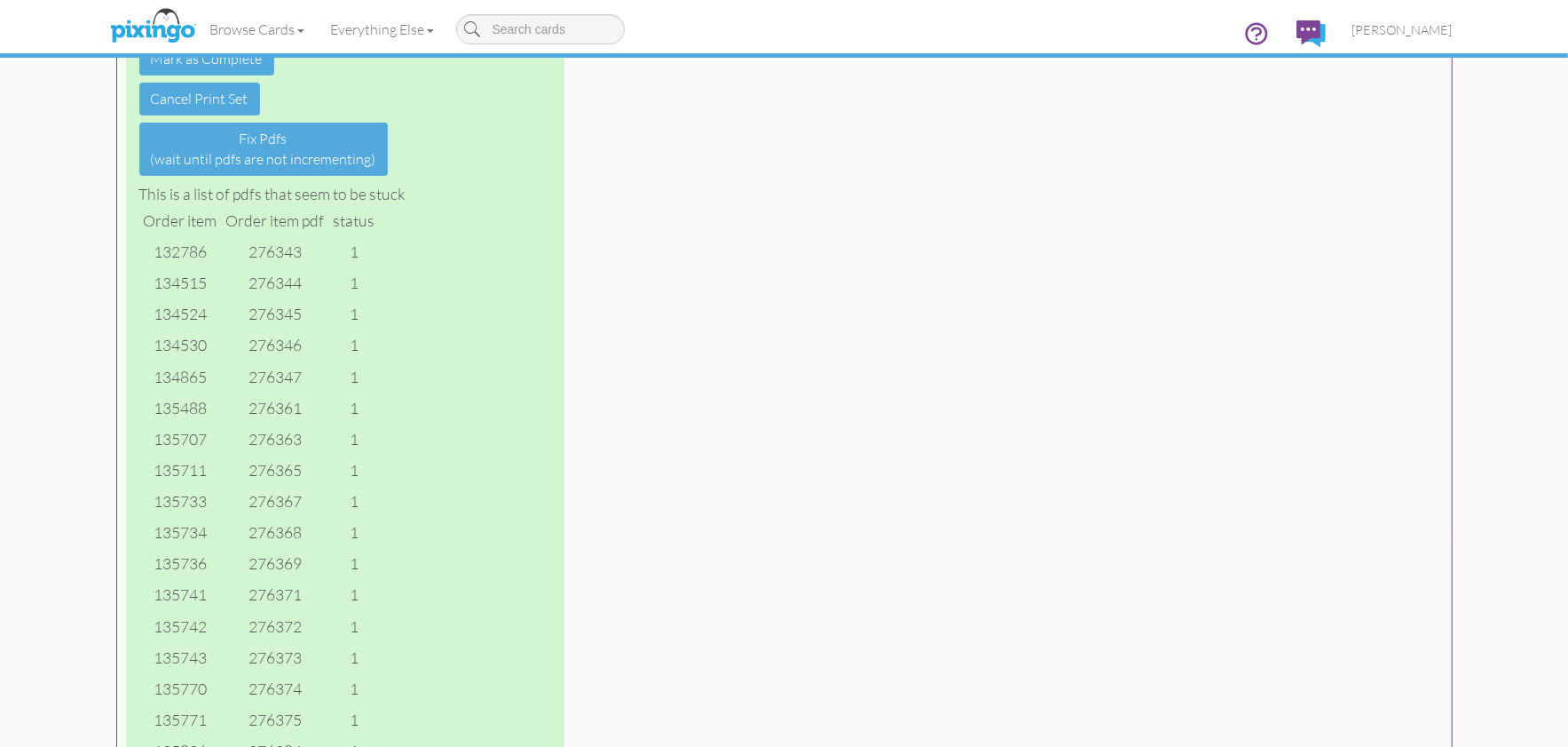
scroll to position [0, 0]
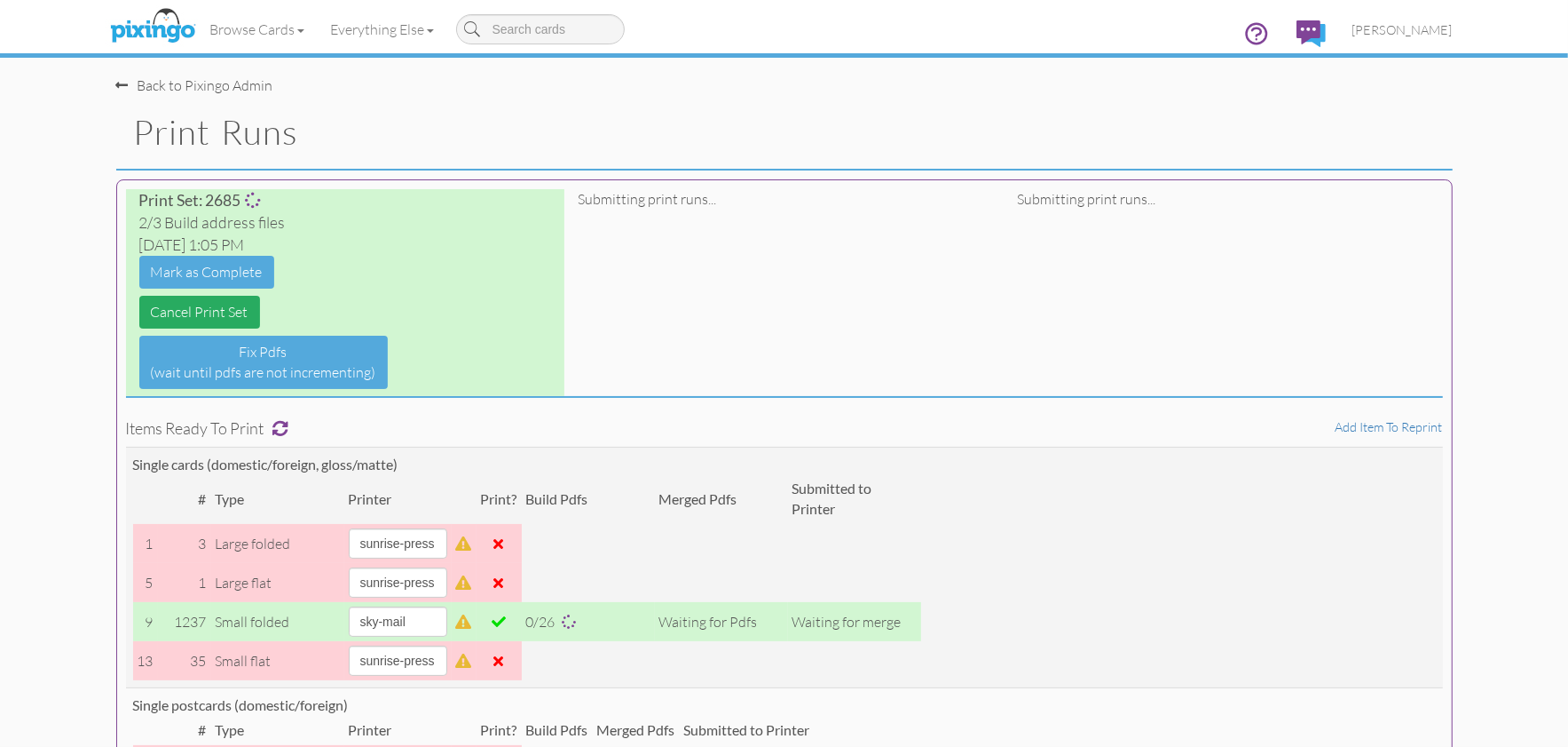
click at [199, 308] on link "Cancel Print Set" at bounding box center [200, 312] width 121 height 33
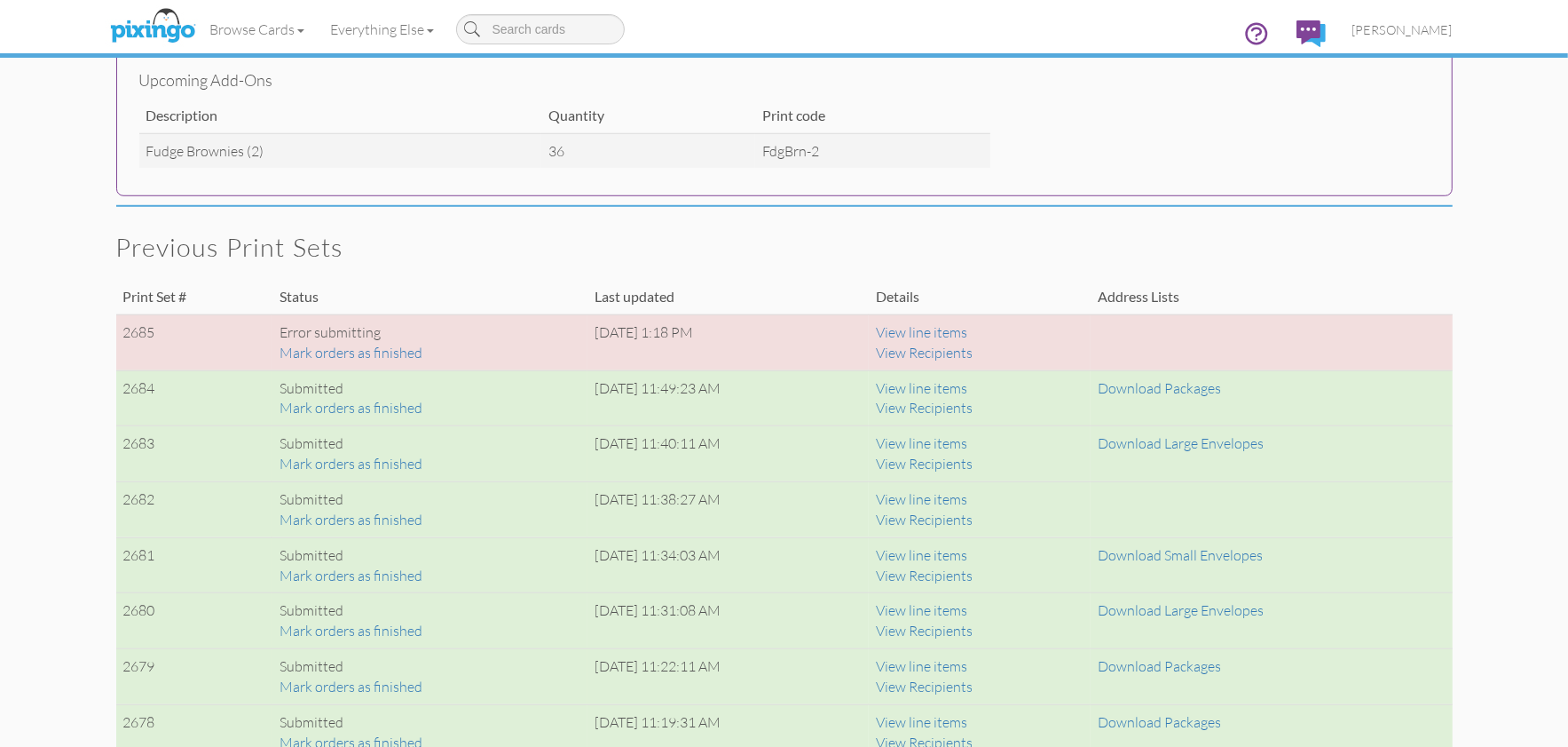
scroll to position [1083, 0]
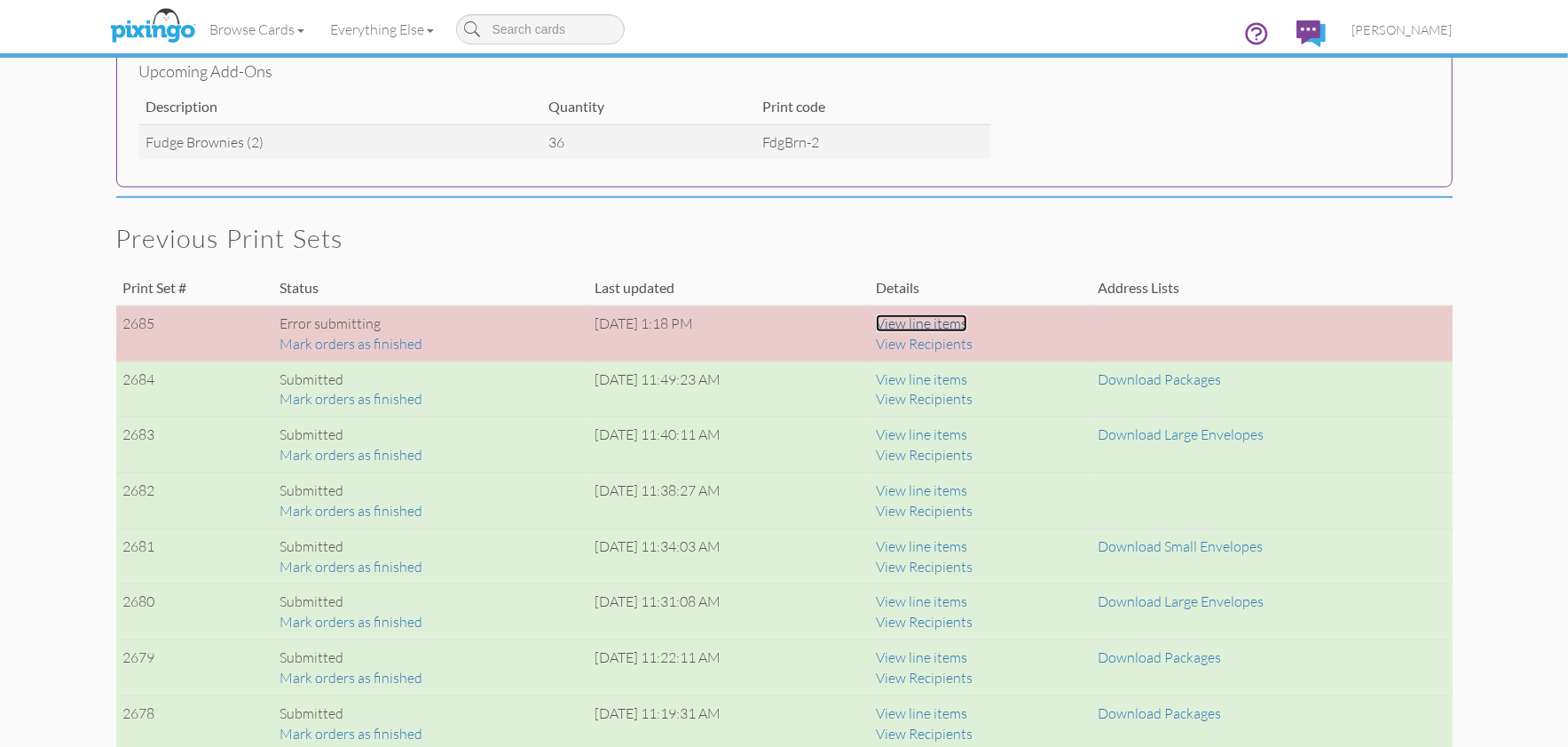
click at [956, 325] on link "View line items" at bounding box center [921, 323] width 92 height 18
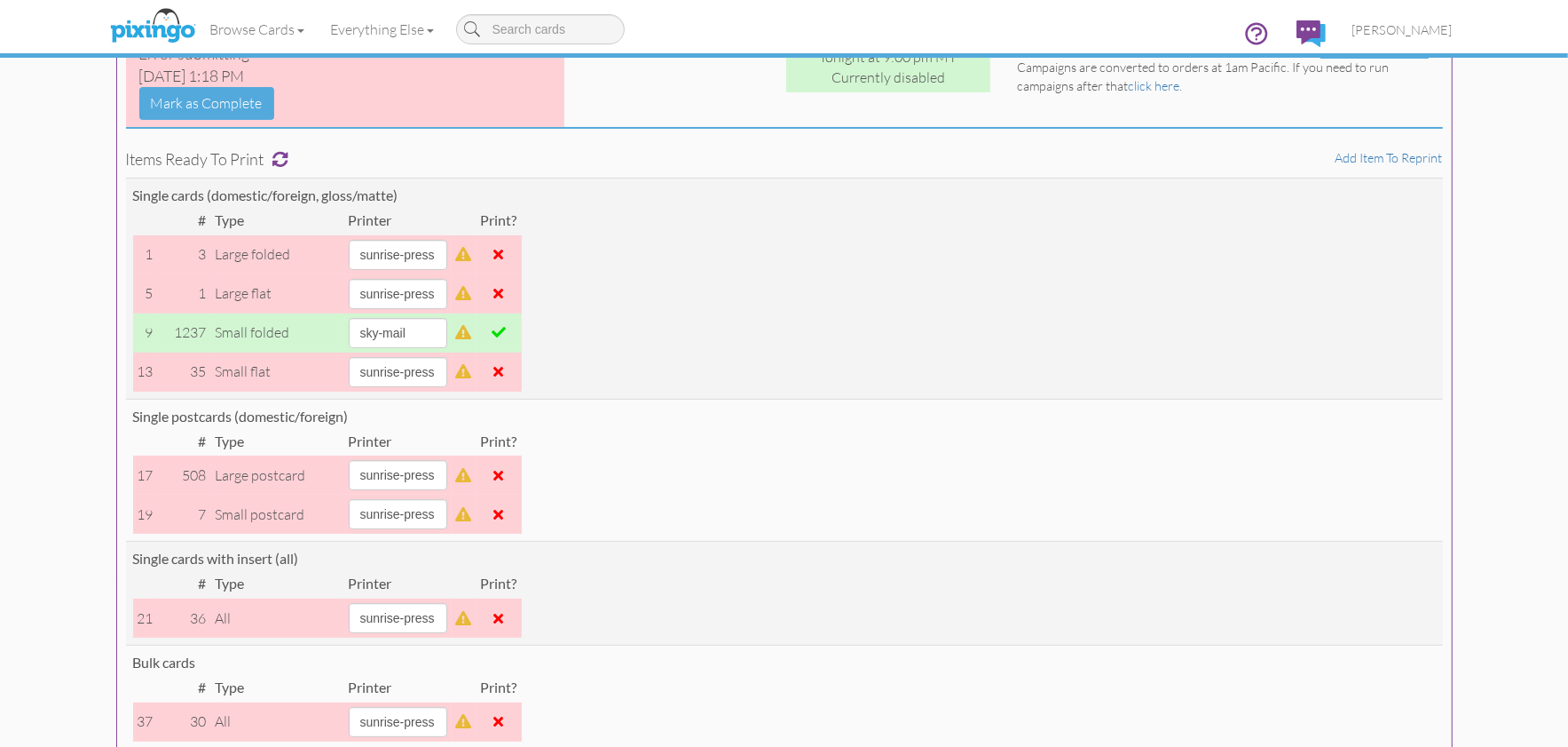
scroll to position [0, 0]
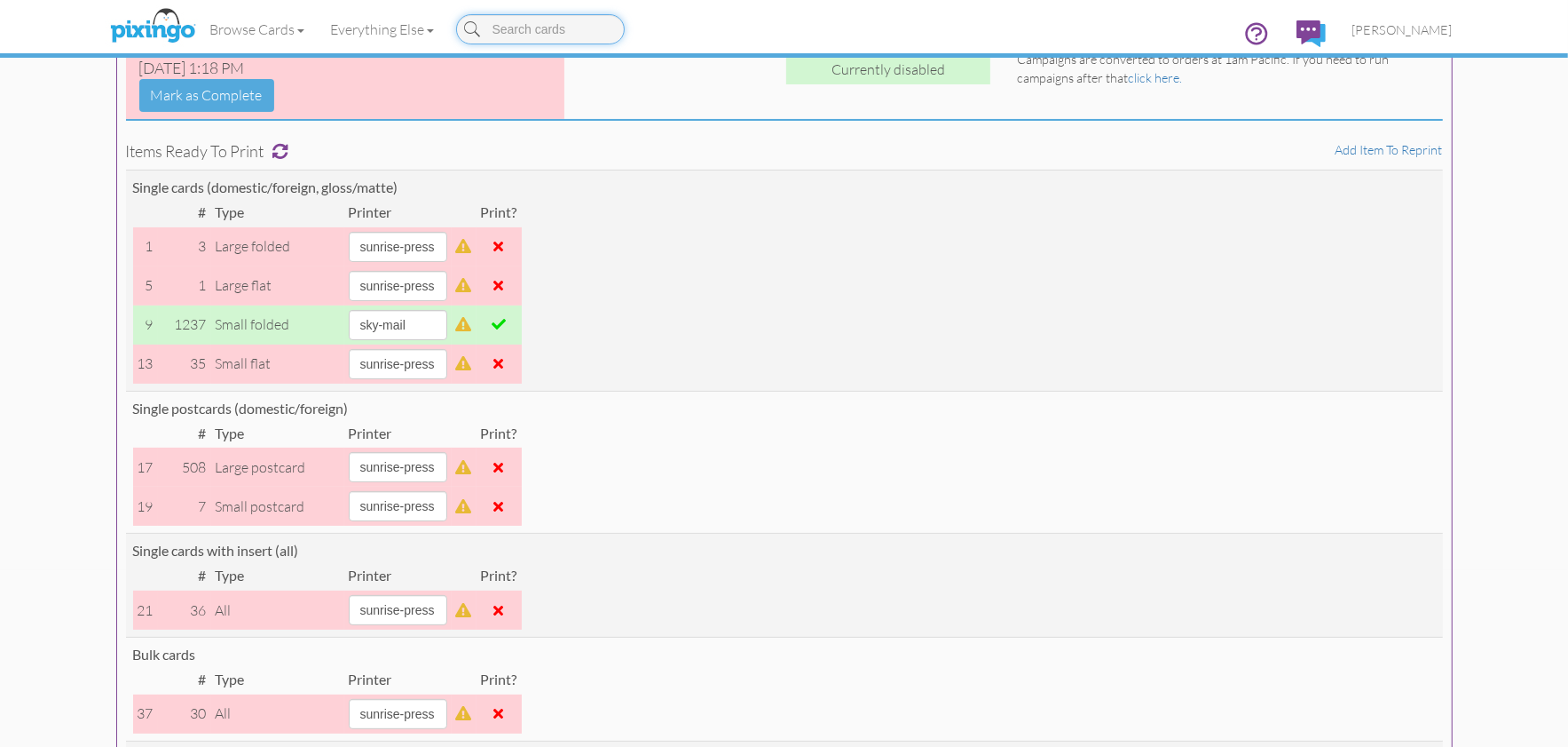
scroll to position [81, 0]
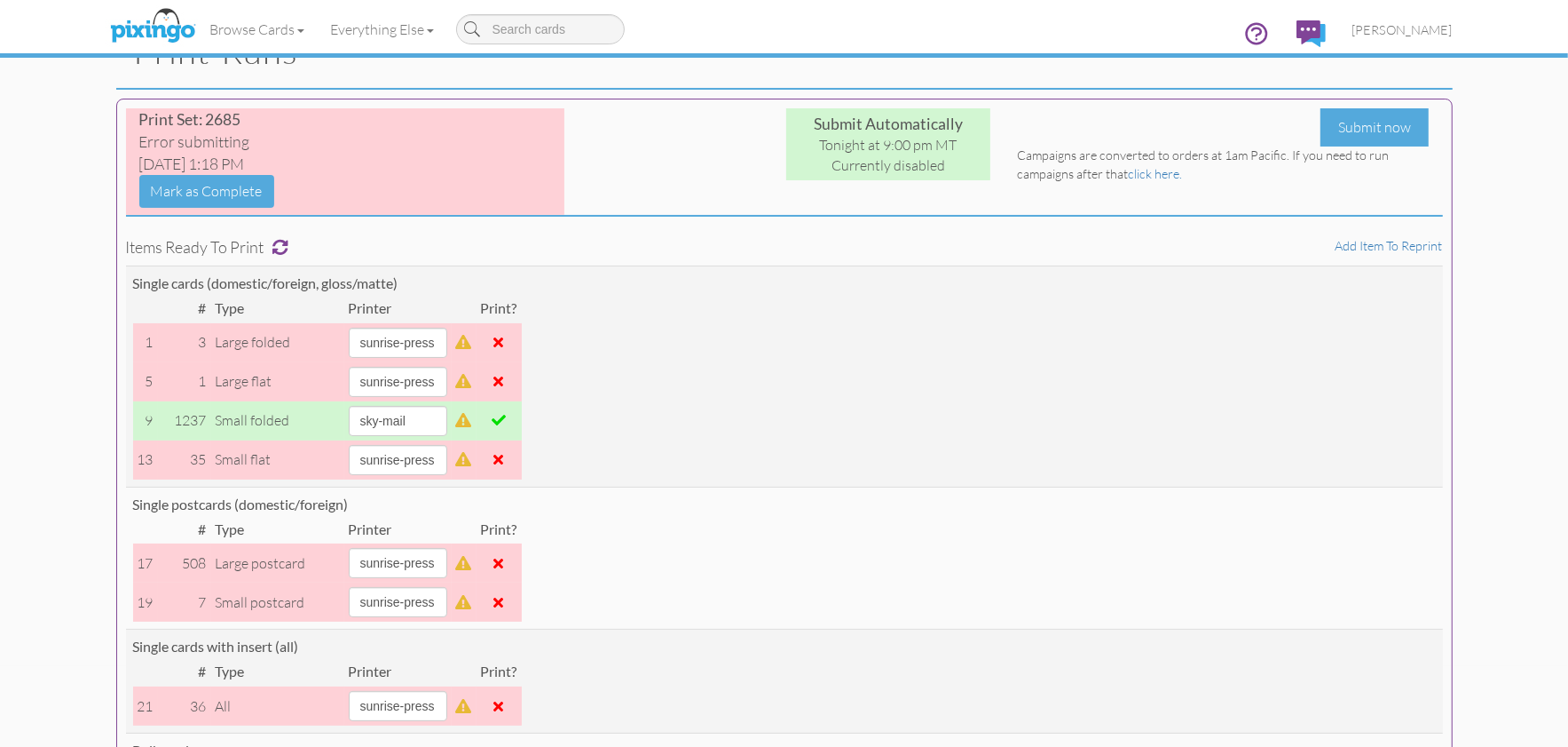
scroll to position [83, 0]
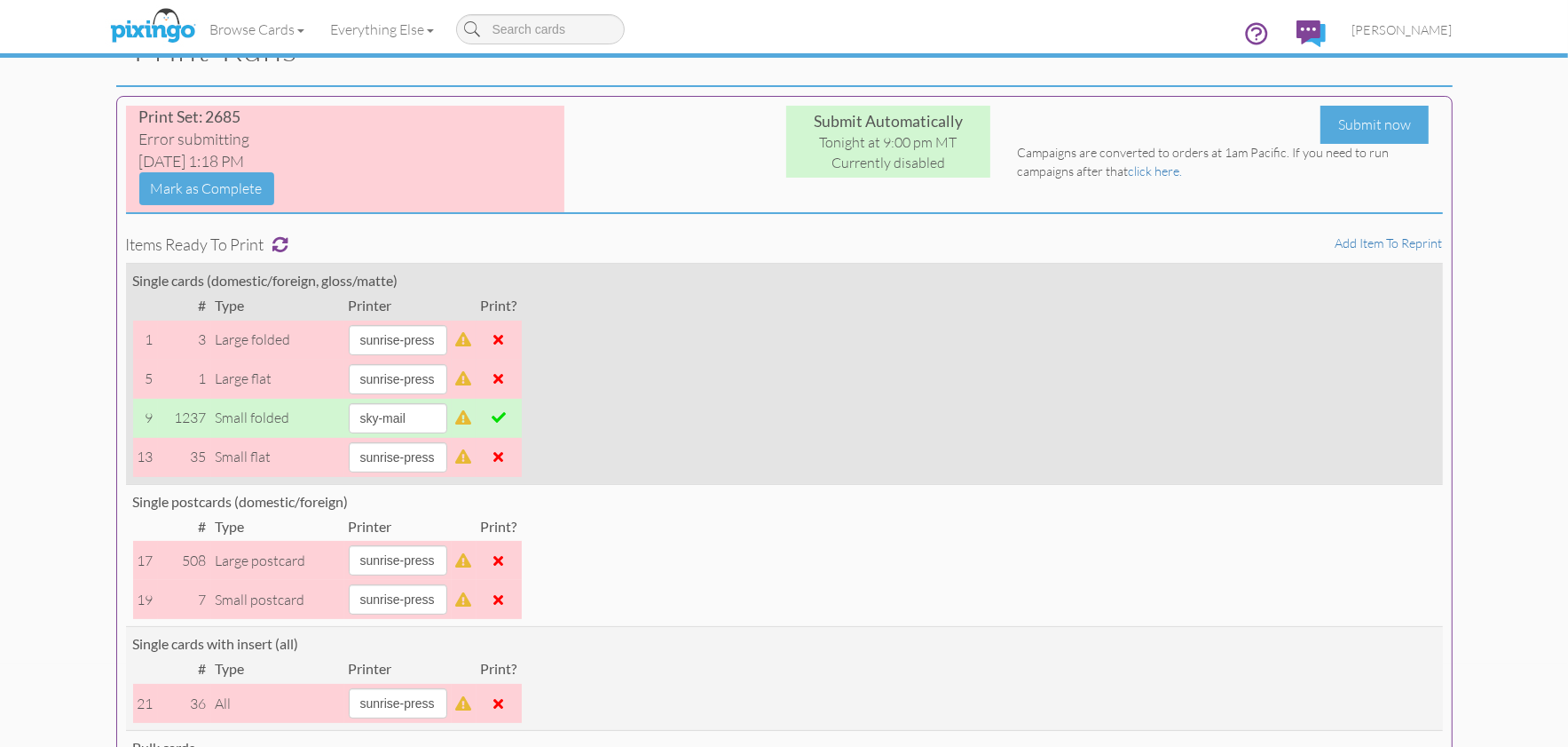
click at [506, 418] on span at bounding box center [498, 416] width 14 height 14
click at [504, 418] on span at bounding box center [499, 416] width 9 height 14
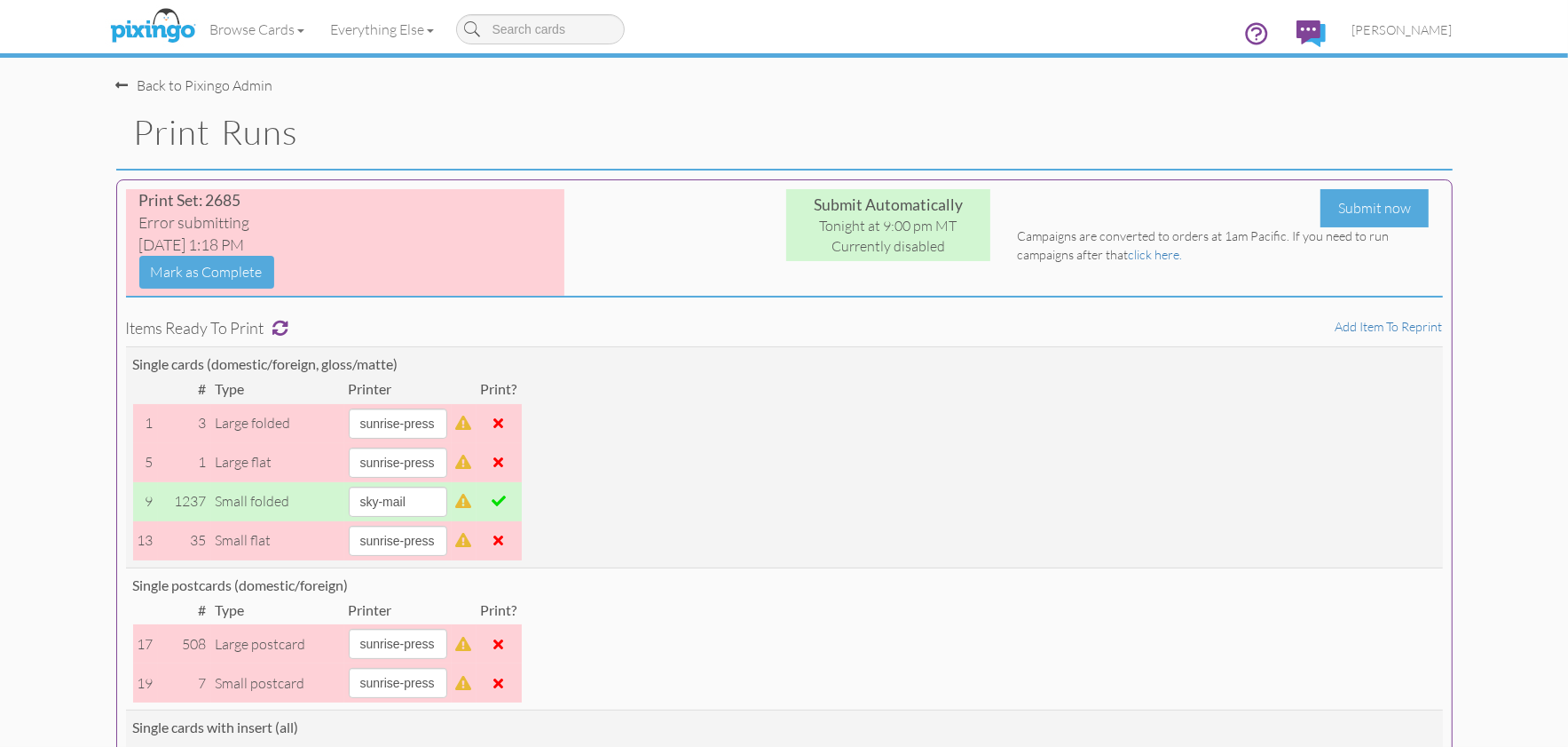
click at [590, 94] on div "Back to Pixingo Admin" at bounding box center [791, 76] width 1350 height 38
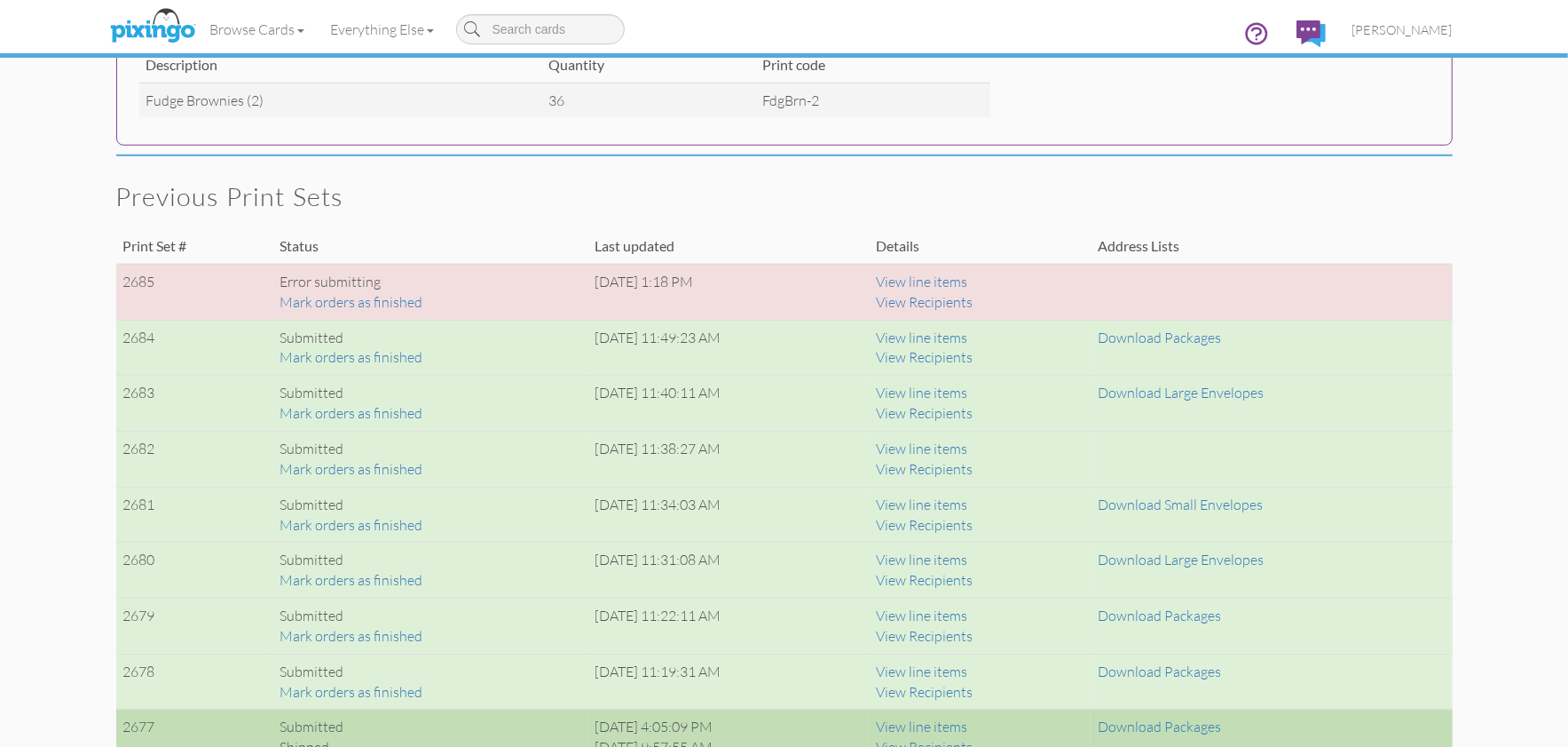
scroll to position [1124, 0]
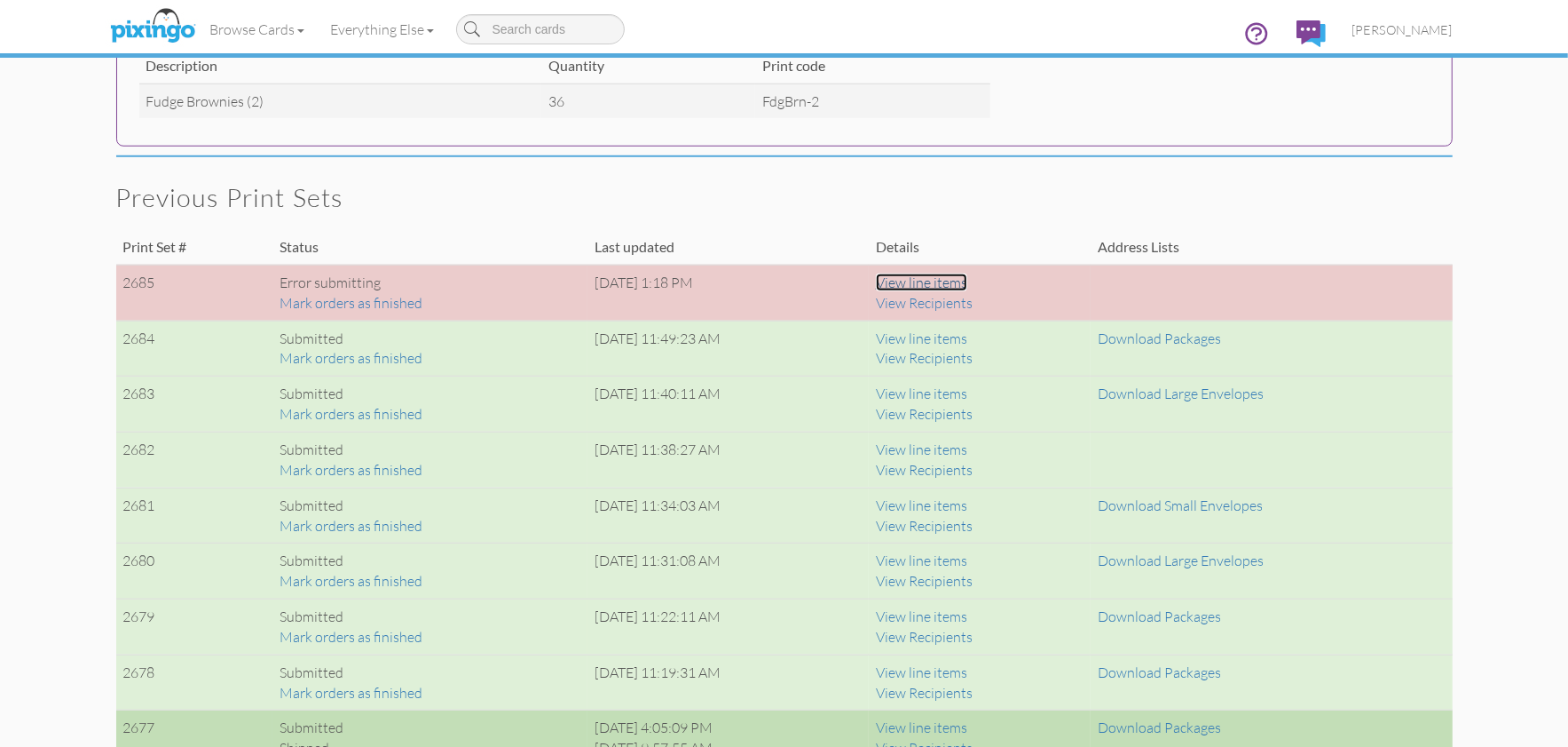
click at [953, 282] on link "View line items" at bounding box center [921, 282] width 92 height 18
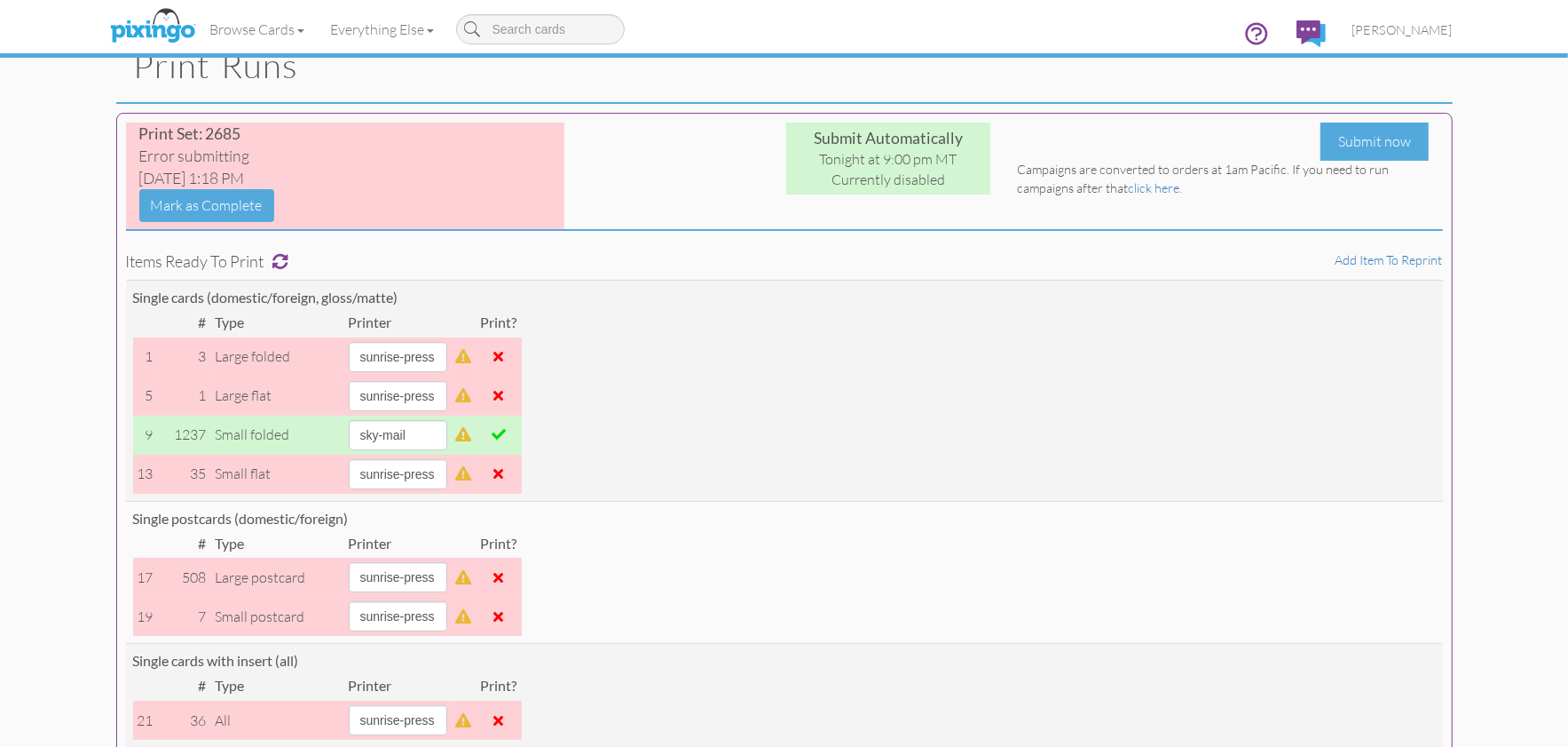
scroll to position [32, 0]
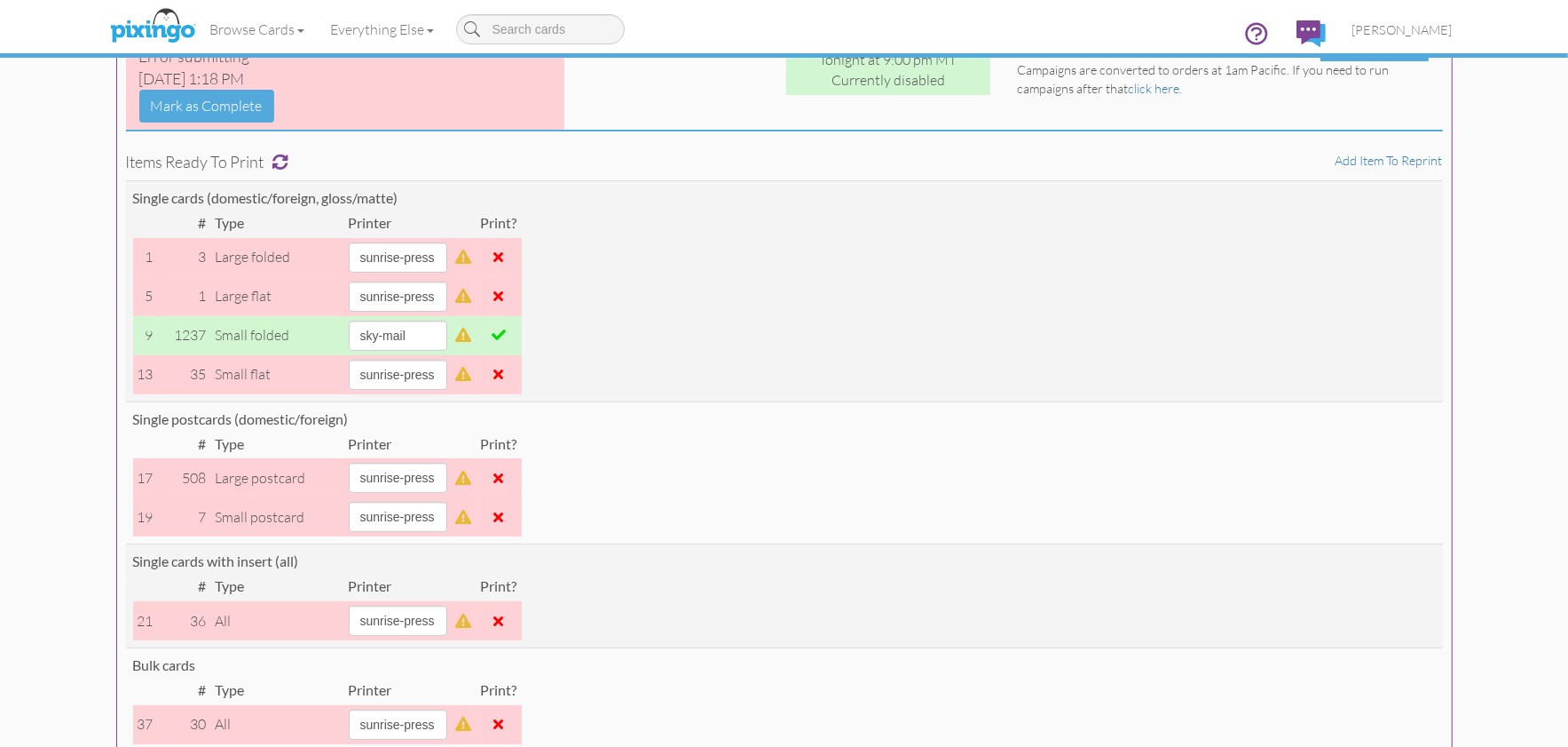
scroll to position [0, 0]
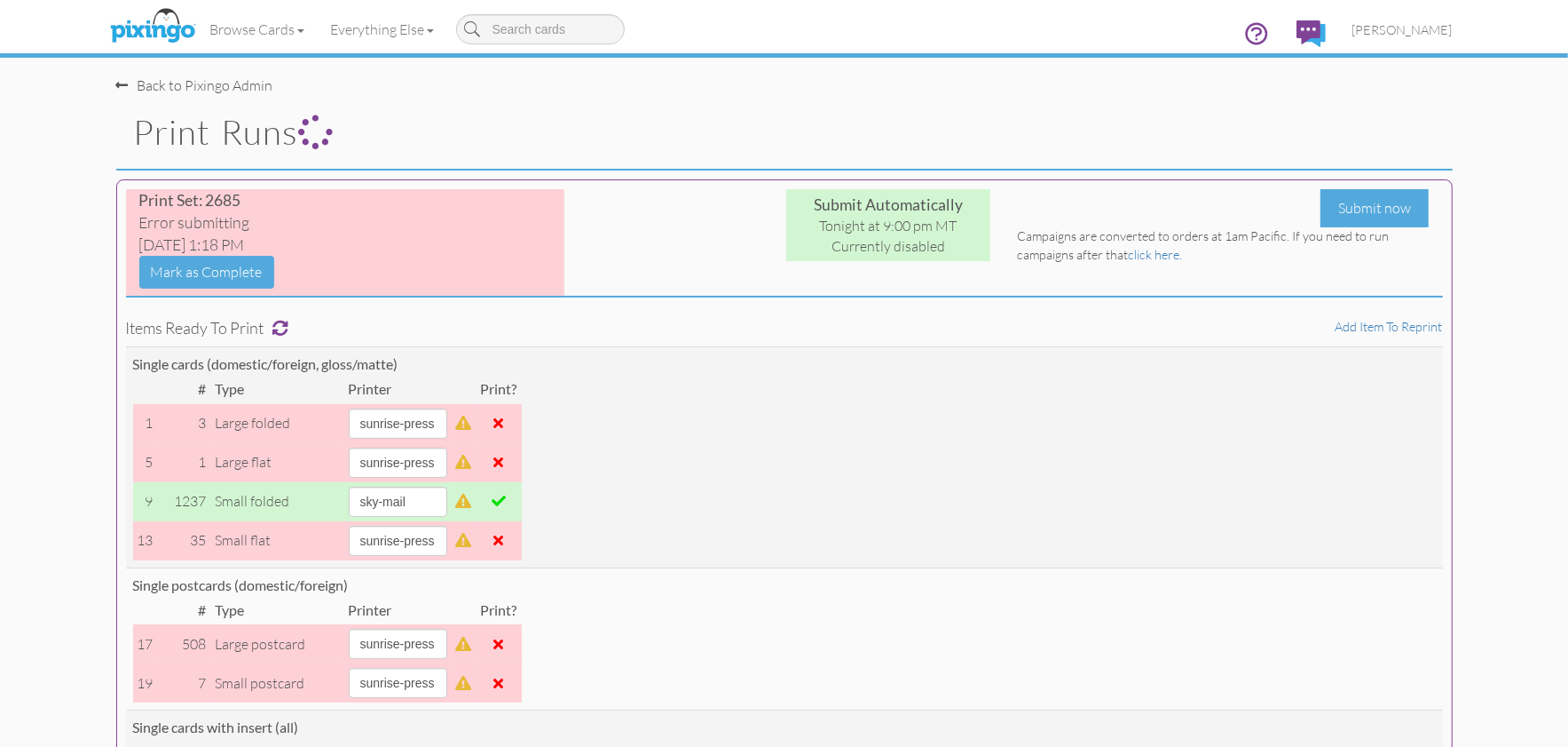
click at [531, 94] on div "Back to Pixingo Admin" at bounding box center [791, 76] width 1350 height 38
click at [761, 123] on h1 "Print Runs" at bounding box center [793, 131] width 1319 height 37
click at [767, 125] on h1 "Print Runs" at bounding box center [793, 131] width 1319 height 37
click at [203, 273] on button "Mark as Complete" at bounding box center [207, 272] width 135 height 33
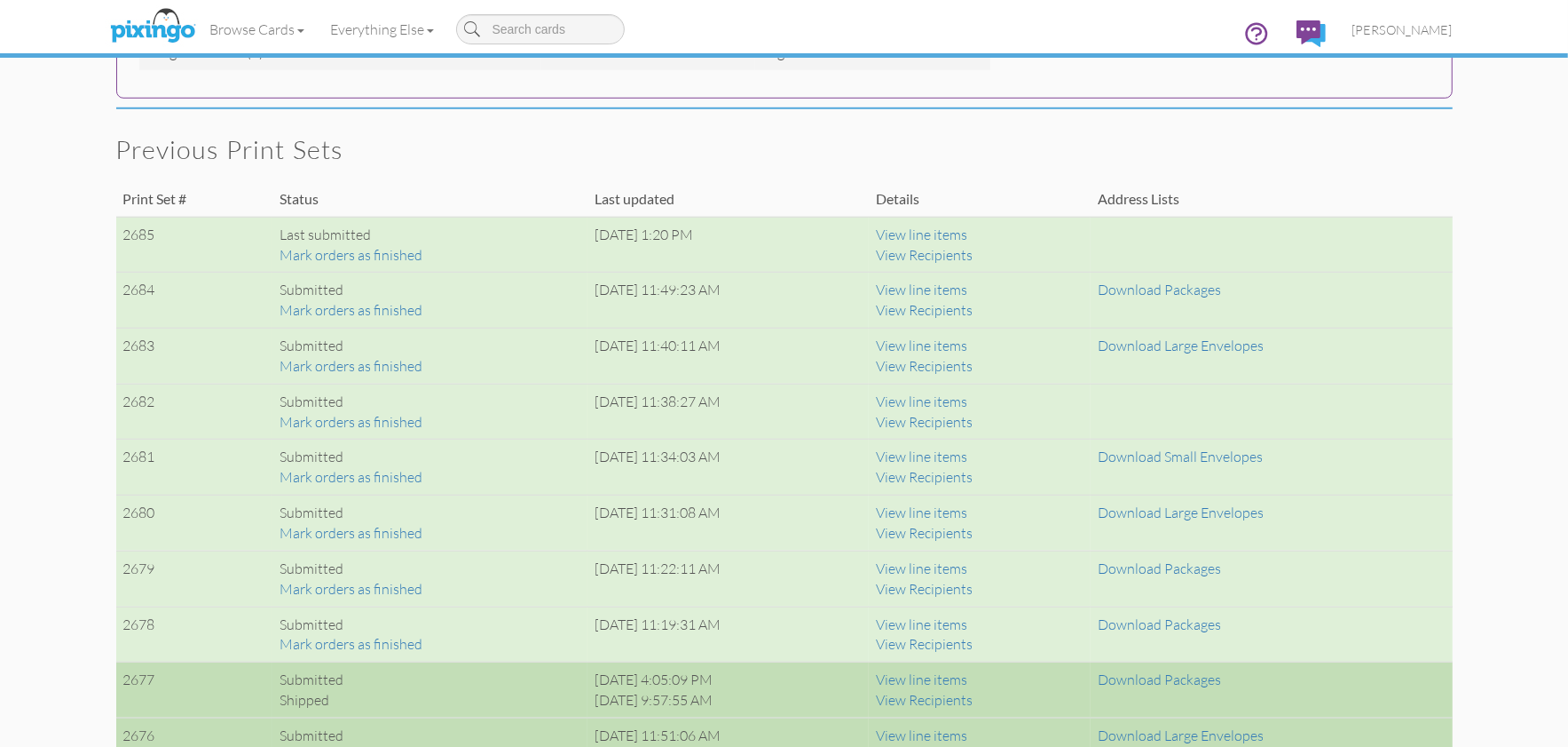
scroll to position [1138, 0]
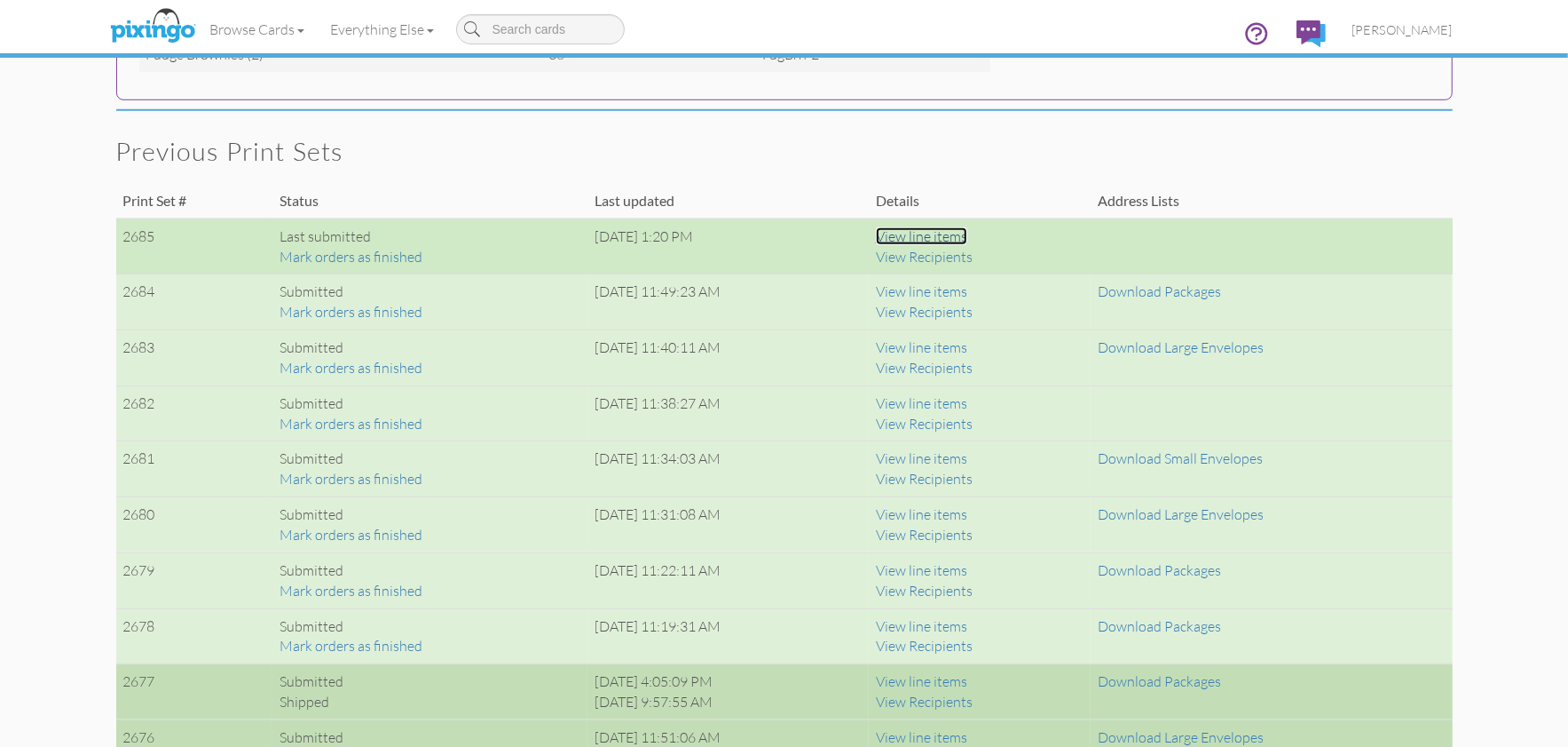
click at [946, 234] on link "View line items" at bounding box center [921, 236] width 92 height 18
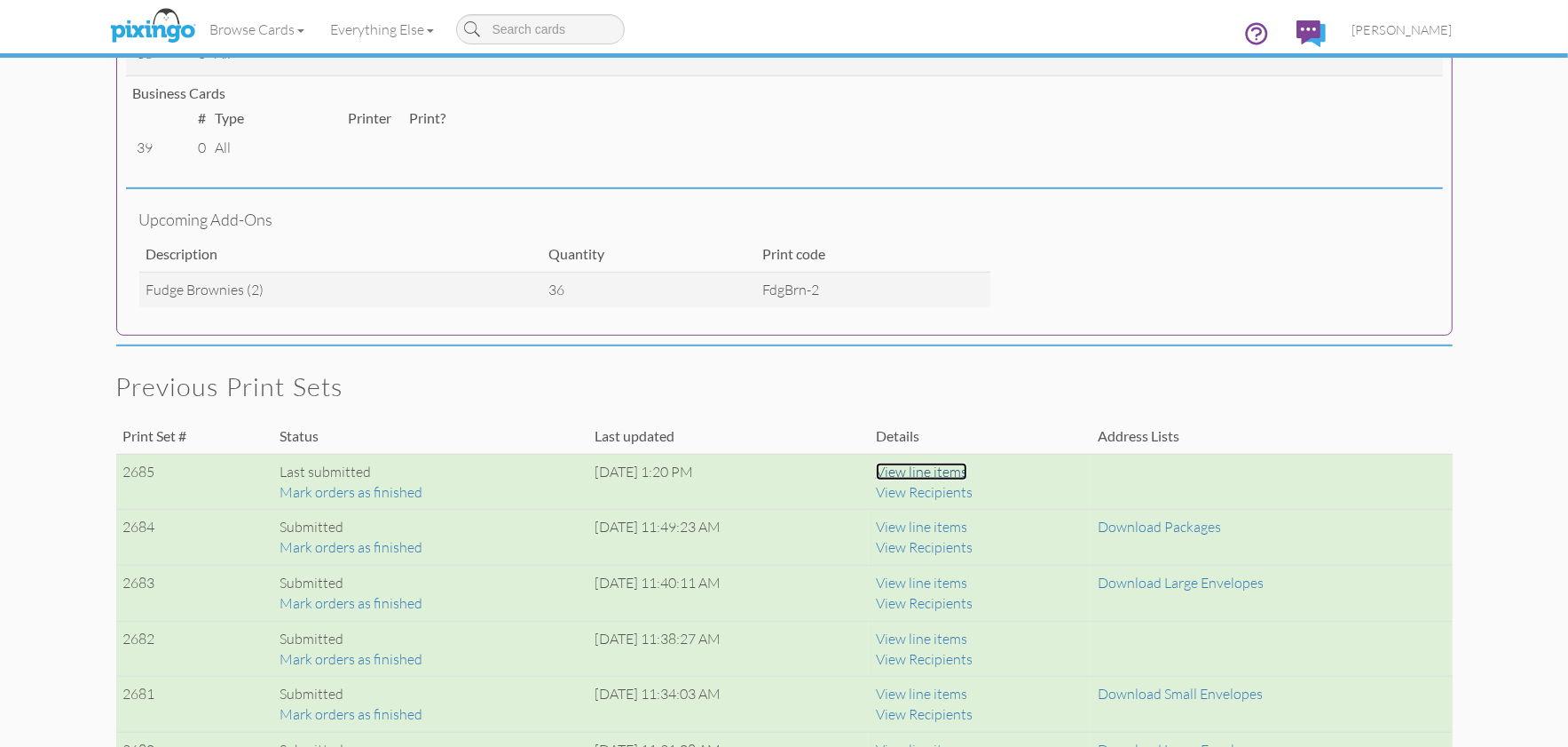
scroll to position [914, 0]
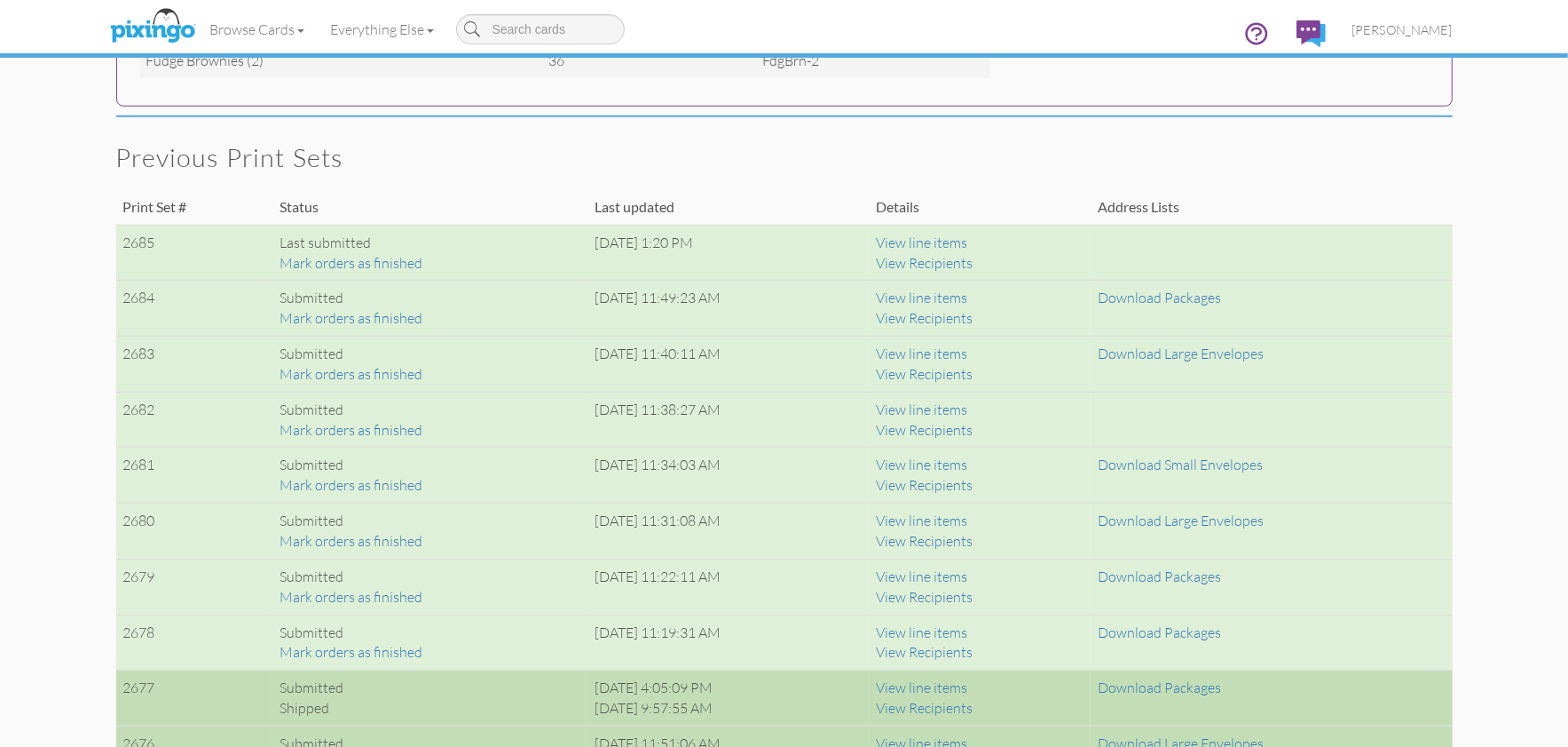
scroll to position [1128, 0]
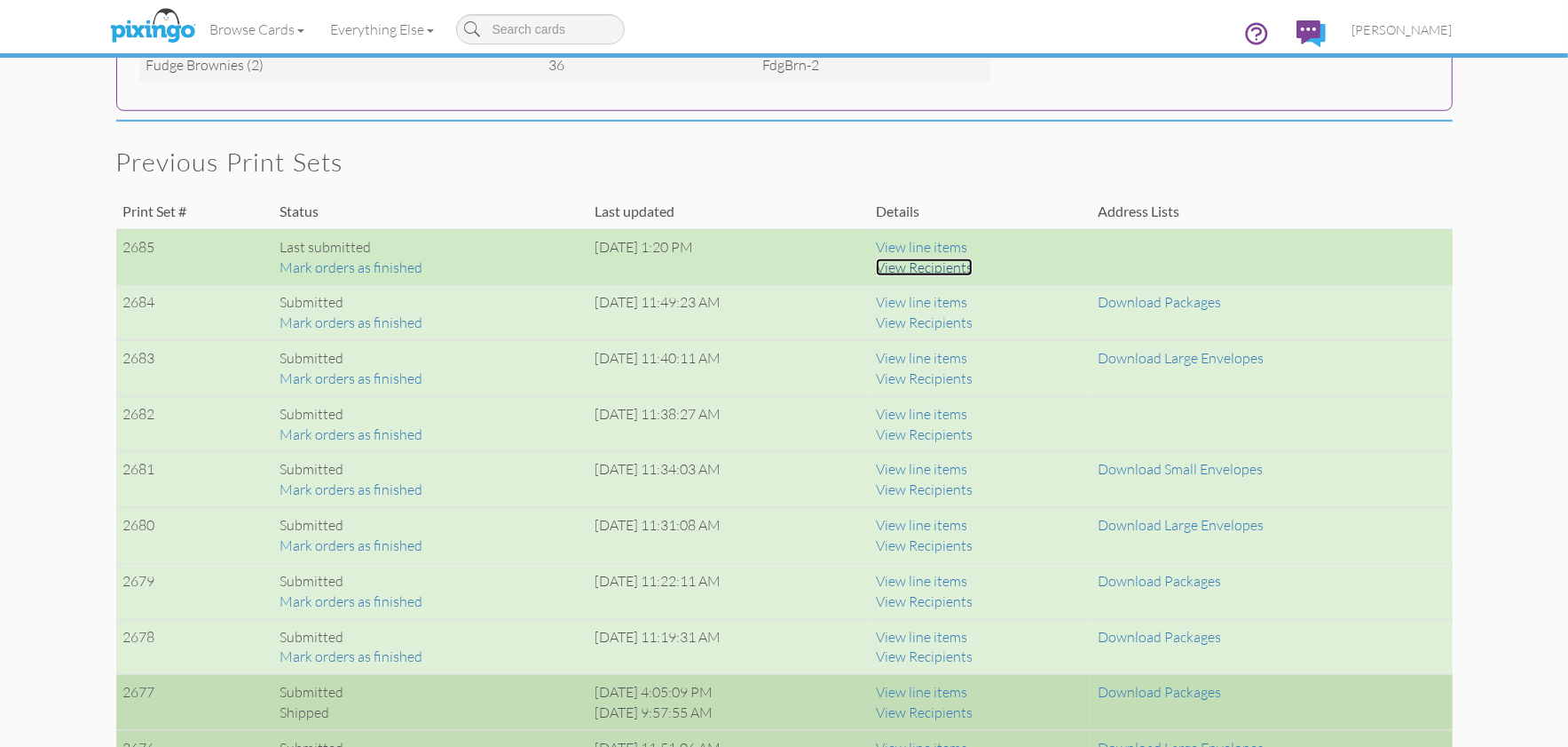
click at [971, 269] on link "View Recipients" at bounding box center [924, 267] width 96 height 18
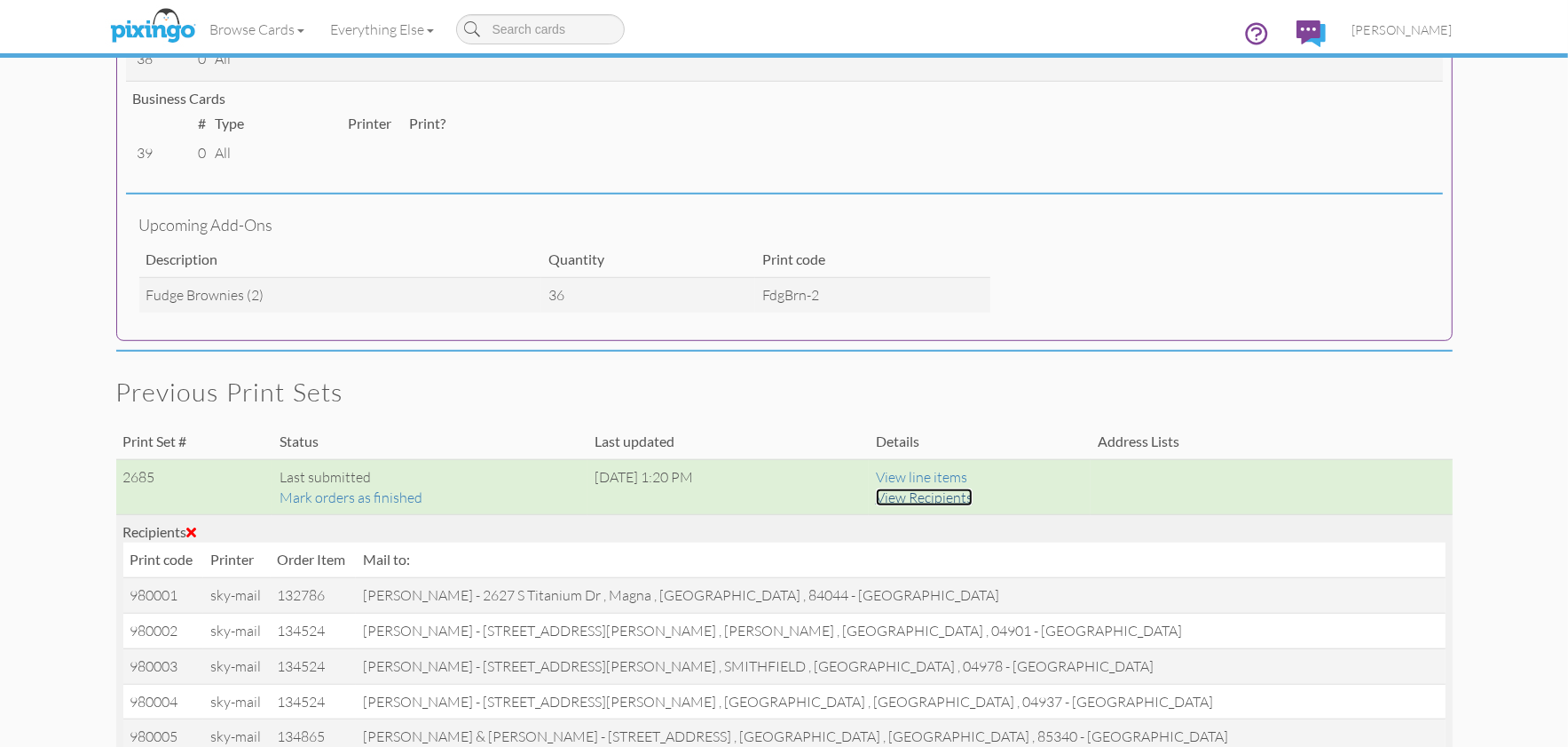
scroll to position [0, 0]
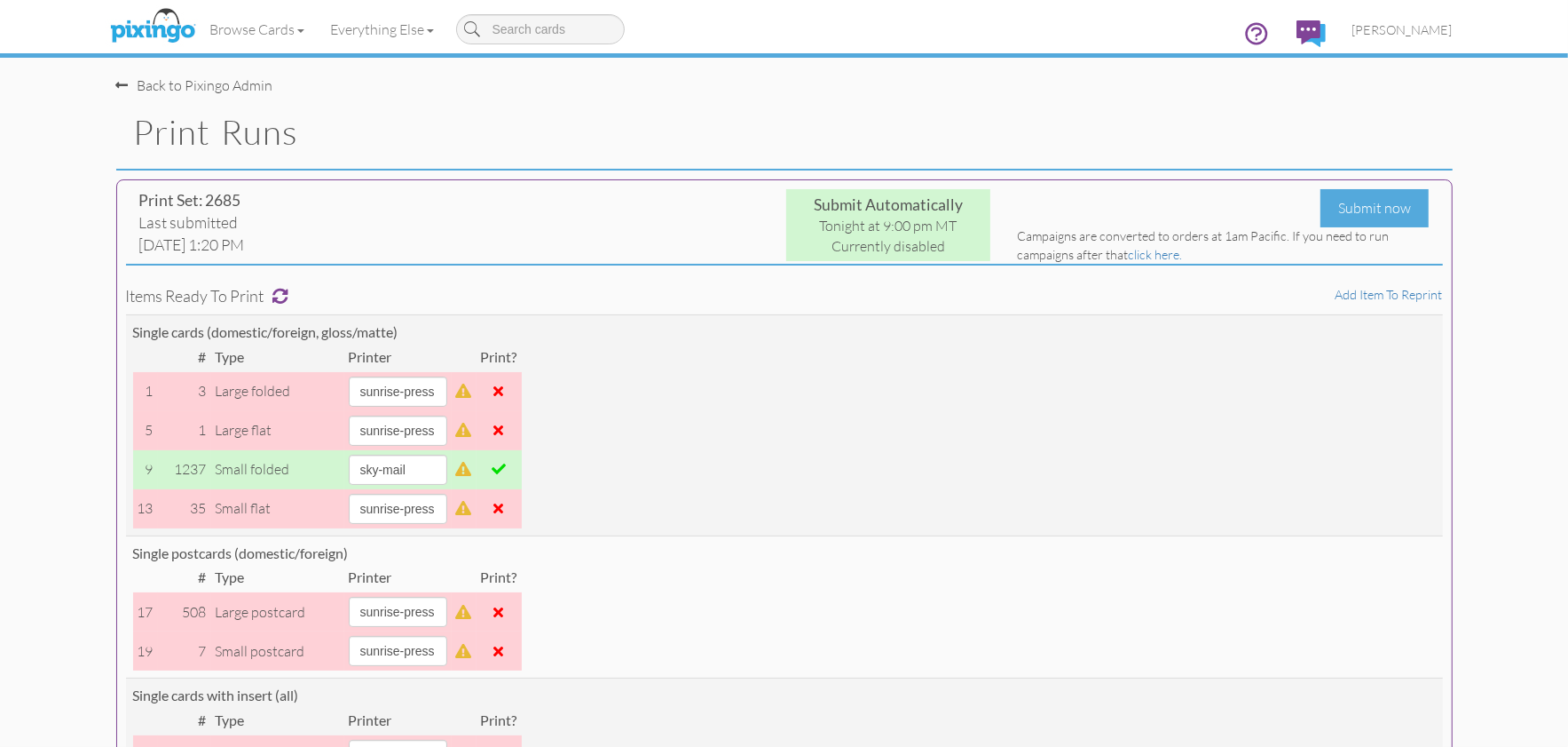
click at [643, 229] on div "Submit Automatically Tonight at 9:00 pm MT Currently disabled" at bounding box center [784, 225] width 439 height 72
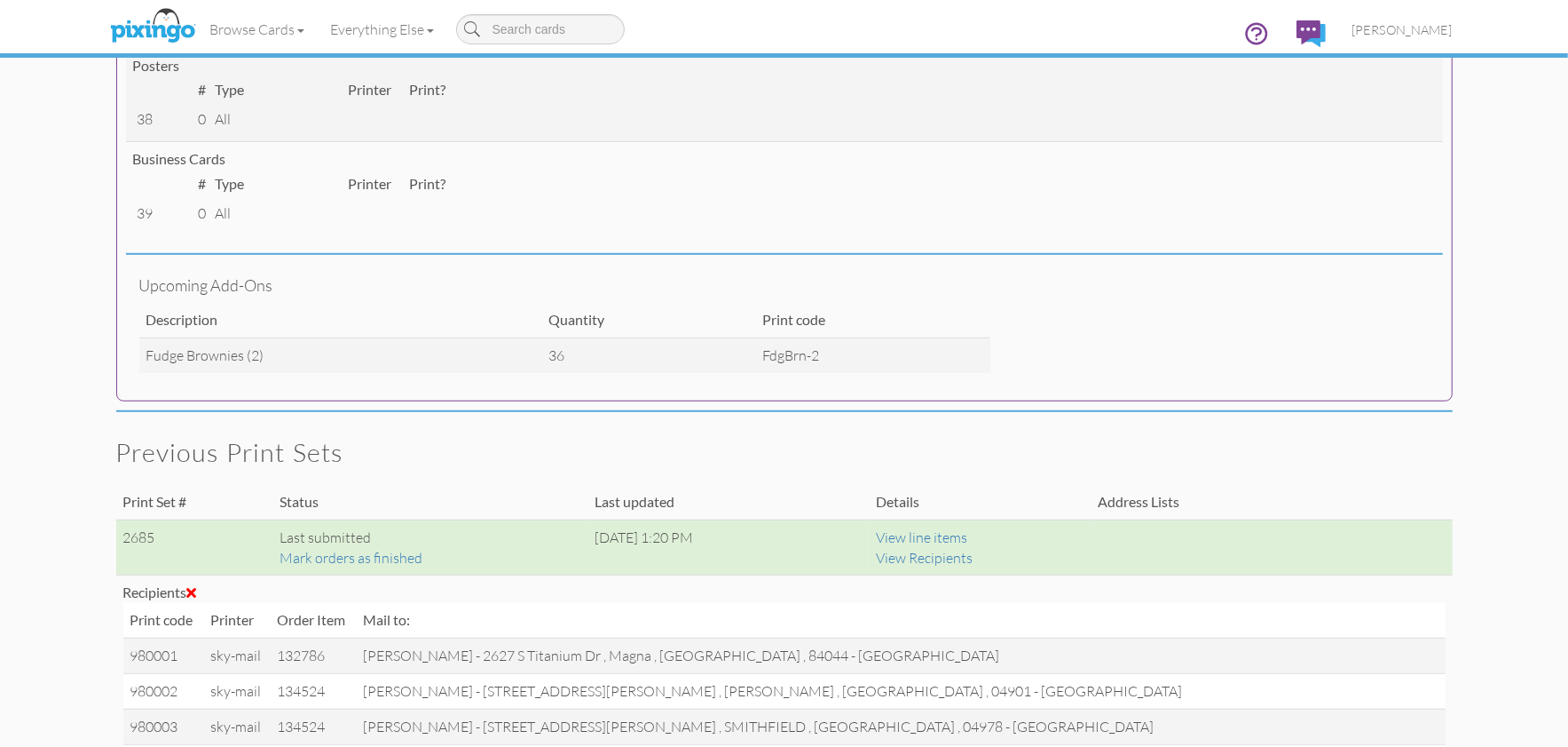
scroll to position [952, 0]
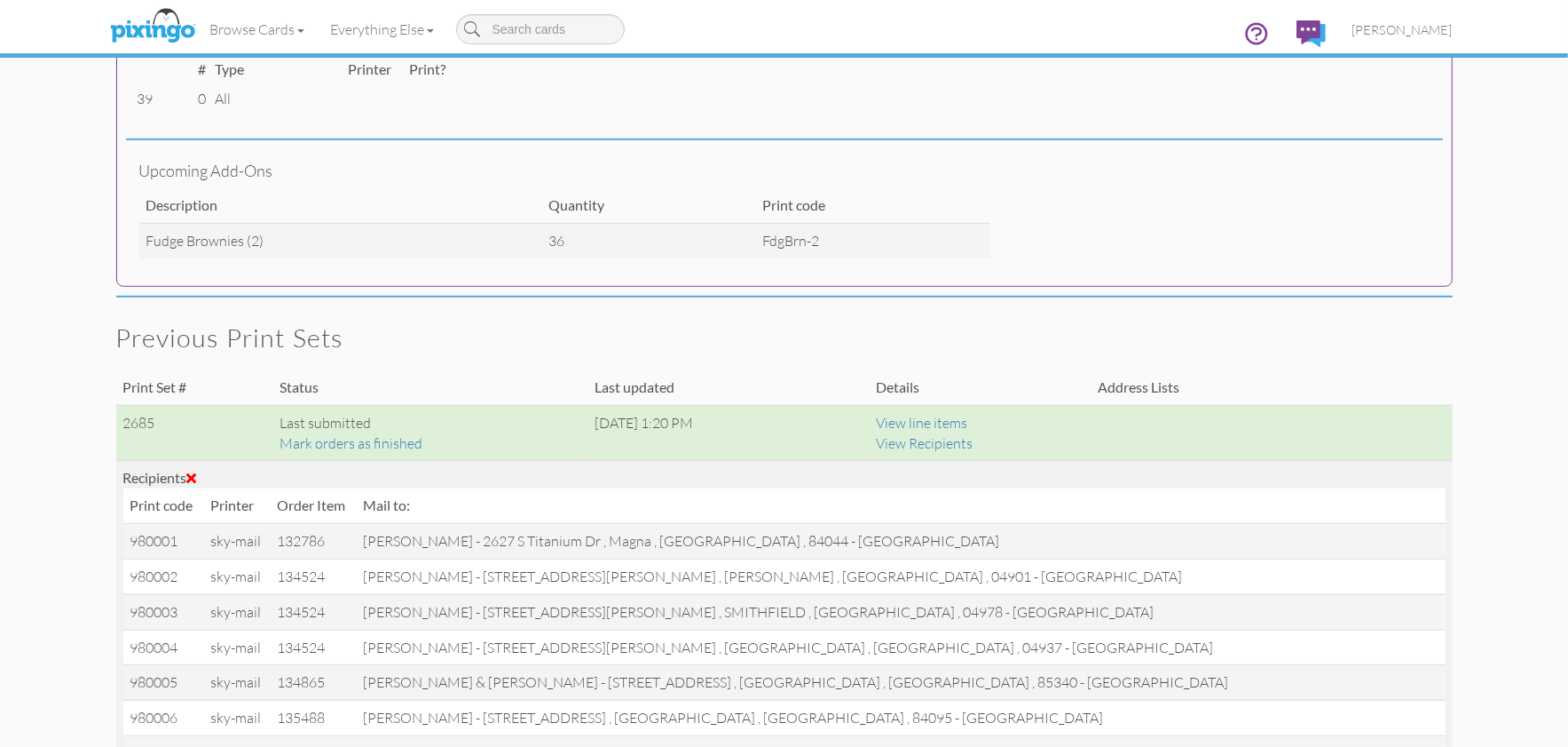
click at [197, 474] on span at bounding box center [192, 477] width 9 height 14
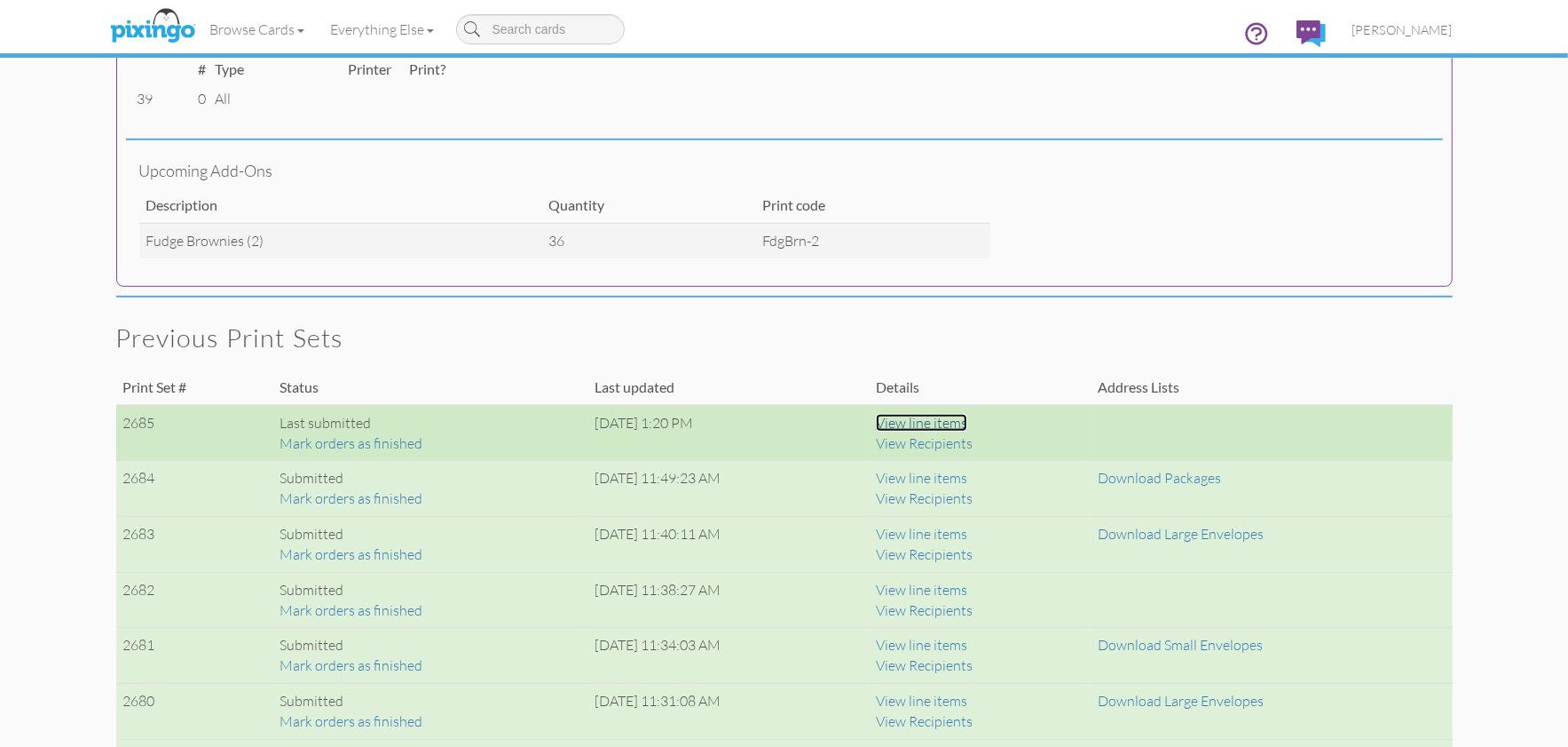
click at [955, 421] on link "View line items" at bounding box center [921, 422] width 92 height 18
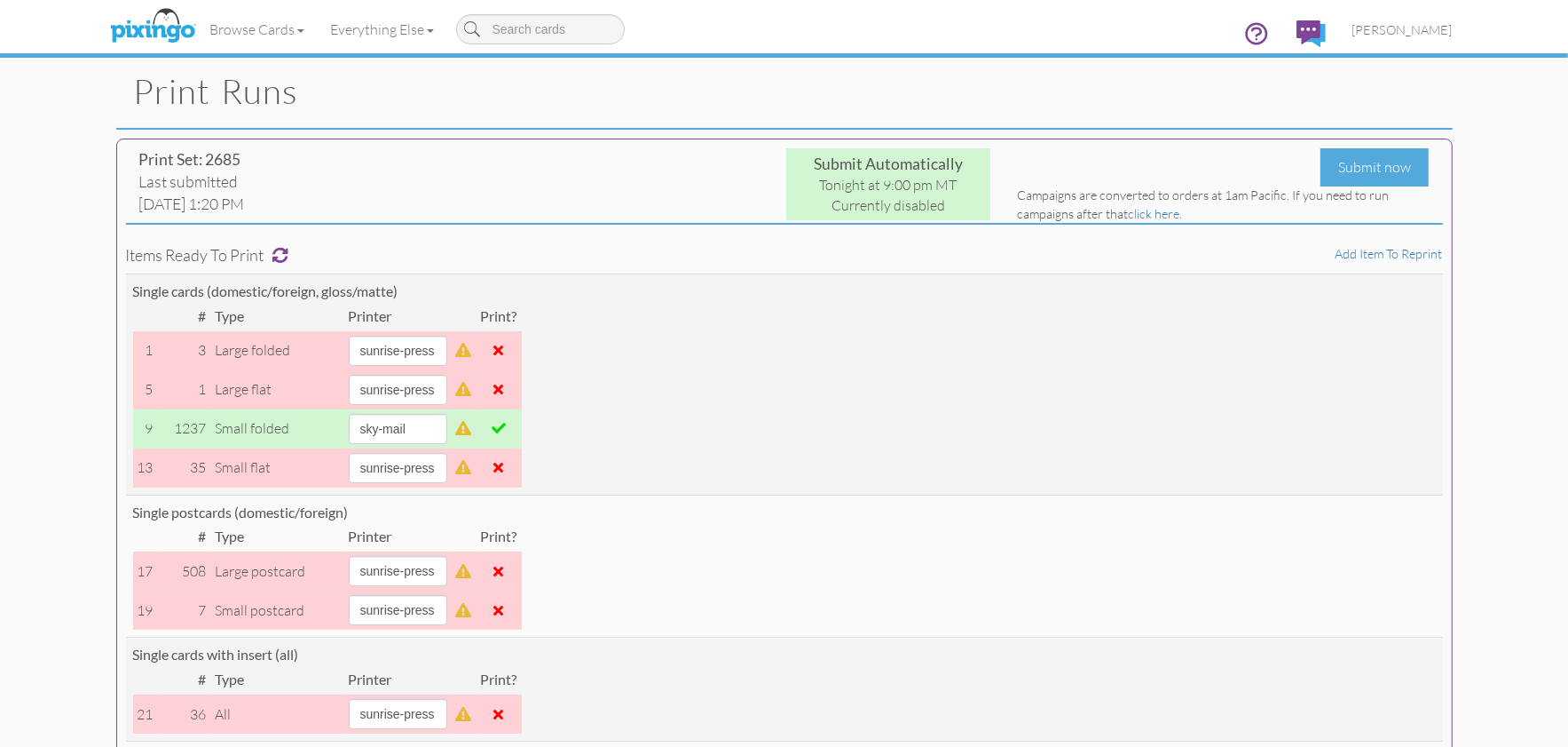
scroll to position [38, 0]
click at [1364, 170] on div "Submit now" at bounding box center [1374, 170] width 109 height 38
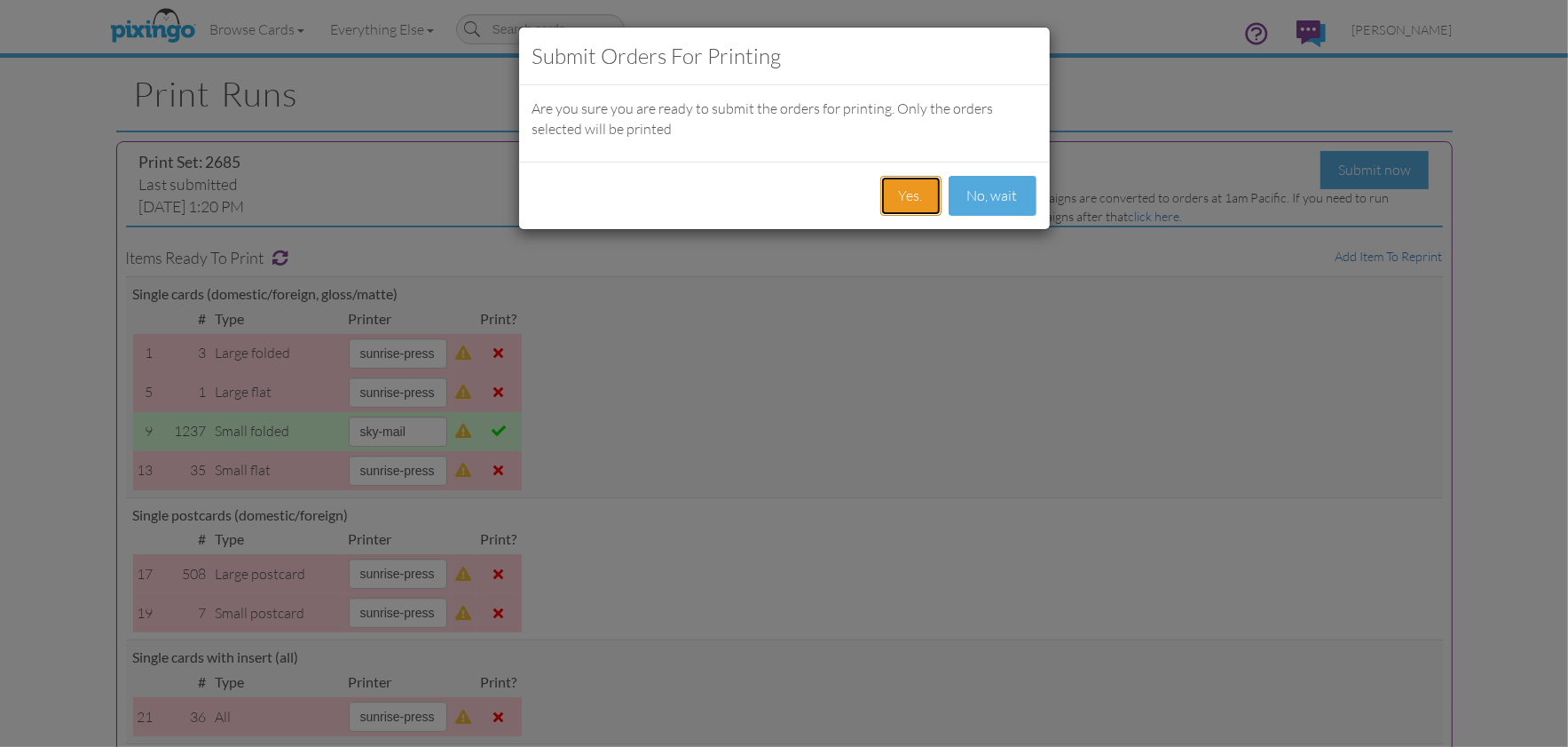
click at [904, 193] on button "Yes." at bounding box center [910, 195] width 61 height 40
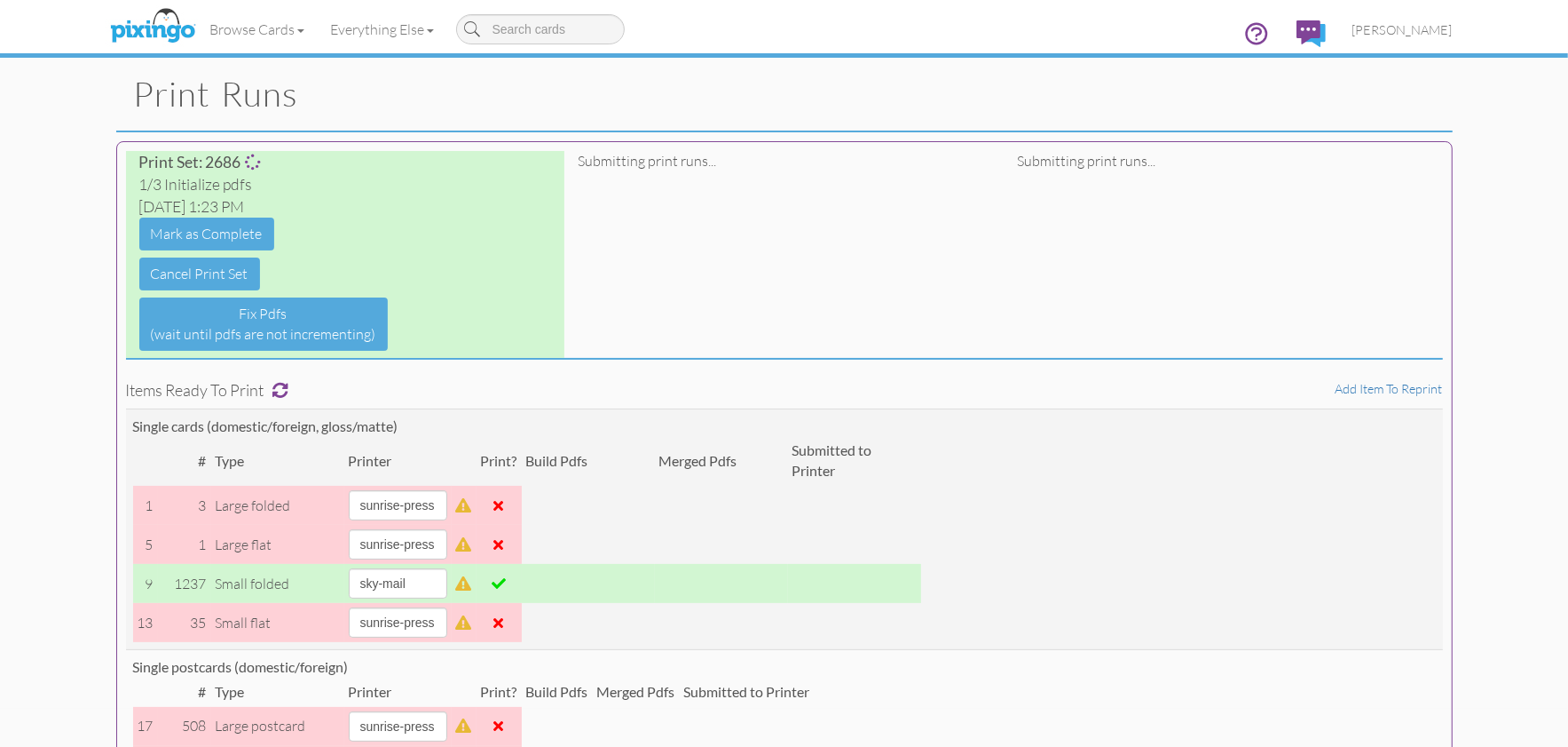
click at [24, 26] on nav "Toggle navigation Visit Pixingo Mobile Browse Cards Business Accounting Automot…" at bounding box center [784, 28] width 1568 height 58
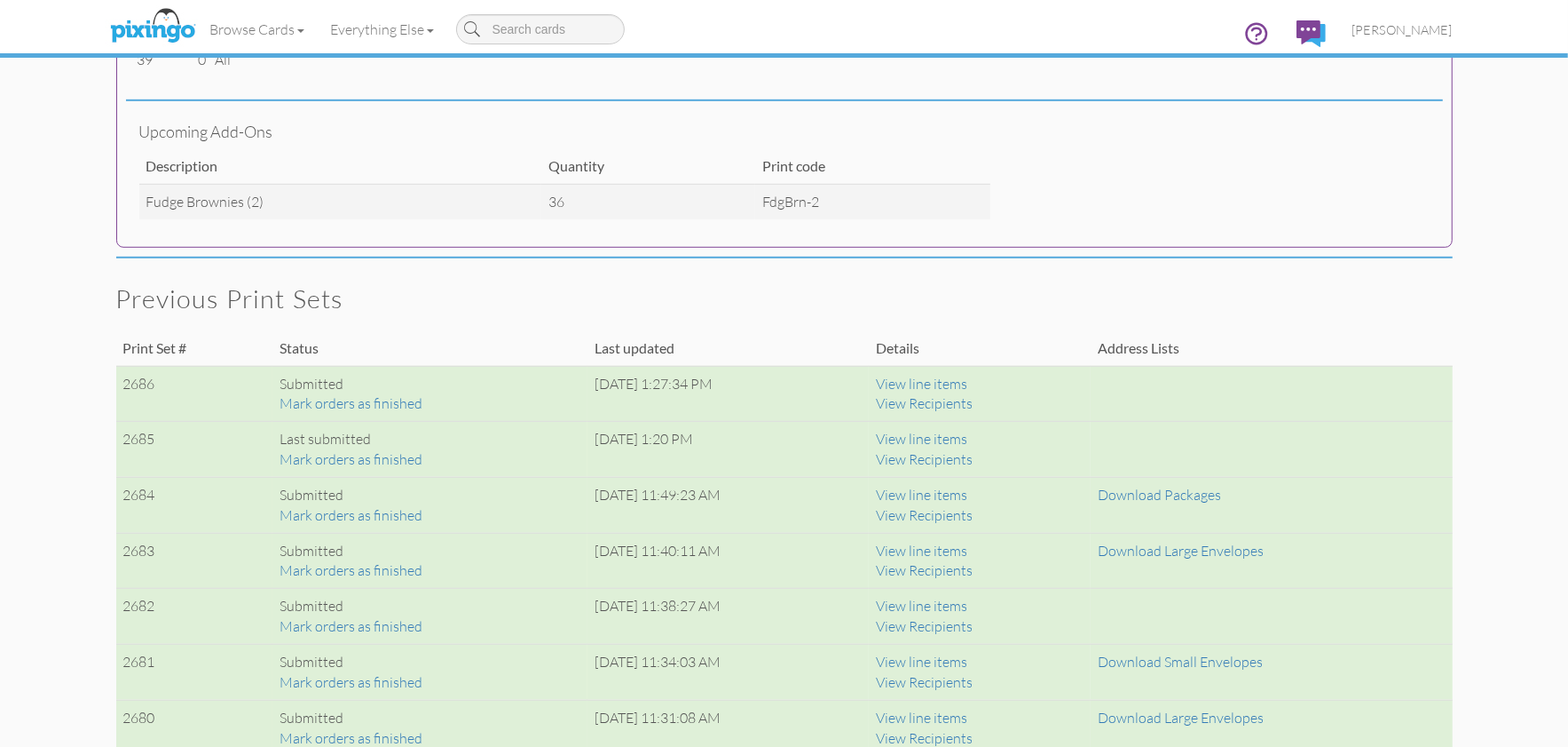
scroll to position [988, 0]
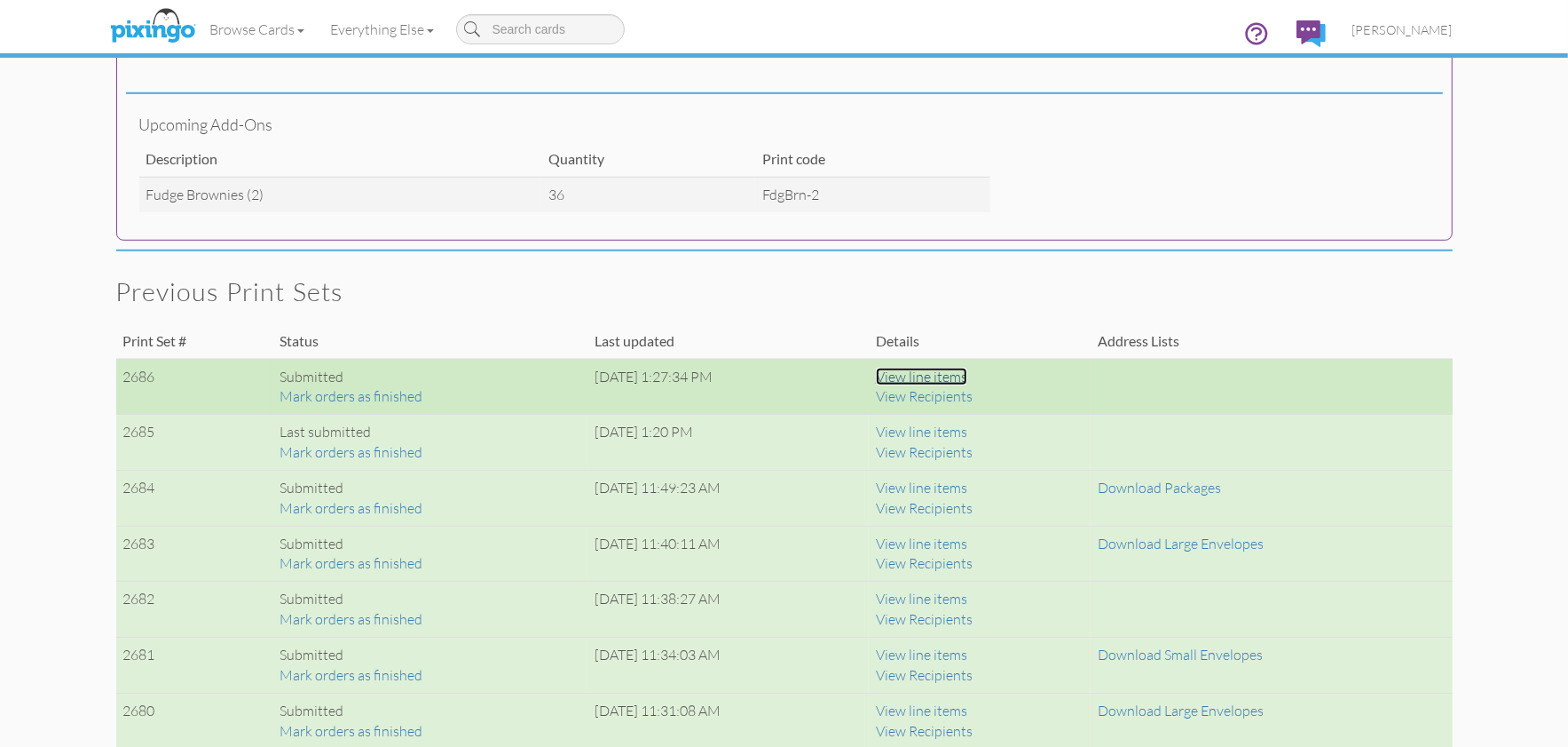
click at [963, 375] on link "View line items" at bounding box center [921, 376] width 92 height 18
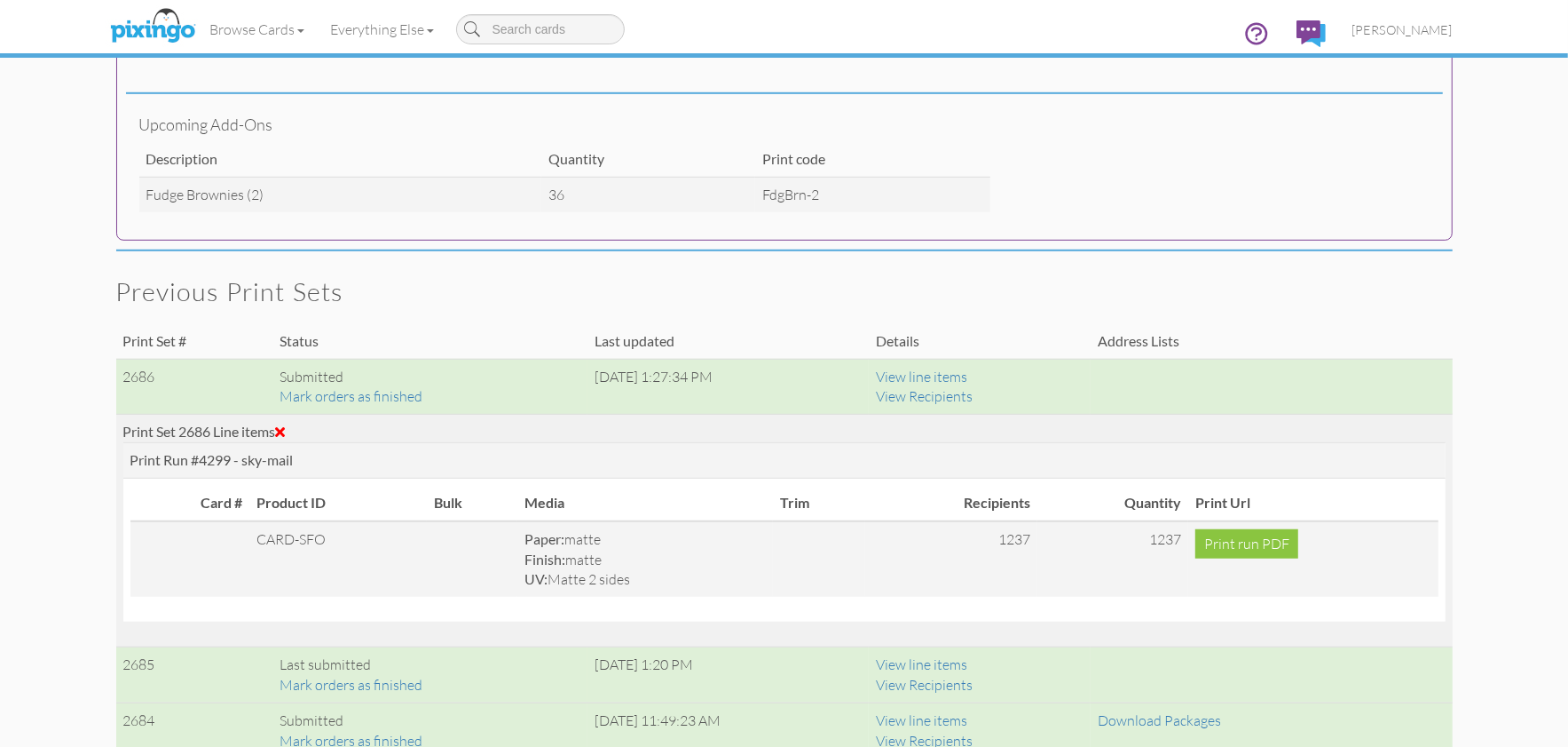
click at [286, 430] on span at bounding box center [280, 431] width 9 height 14
